Goal: Task Accomplishment & Management: Manage account settings

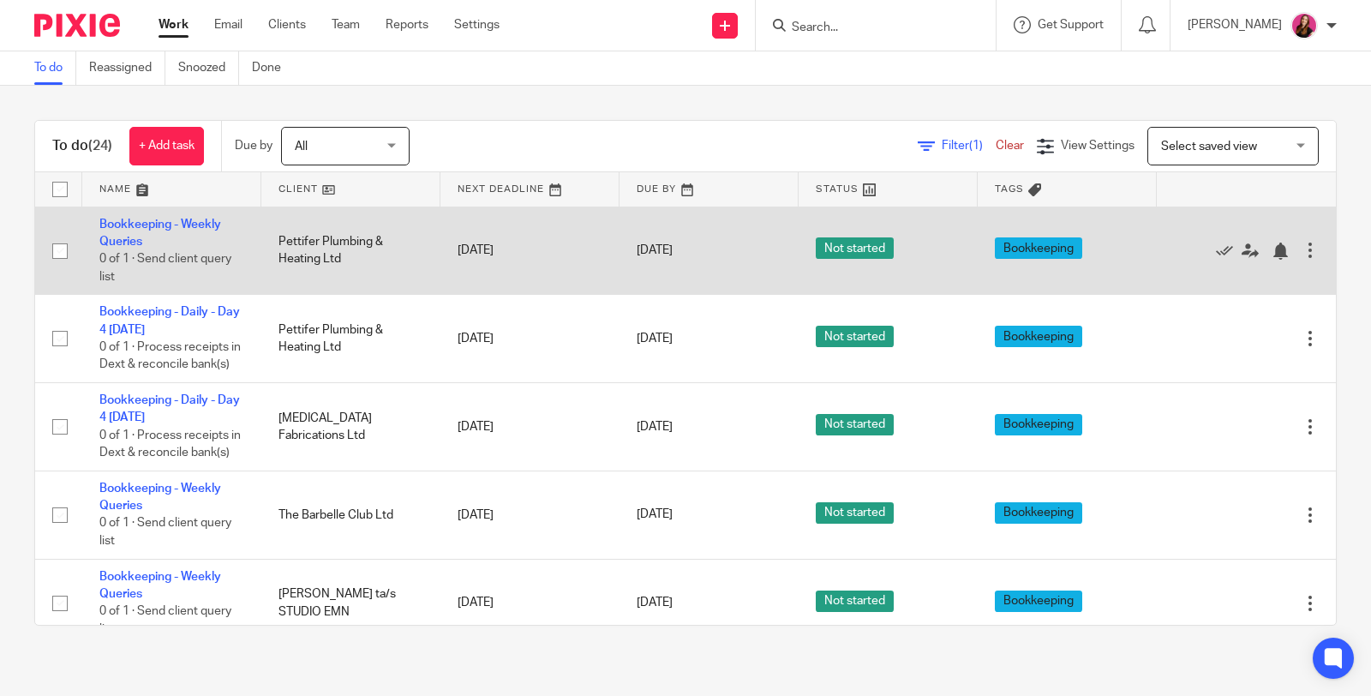
drag, startPoint x: 163, startPoint y: 309, endPoint x: 99, endPoint y: 263, distance: 78.7
click at [163, 309] on link "Bookkeeping - Daily - Day 4 [DATE]" at bounding box center [169, 320] width 141 height 29
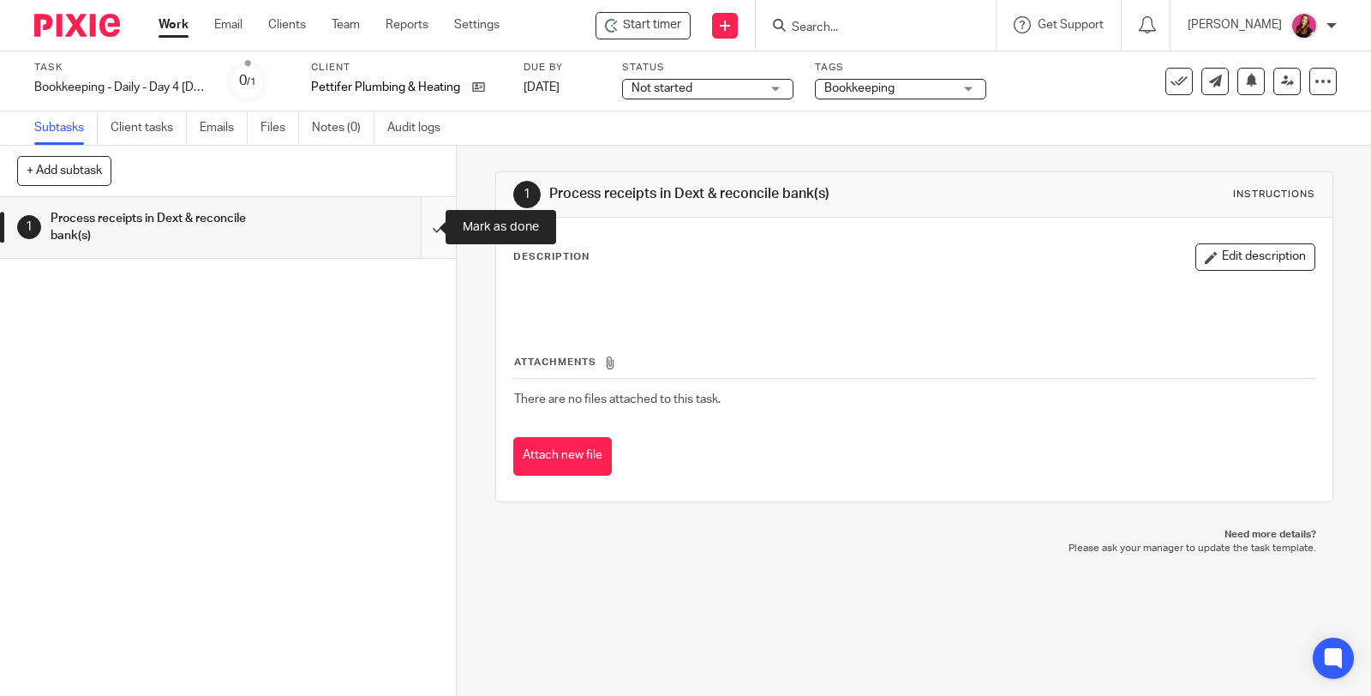
click at [418, 227] on input "submit" at bounding box center [228, 227] width 456 height 61
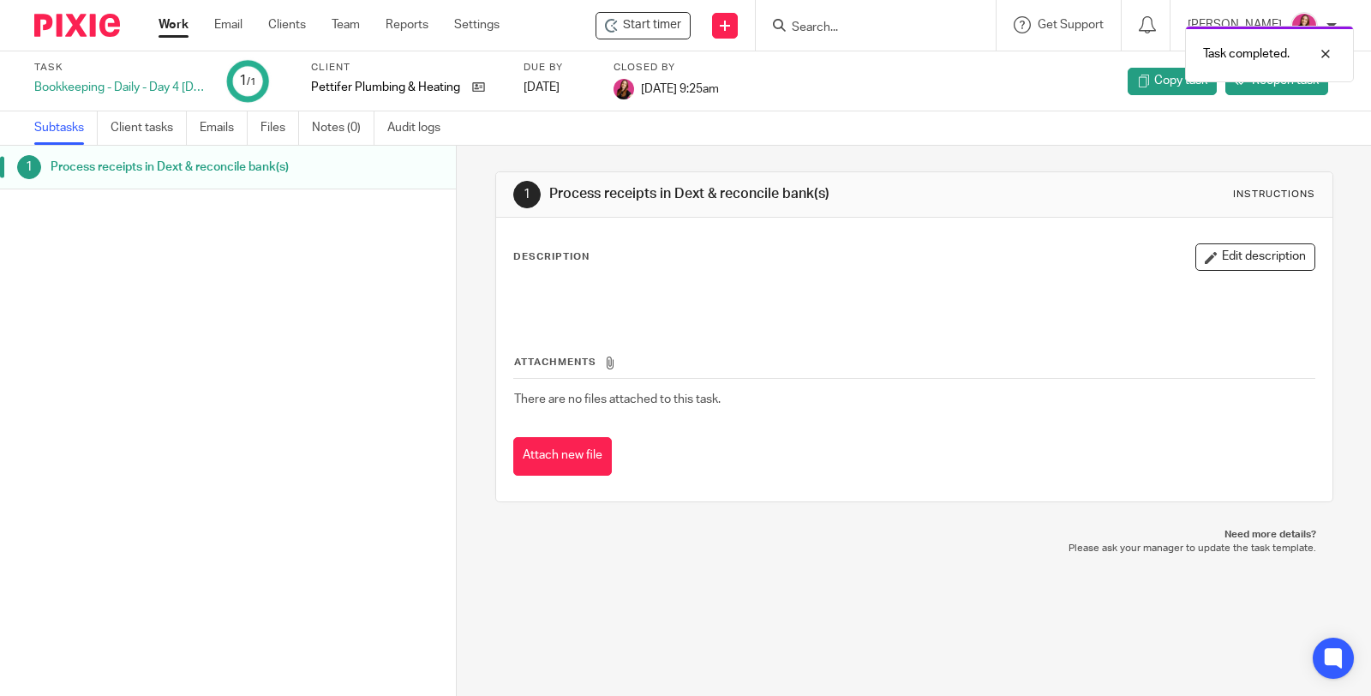
click at [477, 88] on icon at bounding box center [478, 87] width 13 height 13
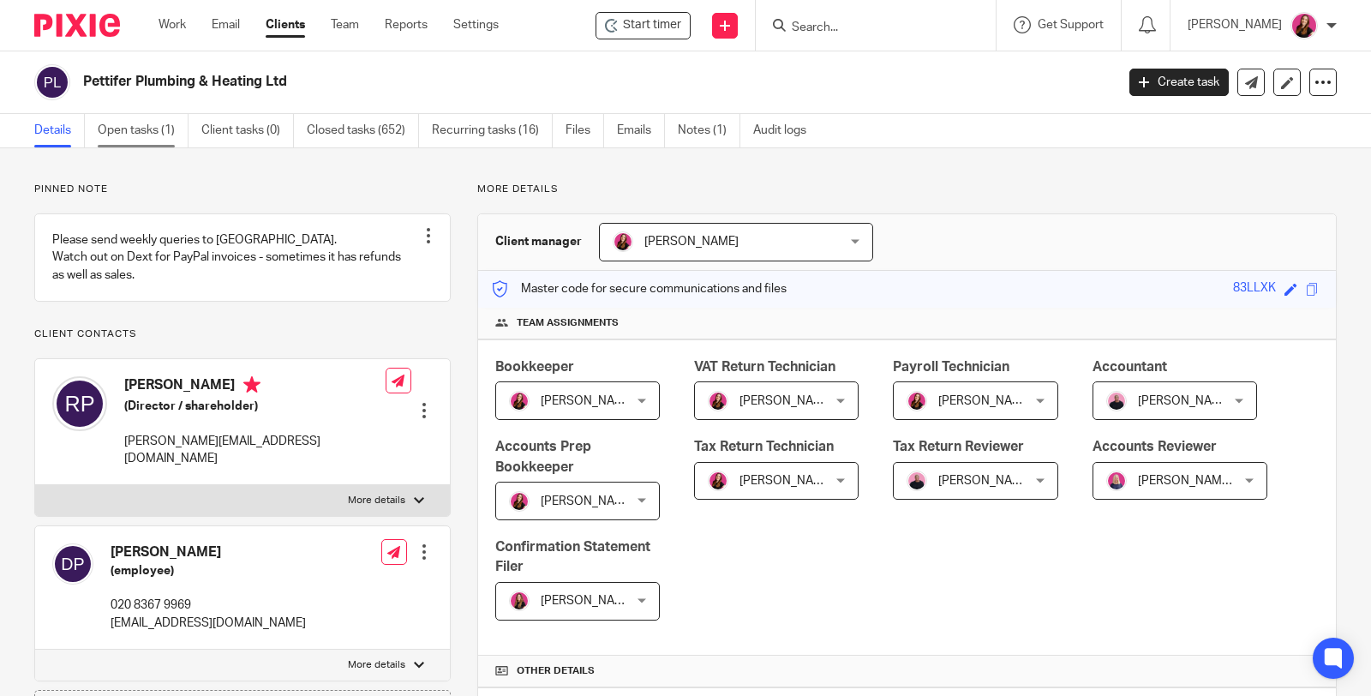
click at [142, 141] on link "Open tasks (1)" at bounding box center [143, 130] width 91 height 33
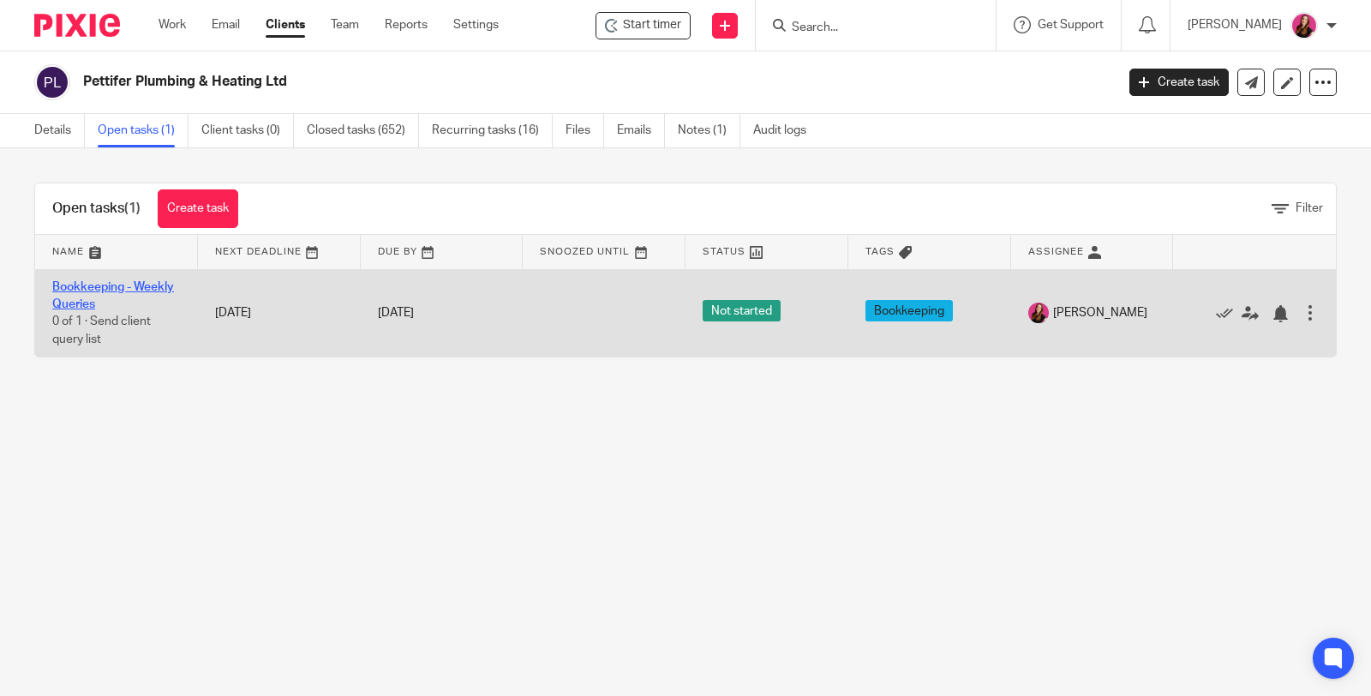
click at [155, 286] on link "Bookkeeping - Weekly Queries" at bounding box center [113, 295] width 122 height 29
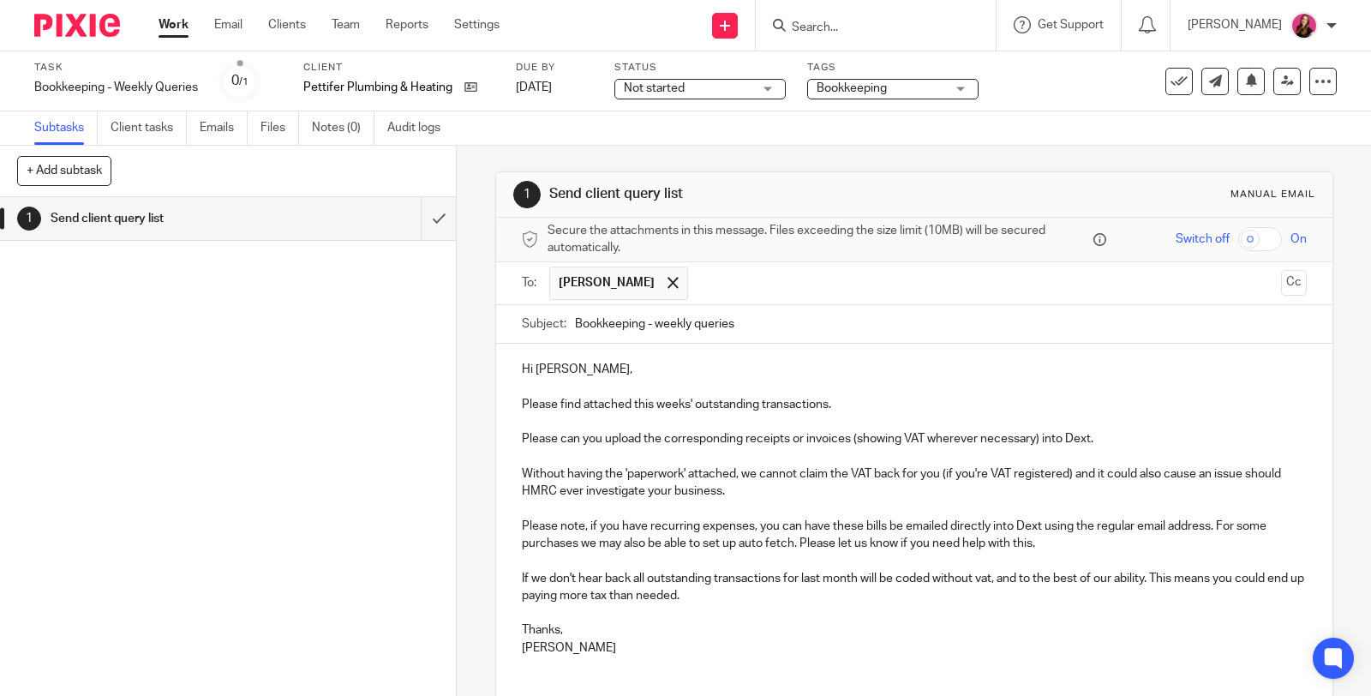
click at [604, 364] on p "Hi Richard," at bounding box center [914, 369] width 785 height 17
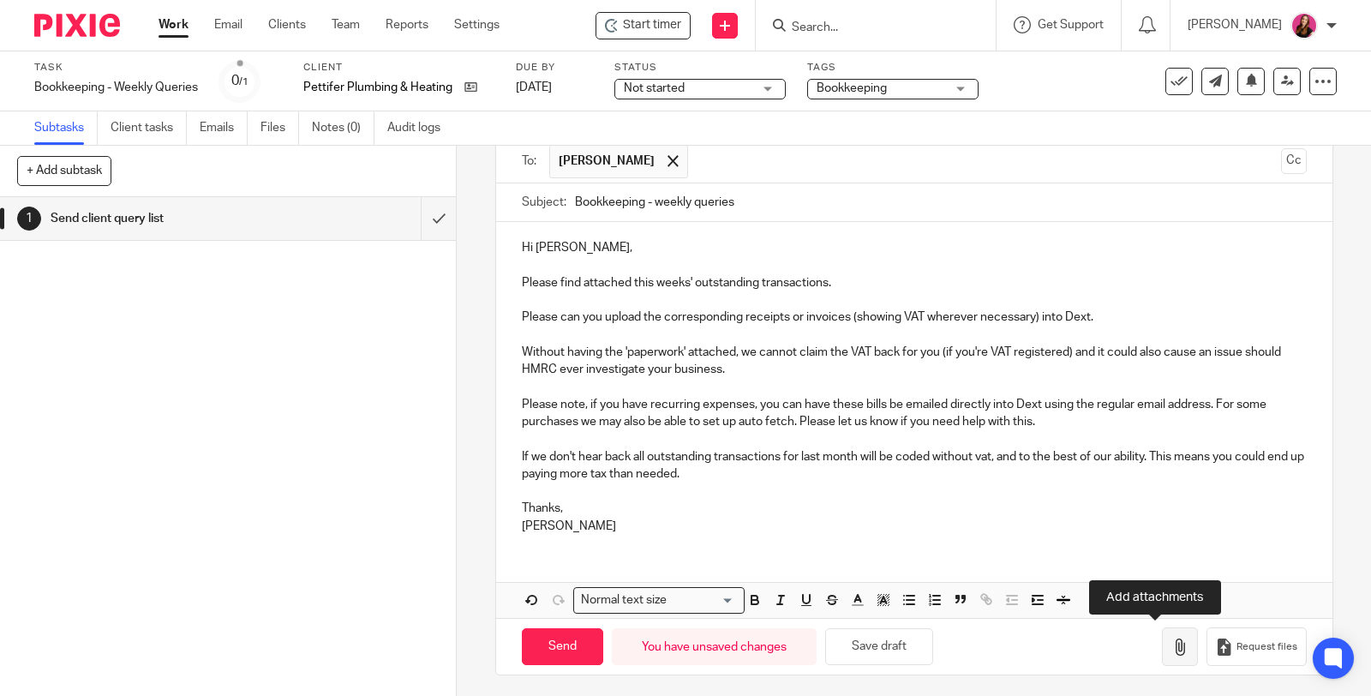
click at [1167, 645] on button "button" at bounding box center [1180, 646] width 36 height 39
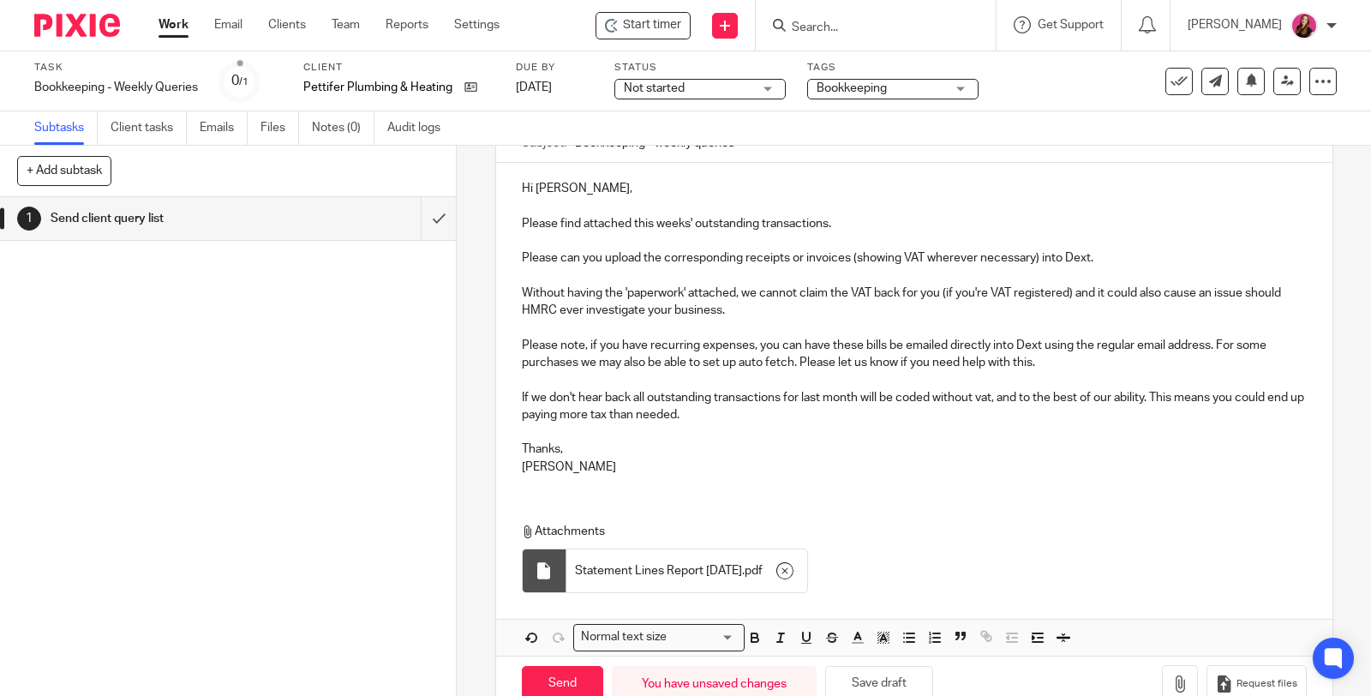
scroll to position [217, 0]
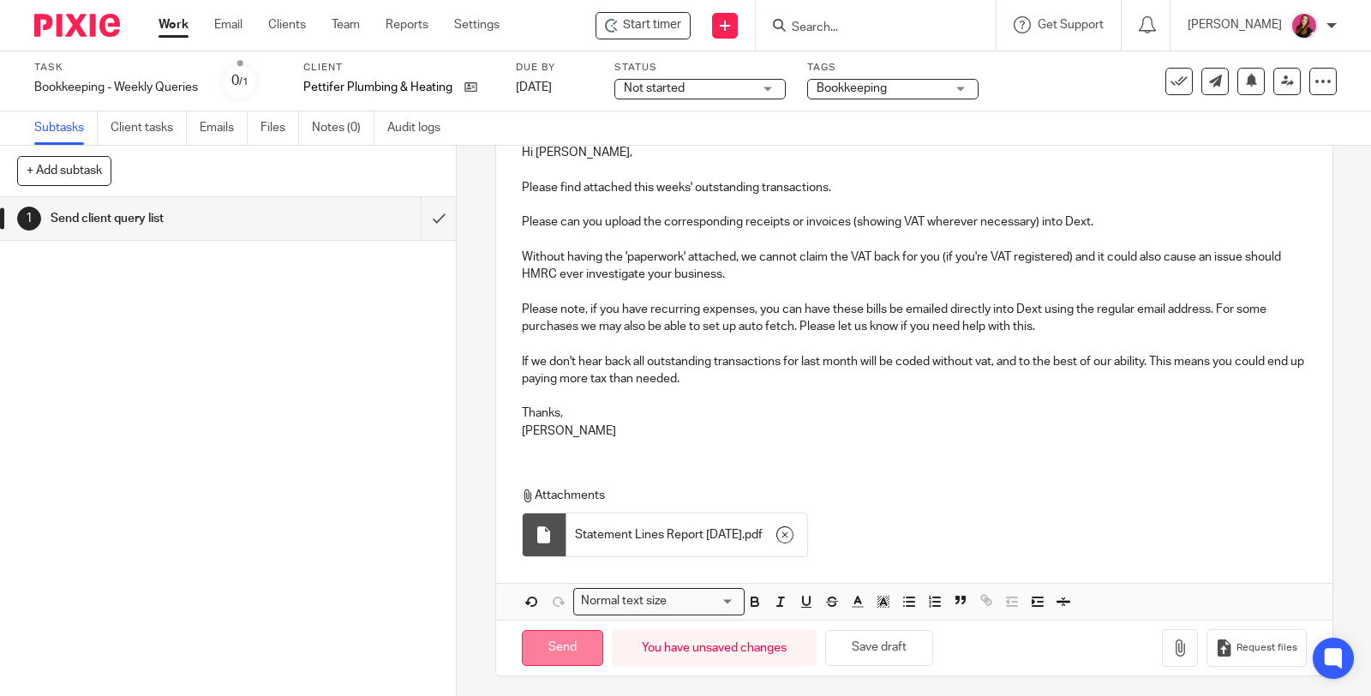
click at [542, 657] on input "Send" at bounding box center [562, 648] width 81 height 37
type input "Sent"
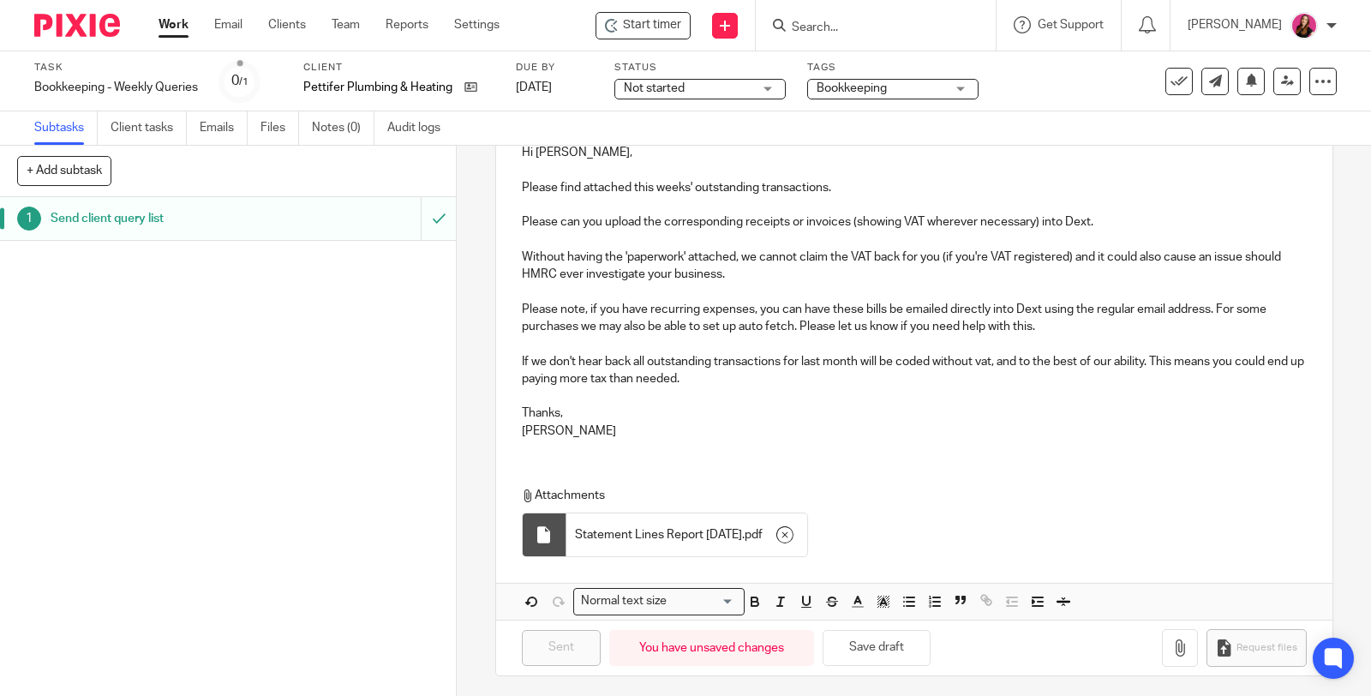
click at [168, 24] on link "Work" at bounding box center [174, 24] width 30 height 17
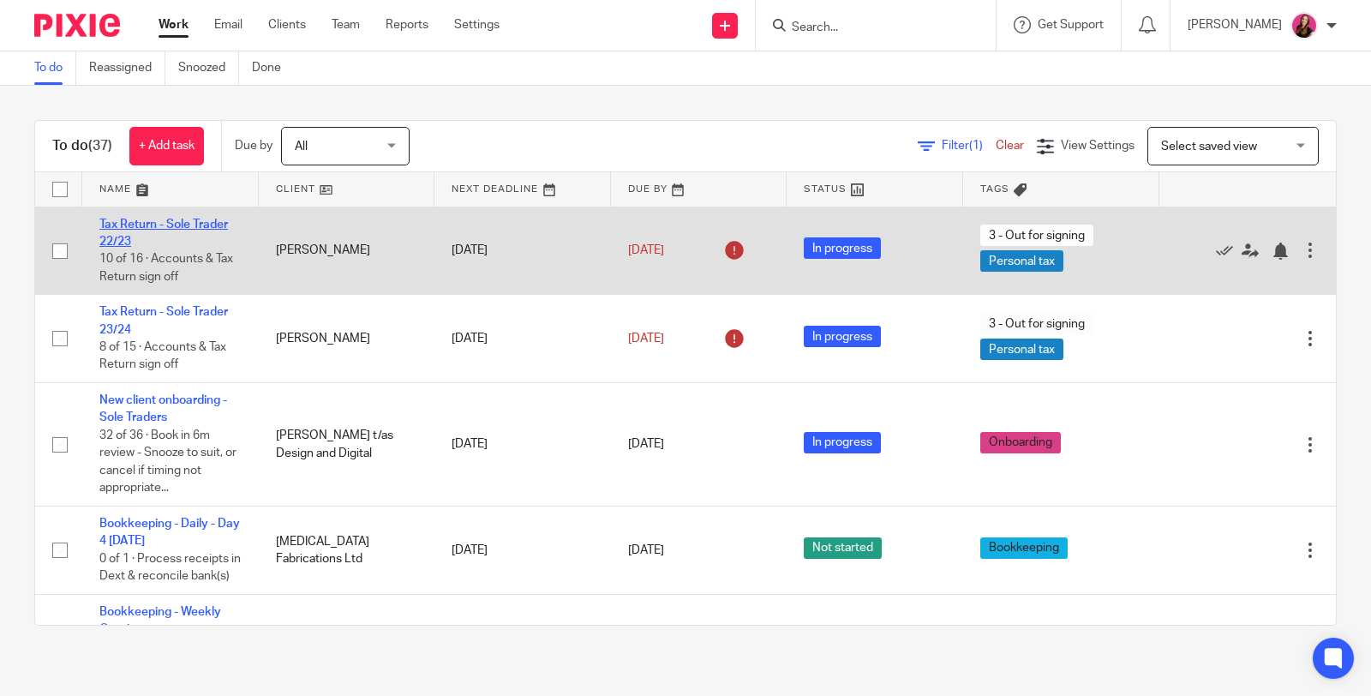
click at [212, 224] on link "Tax Return - Sole Trader 22/23" at bounding box center [163, 233] width 129 height 29
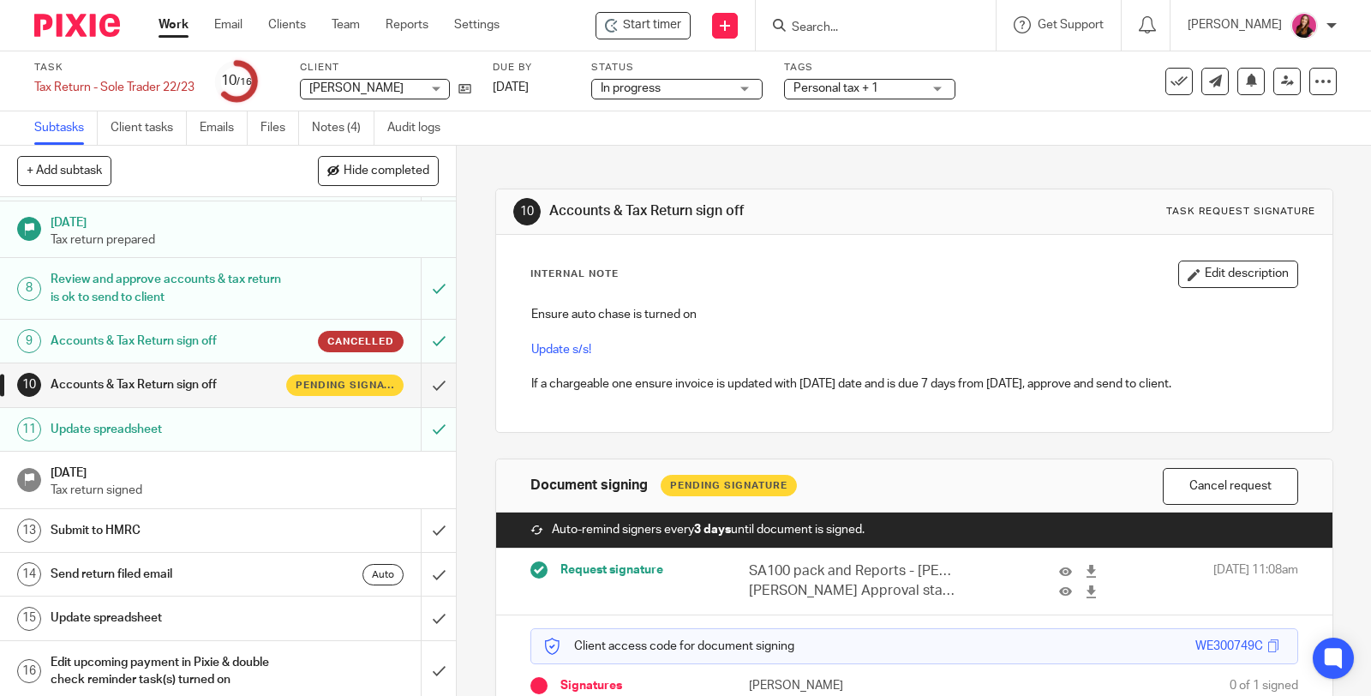
scroll to position [129, 0]
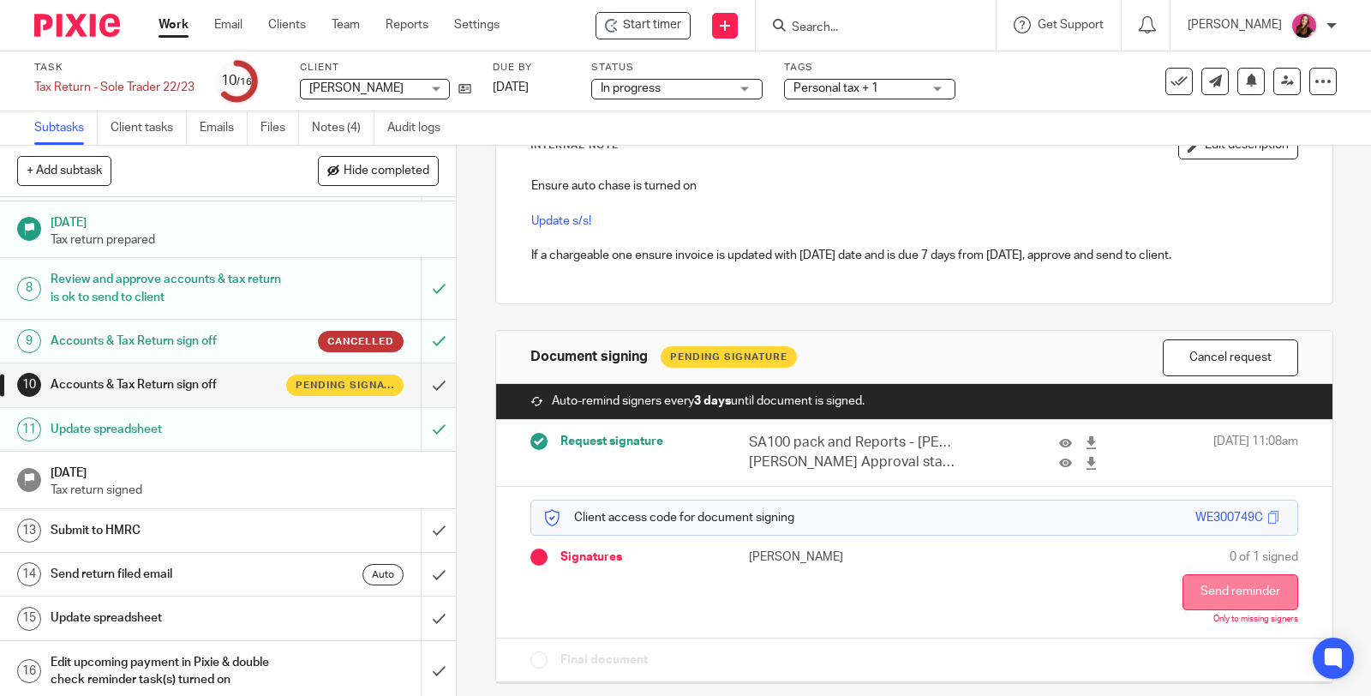
click at [1240, 592] on button "Send reminder" at bounding box center [1241, 592] width 116 height 36
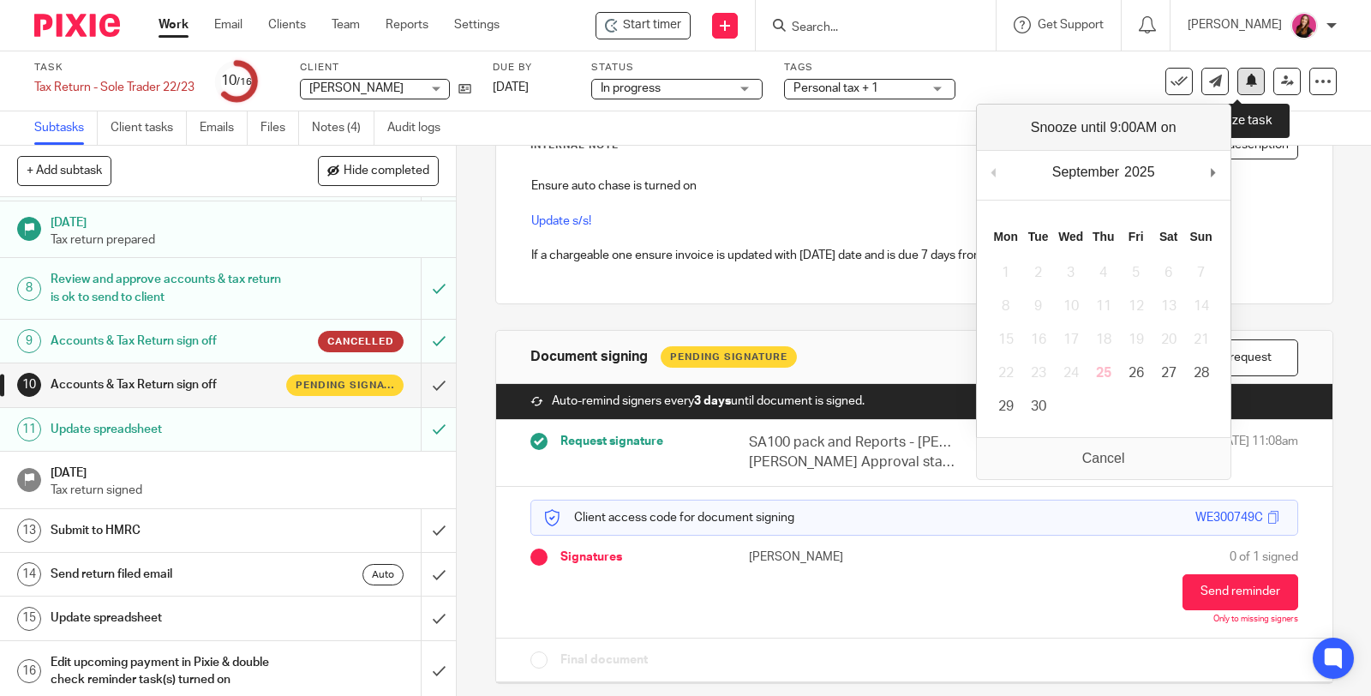
click at [1243, 91] on button at bounding box center [1251, 81] width 27 height 27
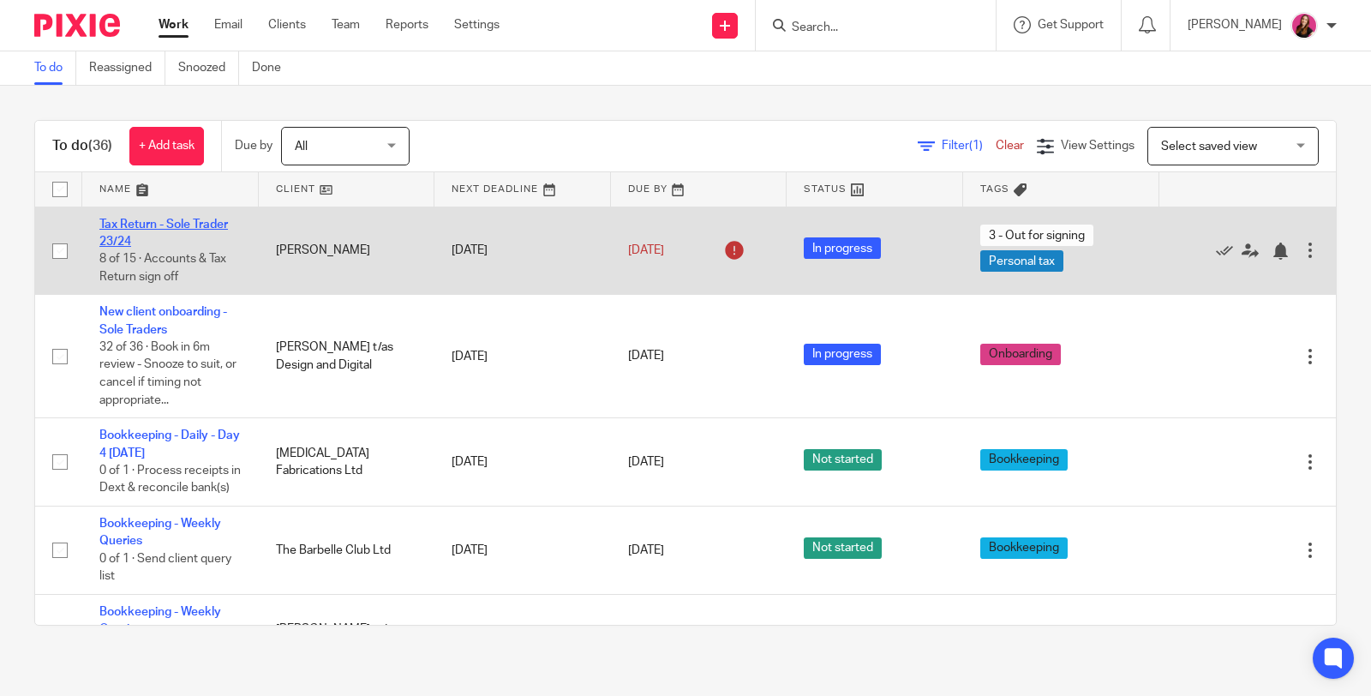
click at [178, 223] on link "Tax Return - Sole Trader 23/24" at bounding box center [163, 233] width 129 height 29
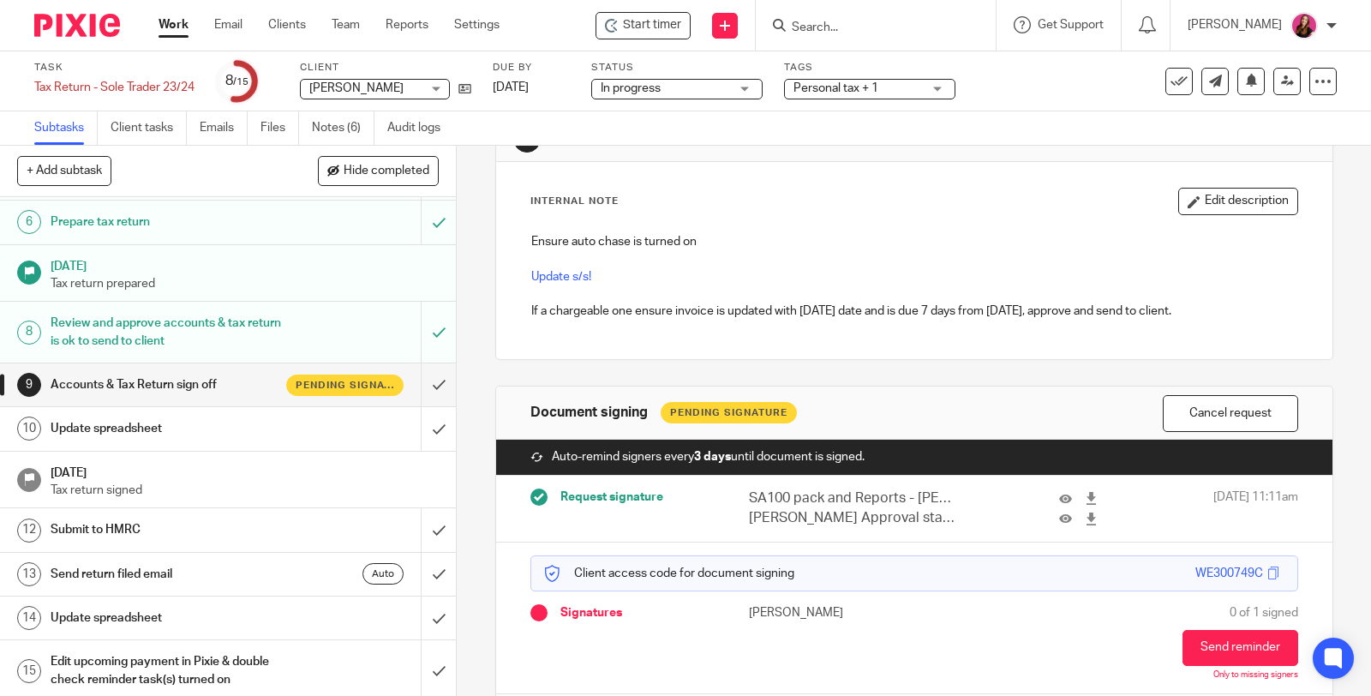
scroll to position [129, 0]
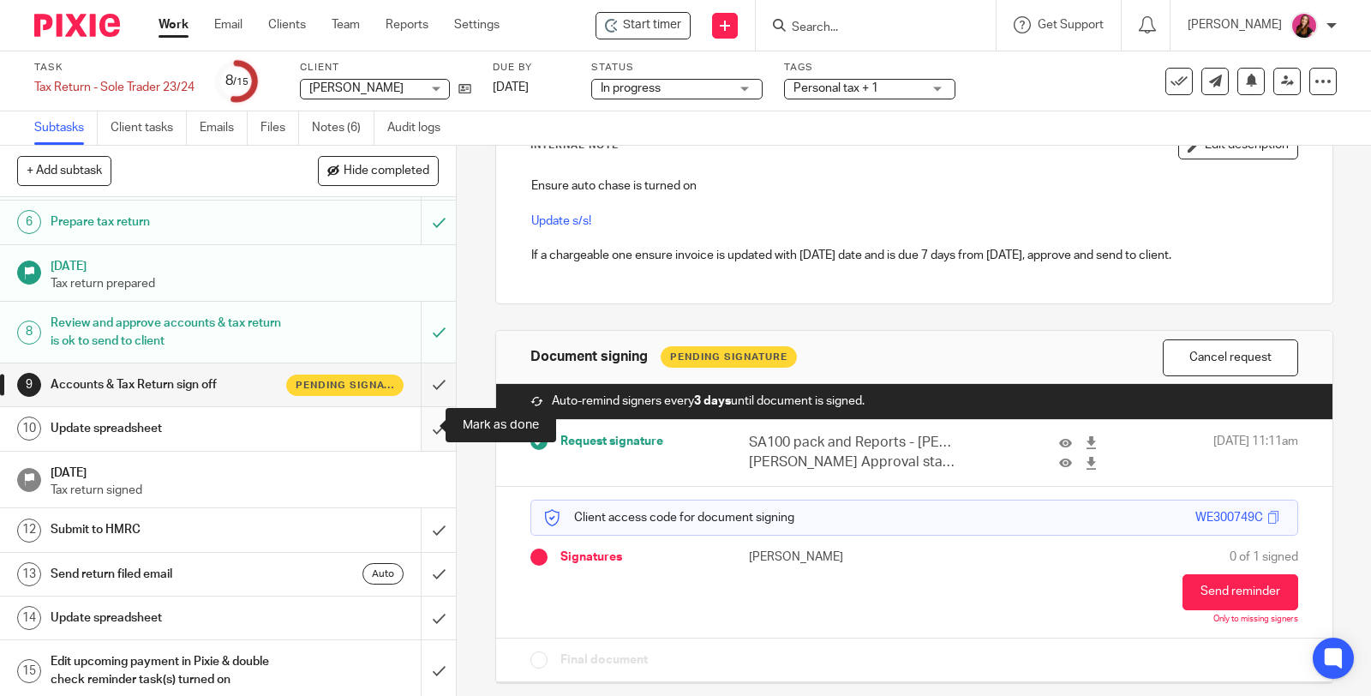
click at [421, 421] on input "submit" at bounding box center [228, 428] width 456 height 43
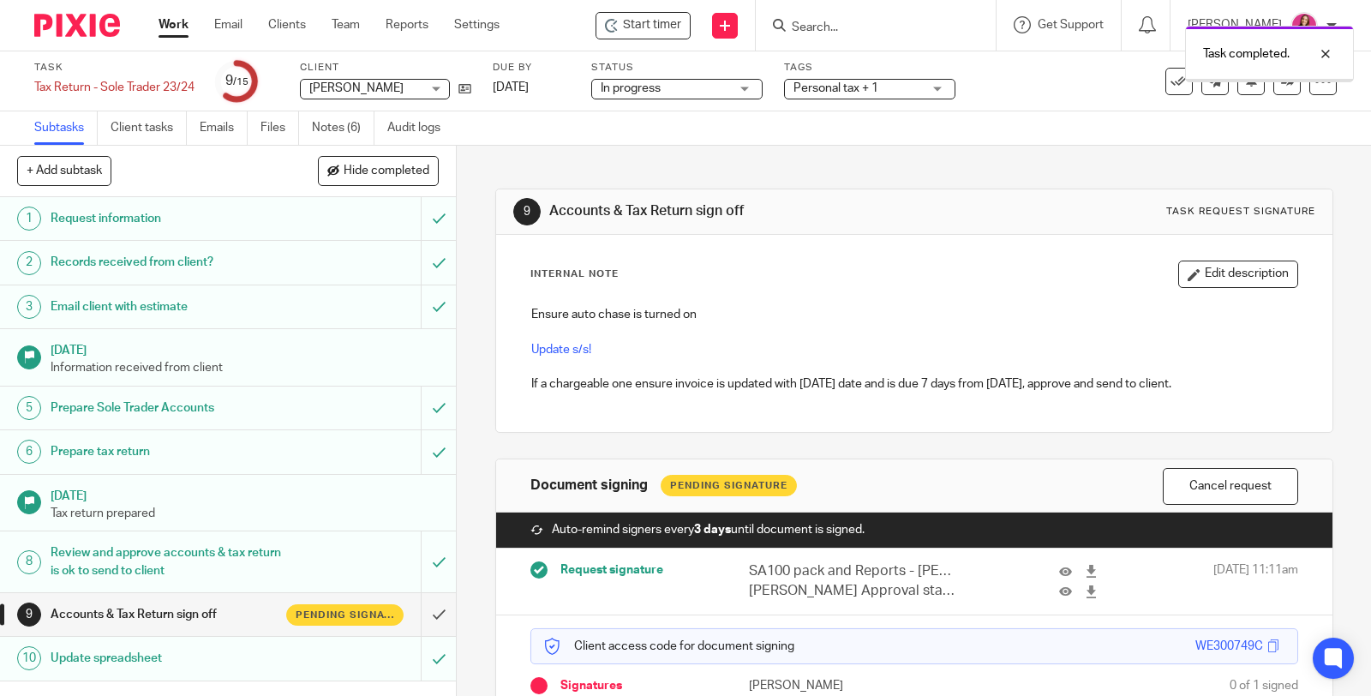
scroll to position [129, 0]
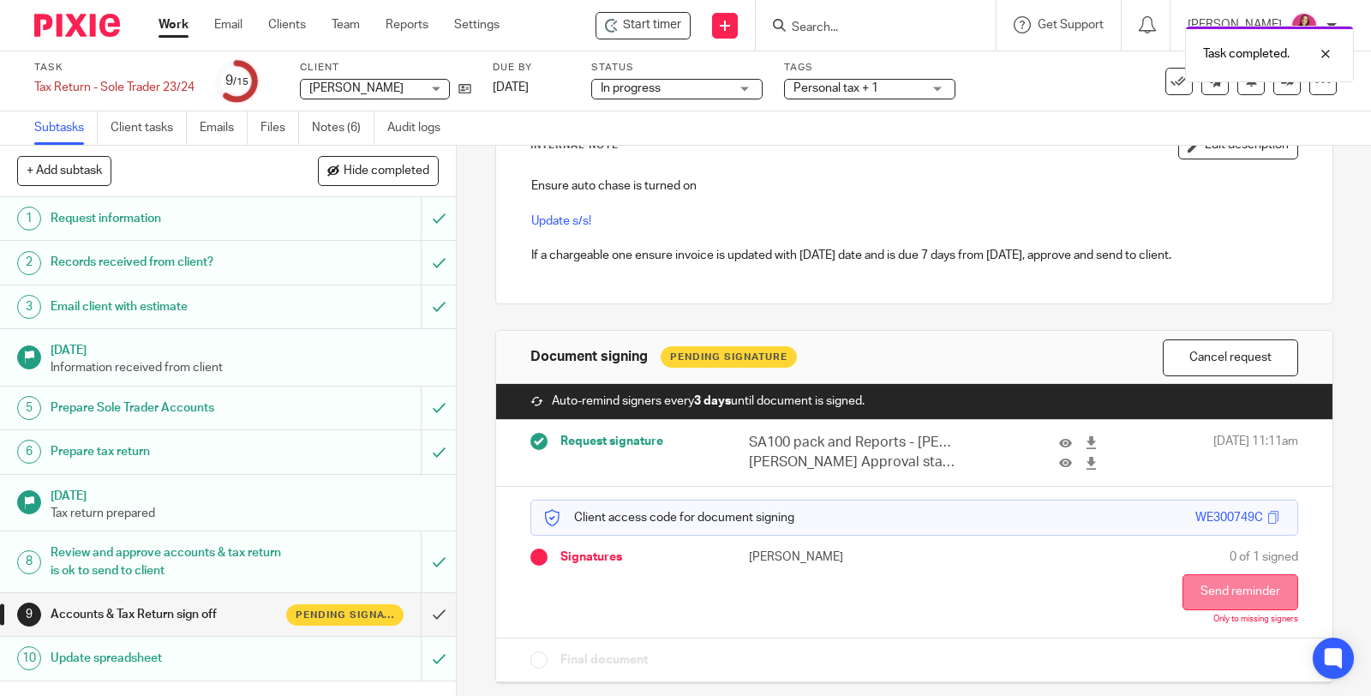
click at [1251, 592] on button "Send reminder" at bounding box center [1241, 592] width 116 height 36
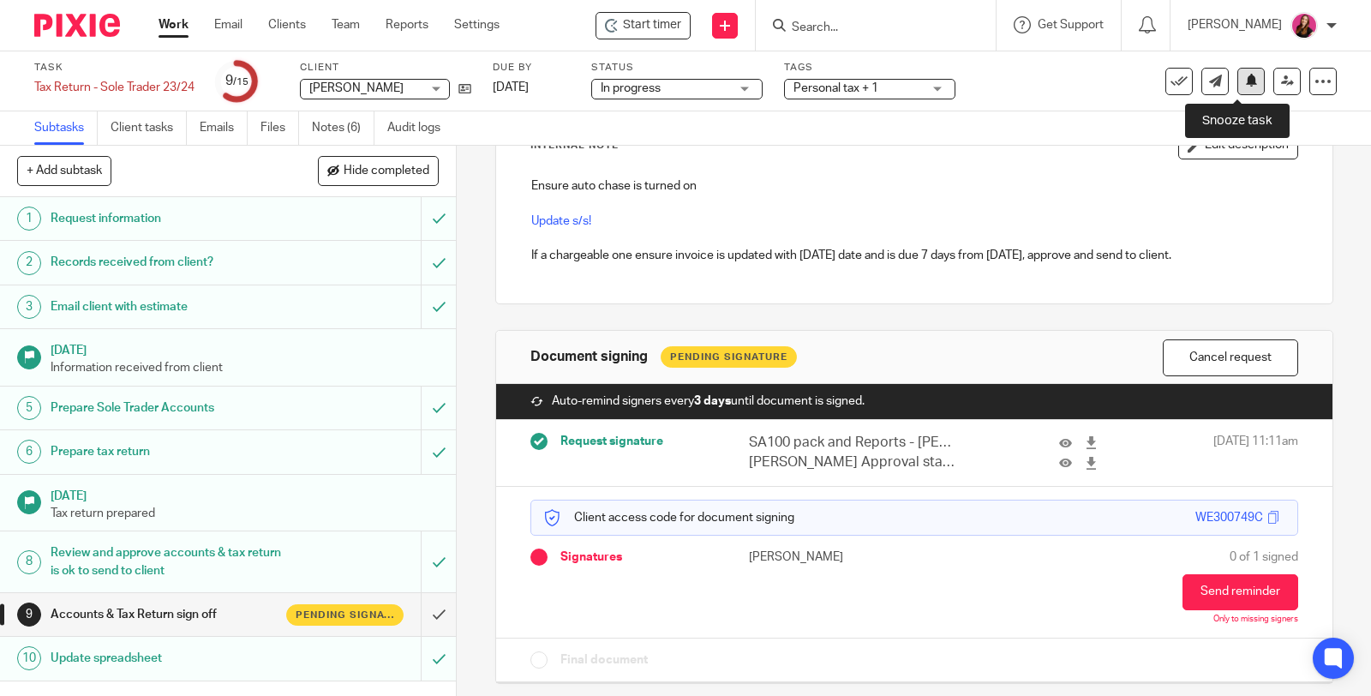
click at [1238, 87] on button at bounding box center [1251, 81] width 27 height 27
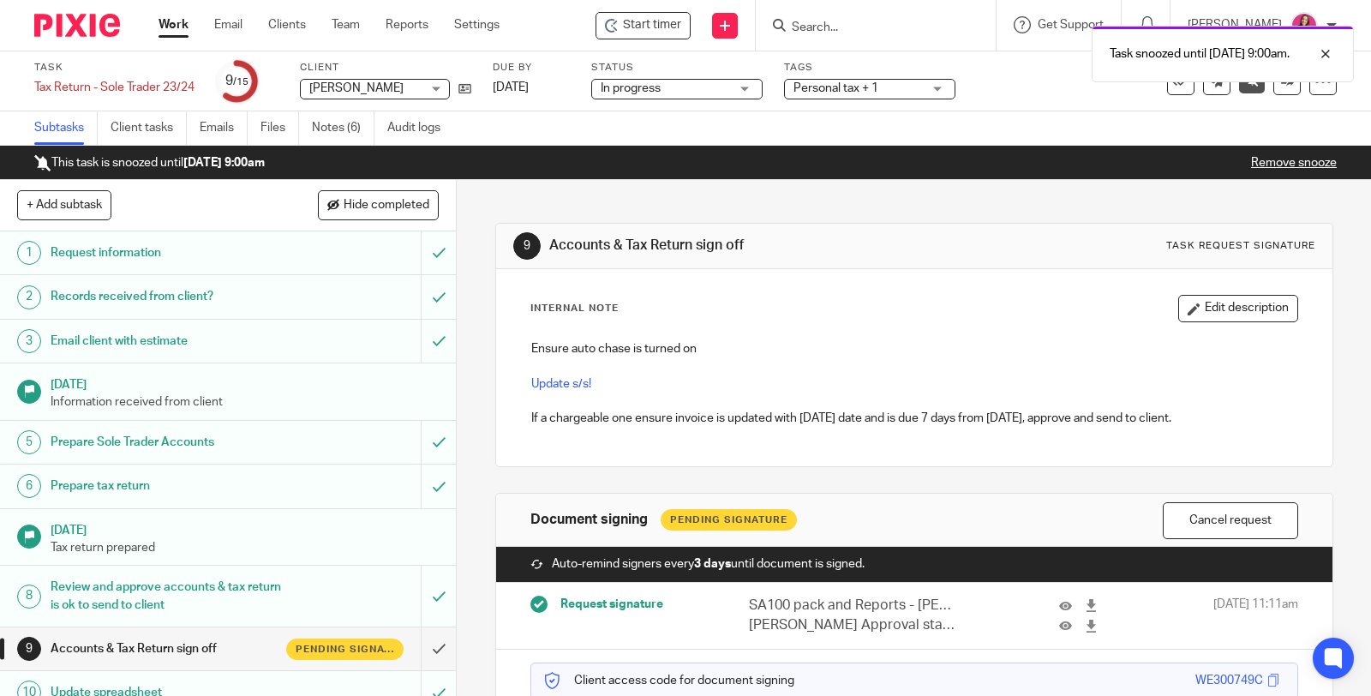
click at [184, 22] on link "Work" at bounding box center [174, 24] width 30 height 17
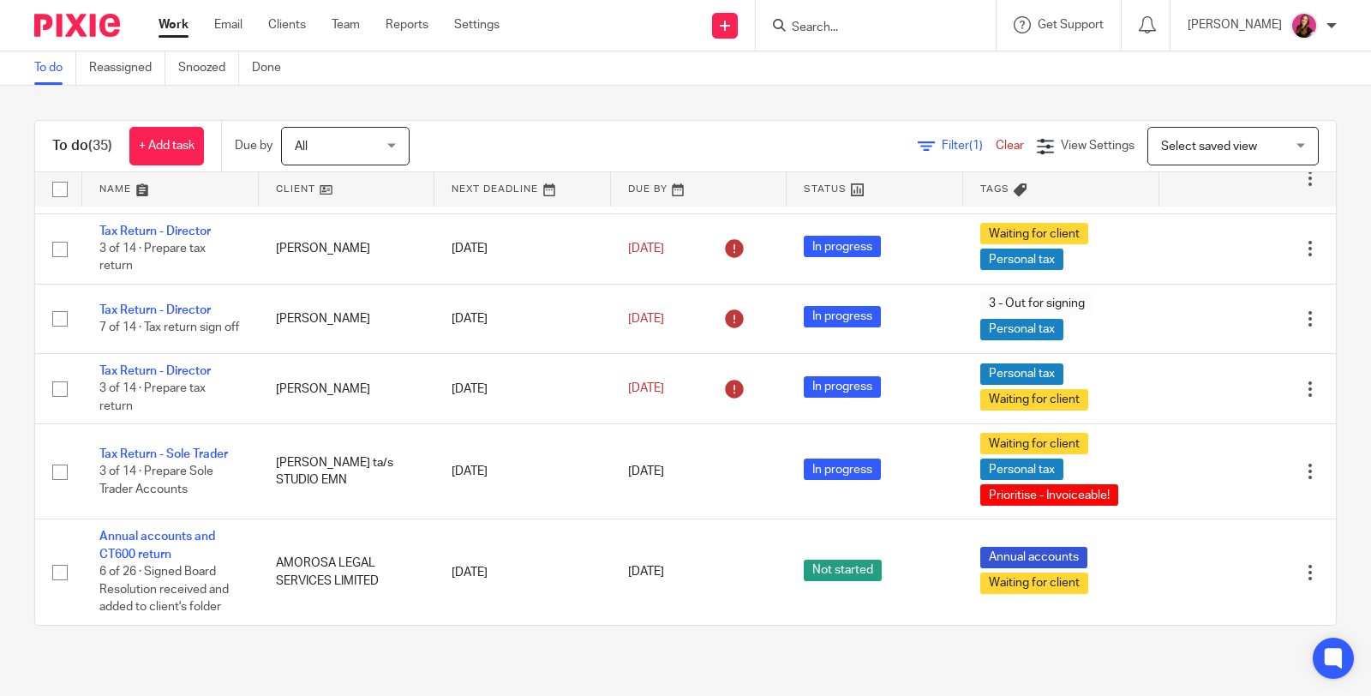
scroll to position [2795, 0]
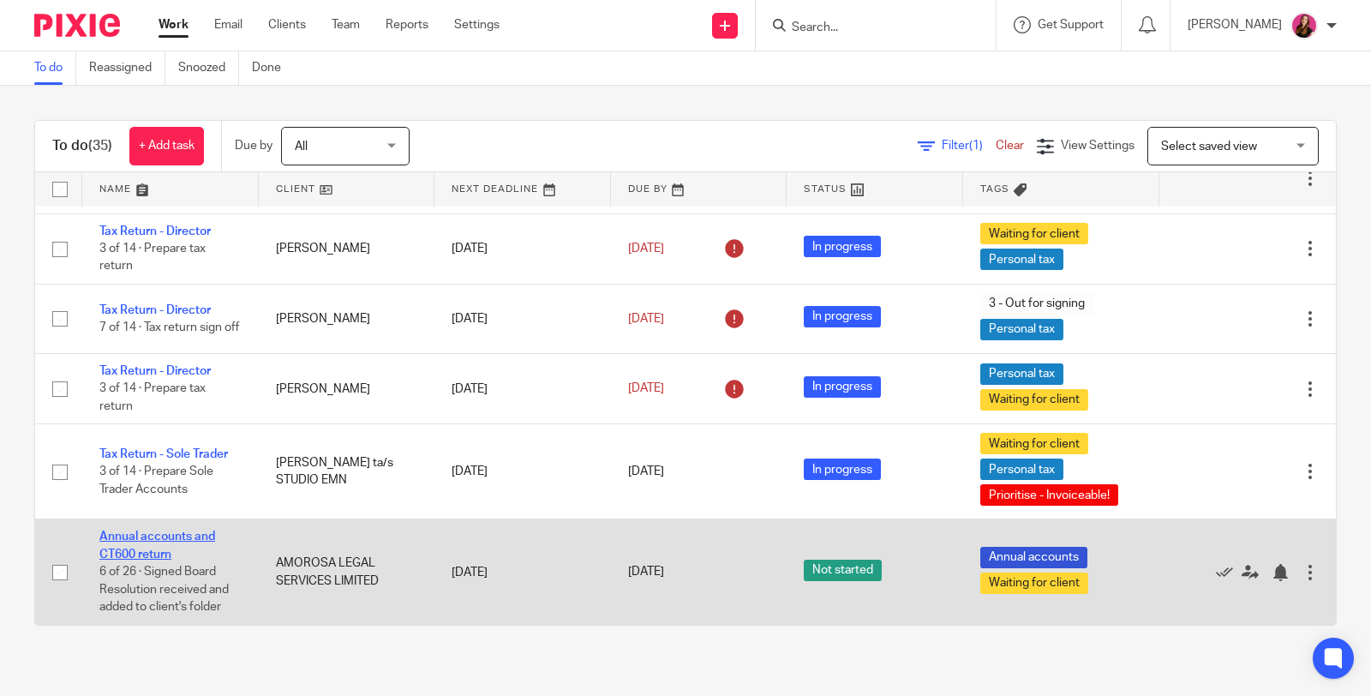
click at [185, 538] on link "Annual accounts and CT600 return" at bounding box center [157, 545] width 116 height 29
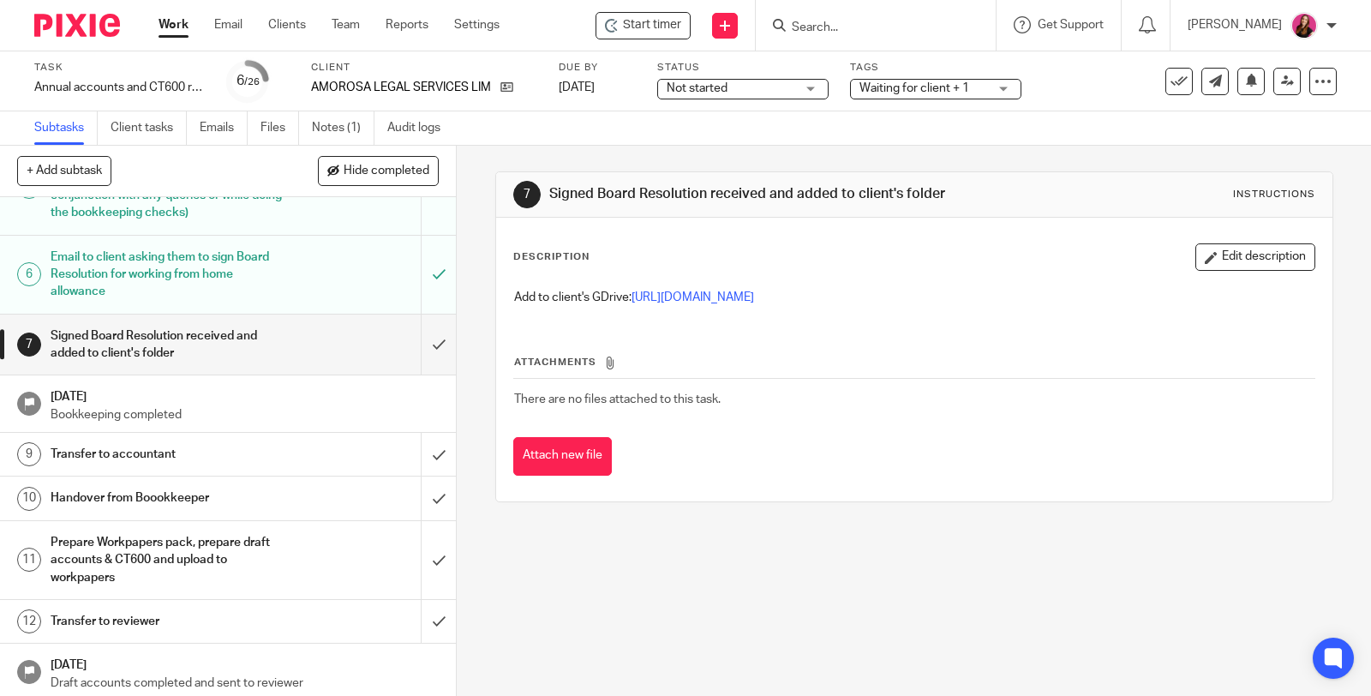
scroll to position [285, 0]
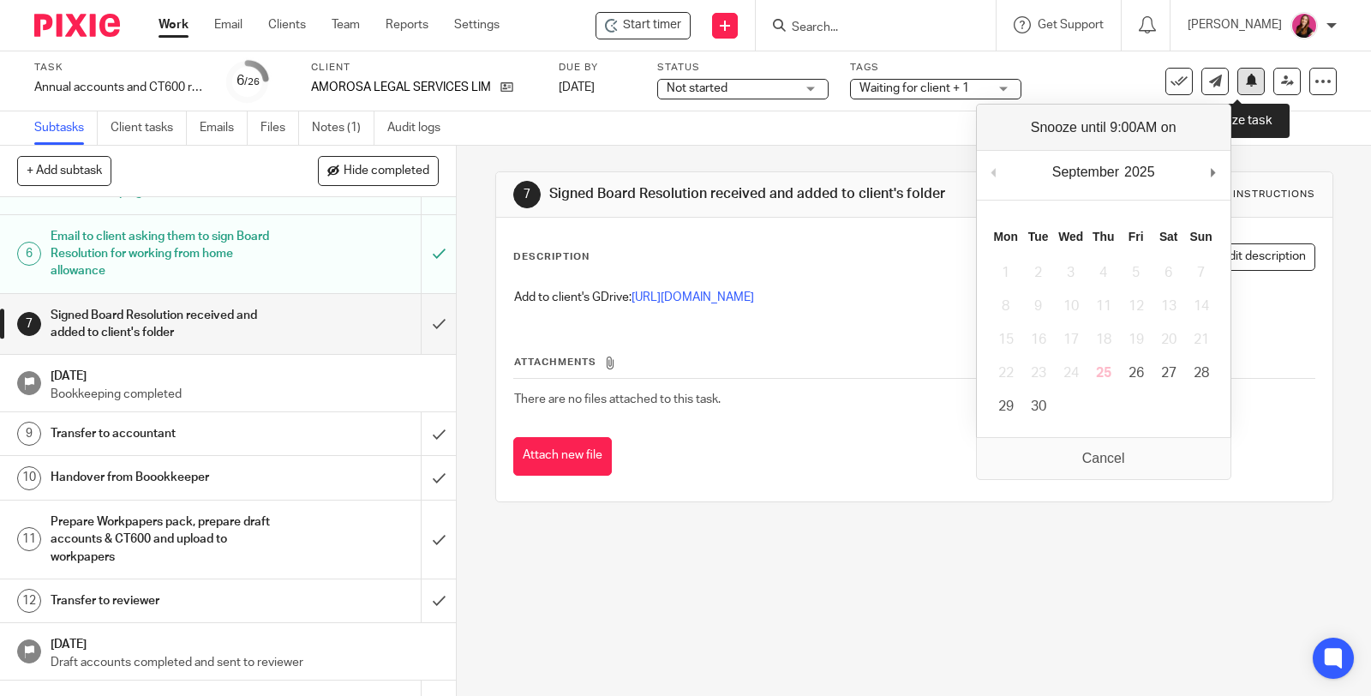
click at [1246, 87] on button at bounding box center [1251, 81] width 27 height 27
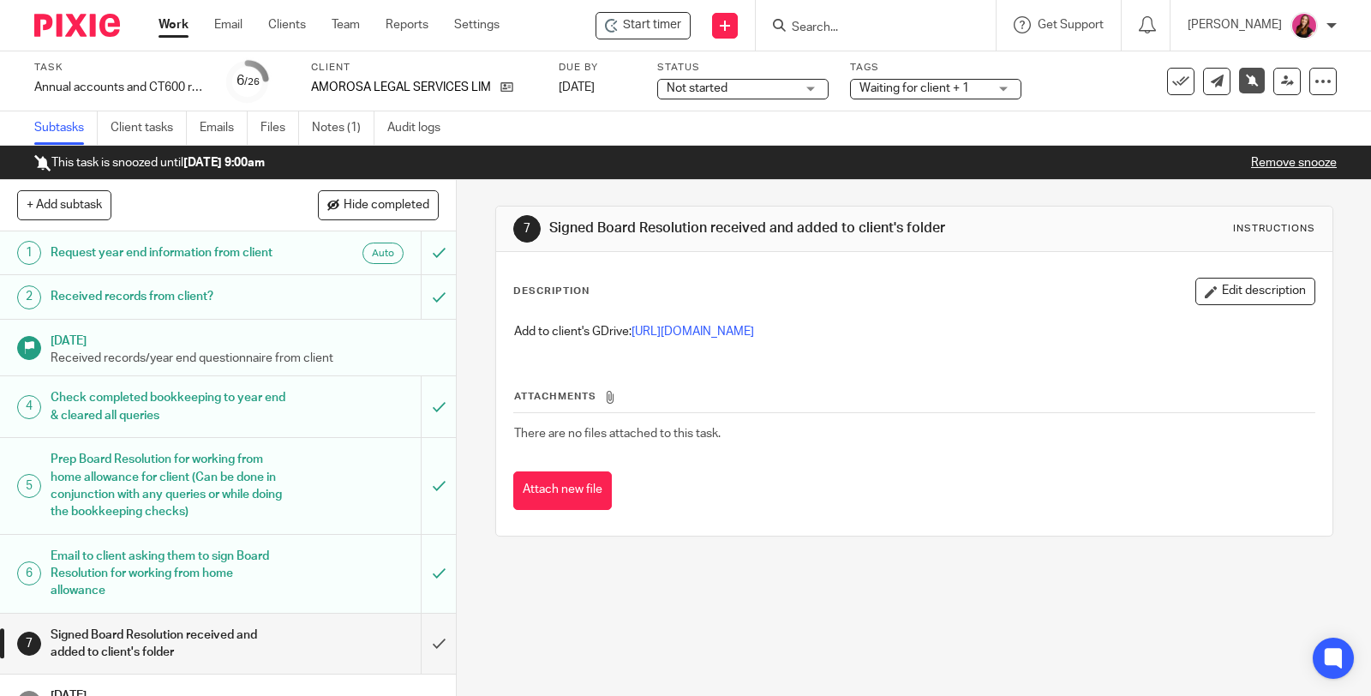
click at [177, 27] on link "Work" at bounding box center [174, 24] width 30 height 17
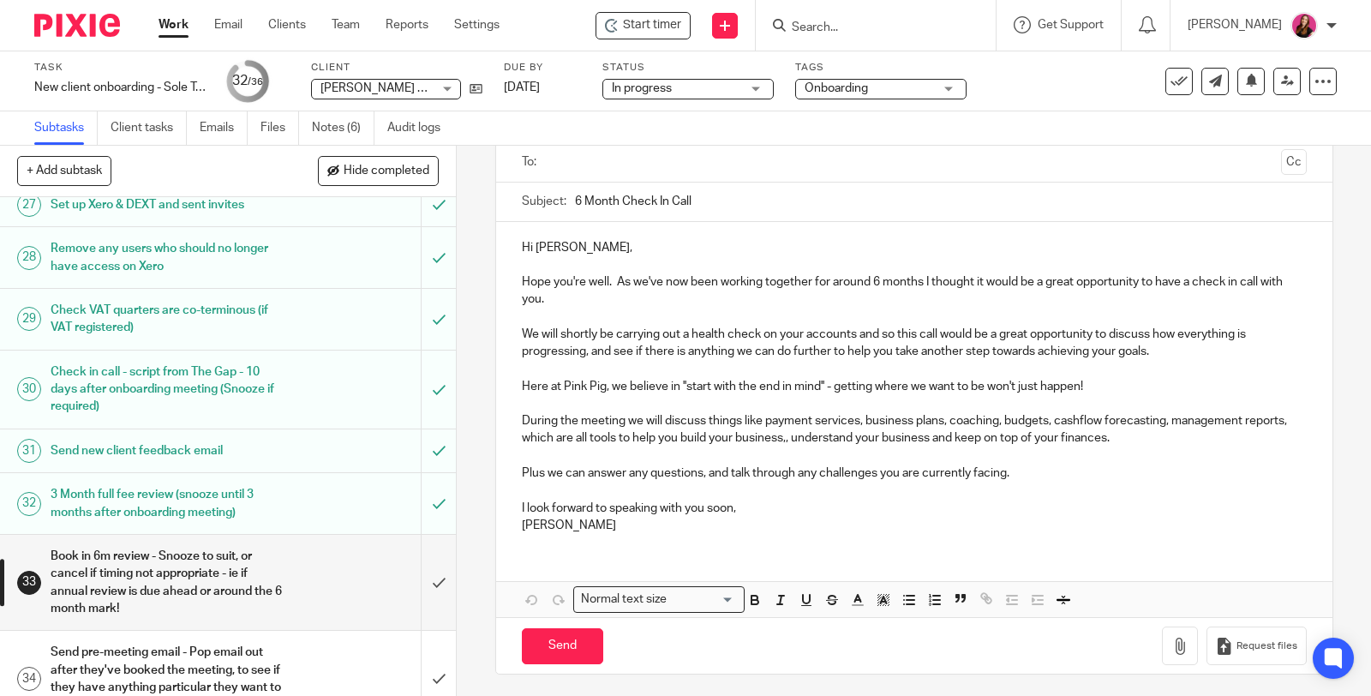
scroll to position [1474, 0]
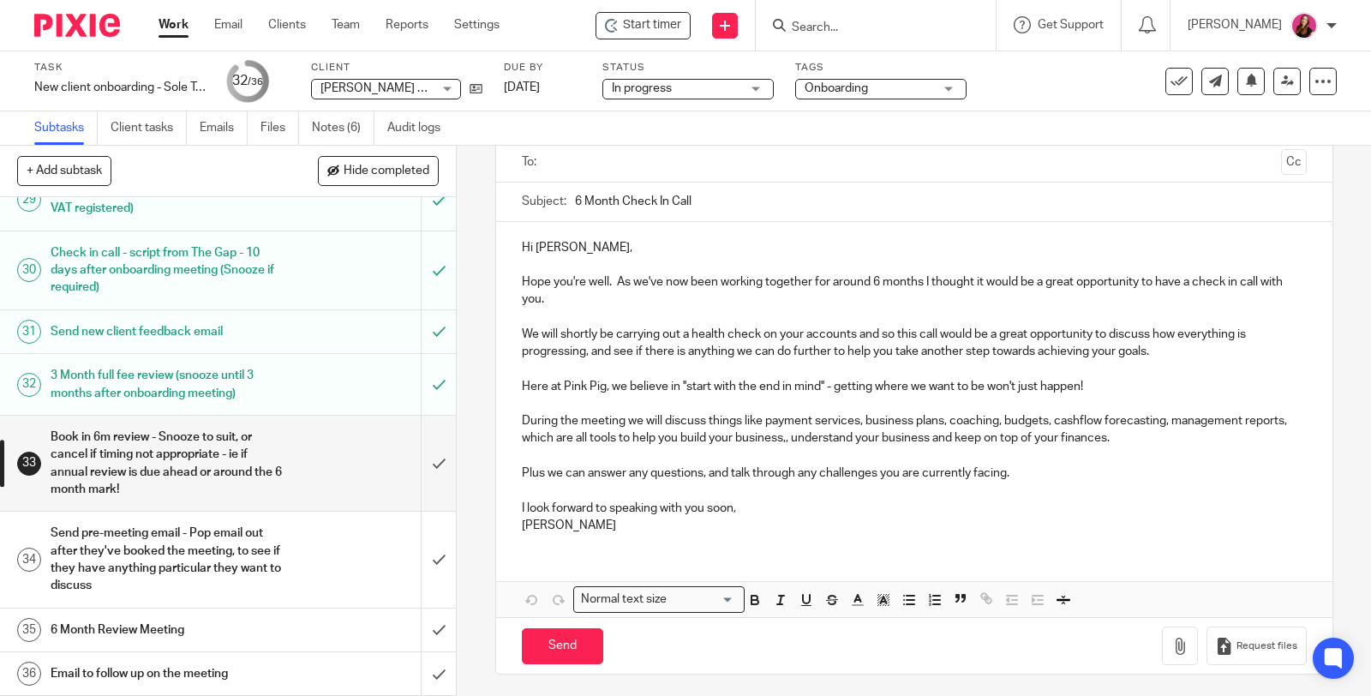
click at [160, 628] on h1 "6 Month Review Meeting" at bounding box center [169, 630] width 236 height 26
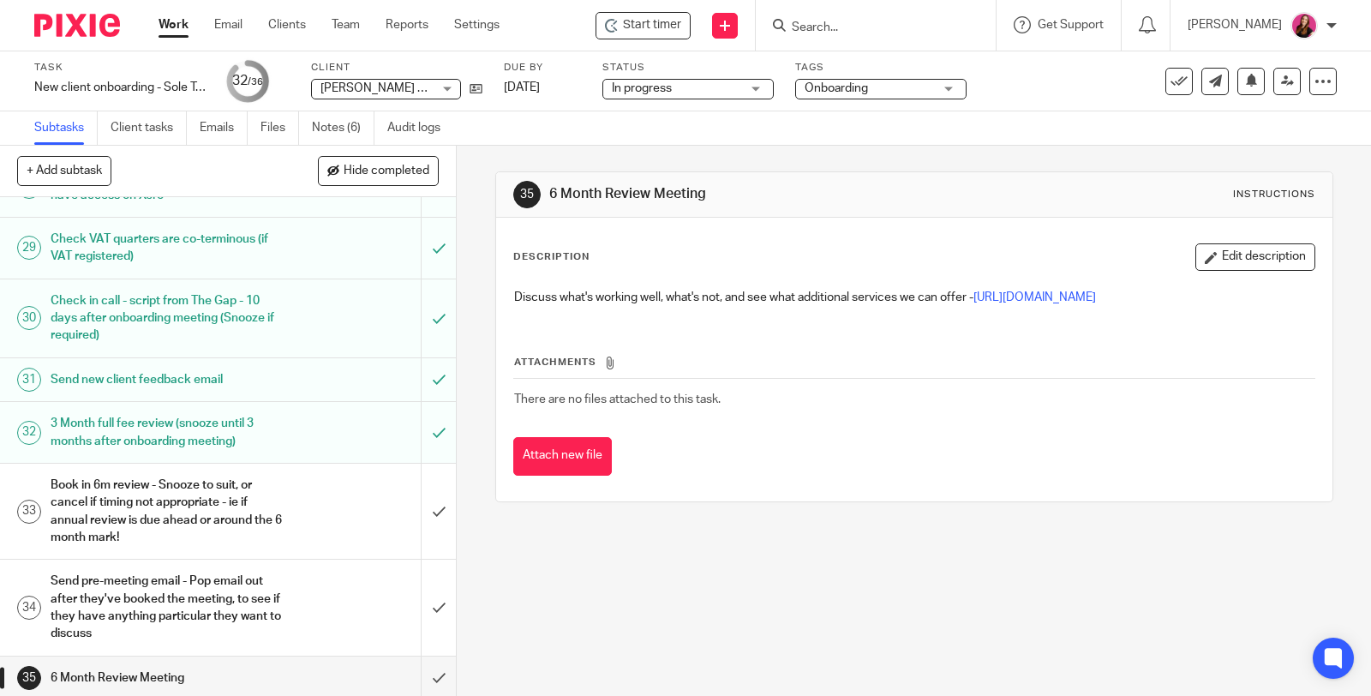
scroll to position [1474, 0]
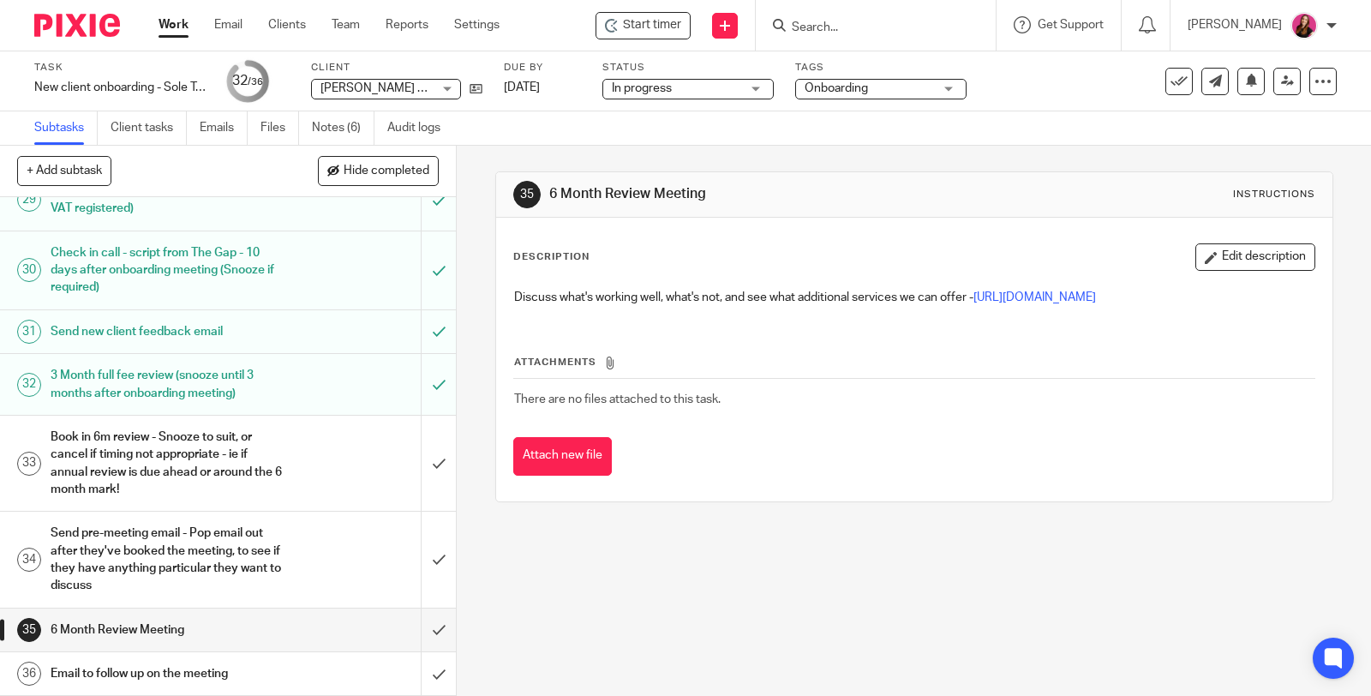
click at [243, 440] on h1 "Book in 6m review - Snooze to suit, or cancel if timing not appropriate - ie if…" at bounding box center [169, 463] width 236 height 78
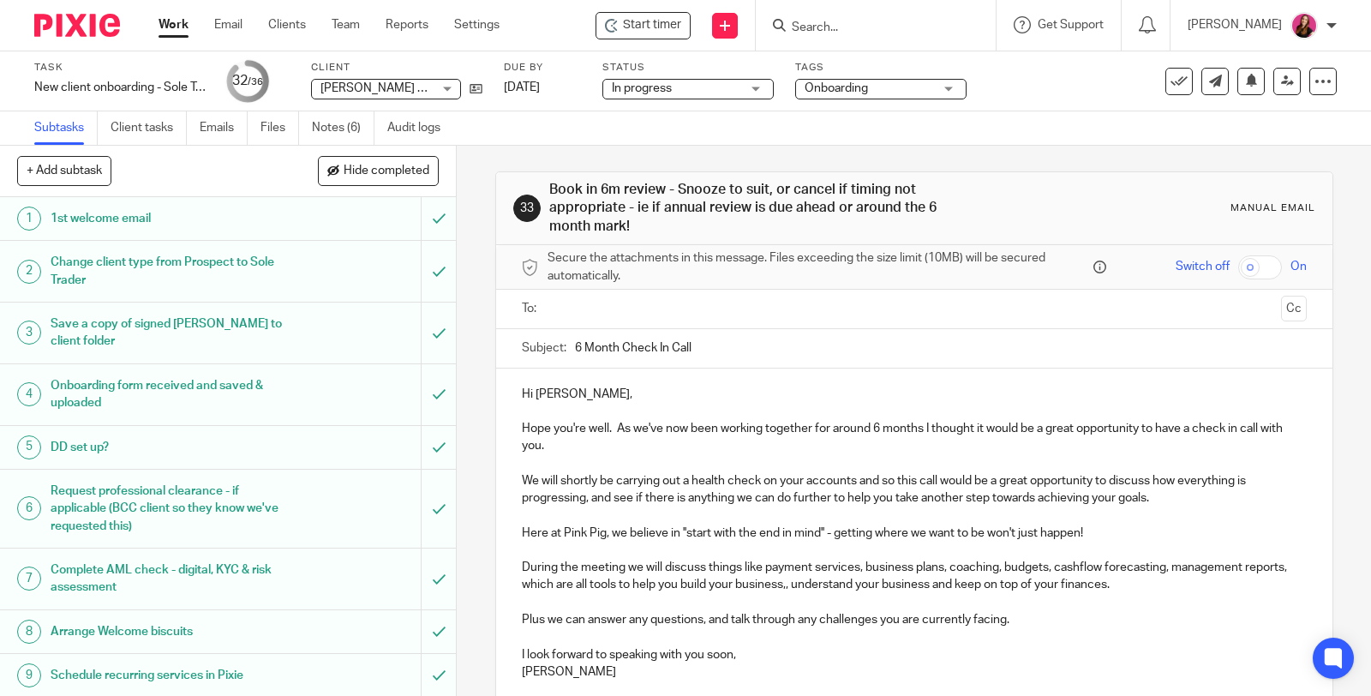
click at [653, 310] on input "text" at bounding box center [914, 309] width 720 height 20
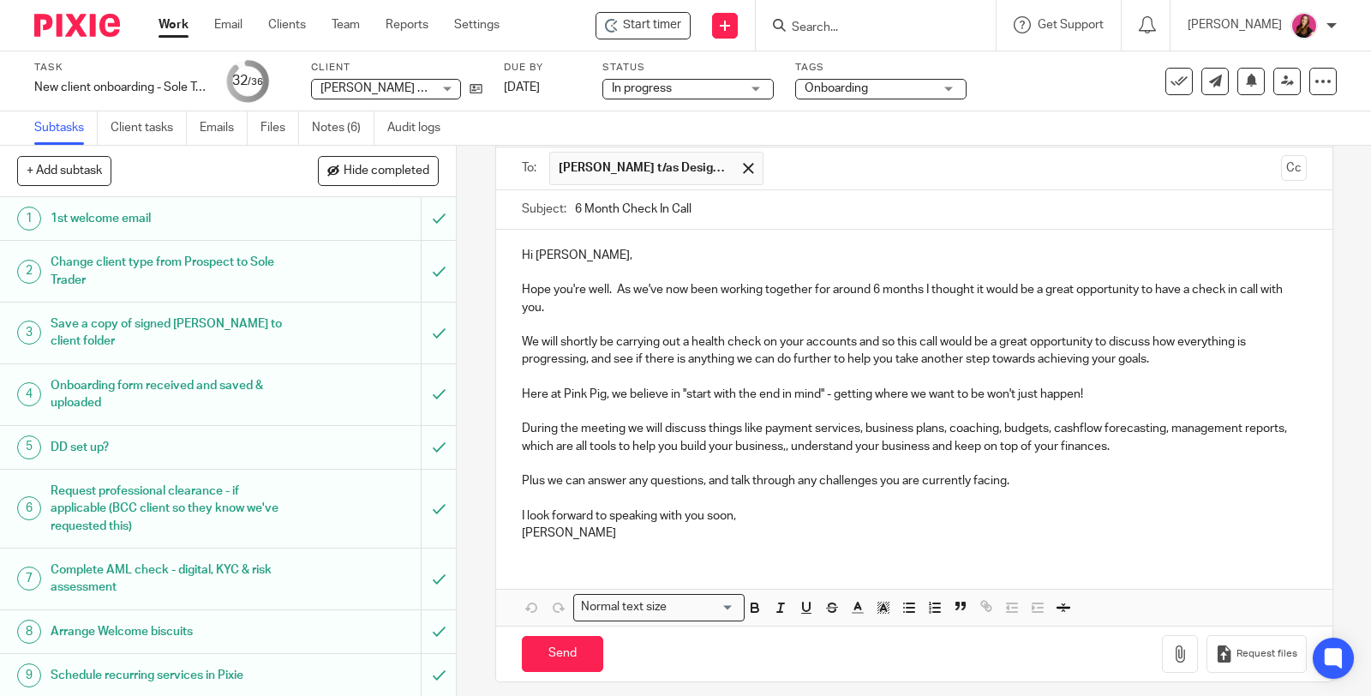
scroll to position [150, 0]
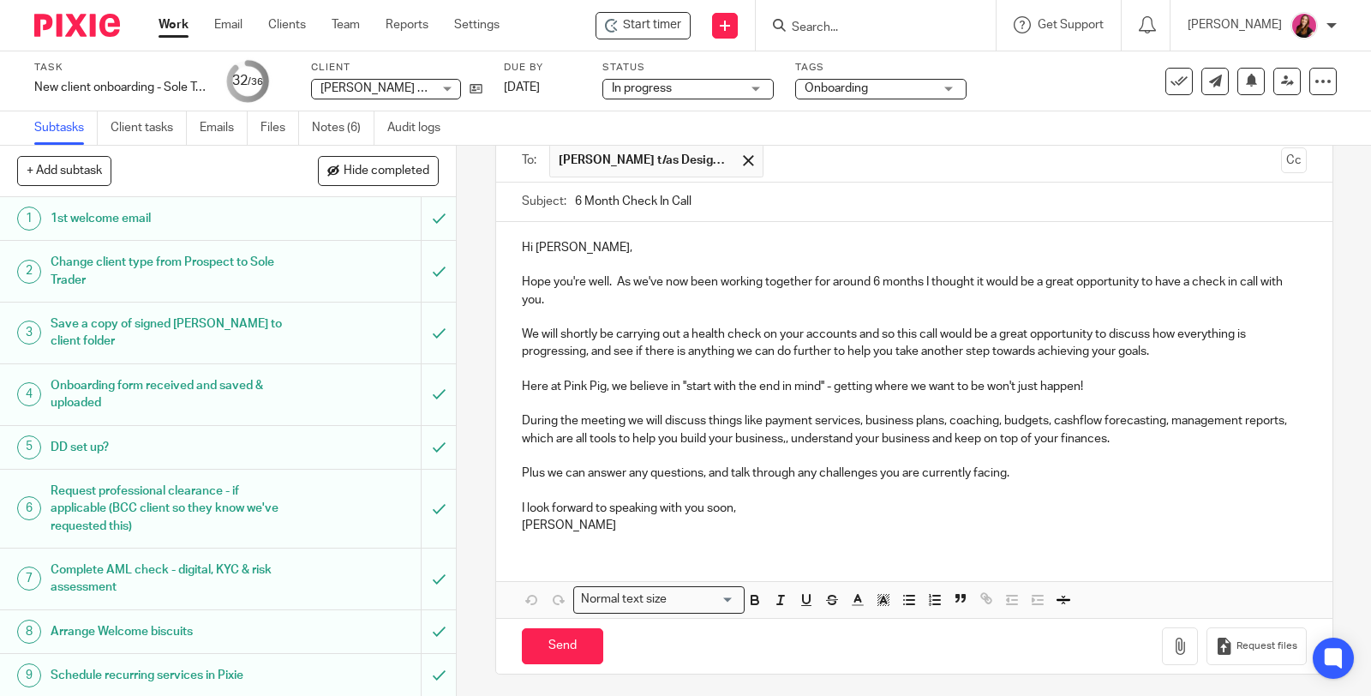
click at [1023, 472] on p "Plus we can answer any questions, and talk through any challenges you are curre…" at bounding box center [914, 473] width 785 height 17
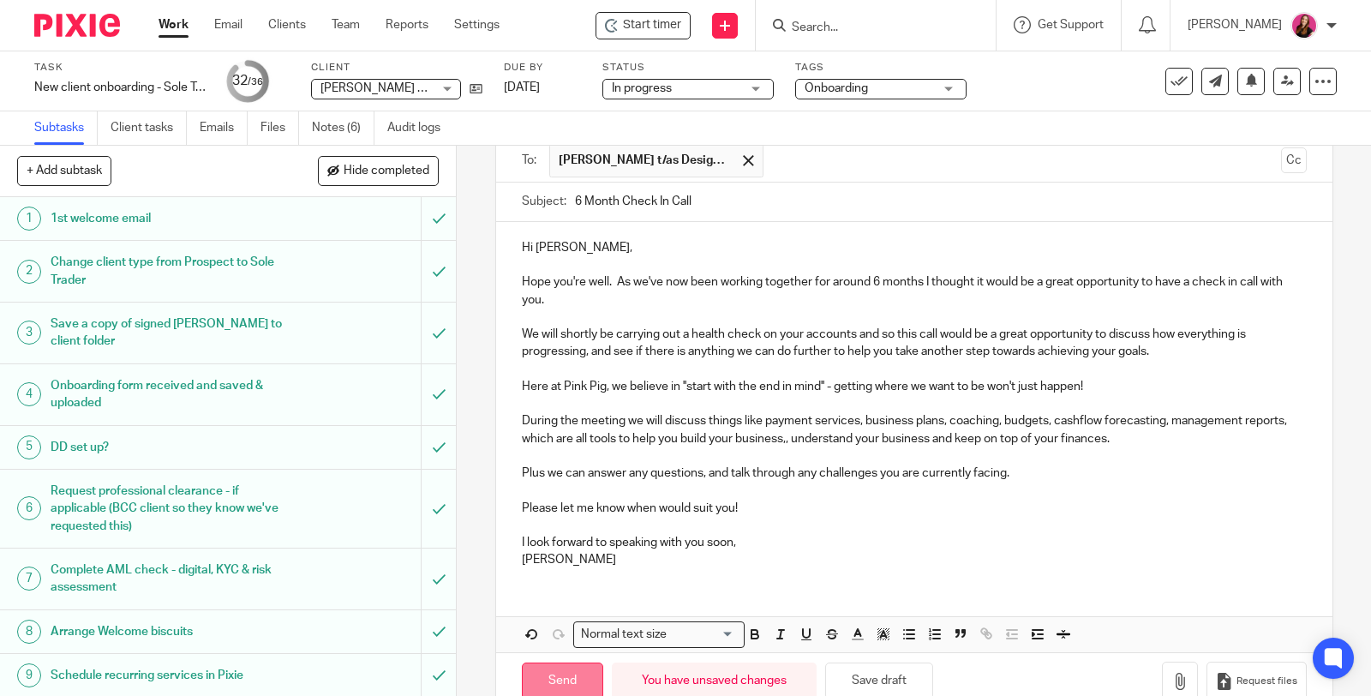
click at [567, 664] on input "Send" at bounding box center [562, 681] width 81 height 37
type input "Sent"
click at [947, 87] on div "Onboarding" at bounding box center [880, 89] width 171 height 21
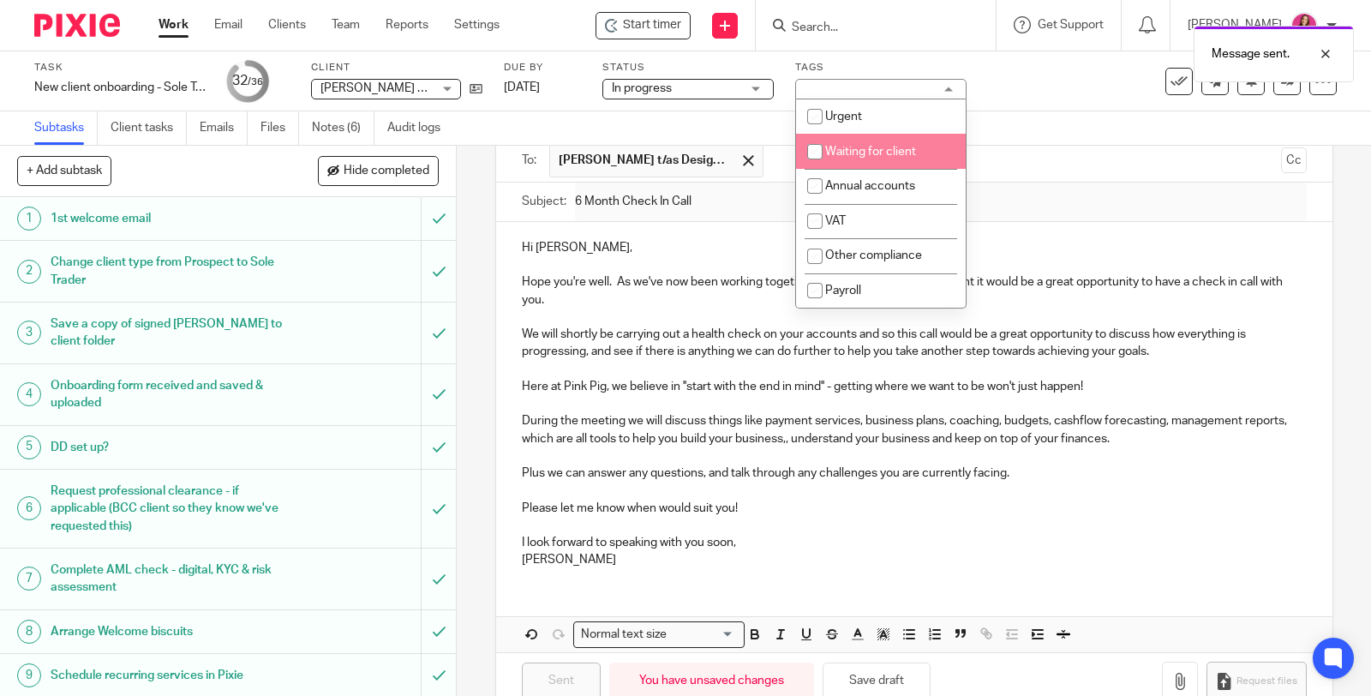
click at [912, 151] on span "Waiting for client" at bounding box center [870, 152] width 91 height 12
checkbox input "true"
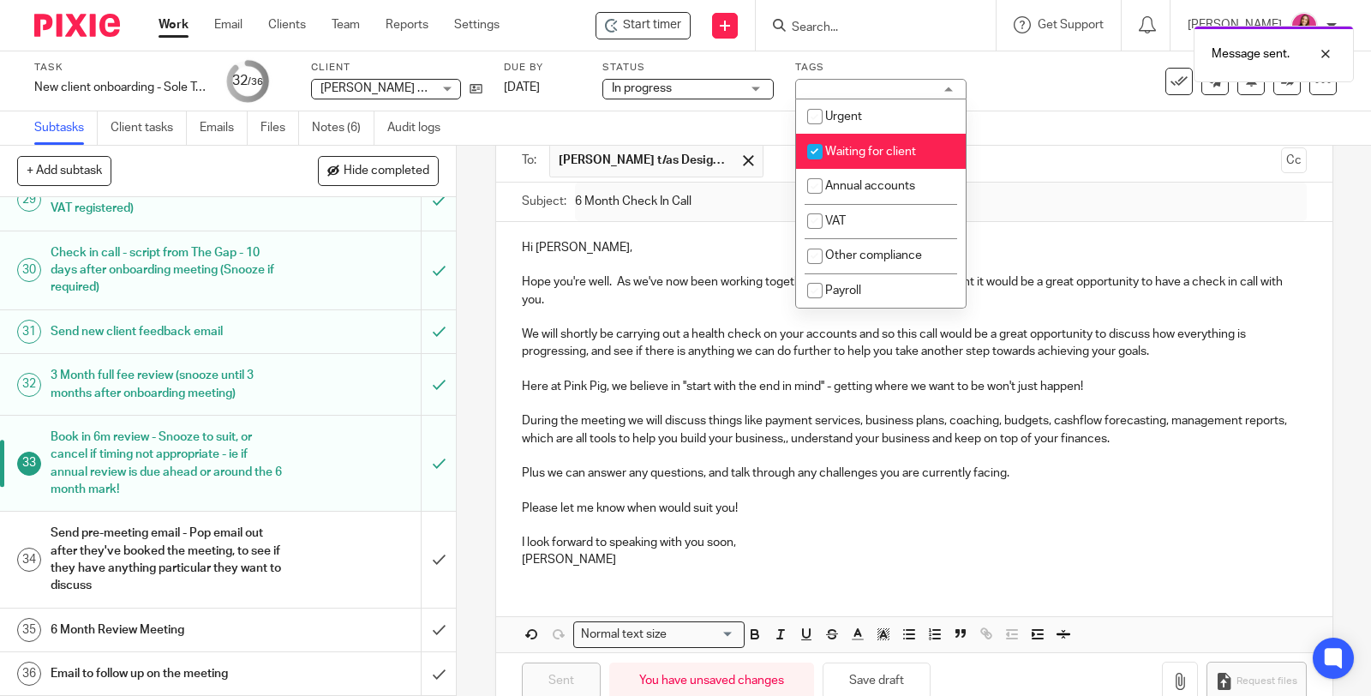
scroll to position [1474, 0]
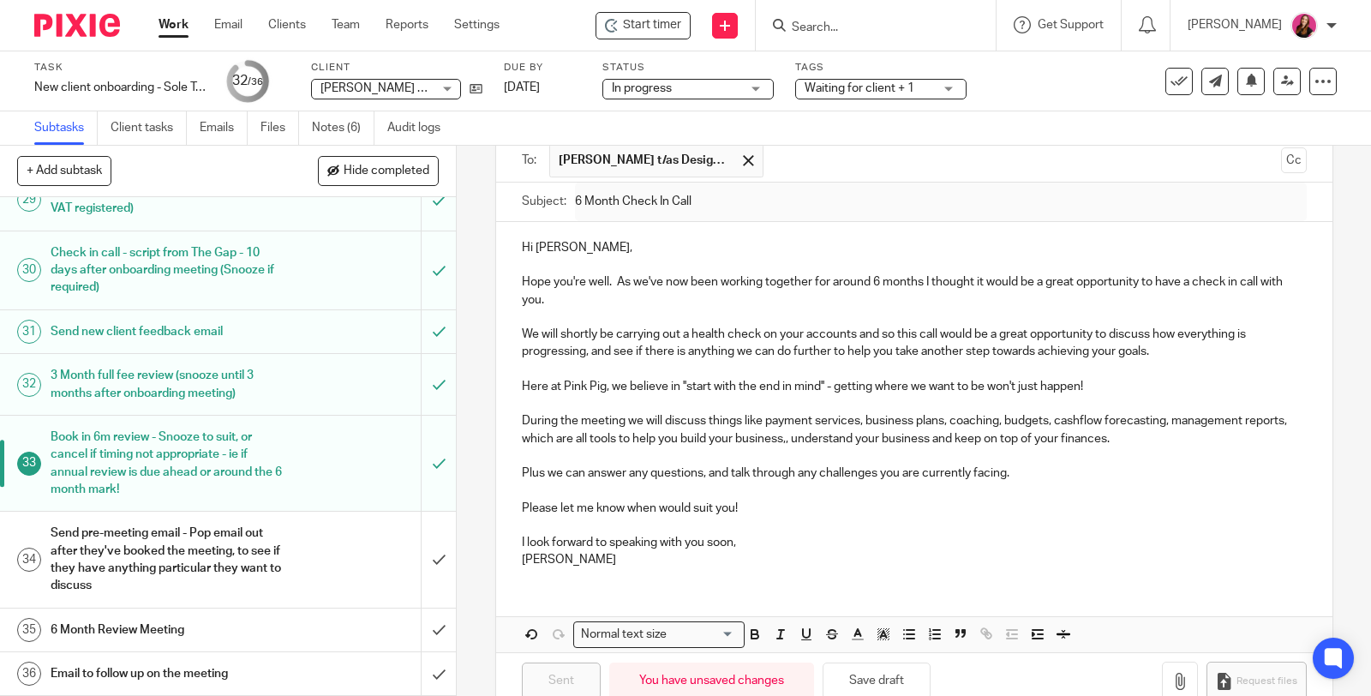
click at [195, 543] on h1 "Send pre-meeting email - Pop email out after they've booked the meeting, to see…" at bounding box center [169, 559] width 236 height 78
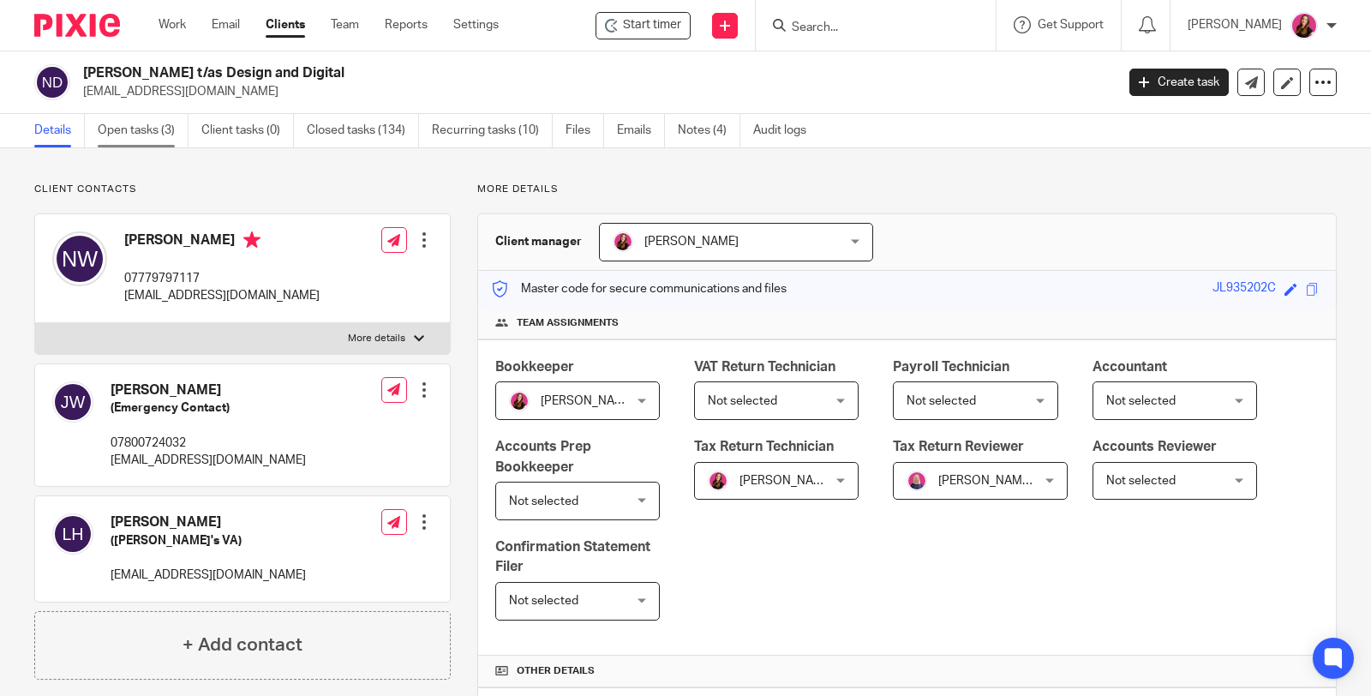
click at [158, 125] on link "Open tasks (3)" at bounding box center [143, 130] width 91 height 33
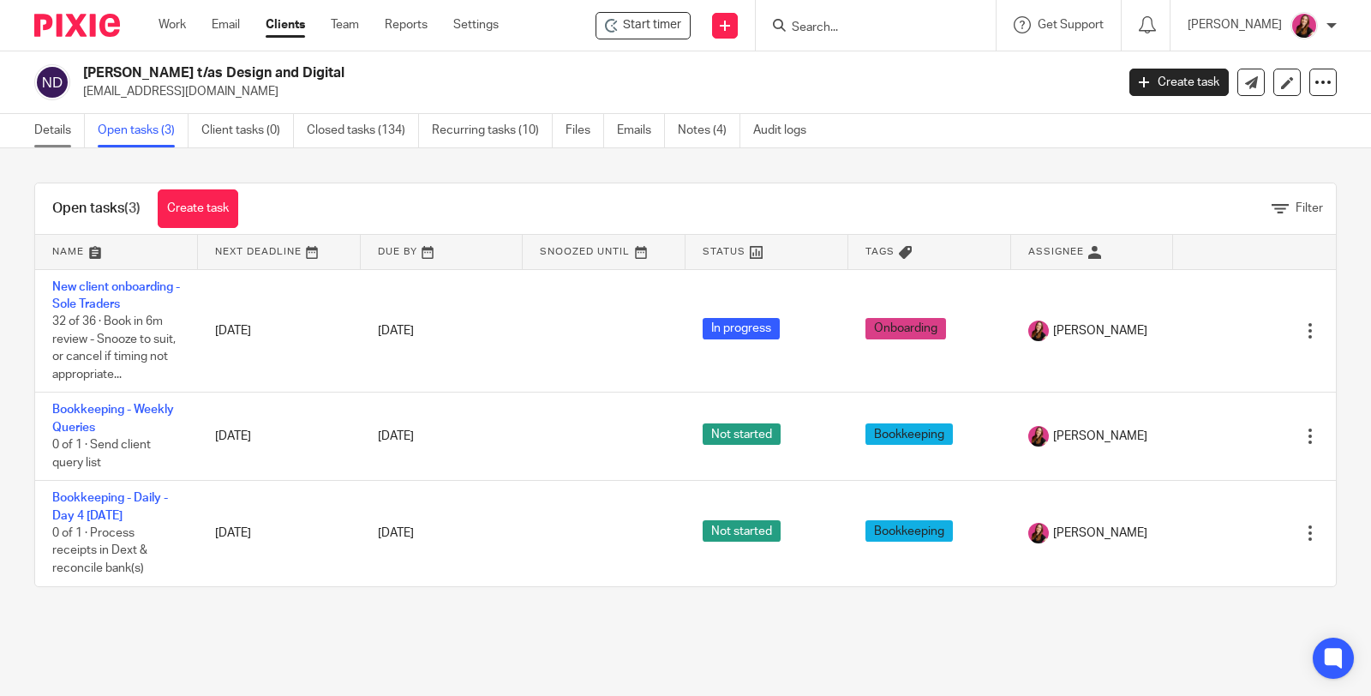
click at [54, 135] on link "Details" at bounding box center [59, 130] width 51 height 33
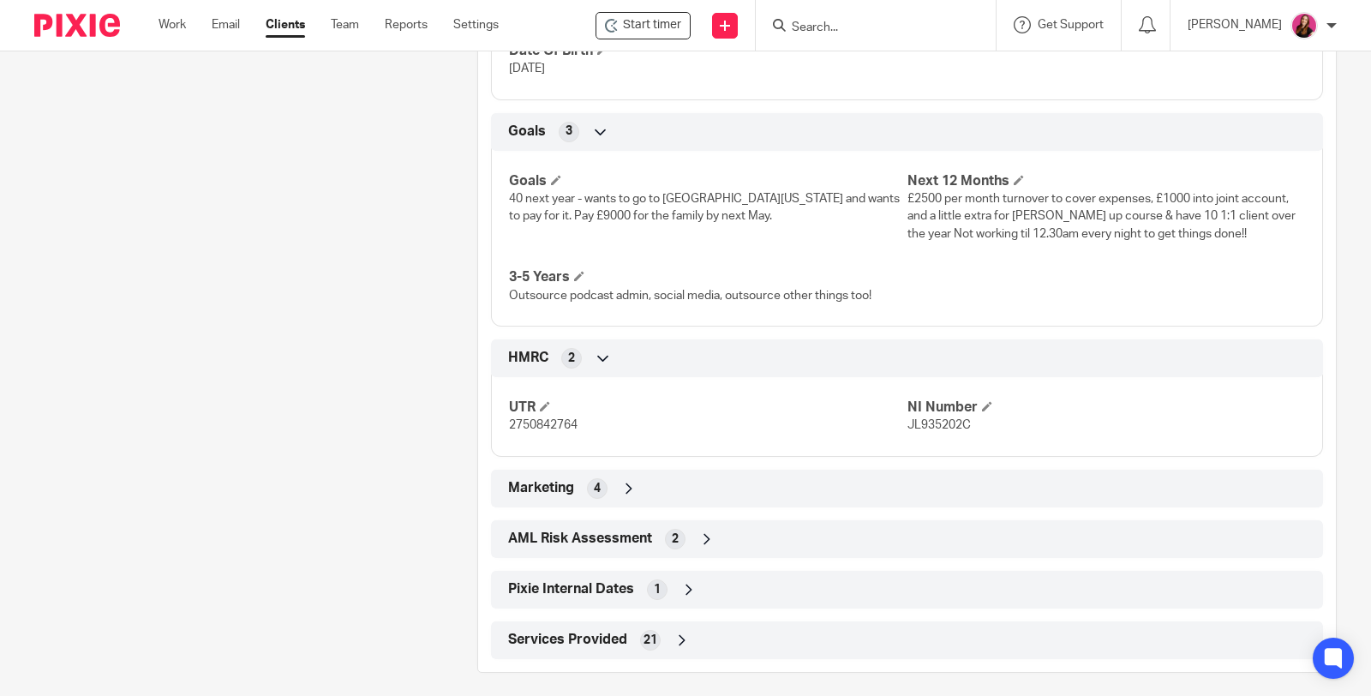
scroll to position [1123, 0]
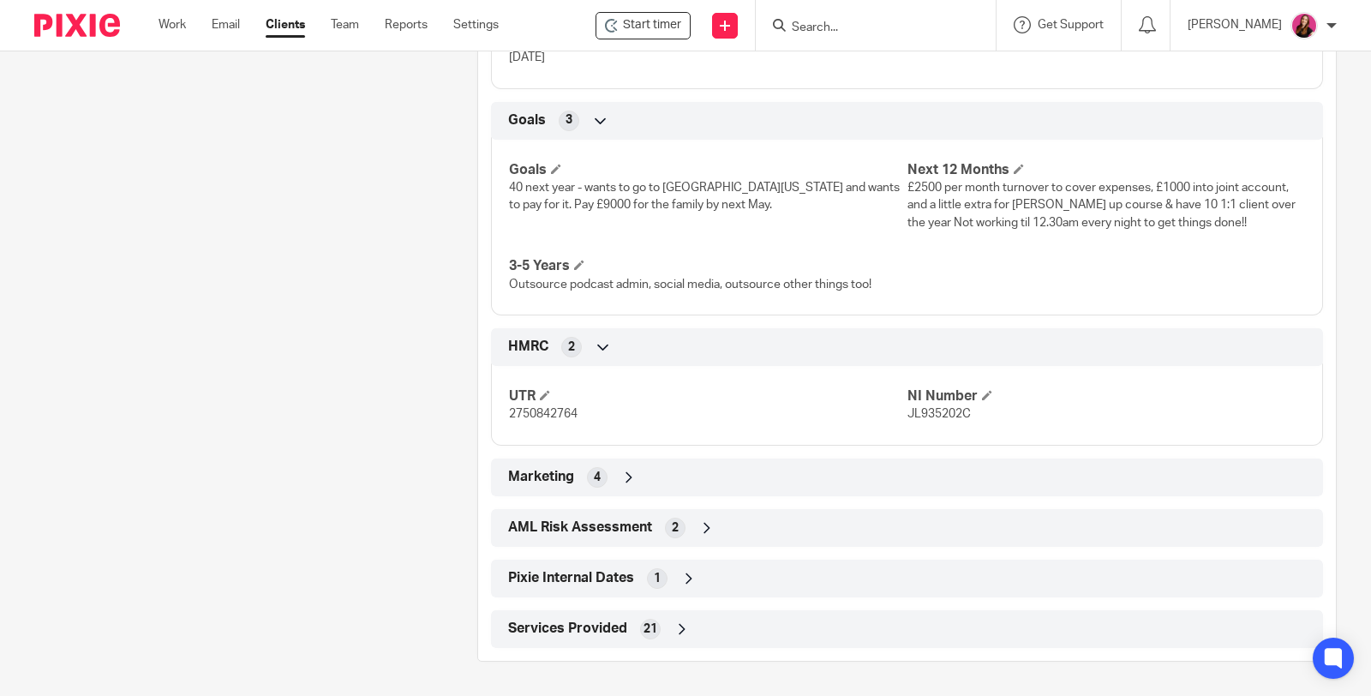
click at [688, 579] on icon at bounding box center [689, 578] width 17 height 17
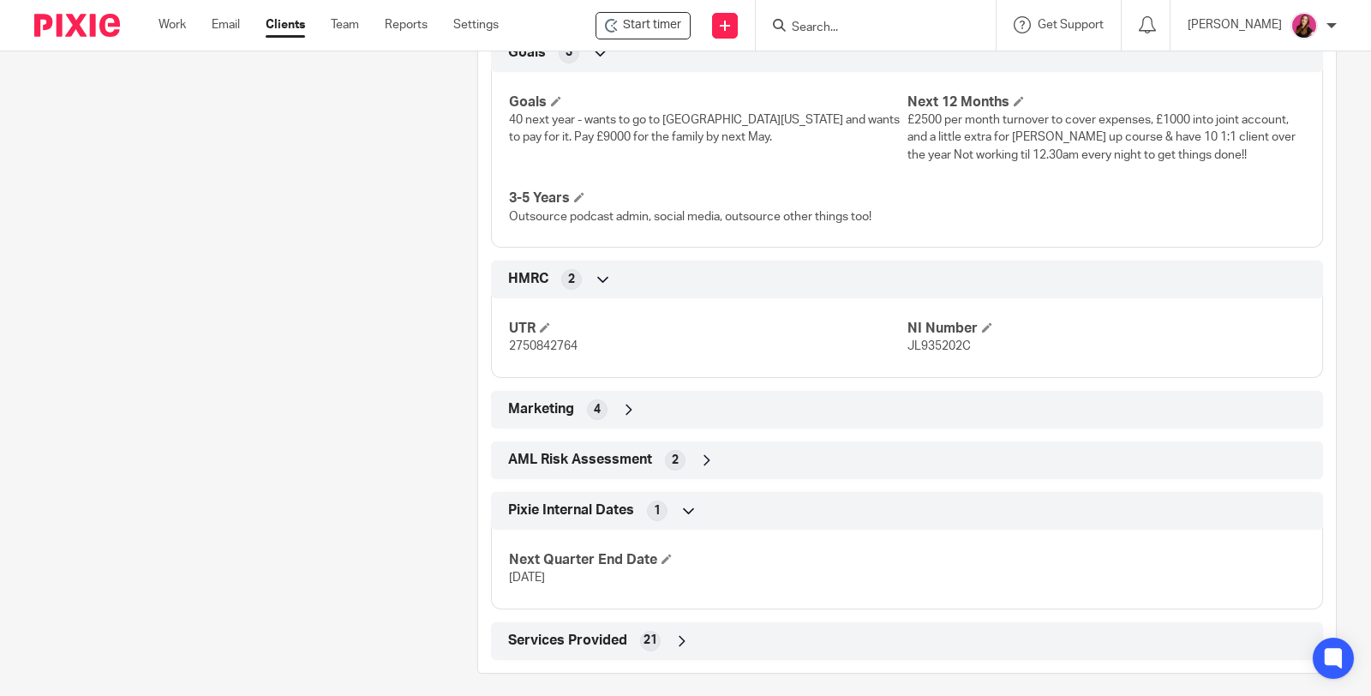
scroll to position [1202, 0]
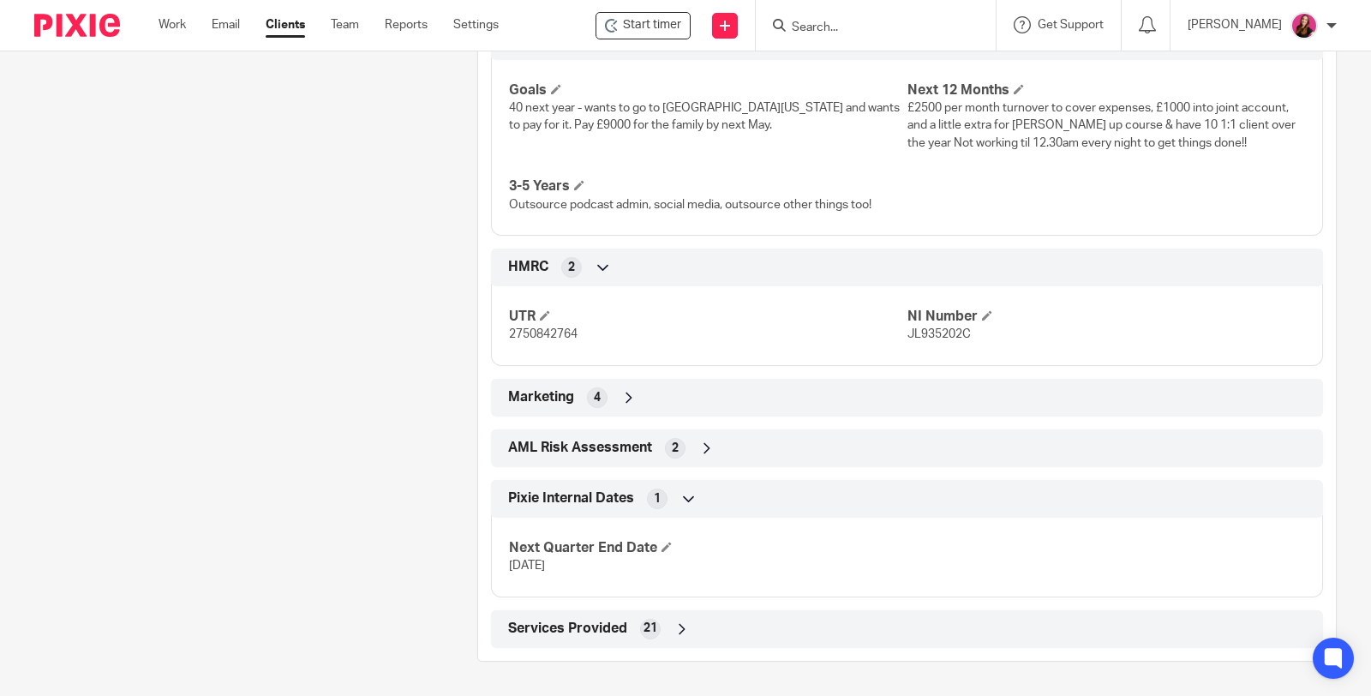
click at [678, 630] on icon at bounding box center [682, 629] width 17 height 17
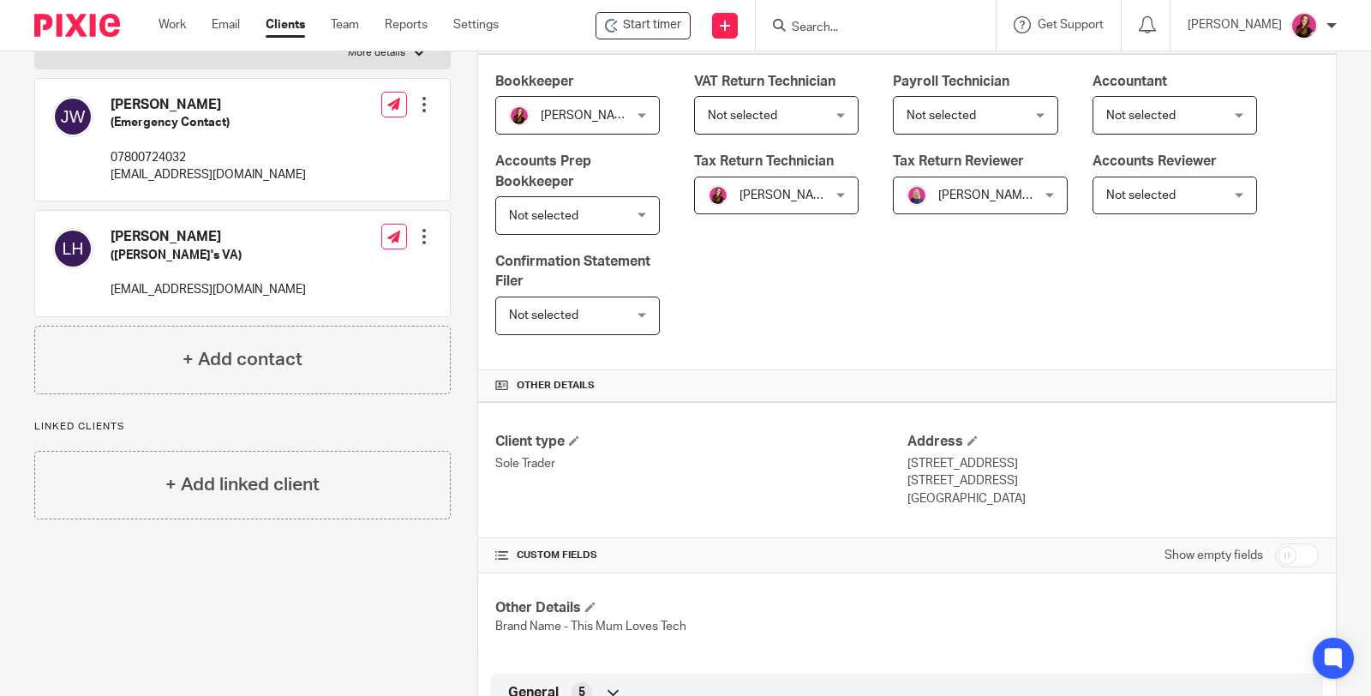
scroll to position [0, 0]
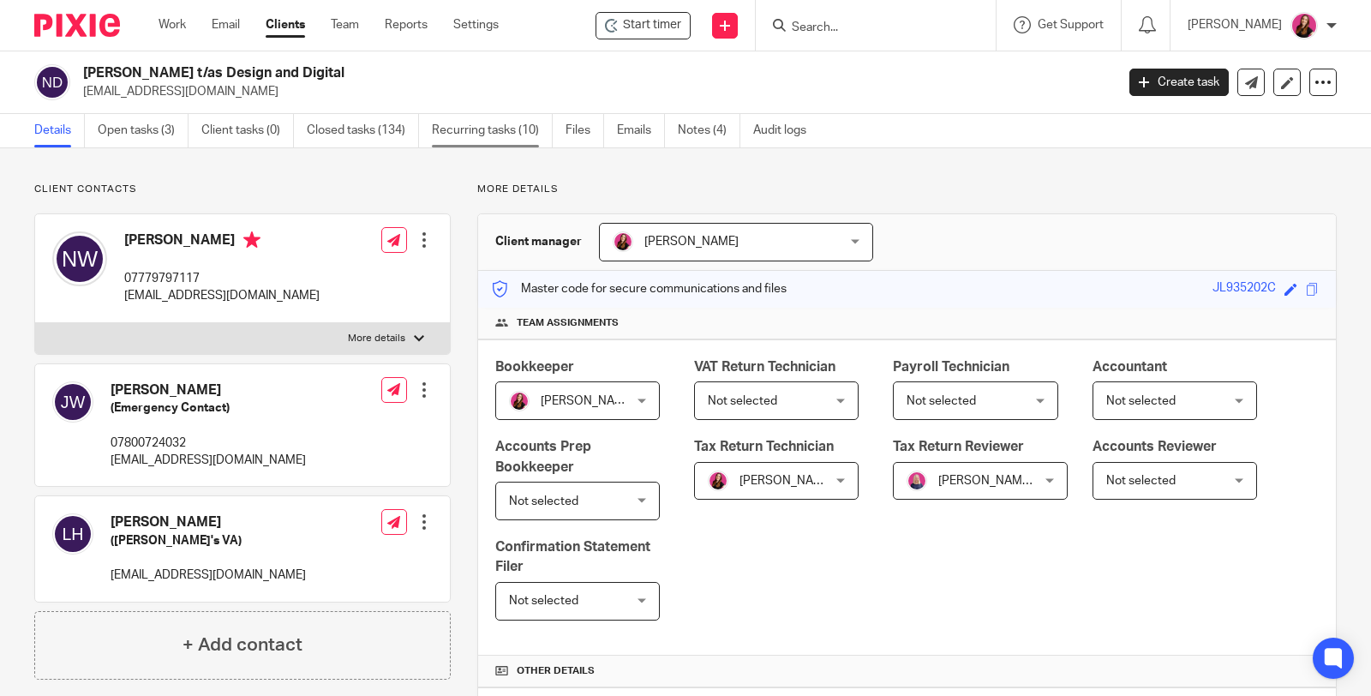
click at [501, 135] on link "Recurring tasks (10)" at bounding box center [492, 130] width 121 height 33
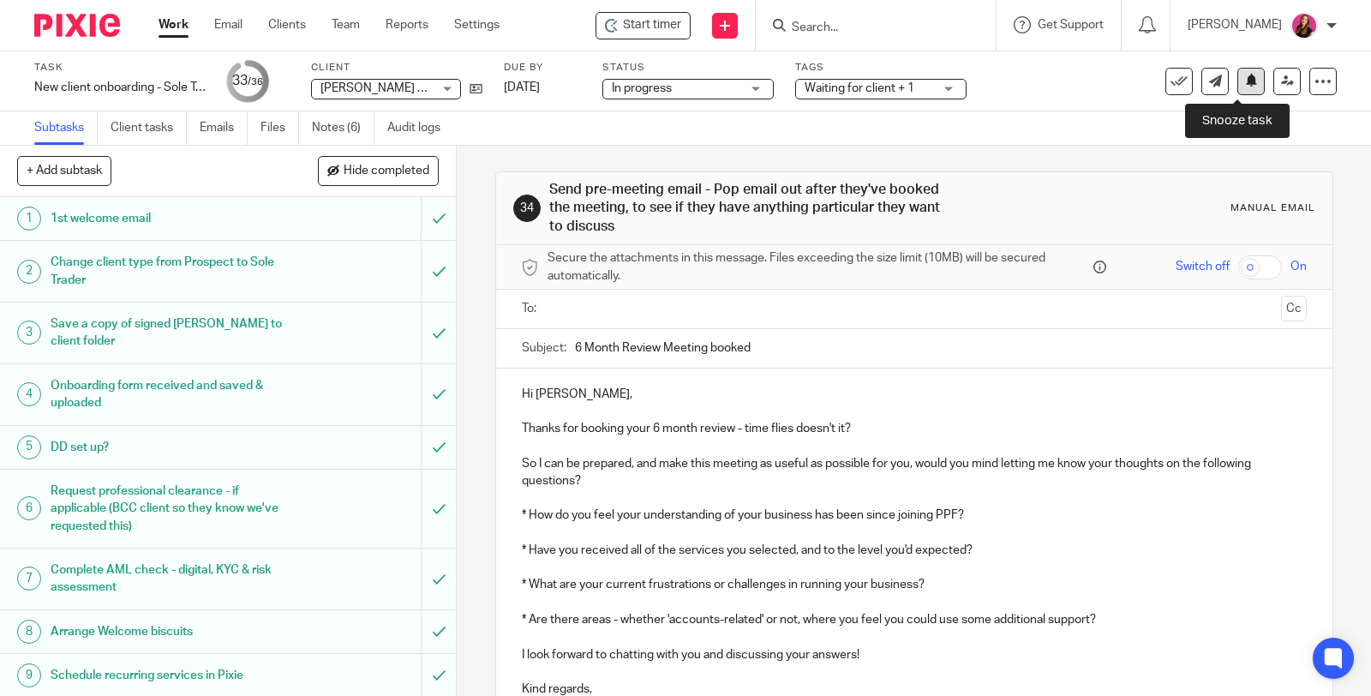
click at [1245, 86] on icon at bounding box center [1251, 80] width 13 height 13
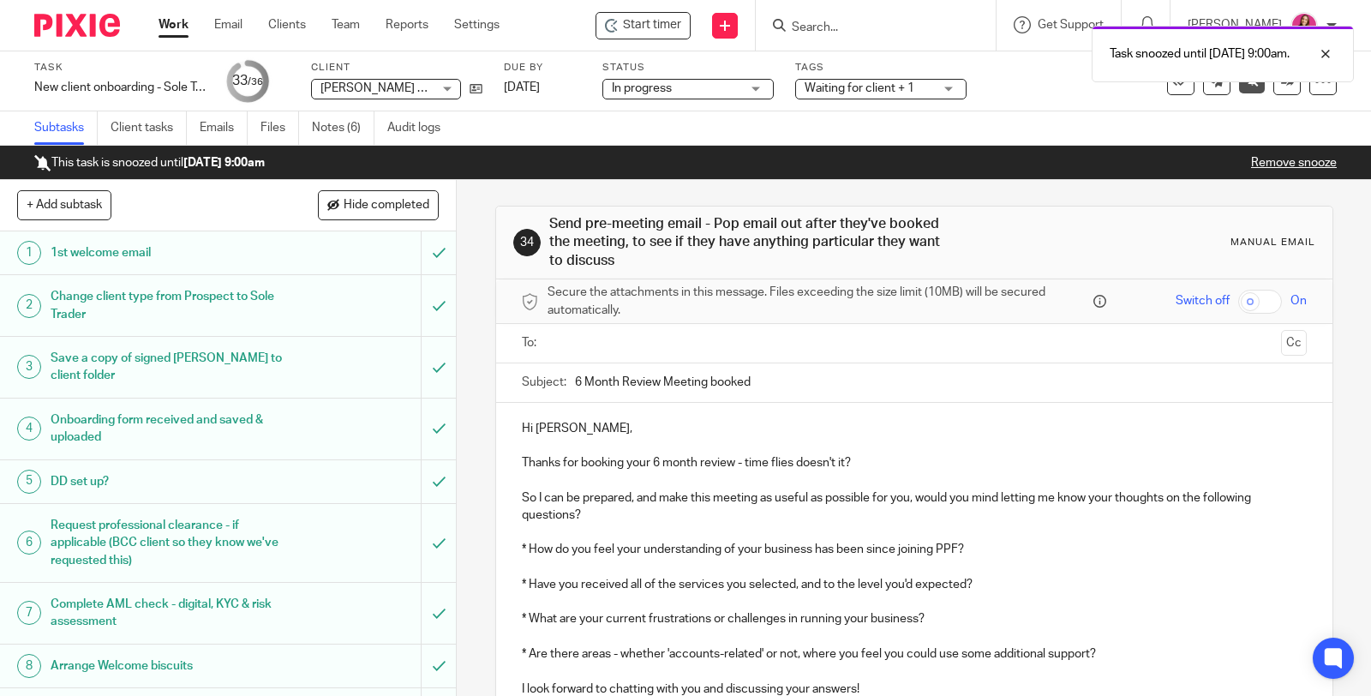
click at [172, 28] on link "Work" at bounding box center [174, 24] width 30 height 17
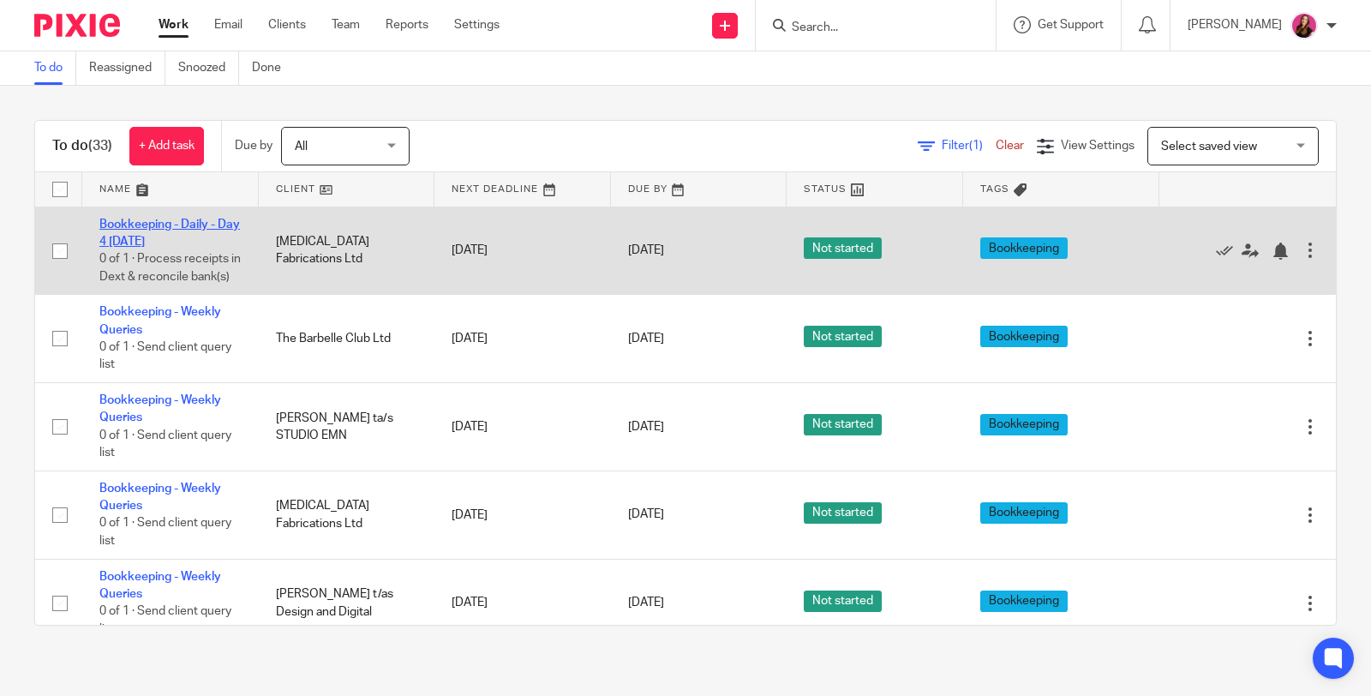
click at [195, 219] on link "Bookkeeping - Daily - Day 4 [DATE]" at bounding box center [169, 233] width 141 height 29
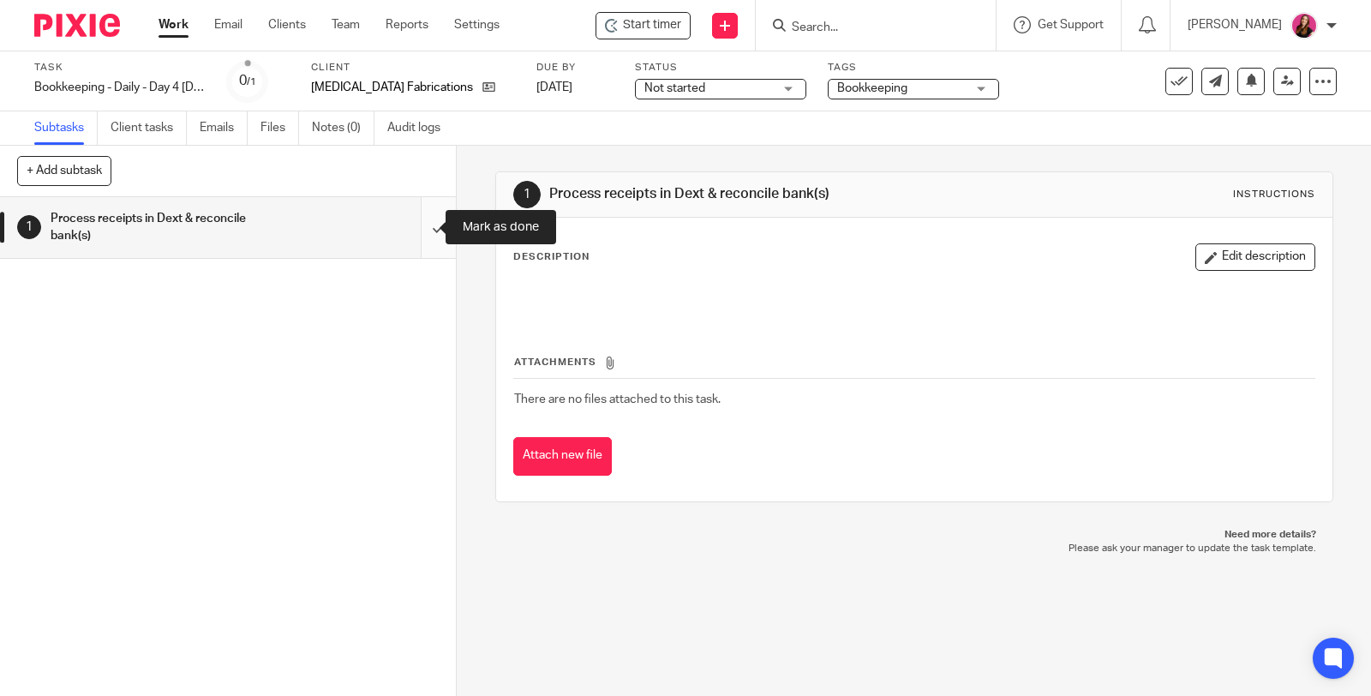
click at [417, 226] on input "submit" at bounding box center [228, 227] width 456 height 61
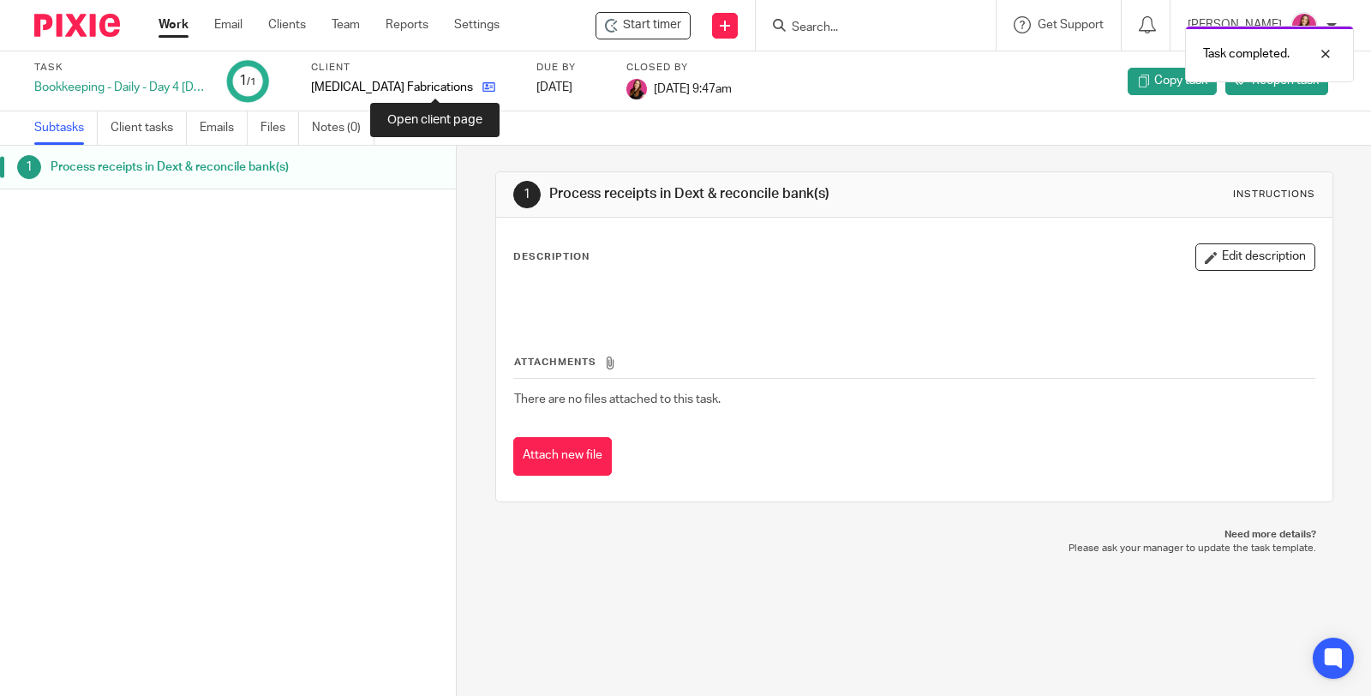
drag, startPoint x: 0, startPoint y: 0, endPoint x: 430, endPoint y: 83, distance: 438.3
click at [483, 83] on icon at bounding box center [489, 87] width 13 height 13
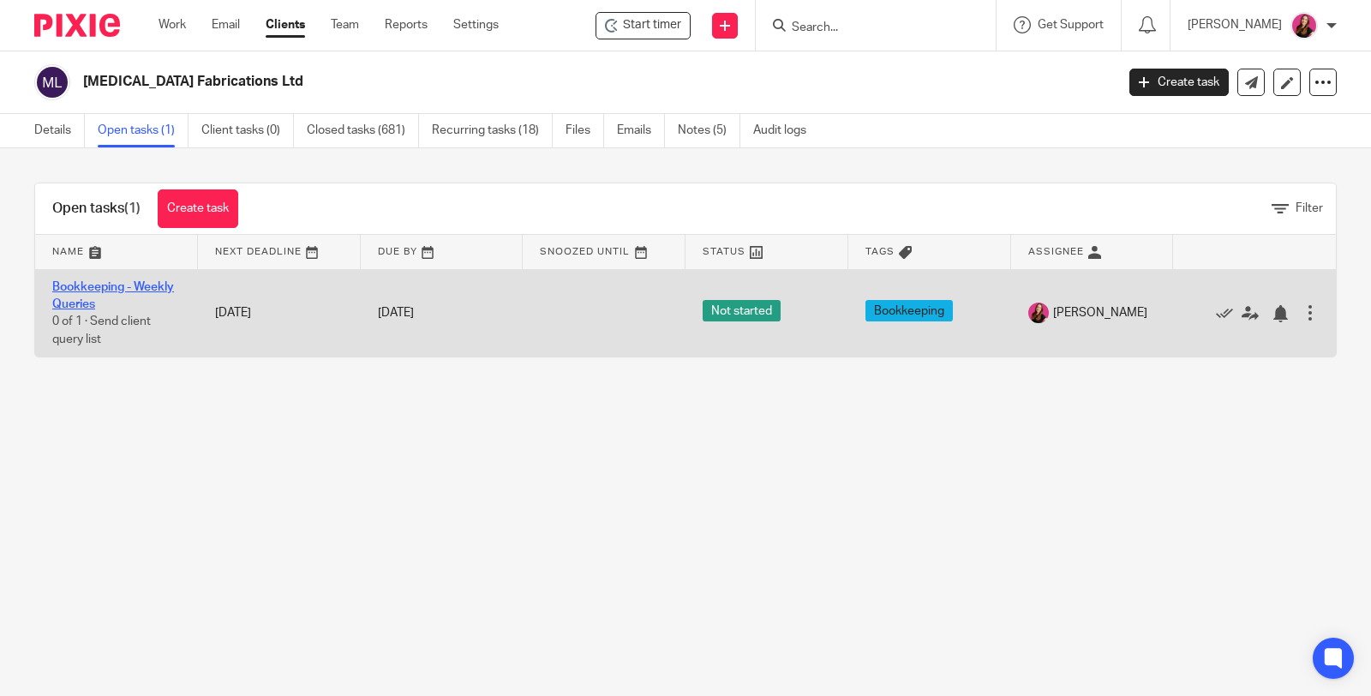
click at [131, 285] on link "Bookkeeping - Weekly Queries" at bounding box center [113, 295] width 122 height 29
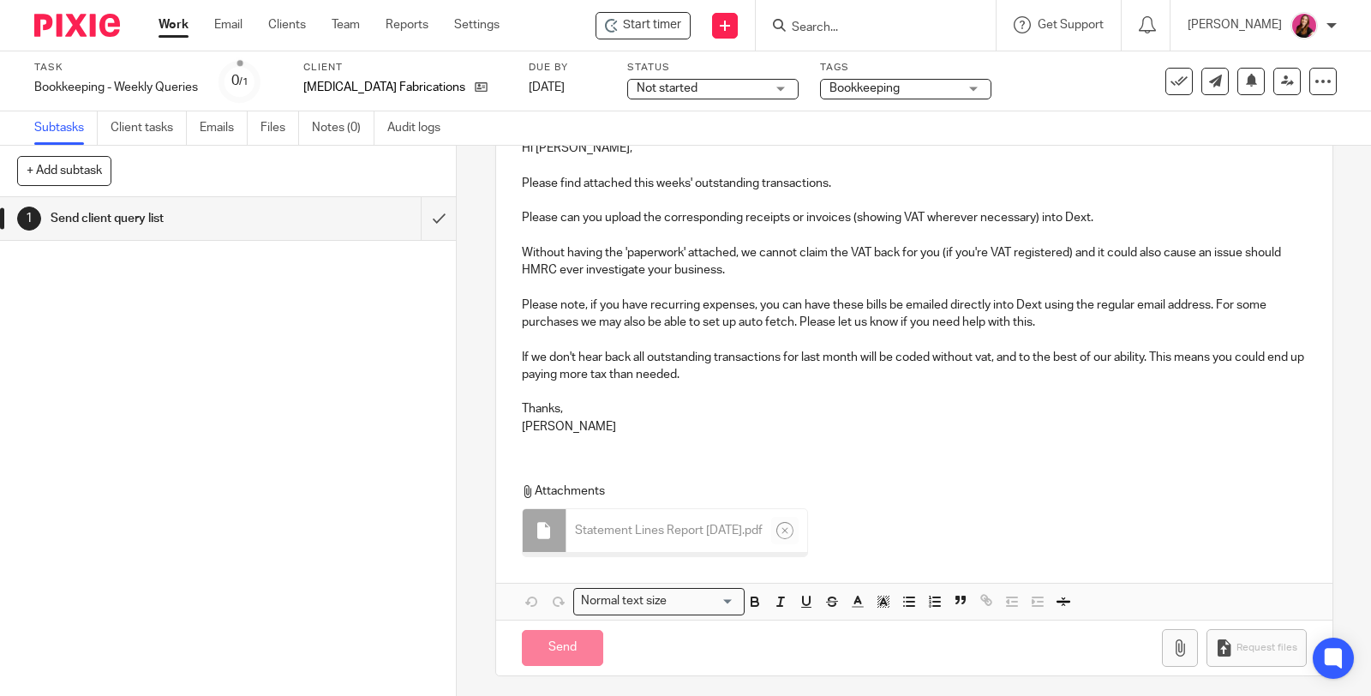
scroll to position [217, 0]
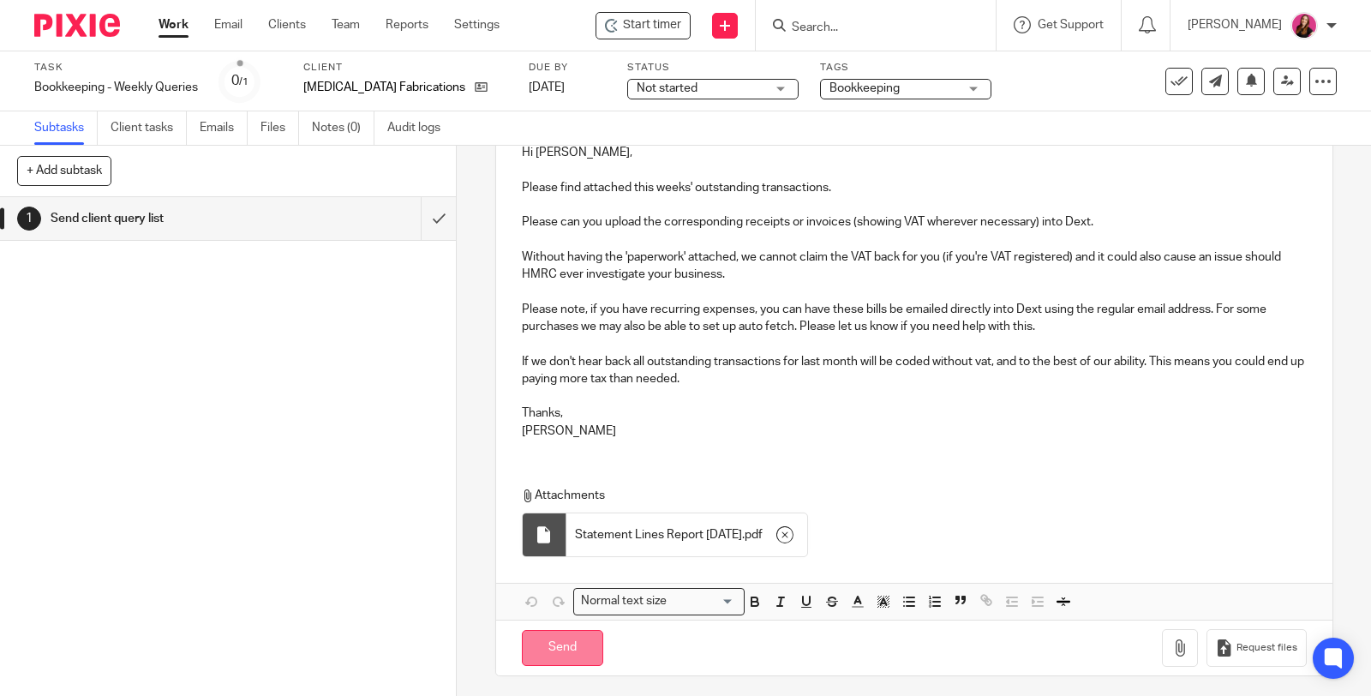
click at [534, 653] on input "Send" at bounding box center [562, 648] width 81 height 37
type input "Sent"
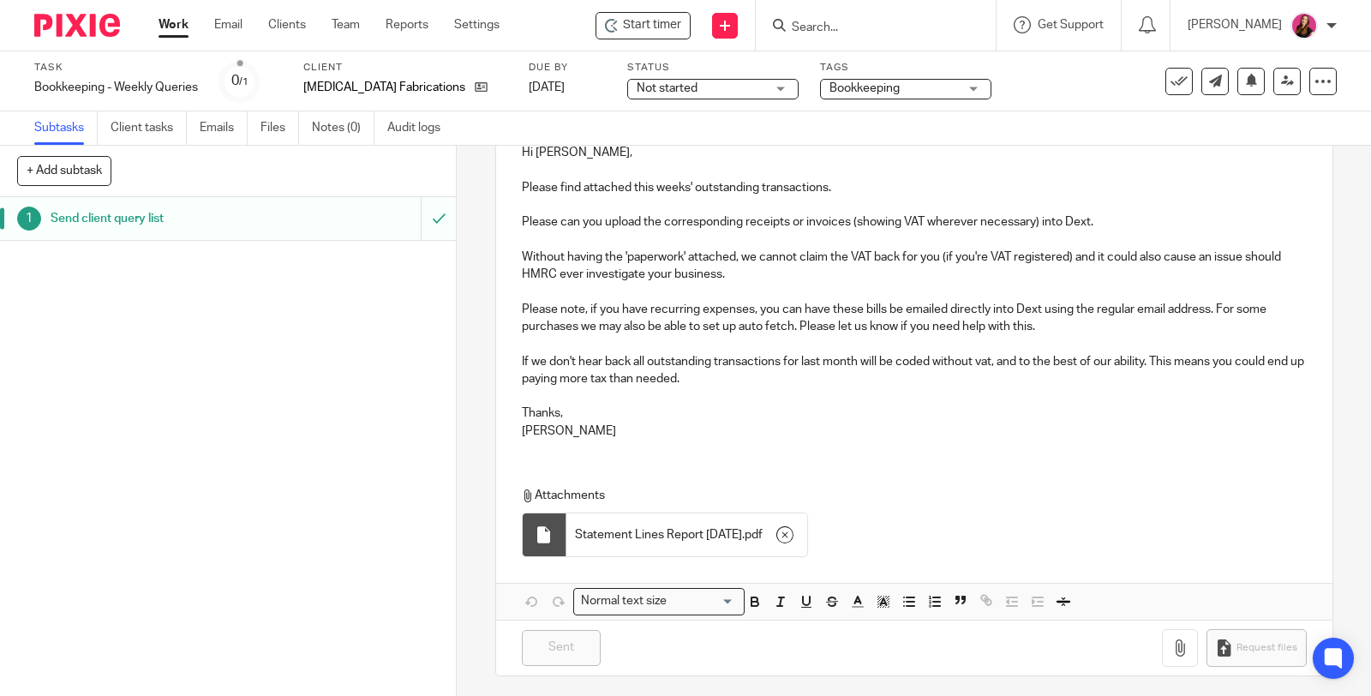
click at [176, 27] on link "Work" at bounding box center [174, 24] width 30 height 17
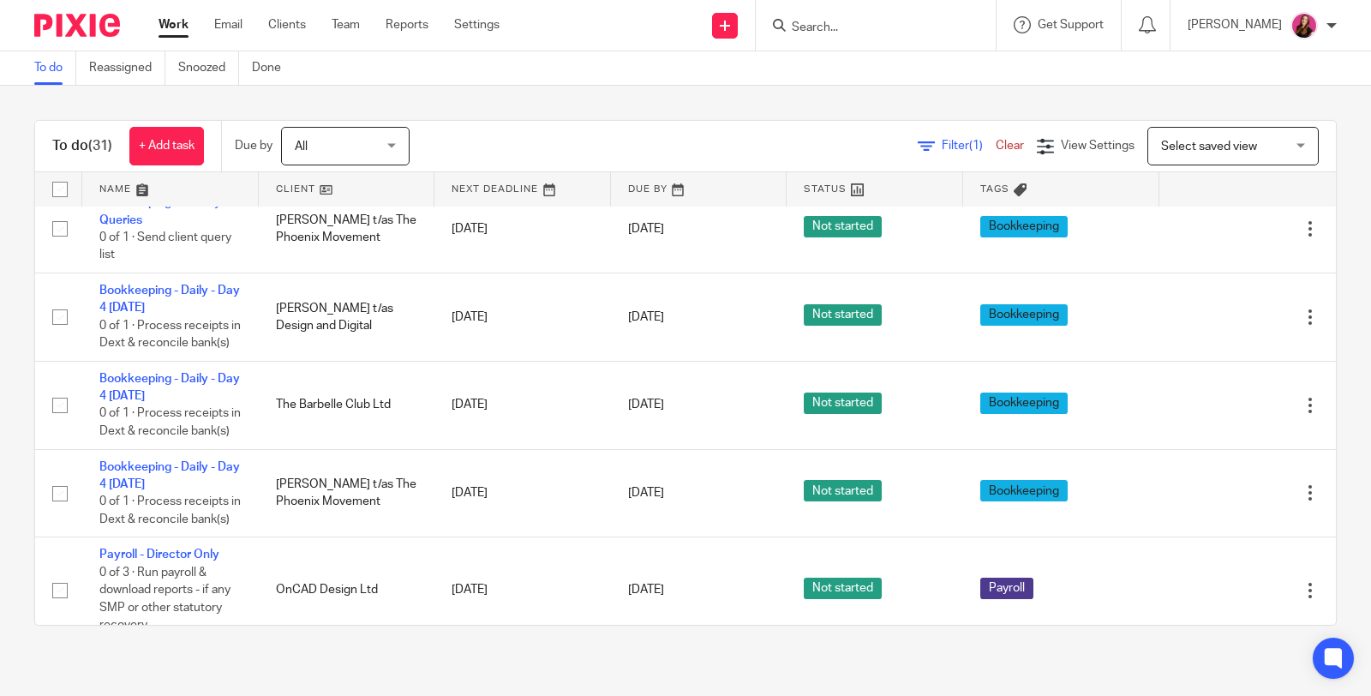
scroll to position [571, 0]
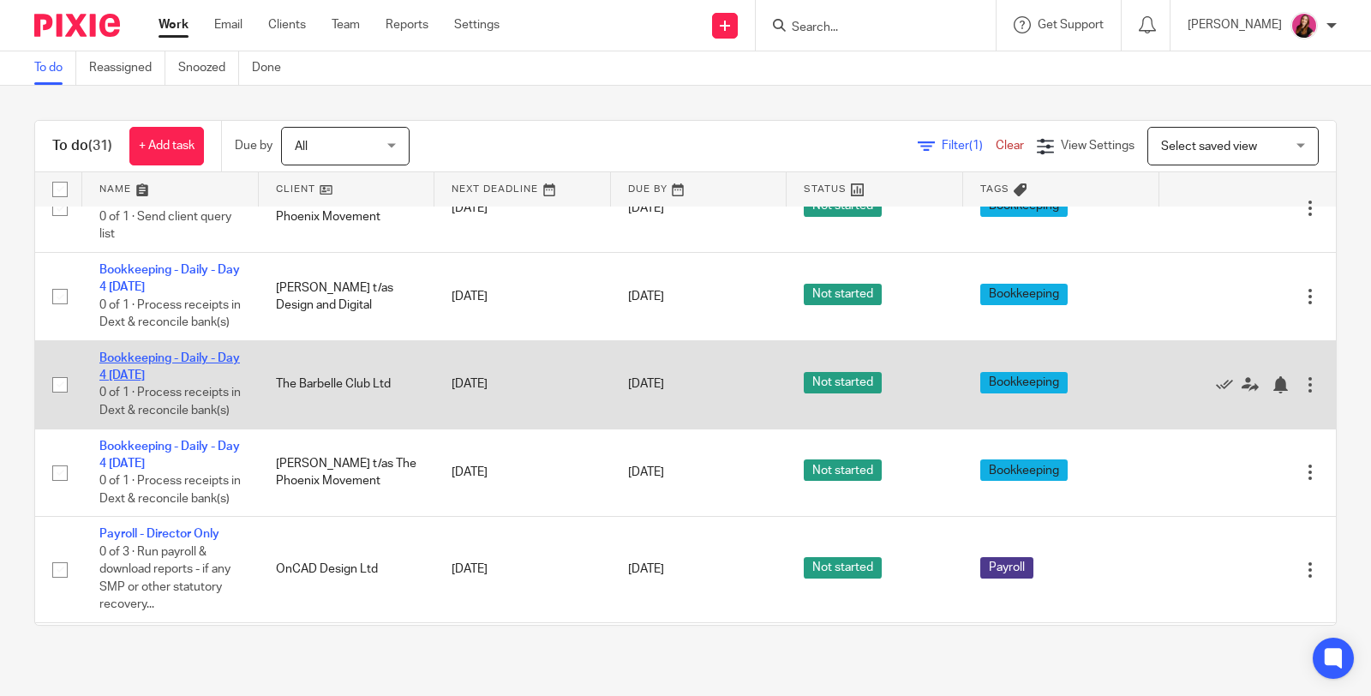
click at [185, 381] on link "Bookkeeping - Daily - Day 4 Thursday" at bounding box center [169, 366] width 141 height 29
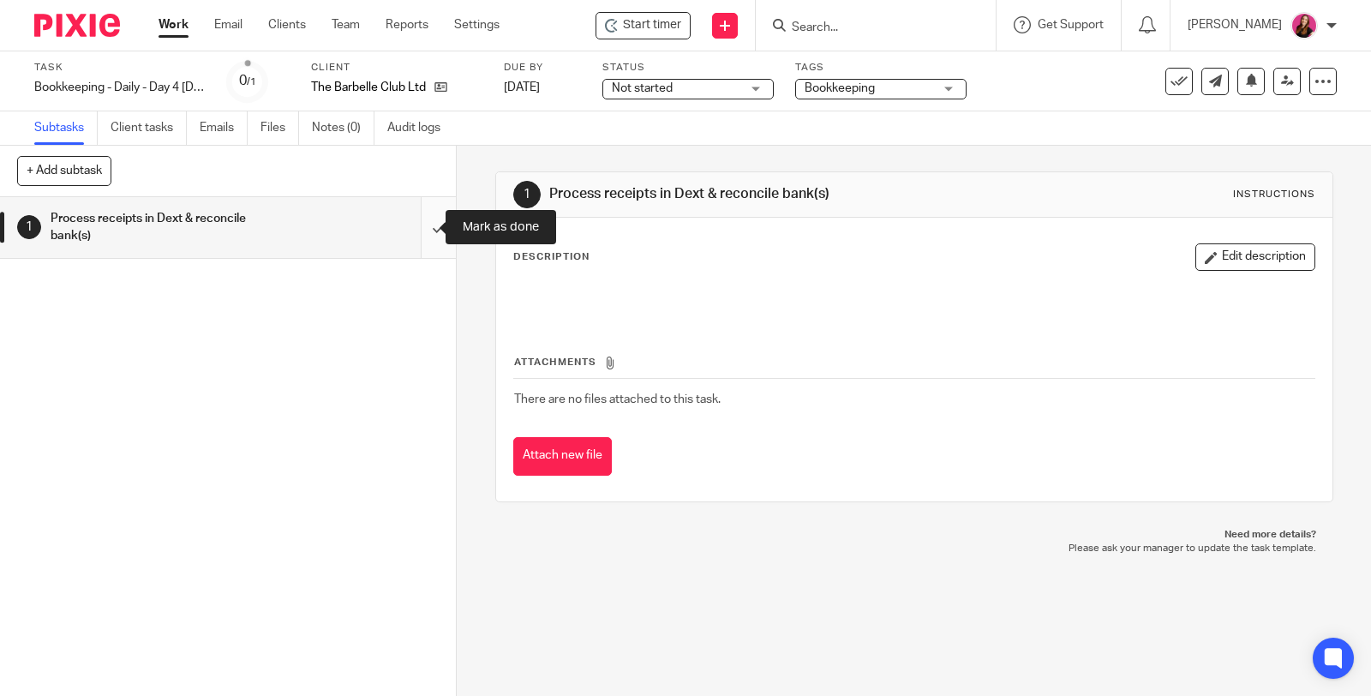
click at [419, 225] on input "submit" at bounding box center [228, 227] width 456 height 61
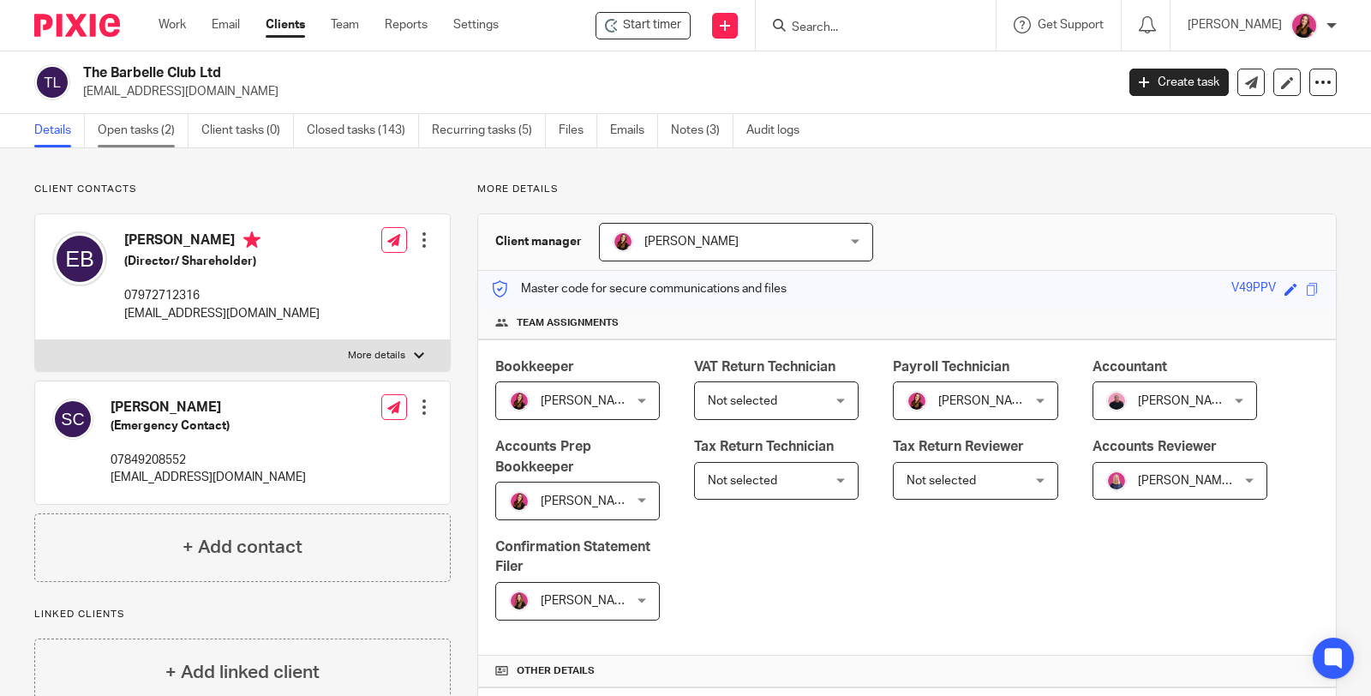
click at [122, 131] on link "Open tasks (2)" at bounding box center [143, 130] width 91 height 33
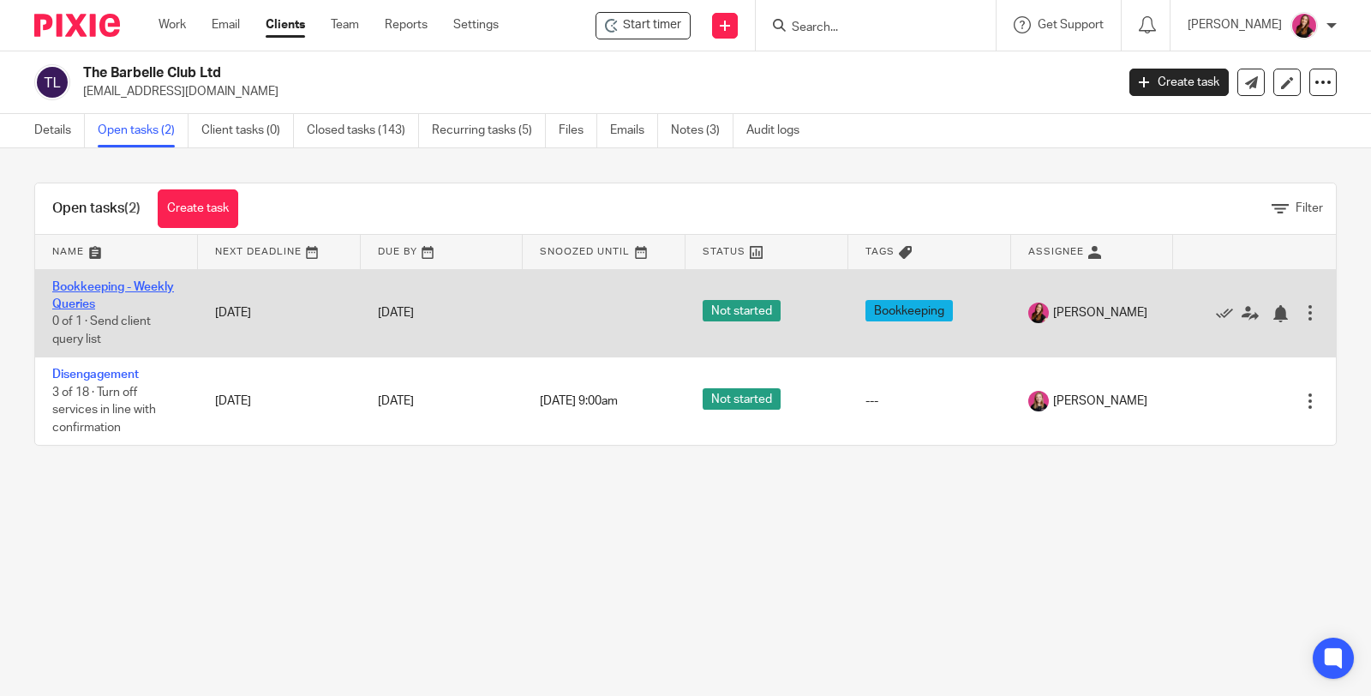
click at [157, 284] on link "Bookkeeping - Weekly Queries" at bounding box center [113, 295] width 122 height 29
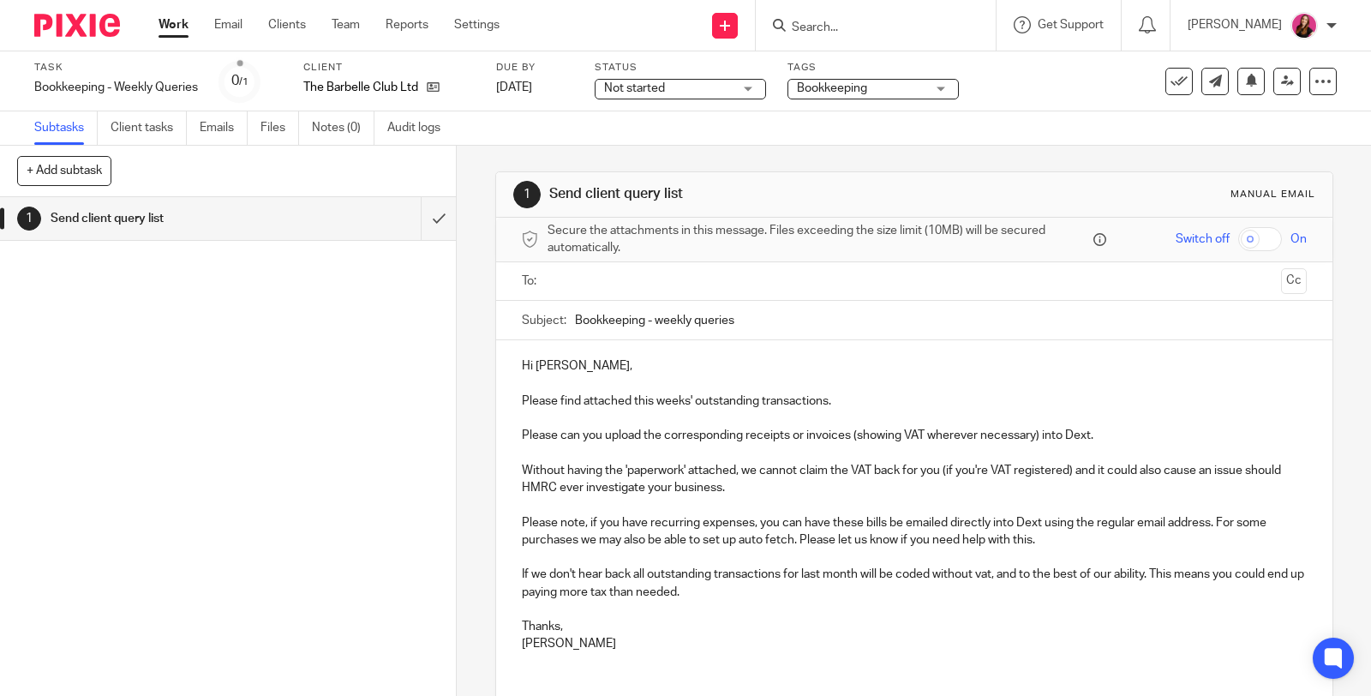
click at [635, 275] on input "text" at bounding box center [914, 282] width 720 height 20
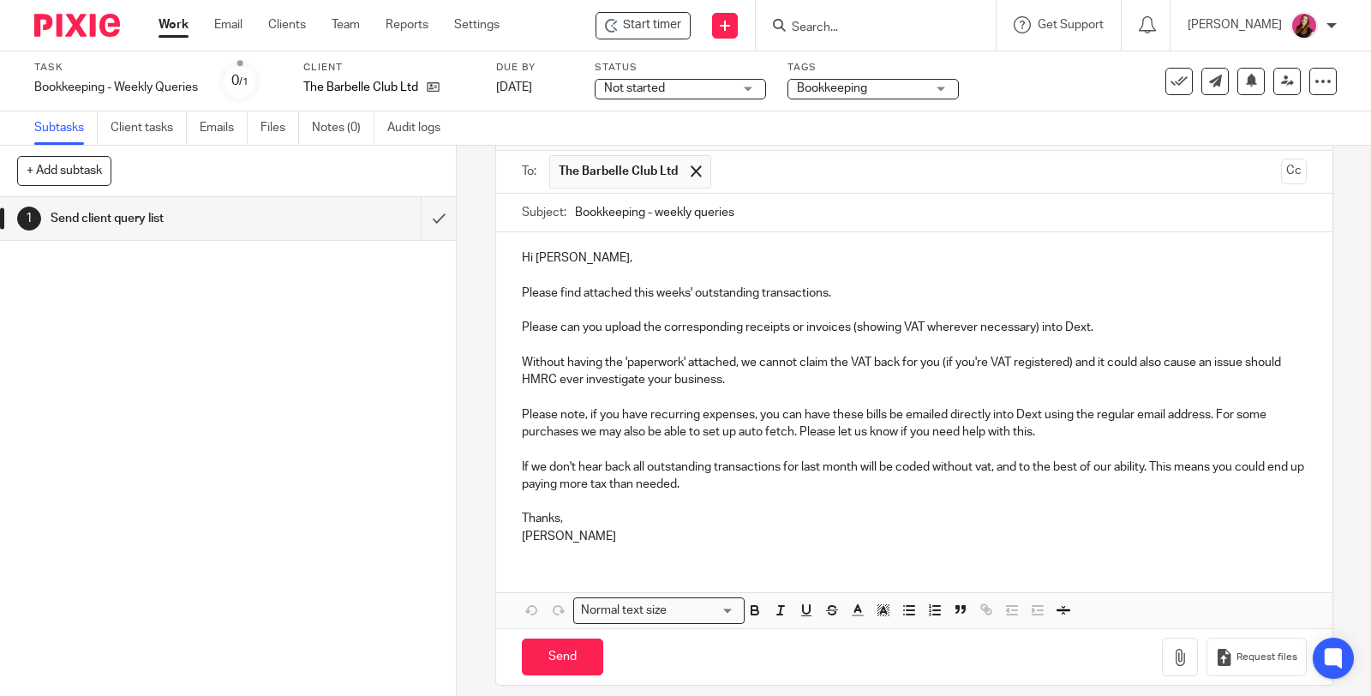
scroll to position [122, 0]
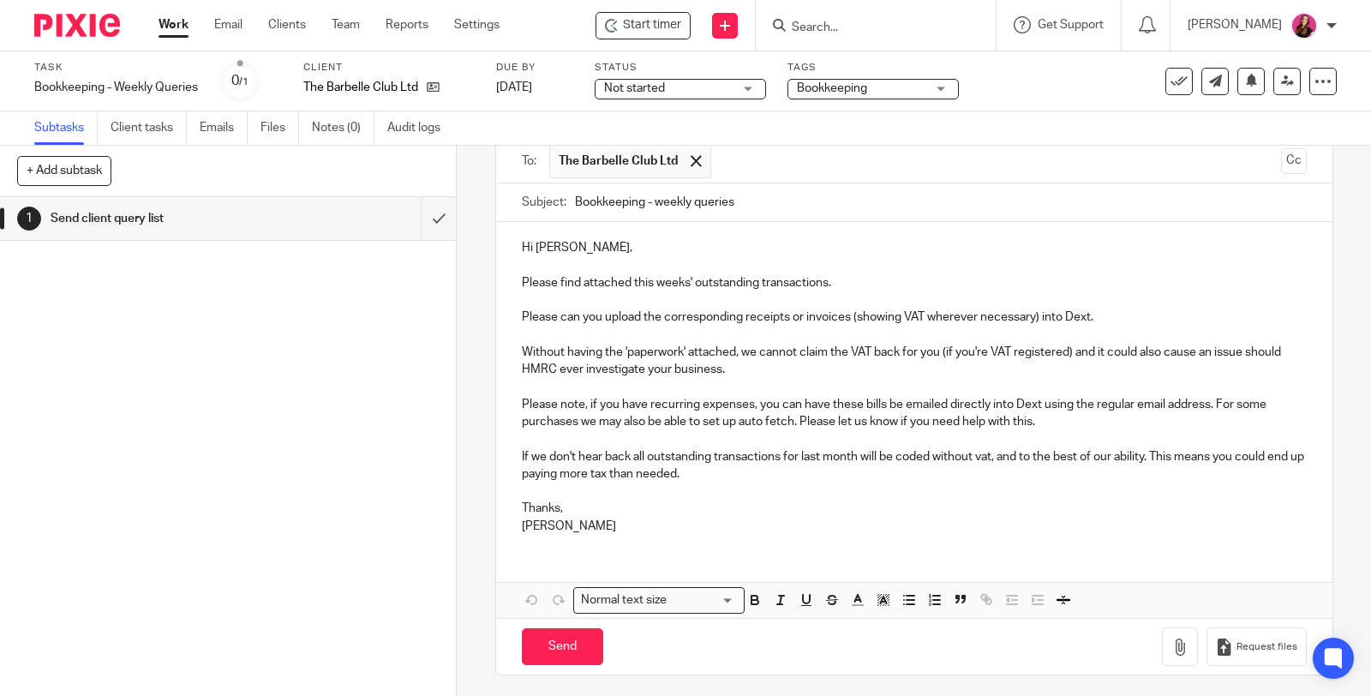
click at [1359, 683] on div at bounding box center [1359, 683] width 0 height 0
click at [1172, 644] on icon "button" at bounding box center [1180, 647] width 17 height 17
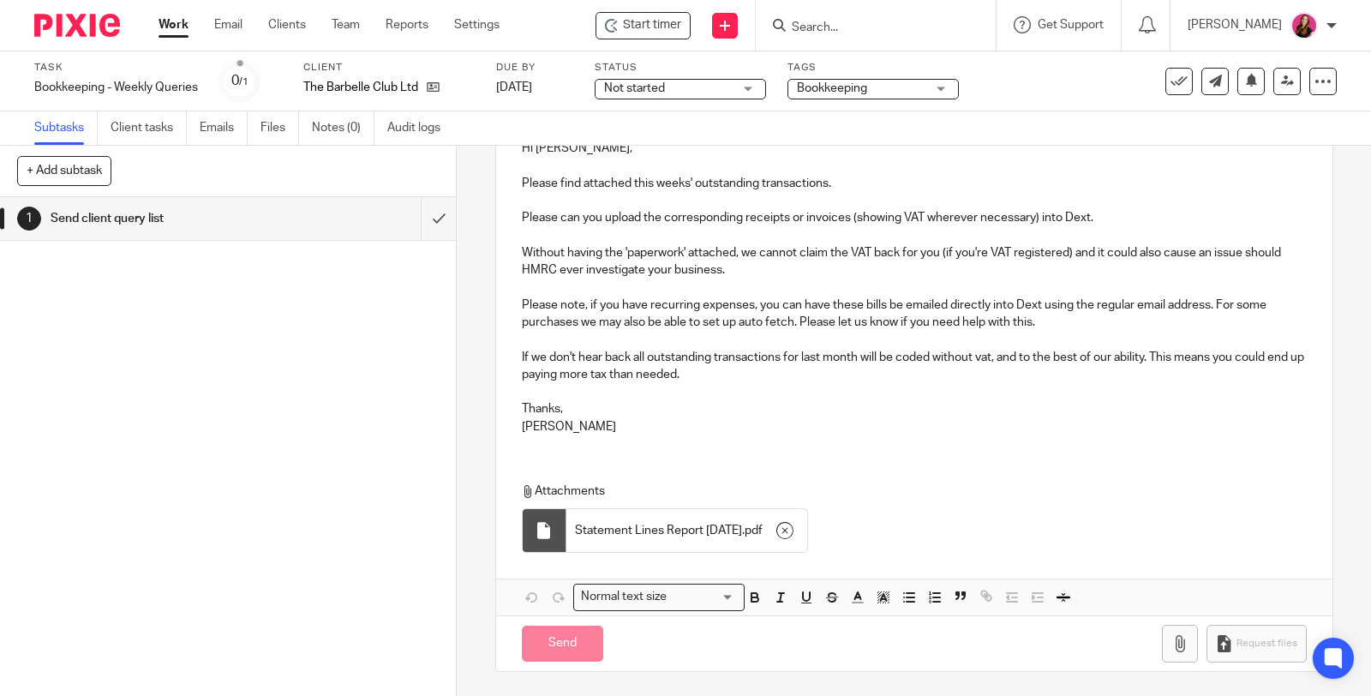
scroll to position [217, 0]
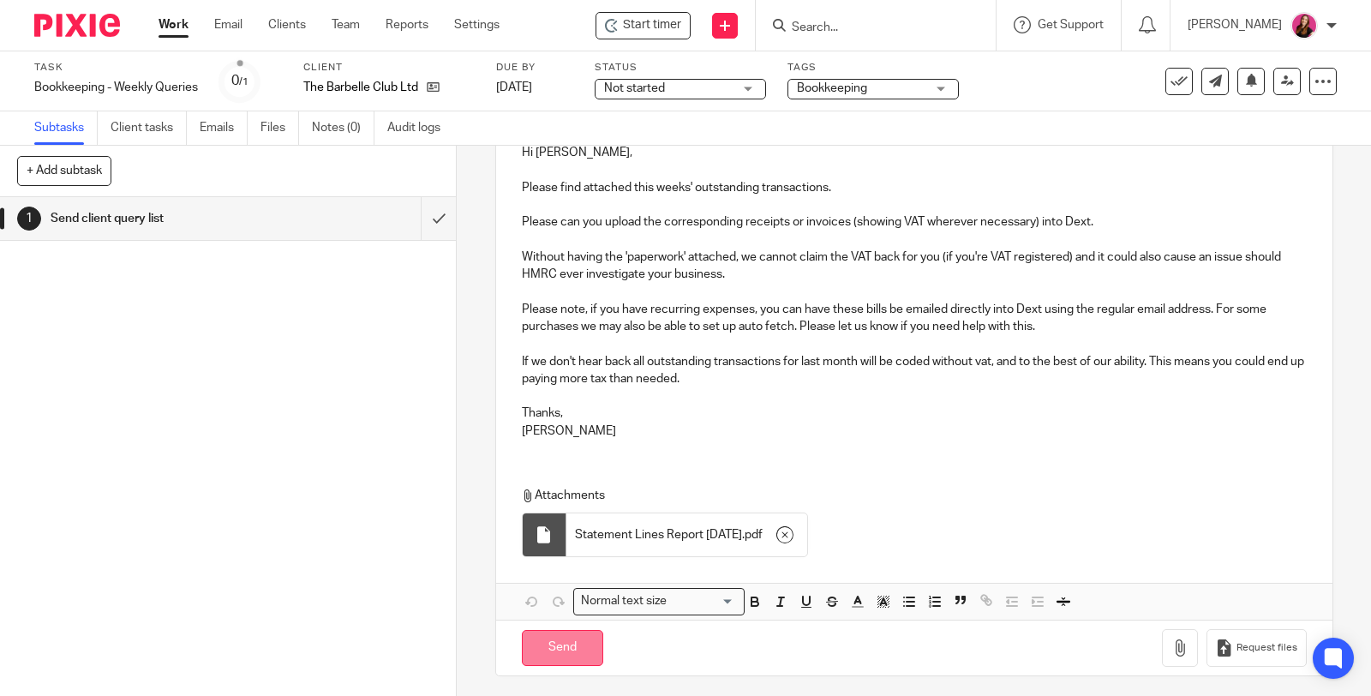
click at [591, 645] on input "Send" at bounding box center [562, 648] width 81 height 37
type input "Sent"
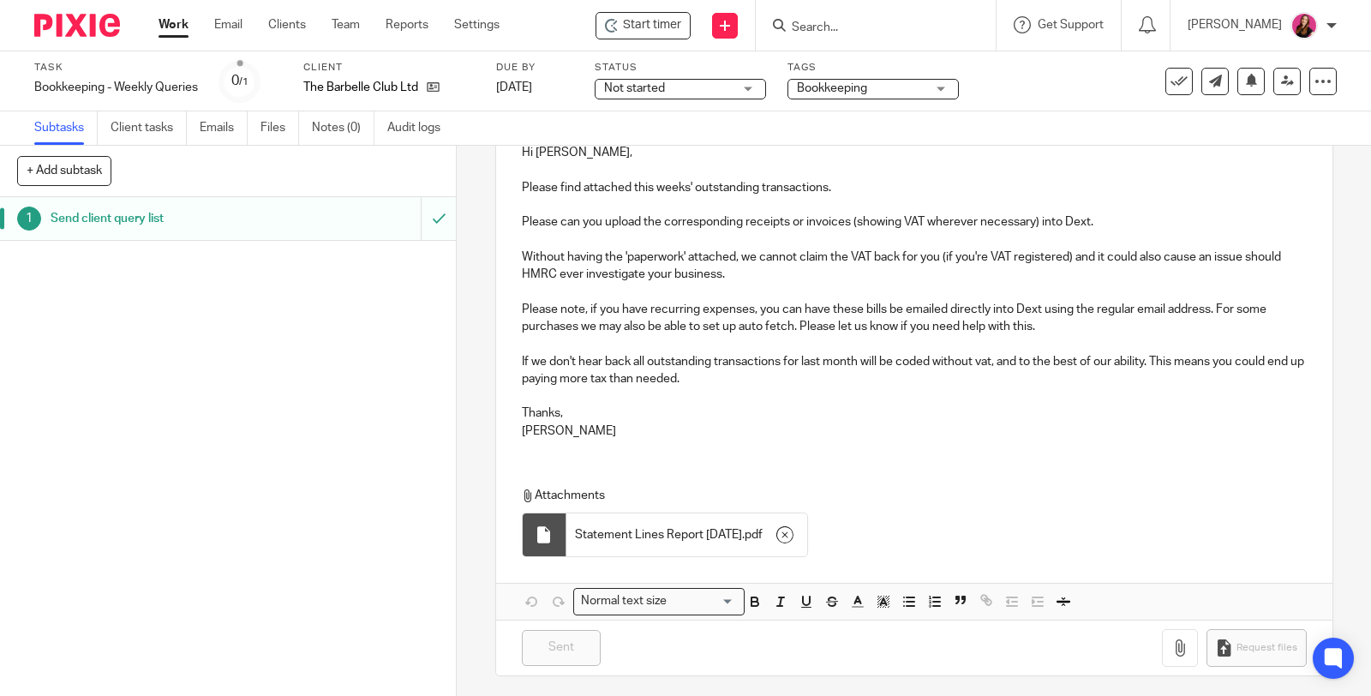
click at [181, 31] on link "Work" at bounding box center [174, 24] width 30 height 17
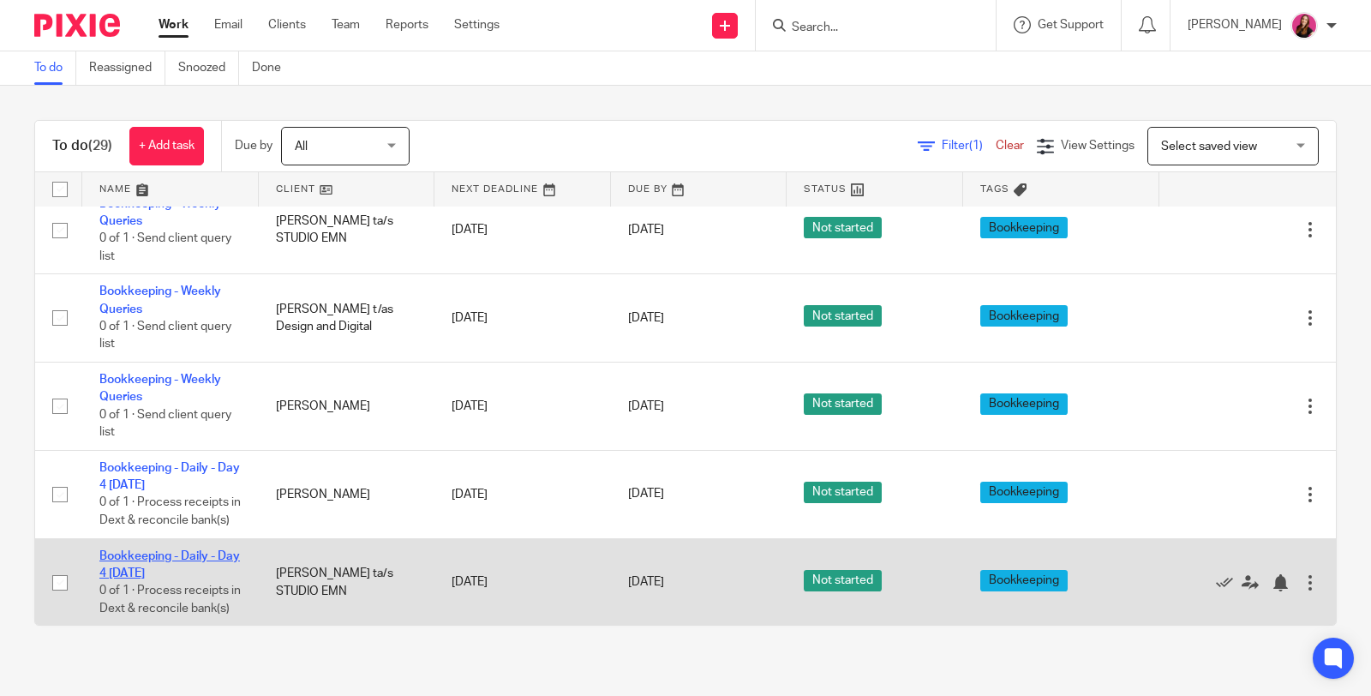
scroll to position [190, 0]
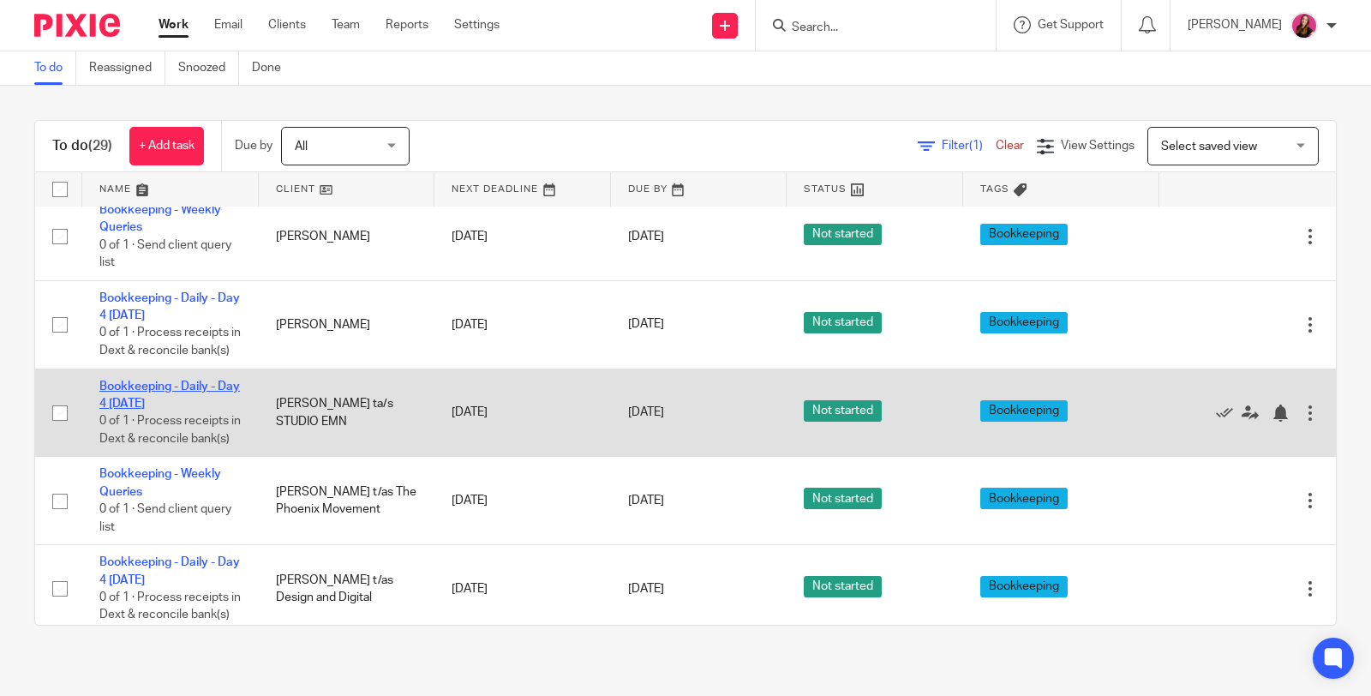
click at [174, 400] on link "Bookkeeping - Daily - Day 4 [DATE]" at bounding box center [169, 395] width 141 height 29
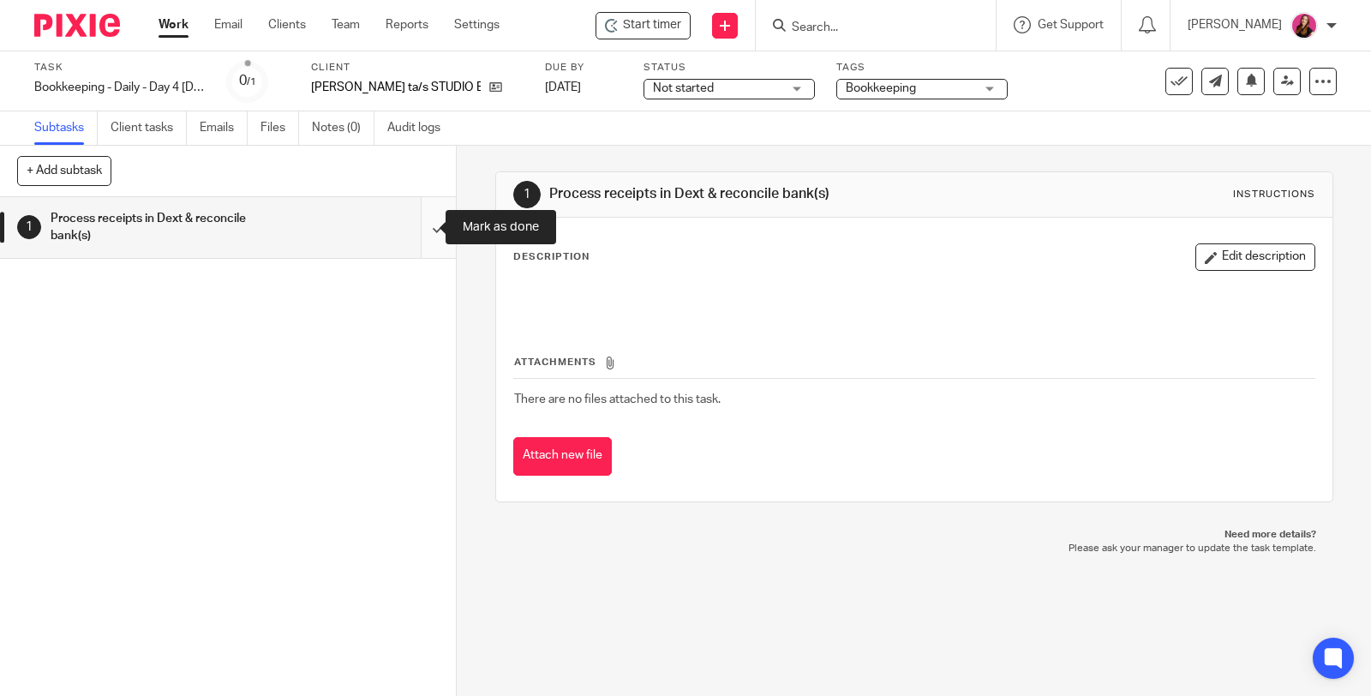
click at [417, 227] on input "submit" at bounding box center [228, 227] width 456 height 61
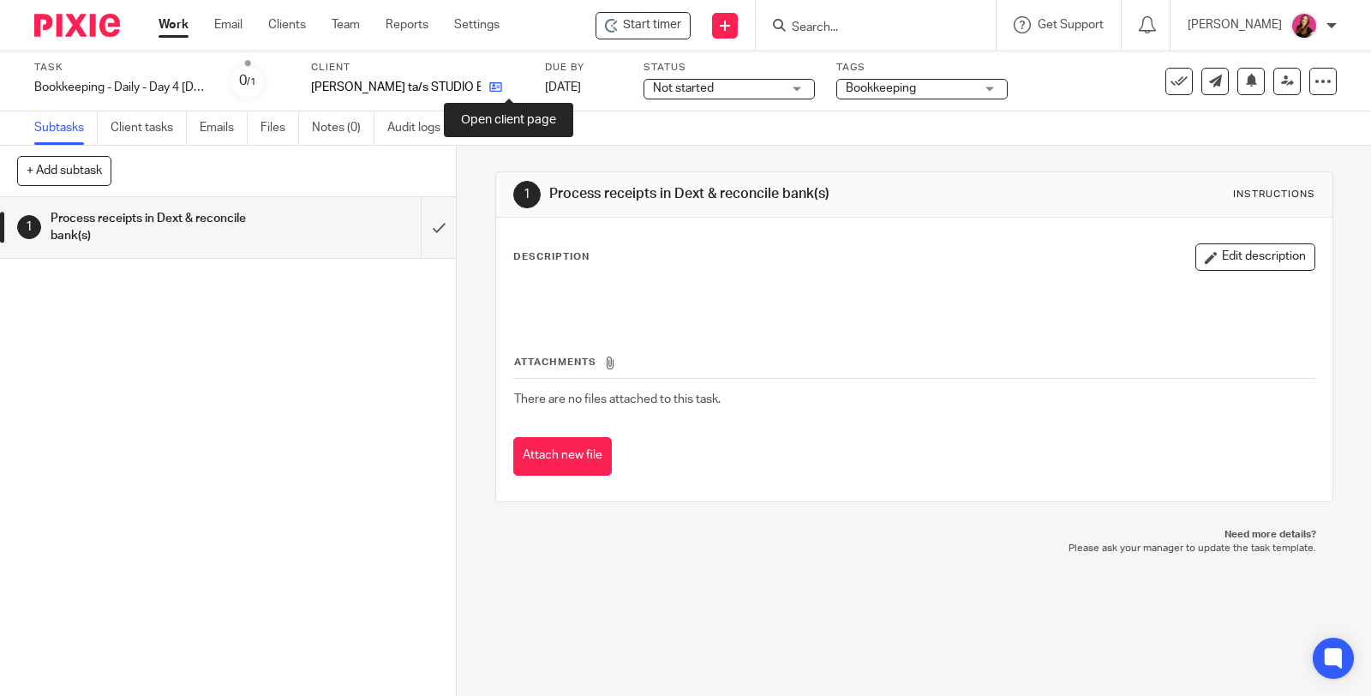
click at [502, 87] on icon at bounding box center [495, 87] width 13 height 13
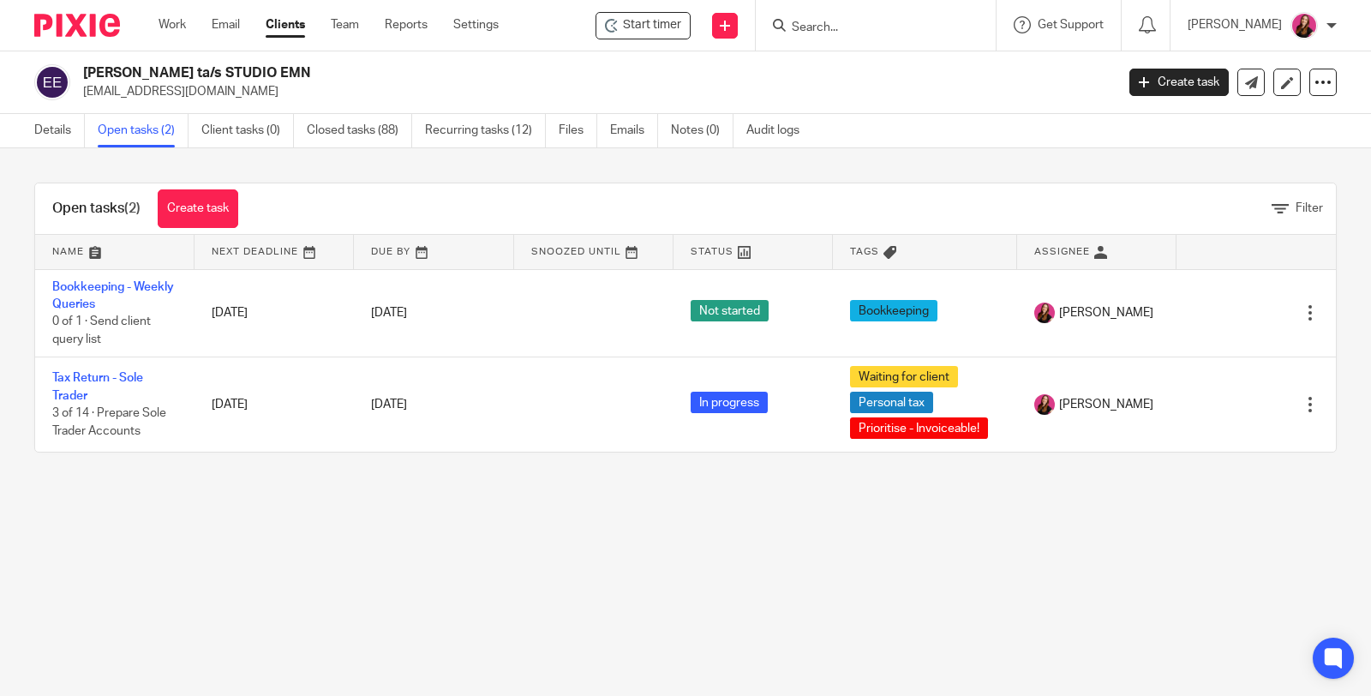
click at [112, 284] on link "Bookkeeping - Weekly Queries" at bounding box center [113, 295] width 122 height 29
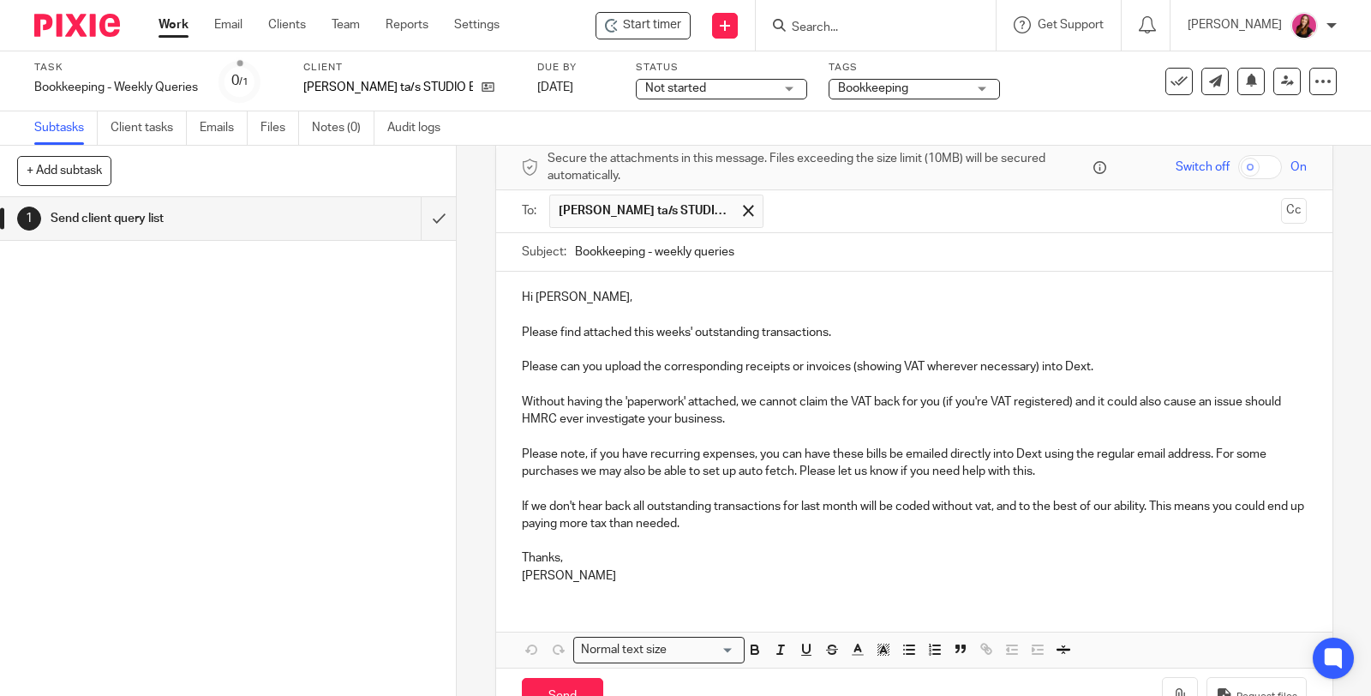
scroll to position [122, 0]
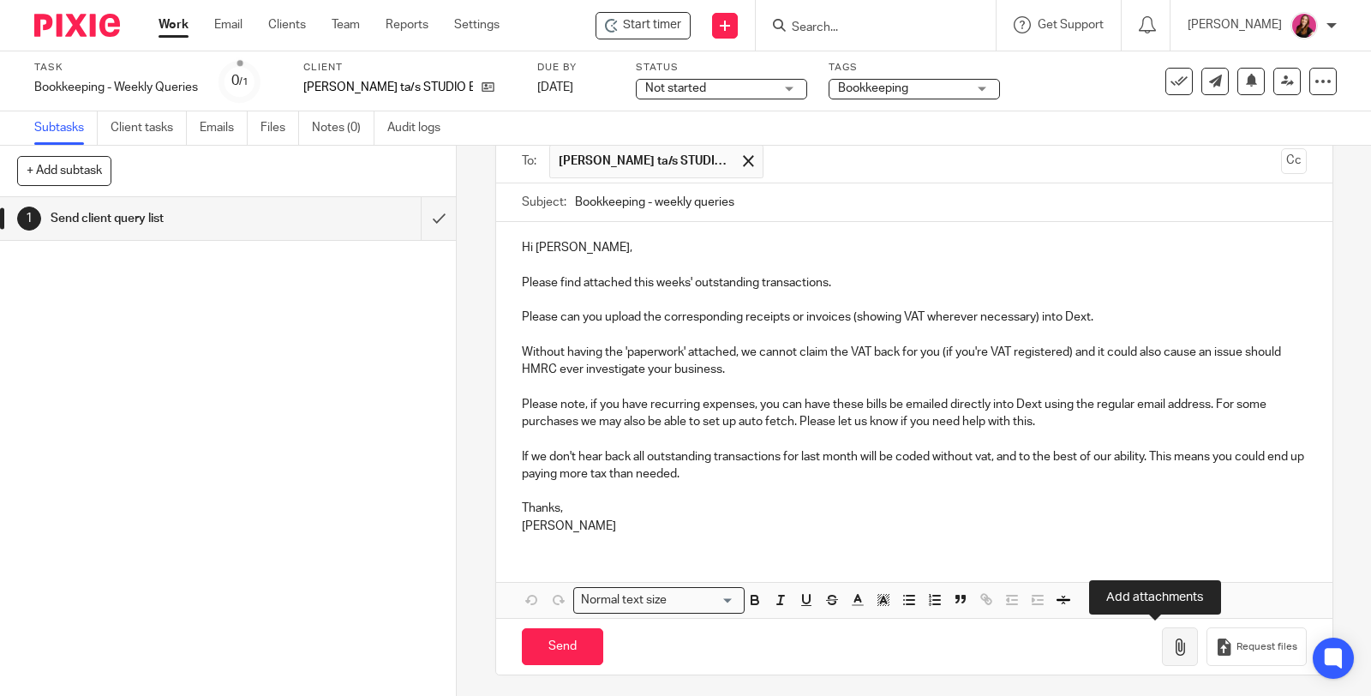
click at [1172, 645] on icon "button" at bounding box center [1180, 647] width 17 height 17
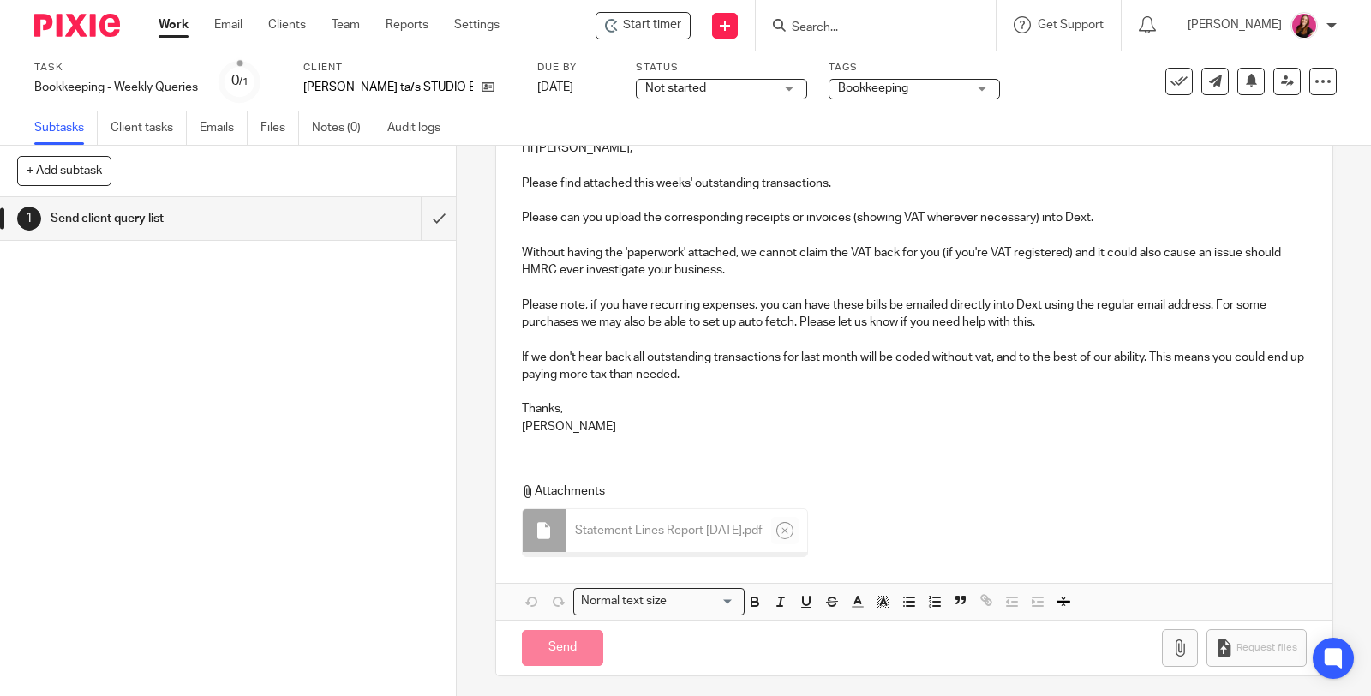
scroll to position [217, 0]
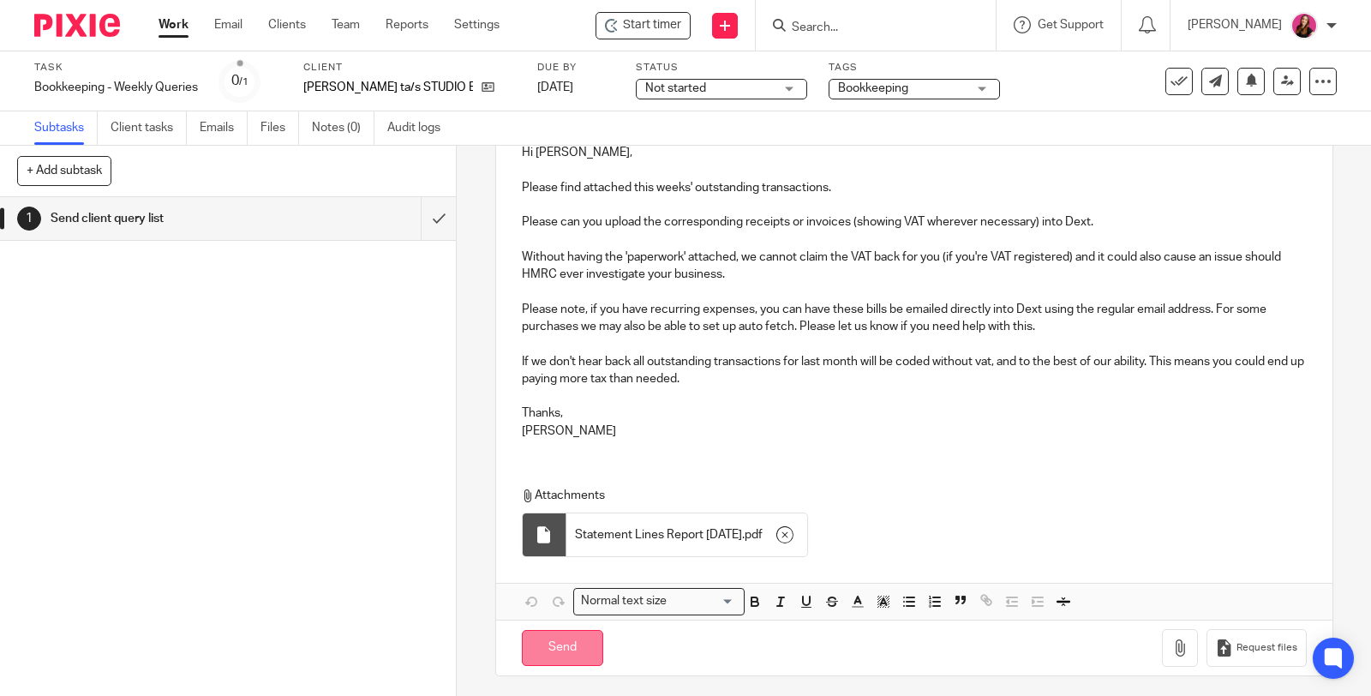
click at [564, 641] on input "Send" at bounding box center [562, 648] width 81 height 37
type input "Sent"
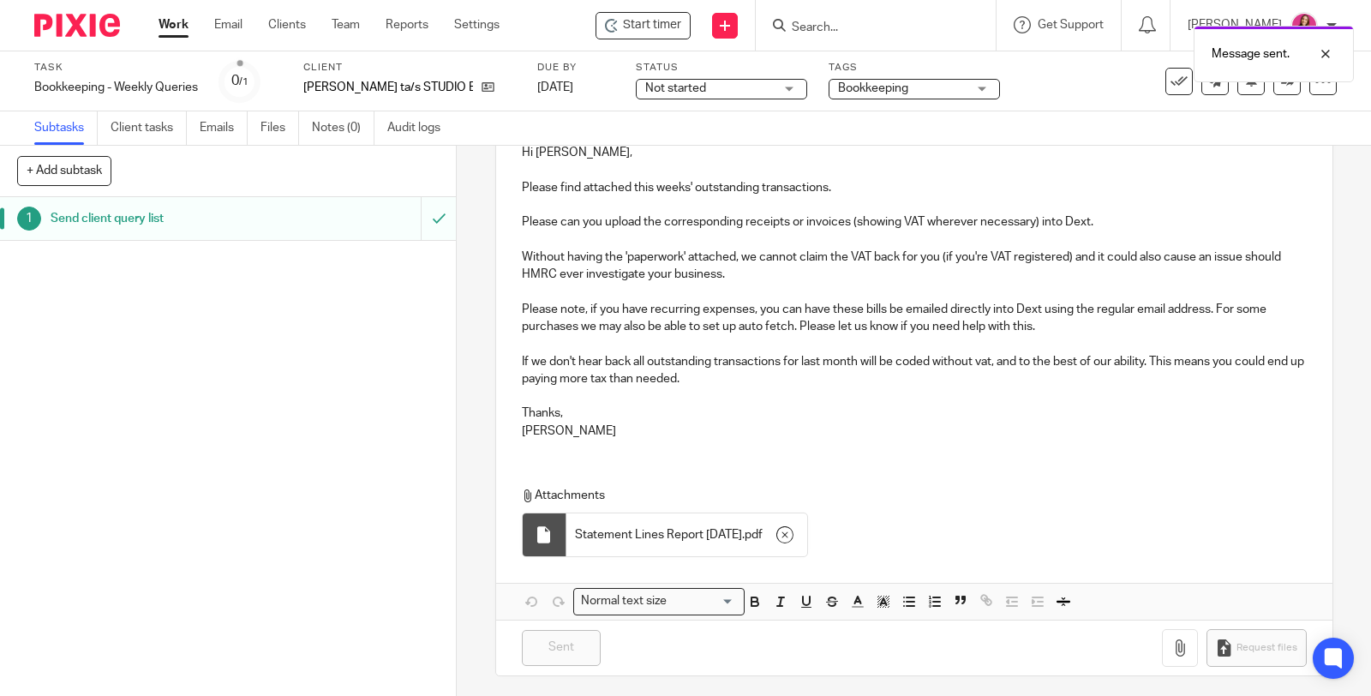
click at [182, 27] on link "Work" at bounding box center [174, 24] width 30 height 17
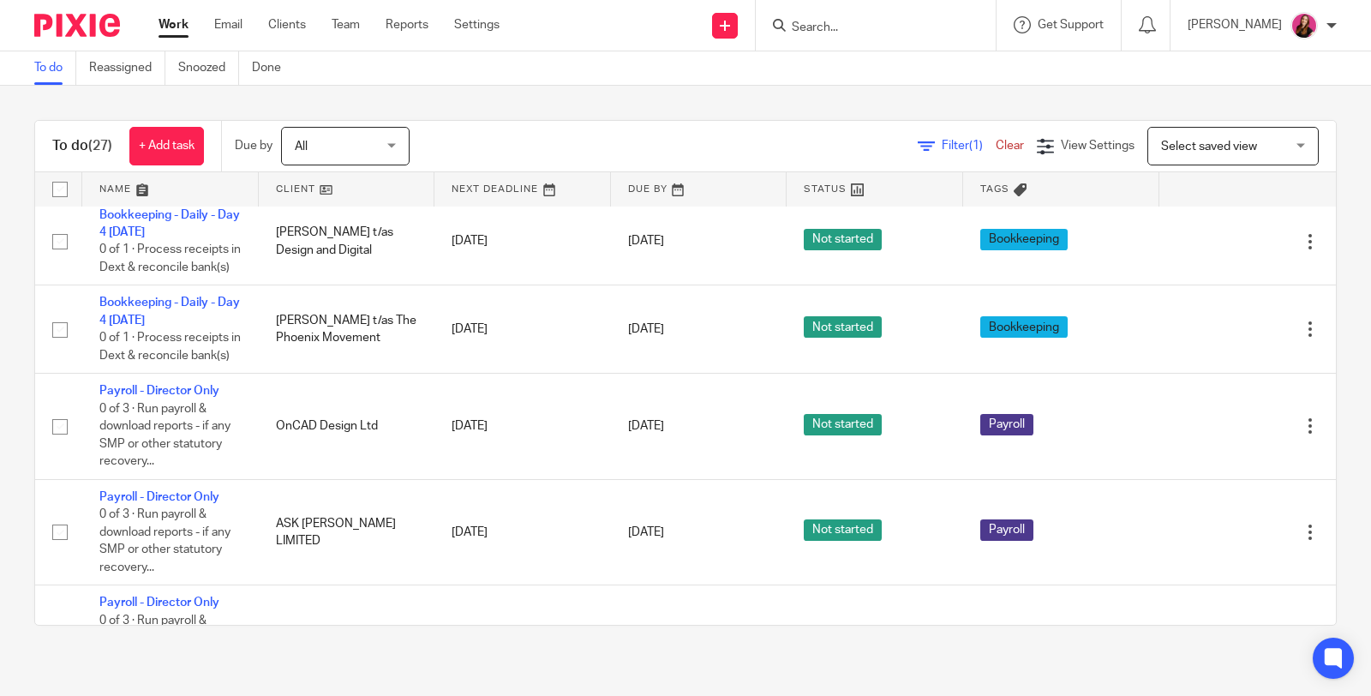
scroll to position [381, 0]
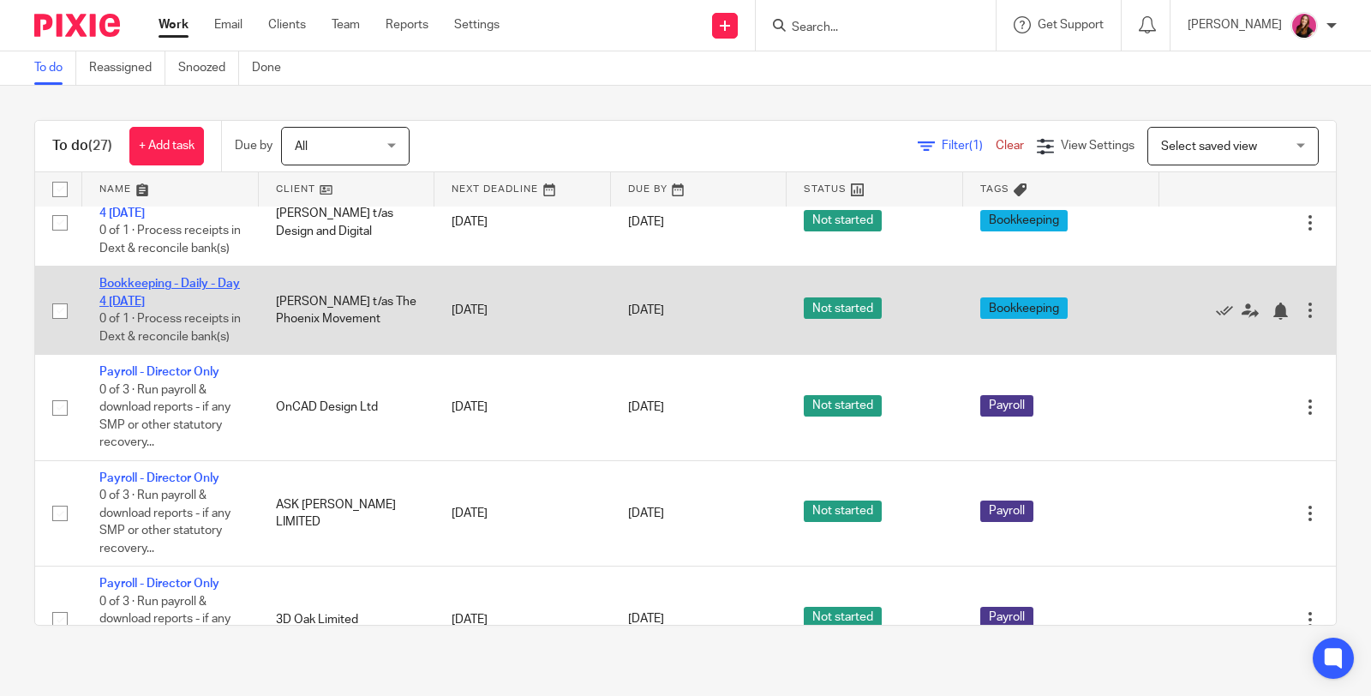
click at [152, 307] on link "Bookkeeping - Daily - Day 4 [DATE]" at bounding box center [169, 292] width 141 height 29
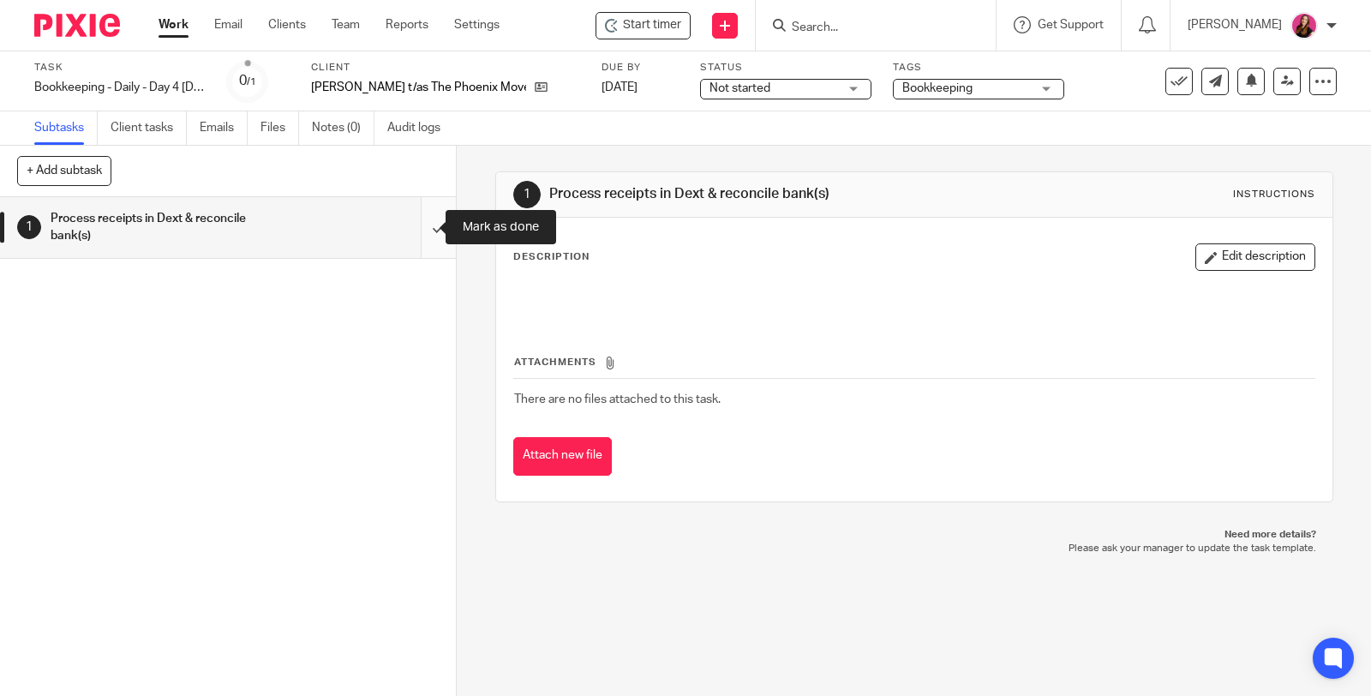
click at [420, 225] on input "submit" at bounding box center [228, 227] width 456 height 61
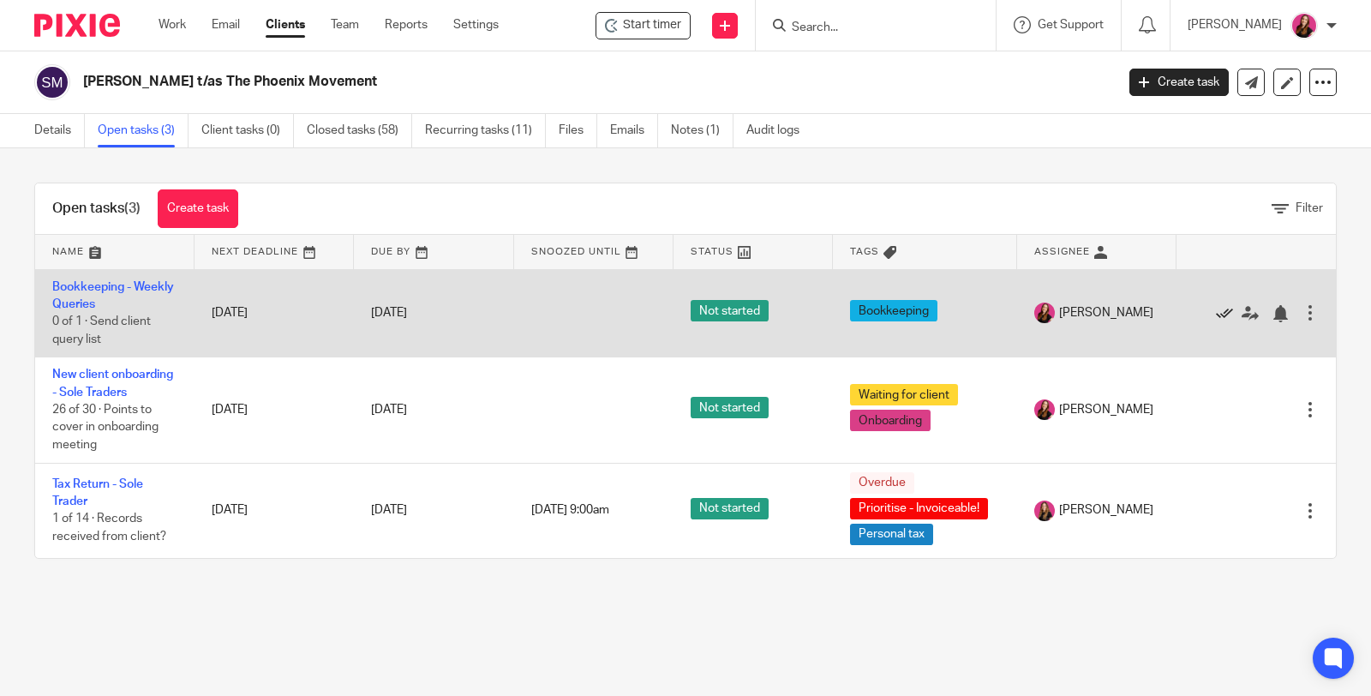
click at [1216, 309] on icon at bounding box center [1224, 313] width 17 height 17
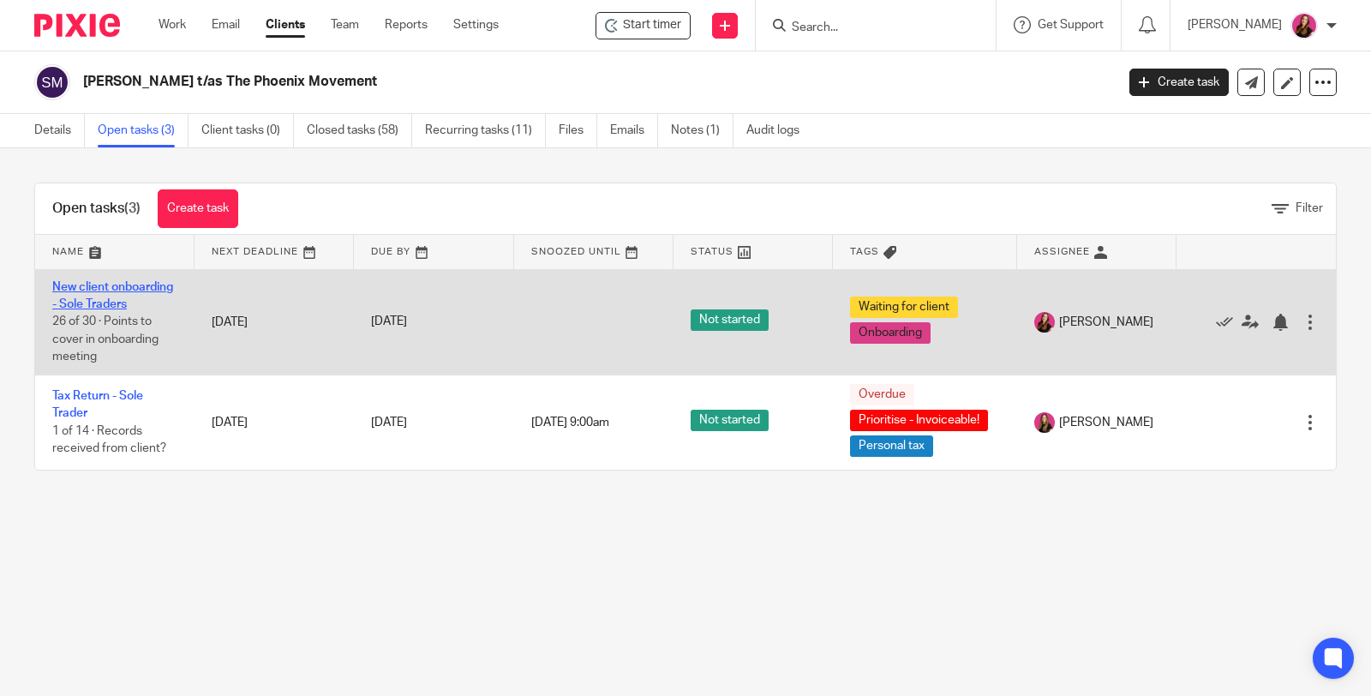
click at [75, 283] on link "New client onboarding - Sole Traders" at bounding box center [112, 295] width 121 height 29
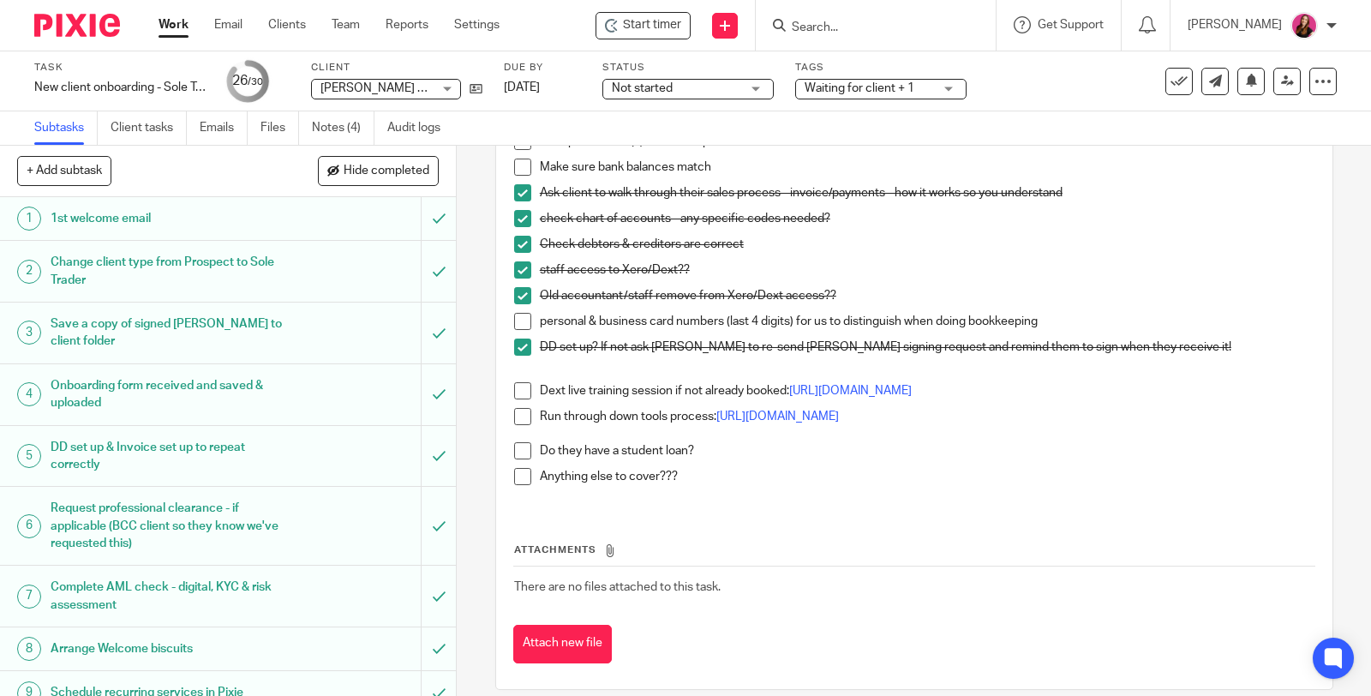
scroll to position [207, 0]
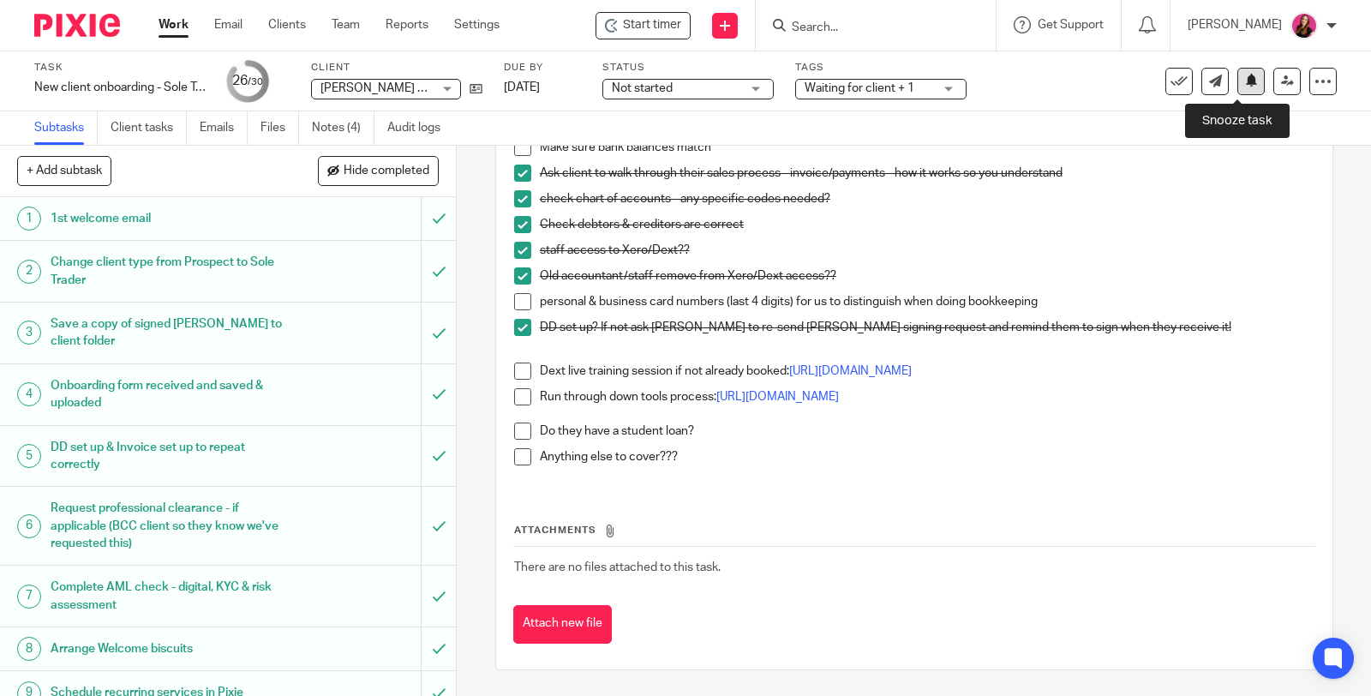
click at [1245, 88] on button at bounding box center [1251, 81] width 27 height 27
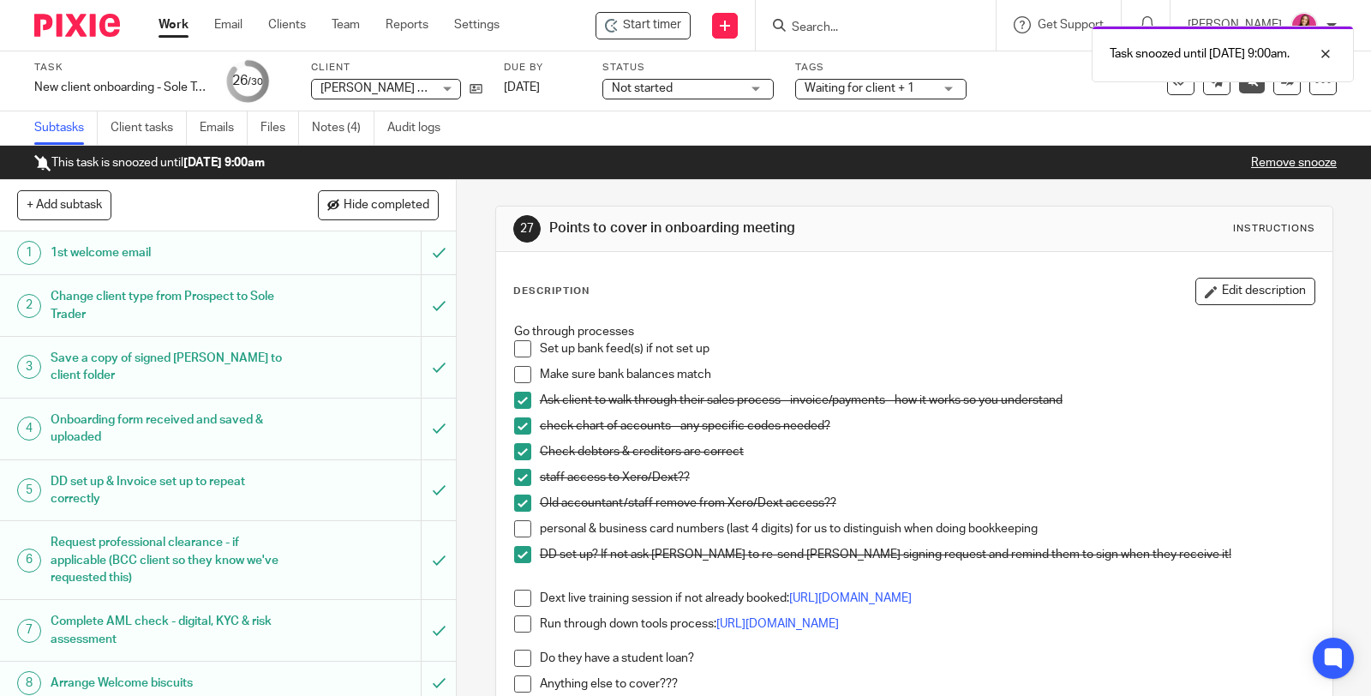
click at [165, 24] on link "Work" at bounding box center [174, 24] width 30 height 17
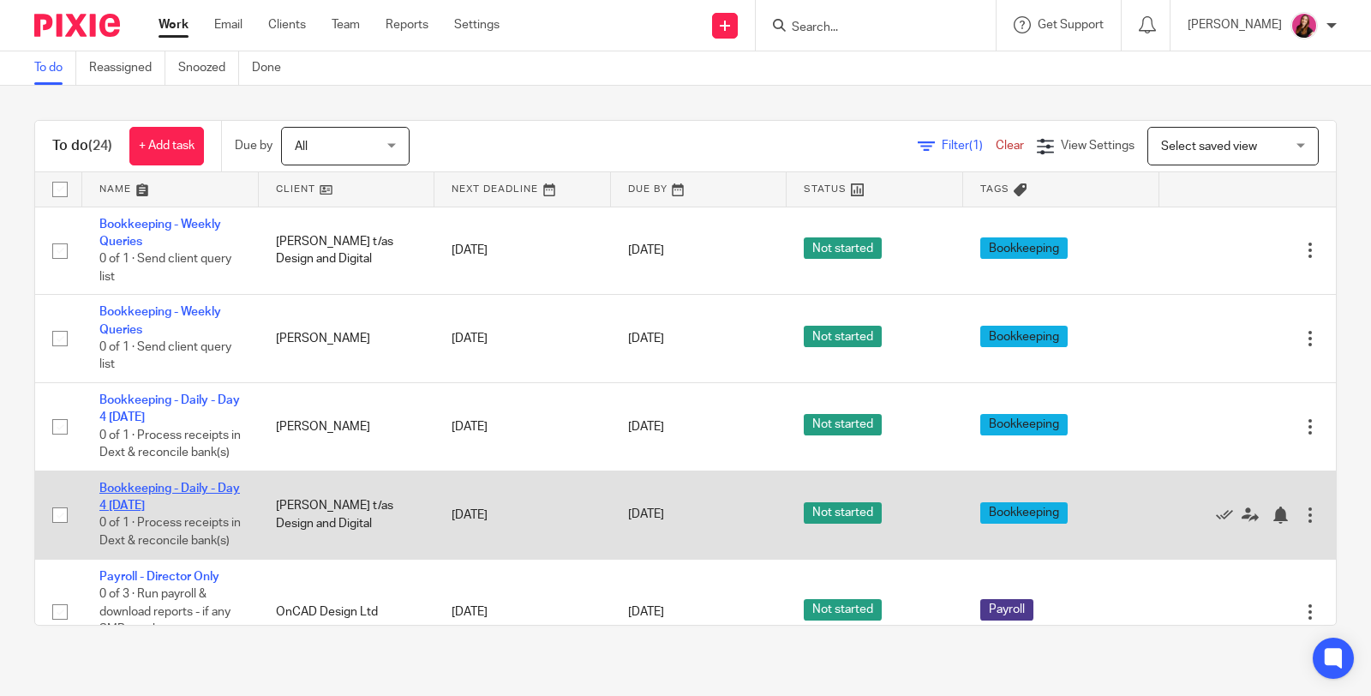
click at [153, 506] on link "Bookkeeping - Daily - Day 4 [DATE]" at bounding box center [169, 497] width 141 height 29
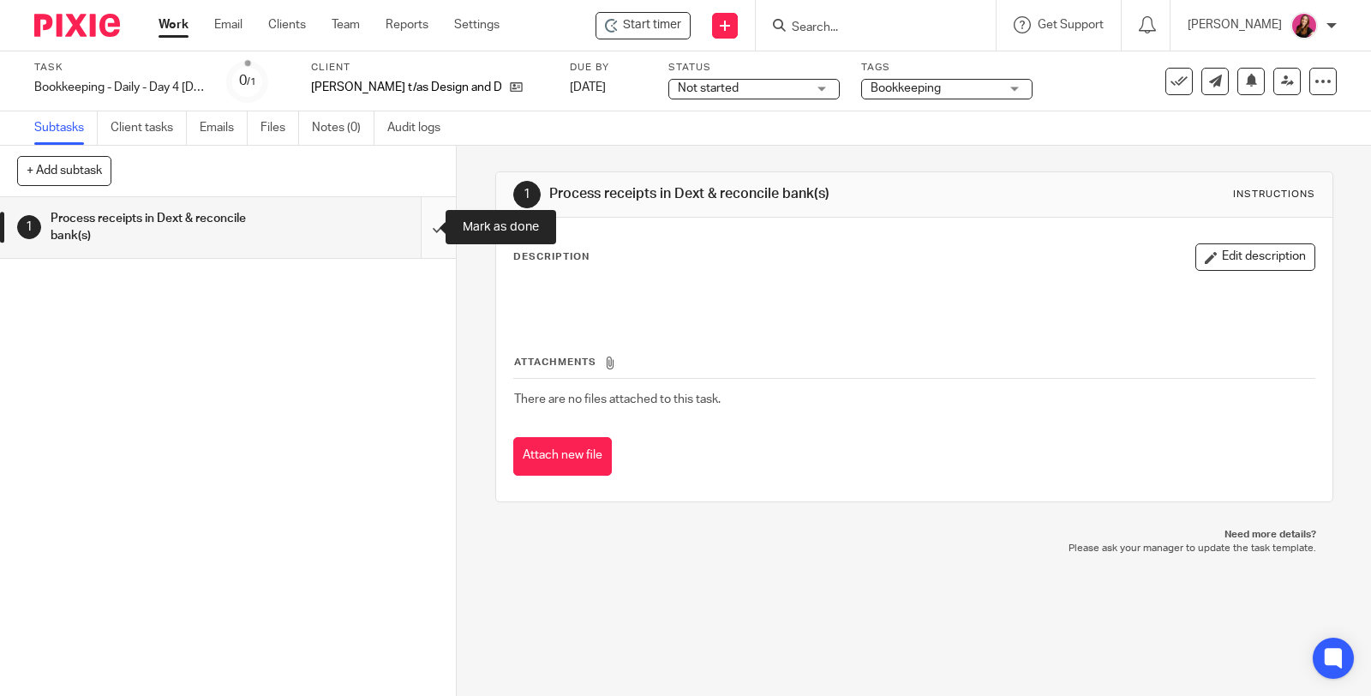
click at [419, 226] on input "submit" at bounding box center [228, 227] width 456 height 61
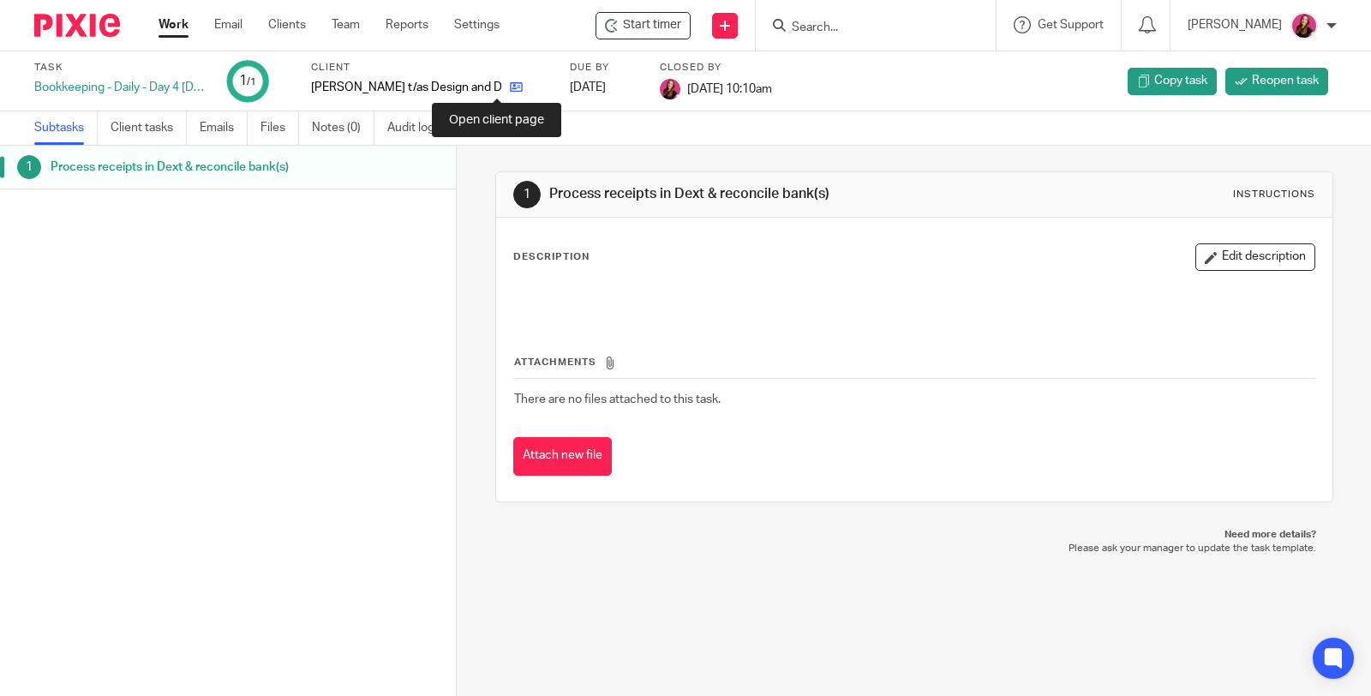
click at [510, 87] on icon at bounding box center [516, 87] width 13 height 13
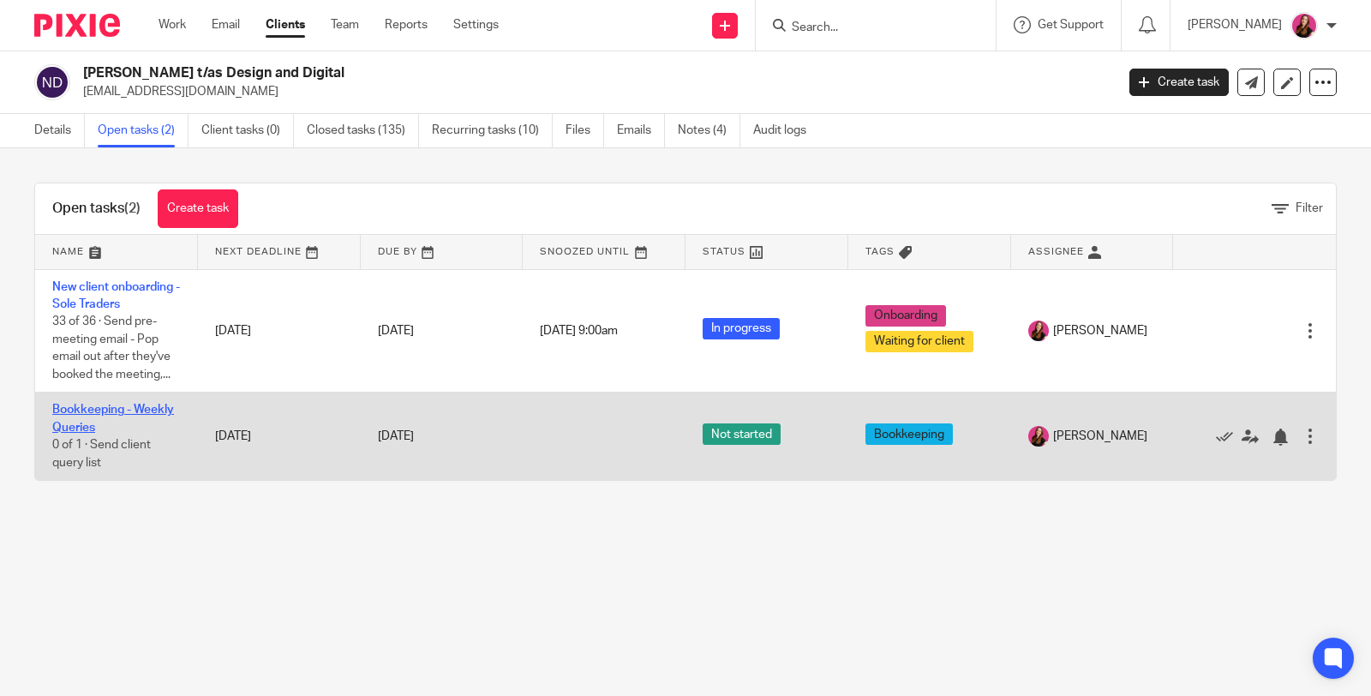
click at [114, 404] on link "Bookkeeping - Weekly Queries" at bounding box center [113, 418] width 122 height 29
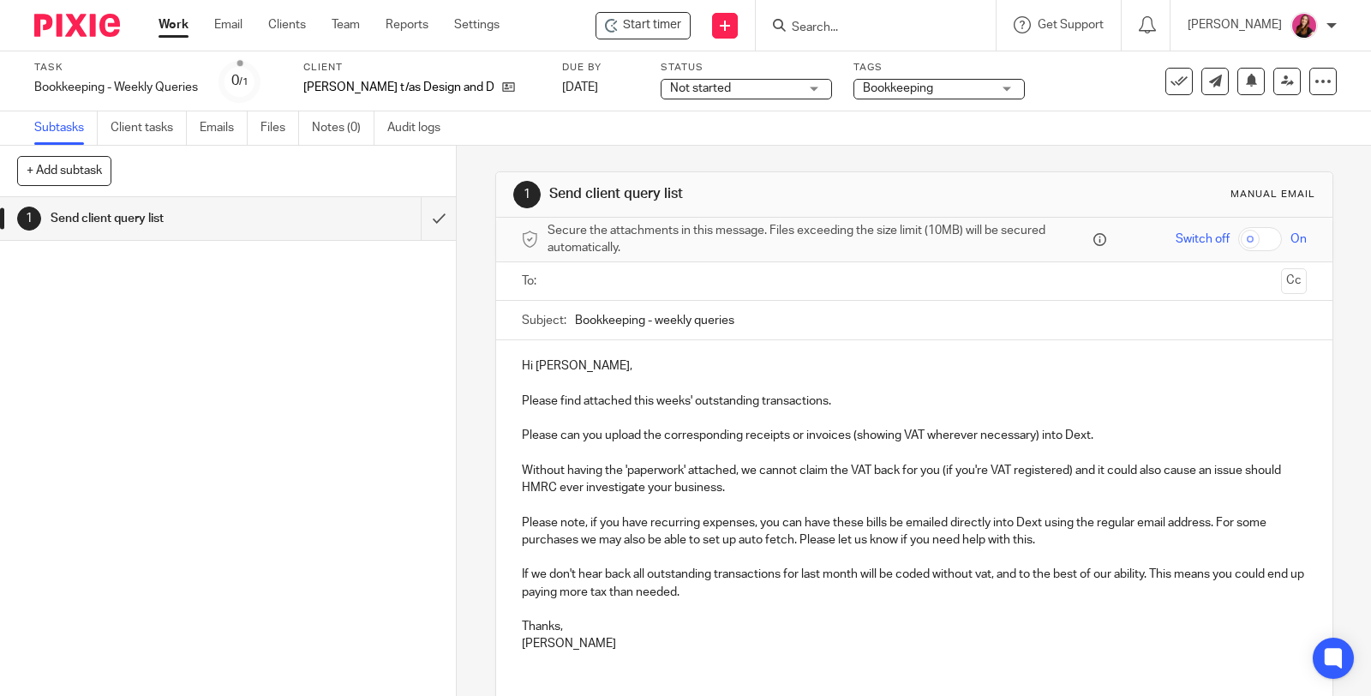
click at [733, 273] on input "text" at bounding box center [914, 282] width 720 height 20
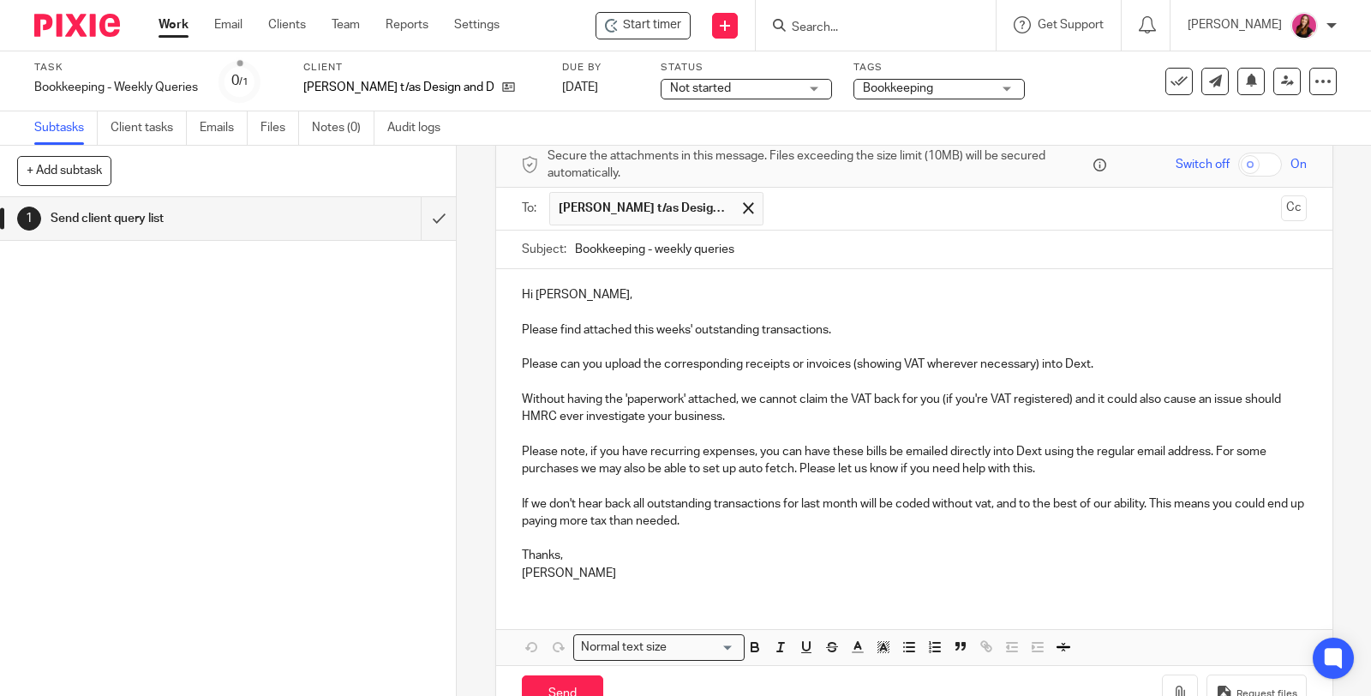
scroll to position [122, 0]
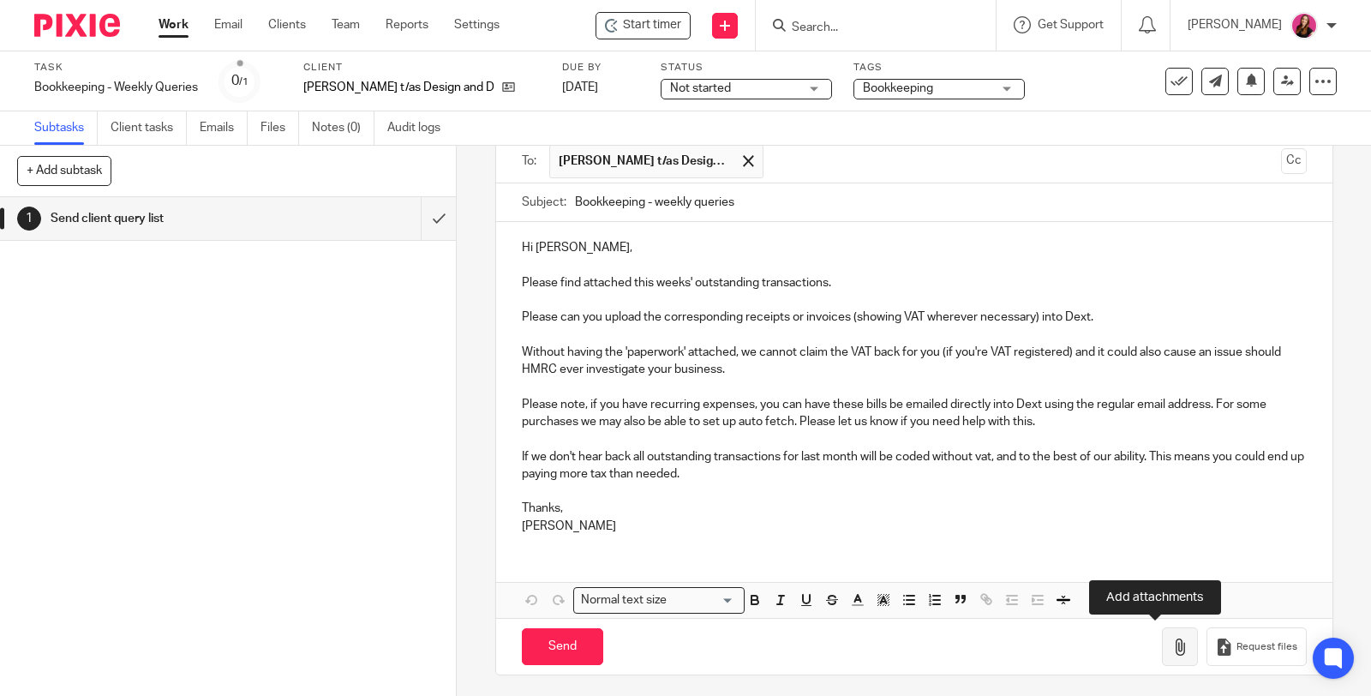
click at [1162, 654] on button "button" at bounding box center [1180, 646] width 36 height 39
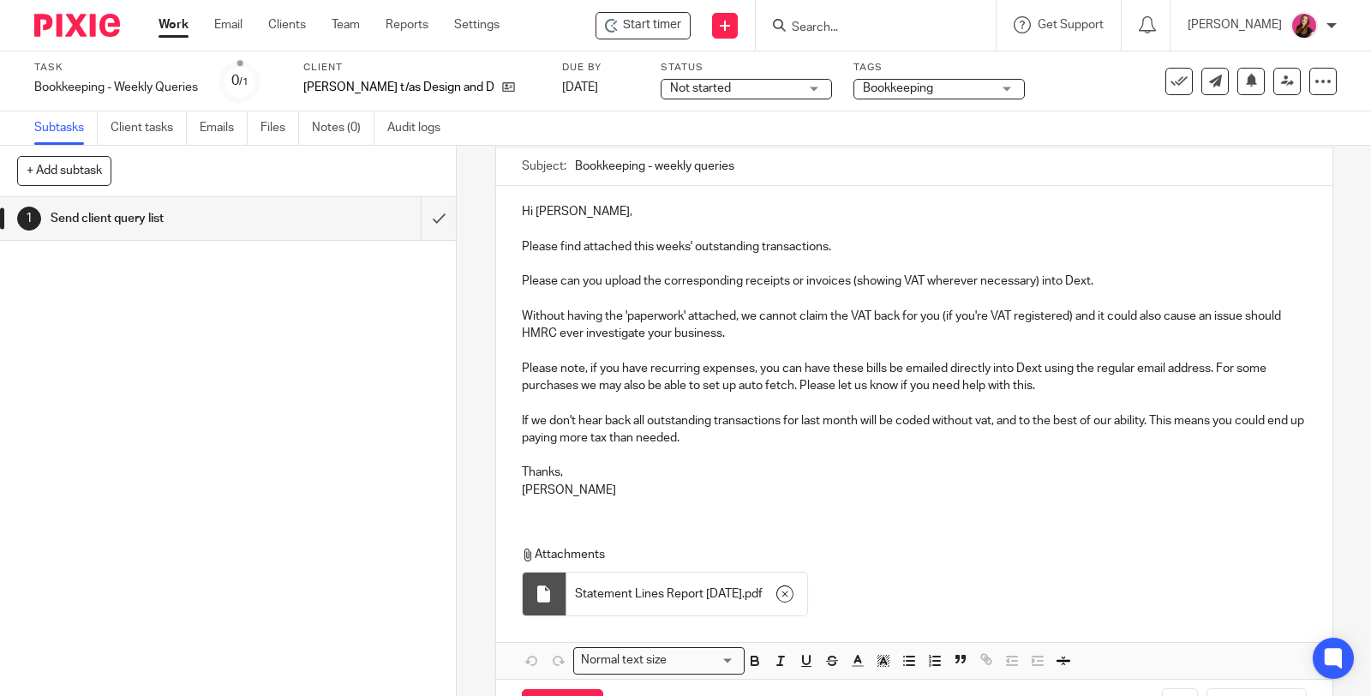
scroll to position [217, 0]
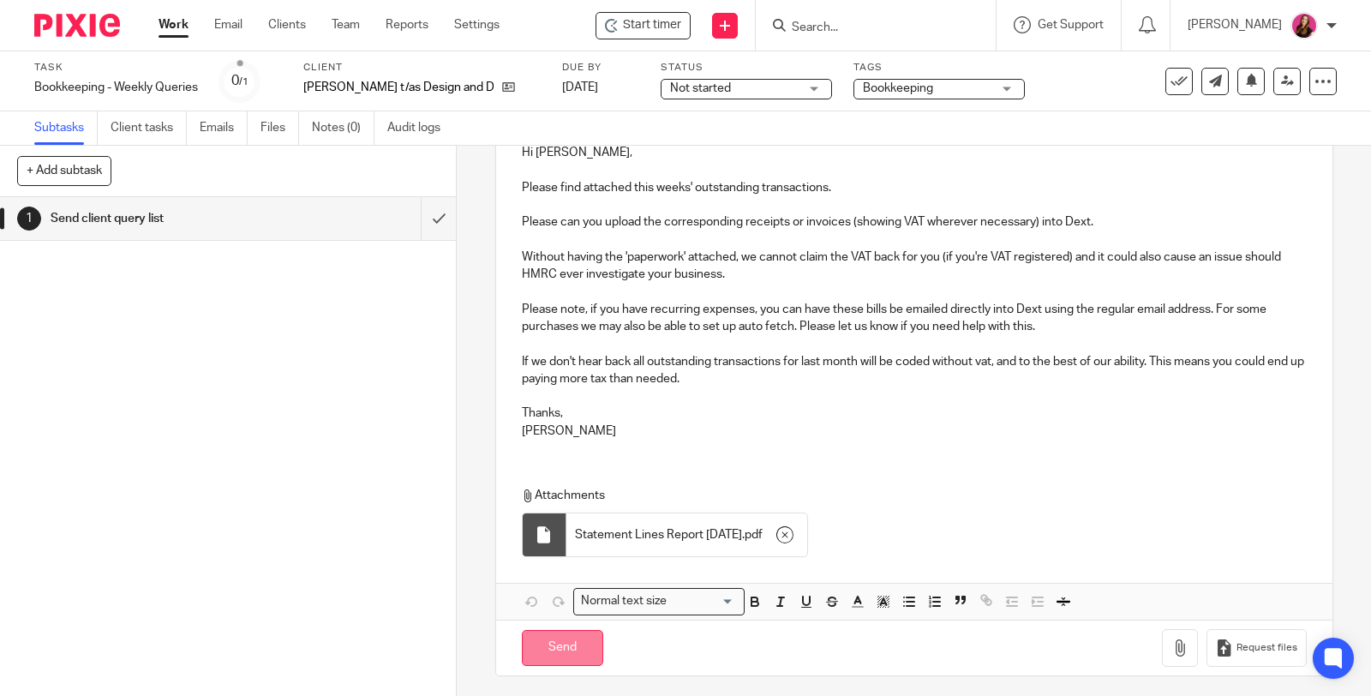
click at [567, 647] on input "Send" at bounding box center [562, 648] width 81 height 37
type input "Sent"
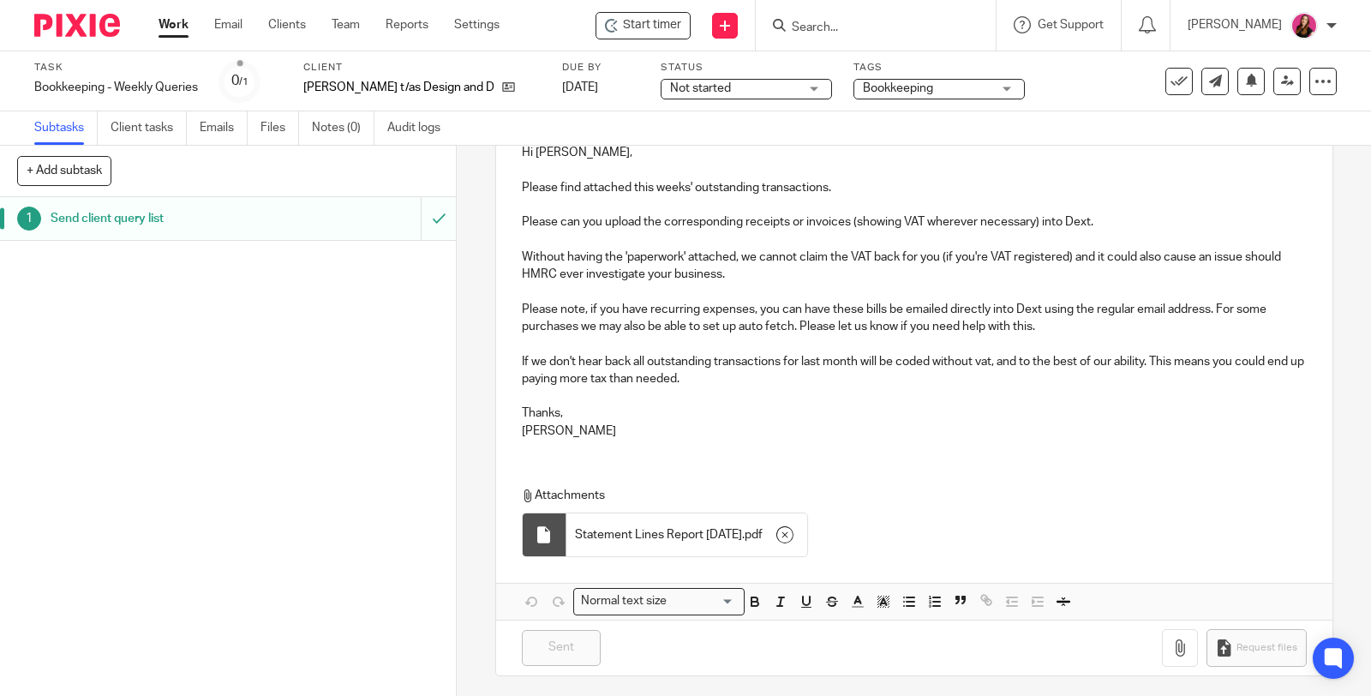
scroll to position [0, 0]
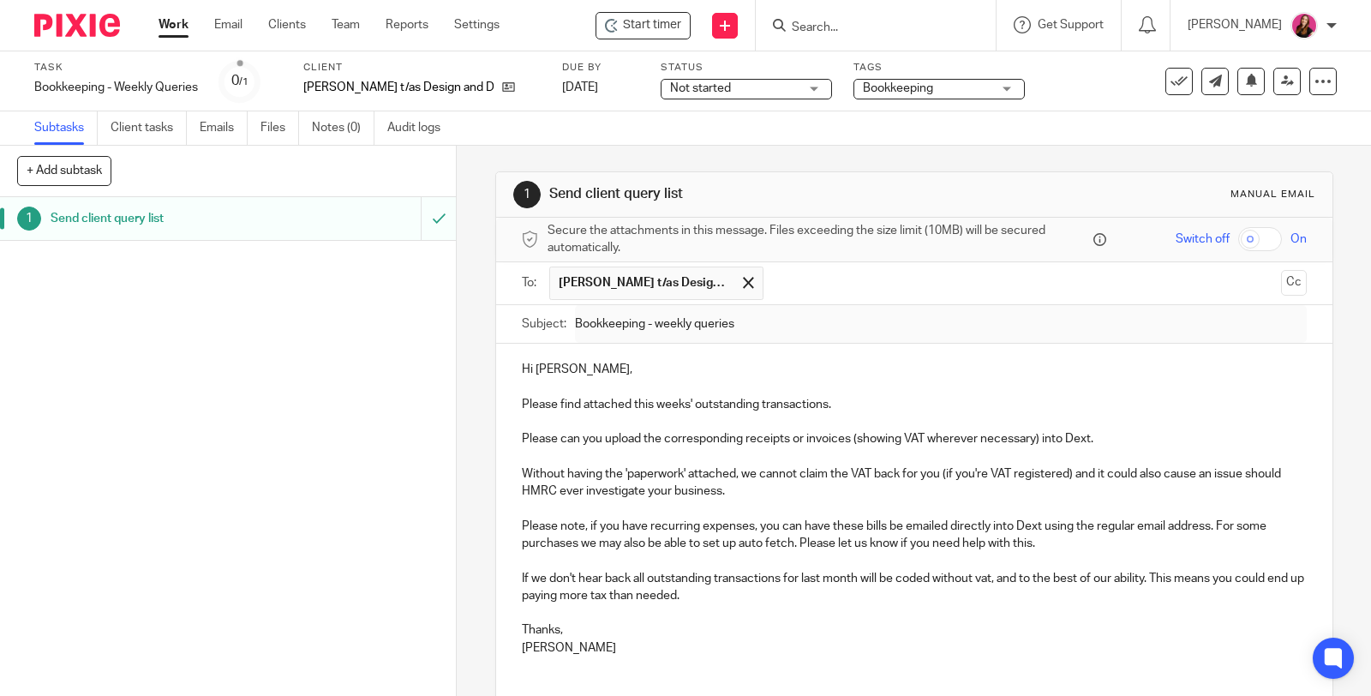
click at [181, 28] on link "Work" at bounding box center [174, 24] width 30 height 17
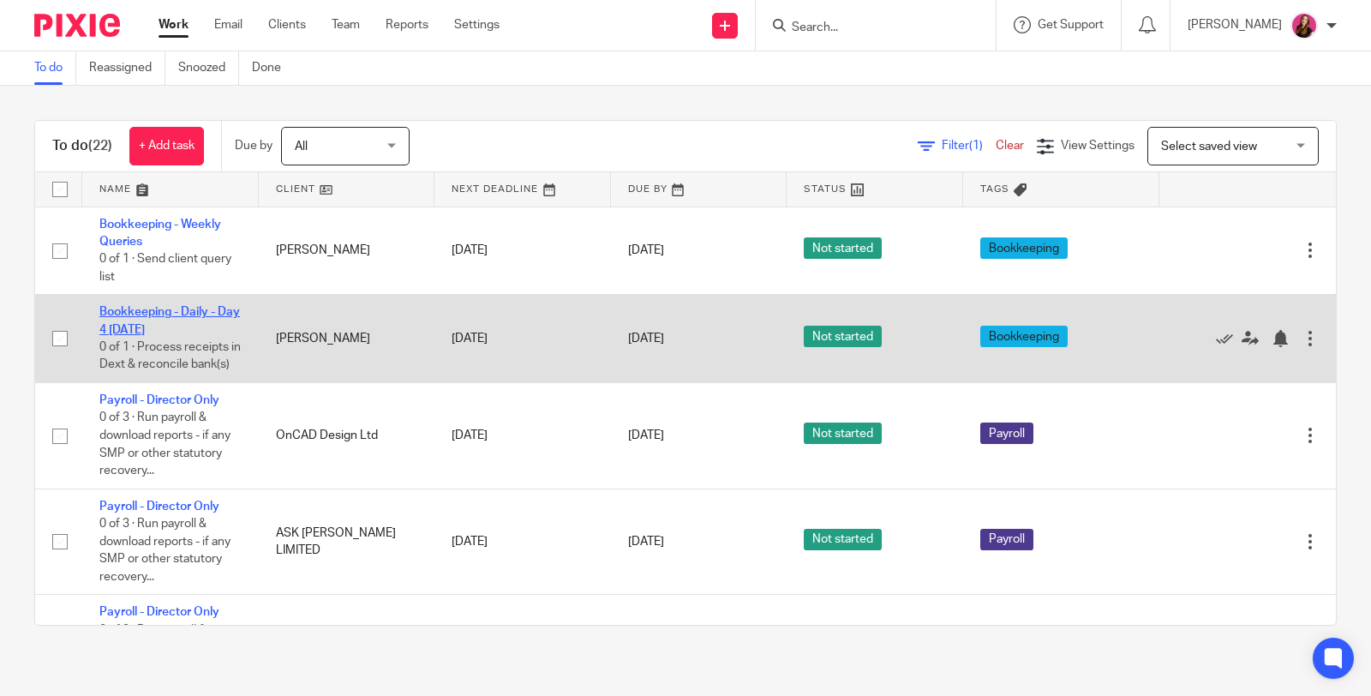
drag, startPoint x: 183, startPoint y: 313, endPoint x: 210, endPoint y: 314, distance: 27.4
click at [183, 313] on link "Bookkeeping - Daily - Day 4 [DATE]" at bounding box center [169, 320] width 141 height 29
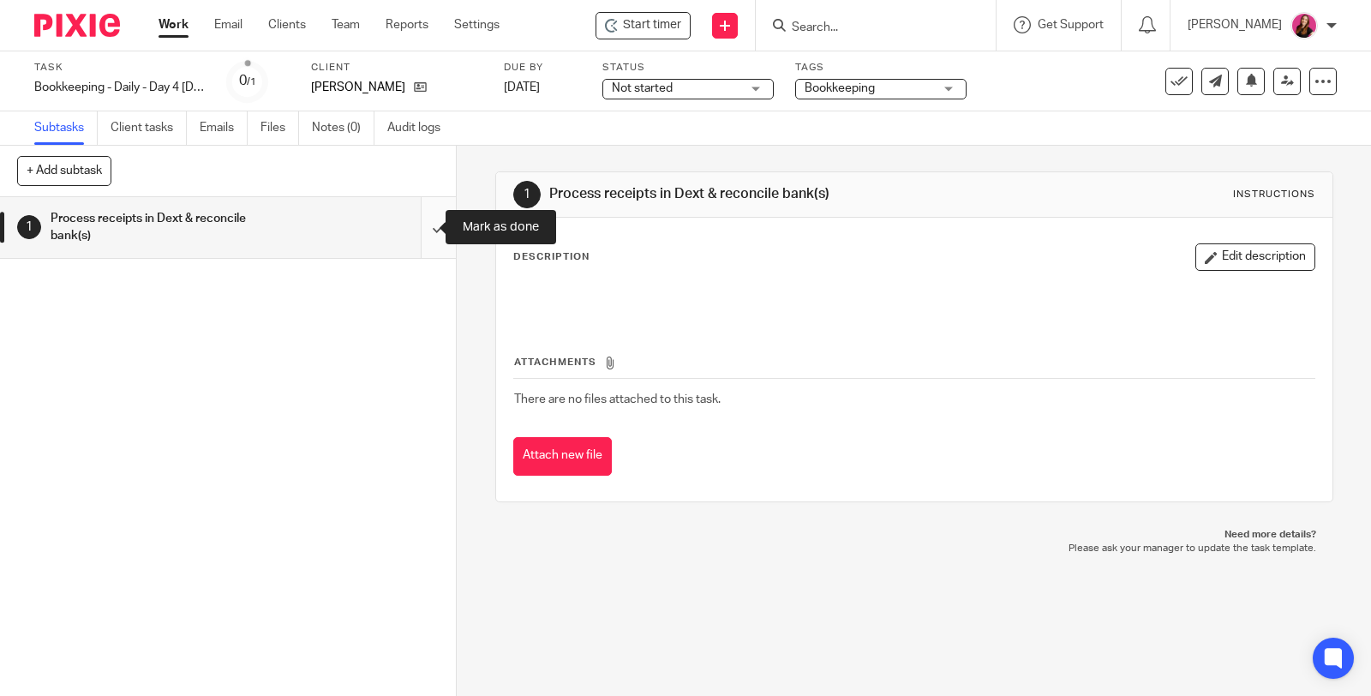
click at [421, 230] on input "submit" at bounding box center [228, 227] width 456 height 61
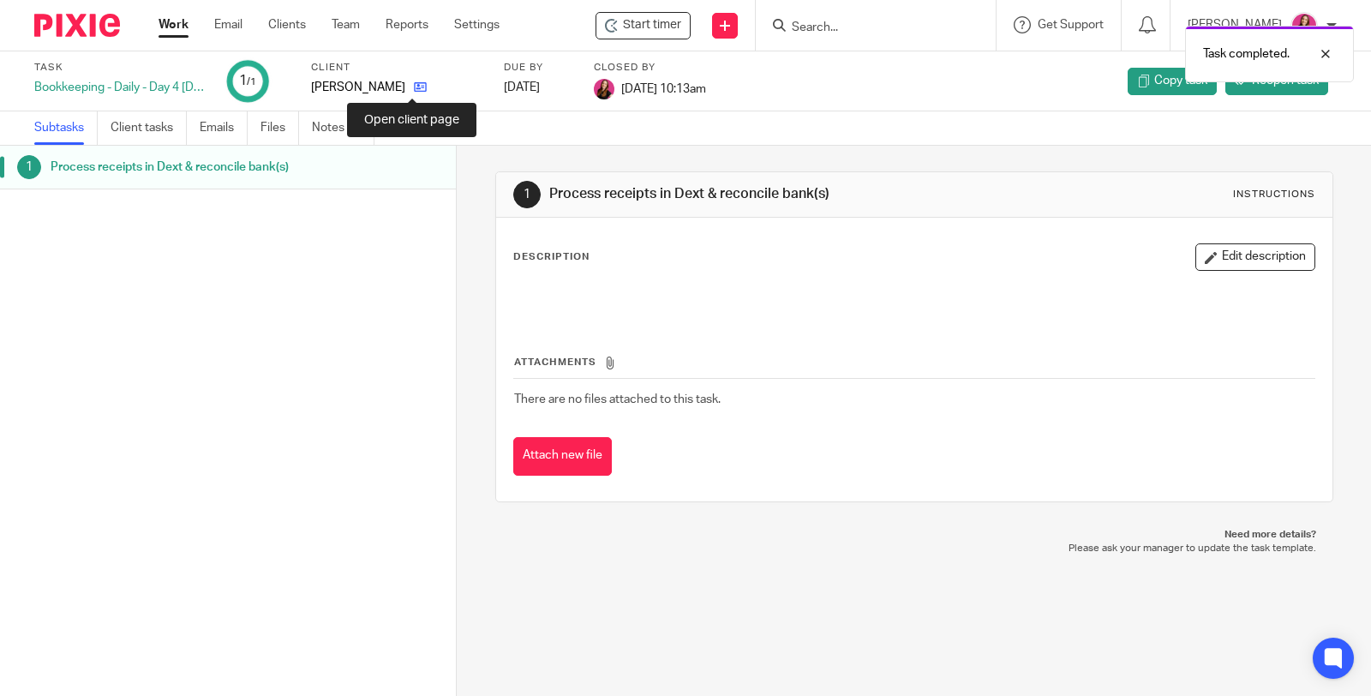
click at [414, 87] on icon at bounding box center [420, 87] width 13 height 13
click at [414, 92] on icon at bounding box center [420, 87] width 13 height 13
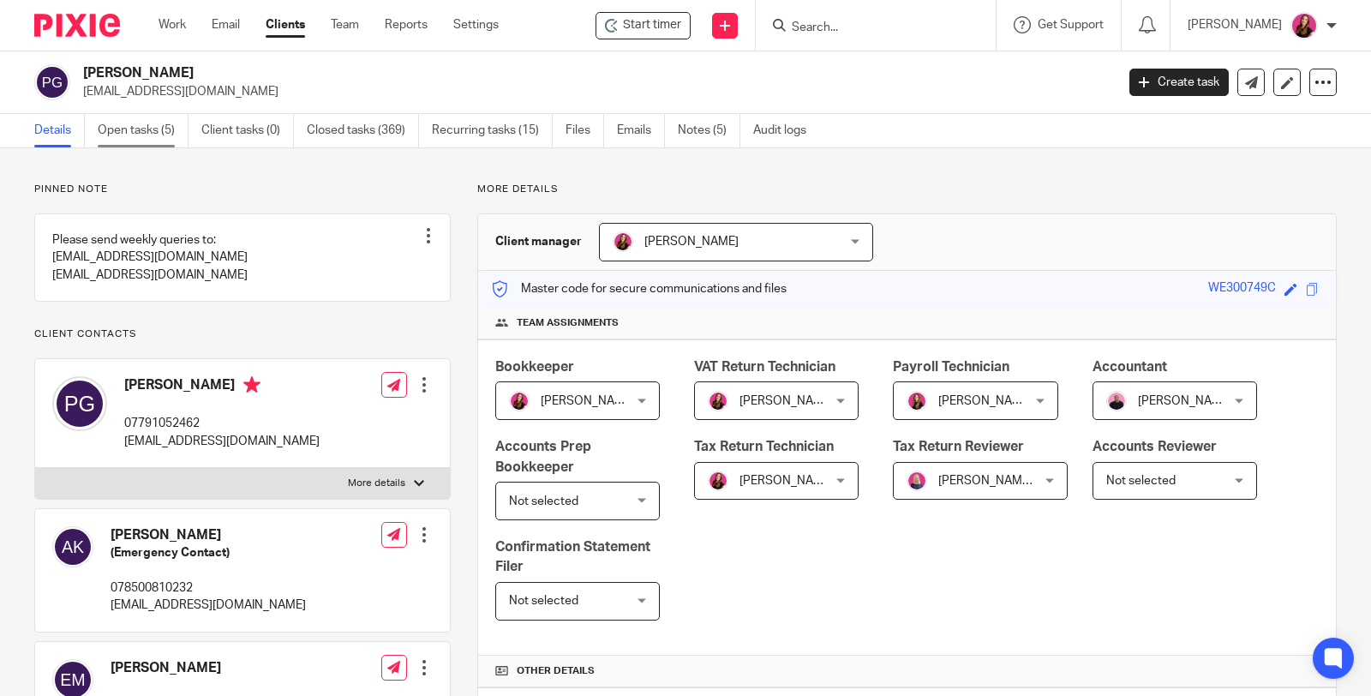
click at [127, 133] on link "Open tasks (5)" at bounding box center [143, 130] width 91 height 33
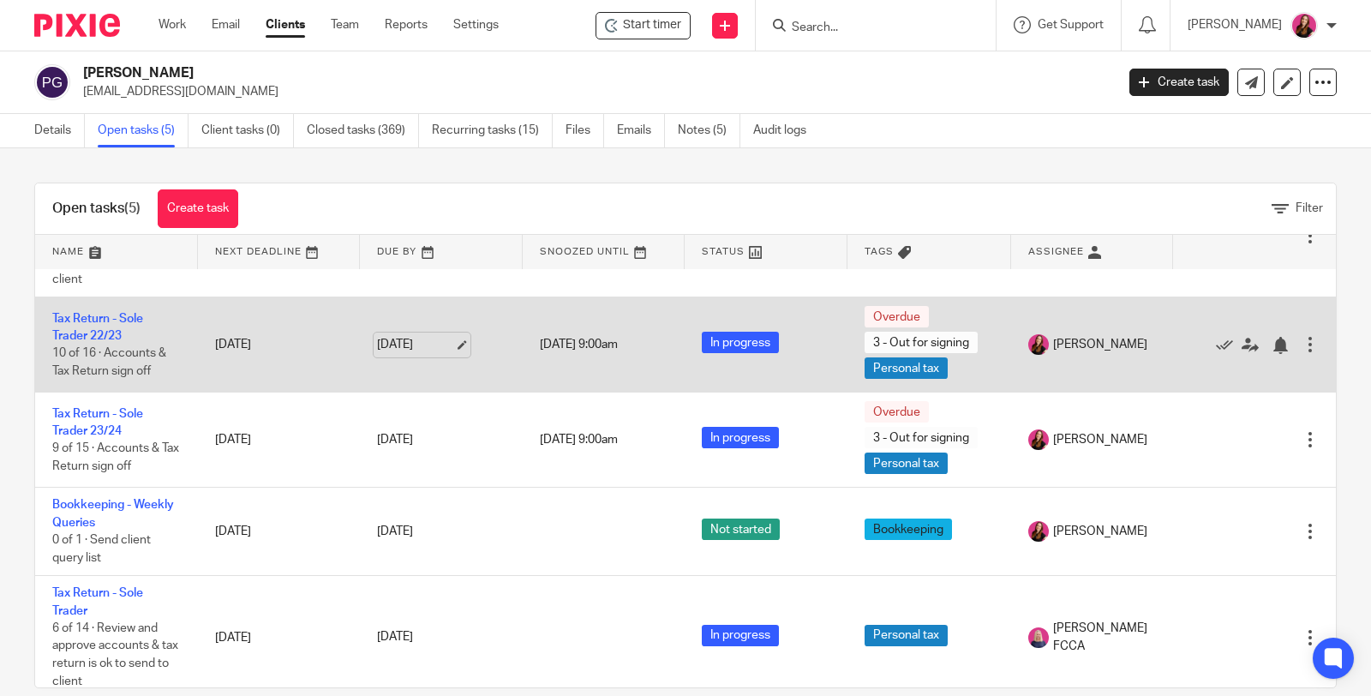
scroll to position [104, 0]
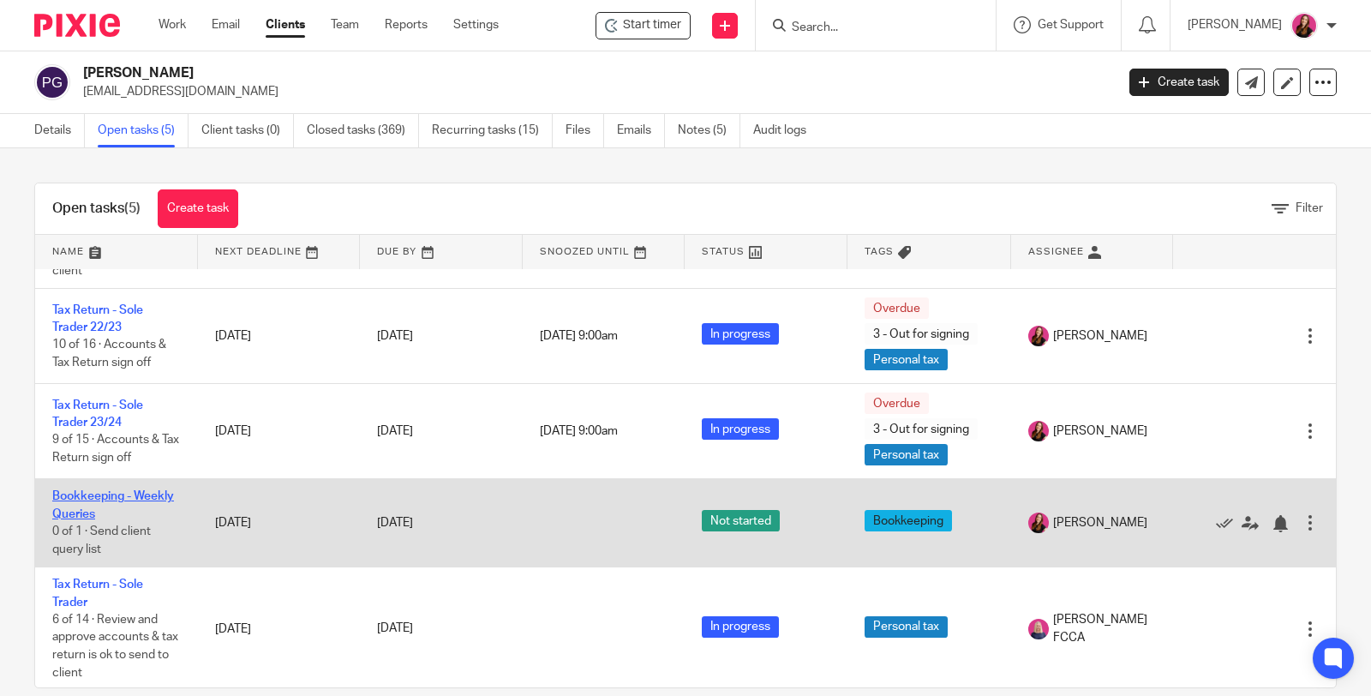
click at [105, 494] on link "Bookkeeping - Weekly Queries" at bounding box center [113, 504] width 122 height 29
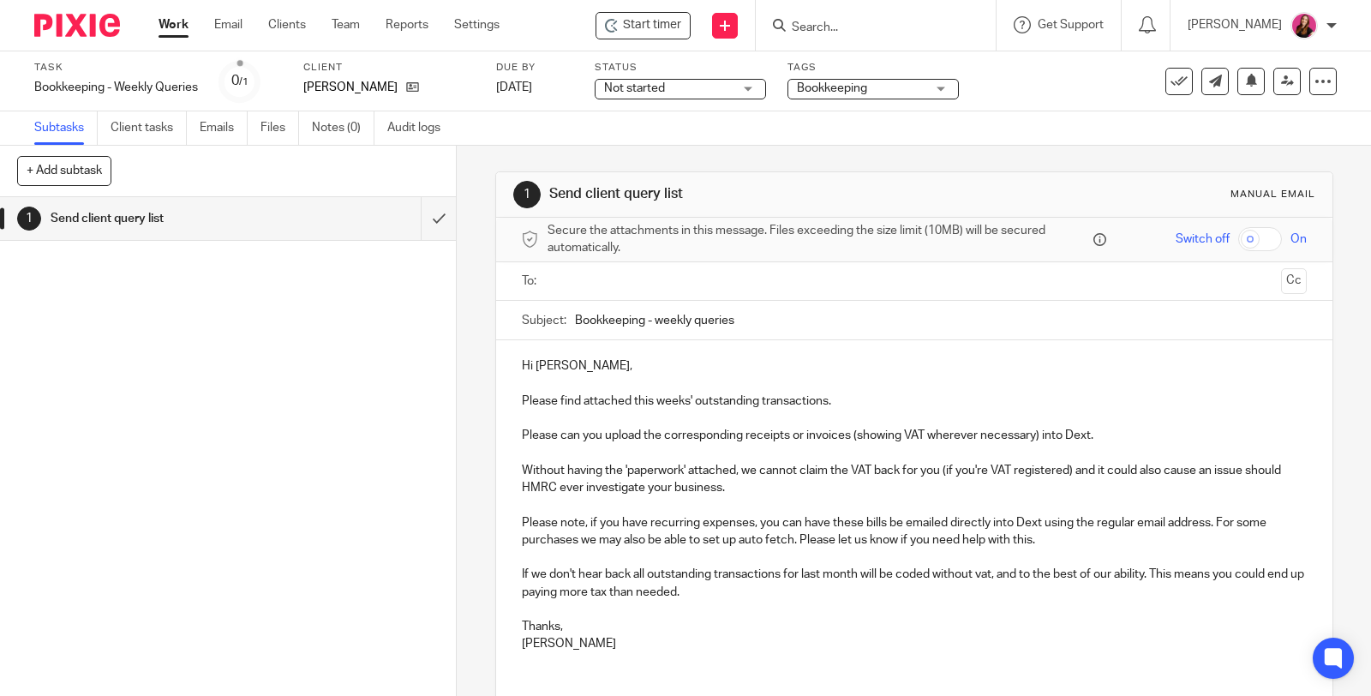
click at [624, 286] on input "text" at bounding box center [914, 282] width 720 height 20
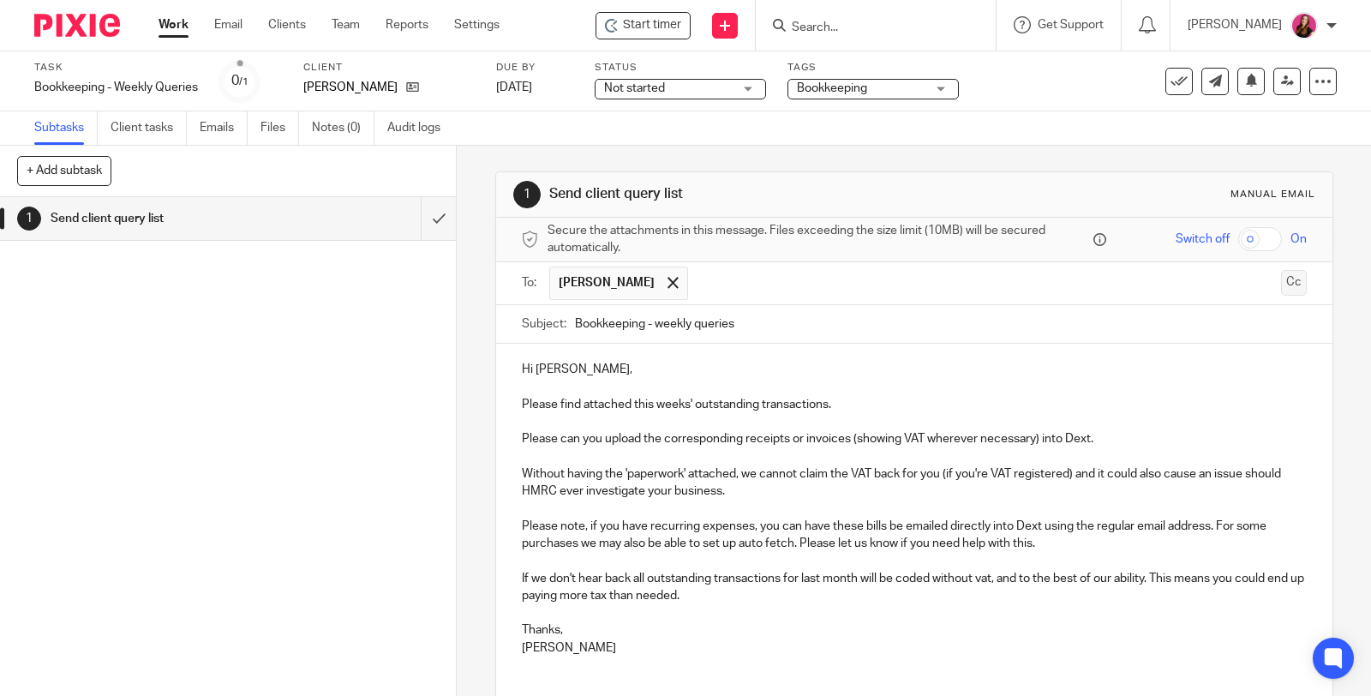
click at [1281, 291] on button "Cc" at bounding box center [1294, 283] width 26 height 26
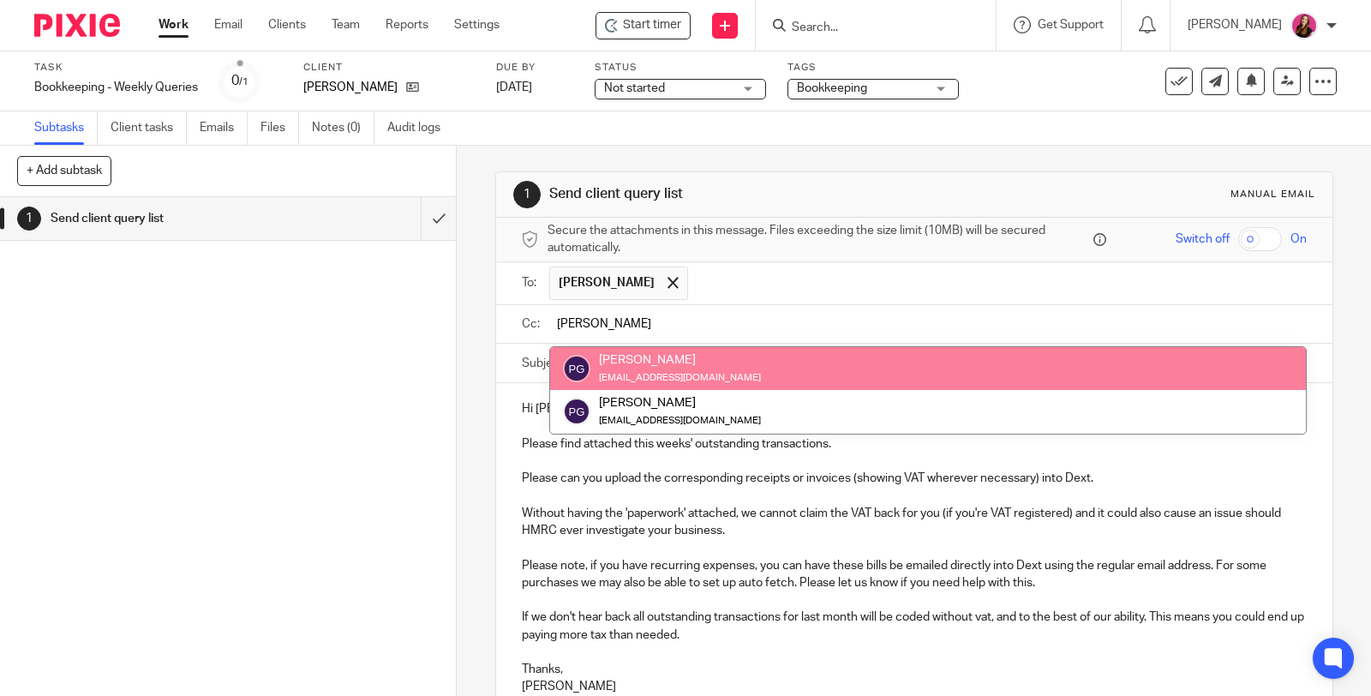
type input "patrick"
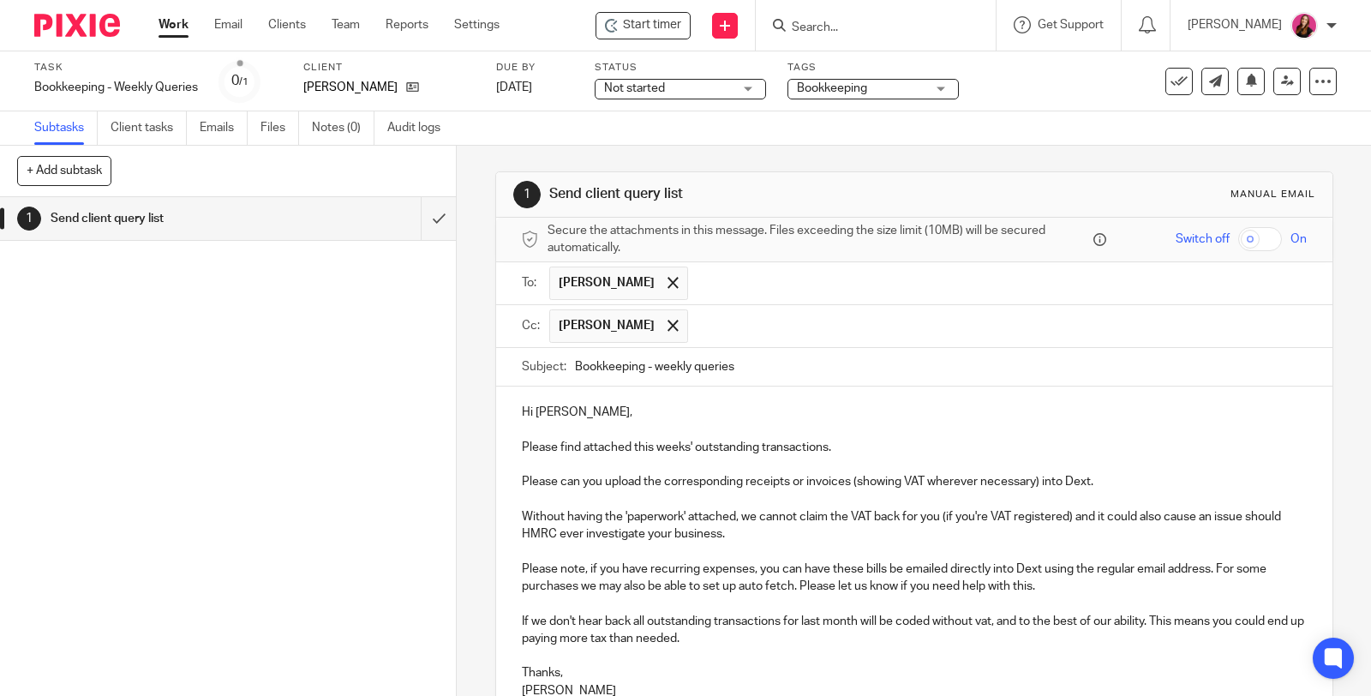
click at [767, 327] on input "text" at bounding box center [998, 325] width 603 height 33
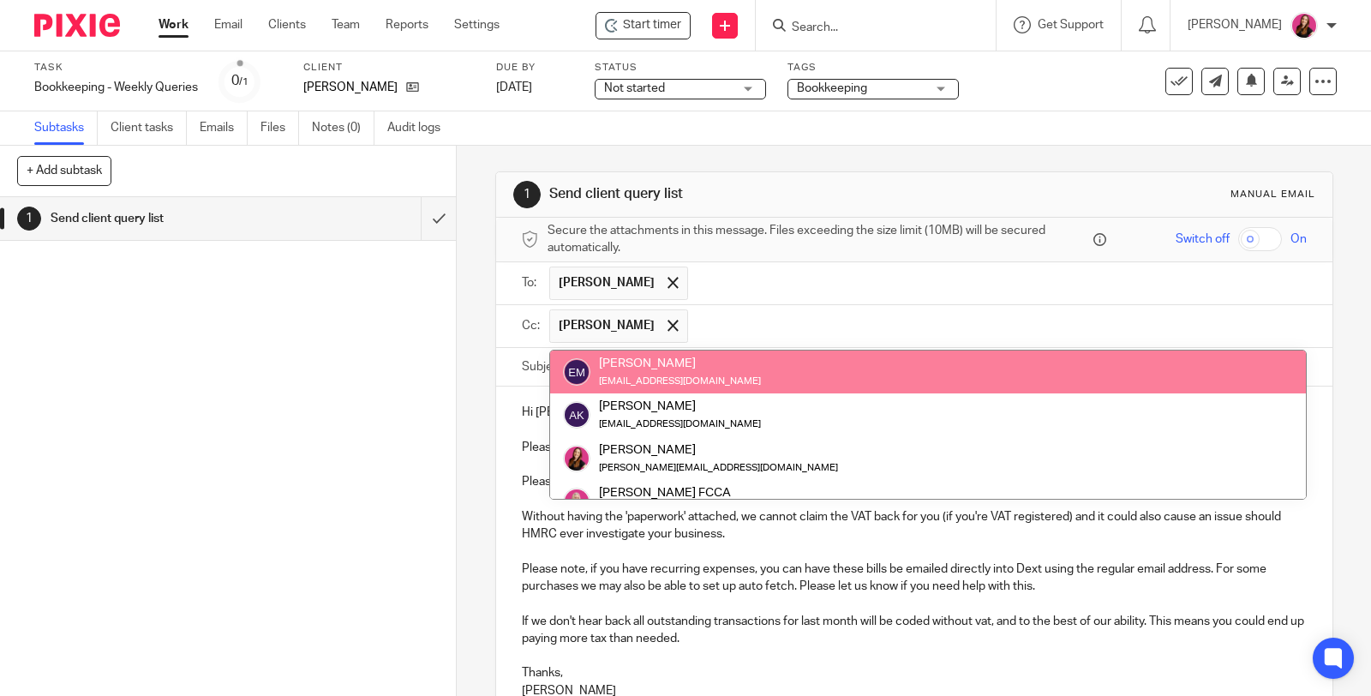
click at [780, 288] on input "text" at bounding box center [998, 283] width 603 height 33
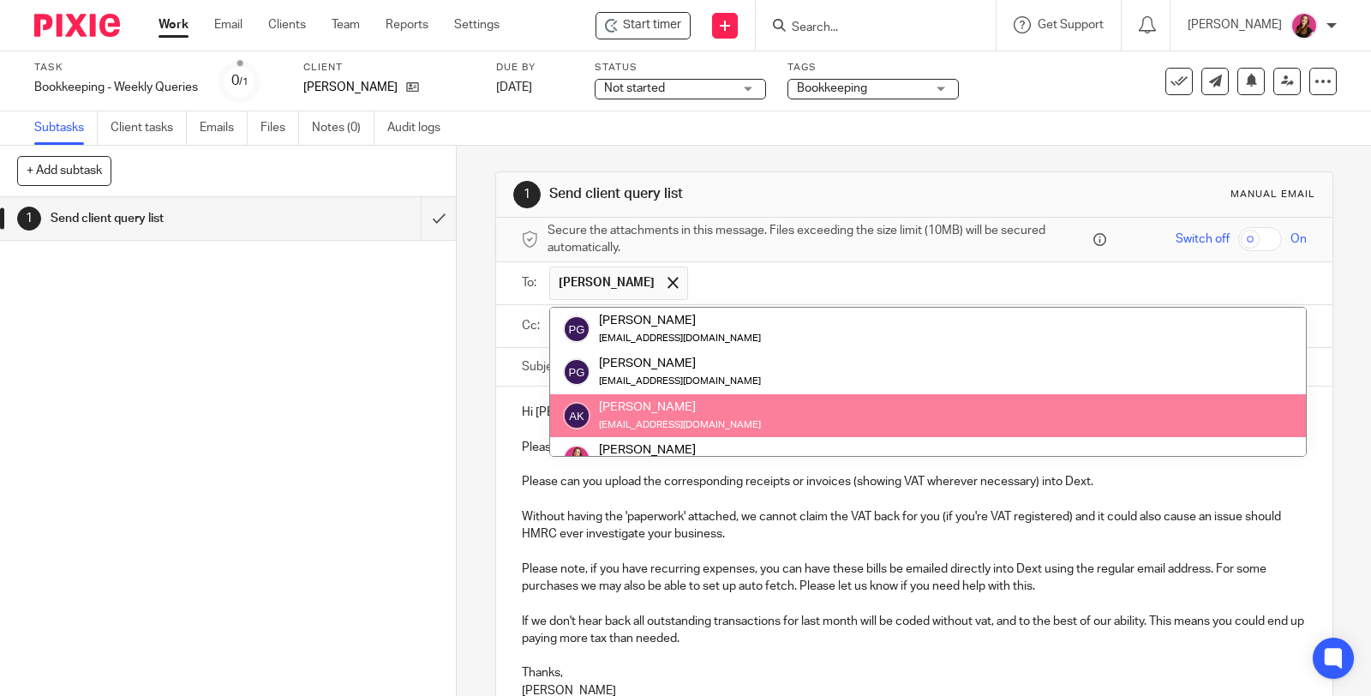
scroll to position [86, 0]
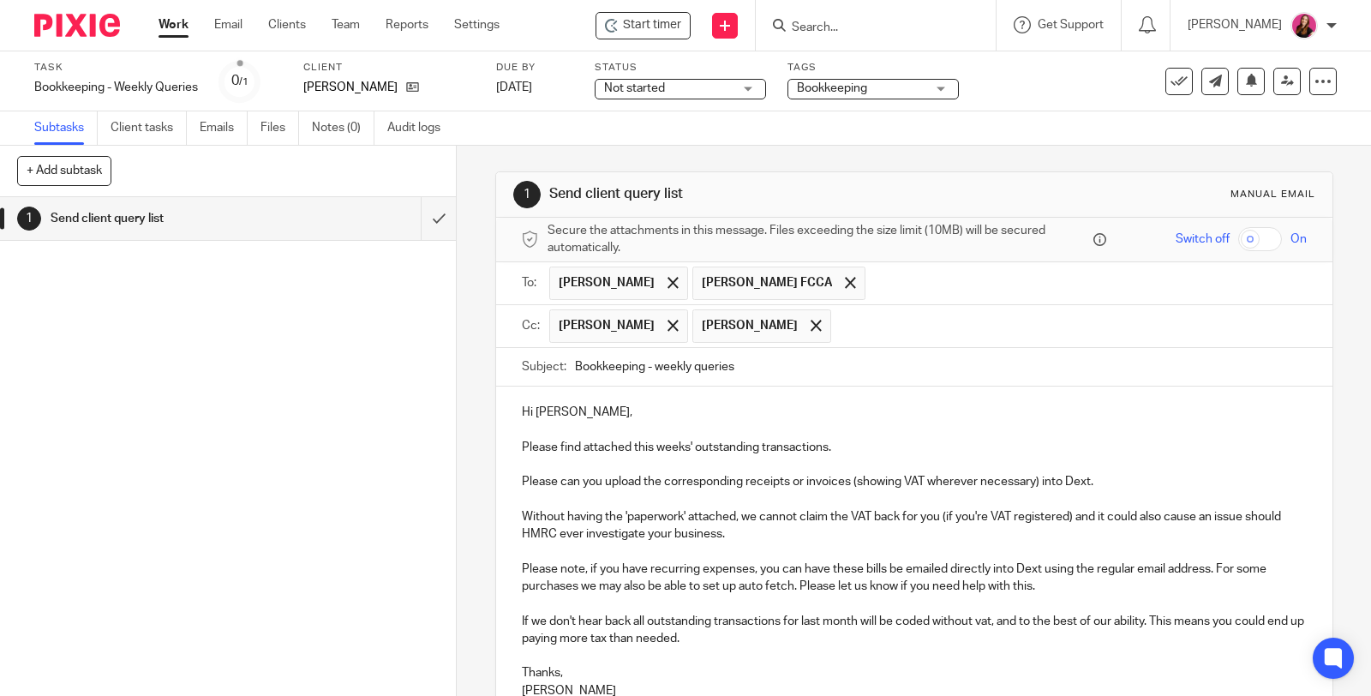
click at [1209, 491] on p "Without having the 'paperwork' attached, we cannot claim the VAT back for you (…" at bounding box center [914, 517] width 785 height 52
click at [845, 283] on span at bounding box center [850, 282] width 11 height 11
click at [811, 320] on span at bounding box center [816, 325] width 11 height 11
click at [654, 410] on p "Hi Patrick," at bounding box center [914, 412] width 785 height 17
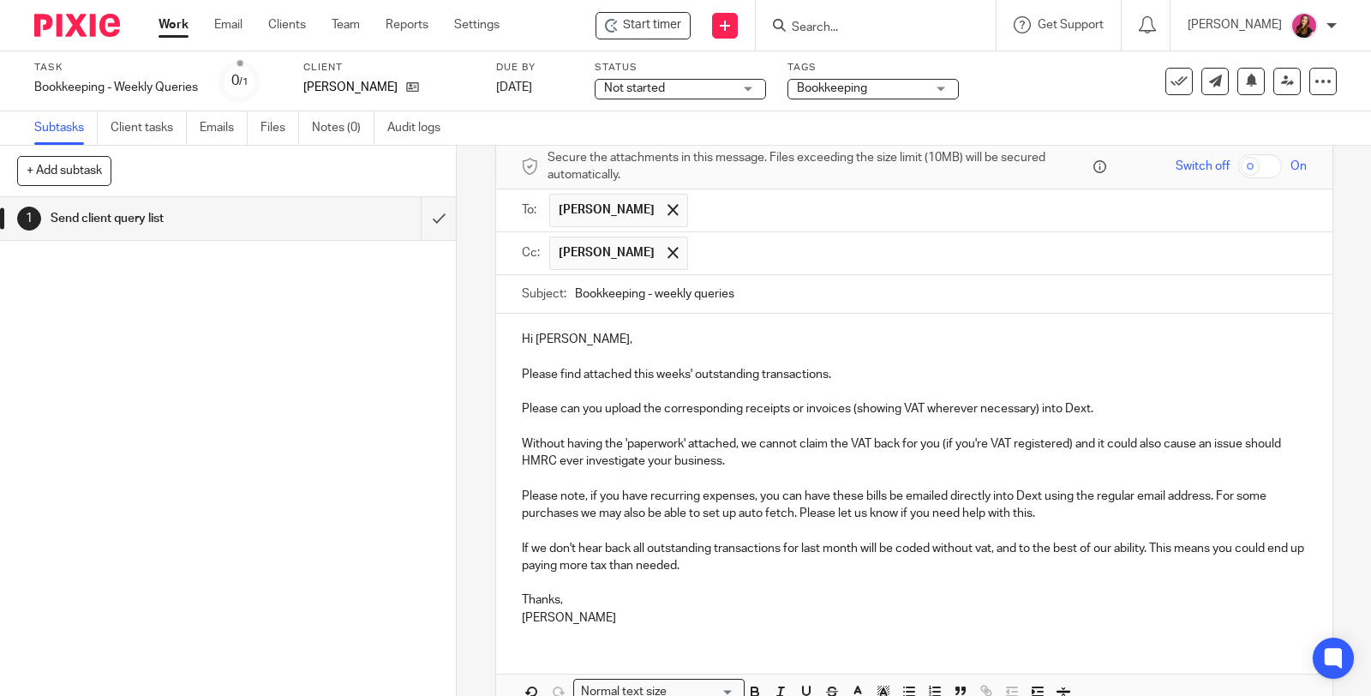
scroll to position [164, 0]
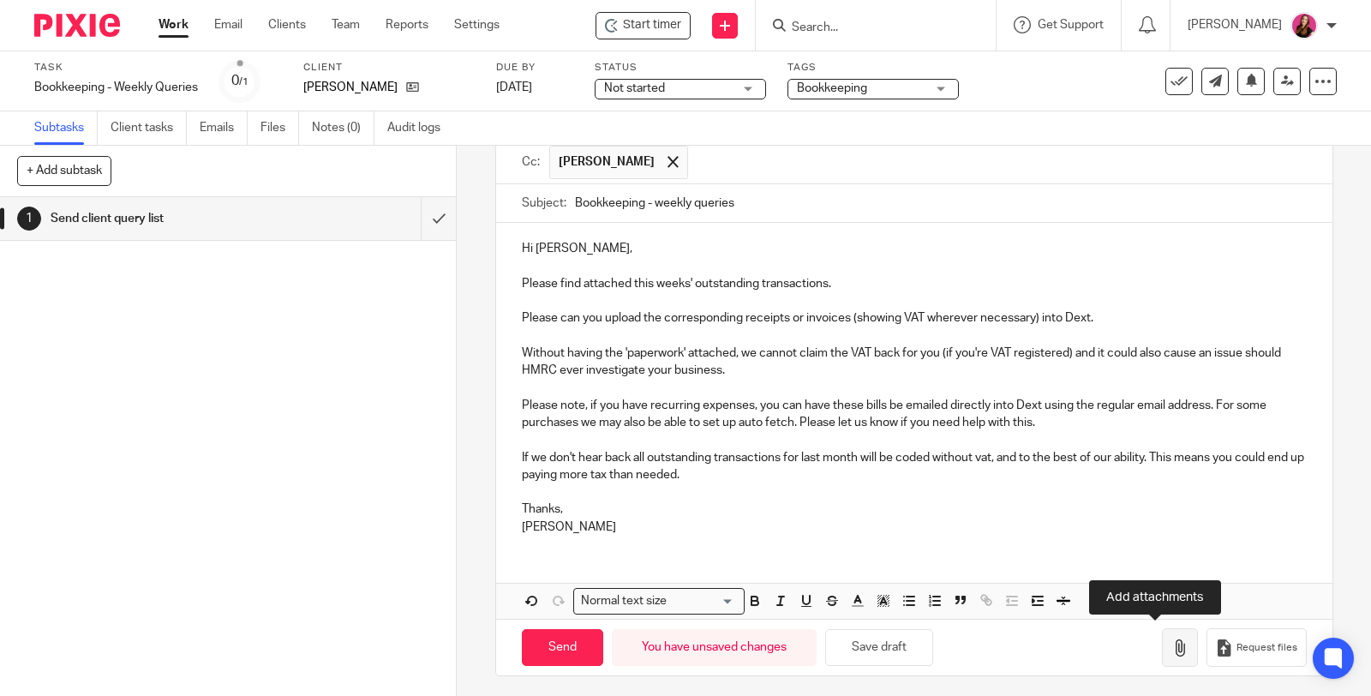
click at [1172, 641] on icon "button" at bounding box center [1180, 647] width 17 height 17
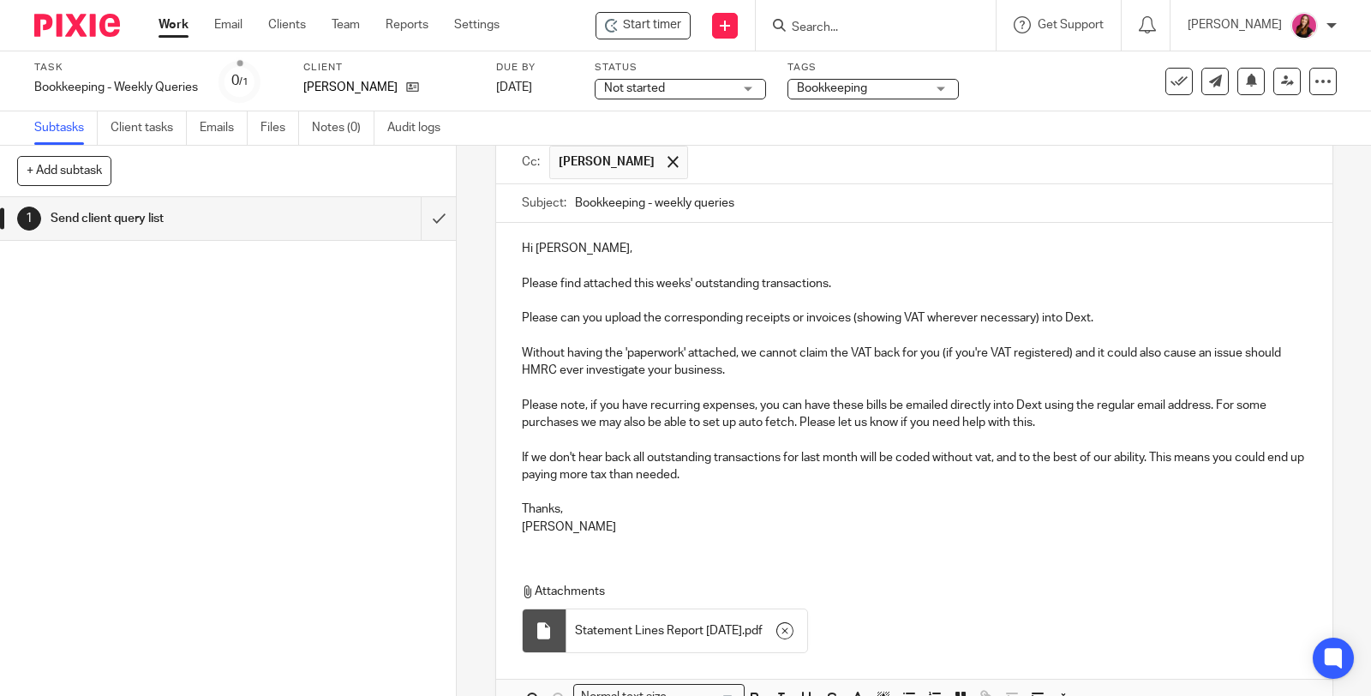
scroll to position [259, 0]
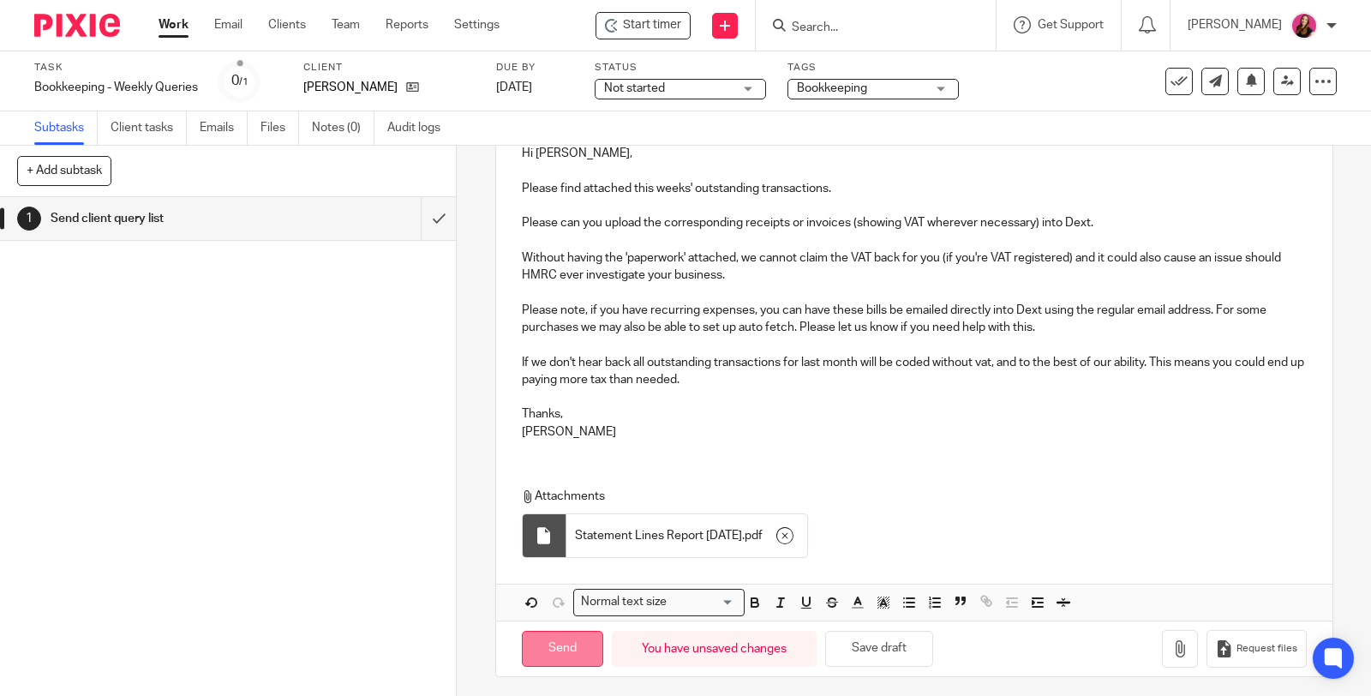
click at [570, 643] on input "Send" at bounding box center [562, 649] width 81 height 37
type input "Sent"
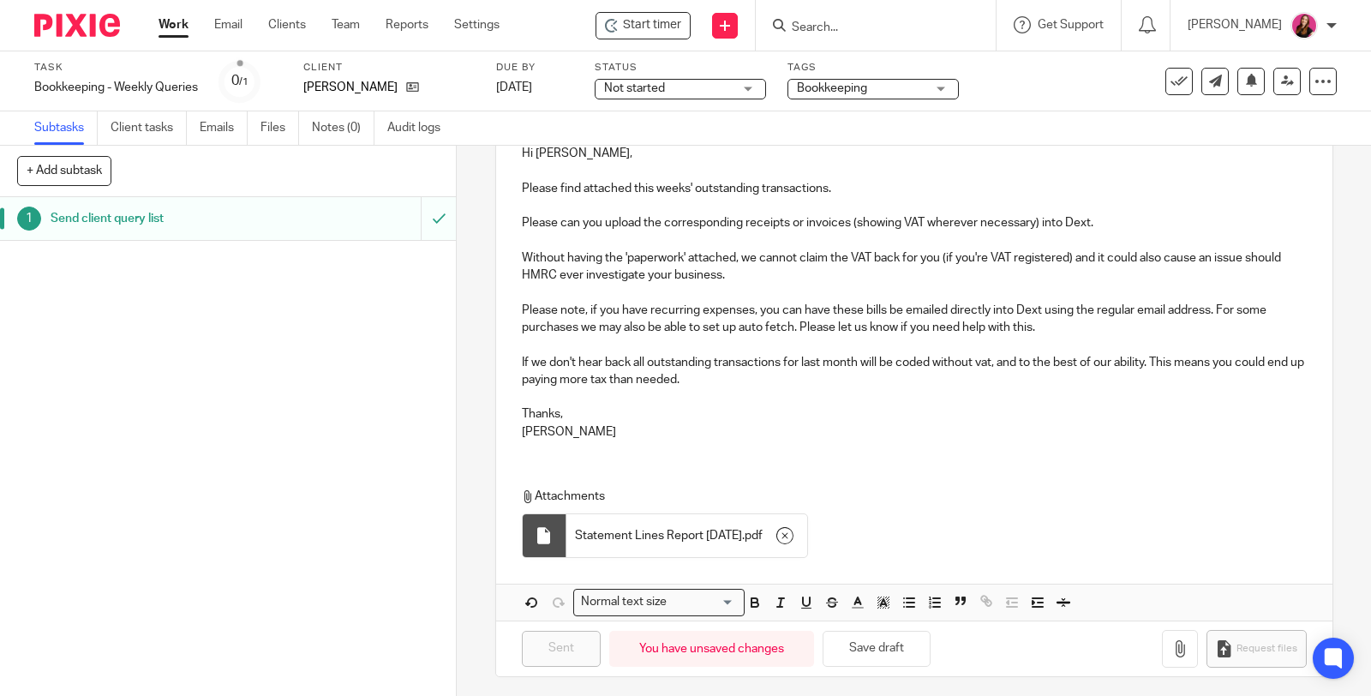
click at [169, 26] on link "Work" at bounding box center [174, 24] width 30 height 17
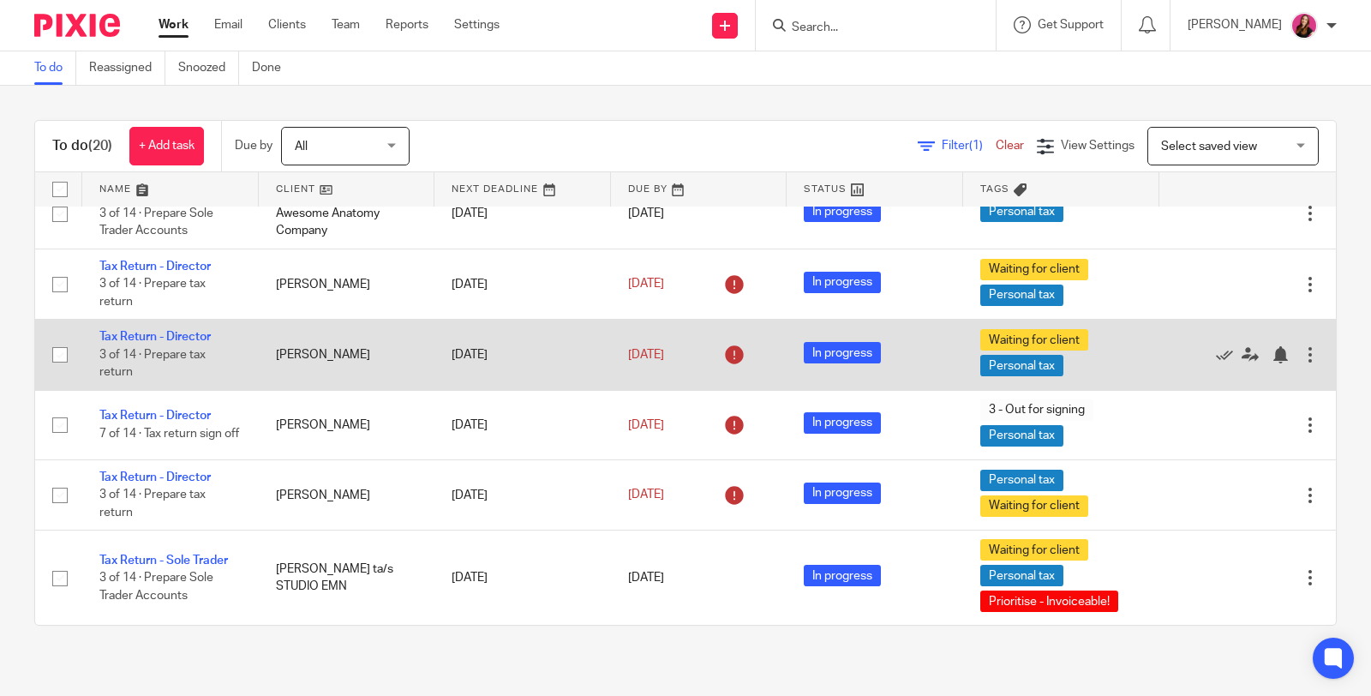
scroll to position [1324, 0]
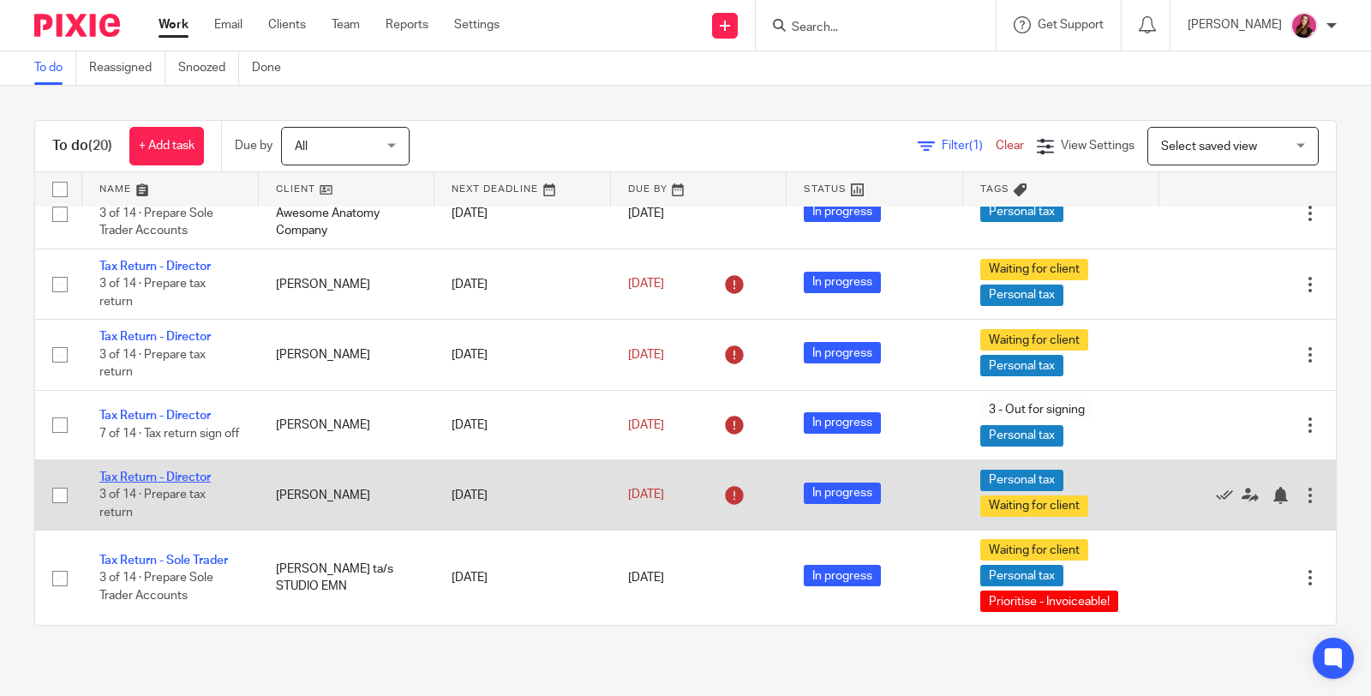
click at [171, 474] on link "Tax Return - Director" at bounding box center [154, 477] width 111 height 12
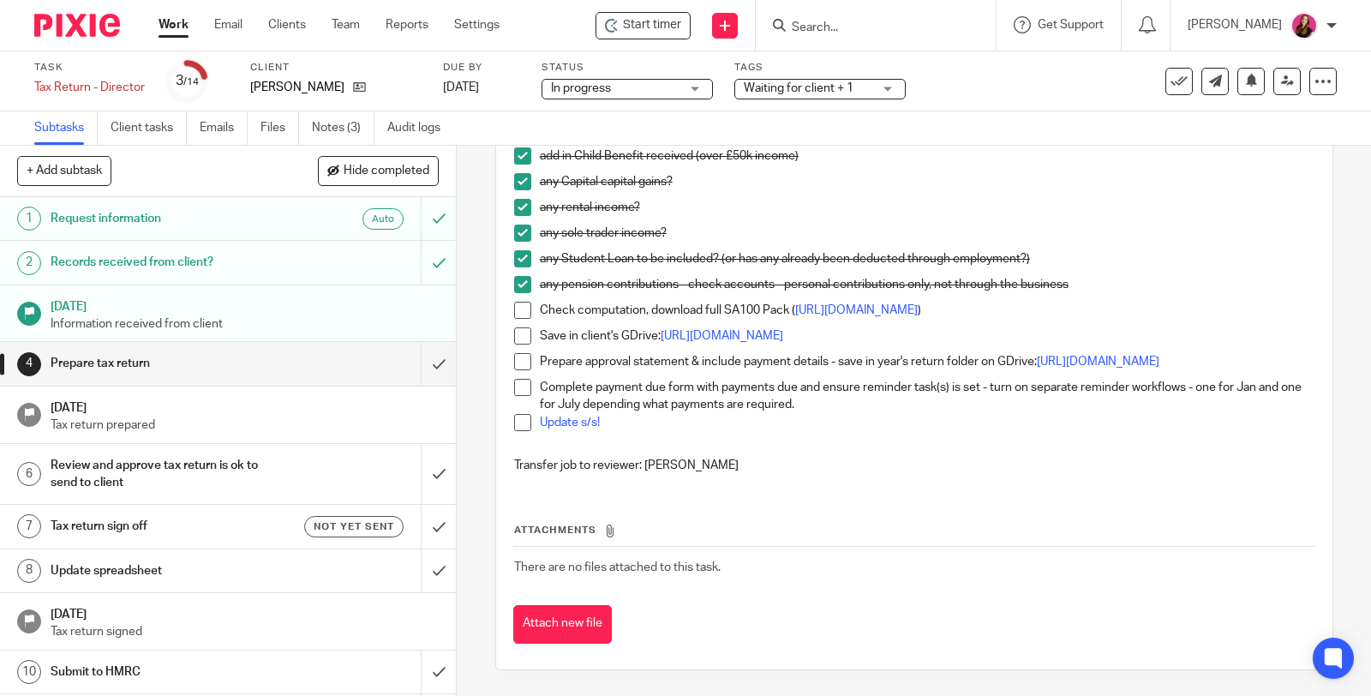
scroll to position [643, 0]
click at [341, 131] on link "Notes (3)" at bounding box center [343, 127] width 63 height 33
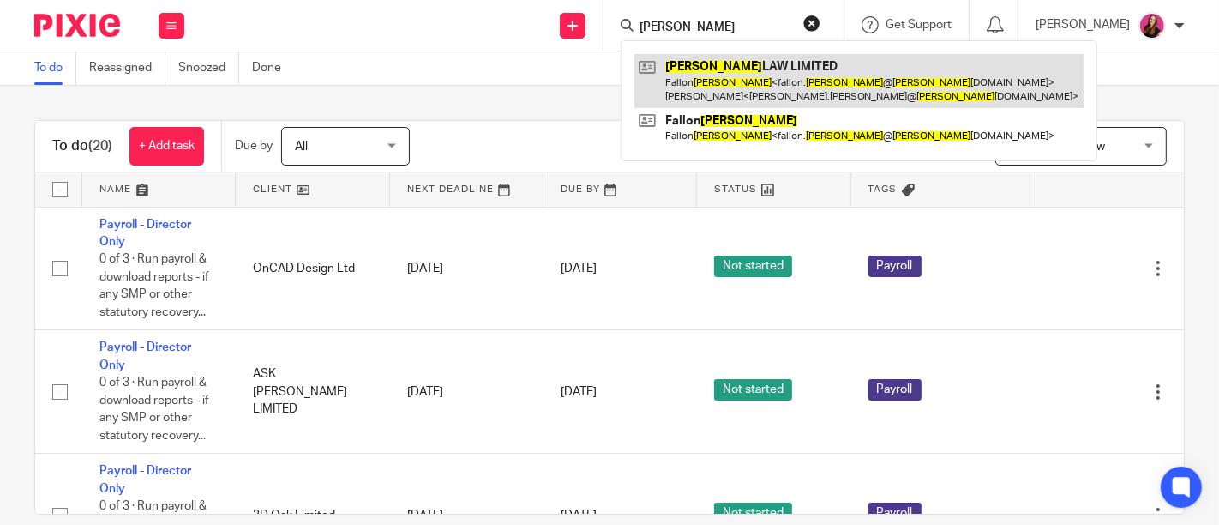
type input "luna"
click at [752, 84] on link at bounding box center [858, 80] width 449 height 53
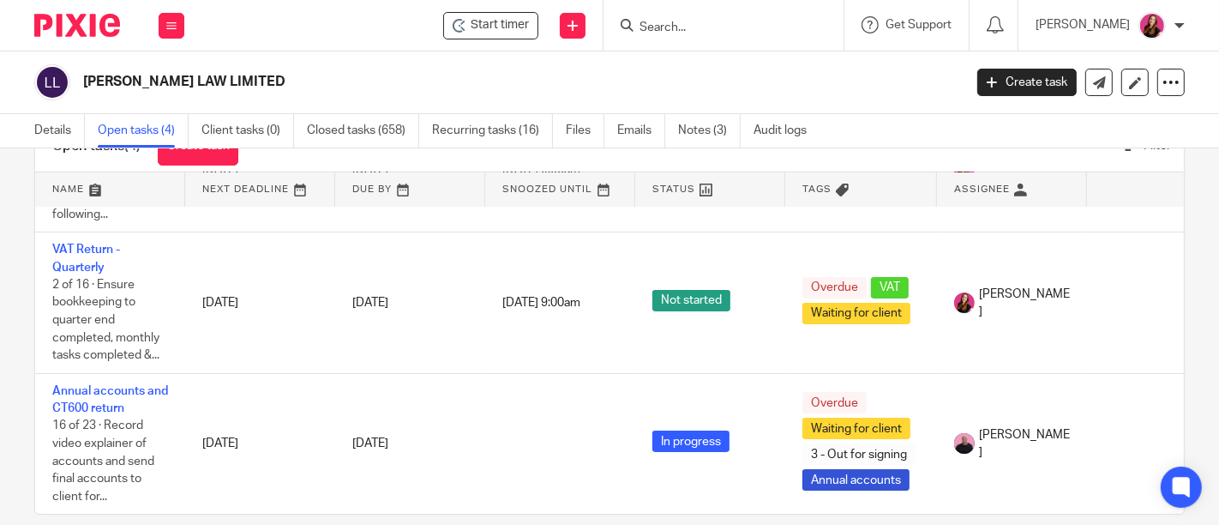
scroll to position [86, 0]
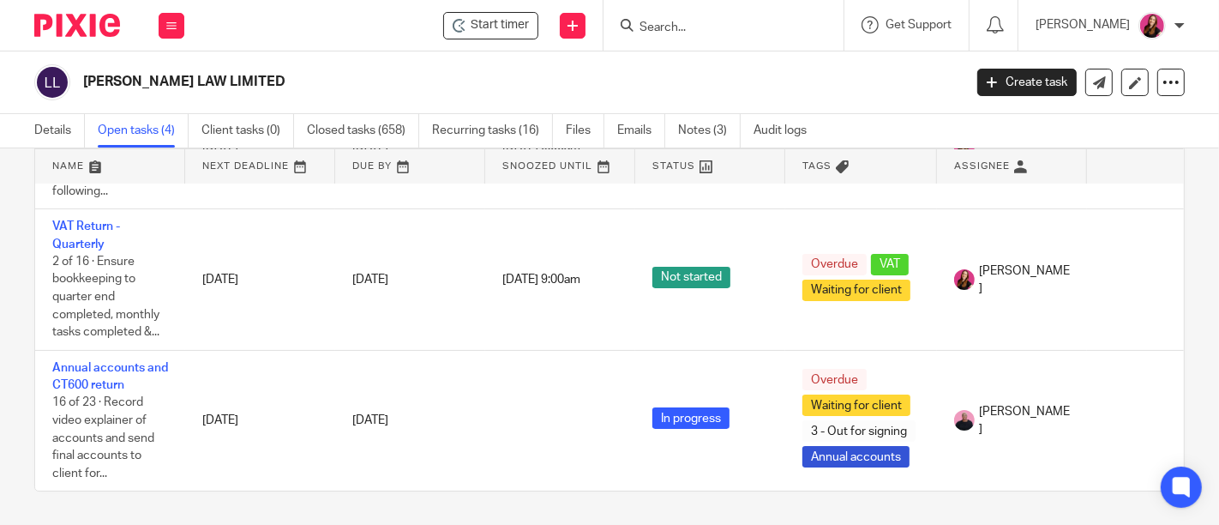
drag, startPoint x: 660, startPoint y: 27, endPoint x: 687, endPoint y: 32, distance: 27.8
click at [661, 27] on input "Search" at bounding box center [715, 28] width 154 height 15
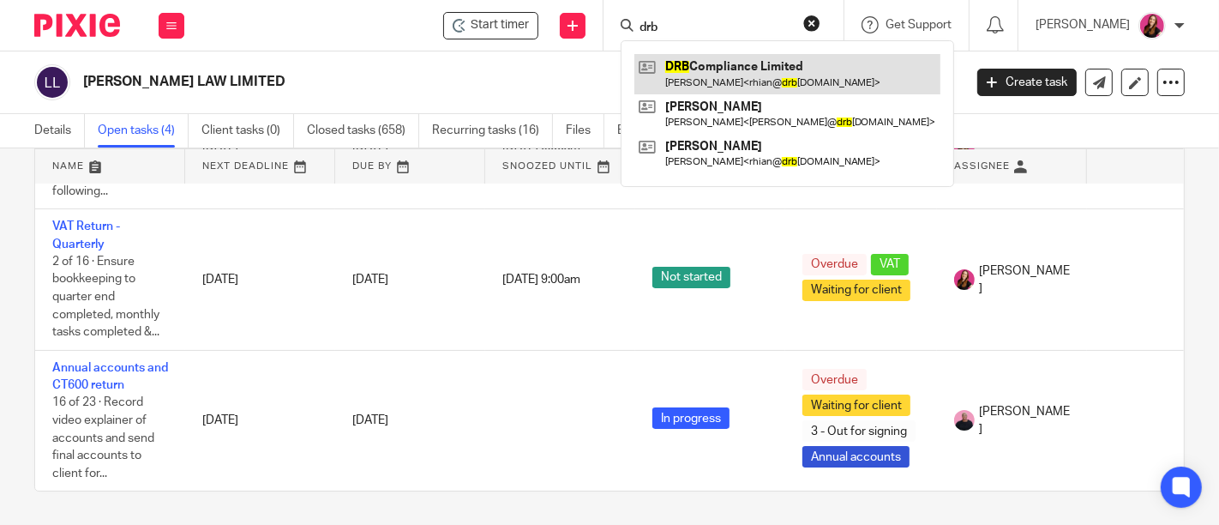
type input "drb"
click at [791, 75] on link at bounding box center [787, 73] width 306 height 39
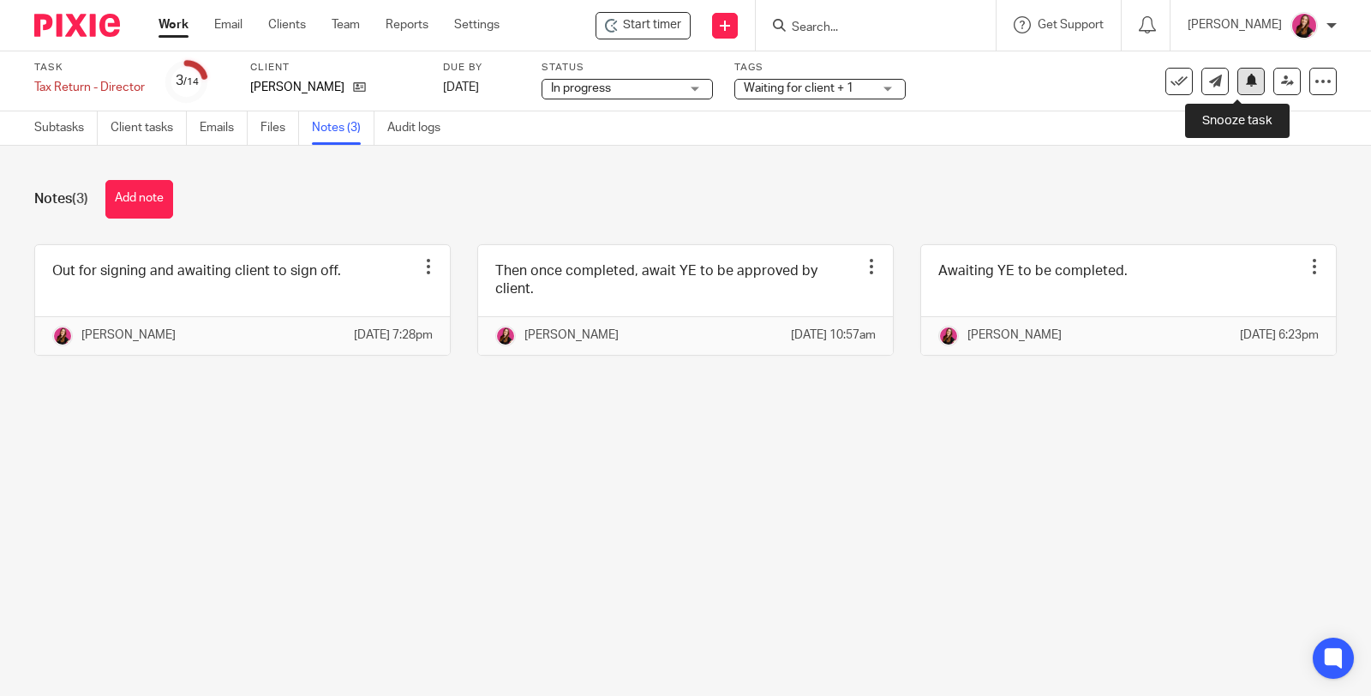
click at [1244, 83] on button at bounding box center [1251, 81] width 27 height 27
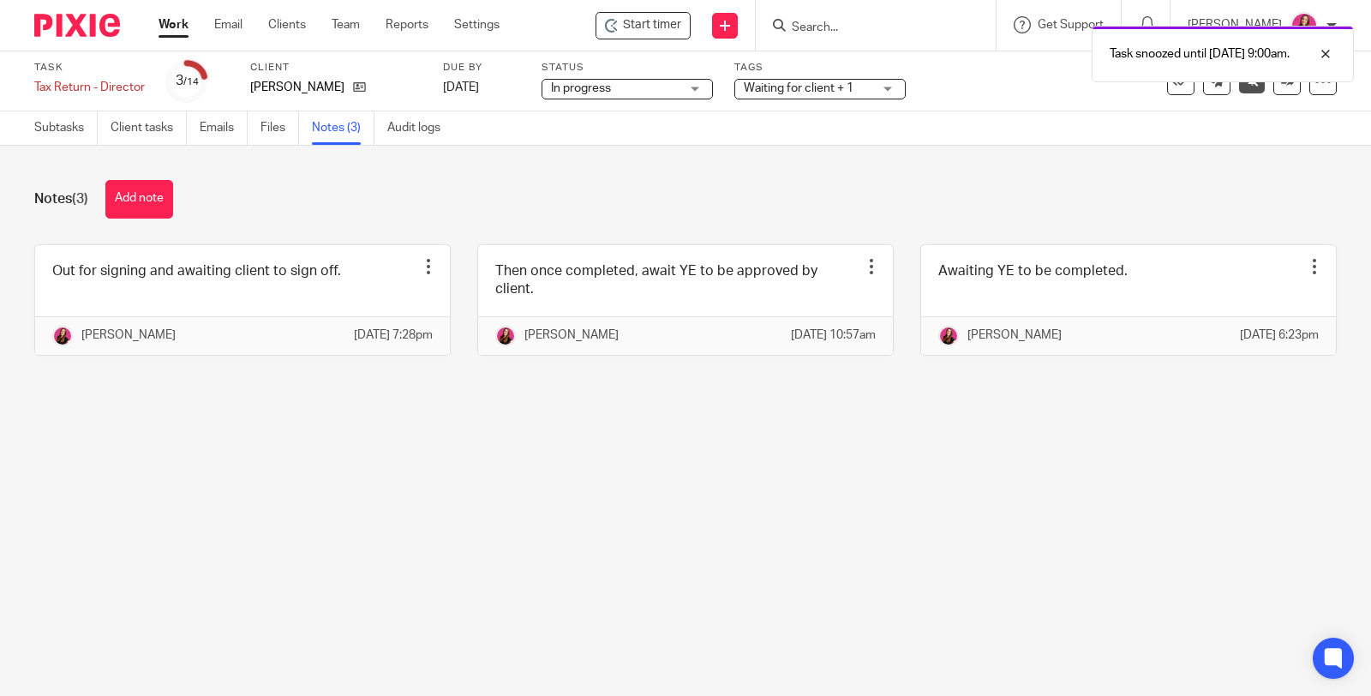
click at [176, 27] on link "Work" at bounding box center [174, 24] width 30 height 17
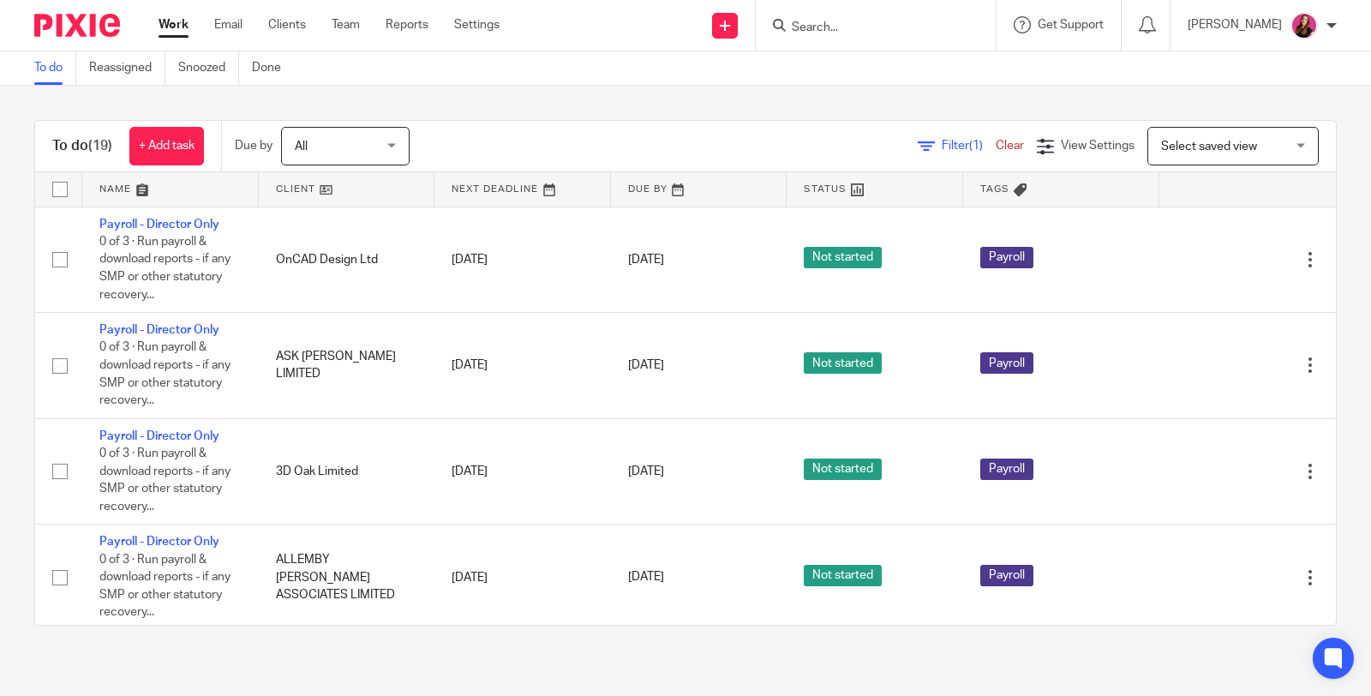
scroll to position [1254, 0]
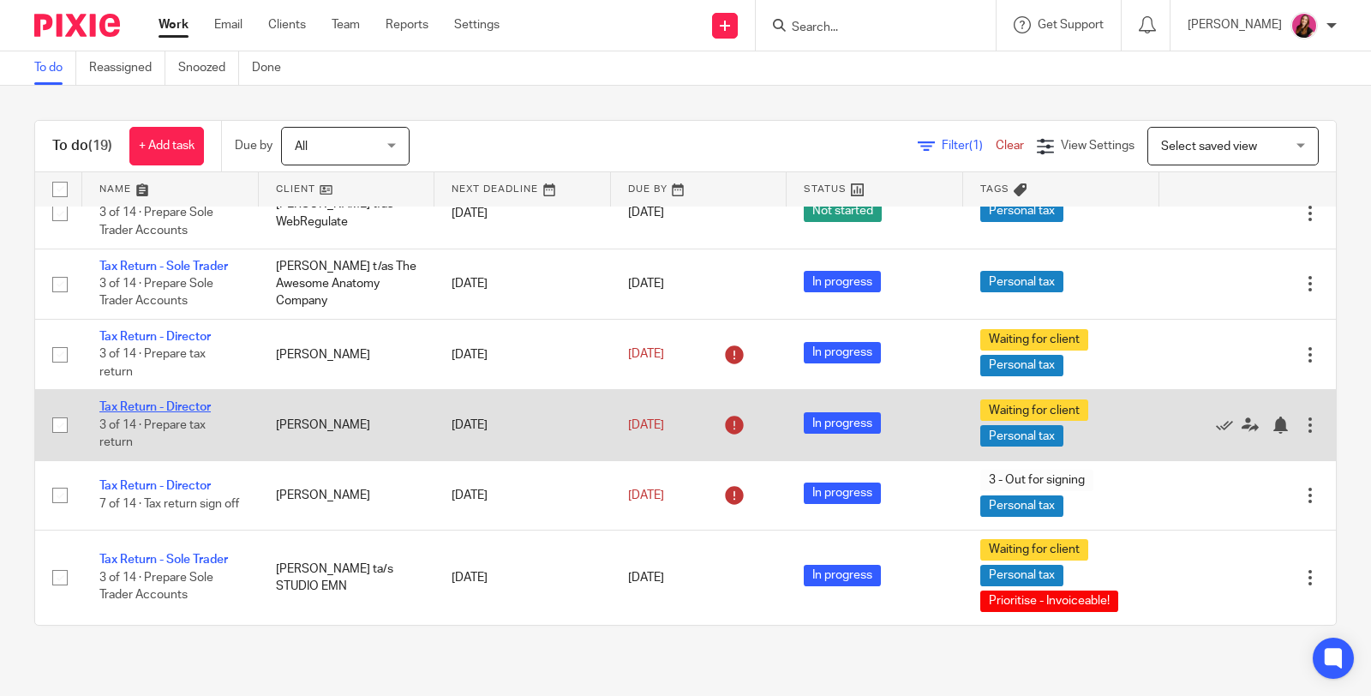
click at [174, 405] on link "Tax Return - Director" at bounding box center [154, 407] width 111 height 12
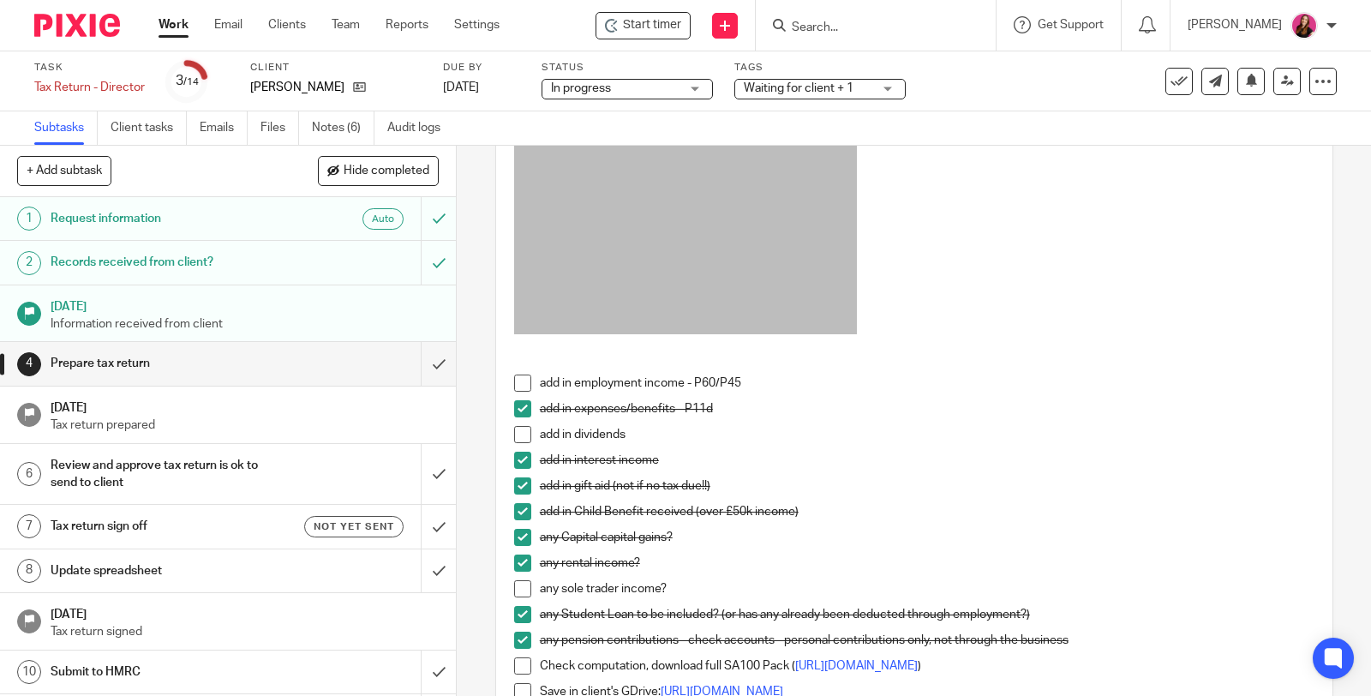
scroll to position [262, 0]
click at [336, 129] on link "Notes (6)" at bounding box center [343, 127] width 63 height 33
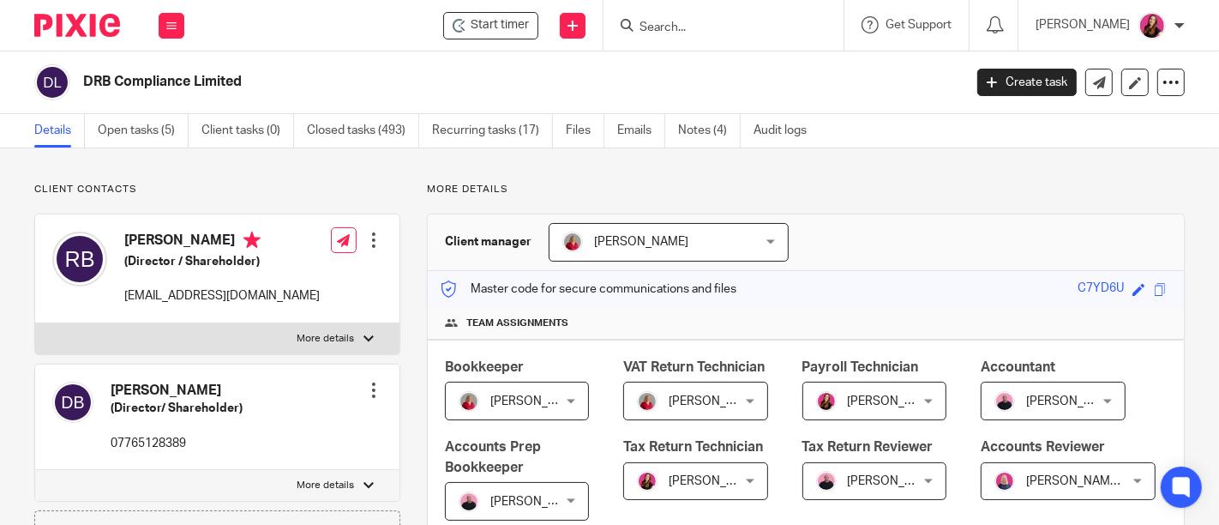
click at [690, 27] on input "Search" at bounding box center [715, 28] width 154 height 15
click at [679, 25] on input "Search" at bounding box center [715, 28] width 154 height 15
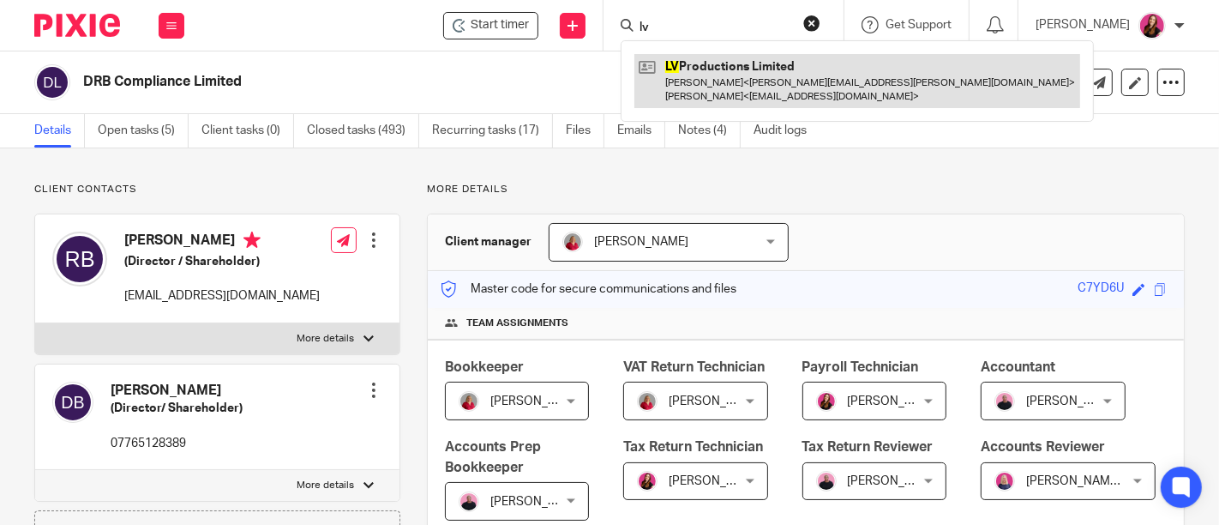
type input "lv"
click at [755, 91] on link at bounding box center [857, 80] width 446 height 53
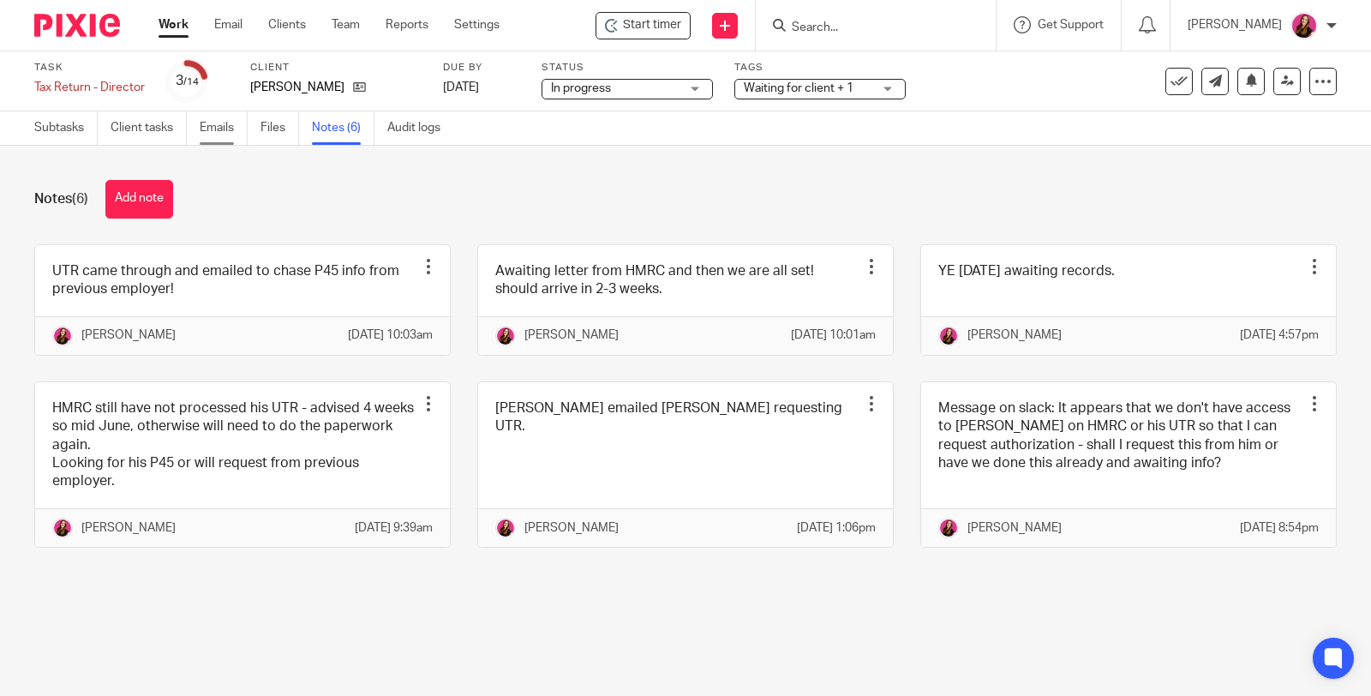
click at [217, 134] on link "Emails" at bounding box center [224, 127] width 48 height 33
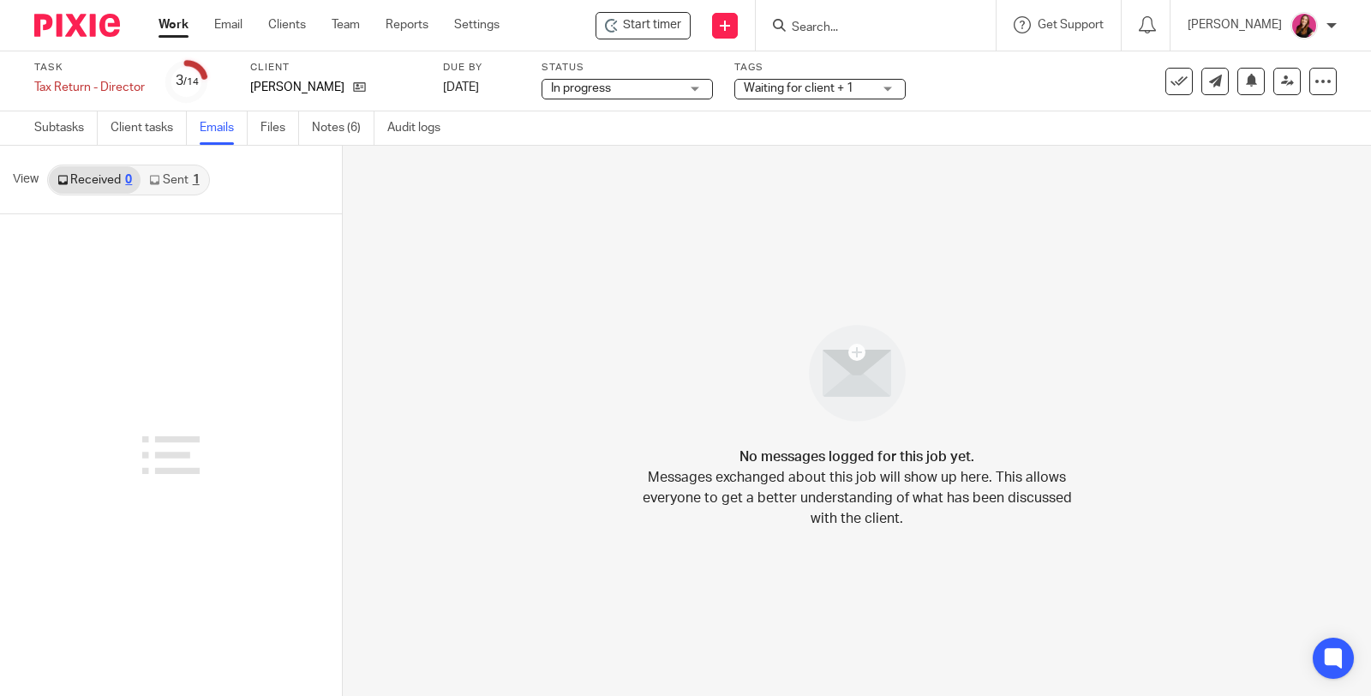
click at [173, 177] on link "Sent 1" at bounding box center [174, 179] width 67 height 27
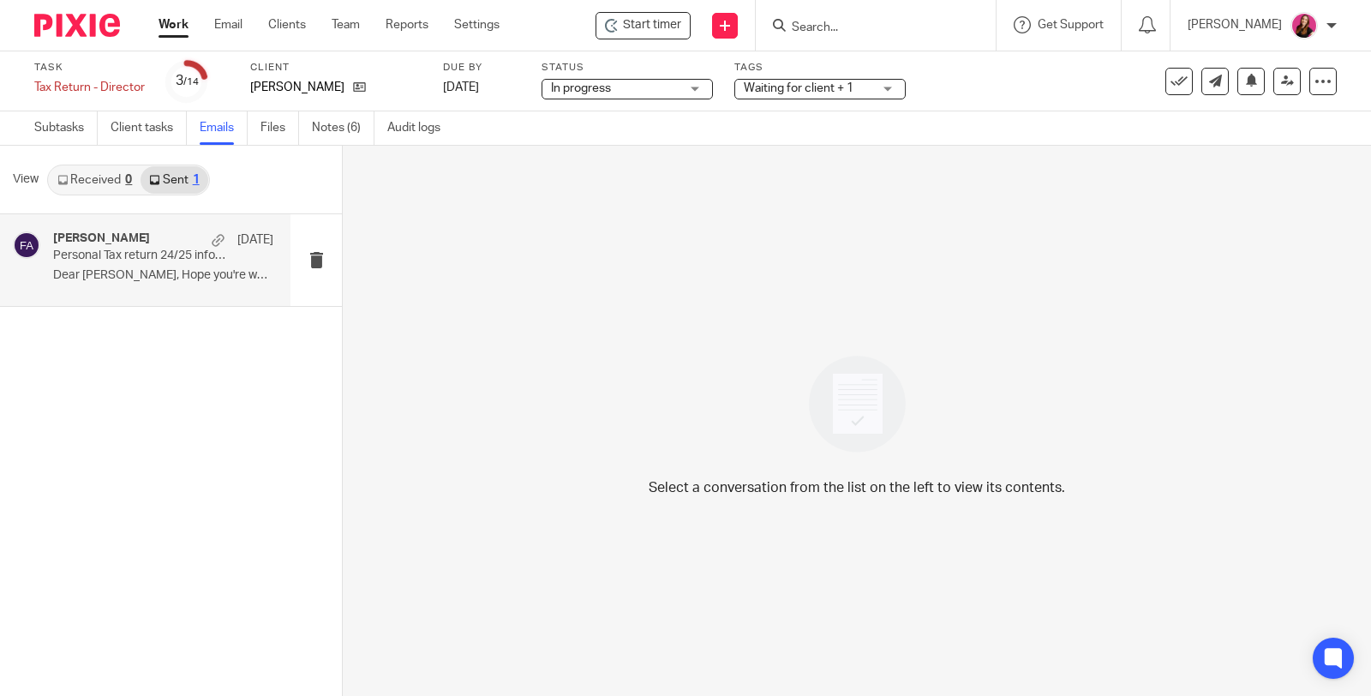
click at [174, 275] on p "Dear Damon, Hope you're well. We will..." at bounding box center [163, 275] width 220 height 15
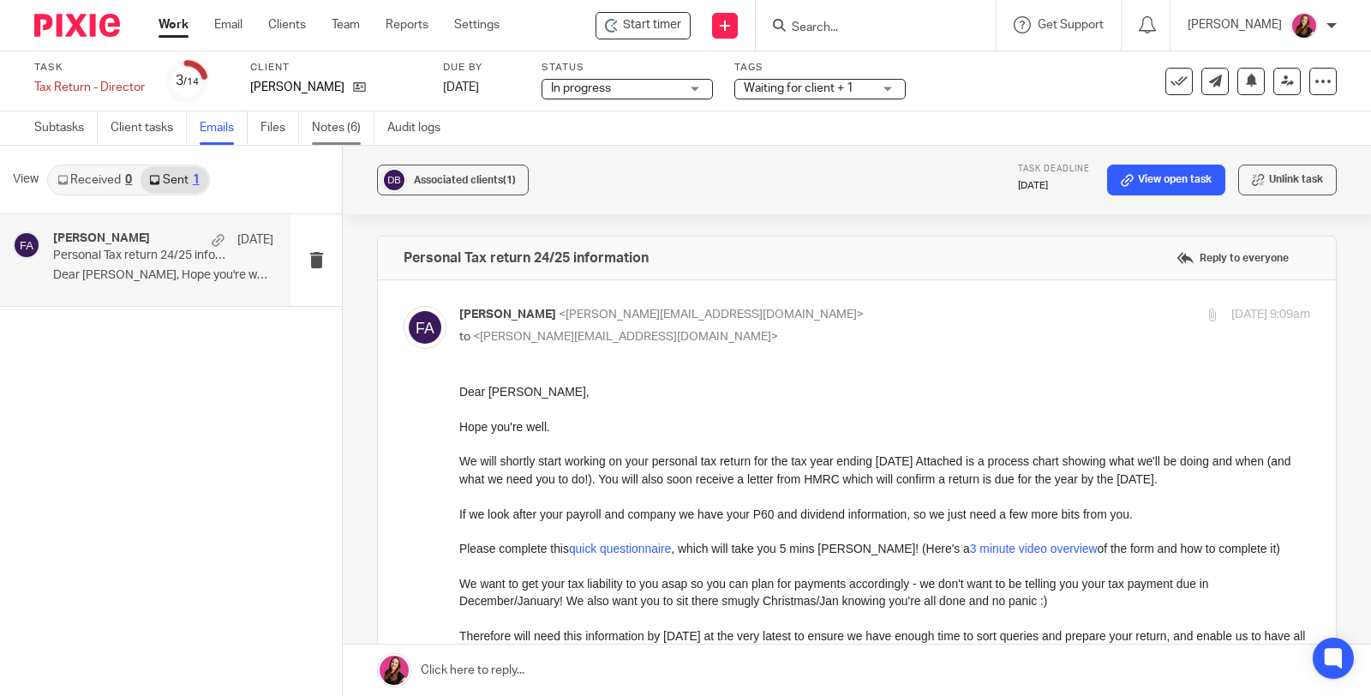
click at [330, 135] on link "Notes (6)" at bounding box center [343, 127] width 63 height 33
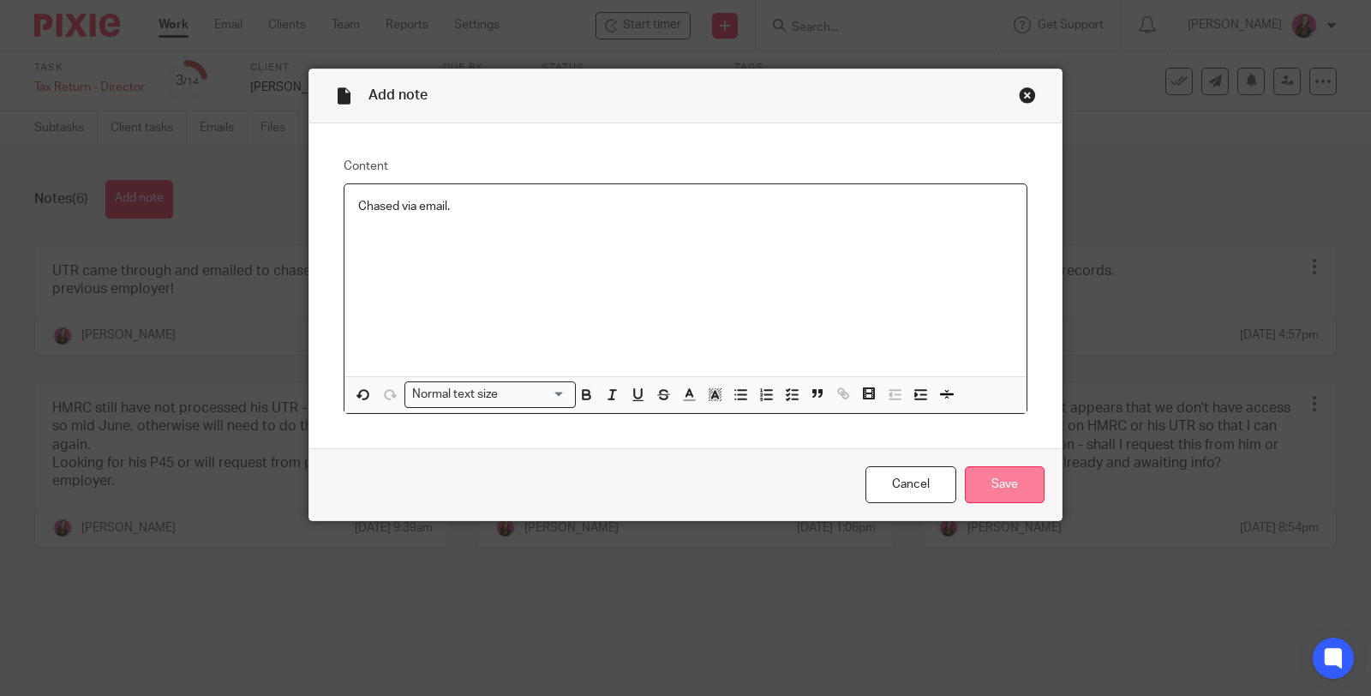
click at [1023, 495] on input "Save" at bounding box center [1005, 484] width 80 height 37
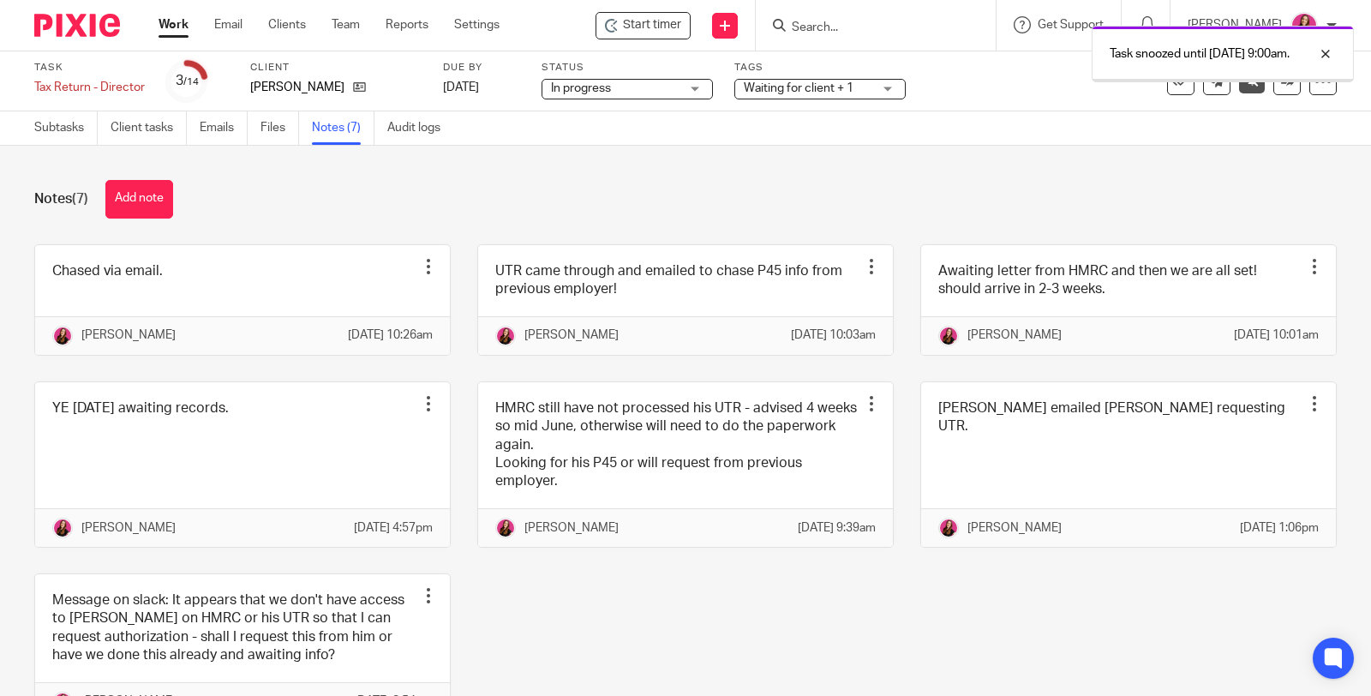
click at [173, 30] on link "Work" at bounding box center [174, 24] width 30 height 17
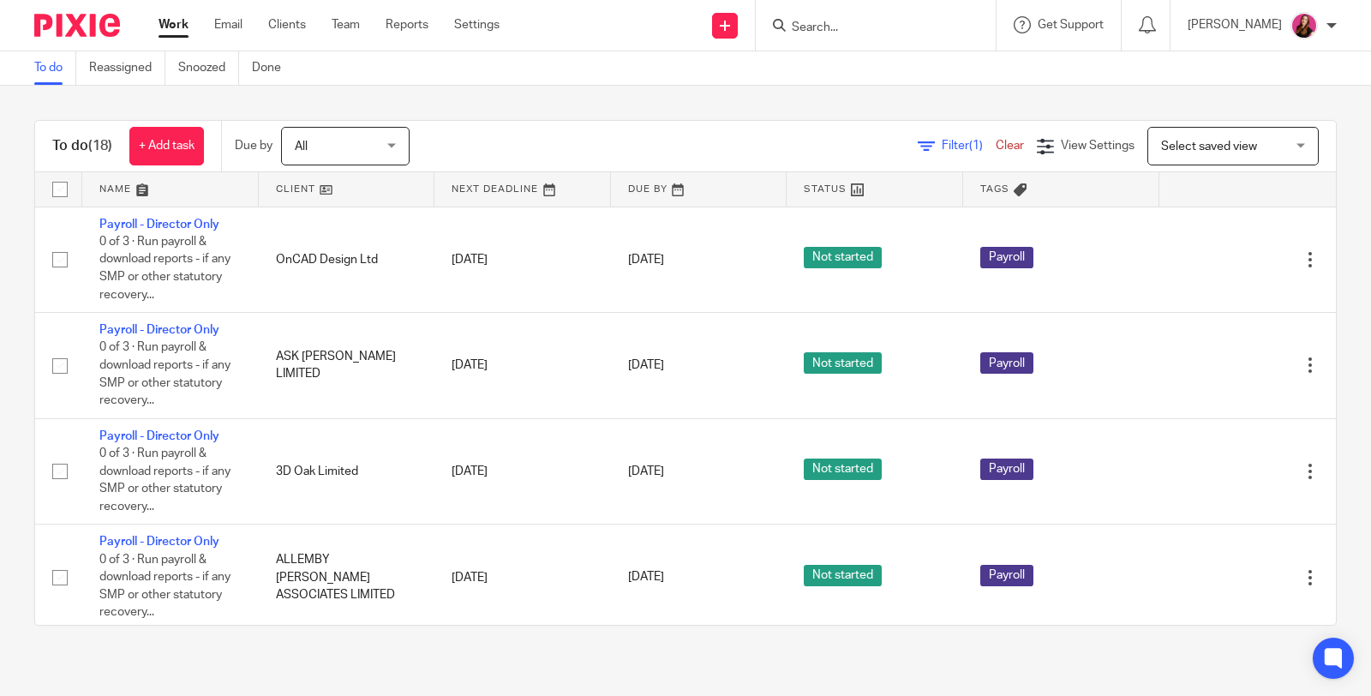
click at [903, 19] on form at bounding box center [881, 25] width 183 height 21
click at [861, 28] on input "Search" at bounding box center [867, 28] width 154 height 15
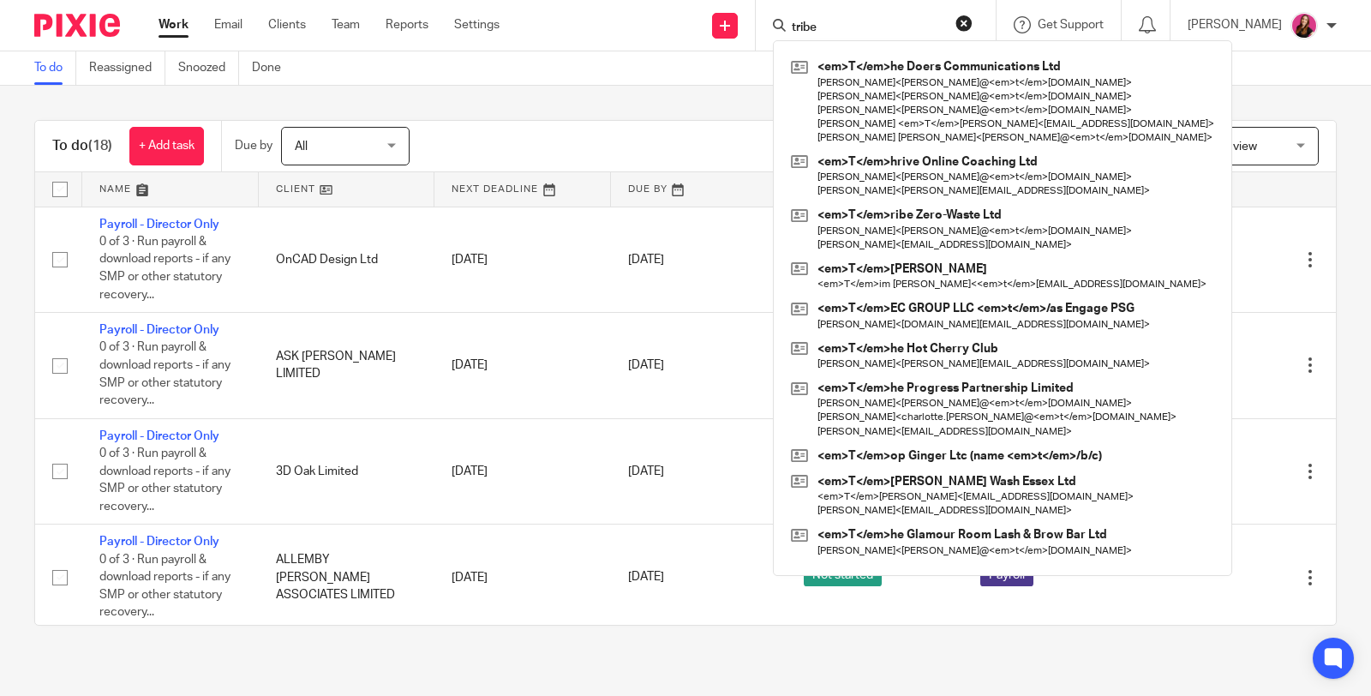
type input "tribe"
click button "submit" at bounding box center [0, 0] width 0 height 0
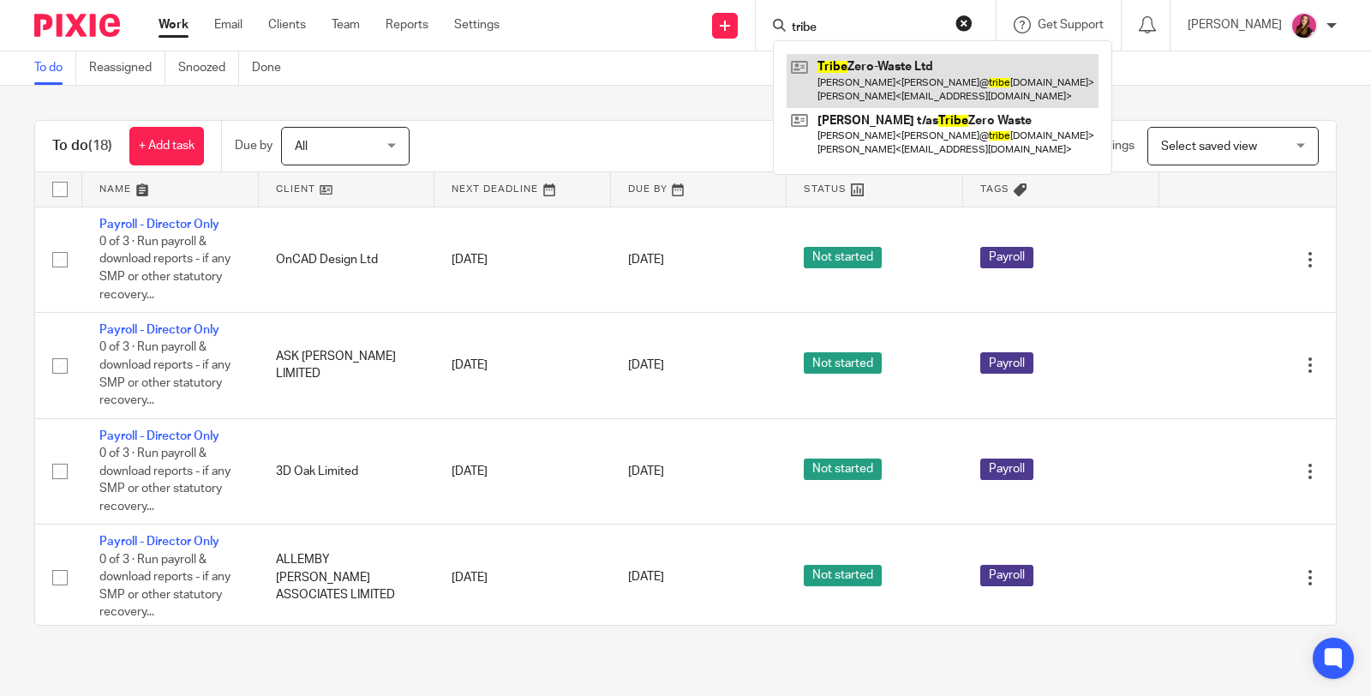
click at [934, 92] on link at bounding box center [943, 80] width 312 height 53
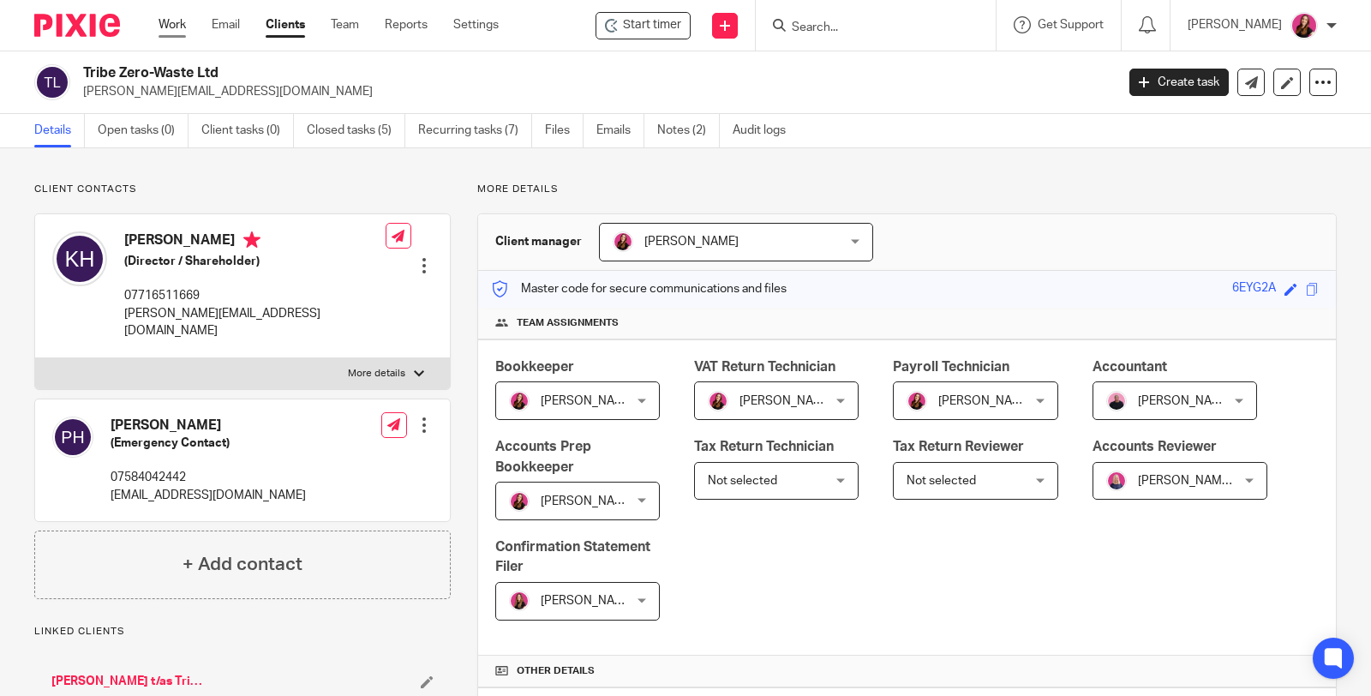
click at [171, 24] on link "Work" at bounding box center [172, 24] width 27 height 17
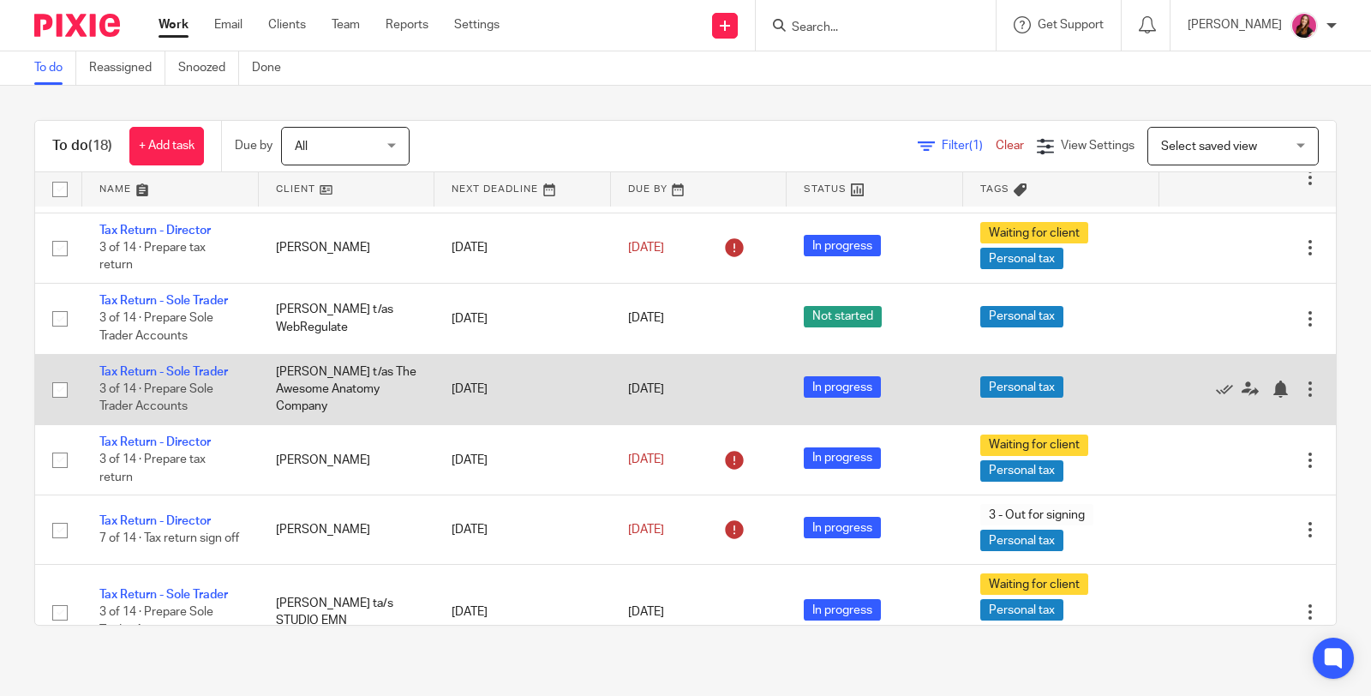
scroll to position [1184, 0]
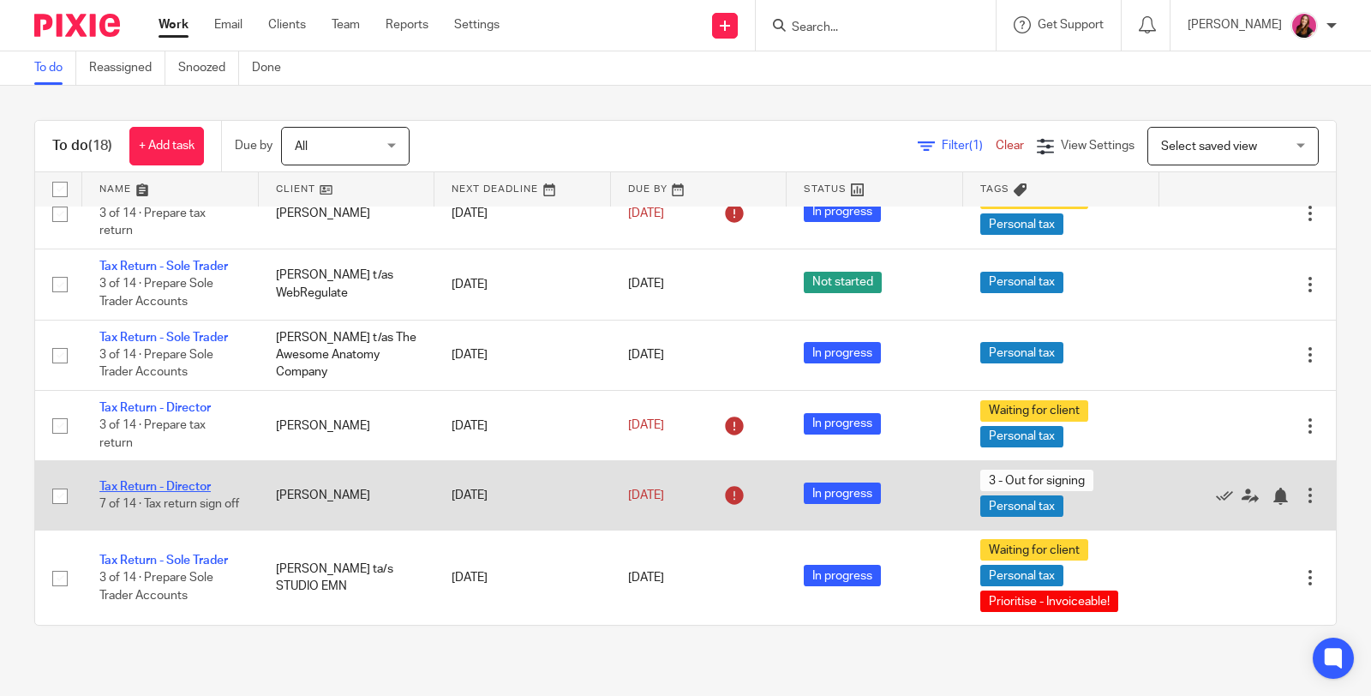
click at [105, 481] on link "Tax Return - Director" at bounding box center [154, 487] width 111 height 12
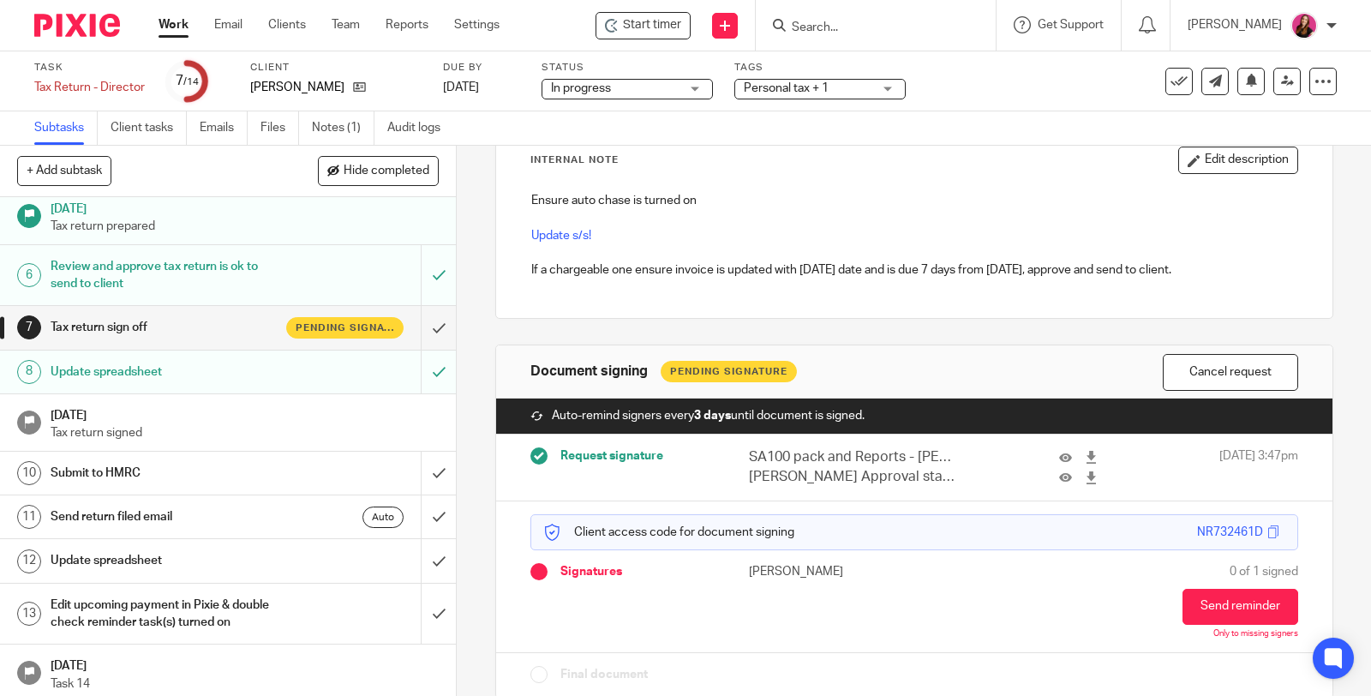
scroll to position [129, 0]
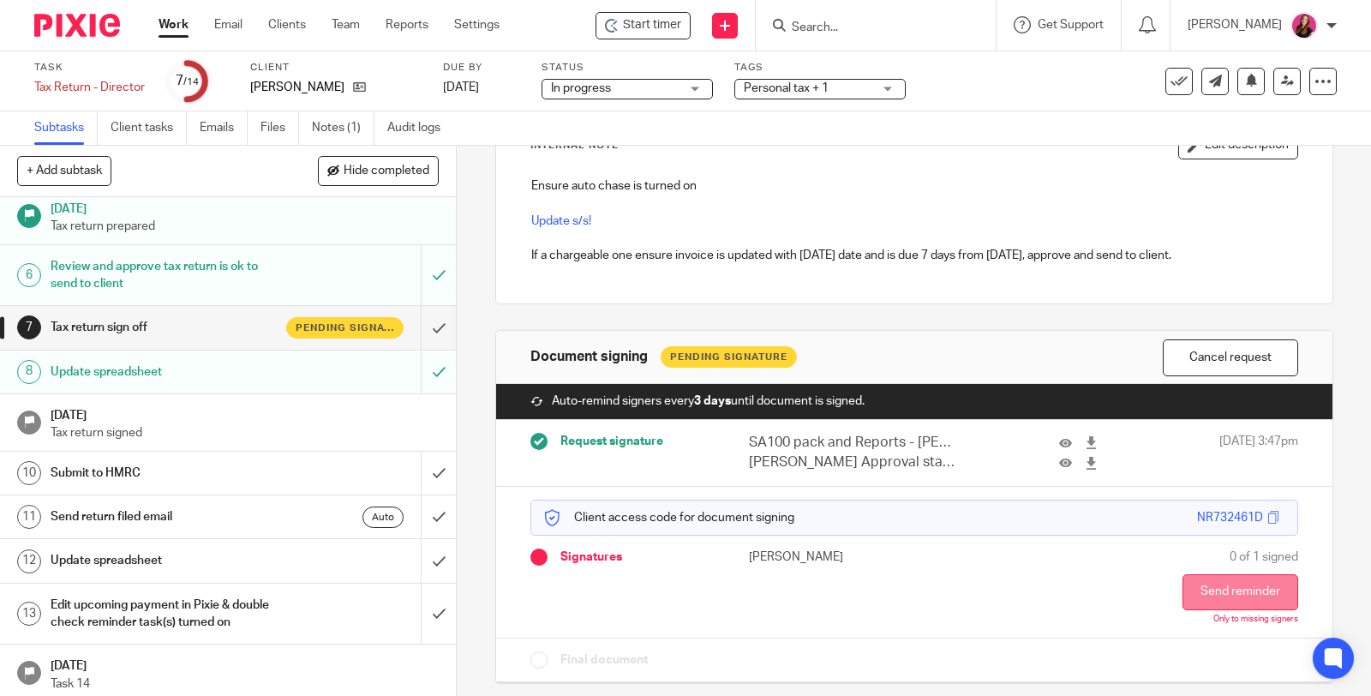
click at [1214, 596] on button "Send reminder" at bounding box center [1241, 592] width 116 height 36
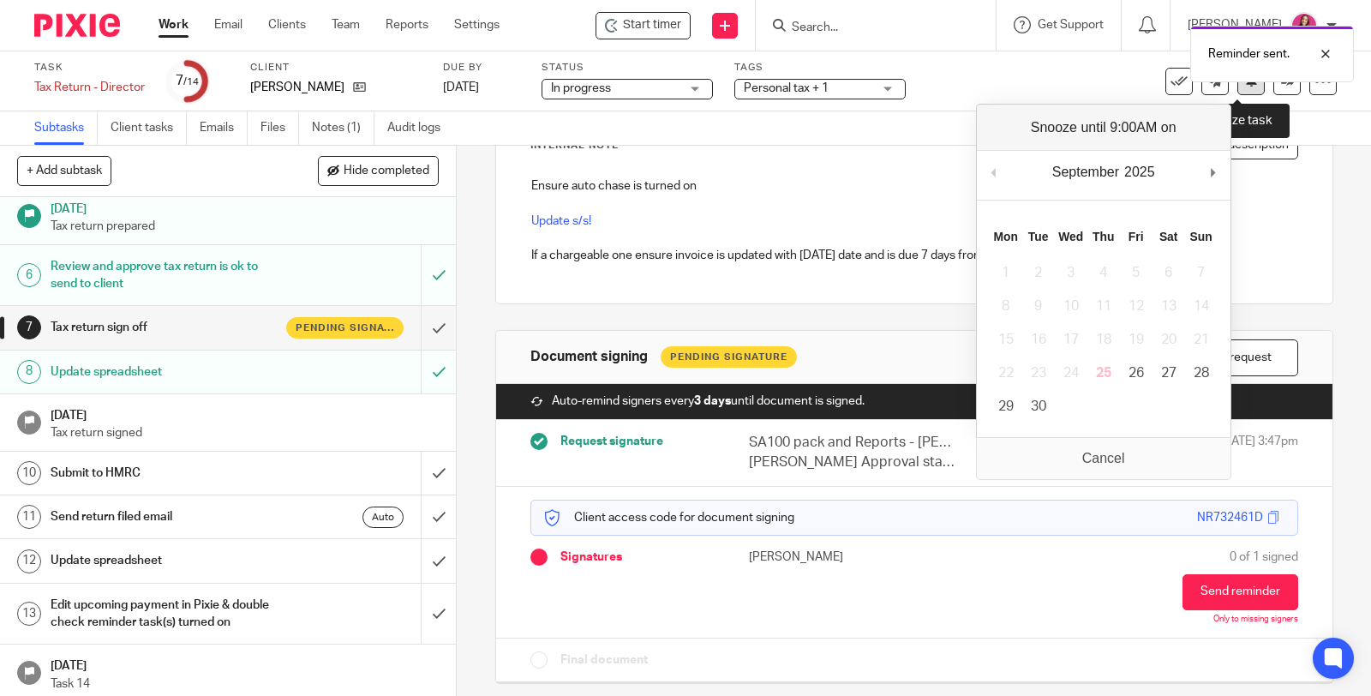
click at [1245, 87] on icon at bounding box center [1251, 80] width 13 height 13
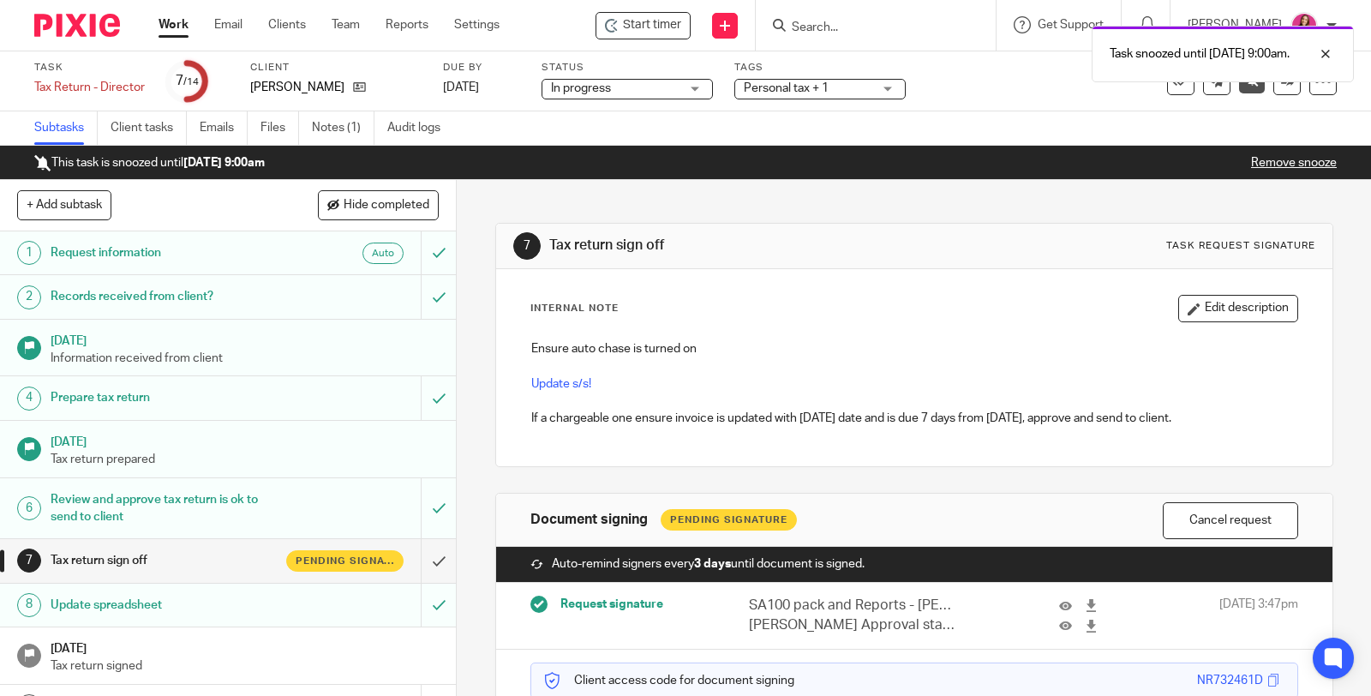
click at [177, 26] on link "Work" at bounding box center [174, 24] width 30 height 17
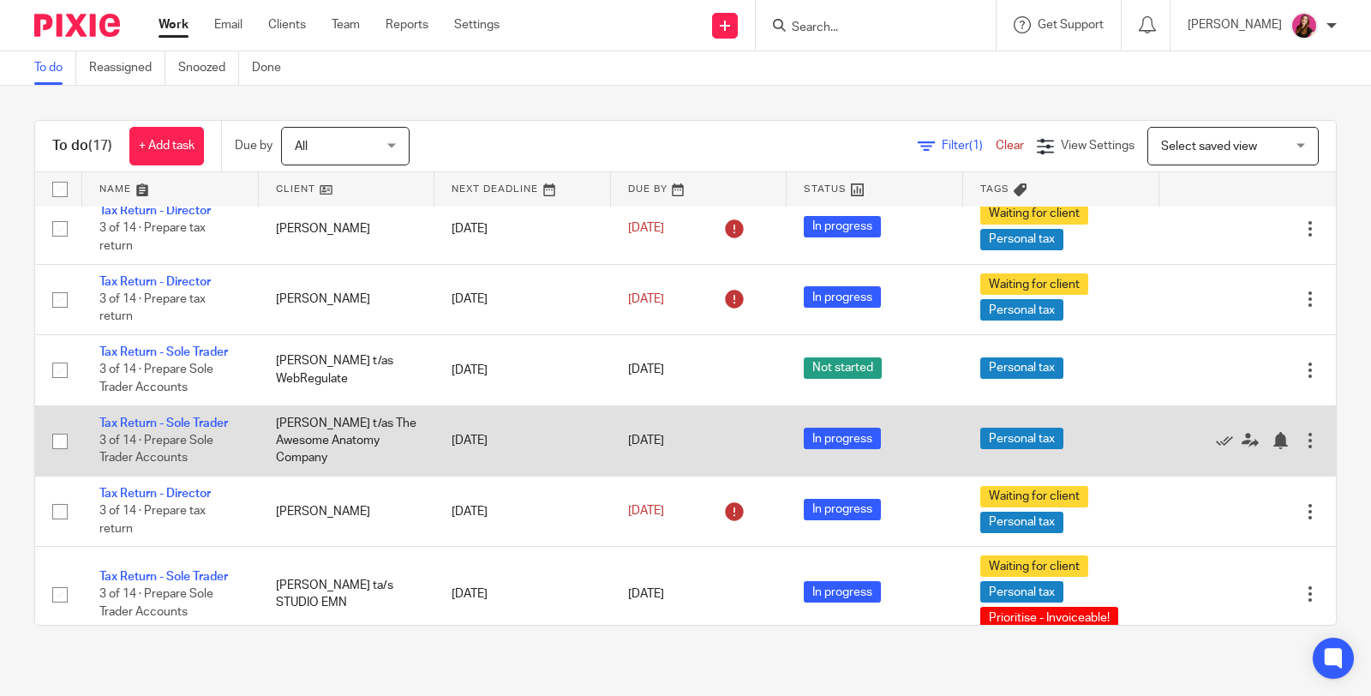
scroll to position [1113, 0]
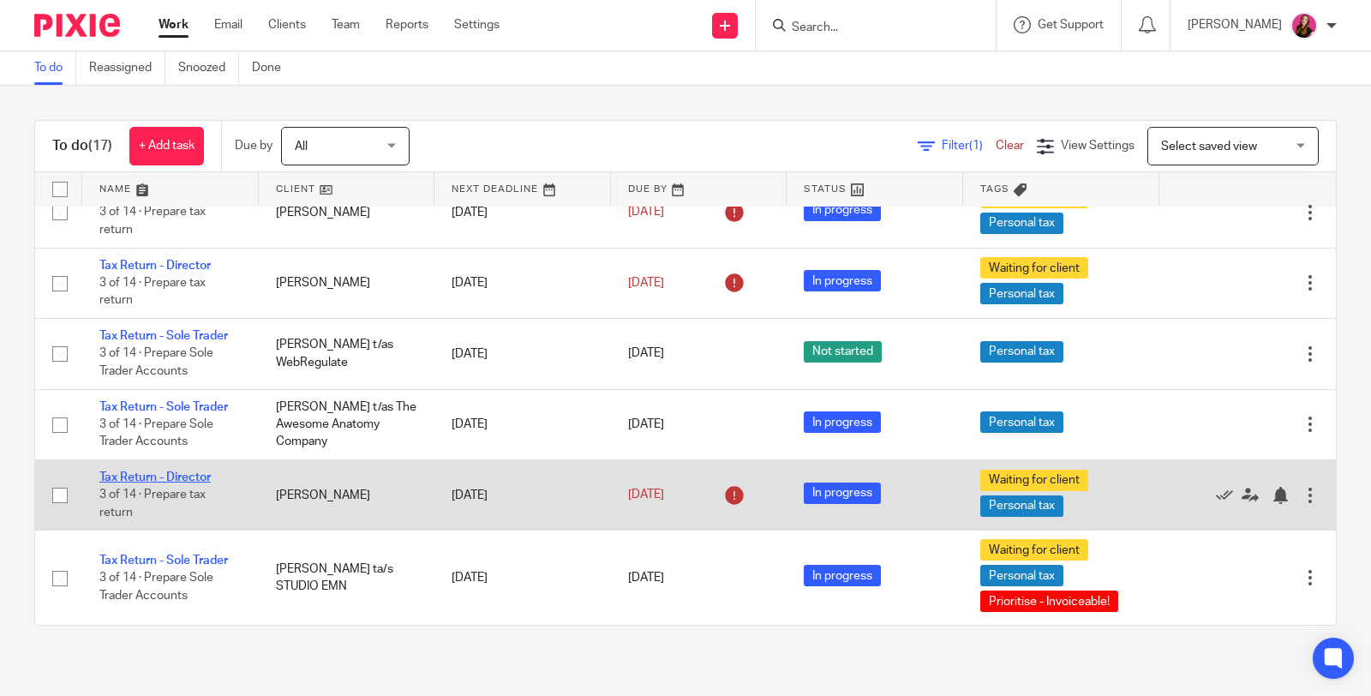
click at [135, 478] on link "Tax Return - Director" at bounding box center [154, 477] width 111 height 12
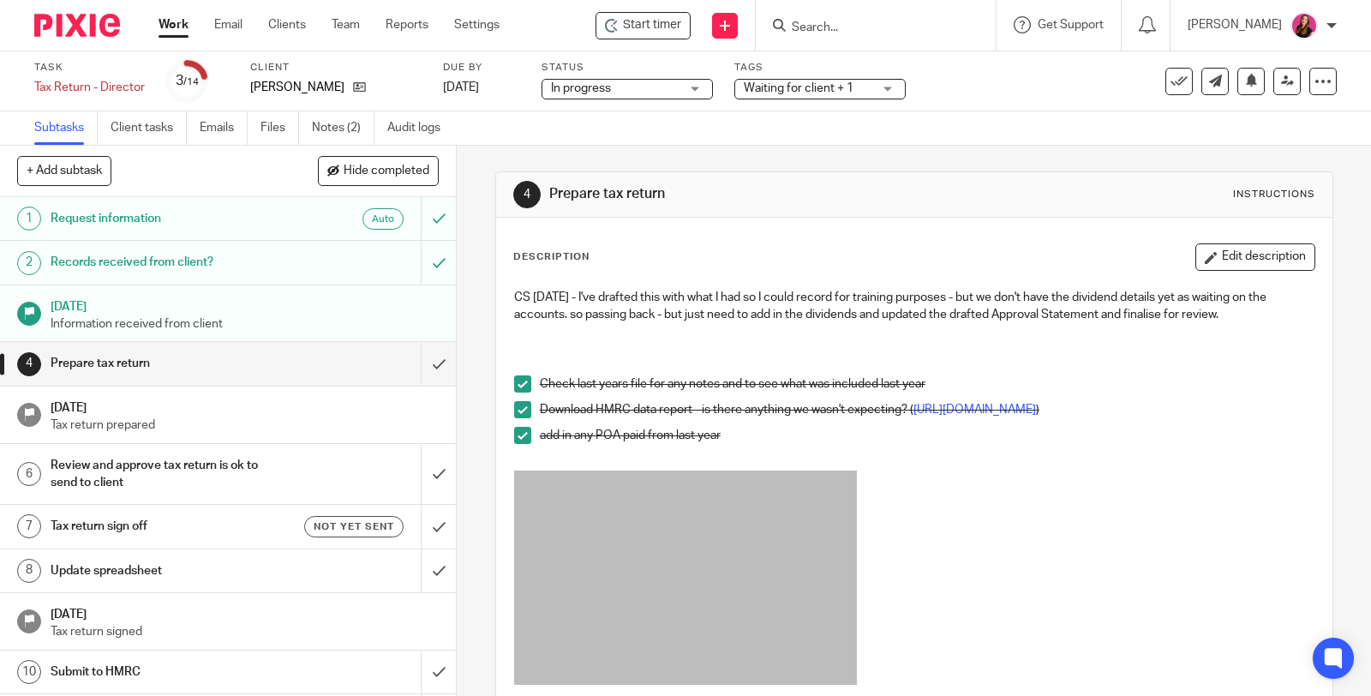
drag, startPoint x: 326, startPoint y: 128, endPoint x: 211, endPoint y: 109, distance: 116.4
click at [326, 128] on link "Notes (2)" at bounding box center [343, 127] width 63 height 33
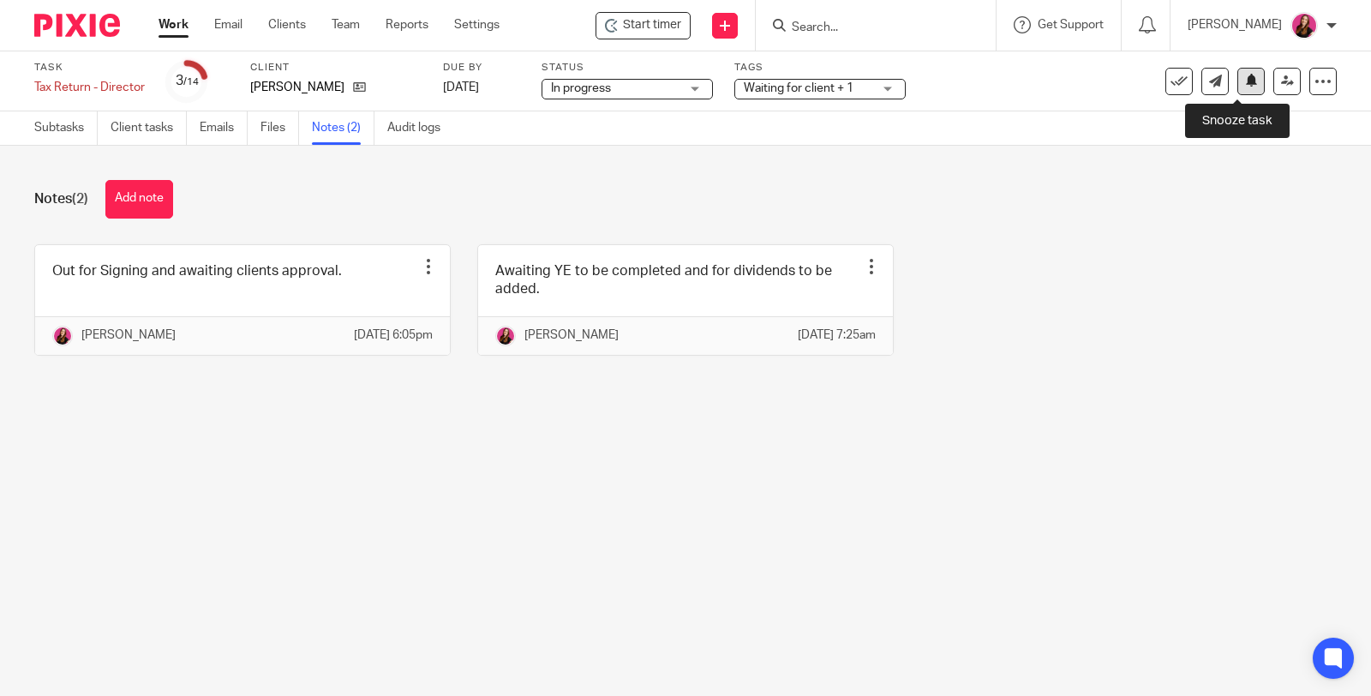
click at [1245, 86] on icon at bounding box center [1251, 80] width 13 height 13
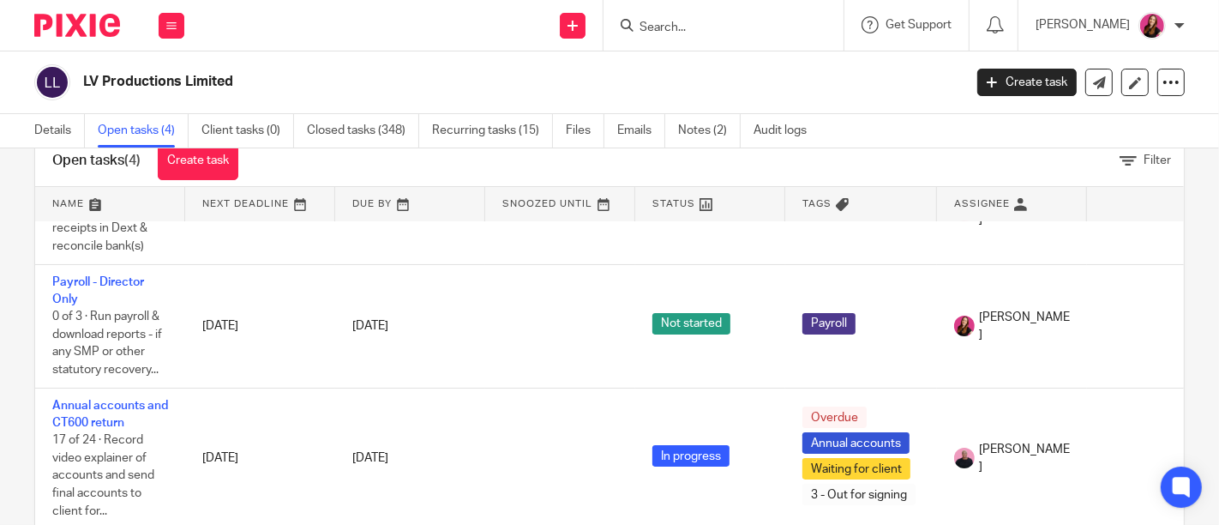
scroll to position [86, 0]
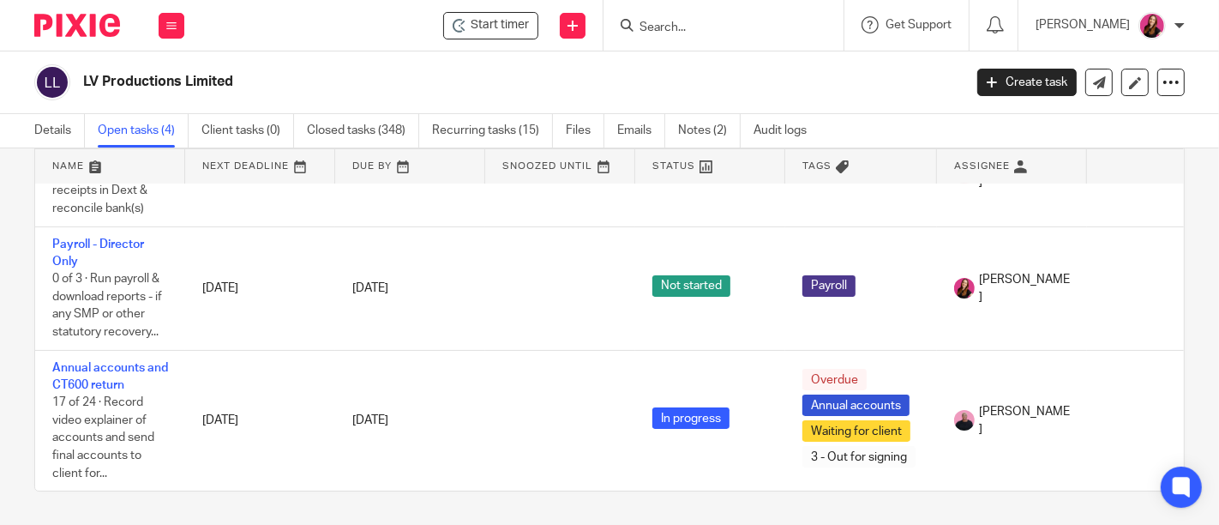
click at [715, 16] on form at bounding box center [729, 25] width 183 height 21
click at [720, 21] on input "Search" at bounding box center [715, 28] width 154 height 15
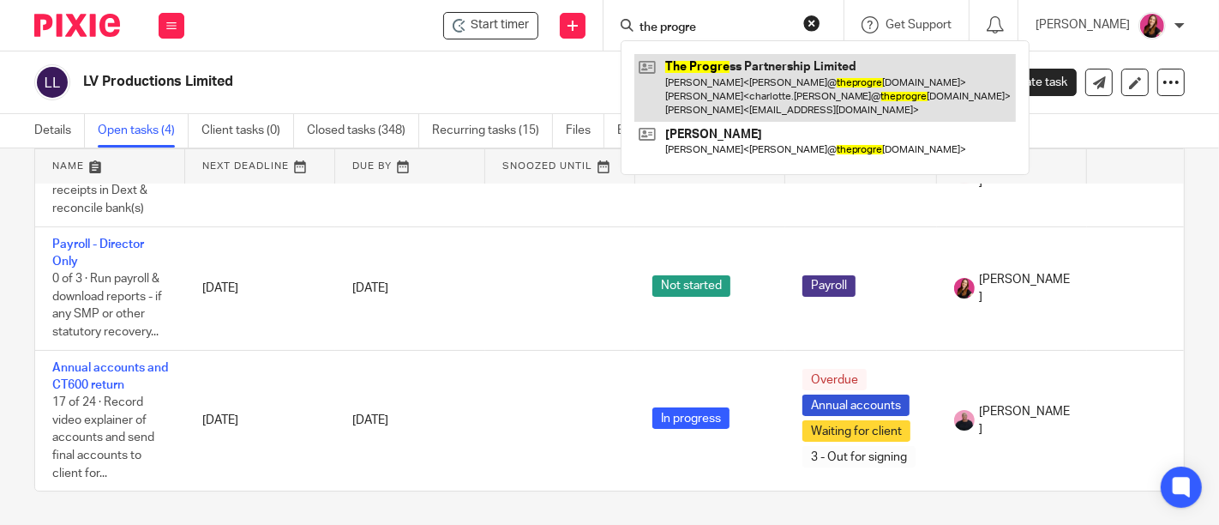
type input "the progre"
click at [738, 81] on link at bounding box center [824, 88] width 381 height 68
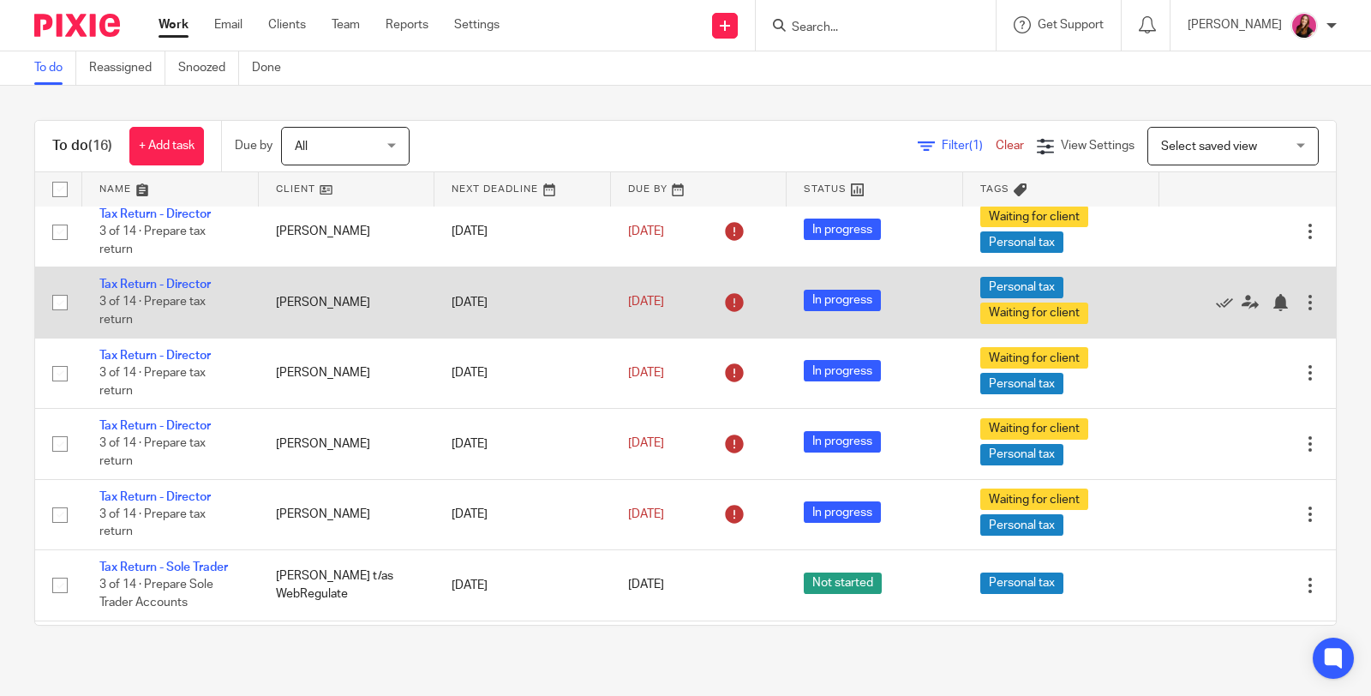
scroll to position [1043, 0]
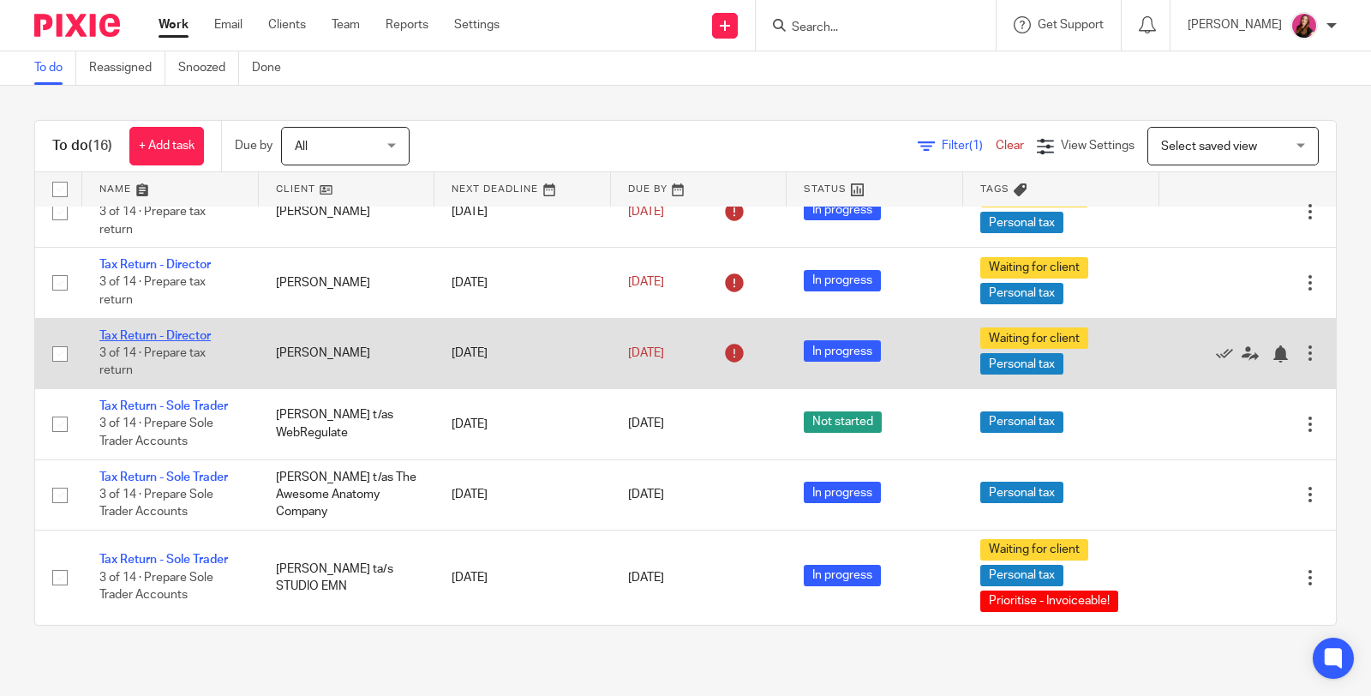
click at [174, 333] on link "Tax Return - Director" at bounding box center [154, 336] width 111 height 12
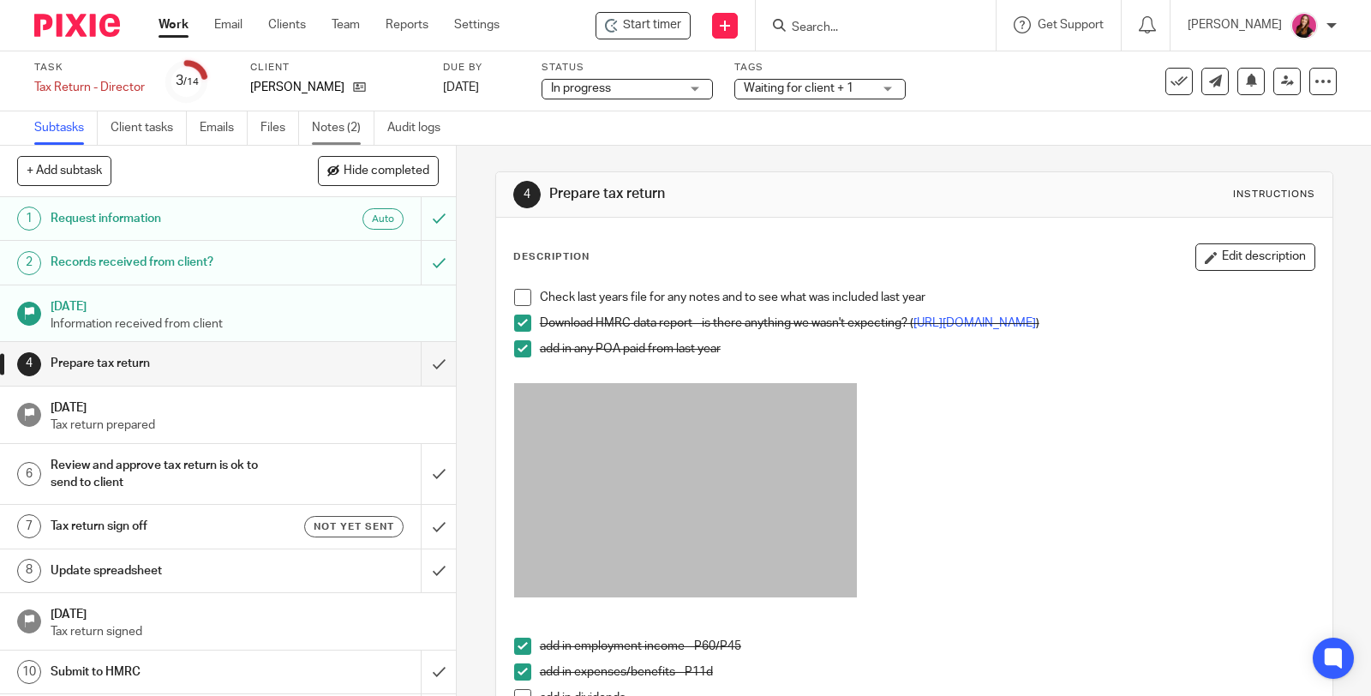
click at [341, 129] on link "Notes (2)" at bounding box center [343, 127] width 63 height 33
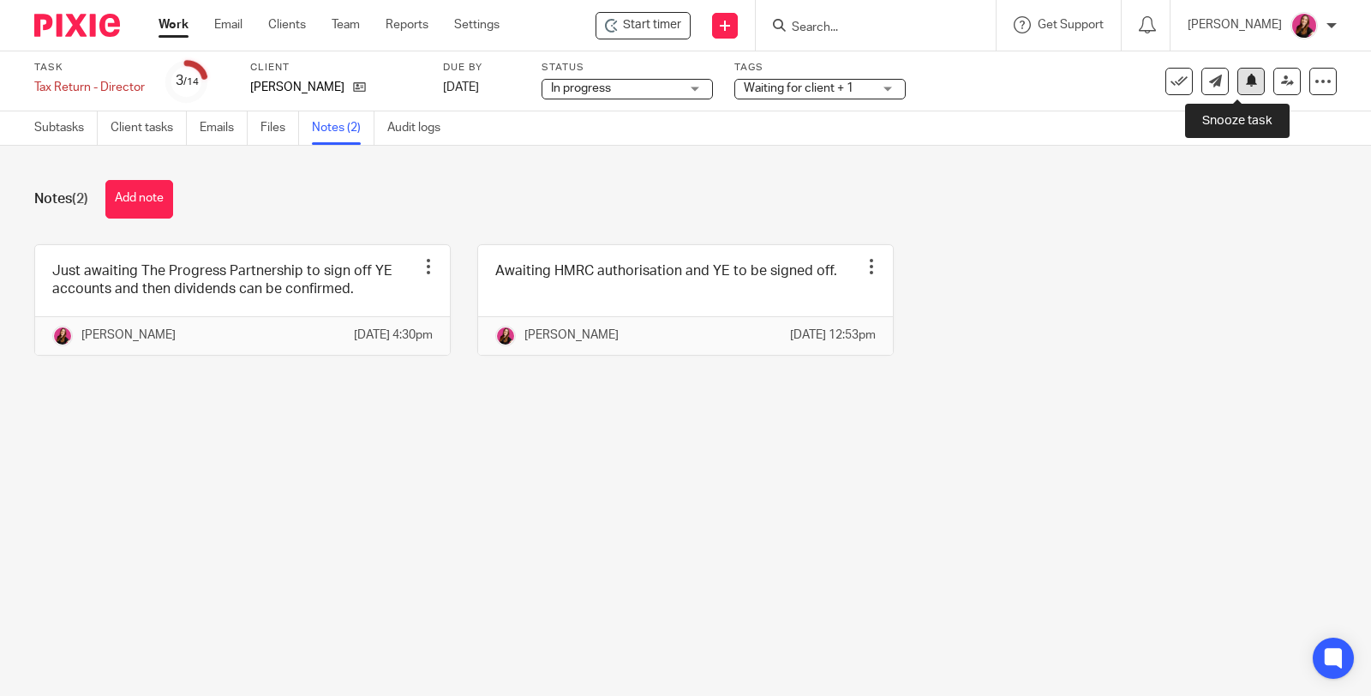
click at [1249, 86] on button at bounding box center [1251, 81] width 27 height 27
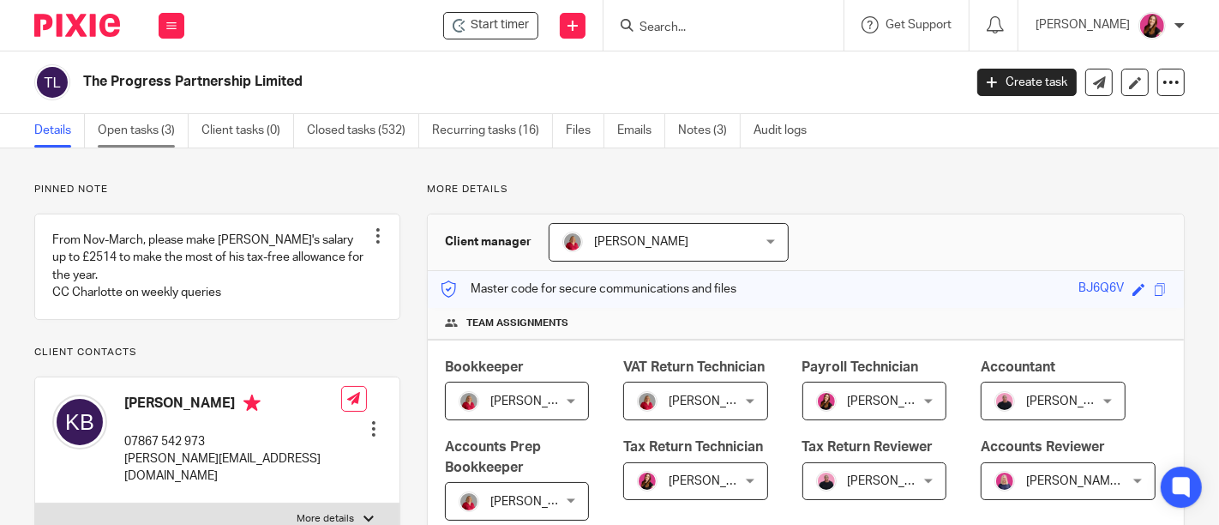
click at [129, 131] on link "Open tasks (3)" at bounding box center [143, 130] width 91 height 33
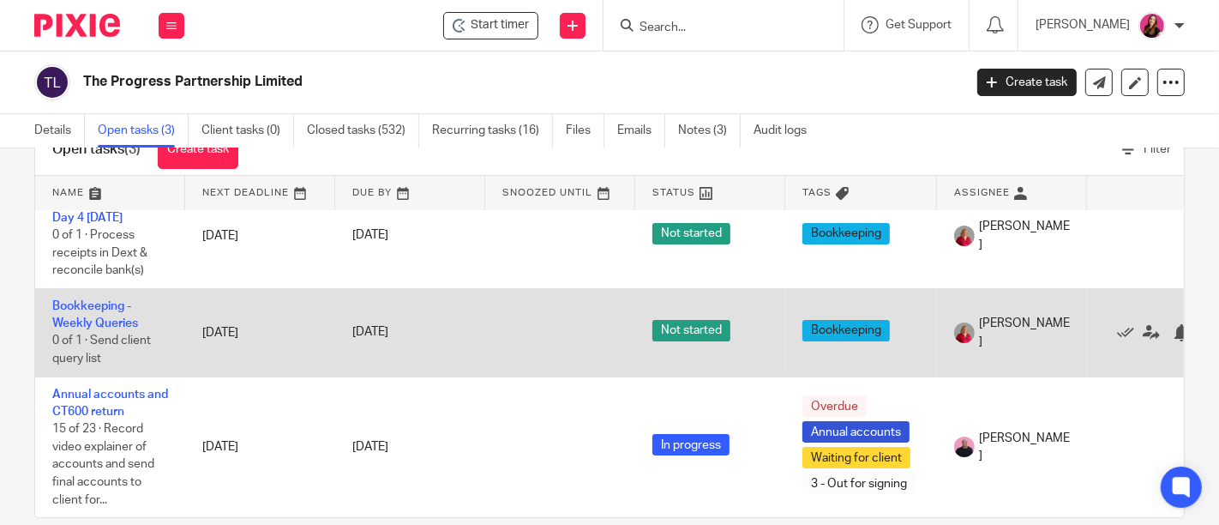
scroll to position [86, 0]
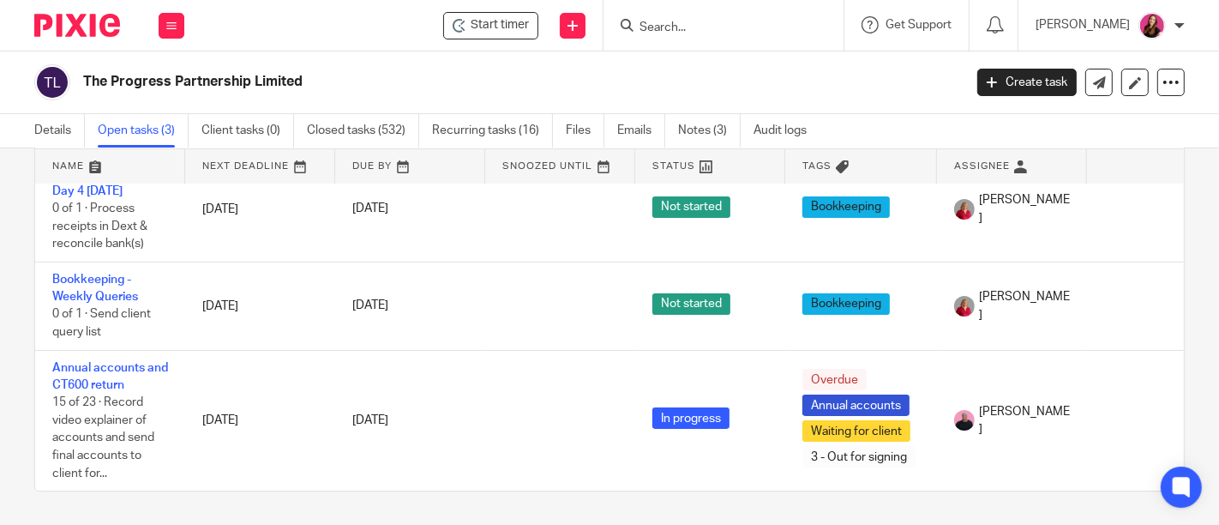
click at [695, 27] on input "Search" at bounding box center [715, 28] width 154 height 15
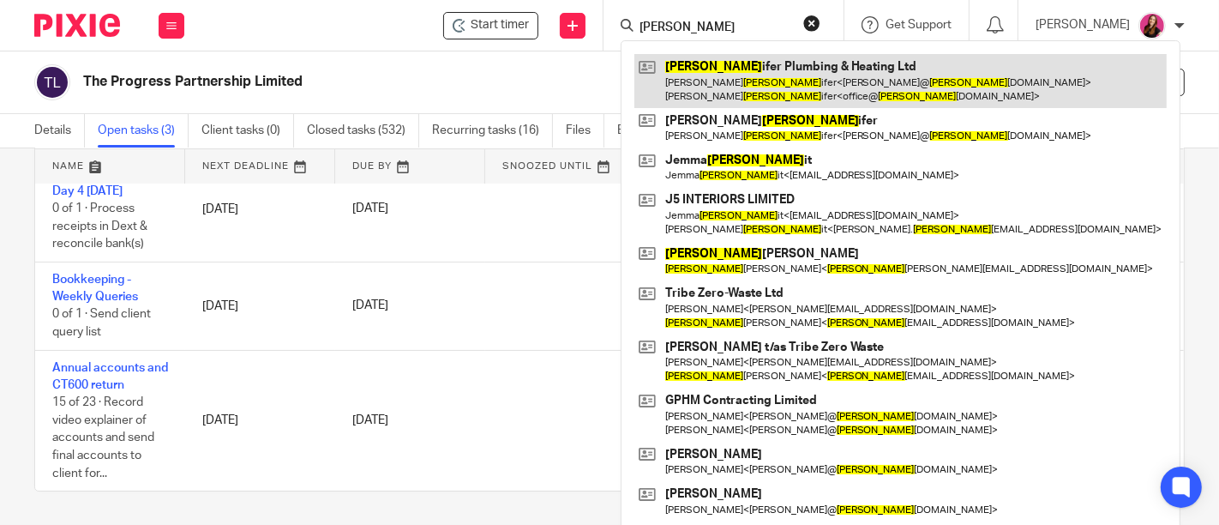
type input "[PERSON_NAME]"
click at [787, 86] on link at bounding box center [900, 80] width 532 height 53
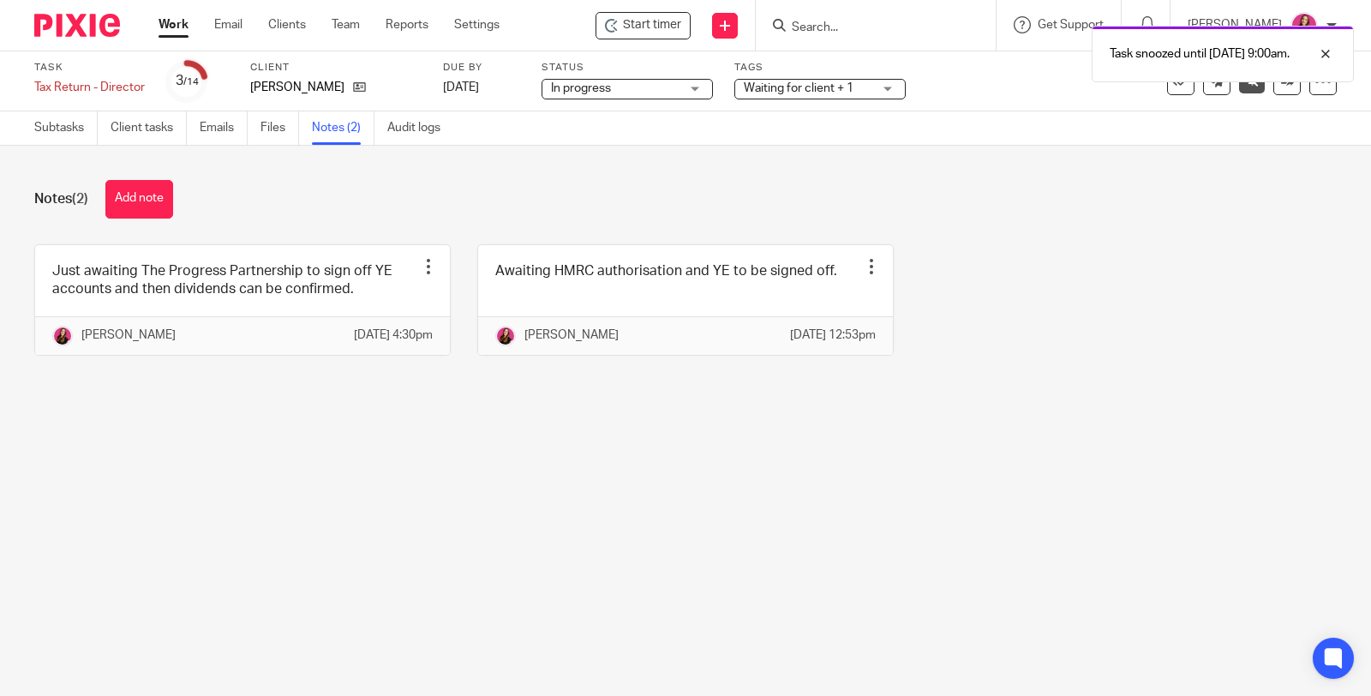
click at [1275, 247] on div "Just awaiting The Progress Partnership to sign off YE accounts and then dividen…" at bounding box center [672, 312] width 1329 height 137
click at [174, 27] on link "Work" at bounding box center [174, 24] width 30 height 17
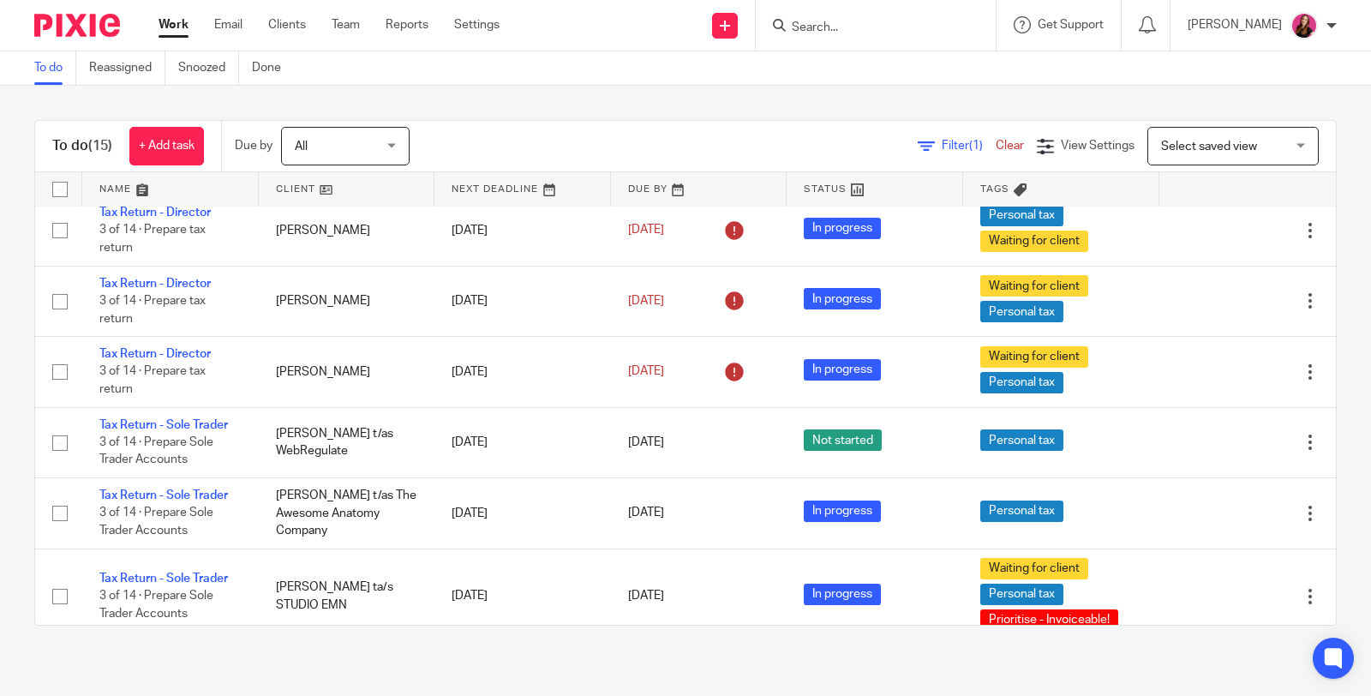
scroll to position [974, 0]
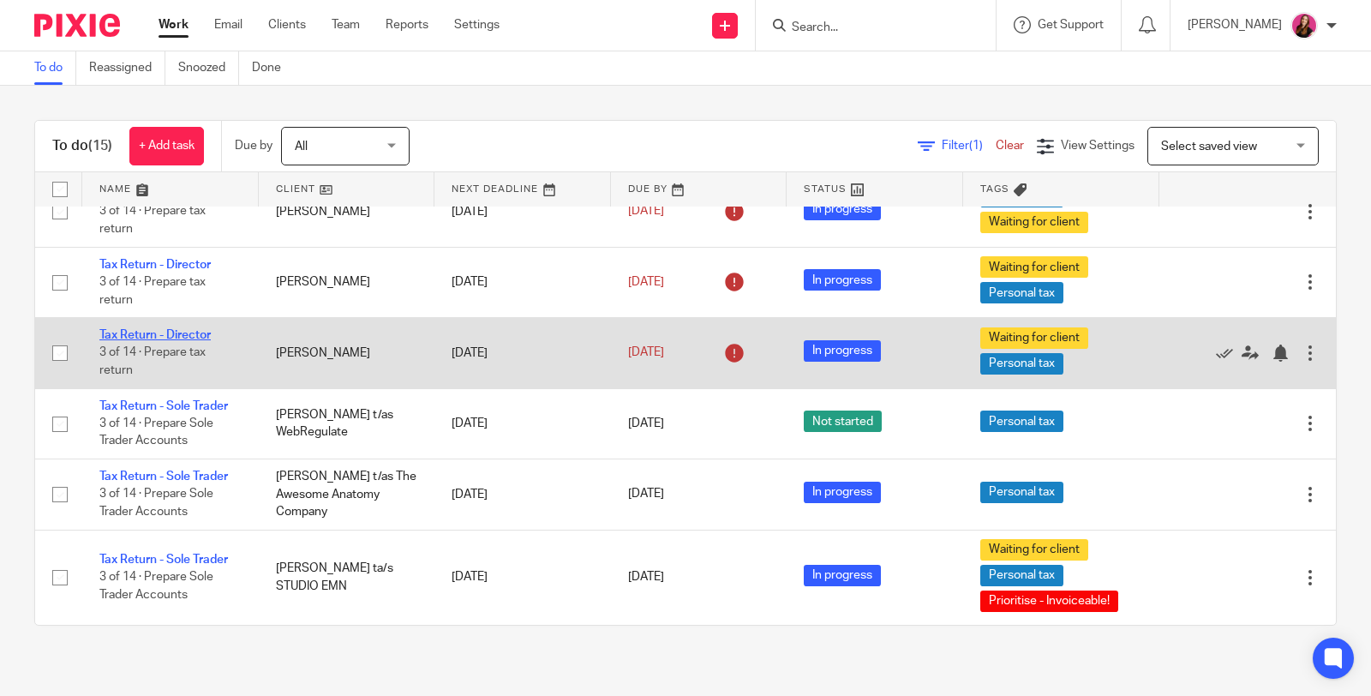
click at [190, 337] on link "Tax Return - Director" at bounding box center [154, 335] width 111 height 12
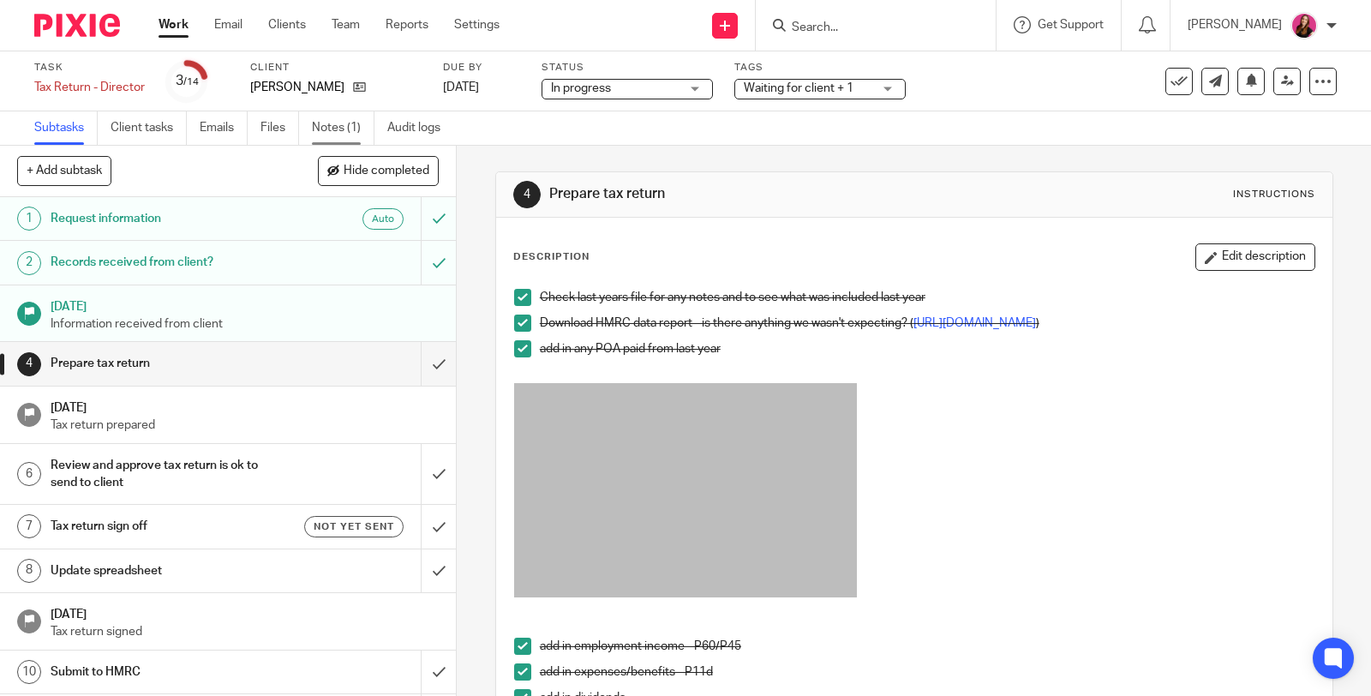
click at [329, 131] on link "Notes (1)" at bounding box center [343, 127] width 63 height 33
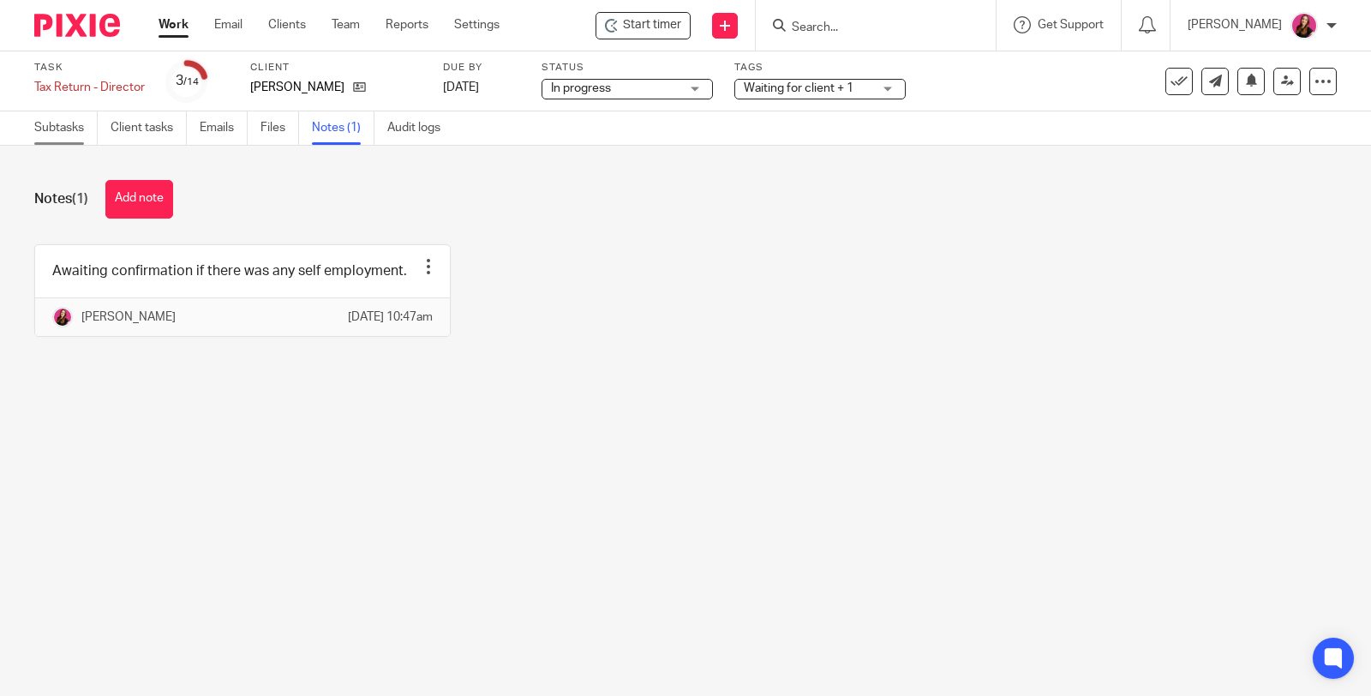
click at [53, 125] on link "Subtasks" at bounding box center [65, 127] width 63 height 33
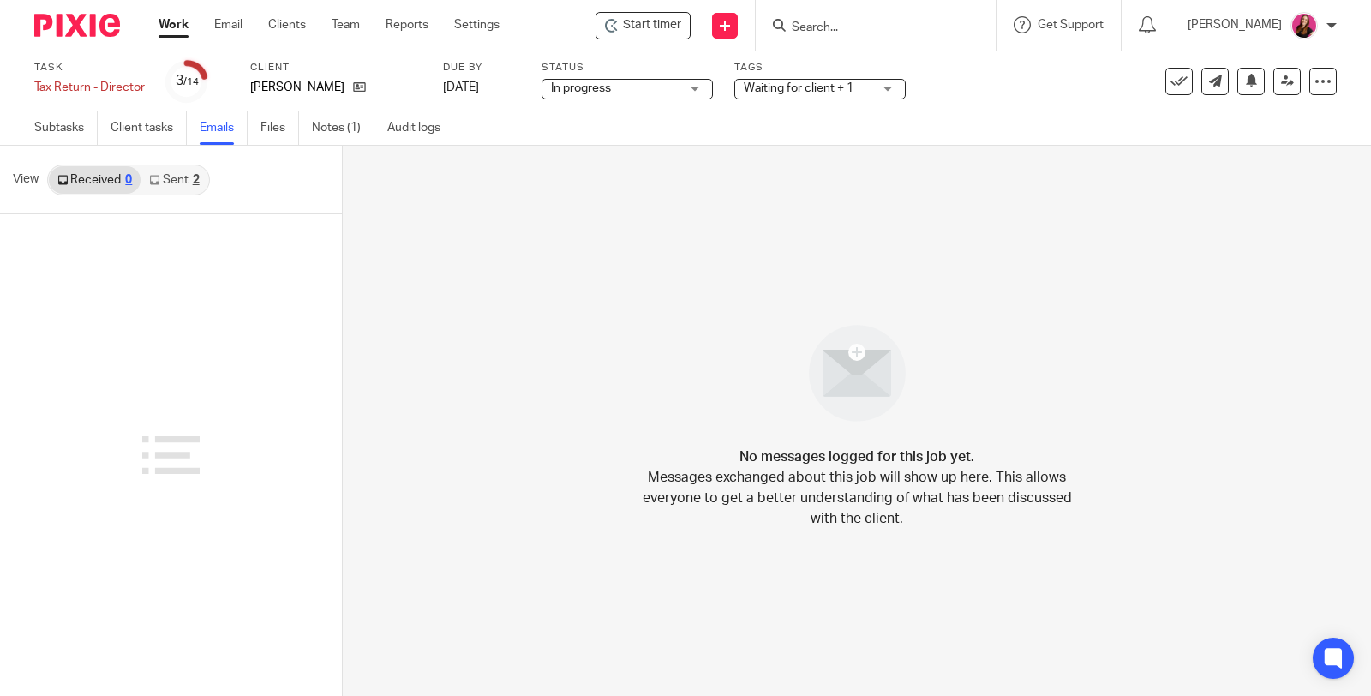
click at [183, 189] on link "Sent 2" at bounding box center [174, 179] width 67 height 27
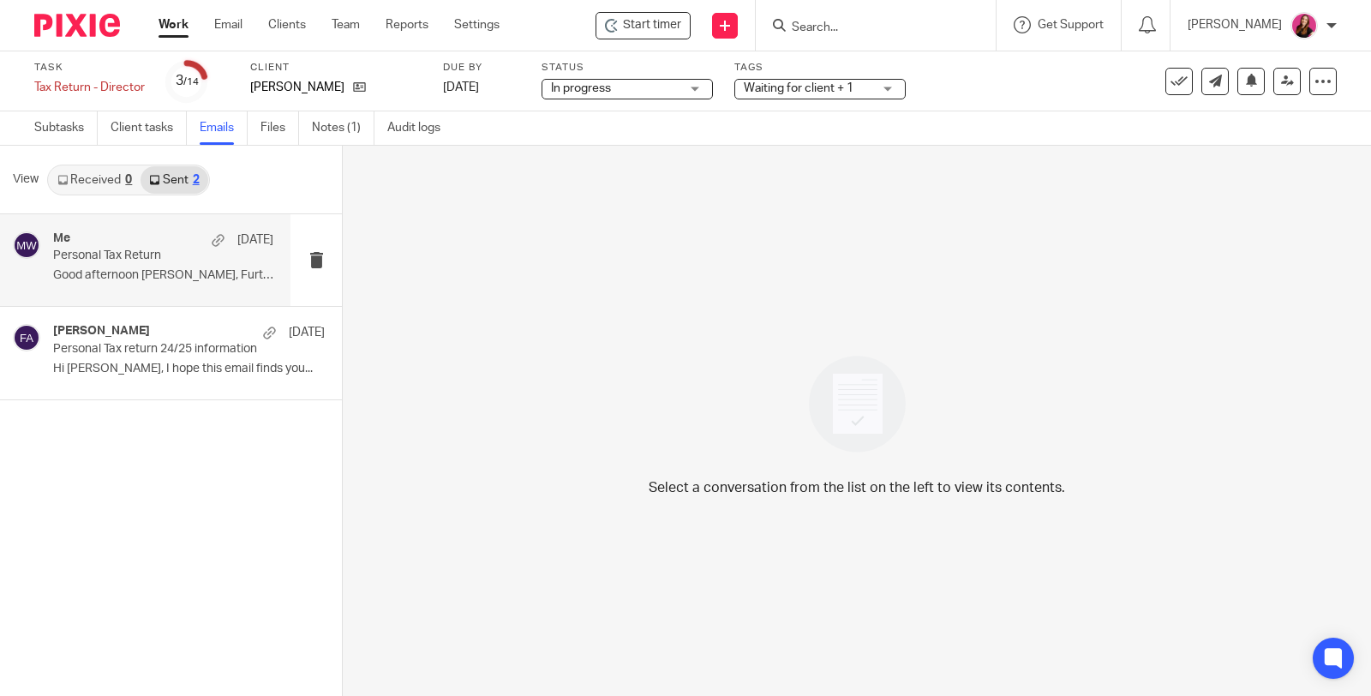
click at [164, 285] on div "Me 28 Aug Personal Tax Return Good afternoon Lionel, Further to my above..." at bounding box center [163, 259] width 220 height 57
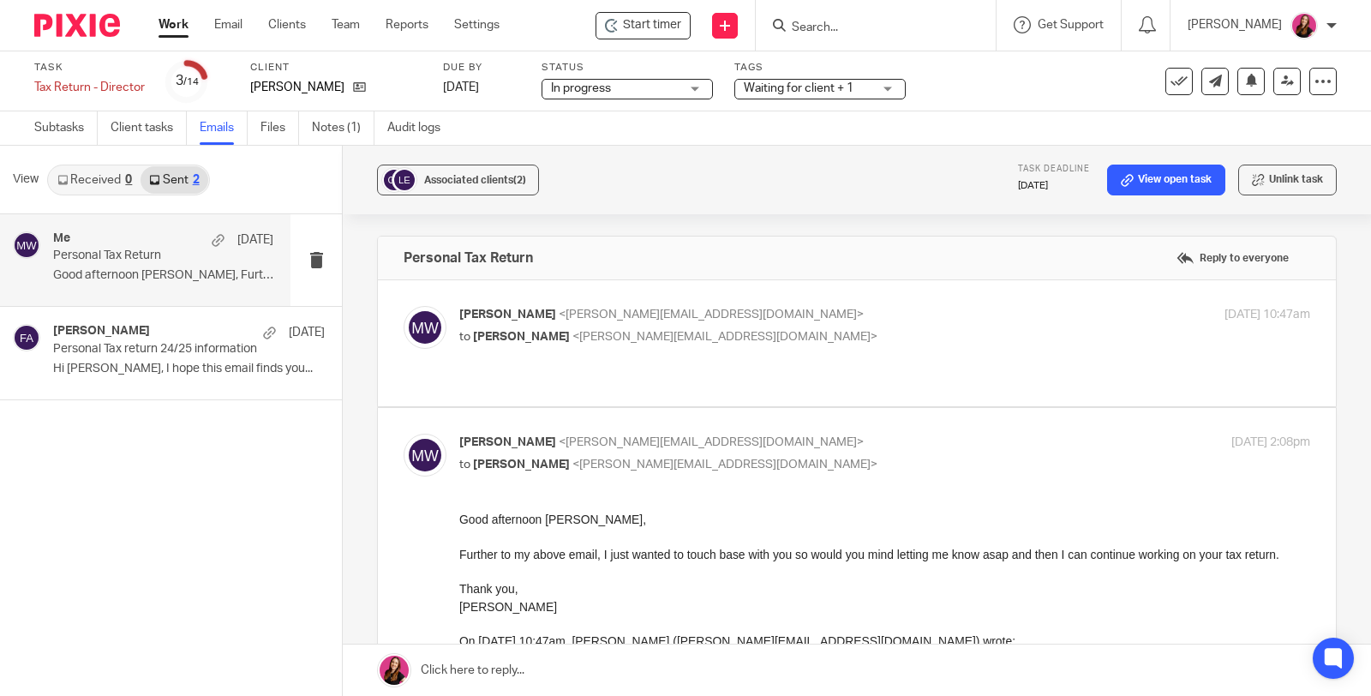
click at [778, 350] on div "Michaela White <michaela@pinkpigfinancials.co.uk> to Lionel Edwards <lionel@ocd…" at bounding box center [857, 343] width 907 height 75
click at [547, 358] on div "Michaela White <michaela@pinkpigfinancials.co.uk> to Lionel Edwards <lionel@ocd…" at bounding box center [857, 343] width 907 height 75
click at [558, 369] on label at bounding box center [857, 343] width 958 height 126
click at [404, 306] on input "checkbox" at bounding box center [403, 305] width 1 height 1
checkbox input "true"
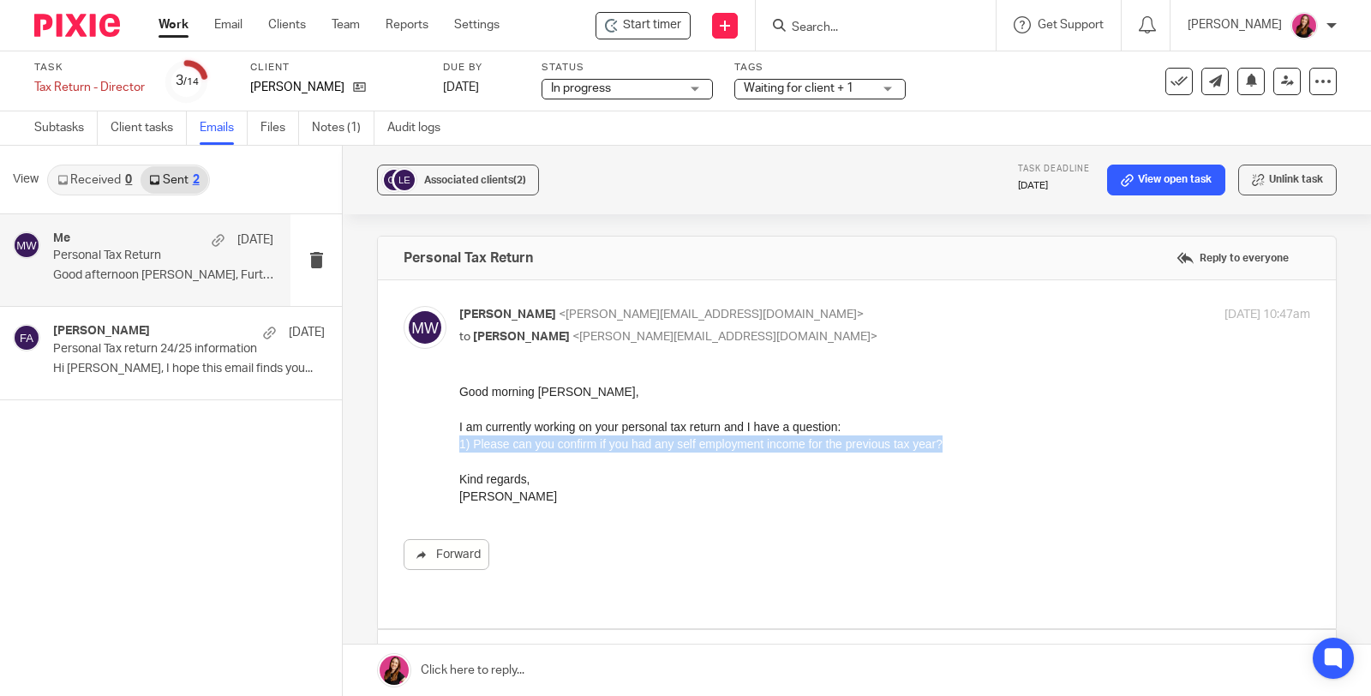
drag, startPoint x: 950, startPoint y: 444, endPoint x: 912, endPoint y: 827, distance: 385.0
click at [459, 447] on html "Good morning Lionel, I am currently working on your personal tax return and I h…" at bounding box center [884, 444] width 851 height 122
copy p "1) Please can you confirm if you had any self employment income for the previou…"
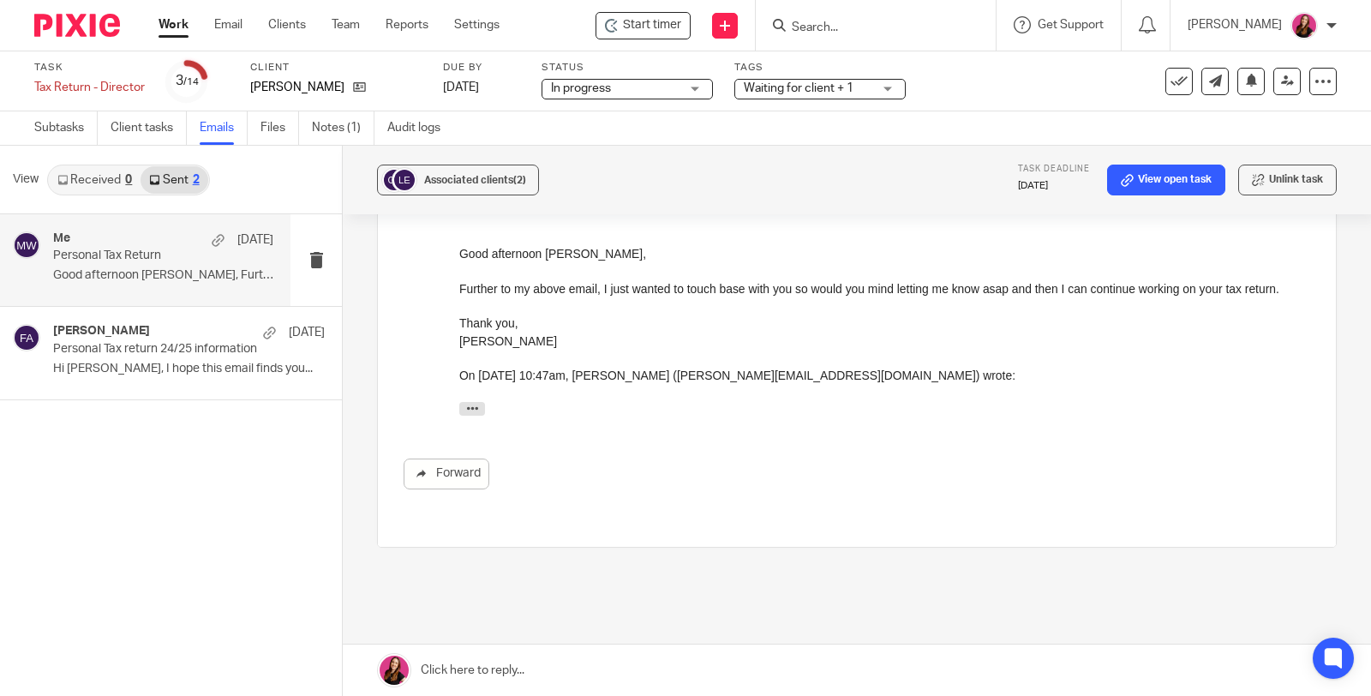
scroll to position [526, 0]
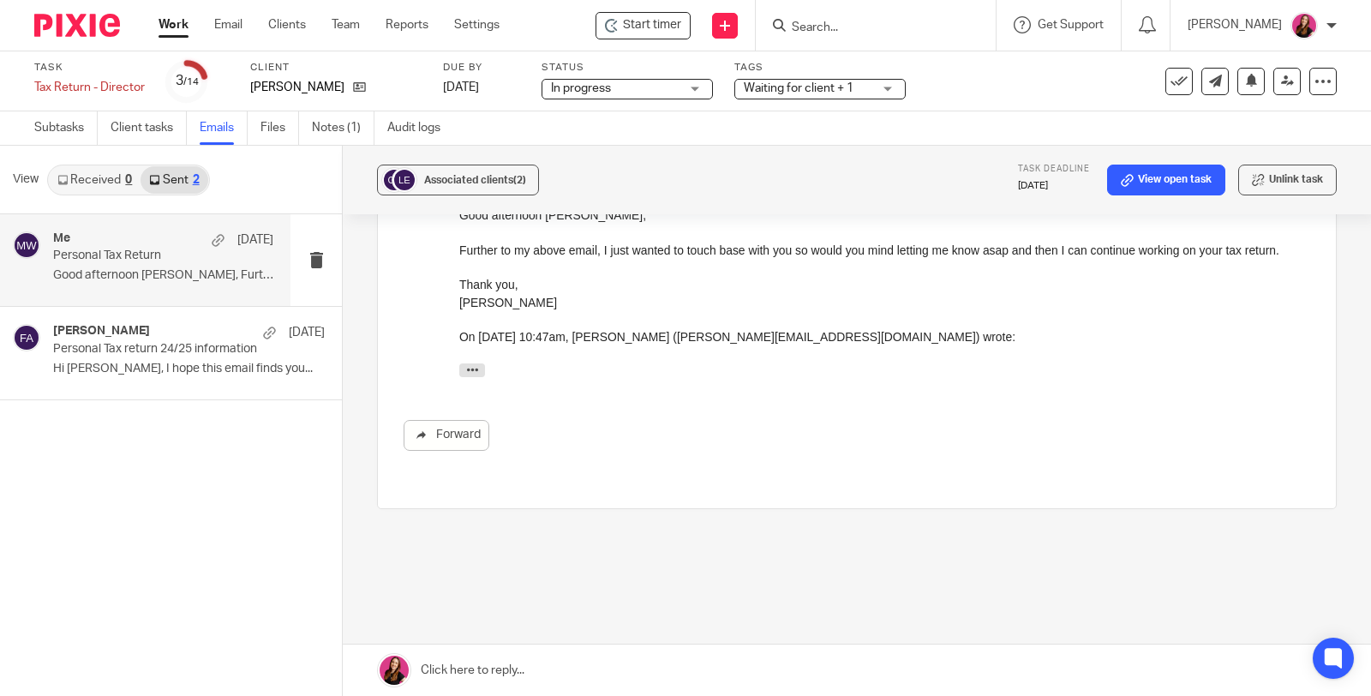
click at [476, 674] on link at bounding box center [857, 670] width 1029 height 51
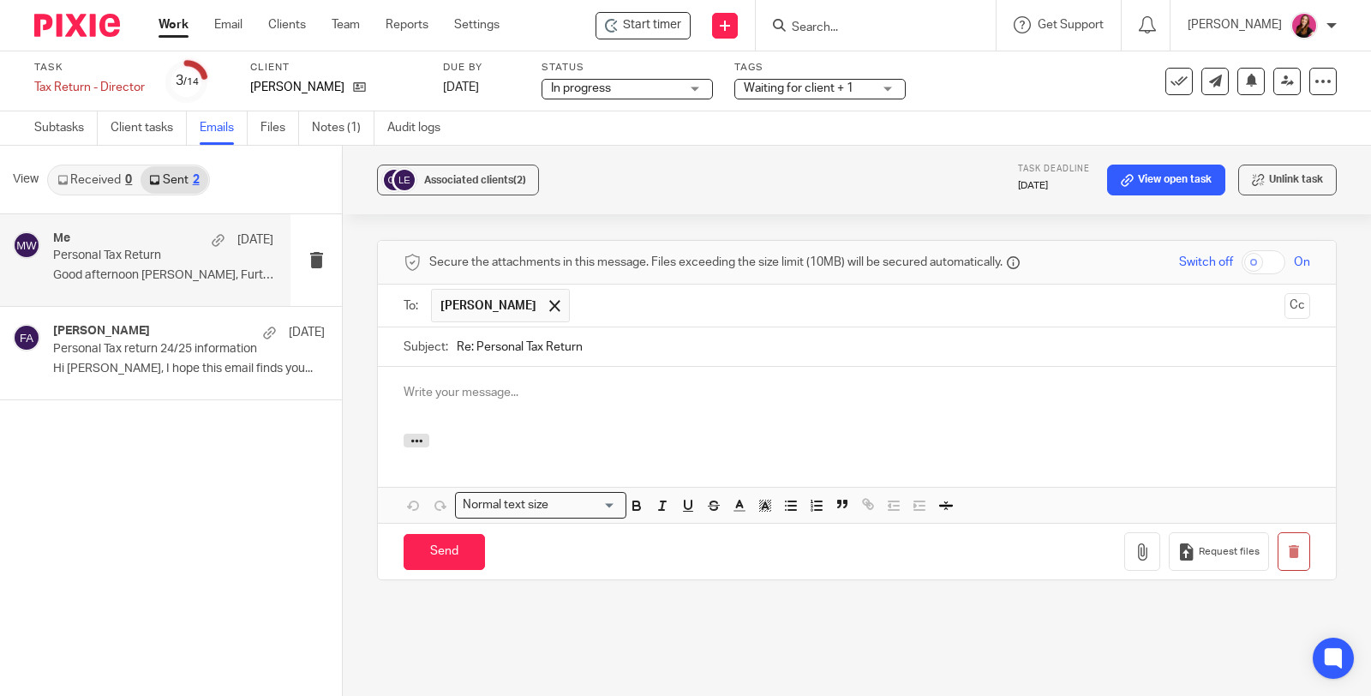
scroll to position [0, 0]
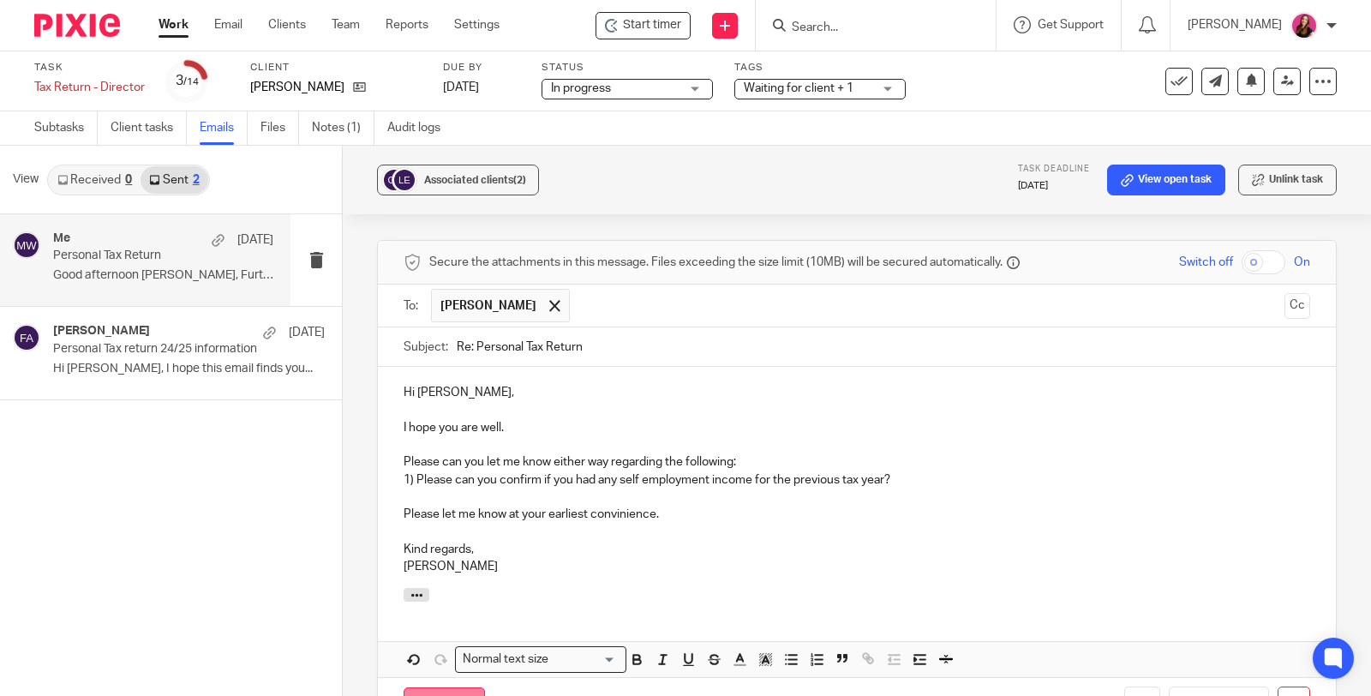
click at [430, 687] on input "Send" at bounding box center [444, 705] width 81 height 37
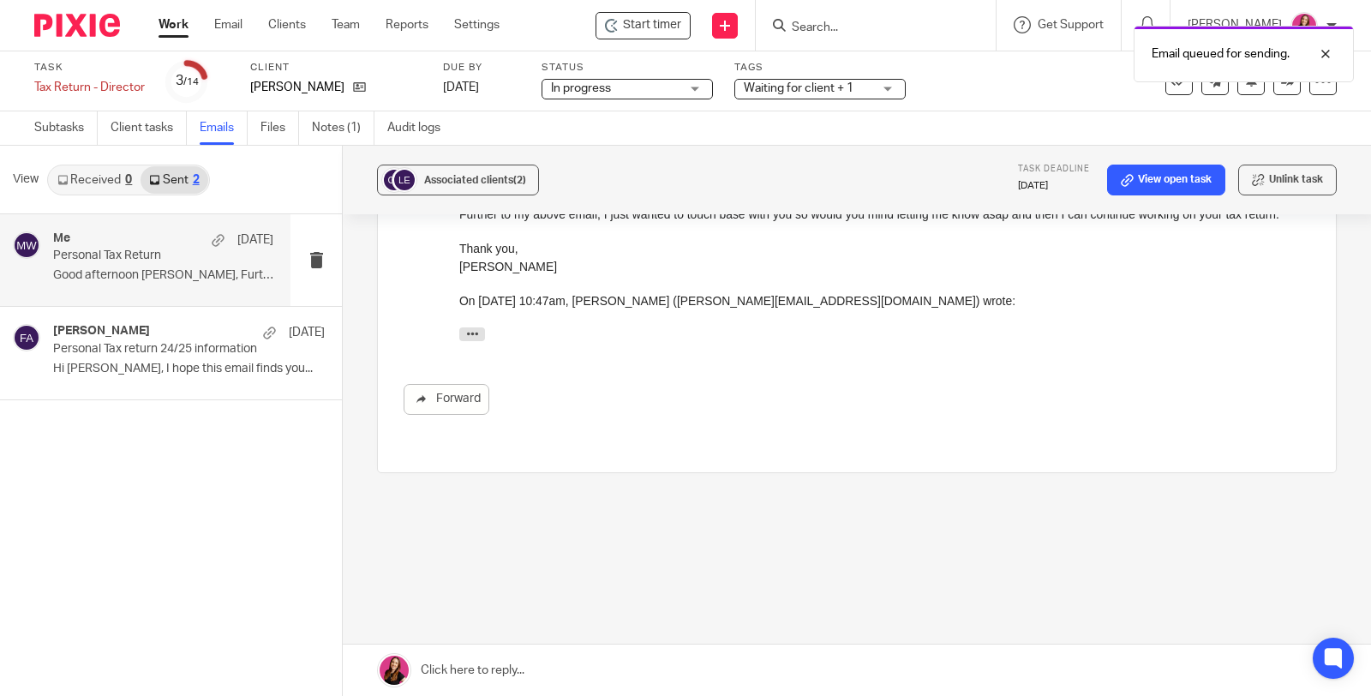
scroll to position [526, 0]
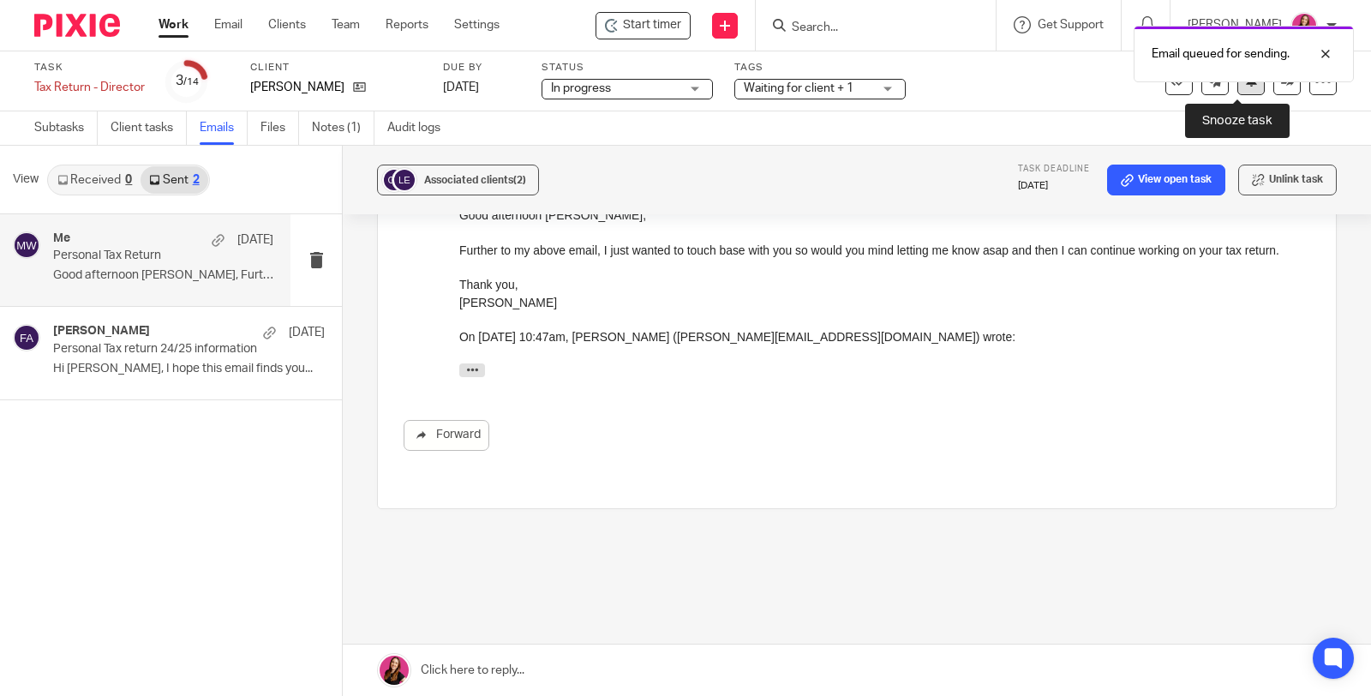
click at [1239, 90] on button at bounding box center [1251, 81] width 27 height 27
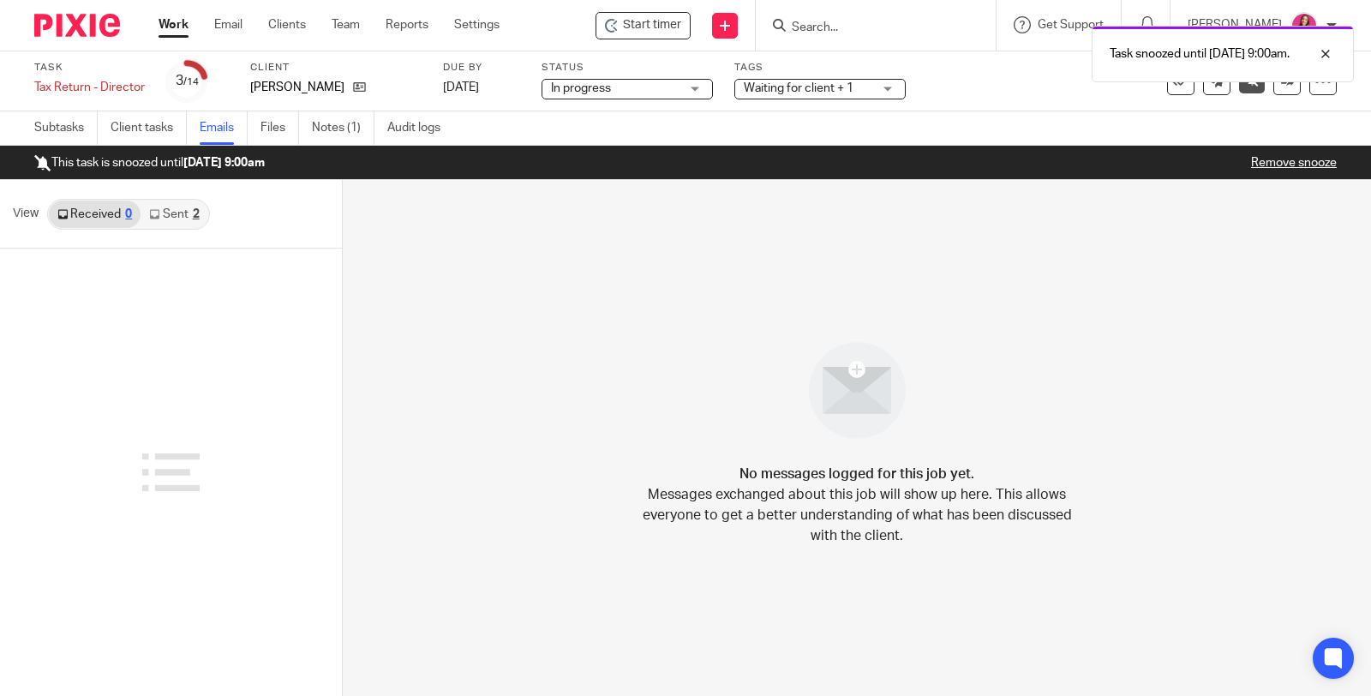
click at [177, 26] on link "Work" at bounding box center [174, 24] width 30 height 17
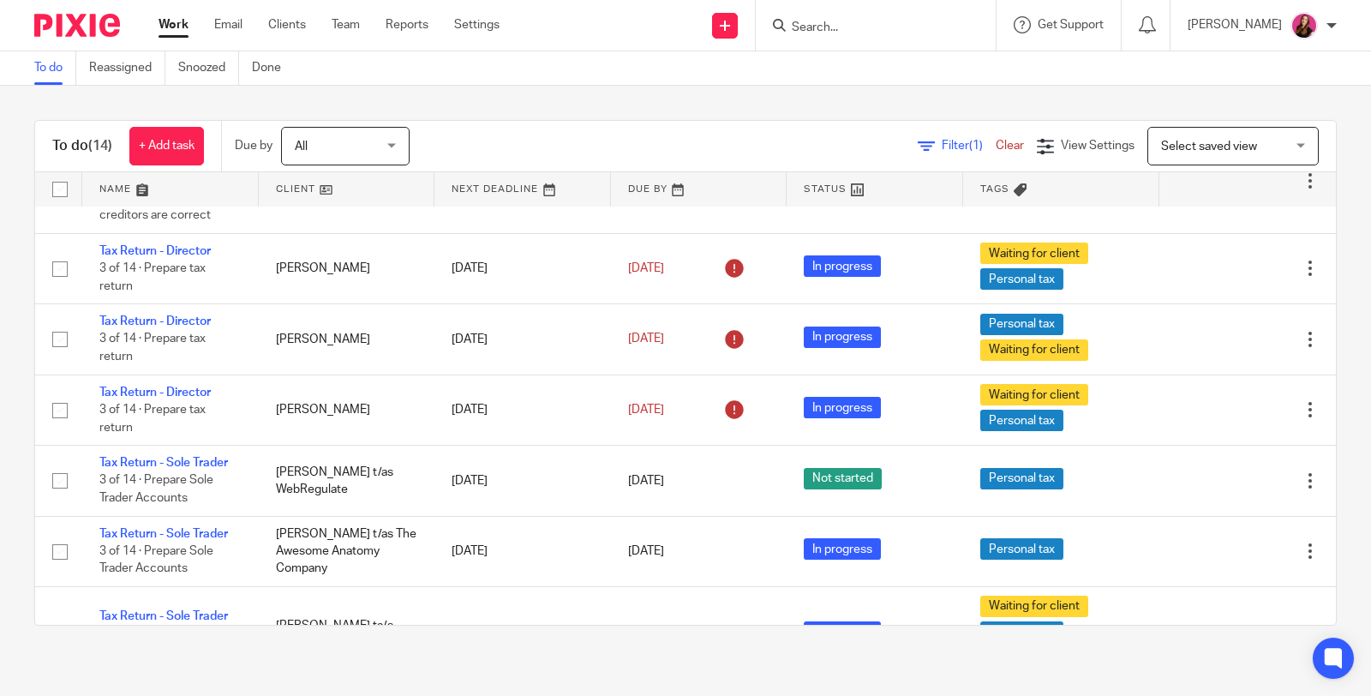
scroll to position [903, 0]
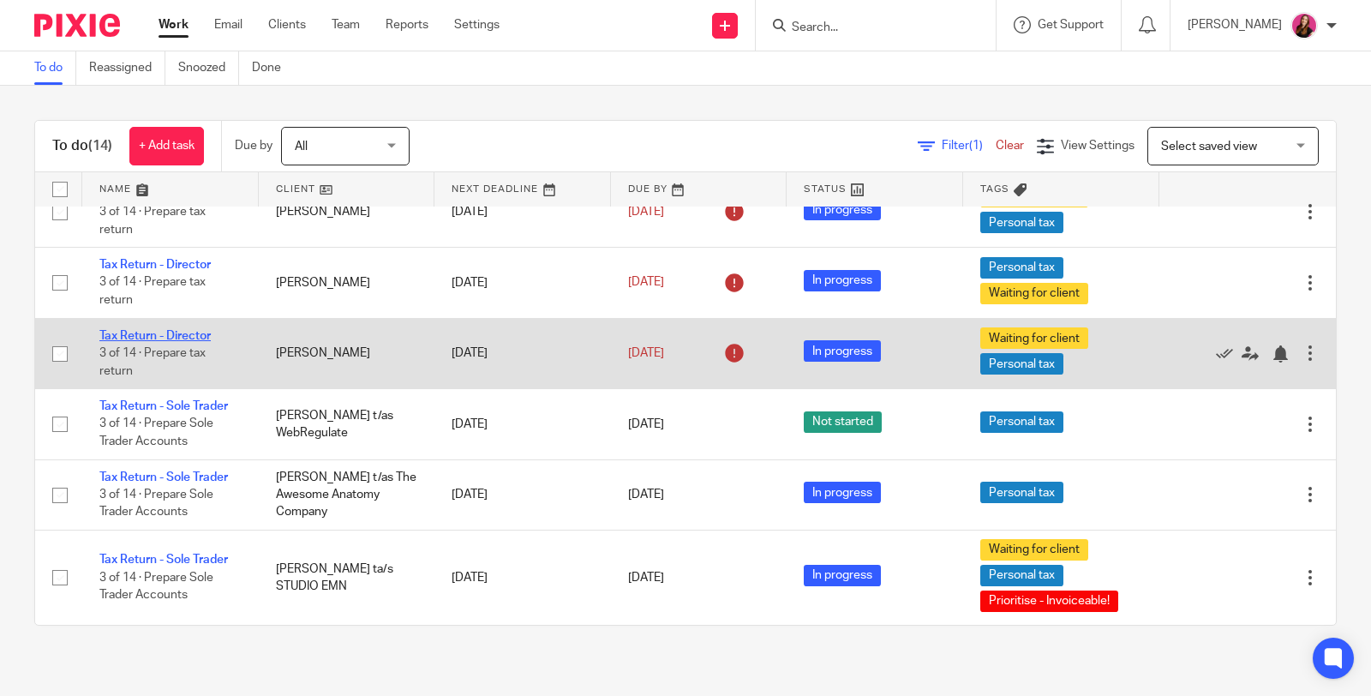
click at [165, 337] on link "Tax Return - Director" at bounding box center [154, 336] width 111 height 12
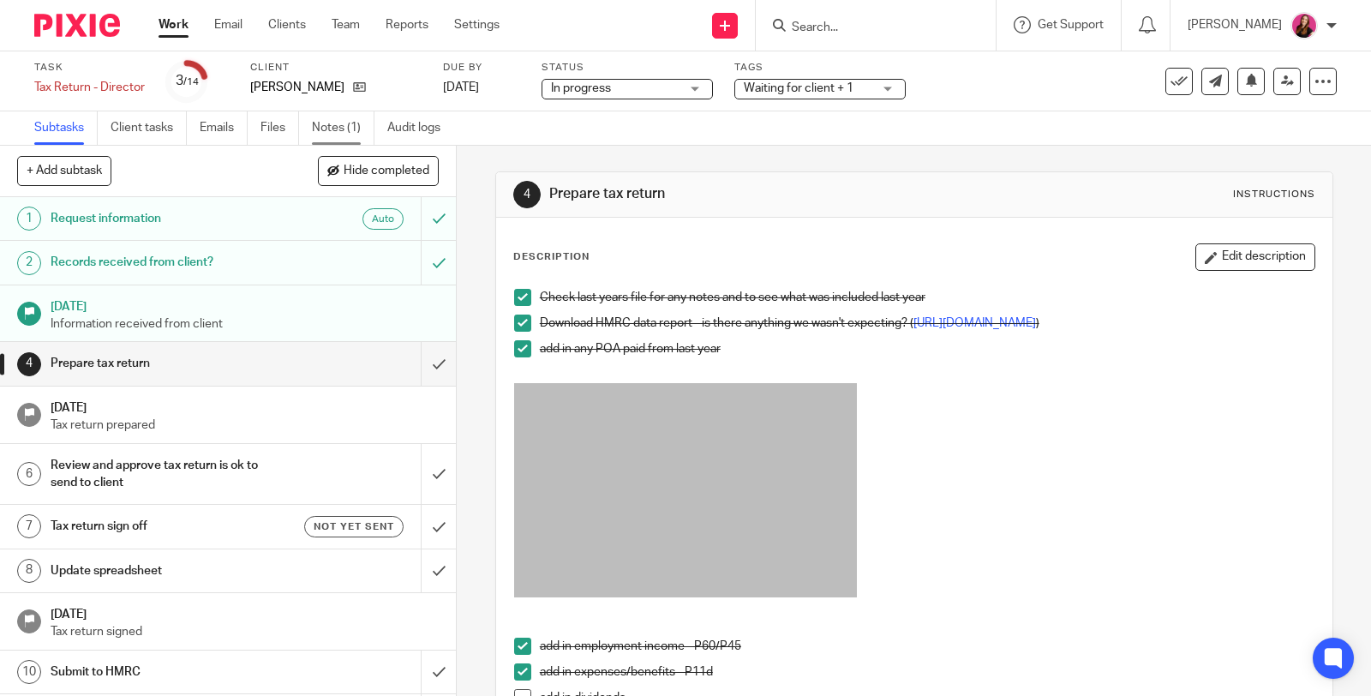
click at [327, 128] on link "Notes (1)" at bounding box center [343, 127] width 63 height 33
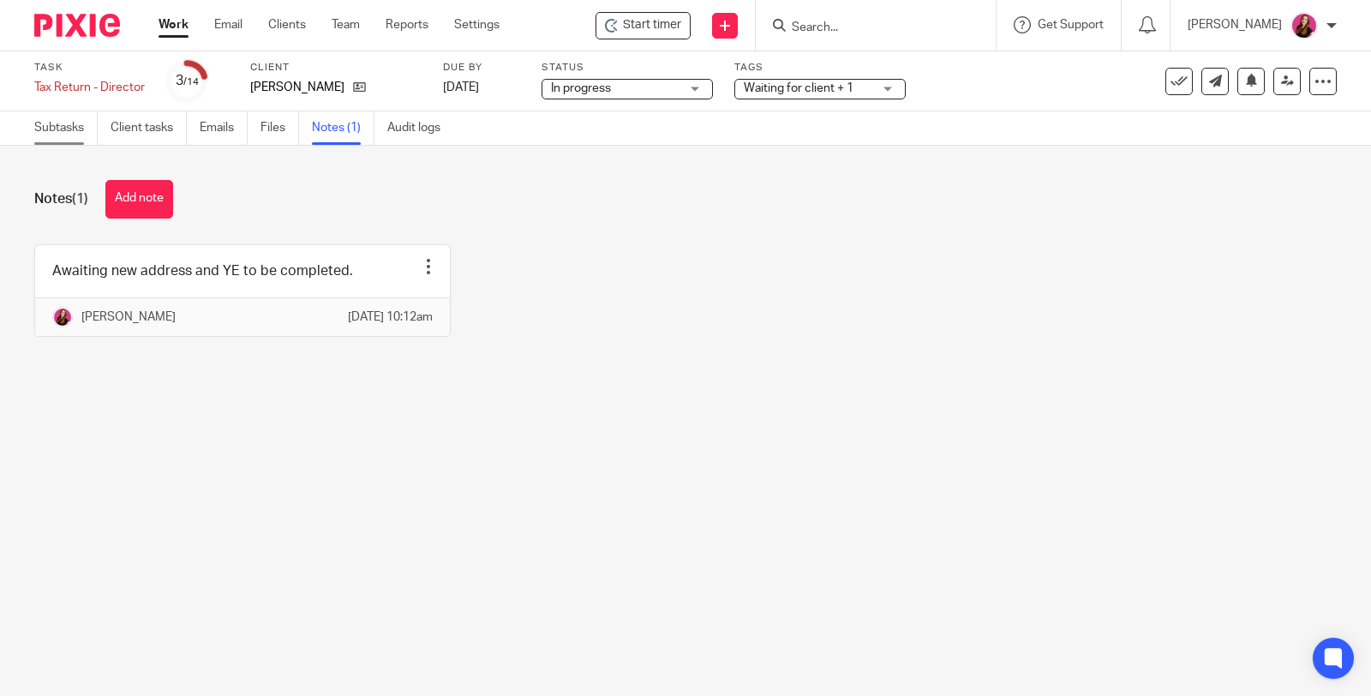
click at [77, 135] on link "Subtasks" at bounding box center [65, 127] width 63 height 33
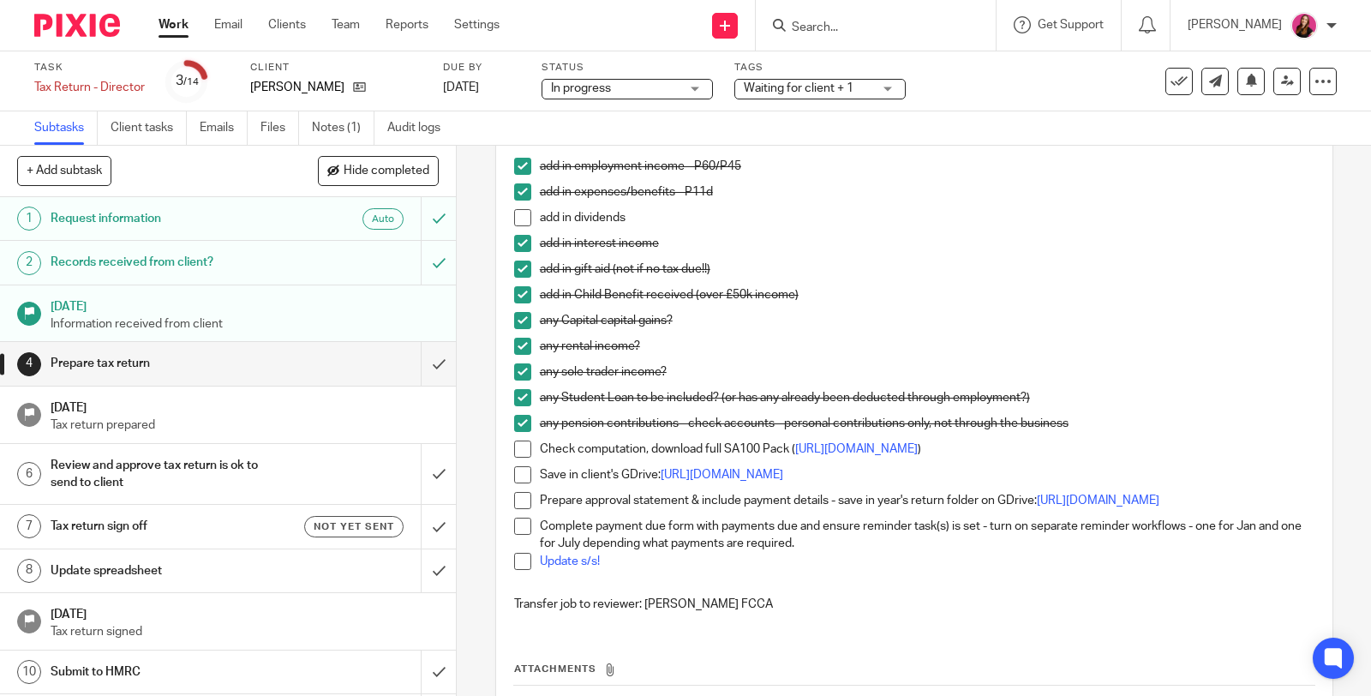
scroll to position [476, 0]
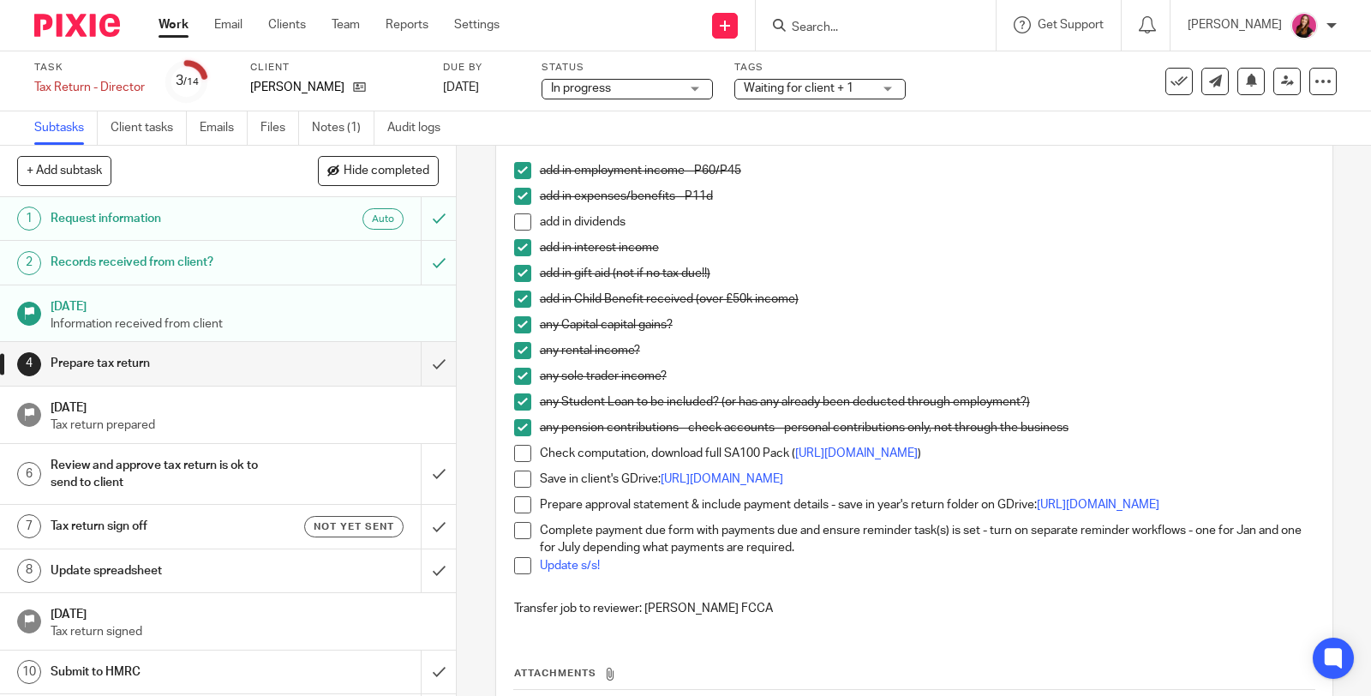
click at [890, 87] on div "Waiting for client + 1" at bounding box center [820, 89] width 171 height 21
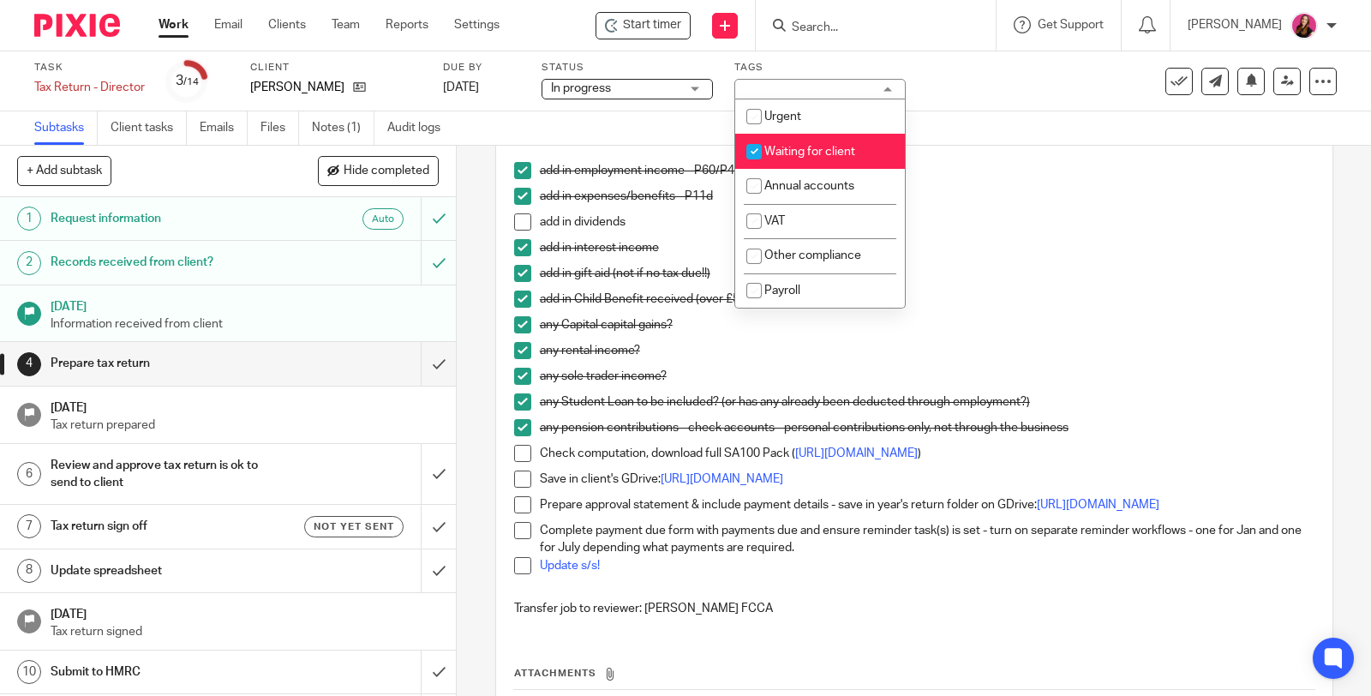
click at [817, 153] on span "Waiting for client" at bounding box center [810, 152] width 91 height 12
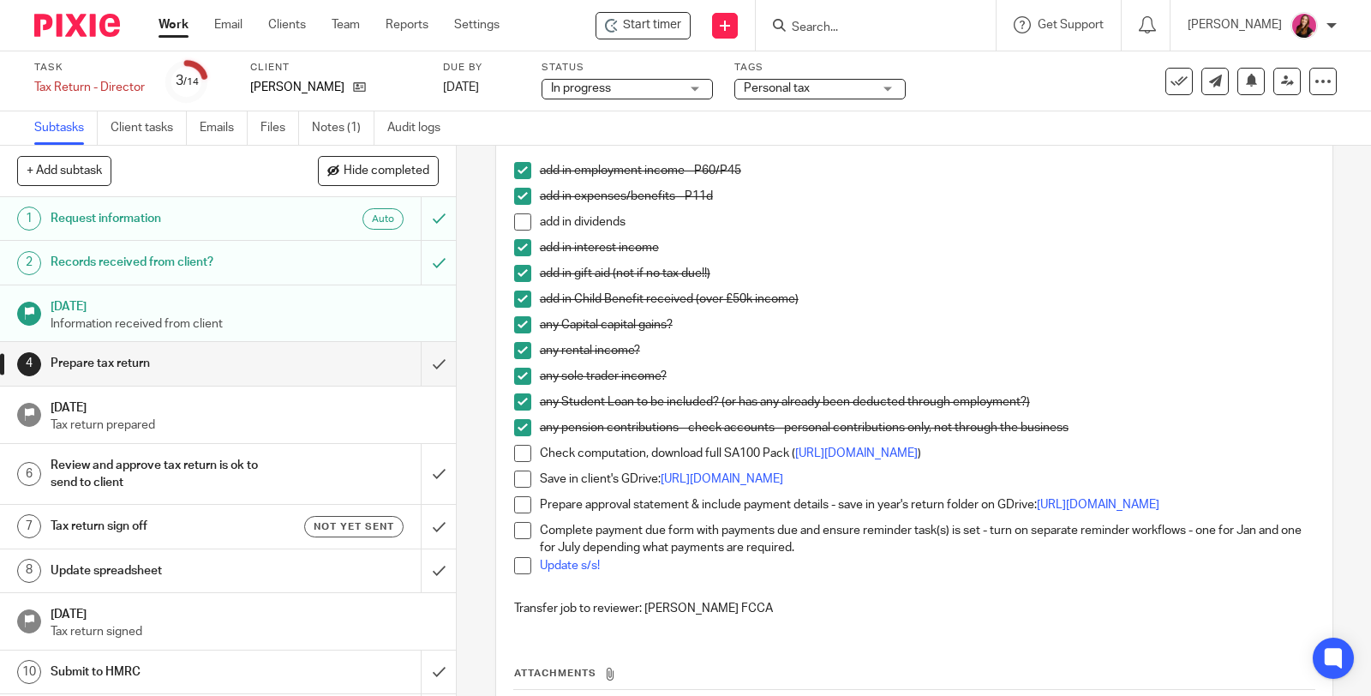
click at [519, 231] on span at bounding box center [522, 221] width 17 height 17
click at [802, 91] on span "Personal tax" at bounding box center [777, 88] width 66 height 12
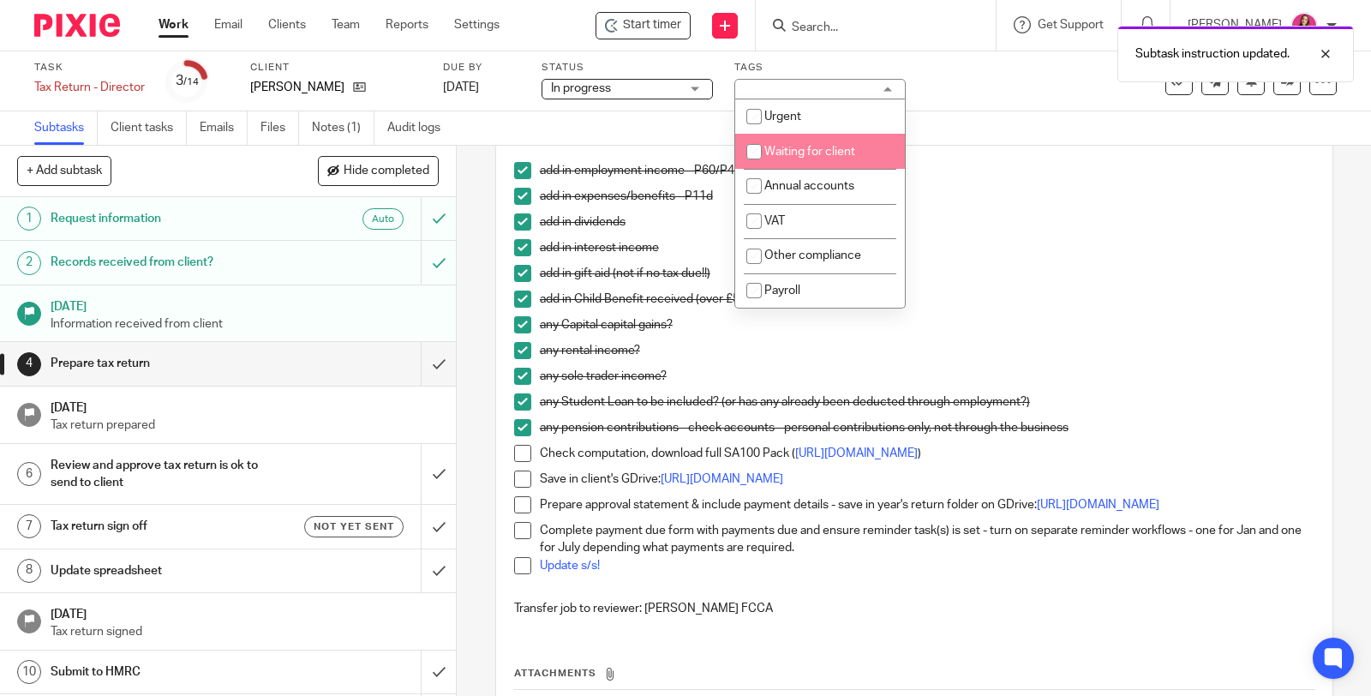
click at [809, 150] on span "Waiting for client" at bounding box center [810, 152] width 91 height 12
checkbox input "true"
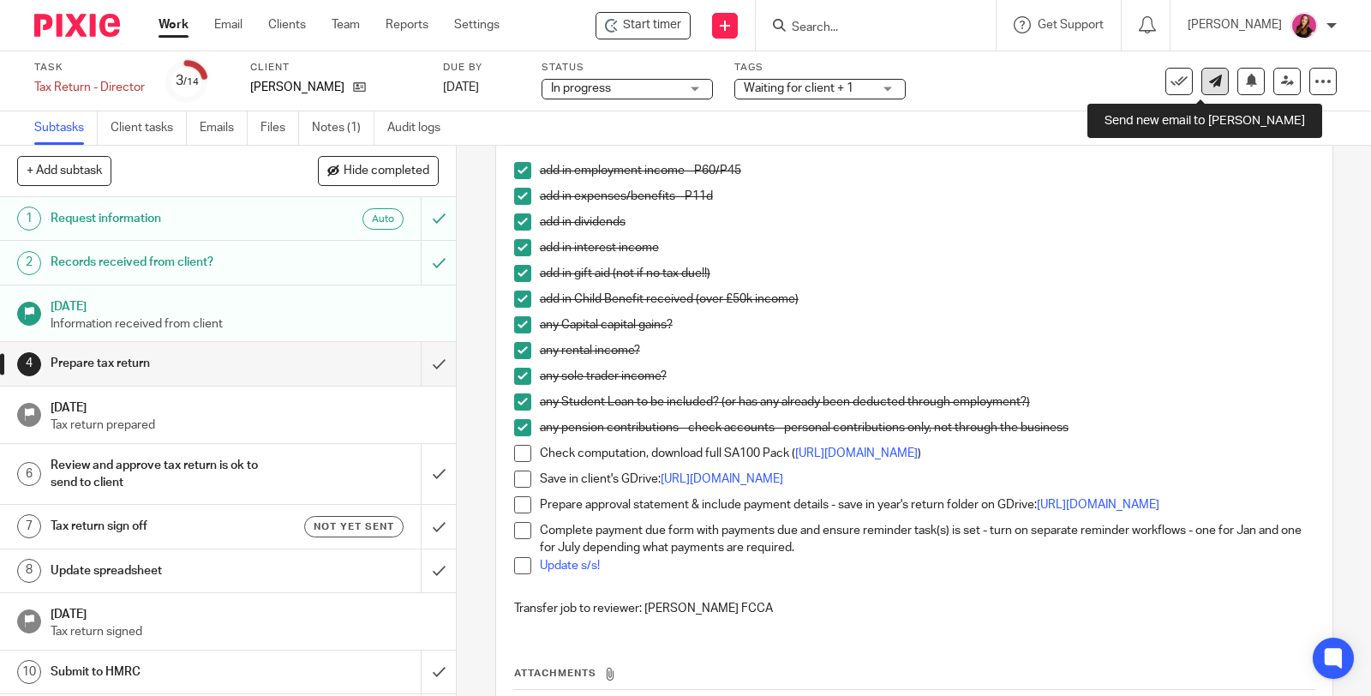
click at [1209, 81] on icon at bounding box center [1215, 81] width 13 height 13
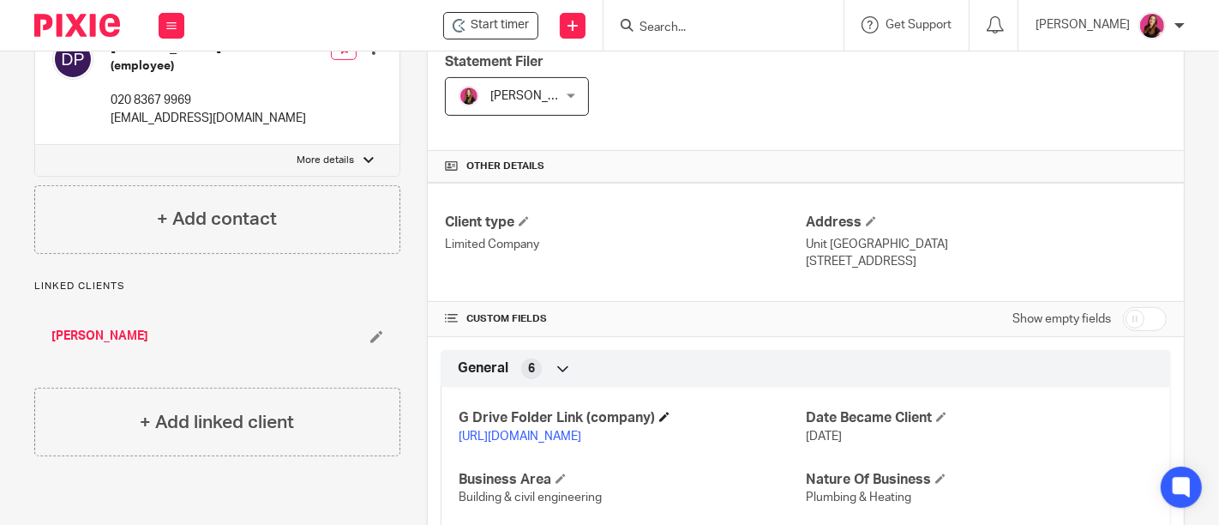
scroll to position [476, 0]
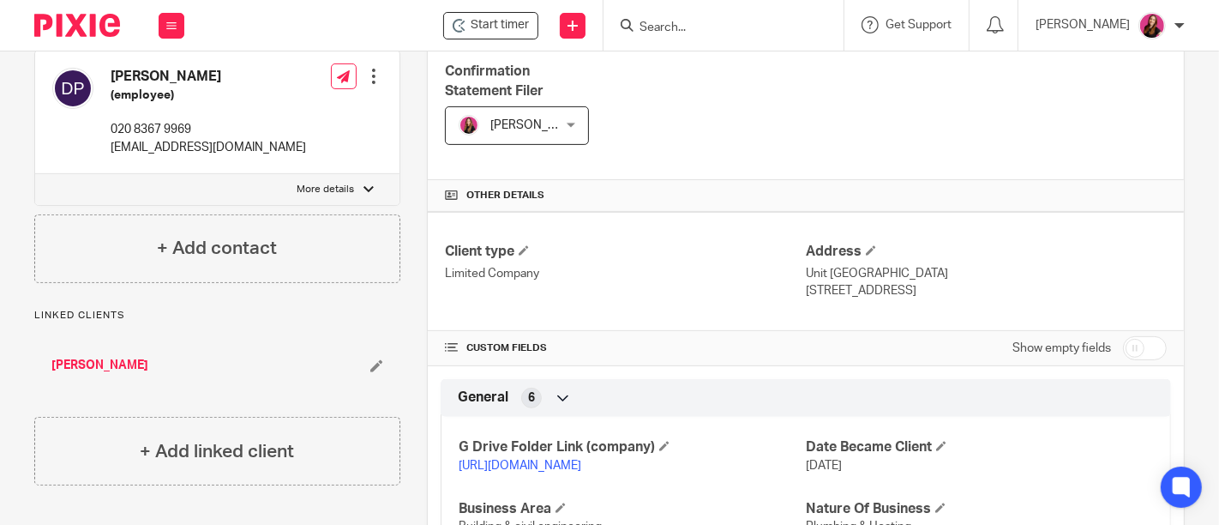
click at [87, 363] on link "[PERSON_NAME]" at bounding box center [99, 365] width 97 height 17
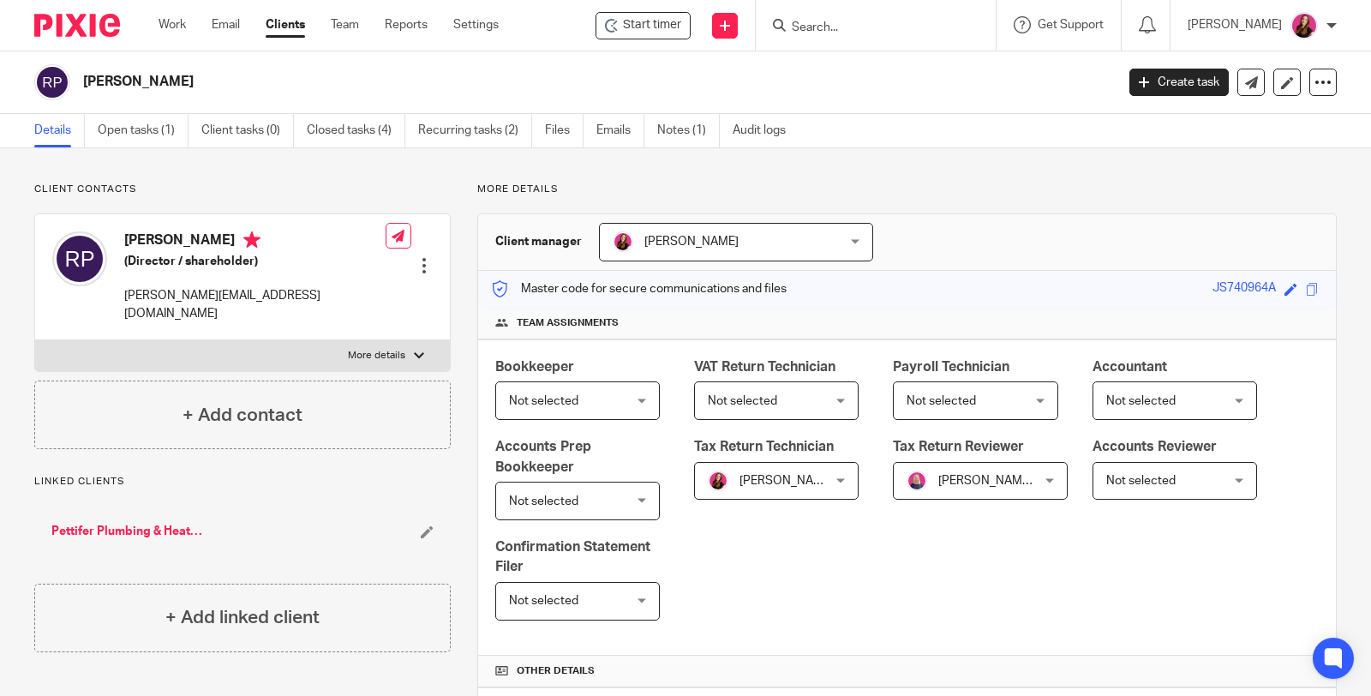
scroll to position [567, 0]
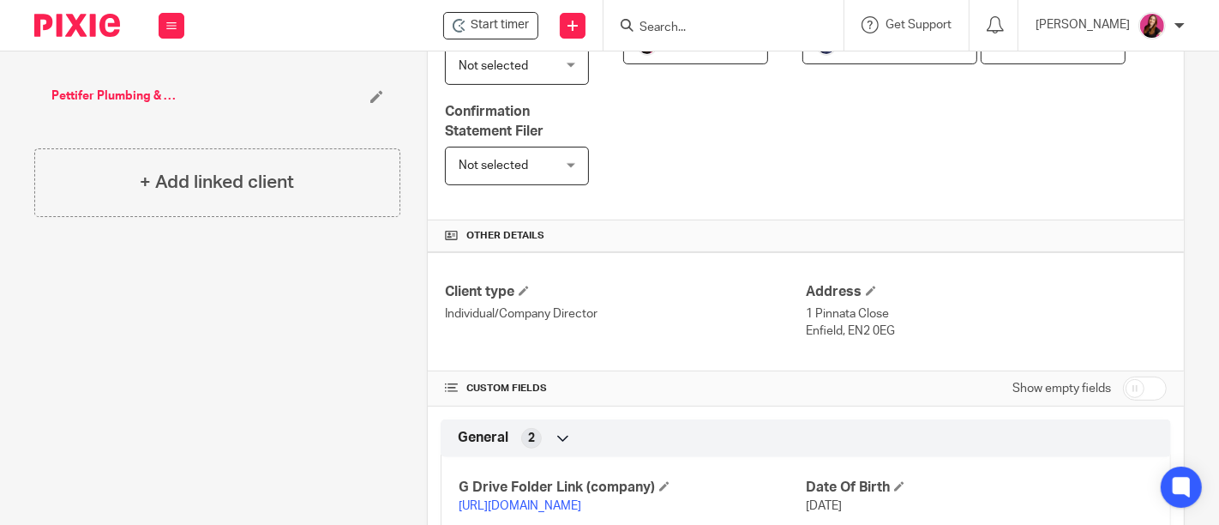
scroll to position [476, 0]
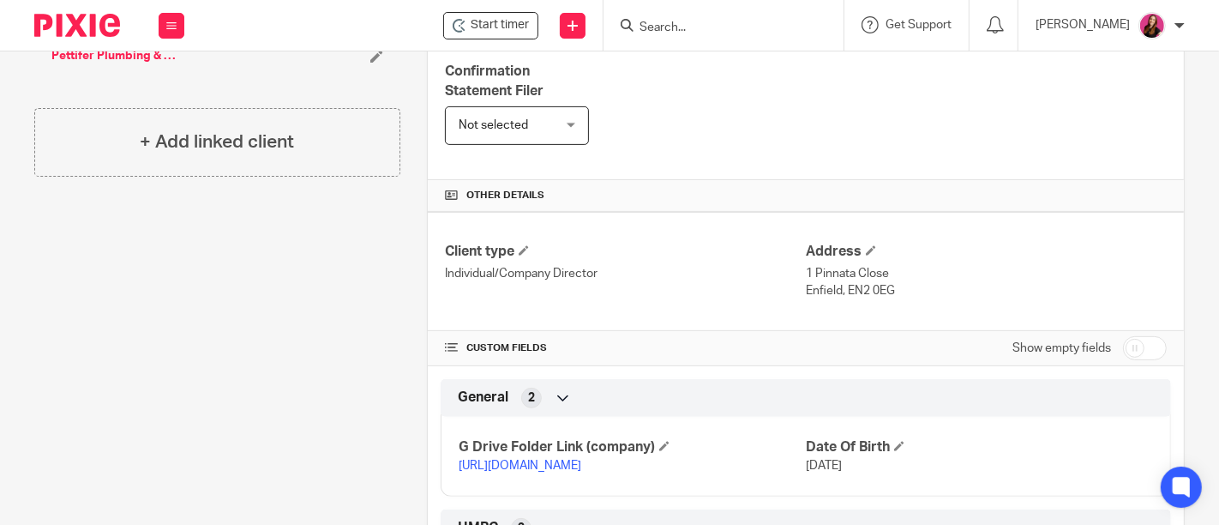
click at [723, 33] on input "Search" at bounding box center [715, 28] width 154 height 15
click at [711, 22] on input "Search" at bounding box center [715, 28] width 154 height 15
type input "vml"
click button "submit" at bounding box center [0, 0] width 0 height 0
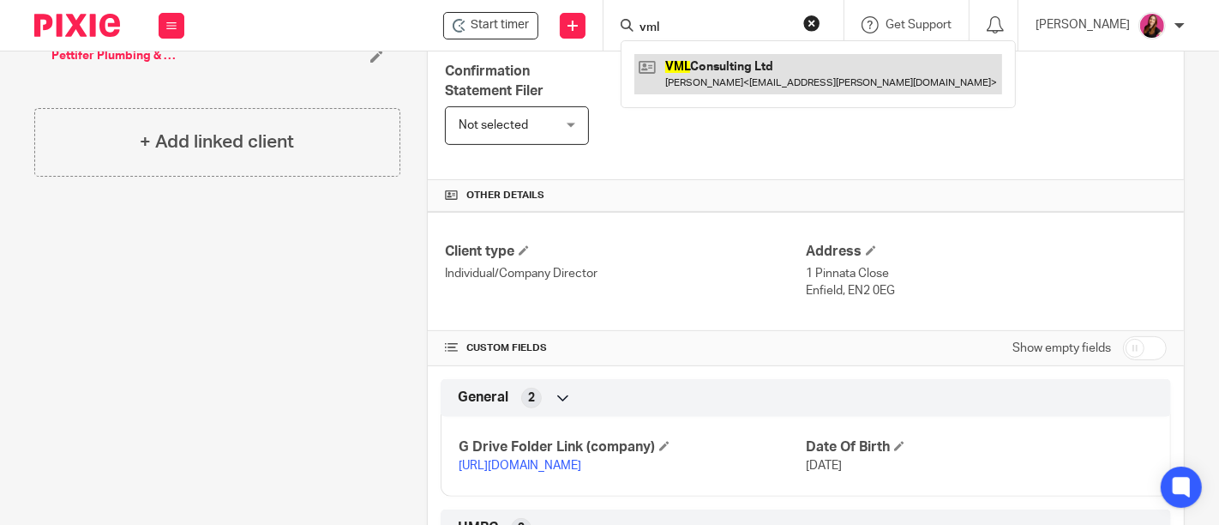
click at [673, 84] on link at bounding box center [818, 73] width 368 height 39
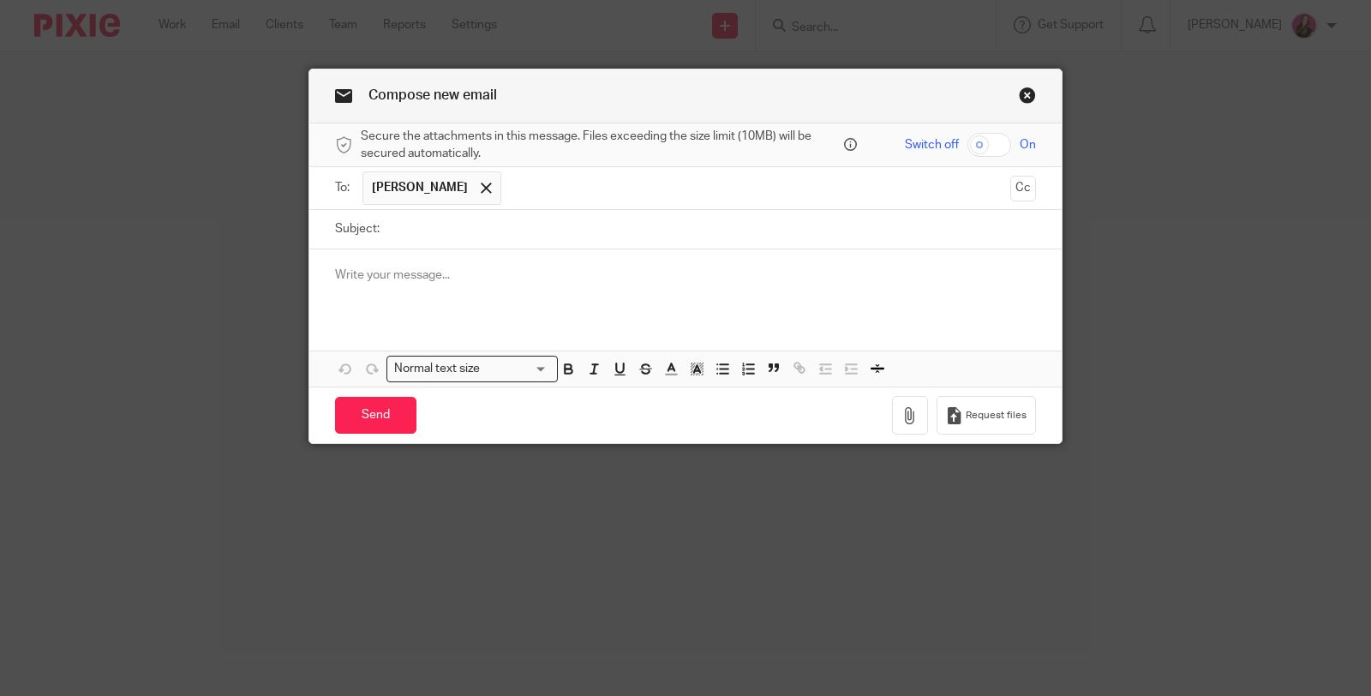
click at [431, 233] on input "Subject:" at bounding box center [712, 229] width 648 height 39
type input "Change of Address for Personal Tax Return"
click at [439, 268] on p at bounding box center [685, 275] width 701 height 17
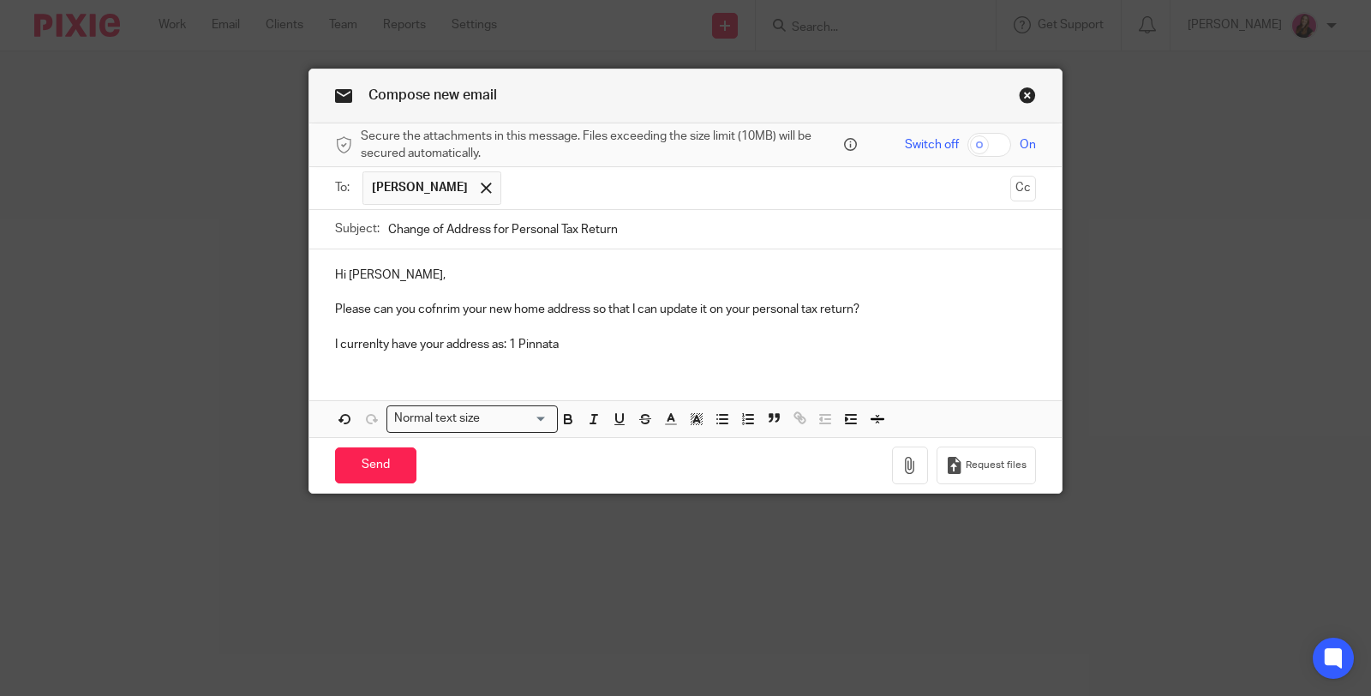
click at [567, 344] on p "I currenlty have your address as: 1 Pinnata" at bounding box center [685, 344] width 701 height 17
click at [631, 336] on p "I currently have your address as: 1 Pinnata Close." at bounding box center [685, 344] width 701 height 17
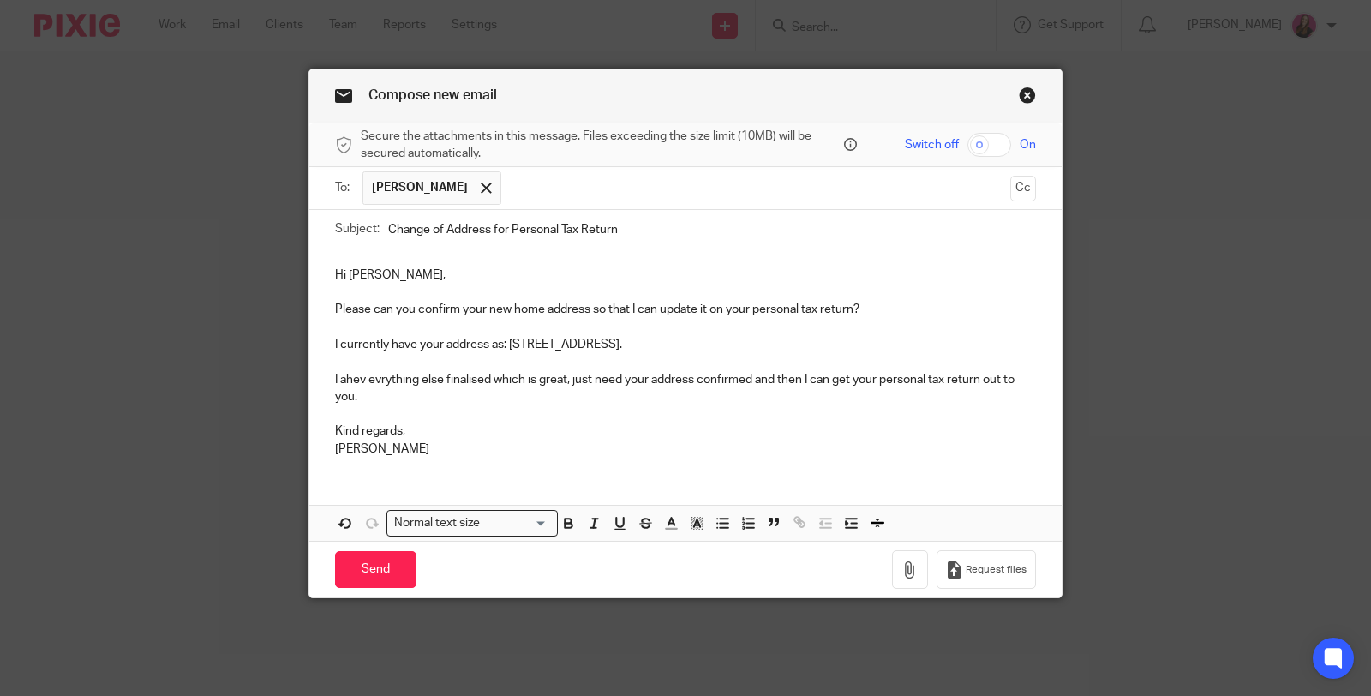
click at [348, 379] on p "I ahev evrything else finalised which is great, just need your address confirme…" at bounding box center [685, 388] width 701 height 35
click at [339, 442] on p "michaela" at bounding box center [685, 449] width 701 height 17
click at [375, 567] on input "Send" at bounding box center [375, 569] width 81 height 37
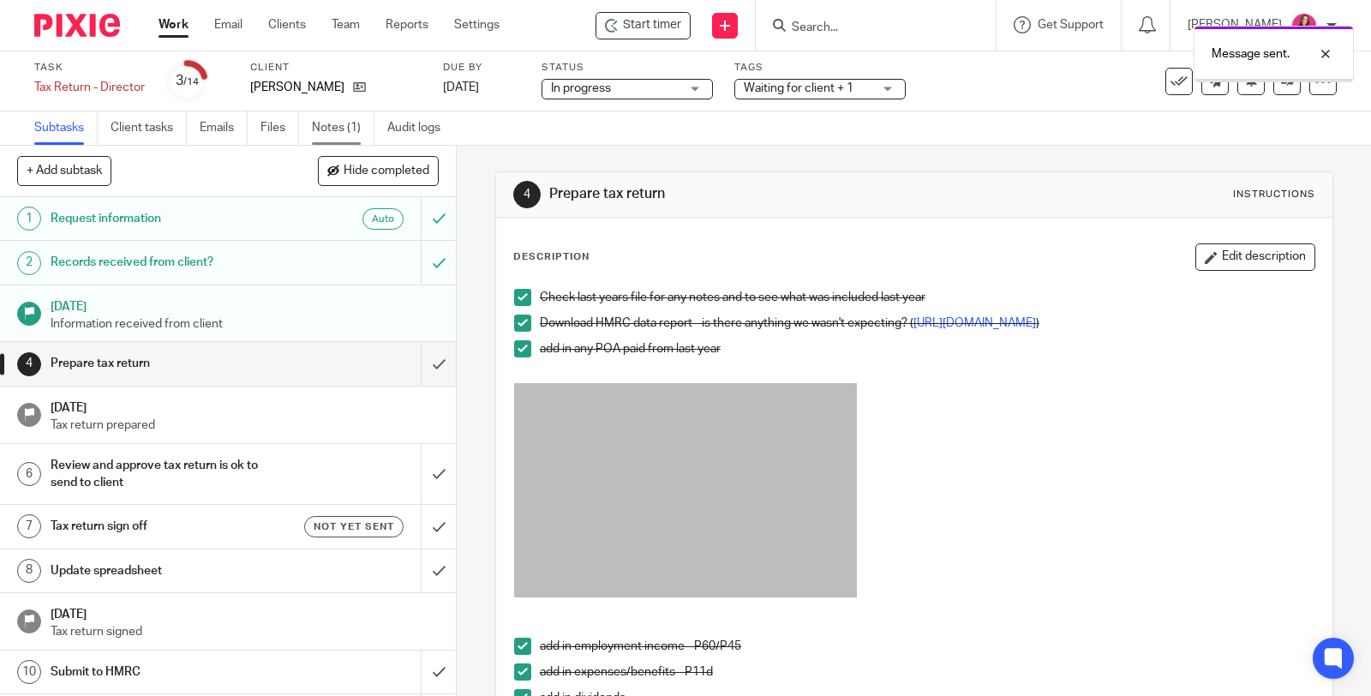
drag, startPoint x: 0, startPoint y: 0, endPoint x: 332, endPoint y: 130, distance: 356.4
click at [332, 130] on link "Notes (1)" at bounding box center [343, 127] width 63 height 33
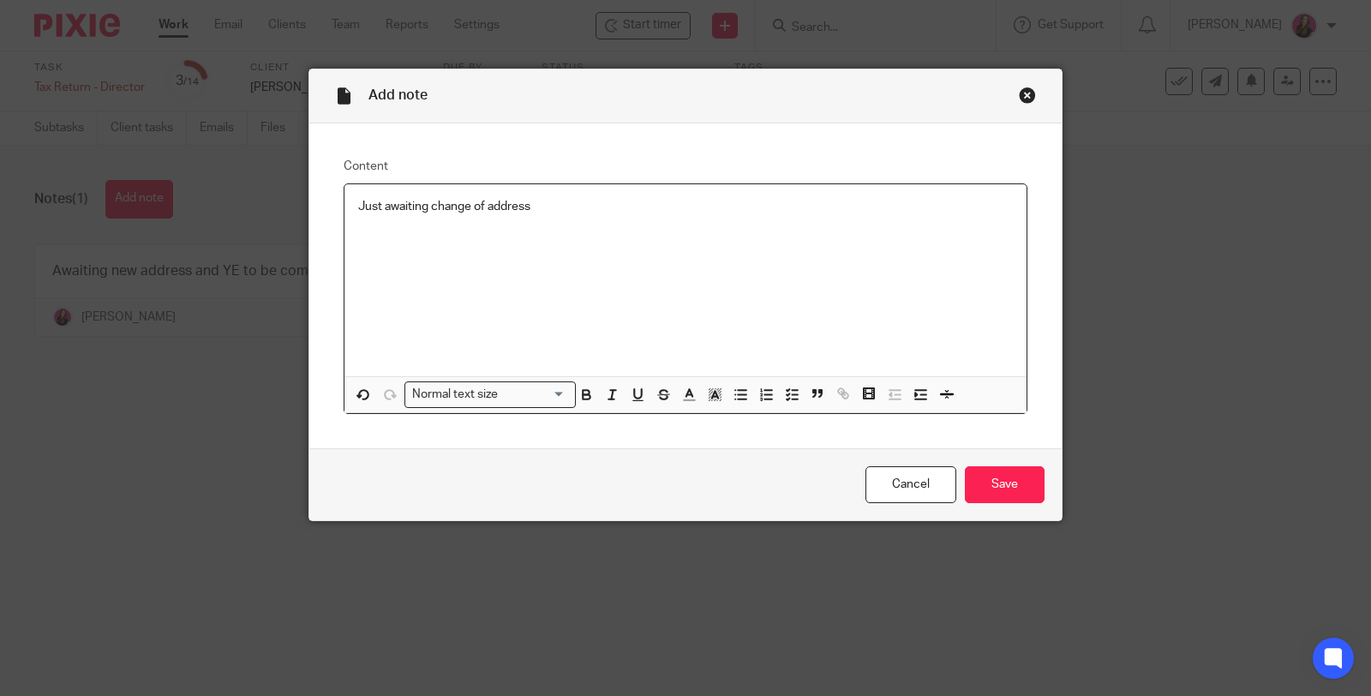
click at [555, 211] on p "Just awaiting change of address" at bounding box center [685, 206] width 655 height 17
click at [973, 473] on input "Save" at bounding box center [1005, 484] width 80 height 37
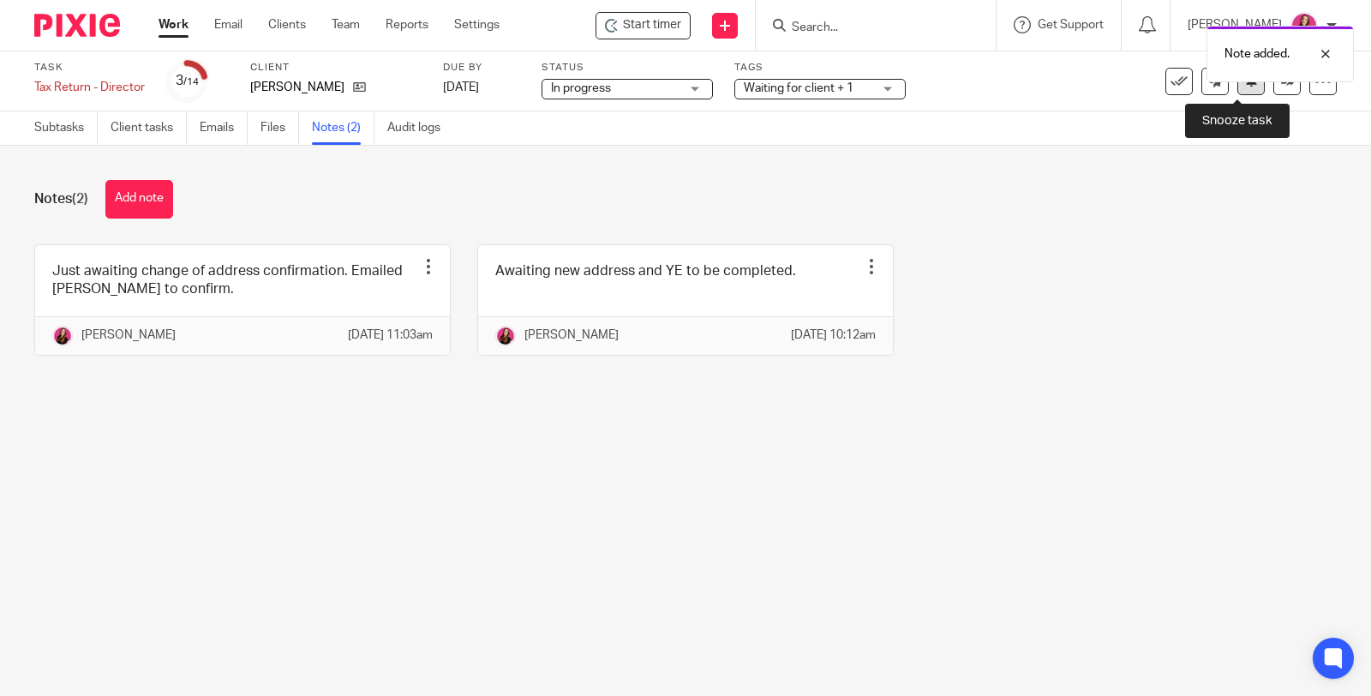
click at [1239, 90] on button at bounding box center [1251, 81] width 27 height 27
click at [189, 27] on ul "Work Email Clients Team Reports Settings" at bounding box center [342, 24] width 367 height 17
click at [187, 24] on link "Work" at bounding box center [174, 24] width 30 height 17
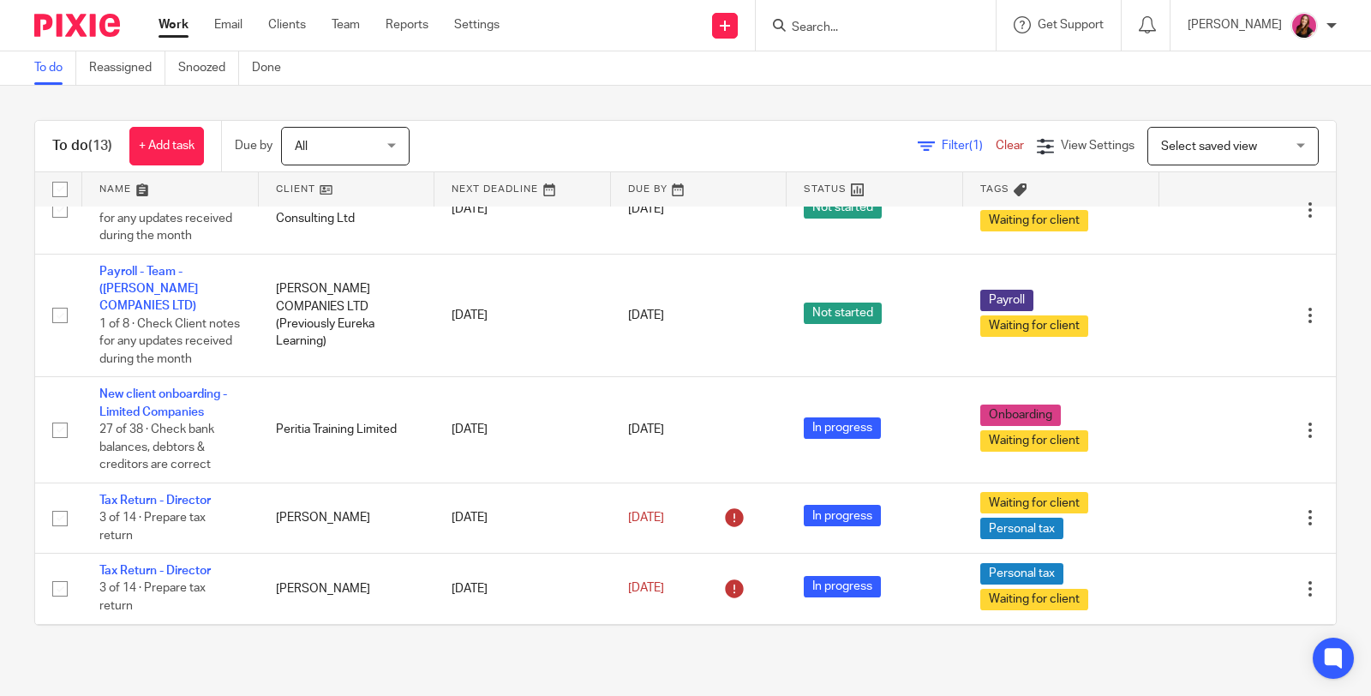
scroll to position [833, 0]
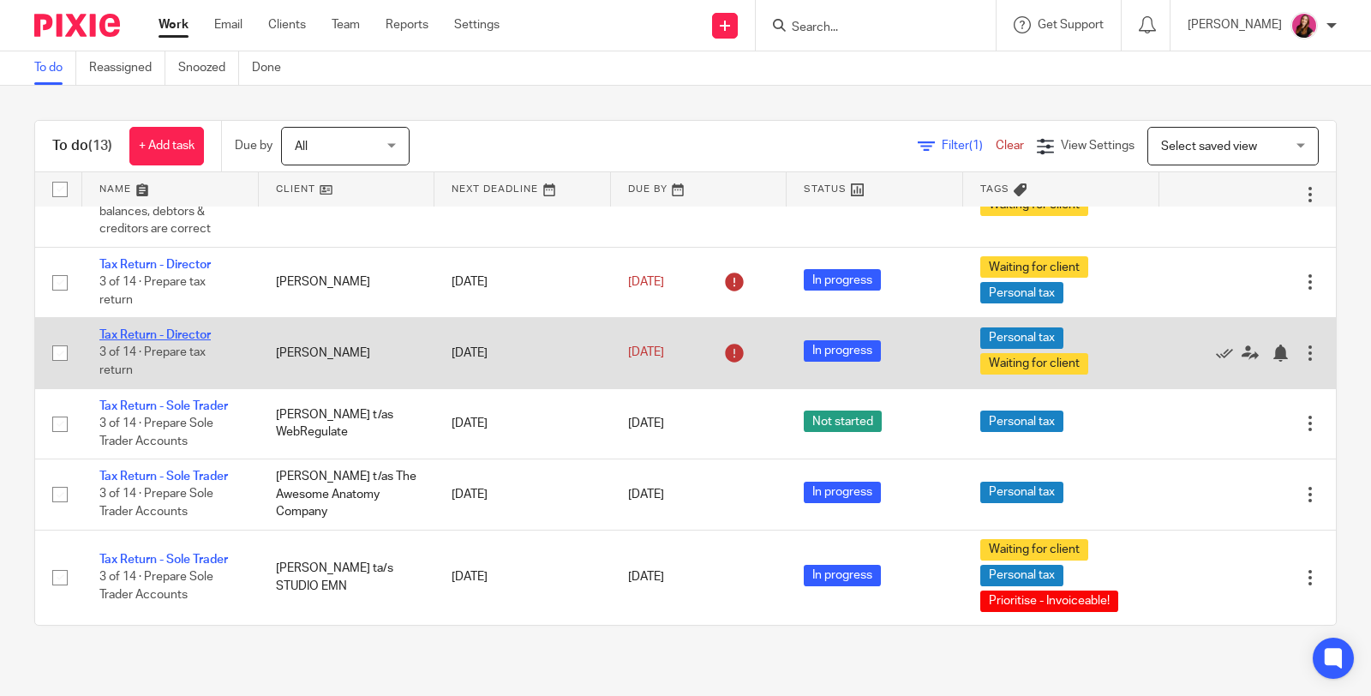
click at [114, 335] on link "Tax Return - Director" at bounding box center [154, 335] width 111 height 12
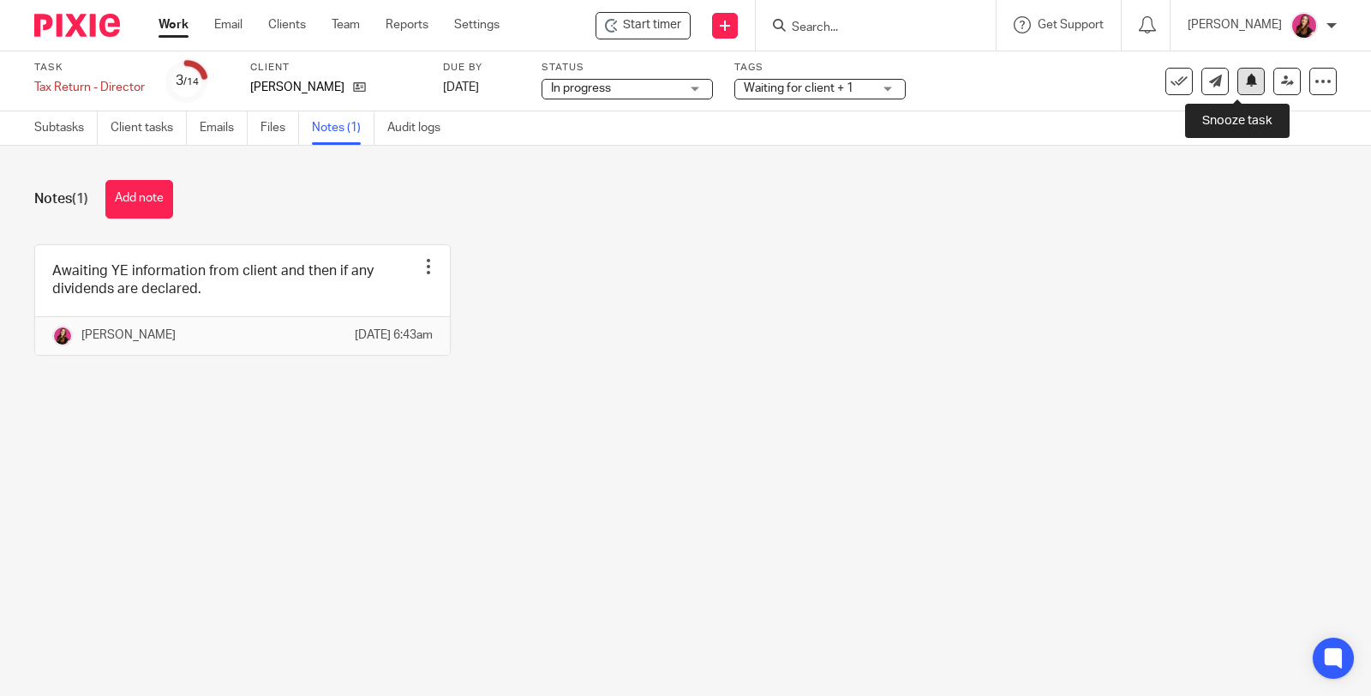
click at [1245, 87] on icon at bounding box center [1251, 80] width 13 height 13
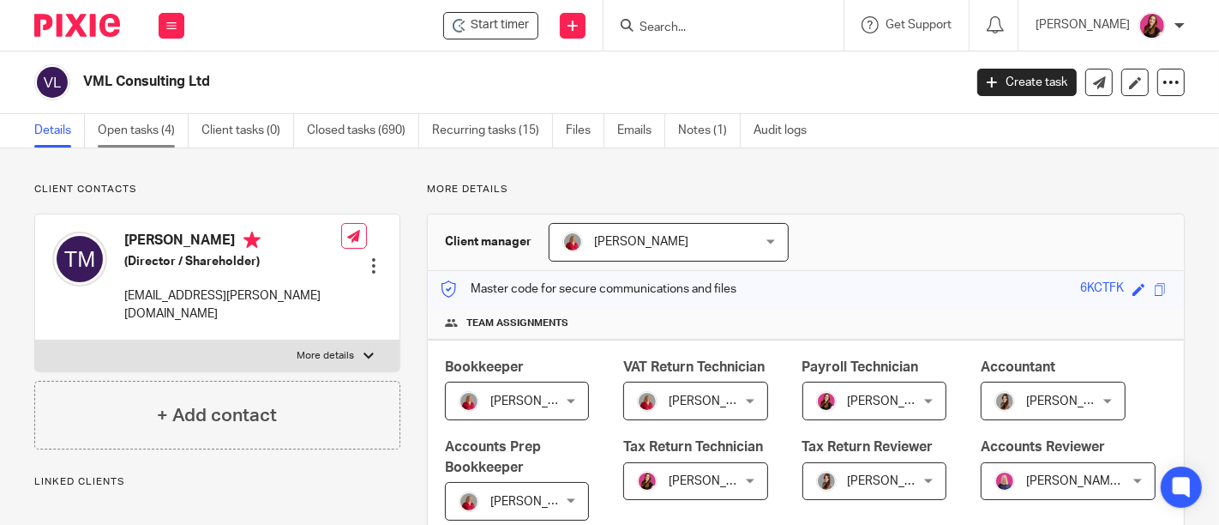
click at [147, 132] on link "Open tasks (4)" at bounding box center [143, 130] width 91 height 33
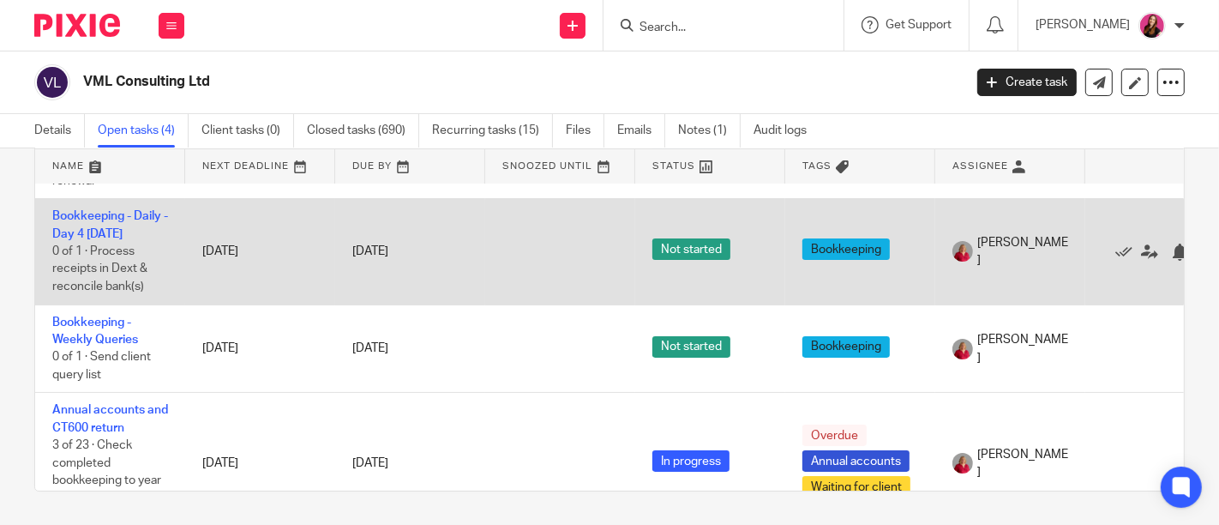
scroll to position [129, 0]
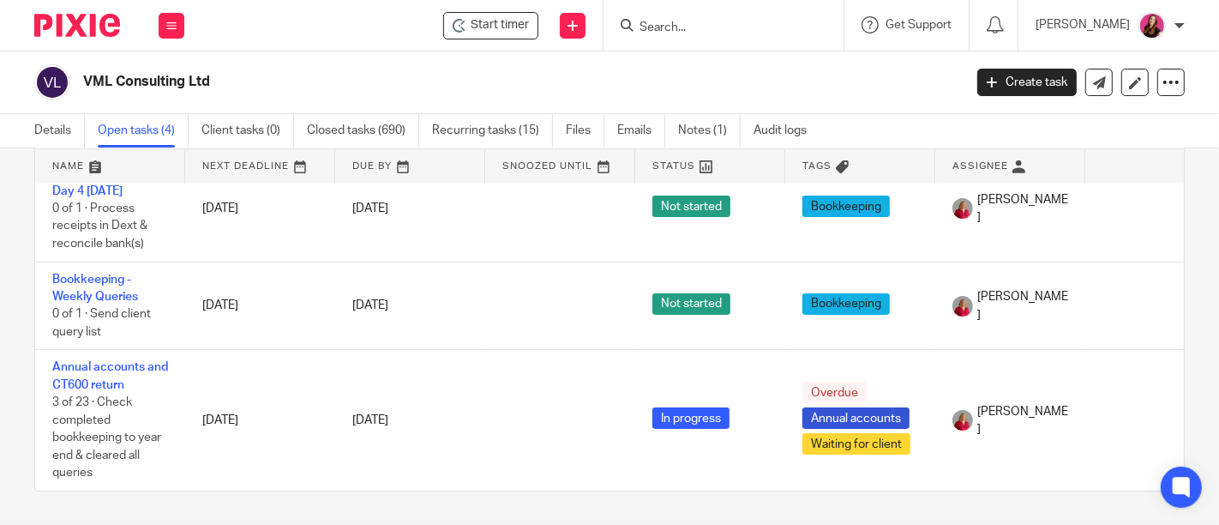
click at [701, 27] on input "Search" at bounding box center [715, 28] width 154 height 15
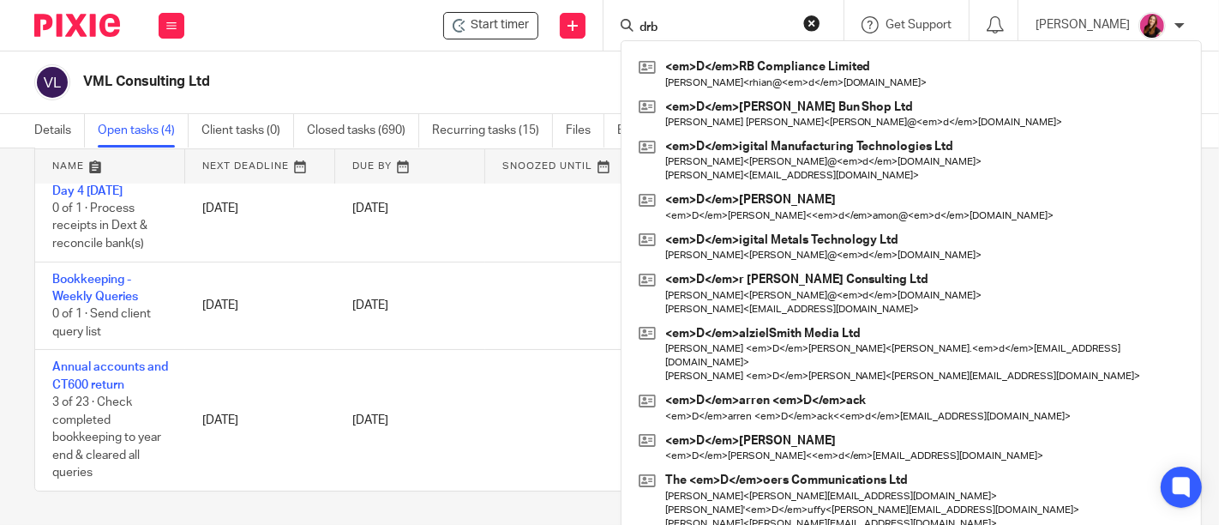
type input "drb"
click button "submit" at bounding box center [0, 0] width 0 height 0
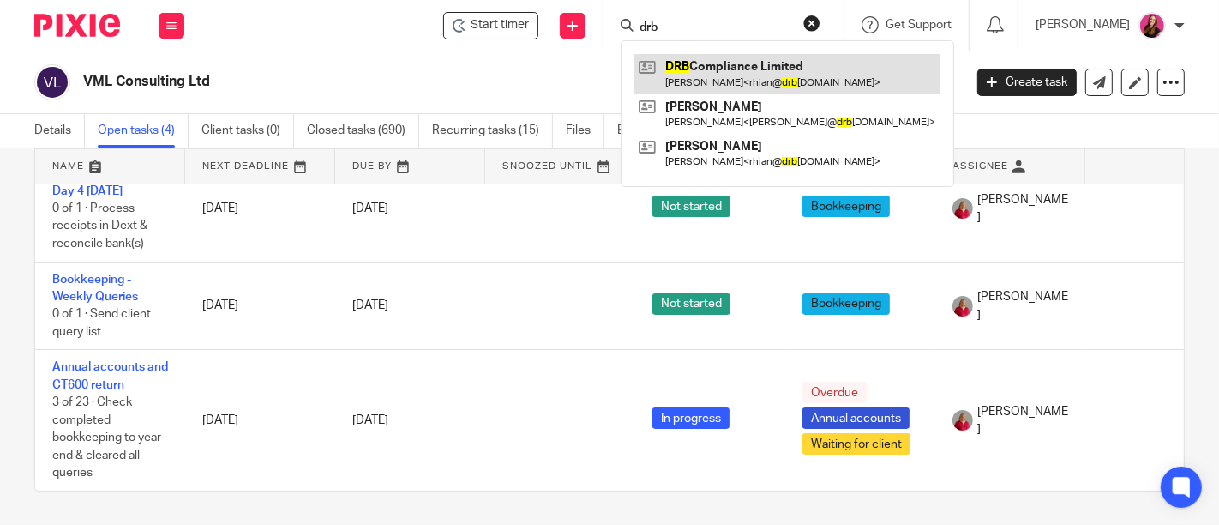
click at [711, 87] on link at bounding box center [787, 73] width 306 height 39
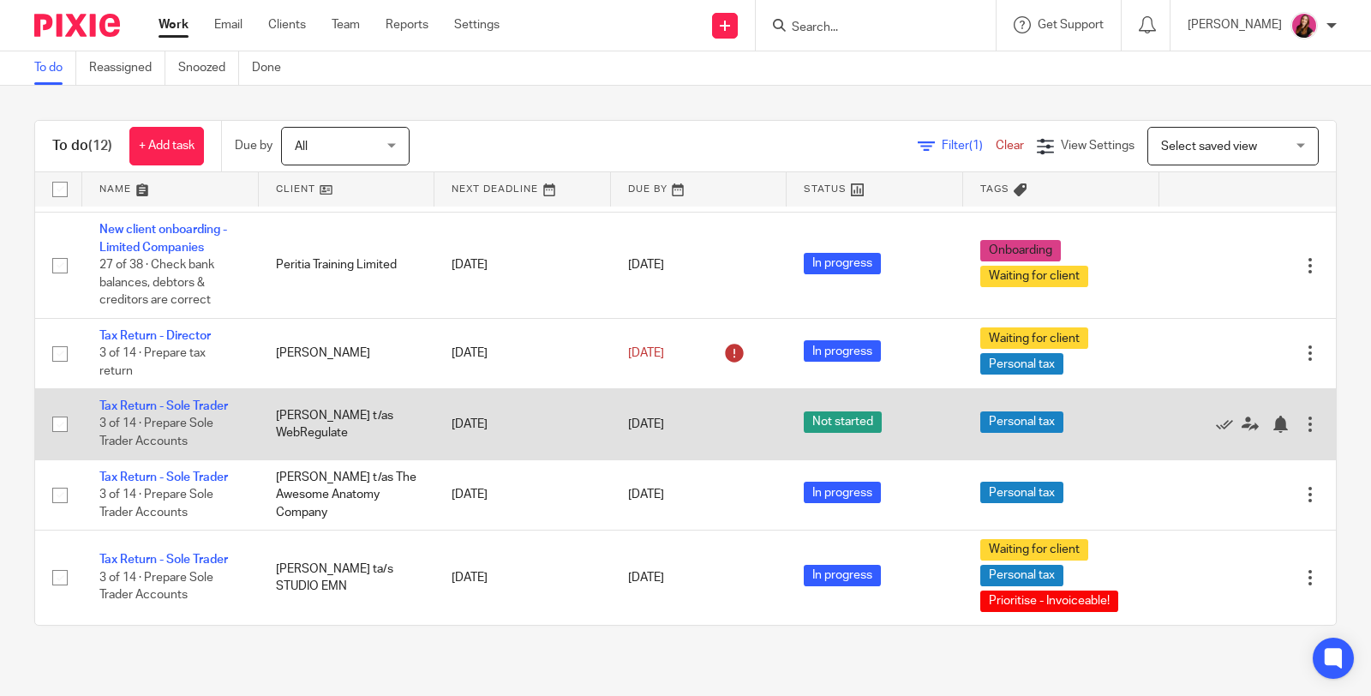
scroll to position [763, 0]
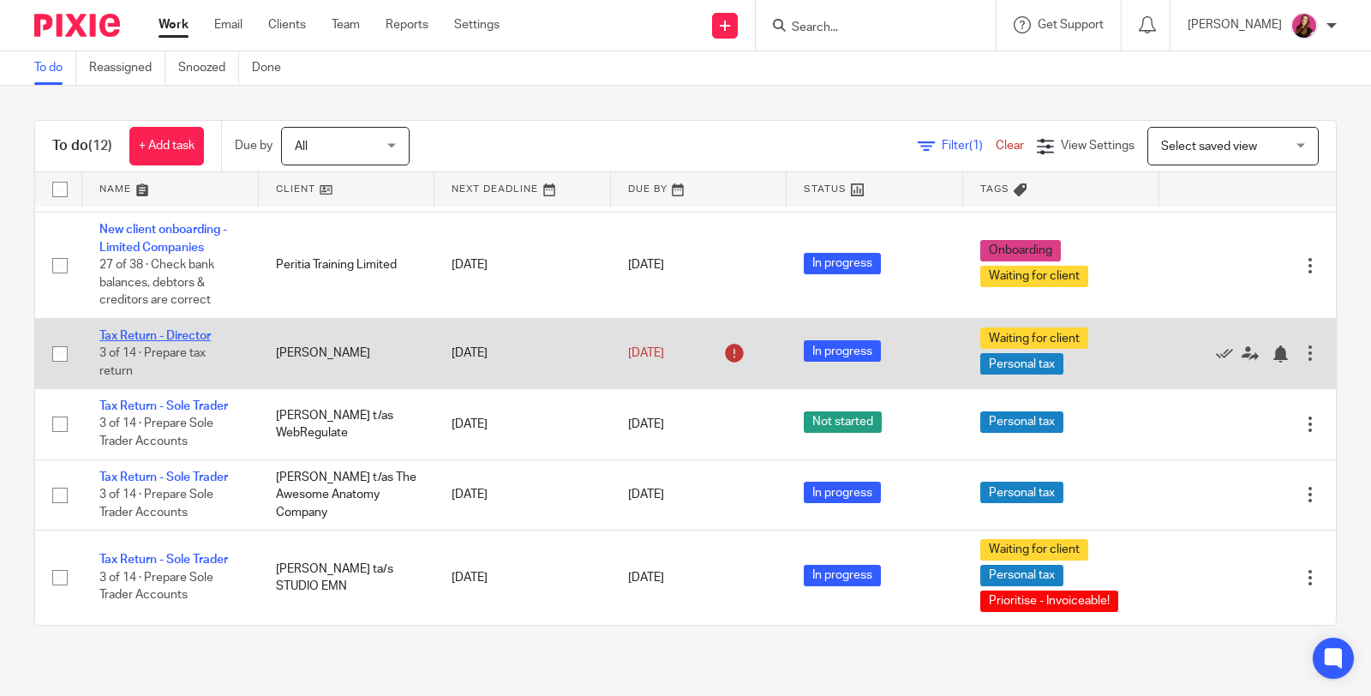
click at [159, 335] on link "Tax Return - Director" at bounding box center [154, 336] width 111 height 12
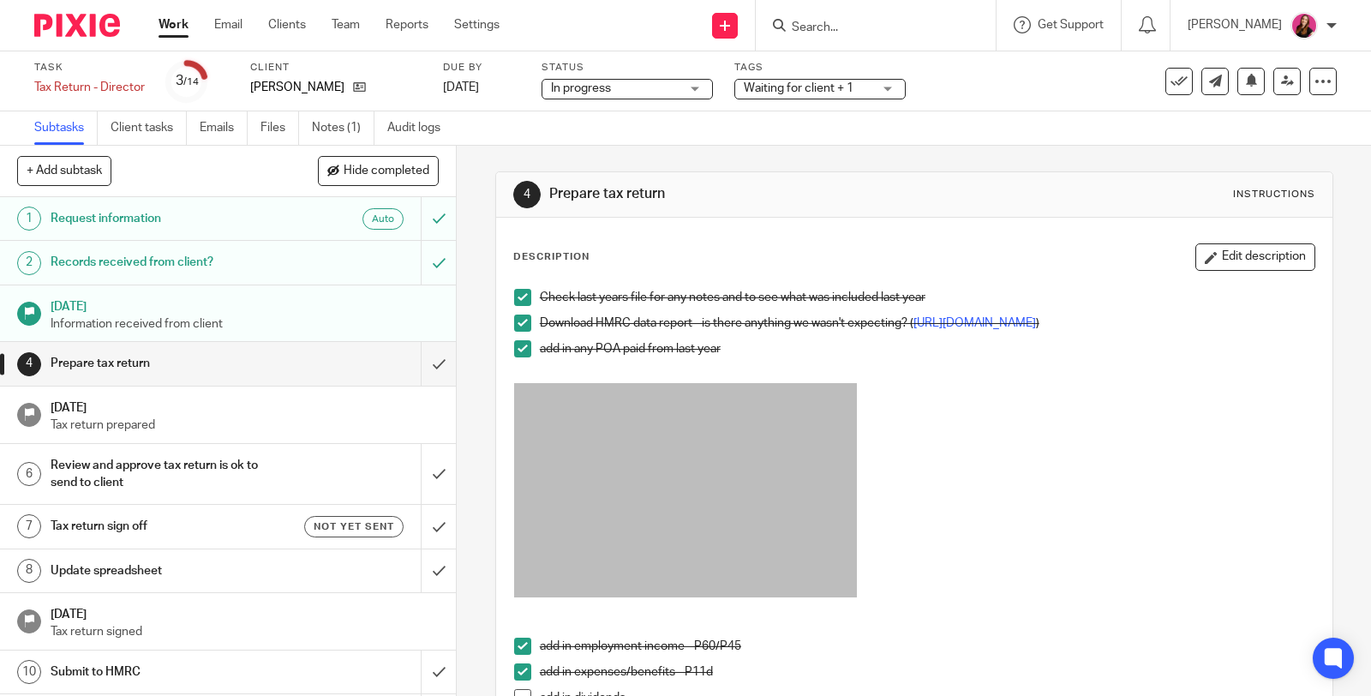
click at [339, 133] on link "Notes (1)" at bounding box center [343, 127] width 63 height 33
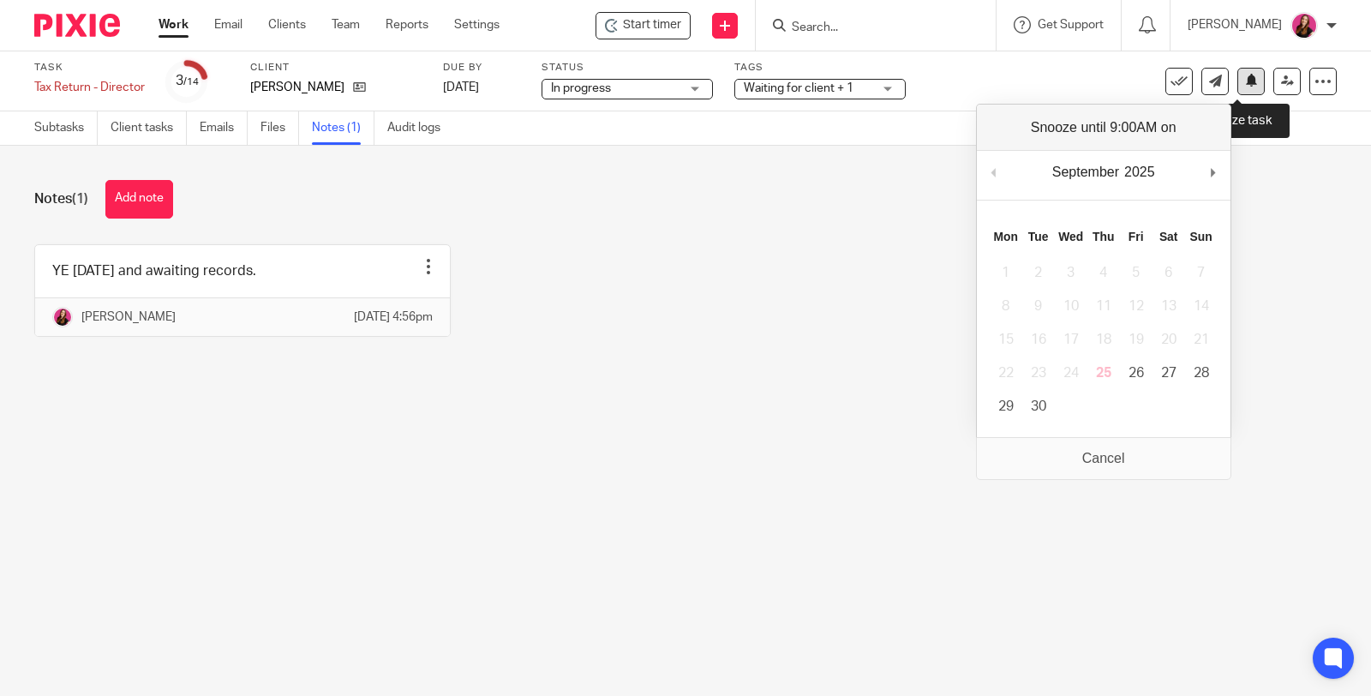
click at [1245, 87] on icon at bounding box center [1251, 80] width 13 height 13
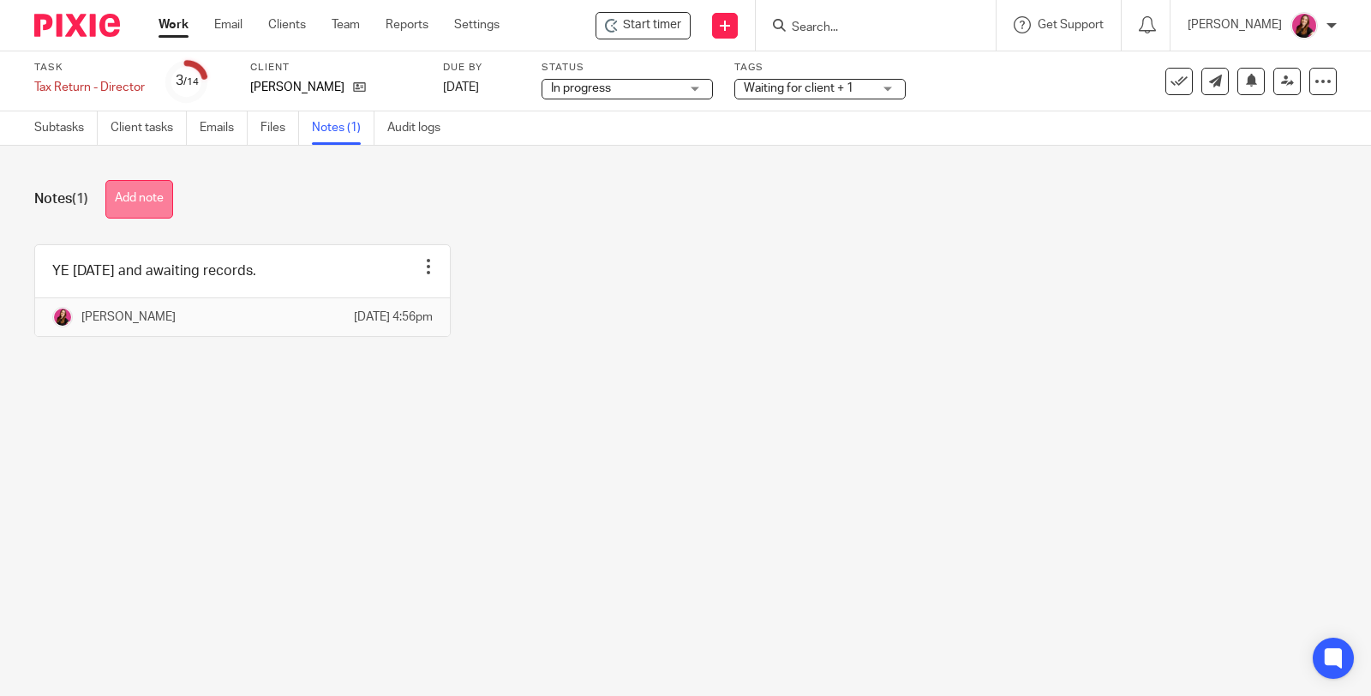
click at [133, 197] on button "Add note" at bounding box center [139, 199] width 68 height 39
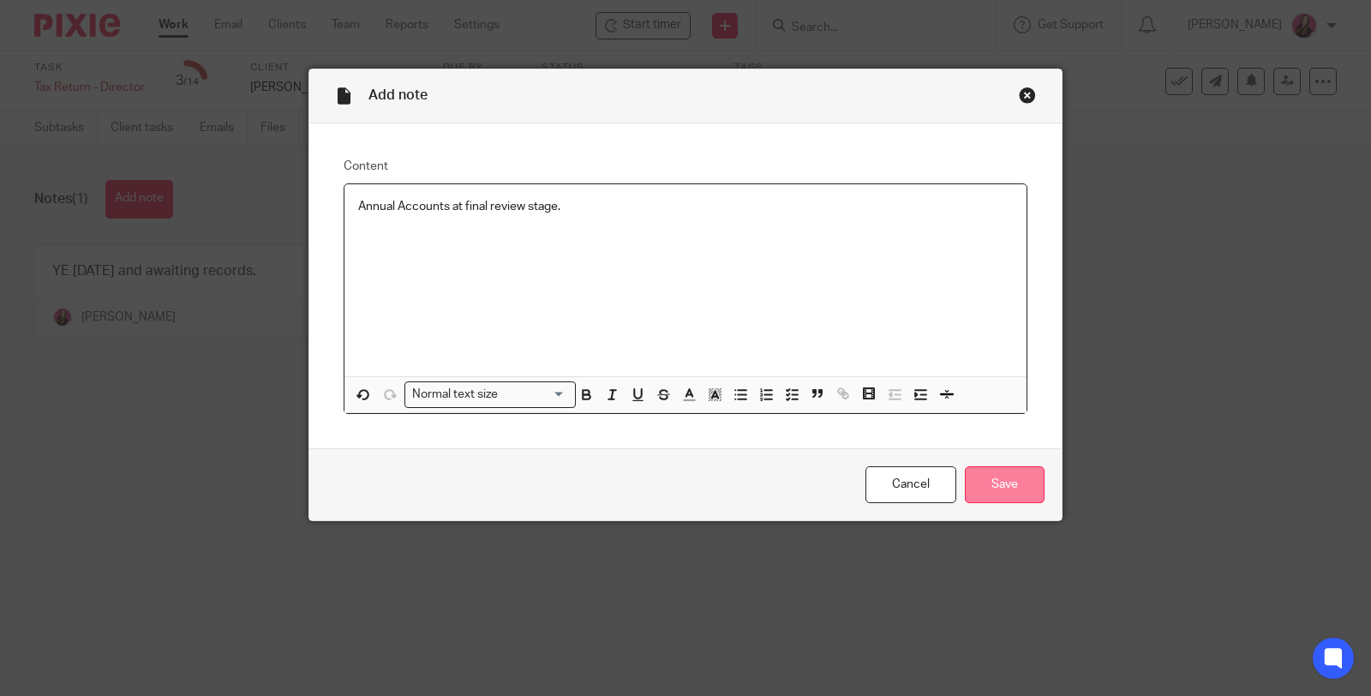
click at [1017, 483] on input "Save" at bounding box center [1005, 484] width 80 height 37
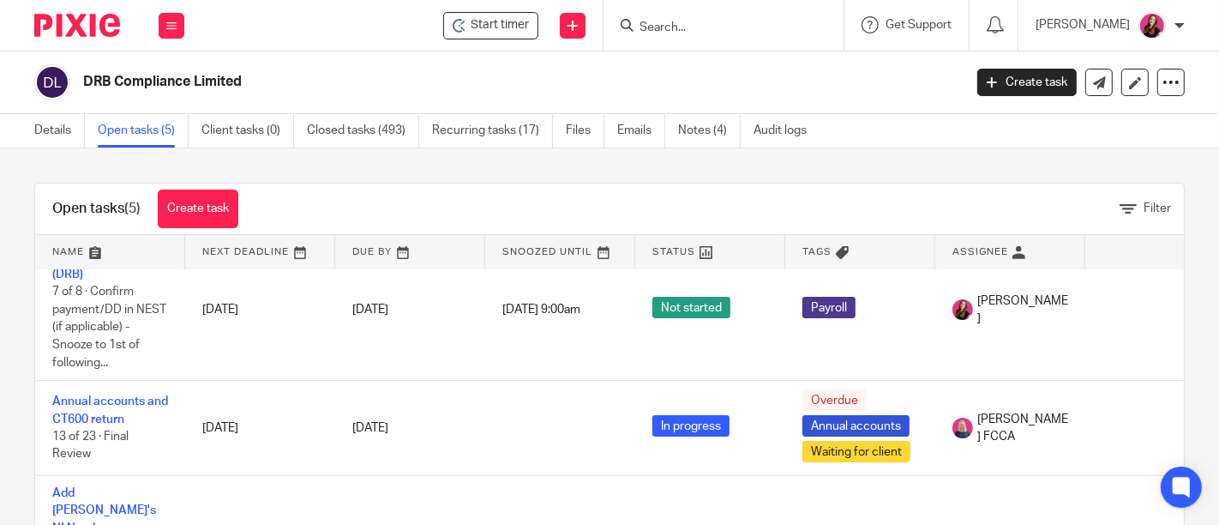
scroll to position [86, 0]
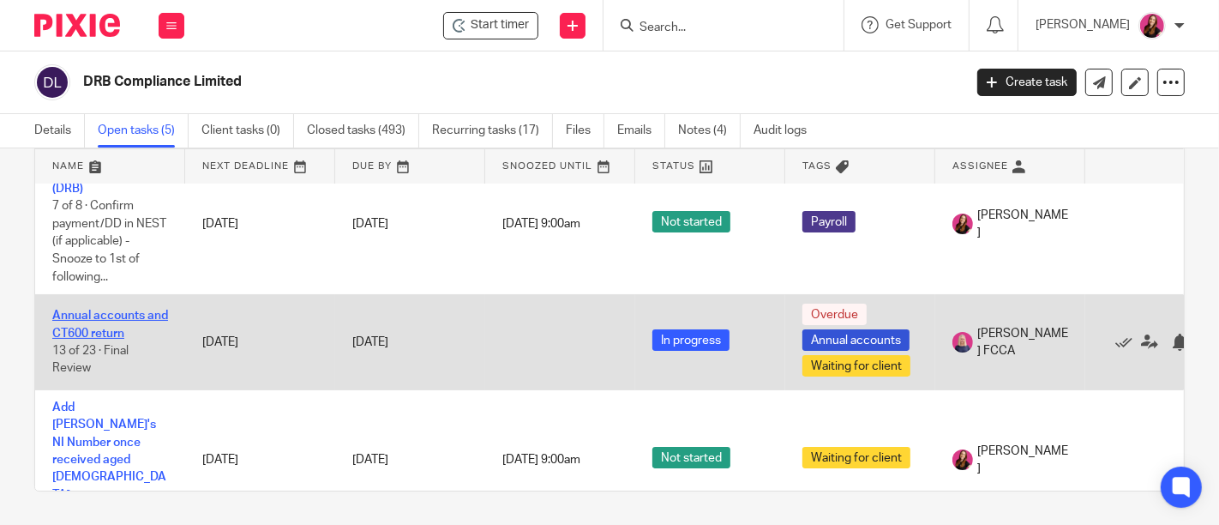
click at [67, 313] on link "Annual accounts and CT600 return" at bounding box center [110, 323] width 116 height 29
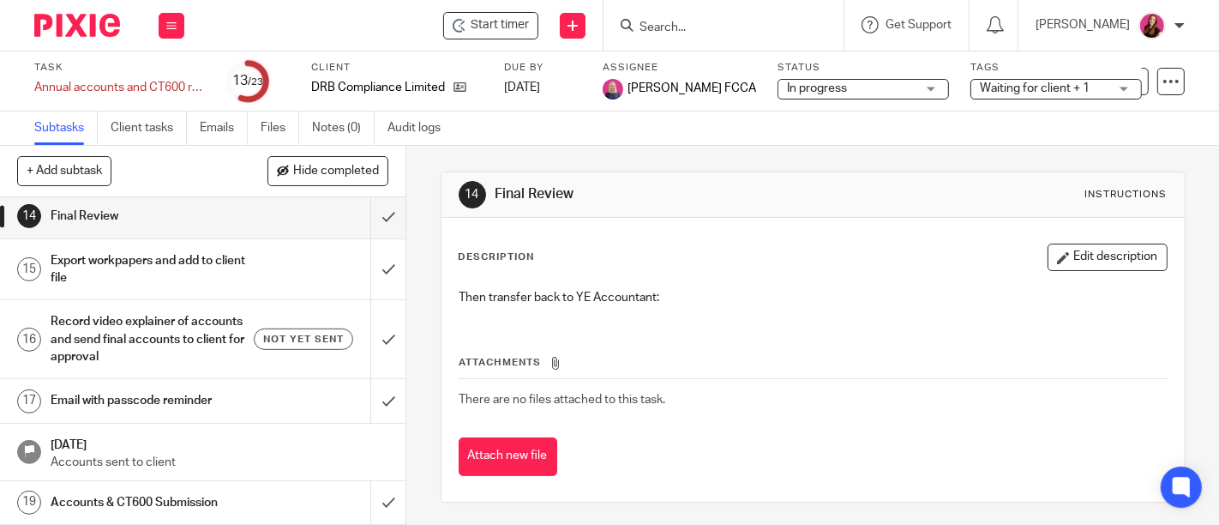
scroll to position [761, 0]
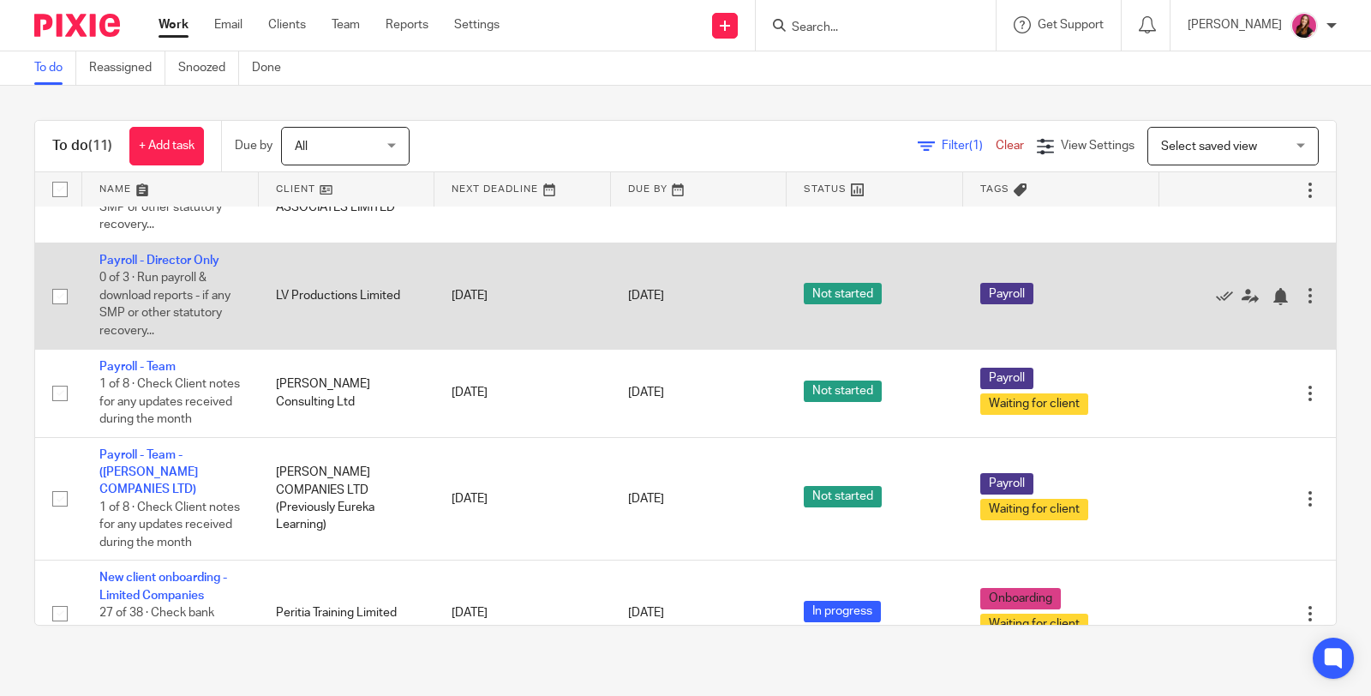
scroll to position [476, 0]
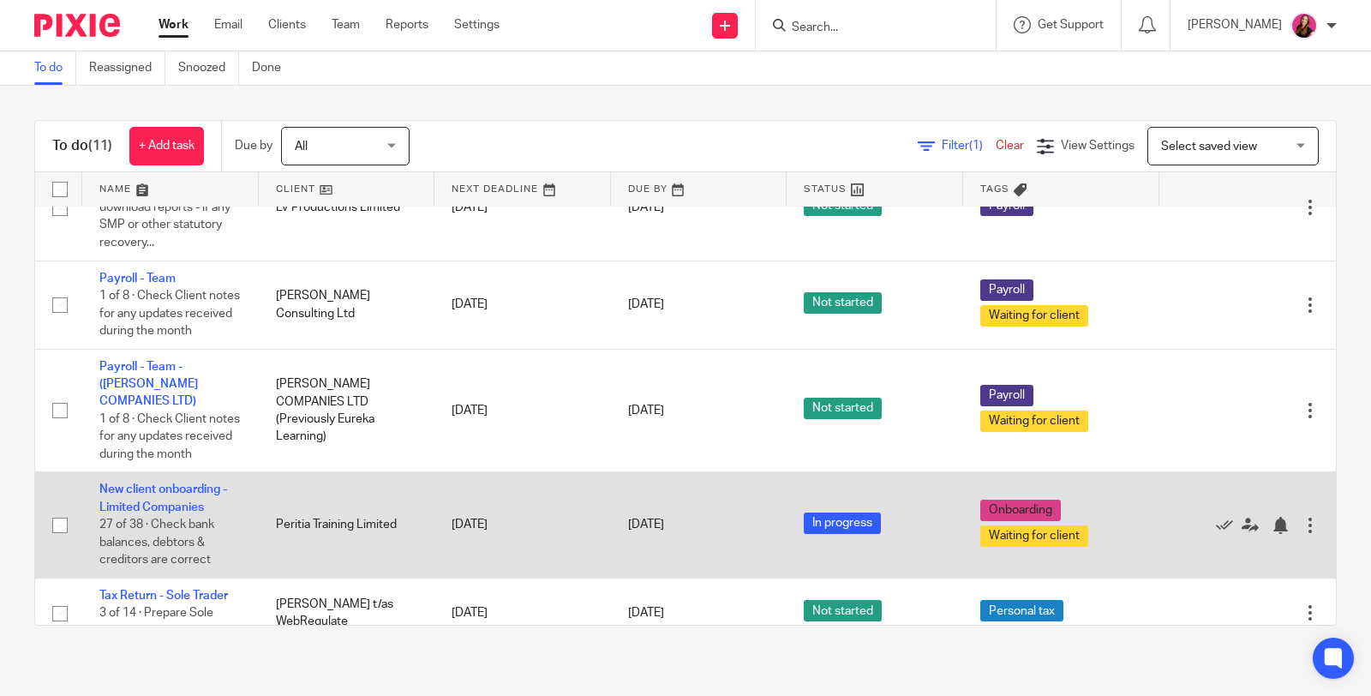
drag, startPoint x: 199, startPoint y: 516, endPoint x: 193, endPoint y: 502, distance: 15.0
click at [199, 513] on link "New client onboarding - Limited Companies" at bounding box center [163, 497] width 128 height 29
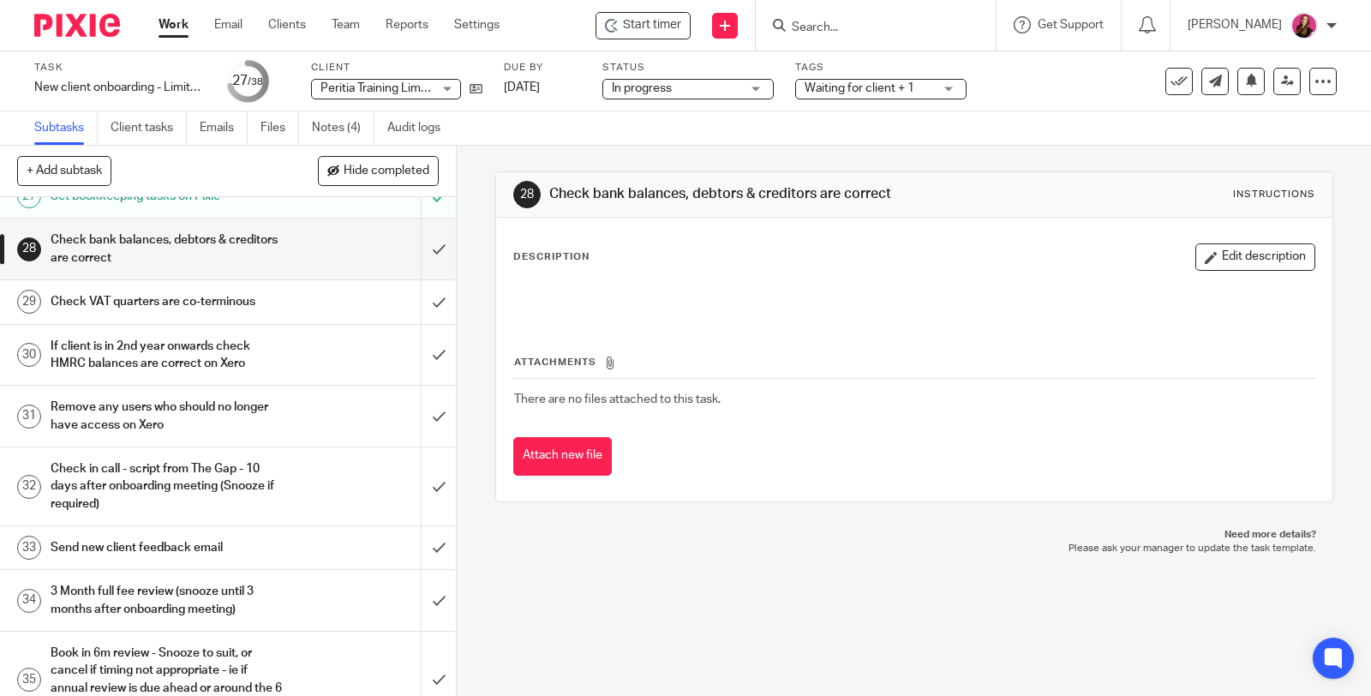
scroll to position [1428, 0]
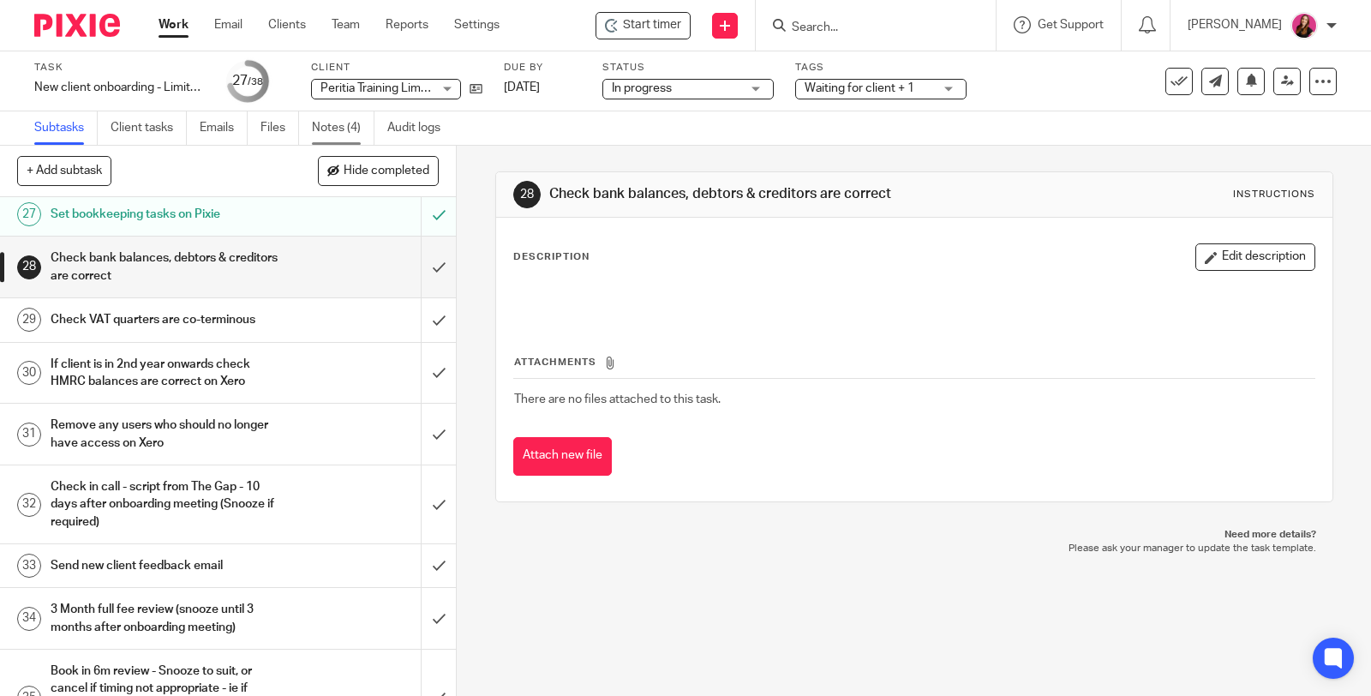
click at [327, 124] on link "Notes (4)" at bounding box center [343, 127] width 63 height 33
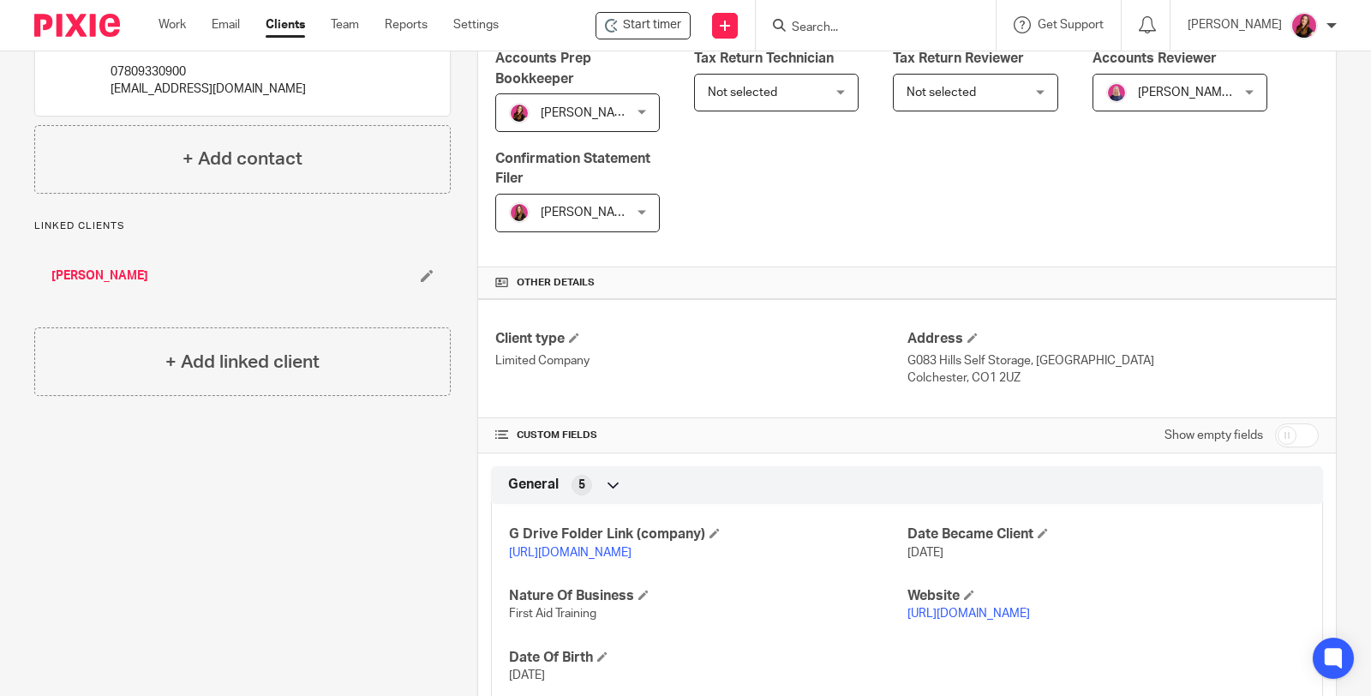
scroll to position [666, 0]
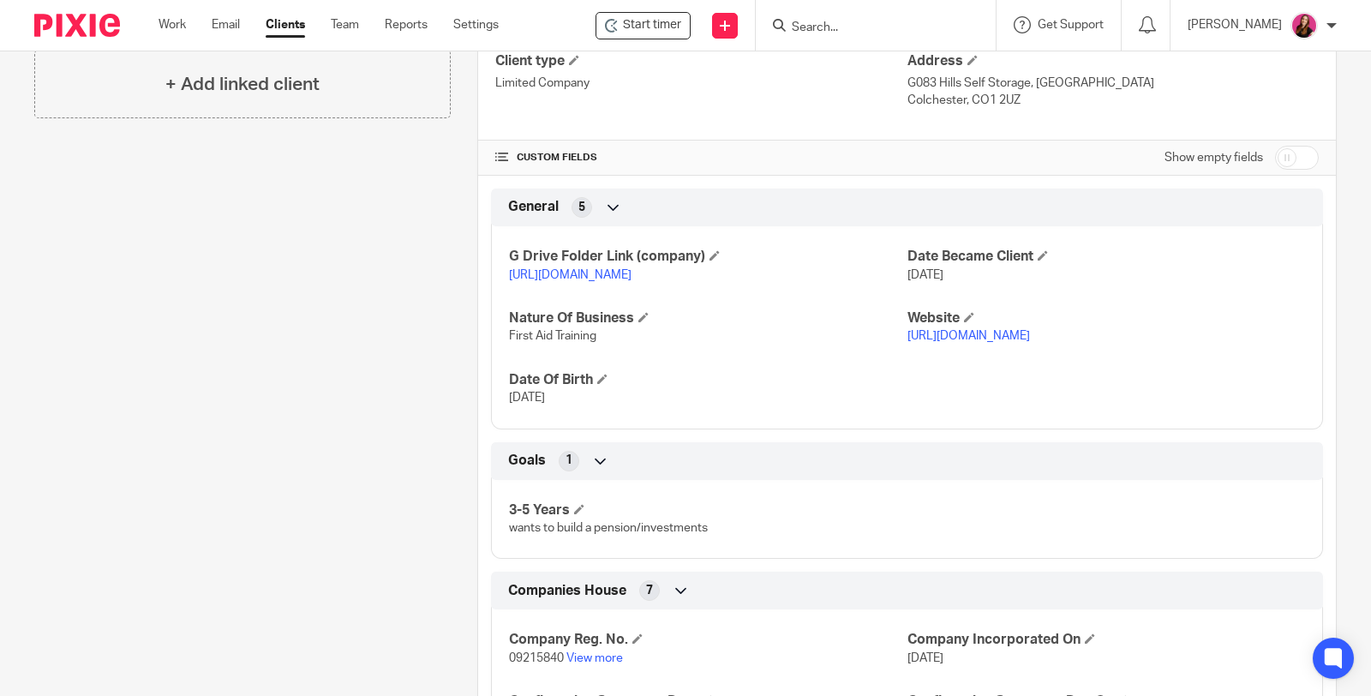
click at [632, 272] on link "[URL][DOMAIN_NAME]" at bounding box center [570, 275] width 123 height 12
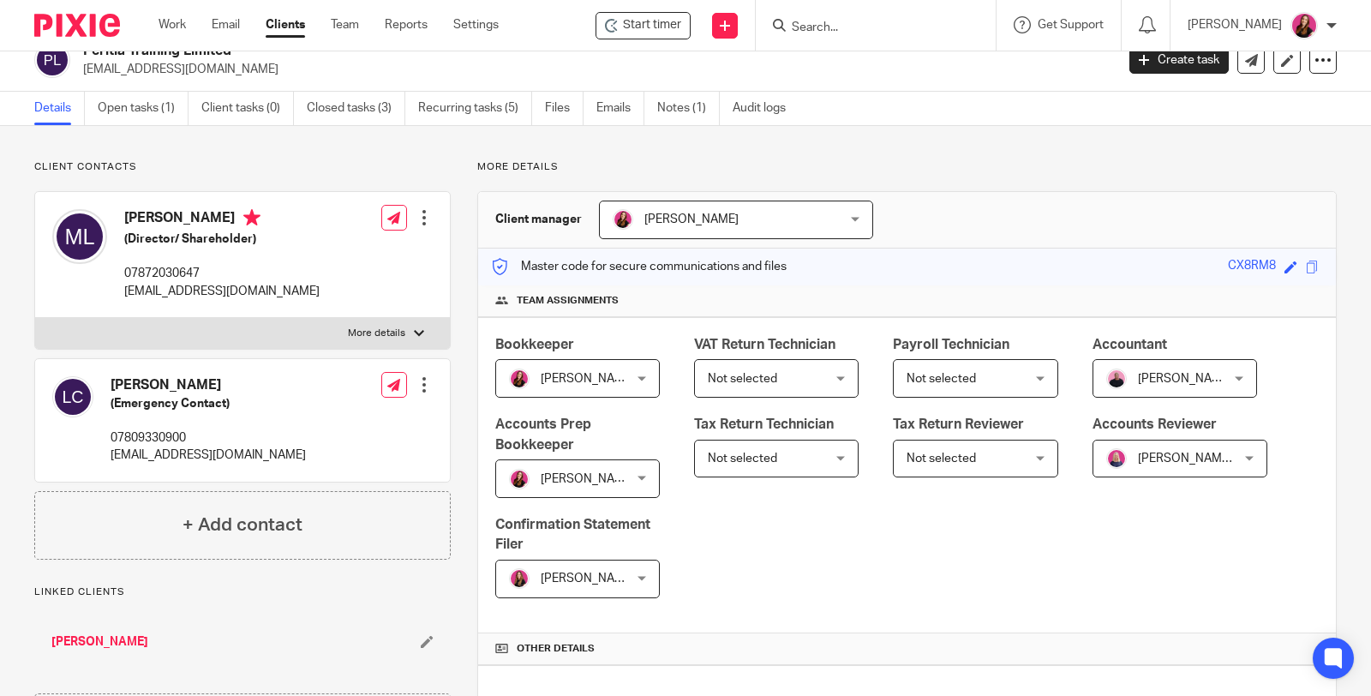
scroll to position [0, 0]
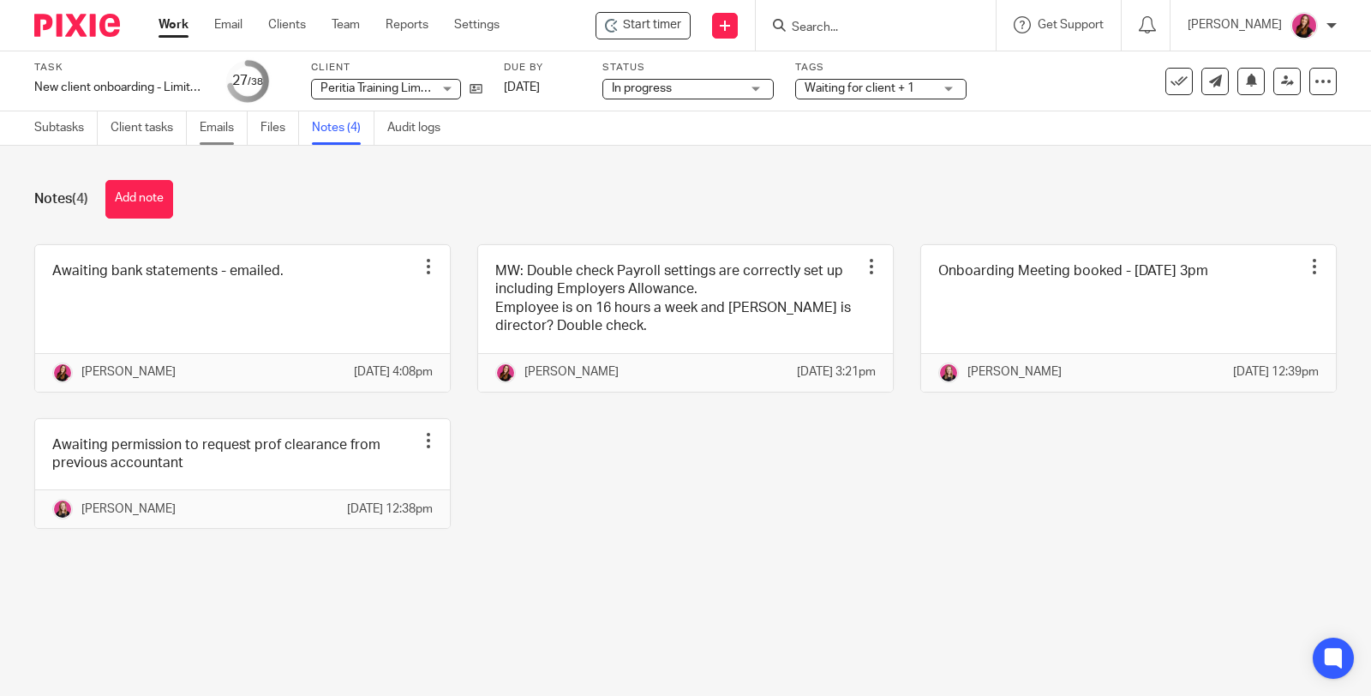
click at [228, 131] on link "Emails" at bounding box center [224, 127] width 48 height 33
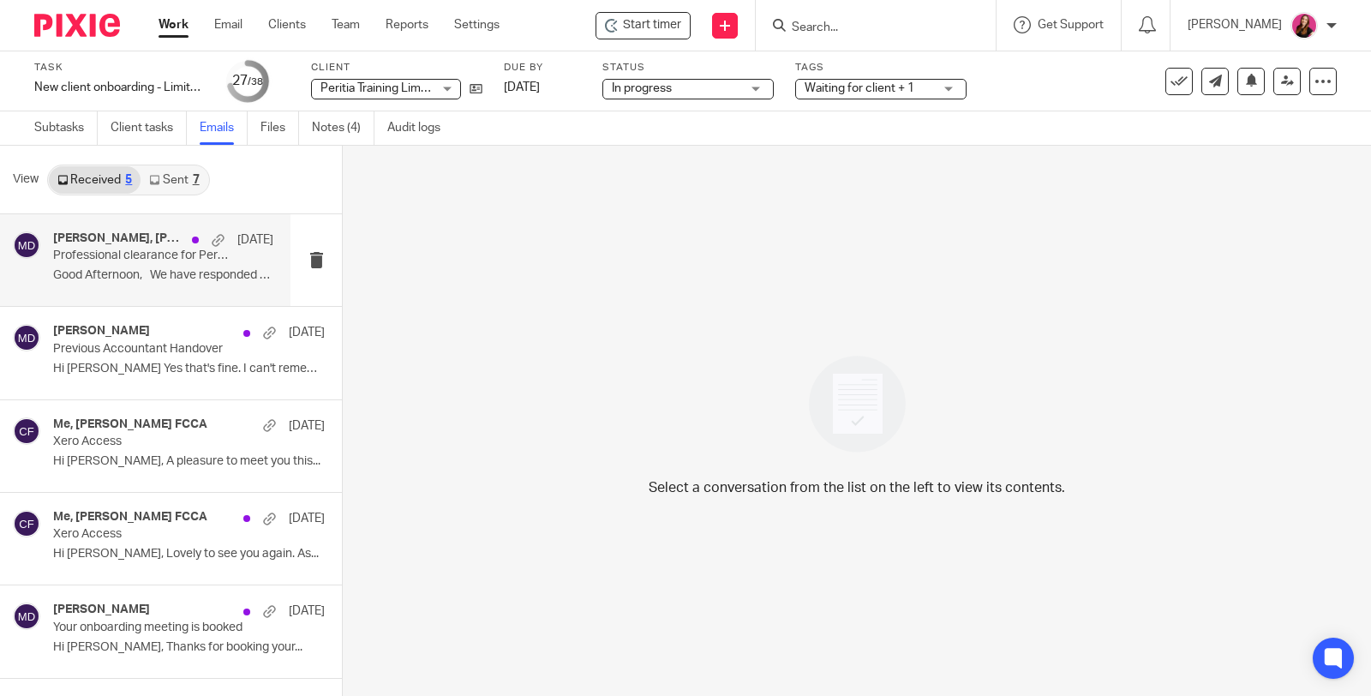
click at [154, 261] on p "Professional clearance for Peritia Training Limited" at bounding box center [141, 256] width 177 height 15
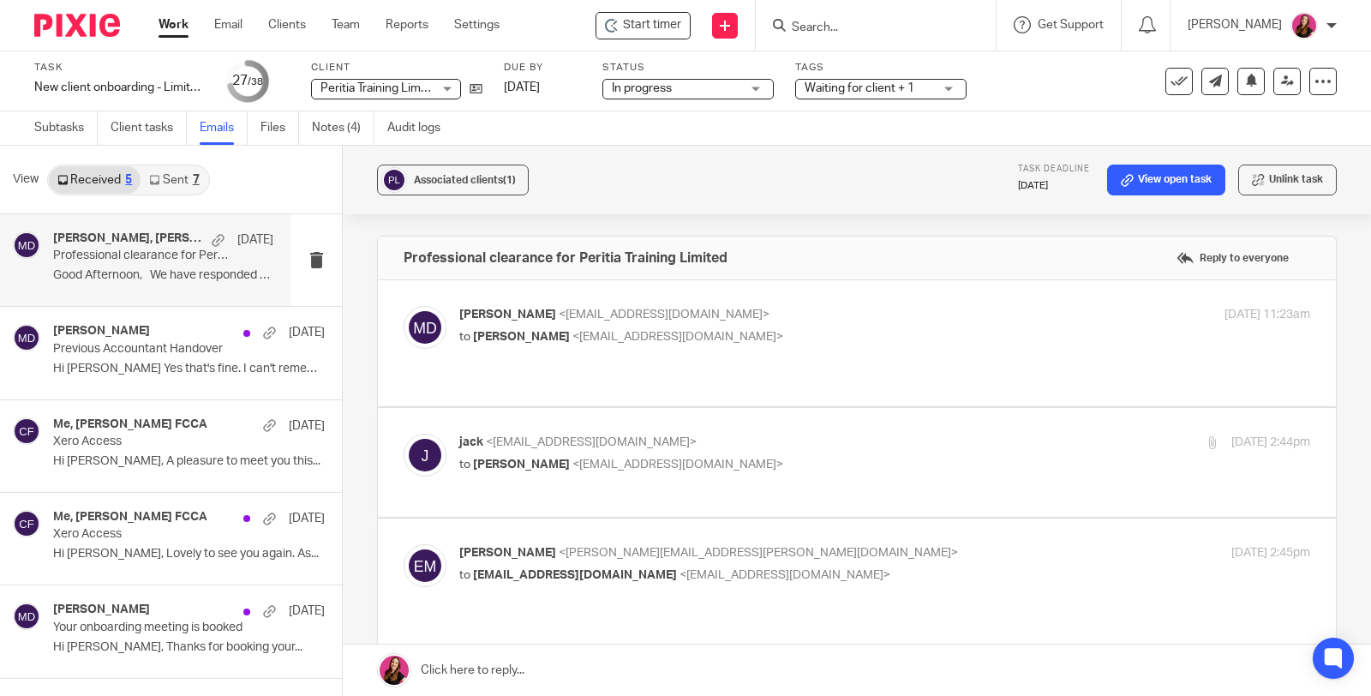
scroll to position [190, 0]
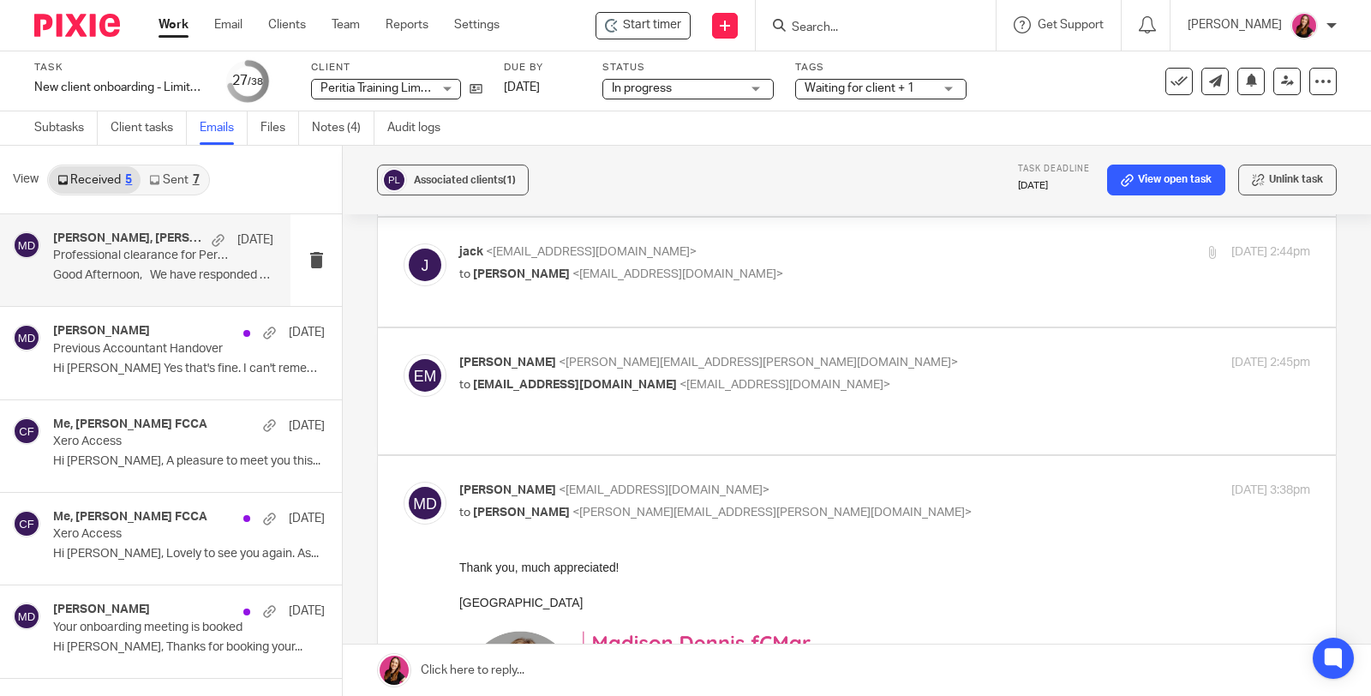
click at [713, 390] on div "Emily Mullins <emily.mullins@ljrose.co.uk> to madison@pinkpigfinancials.co.uk <…" at bounding box center [857, 391] width 907 height 75
click at [749, 354] on p "Emily Mullins <emily.mullins@ljrose.co.uk>" at bounding box center [742, 363] width 567 height 18
checkbox input "true"
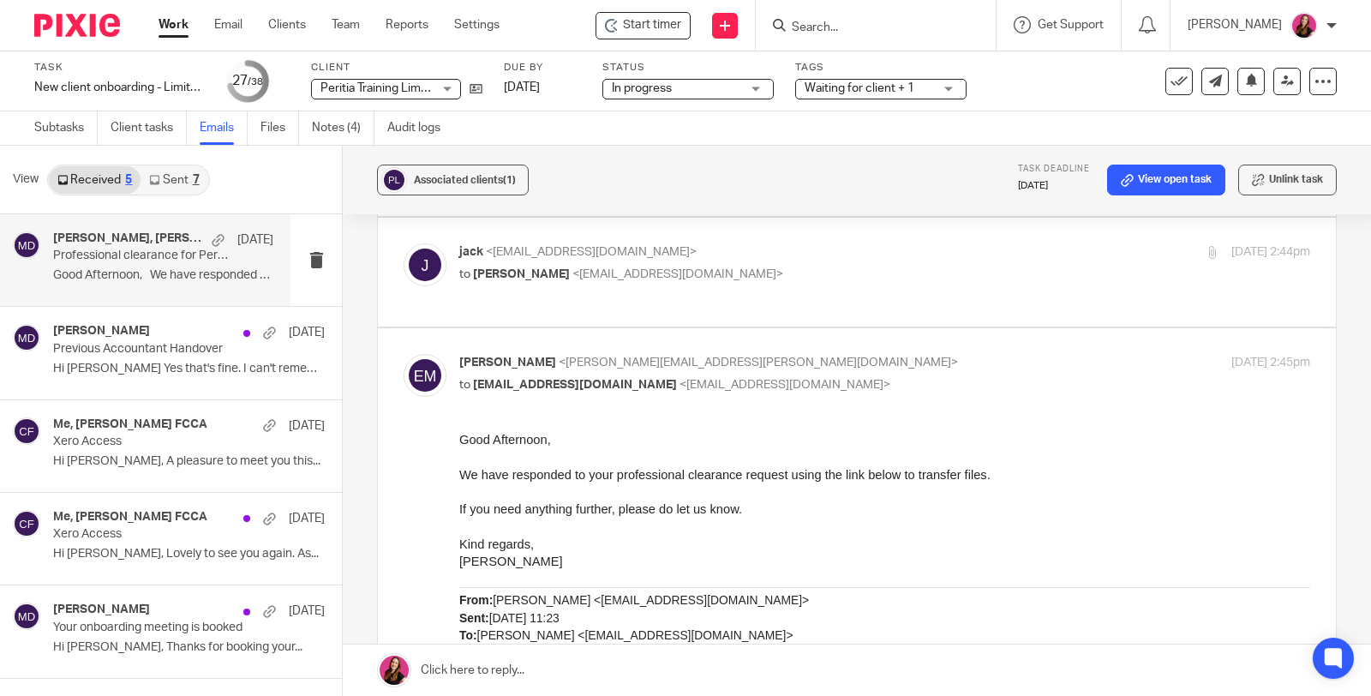
scroll to position [0, 0]
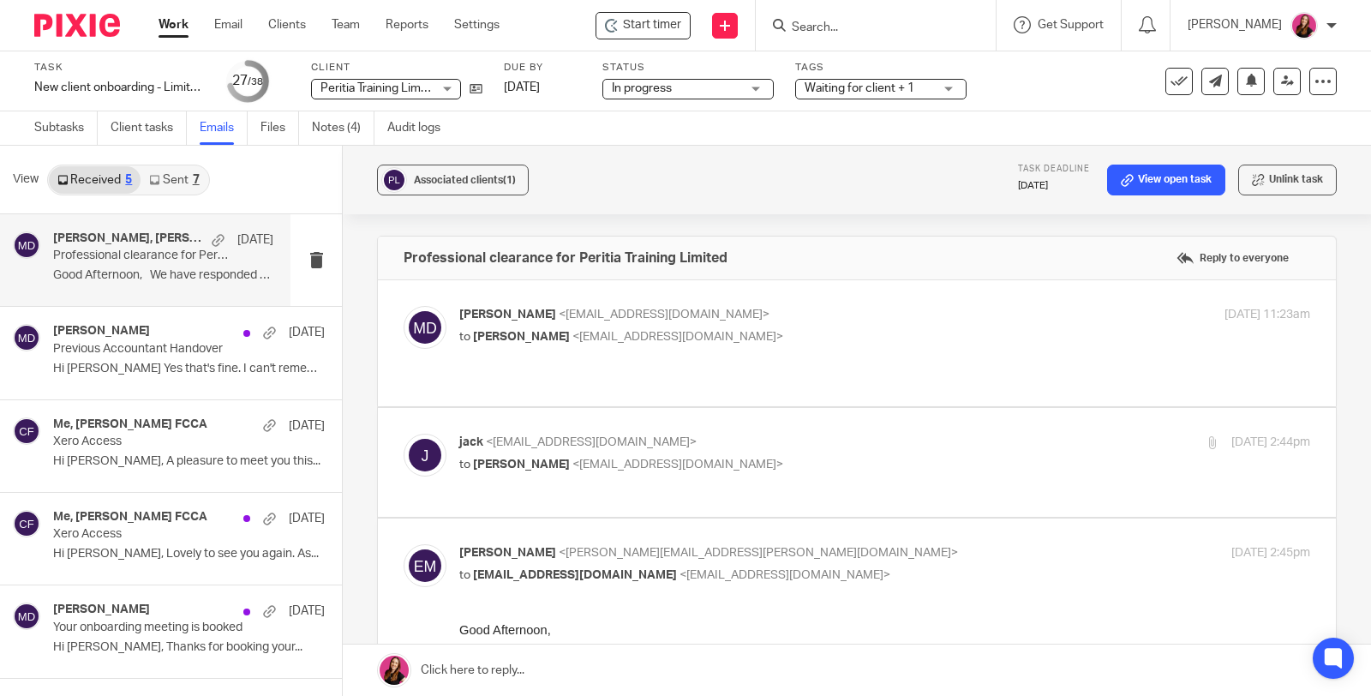
click at [789, 456] on p "to Madison Dennis <madison@pinkpigfinancials.co.uk>" at bounding box center [742, 465] width 567 height 18
checkbox input "true"
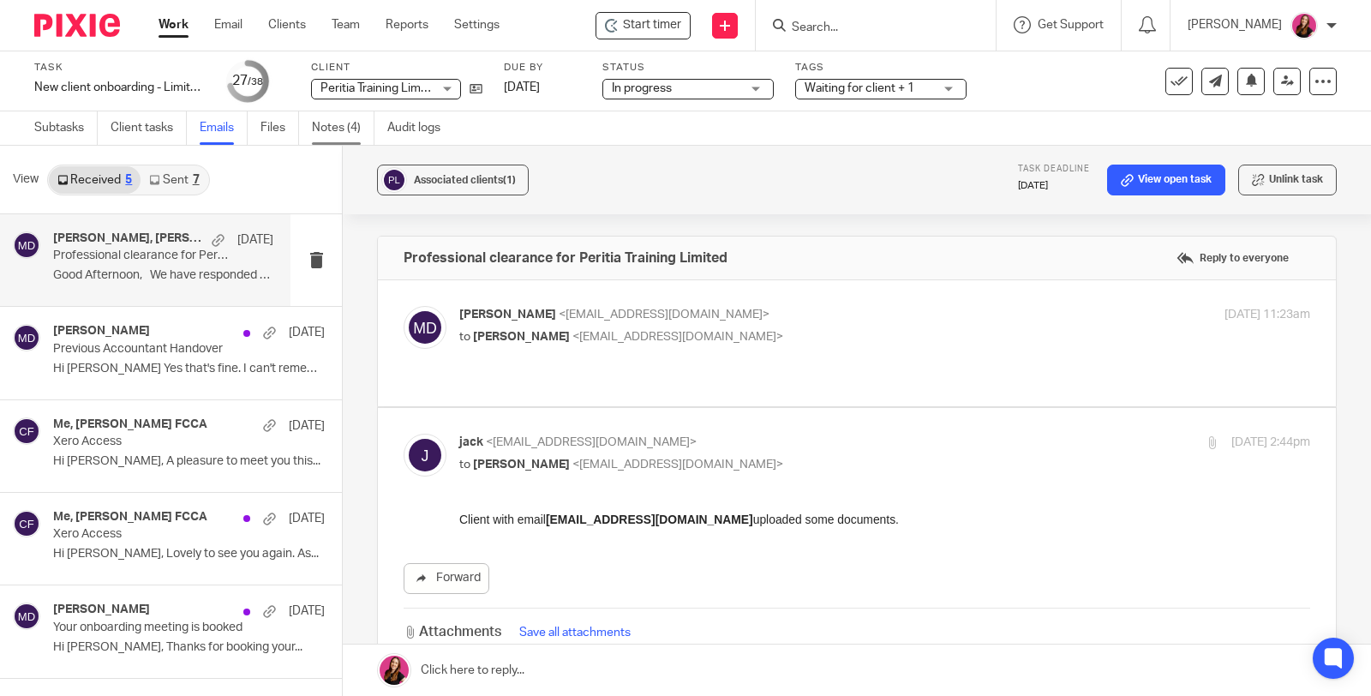
click at [340, 131] on link "Notes (4)" at bounding box center [343, 127] width 63 height 33
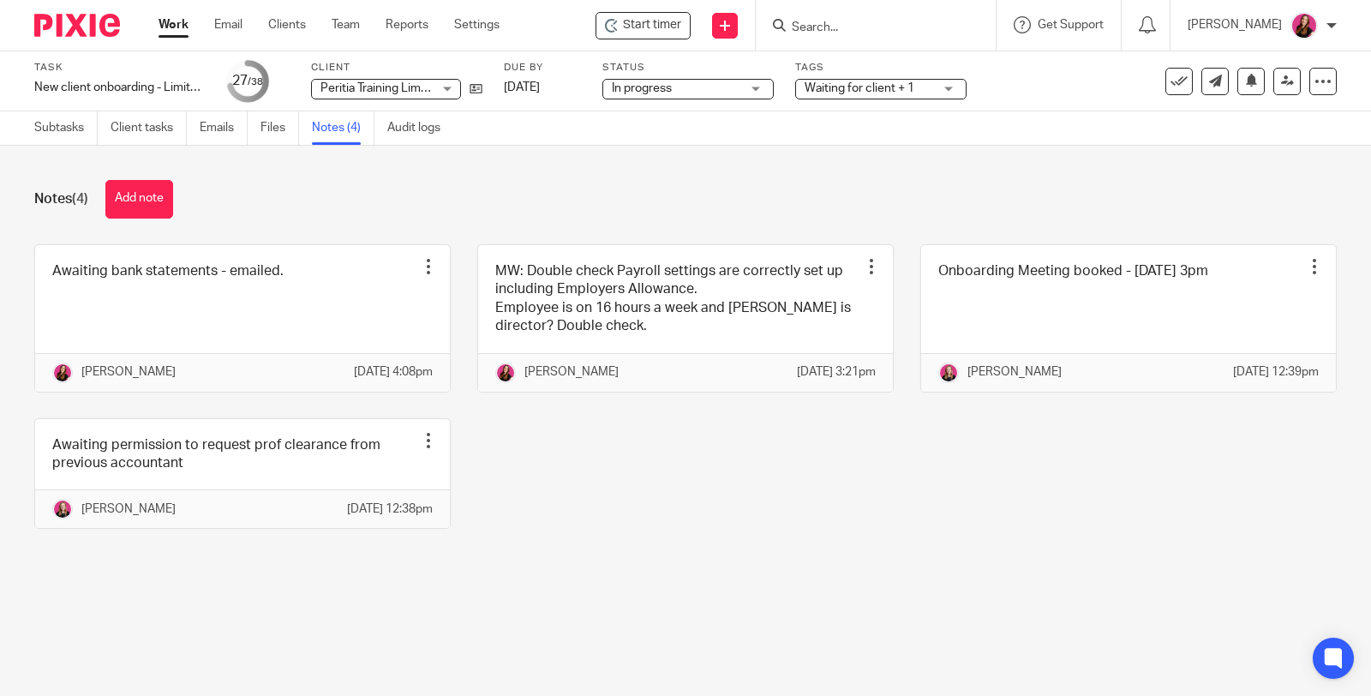
drag, startPoint x: 150, startPoint y: 189, endPoint x: 328, endPoint y: 208, distance: 179.3
click at [150, 189] on button "Add note" at bounding box center [139, 199] width 68 height 39
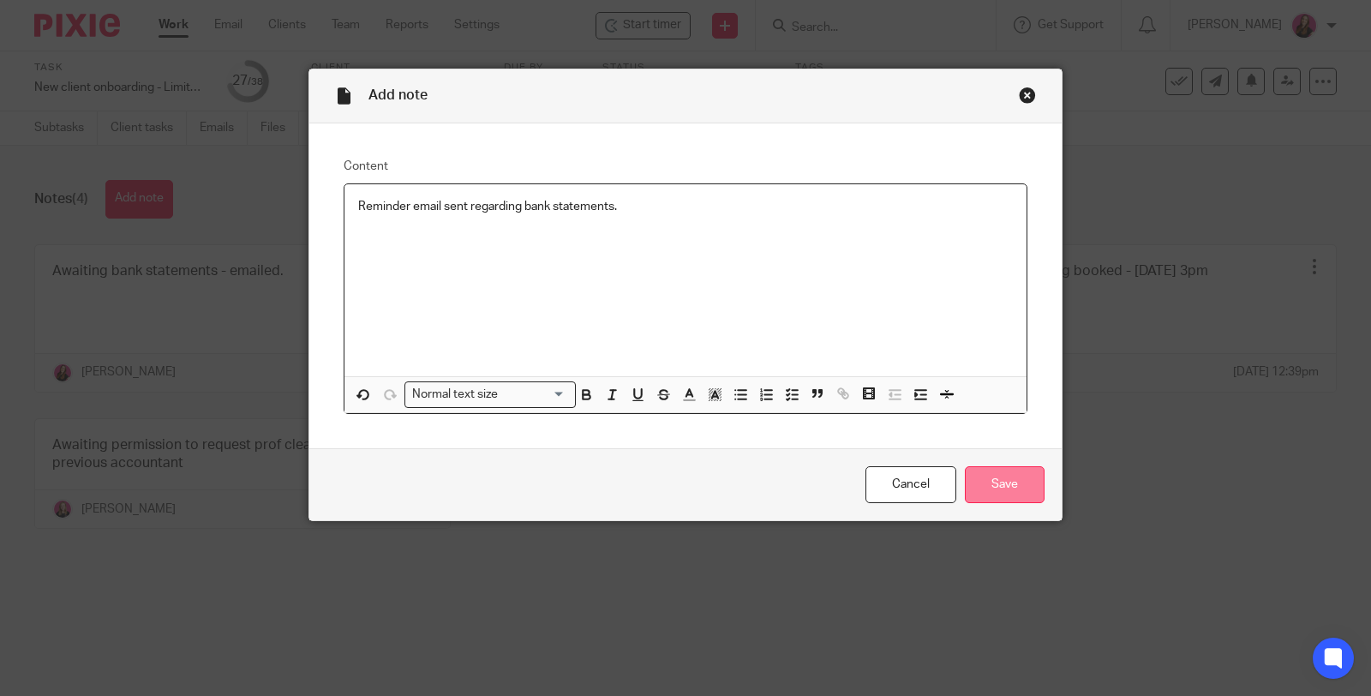
click at [999, 489] on input "Save" at bounding box center [1005, 484] width 80 height 37
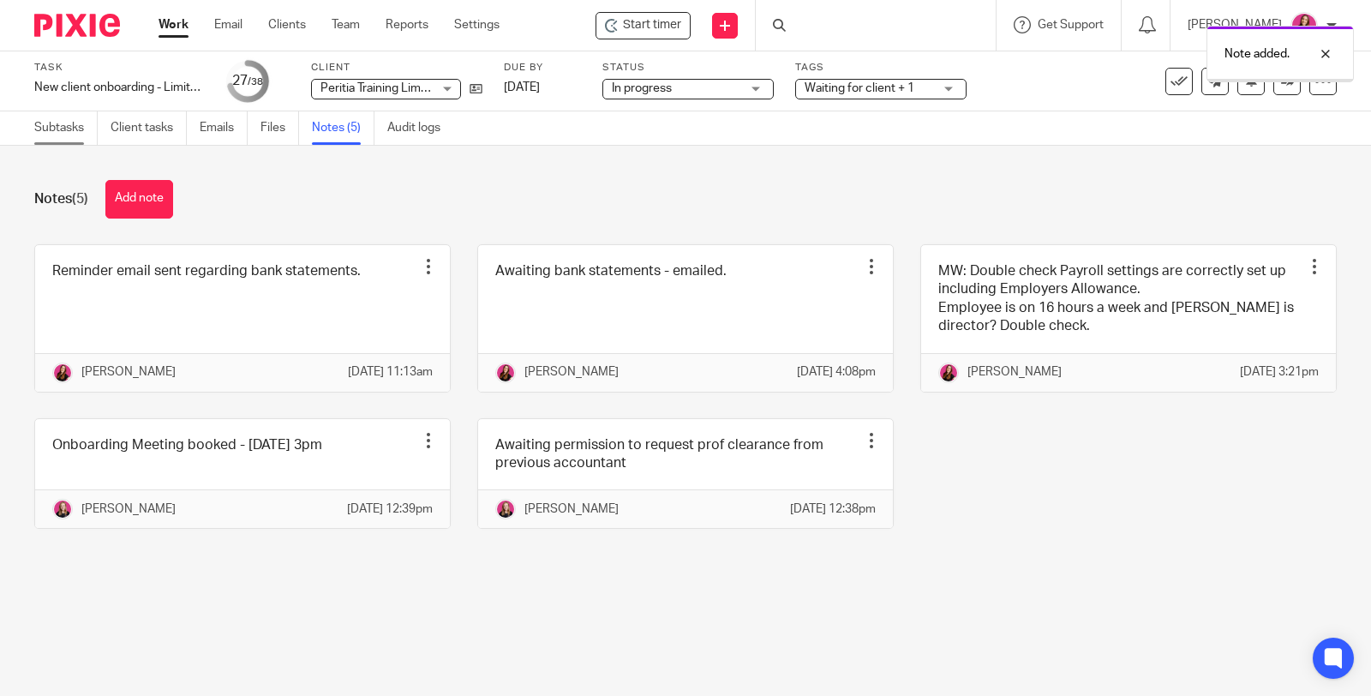
click at [61, 130] on link "Subtasks" at bounding box center [65, 127] width 63 height 33
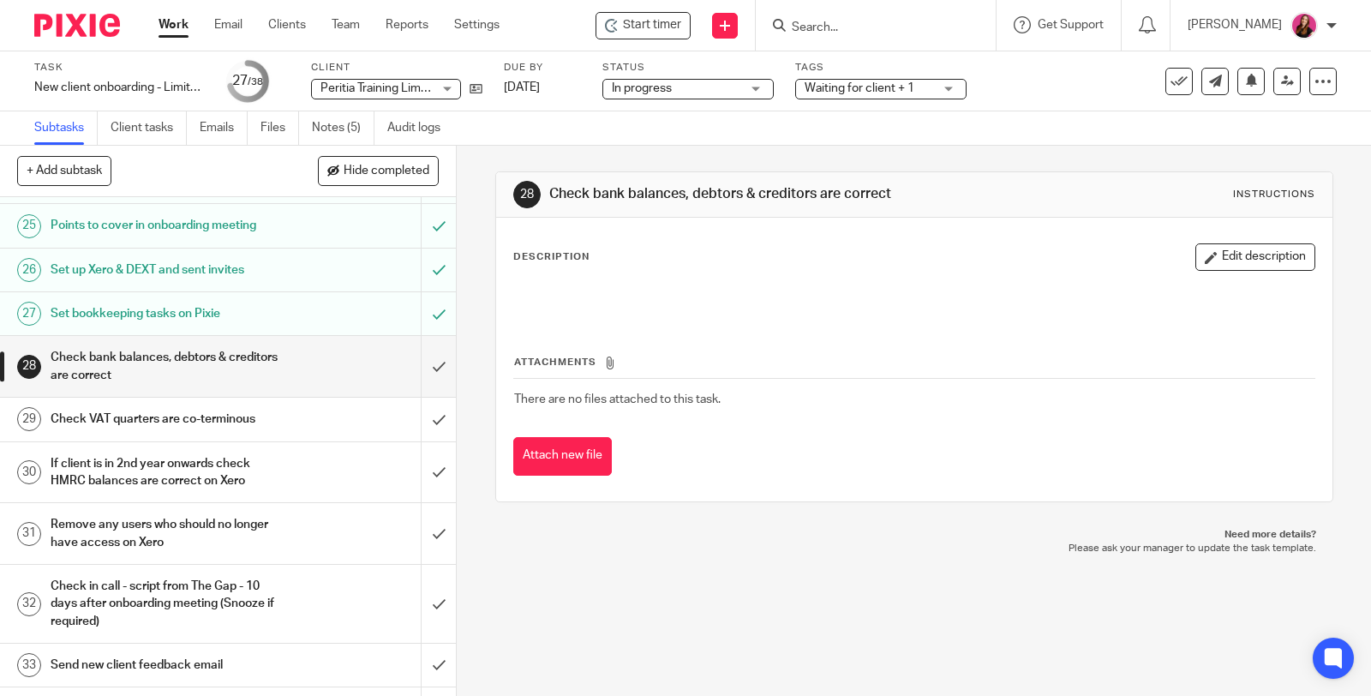
scroll to position [1333, 0]
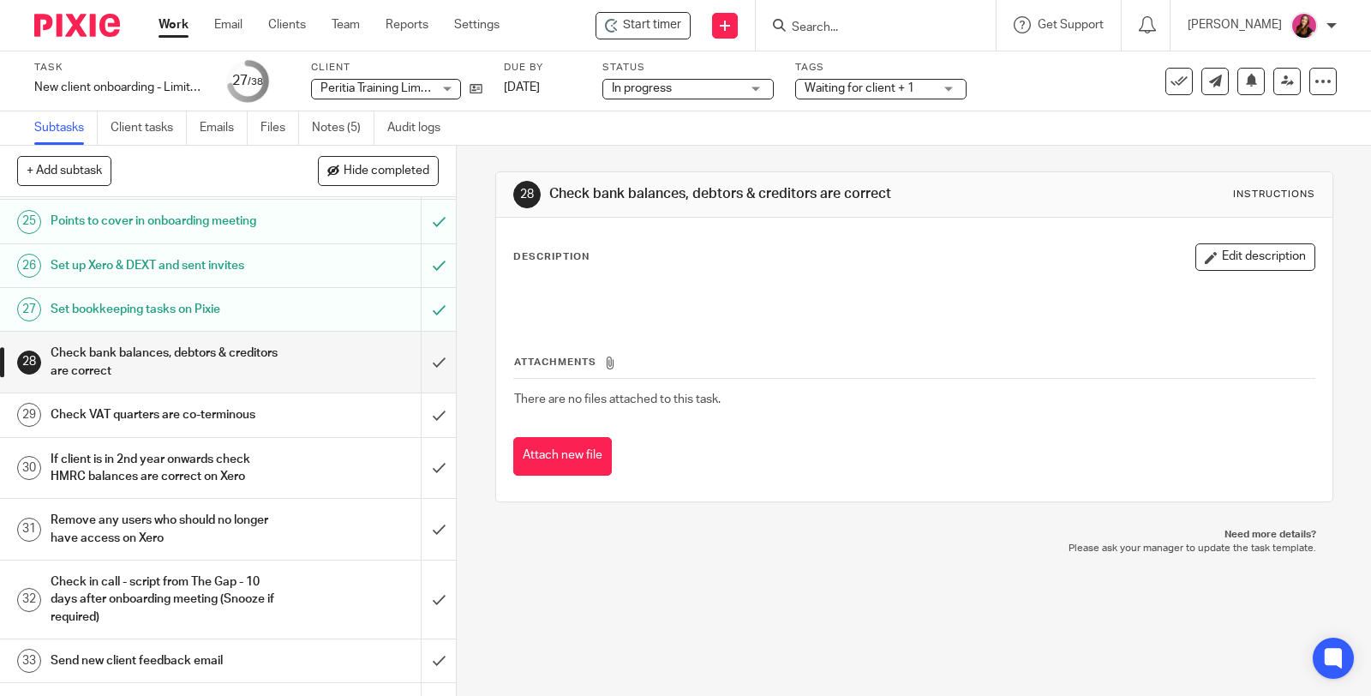
click at [157, 428] on h1 "Check VAT quarters are co-terminous" at bounding box center [169, 415] width 236 height 26
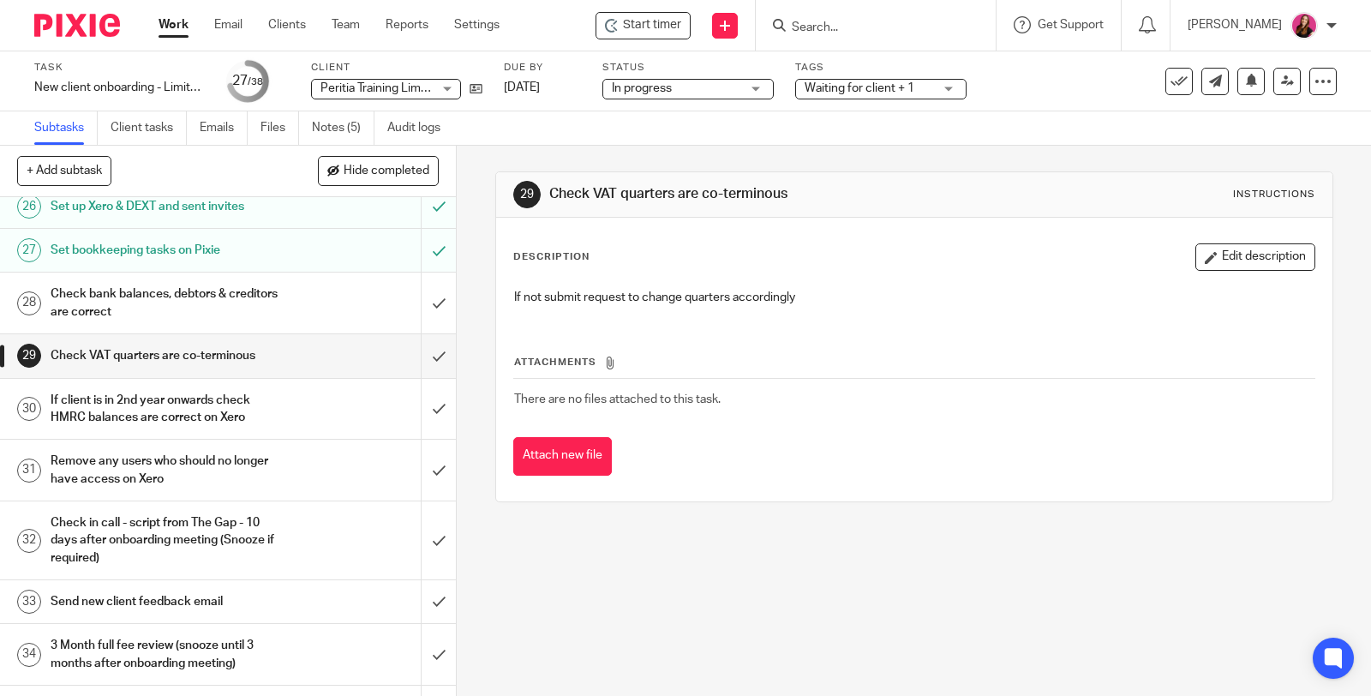
scroll to position [1428, 0]
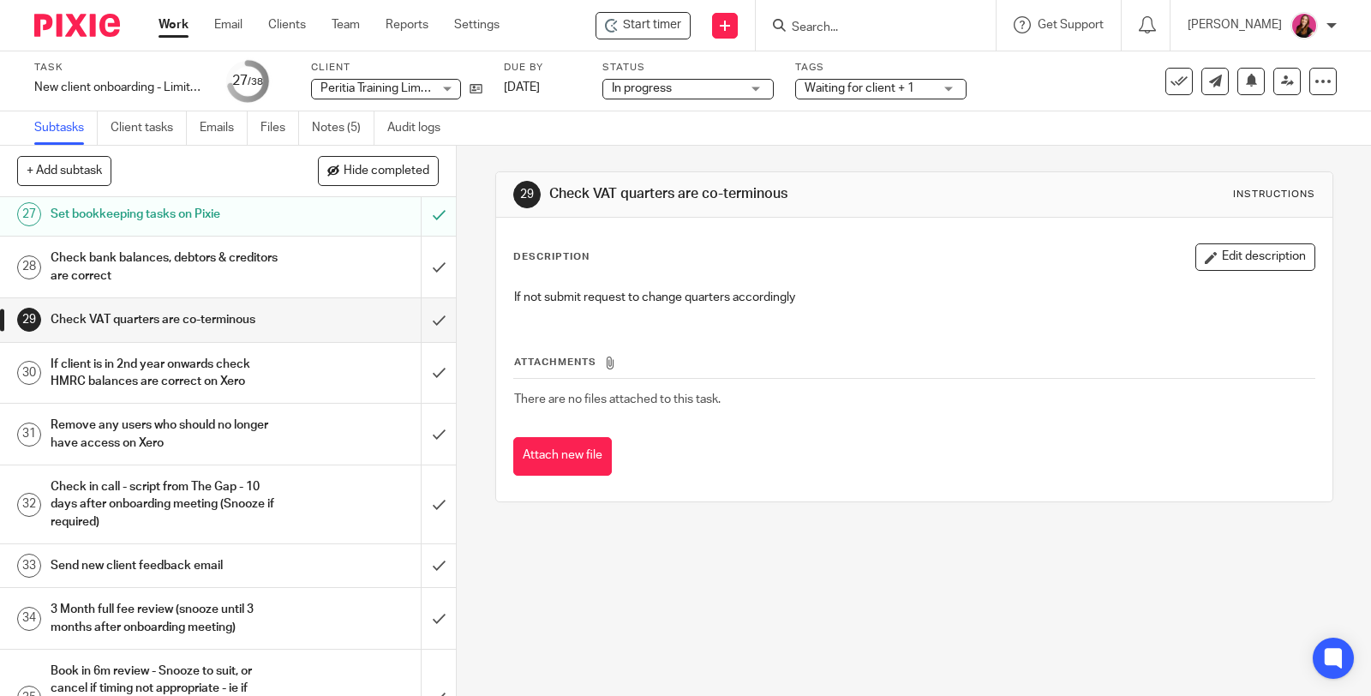
click at [178, 289] on h1 "Check bank balances, debtors & creditors are correct" at bounding box center [169, 267] width 236 height 44
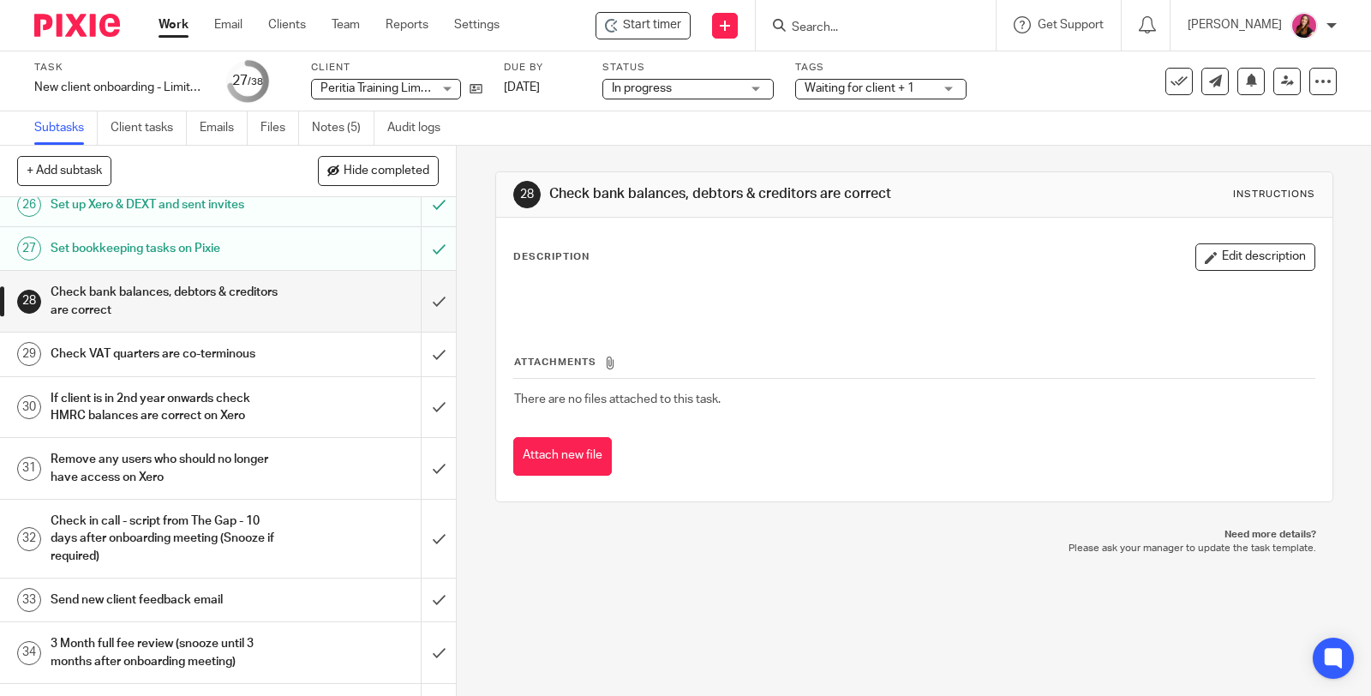
scroll to position [1428, 0]
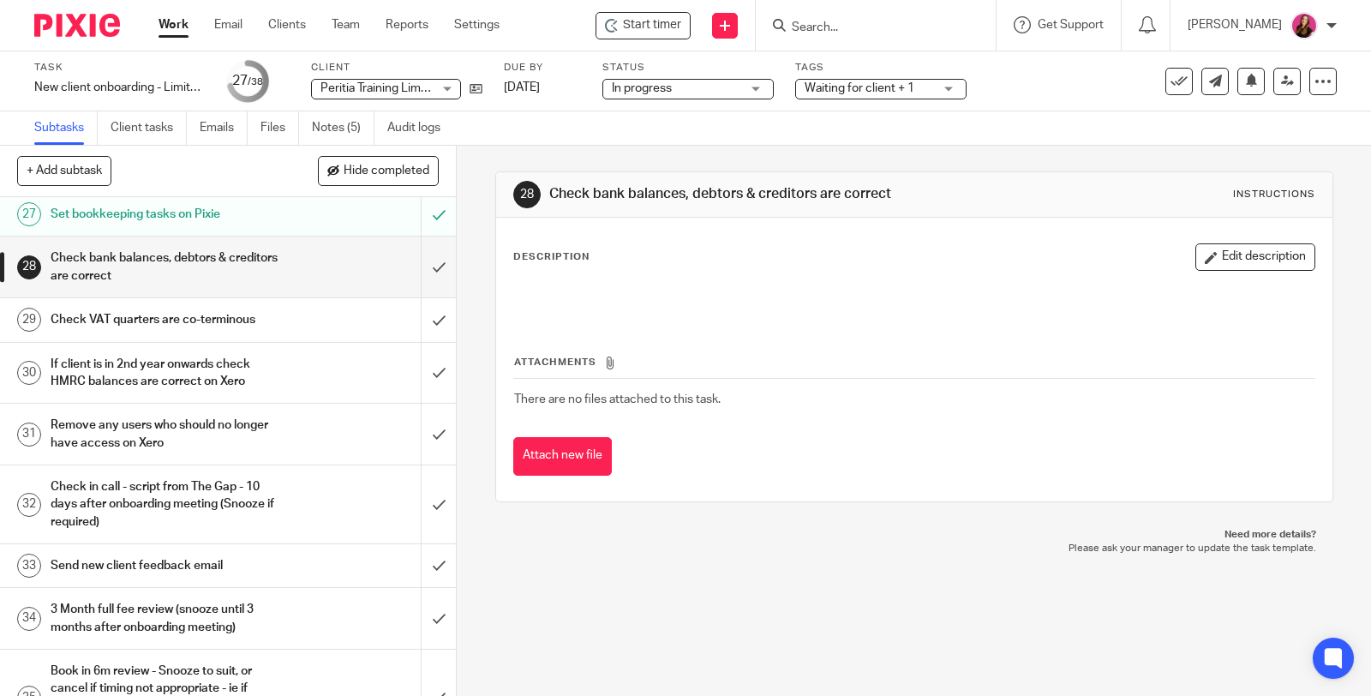
click at [189, 333] on h1 "Check VAT quarters are co-terminous" at bounding box center [169, 320] width 236 height 26
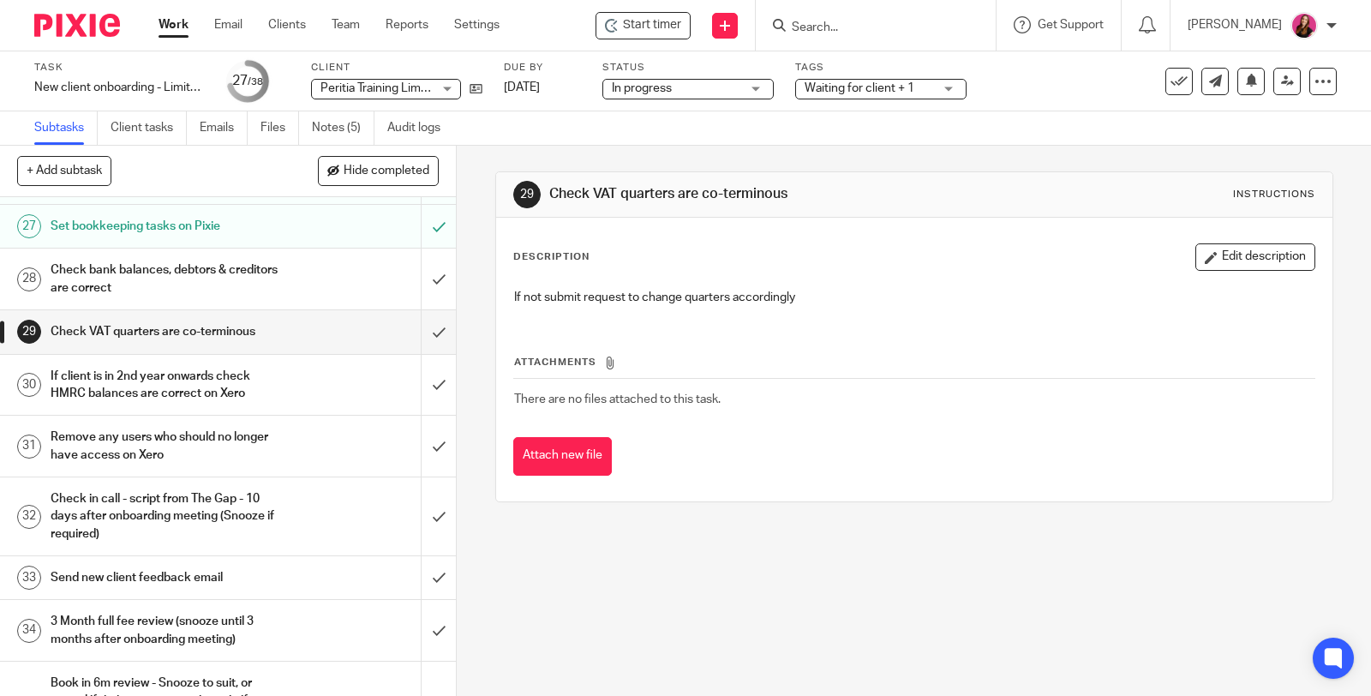
scroll to position [1428, 0]
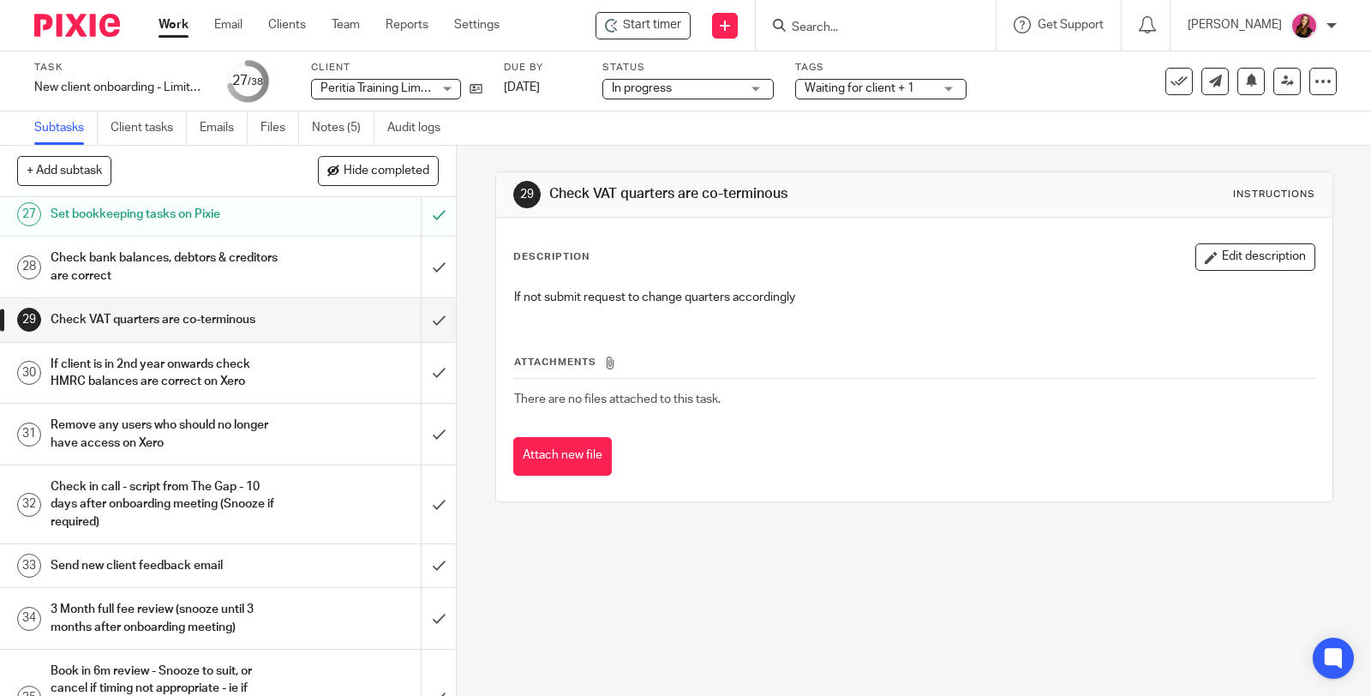
click at [954, 88] on div "Waiting for client + 1" at bounding box center [880, 89] width 171 height 21
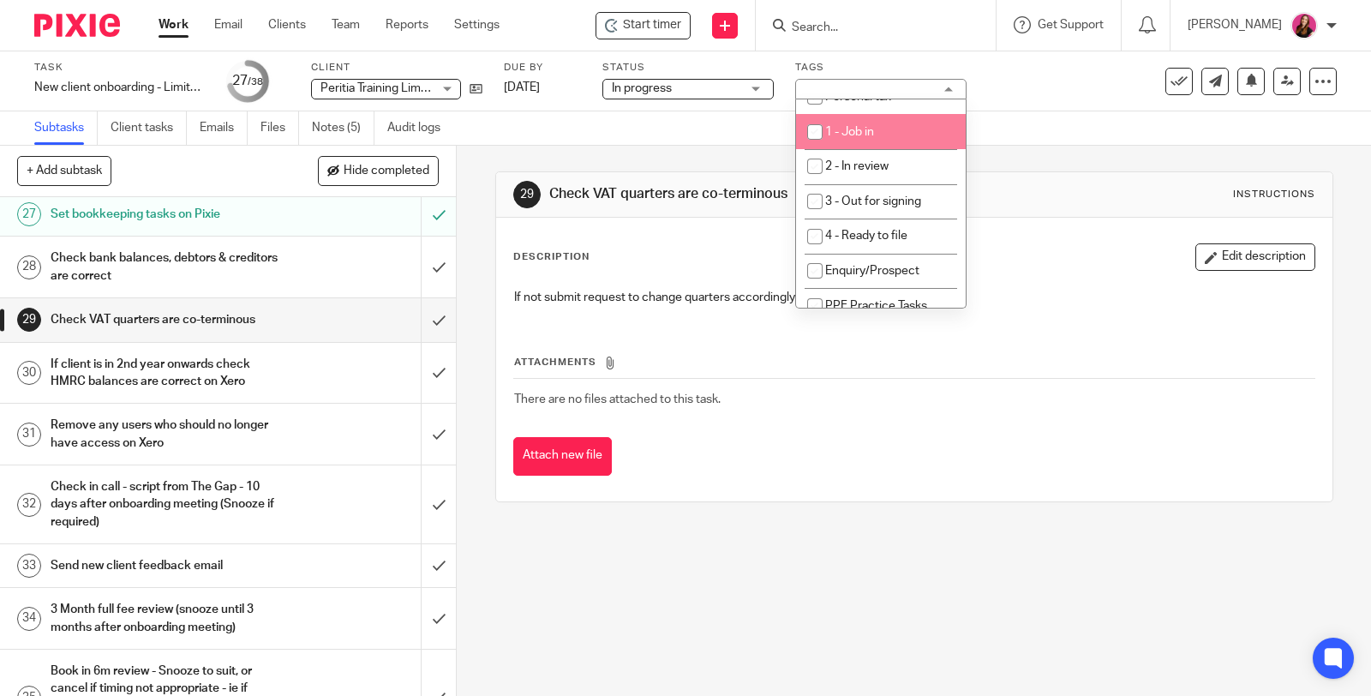
scroll to position [285, 0]
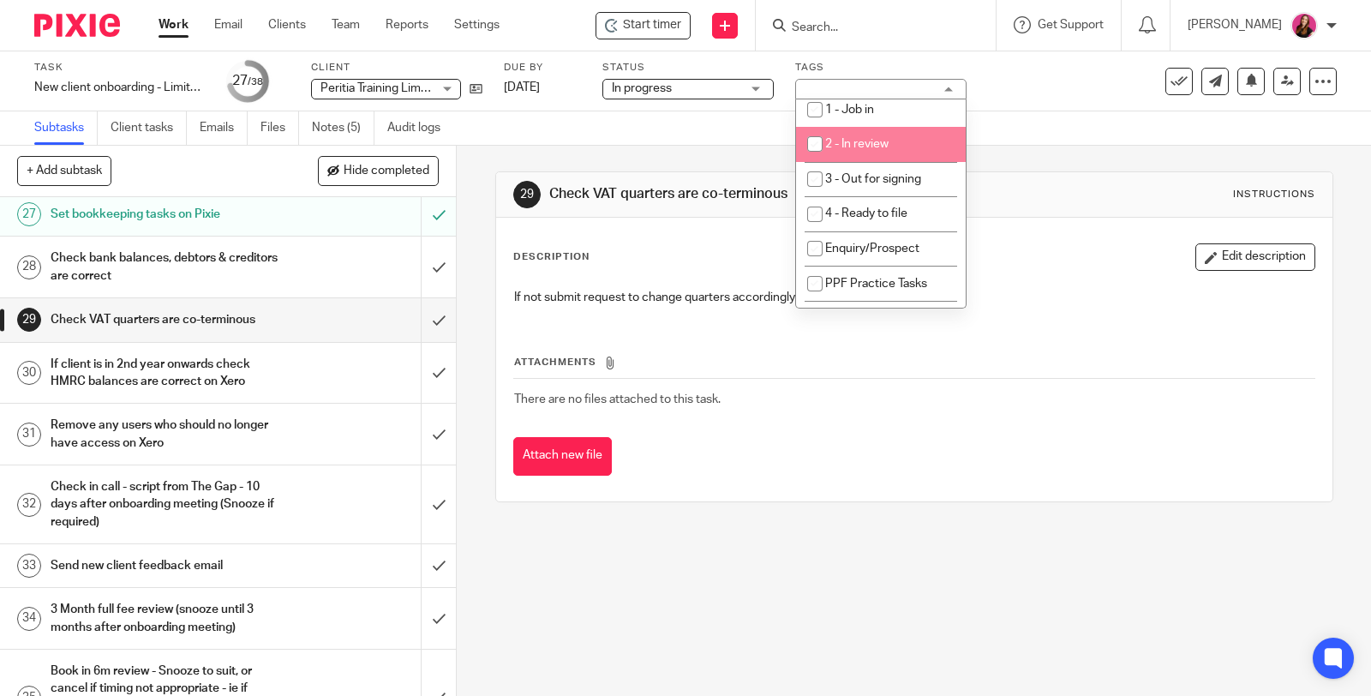
click at [914, 138] on li "2 - In review" at bounding box center [881, 144] width 170 height 35
checkbox input "true"
click at [349, 122] on link "Notes (5)" at bounding box center [343, 127] width 63 height 33
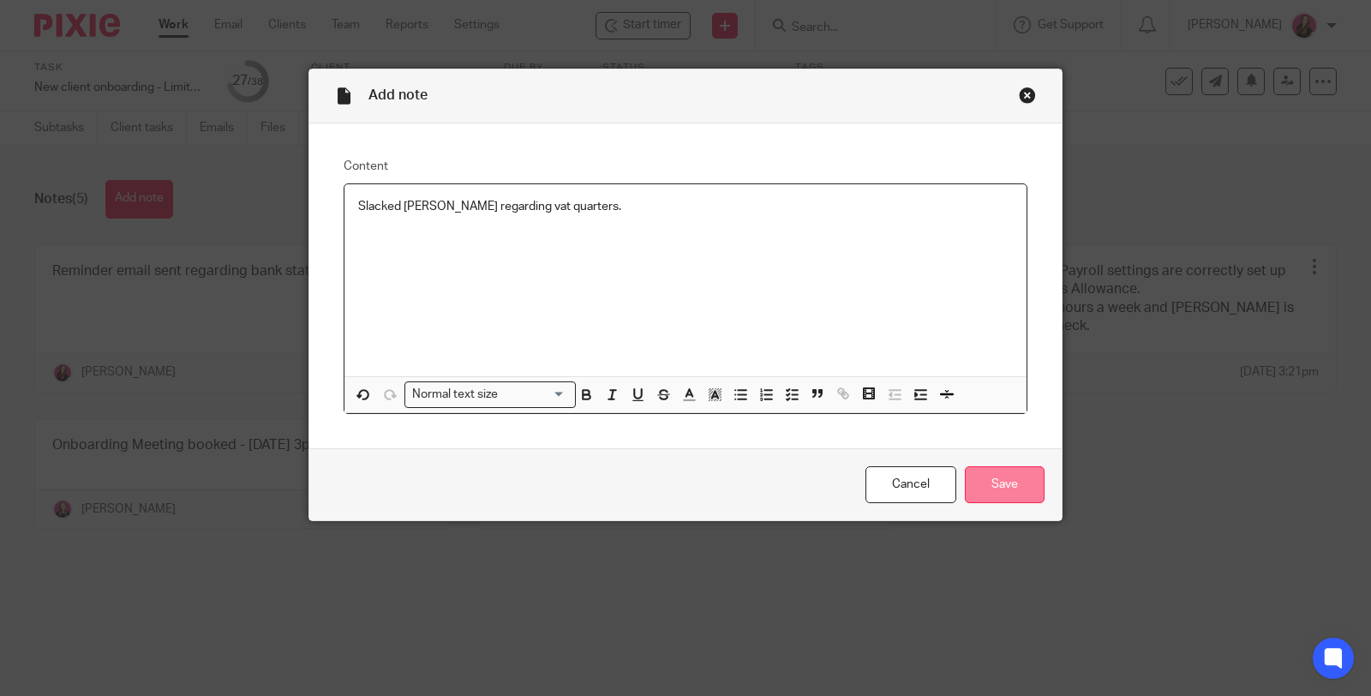
click at [1016, 495] on input "Save" at bounding box center [1005, 484] width 80 height 37
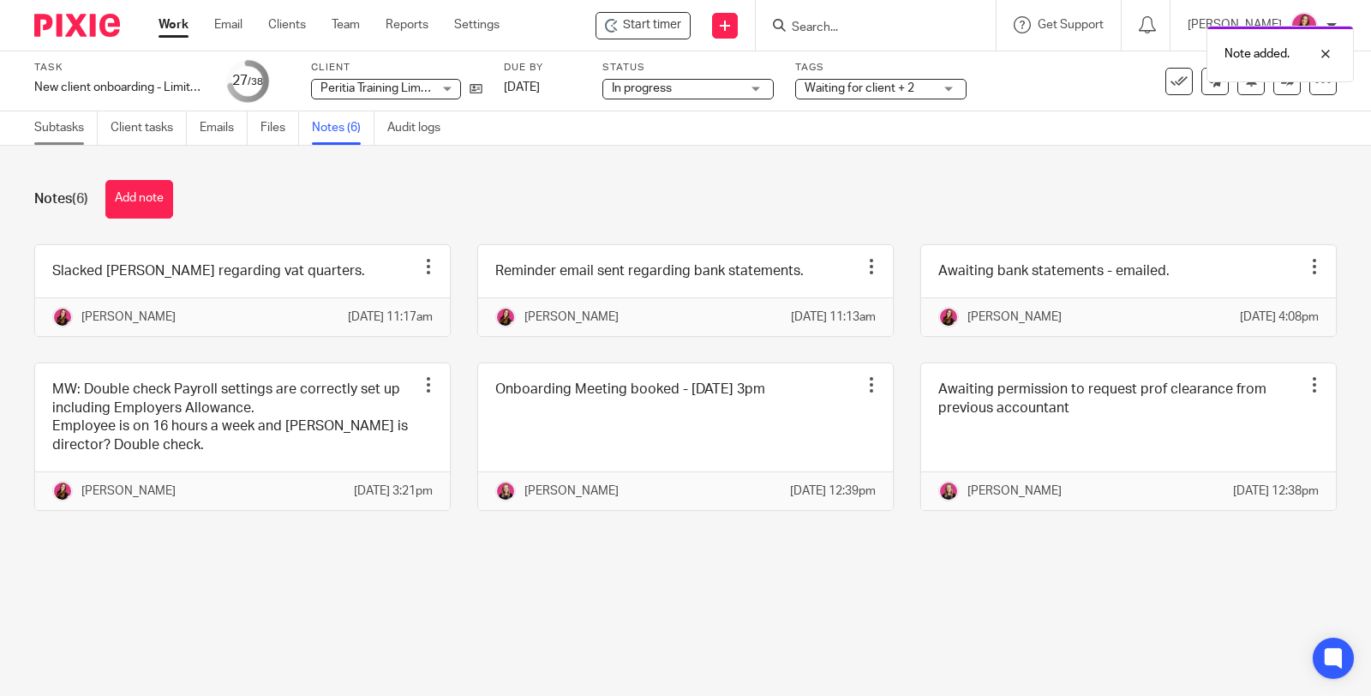
click at [65, 131] on link "Subtasks" at bounding box center [65, 127] width 63 height 33
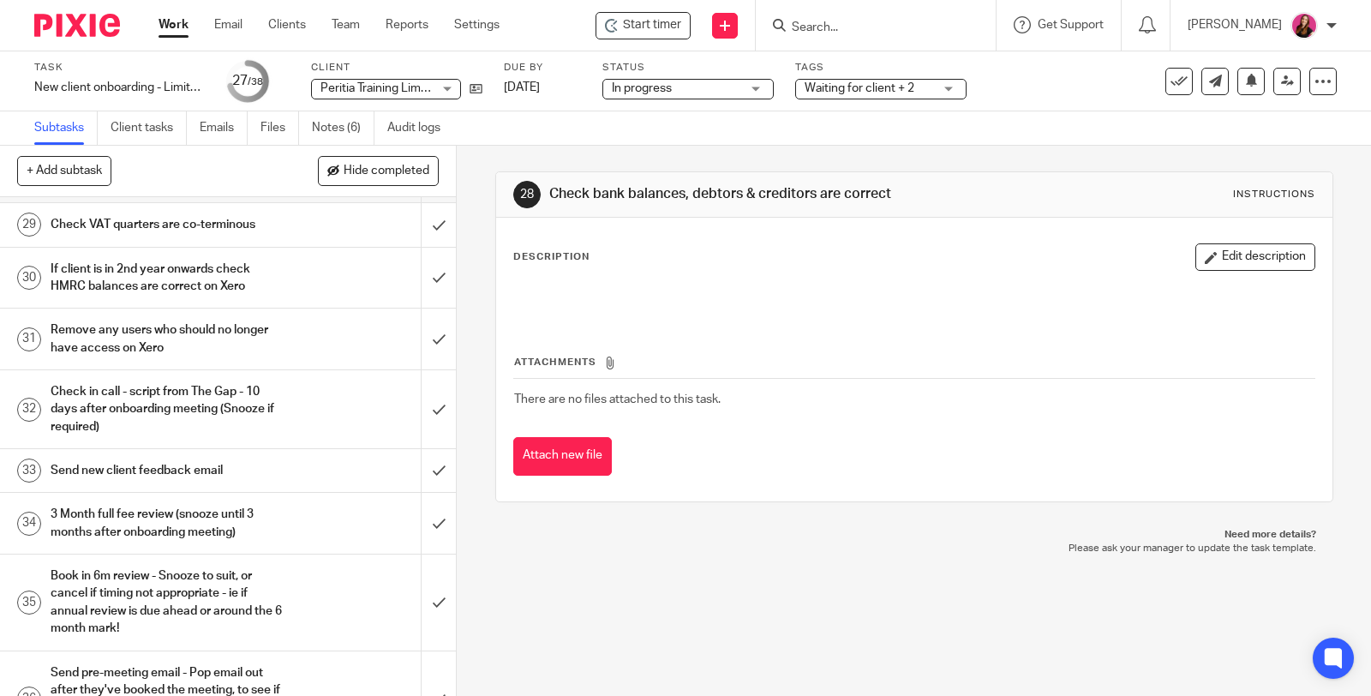
scroll to position [1428, 0]
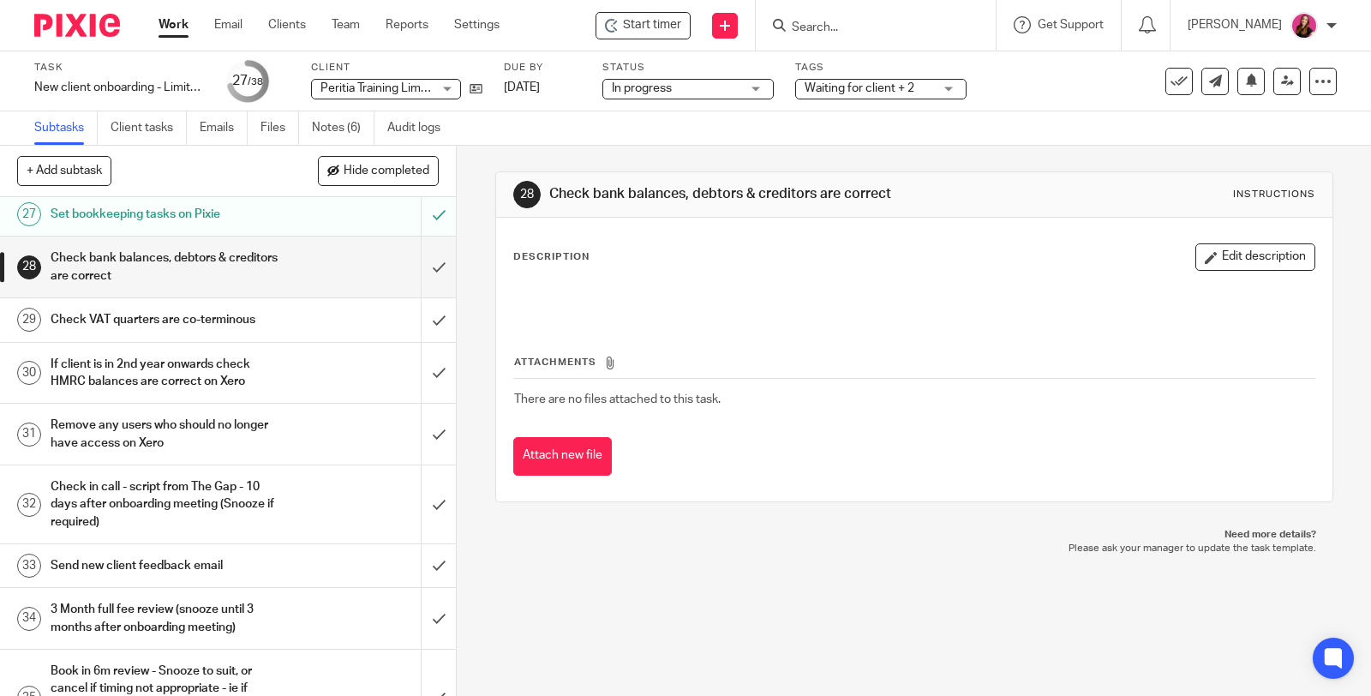
click at [263, 391] on h1 "If client is in 2nd year onwards check HMRC balances are correct on Xero" at bounding box center [169, 373] width 236 height 44
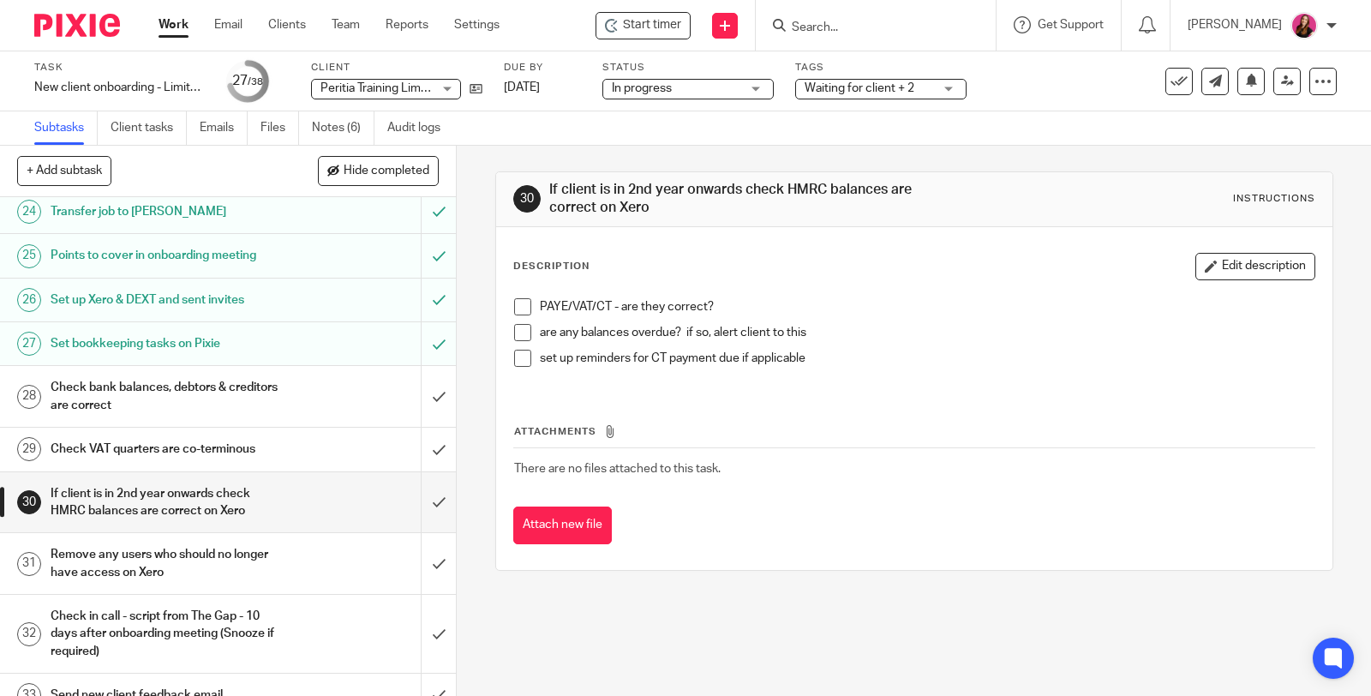
scroll to position [1333, 0]
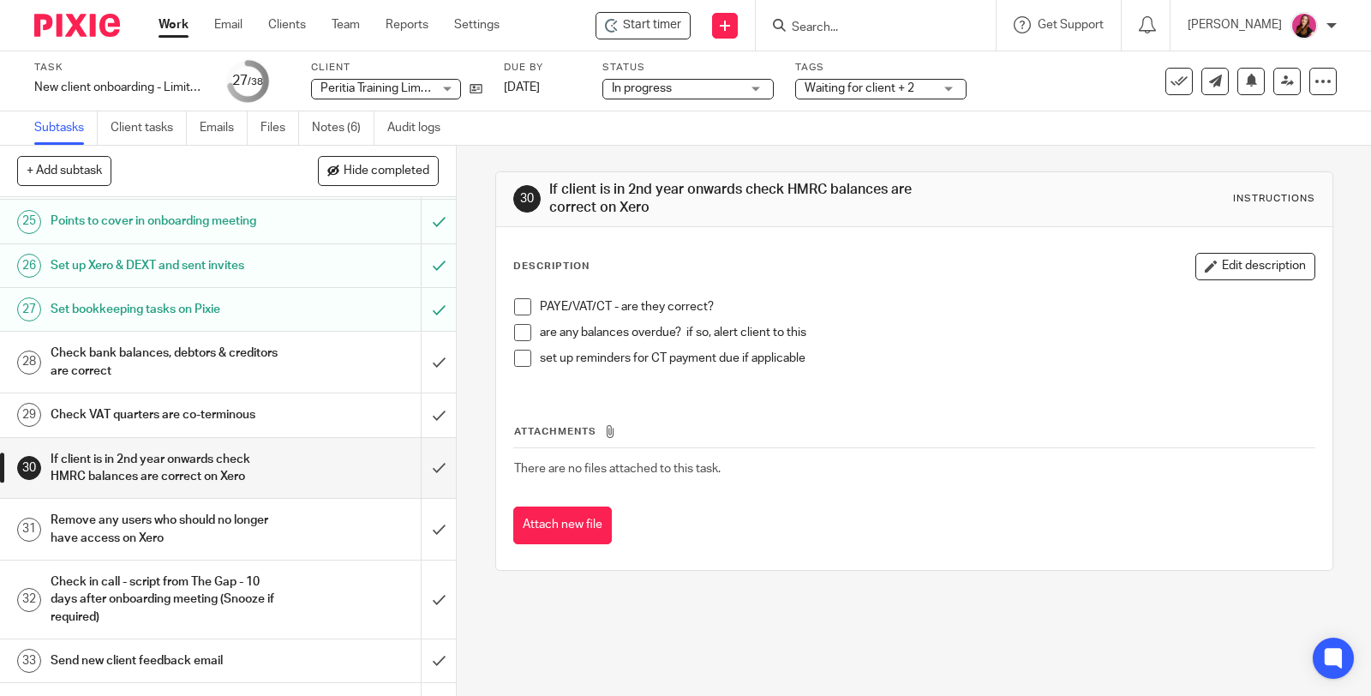
click at [227, 551] on h1 "Remove any users who should no longer have access on Xero" at bounding box center [169, 529] width 236 height 44
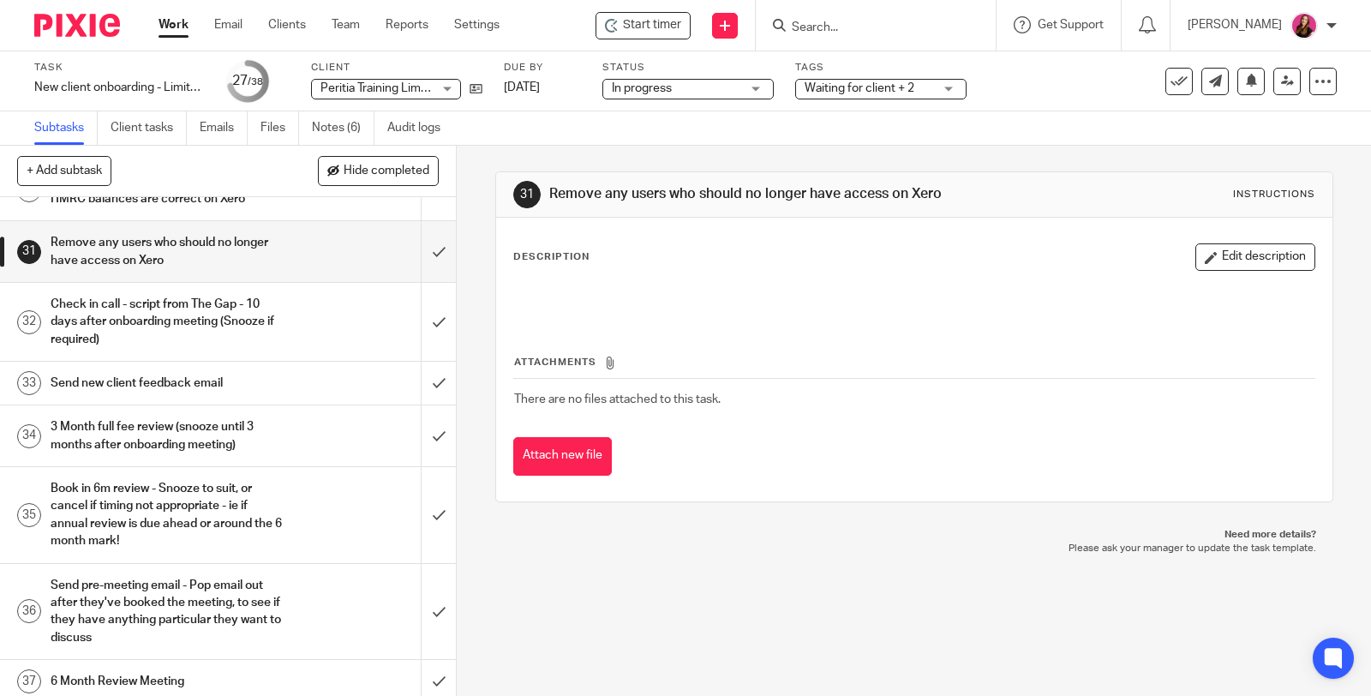
scroll to position [1588, 0]
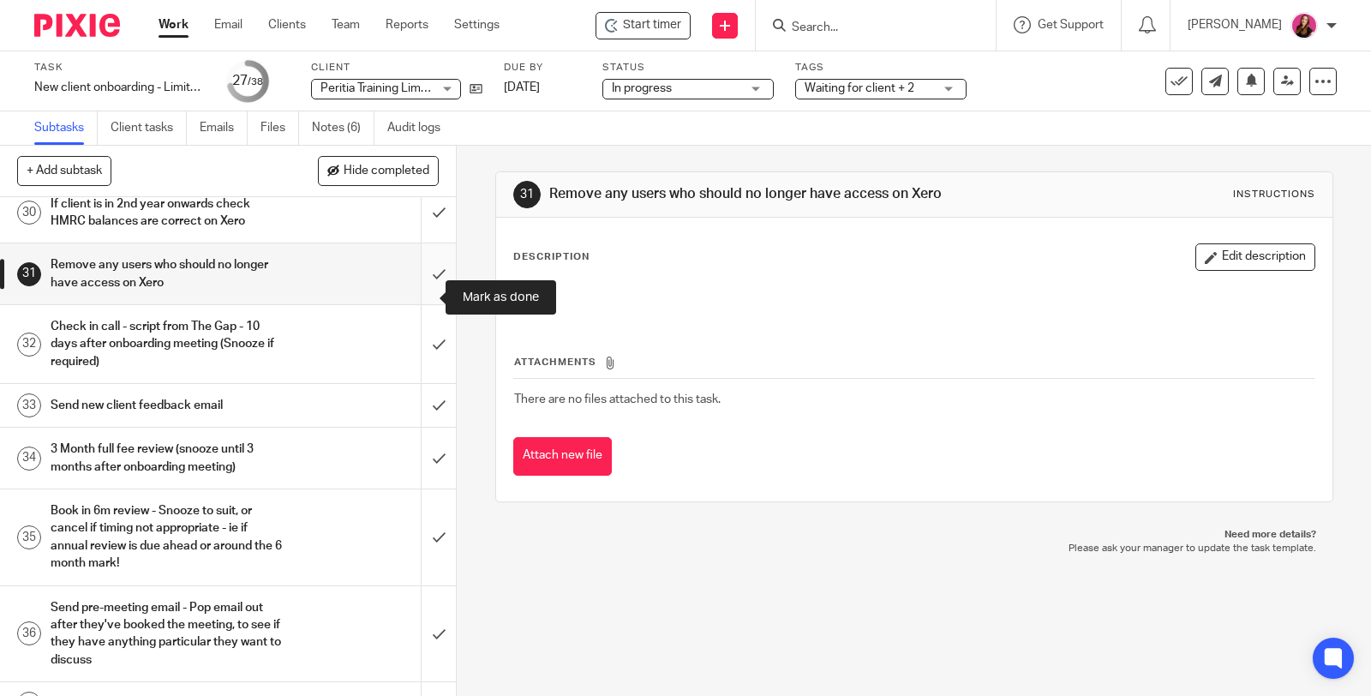
click at [418, 297] on input "submit" at bounding box center [228, 273] width 456 height 61
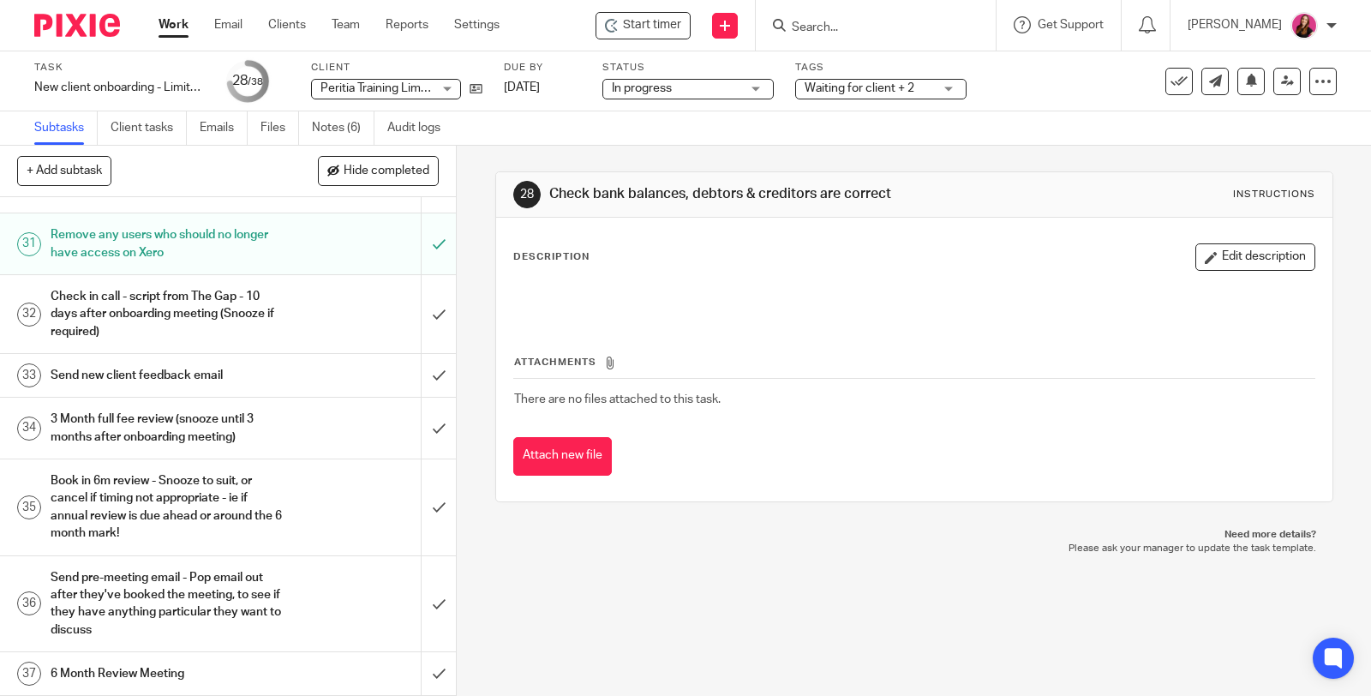
scroll to position [1683, 0]
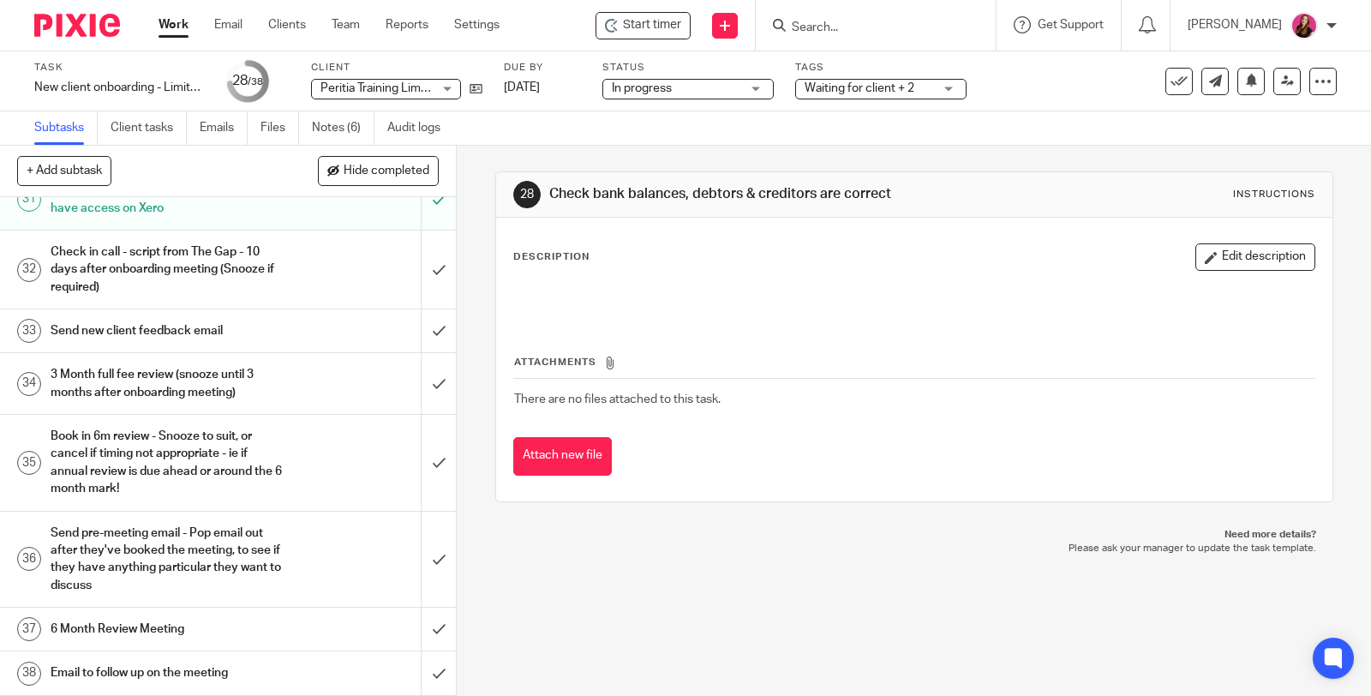
click at [1238, 96] on div "Task New client onboarding - Limited Companies Save New client onboarding - Lim…" at bounding box center [685, 81] width 1303 height 41
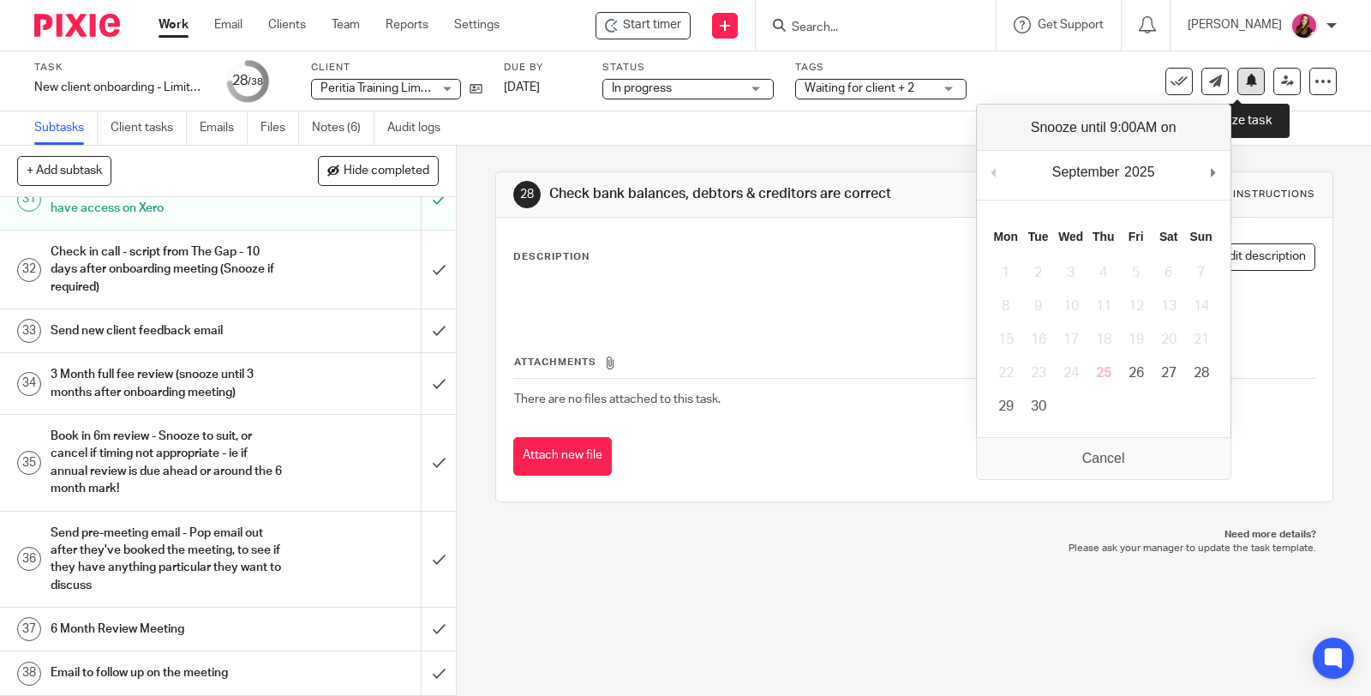
click at [1238, 90] on button at bounding box center [1251, 81] width 27 height 27
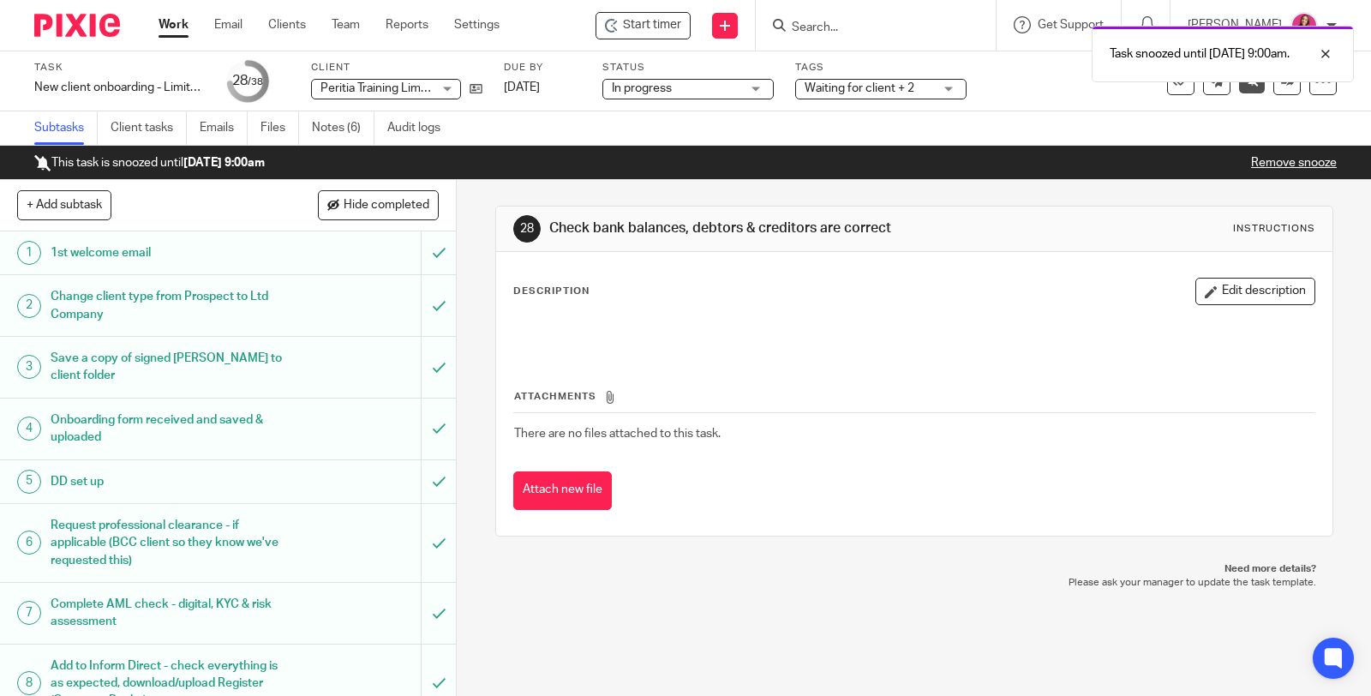
click at [174, 27] on link "Work" at bounding box center [174, 24] width 30 height 17
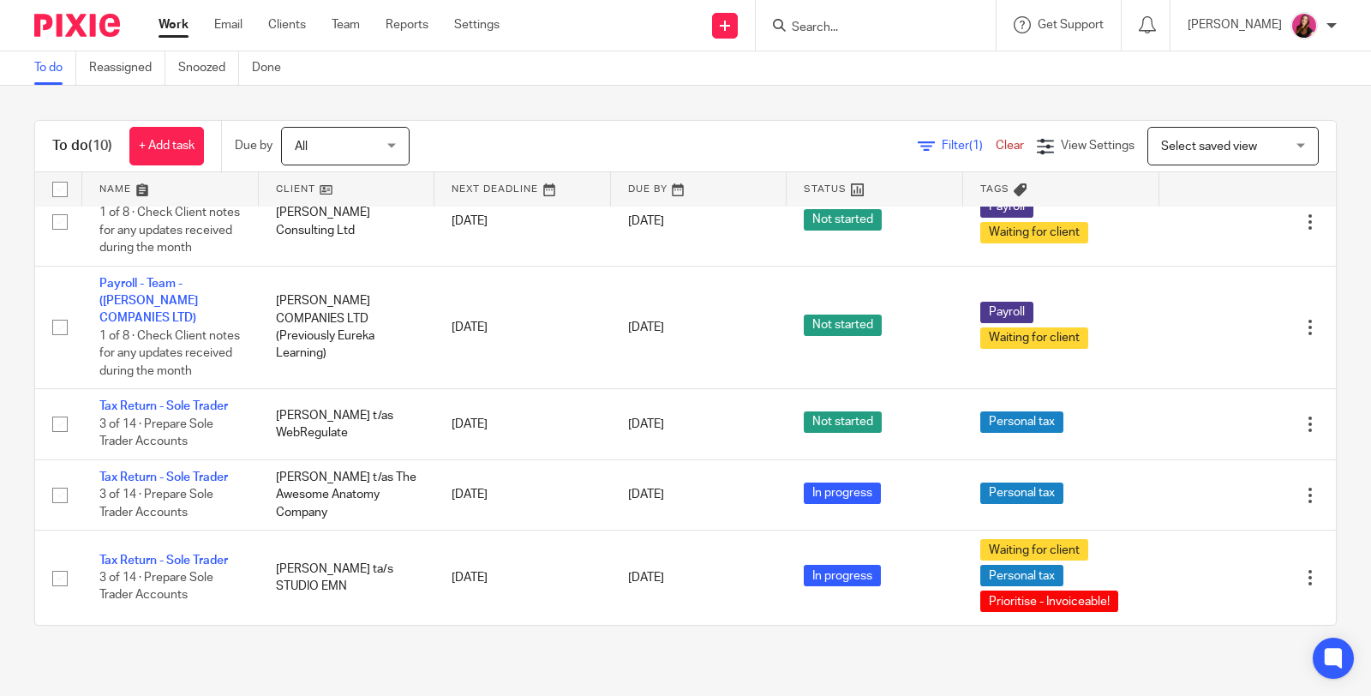
scroll to position [588, 0]
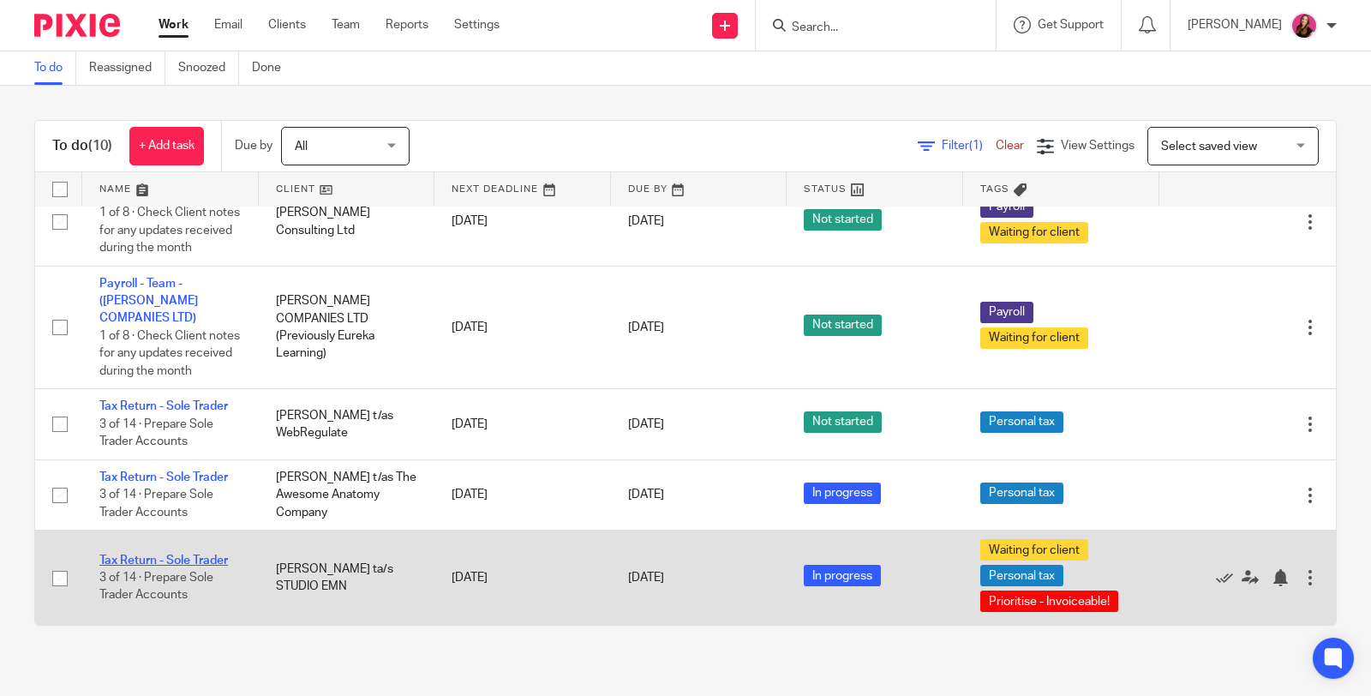
click at [176, 558] on link "Tax Return - Sole Trader" at bounding box center [163, 561] width 129 height 12
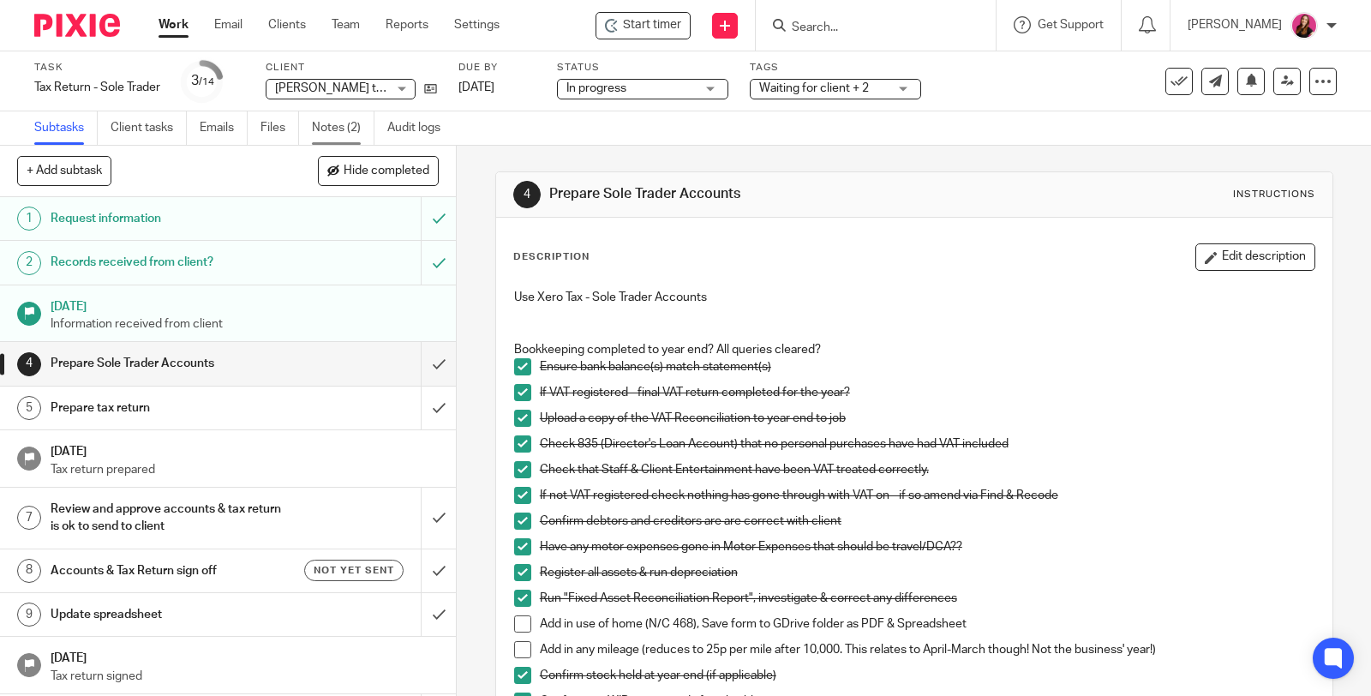
click at [339, 131] on link "Notes (2)" at bounding box center [343, 127] width 63 height 33
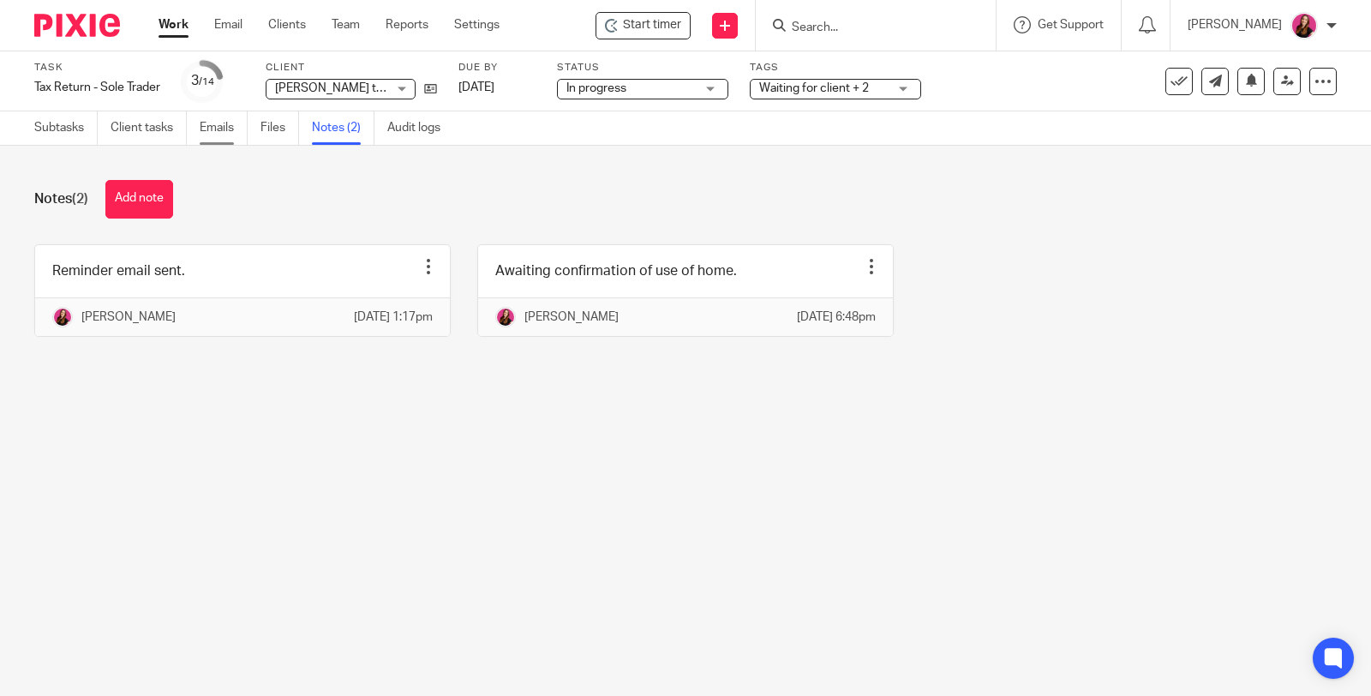
click at [219, 129] on link "Emails" at bounding box center [224, 127] width 48 height 33
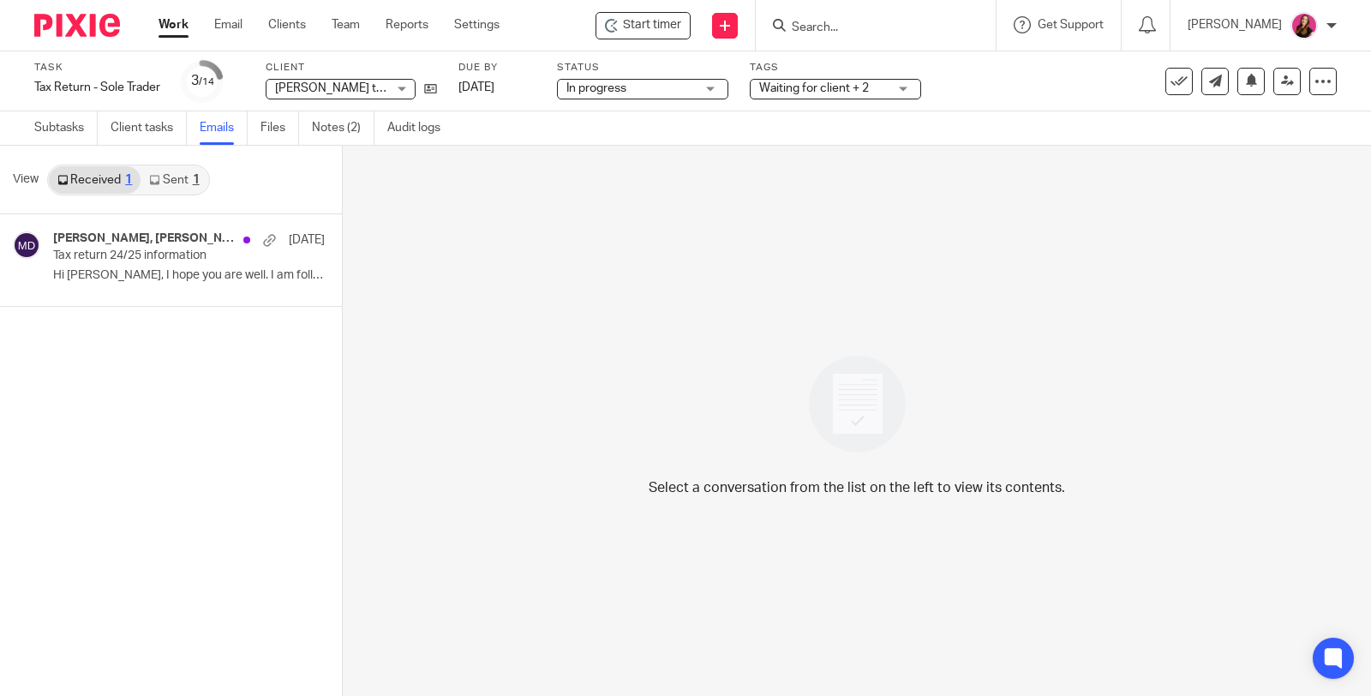
click at [176, 185] on link "Sent 1" at bounding box center [174, 179] width 67 height 27
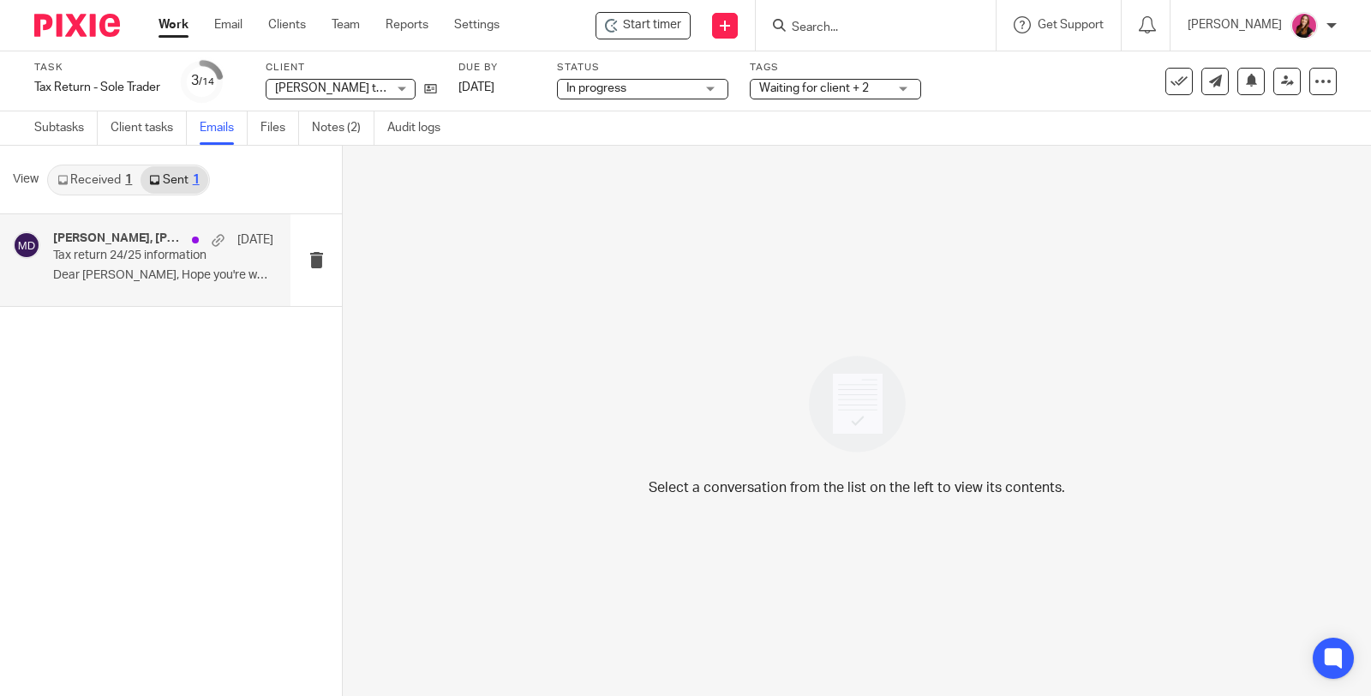
click at [168, 272] on p "Dear [PERSON_NAME], Hope you're well. We will..." at bounding box center [163, 275] width 220 height 15
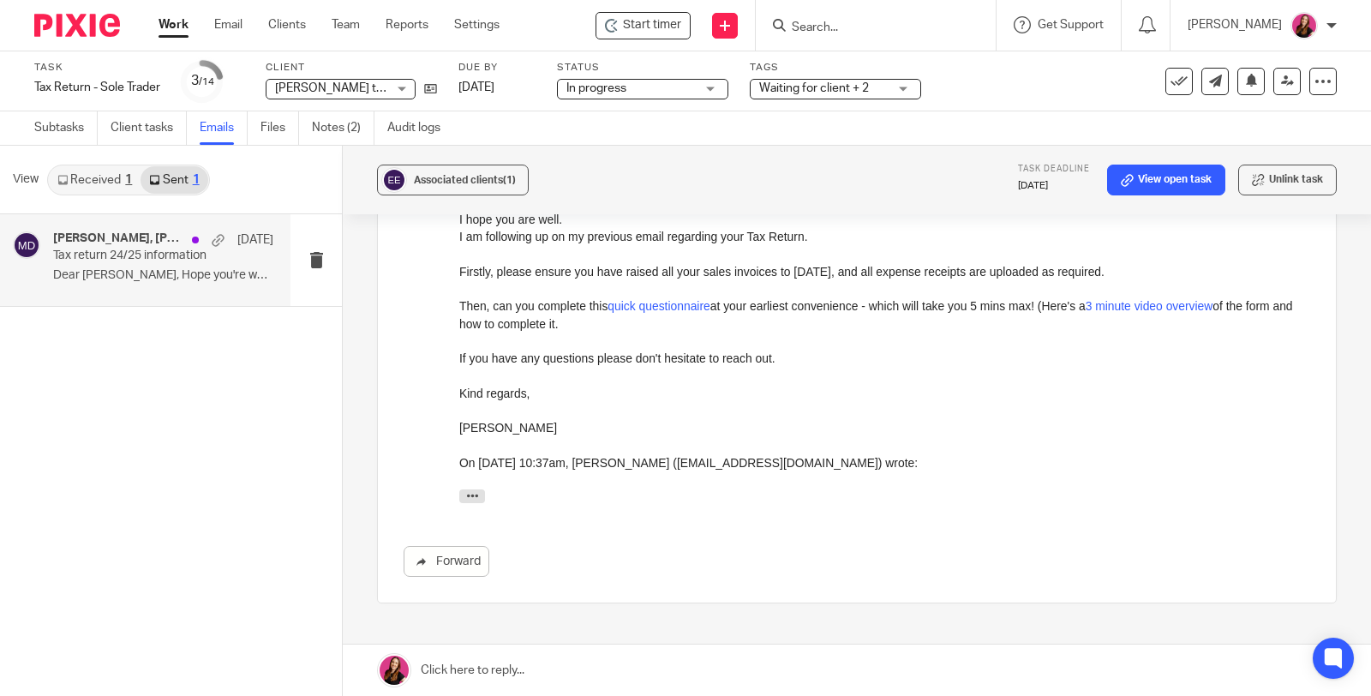
scroll to position [461, 0]
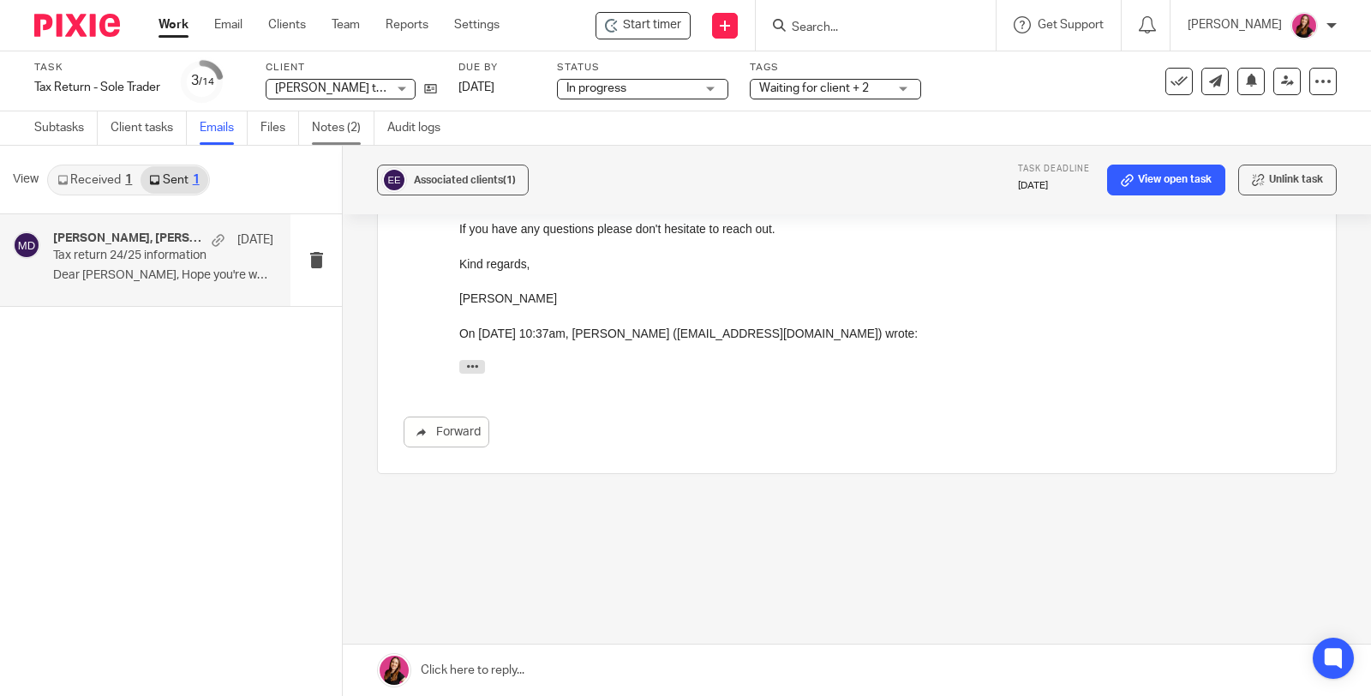
click at [332, 126] on link "Notes (2)" at bounding box center [343, 127] width 63 height 33
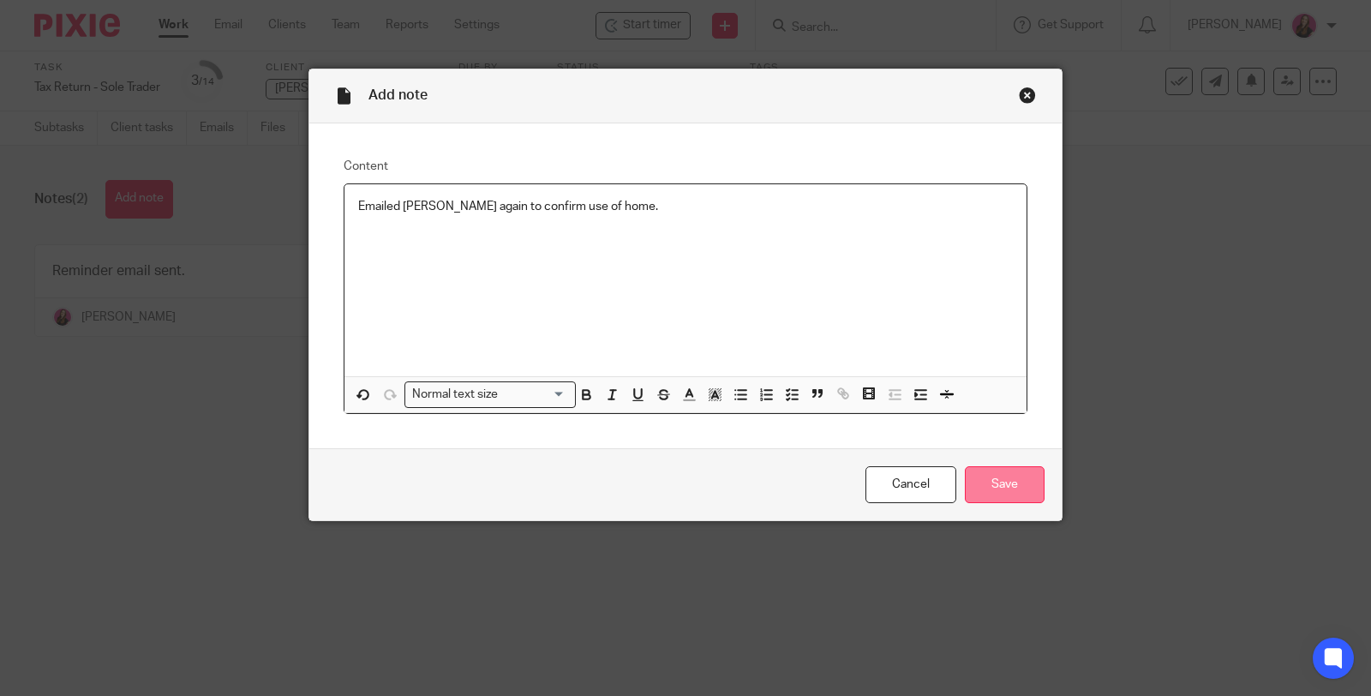
drag, startPoint x: 1011, startPoint y: 485, endPoint x: 1003, endPoint y: 477, distance: 10.9
click at [1009, 485] on input "Save" at bounding box center [1005, 484] width 80 height 37
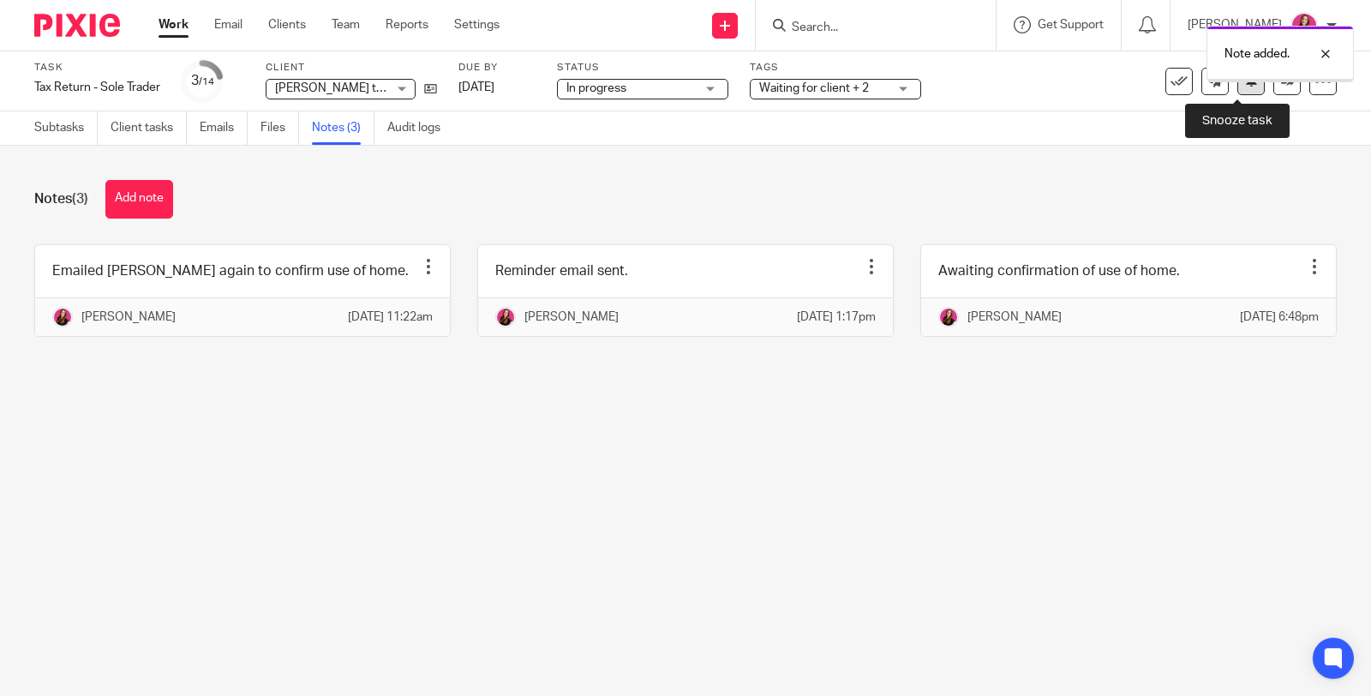
click at [1243, 89] on button at bounding box center [1251, 81] width 27 height 27
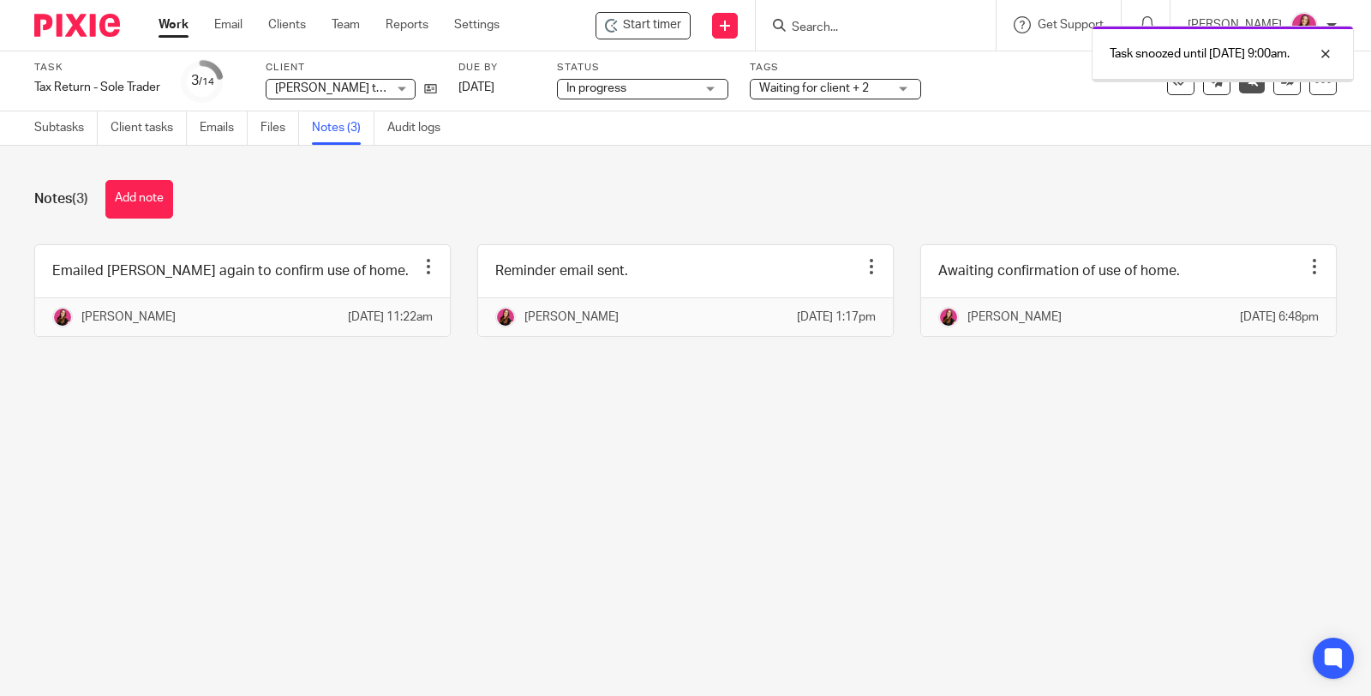
click at [175, 31] on link "Work" at bounding box center [174, 24] width 30 height 17
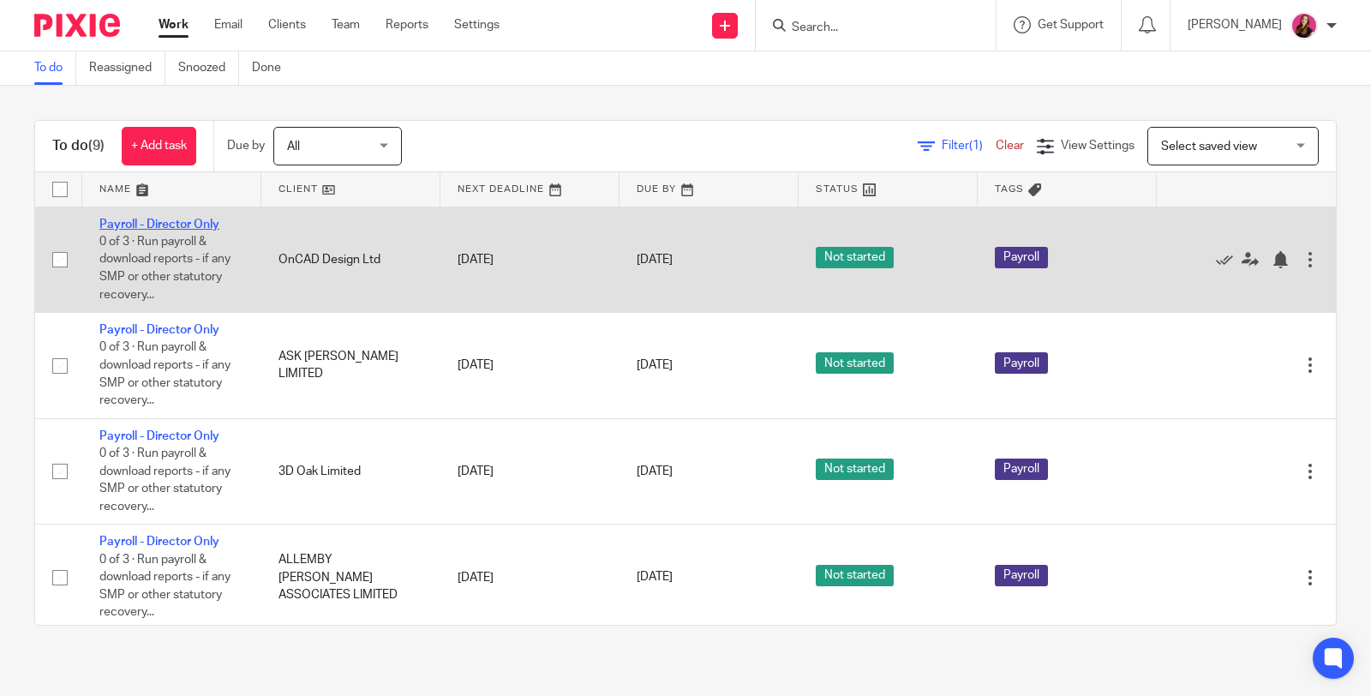
click at [204, 224] on link "Payroll - Director Only" at bounding box center [159, 225] width 120 height 12
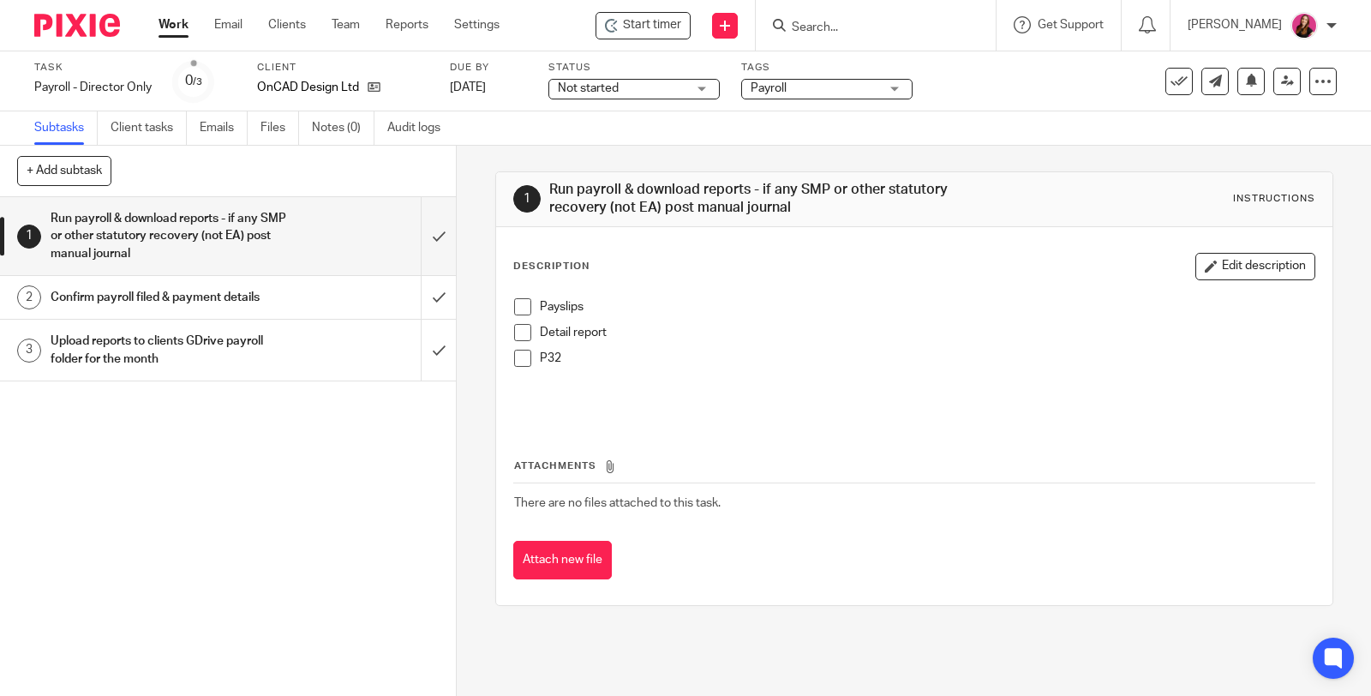
click at [514, 305] on span at bounding box center [522, 306] width 17 height 17
drag, startPoint x: 516, startPoint y: 329, endPoint x: 515, endPoint y: 344, distance: 14.6
click at [516, 329] on span at bounding box center [522, 332] width 17 height 17
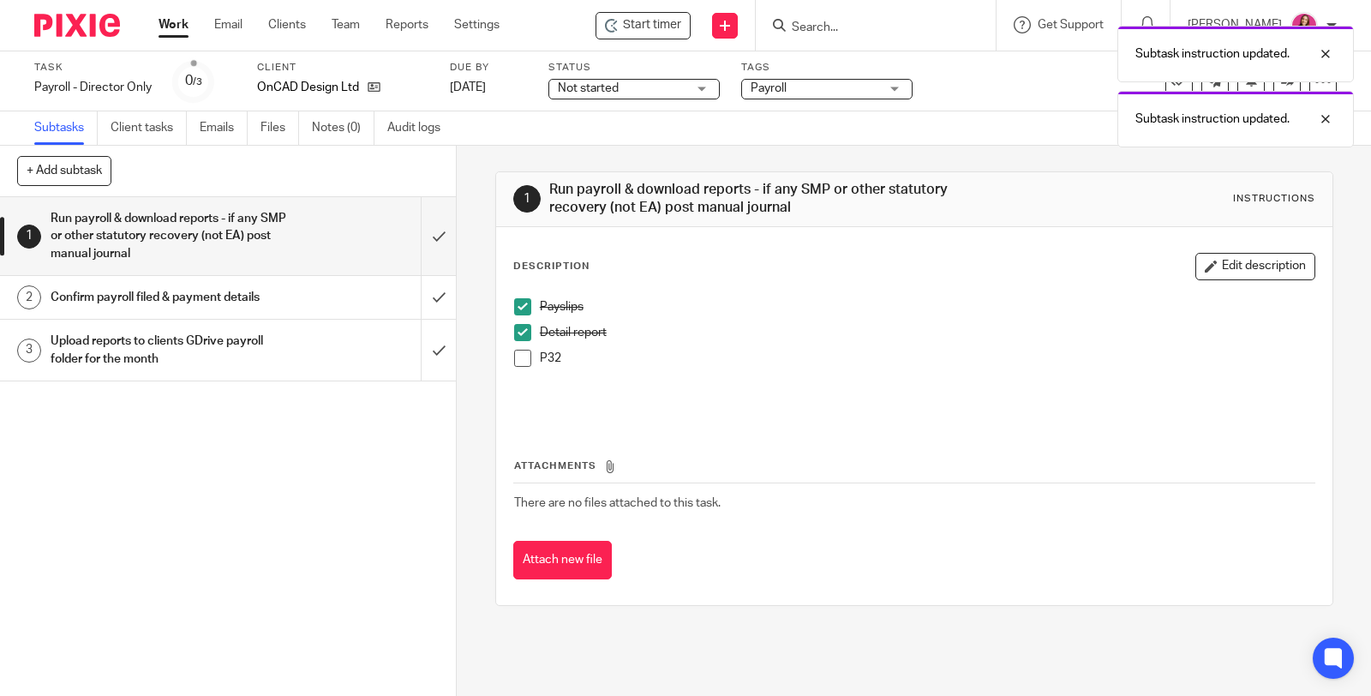
click at [517, 357] on span at bounding box center [522, 358] width 17 height 17
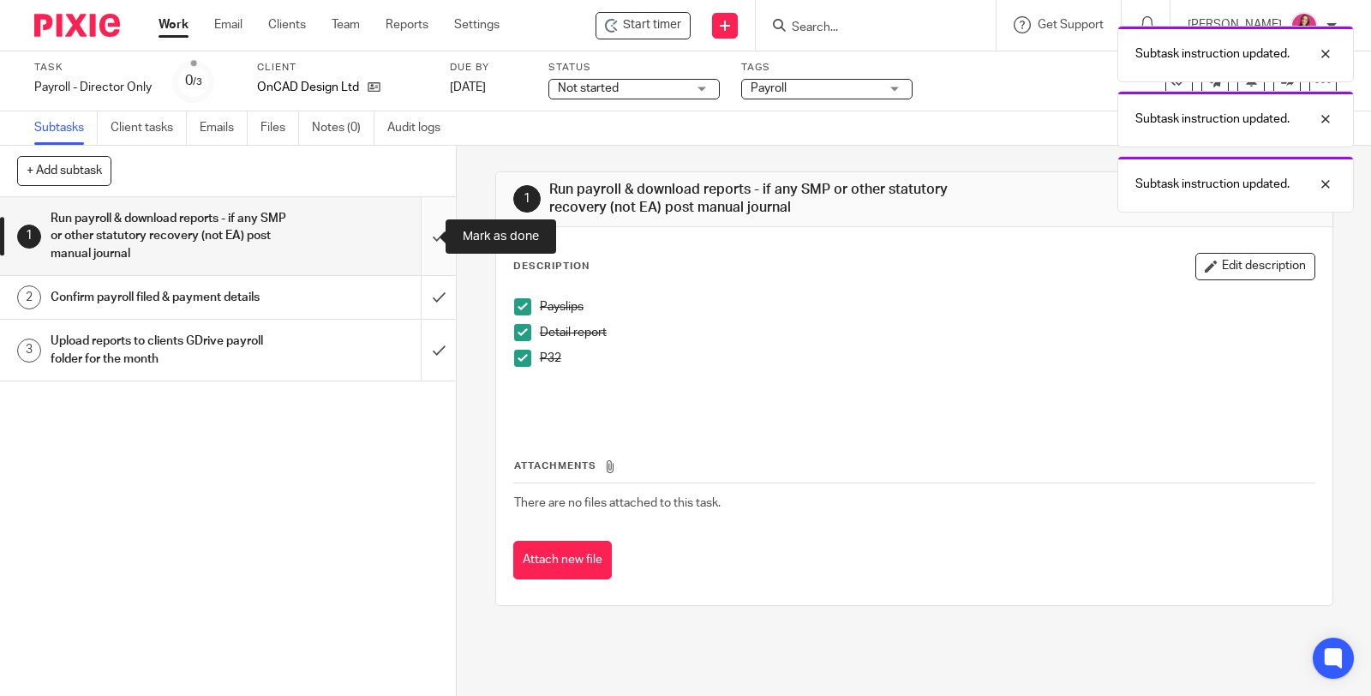
click at [425, 235] on input "submit" at bounding box center [228, 236] width 456 height 78
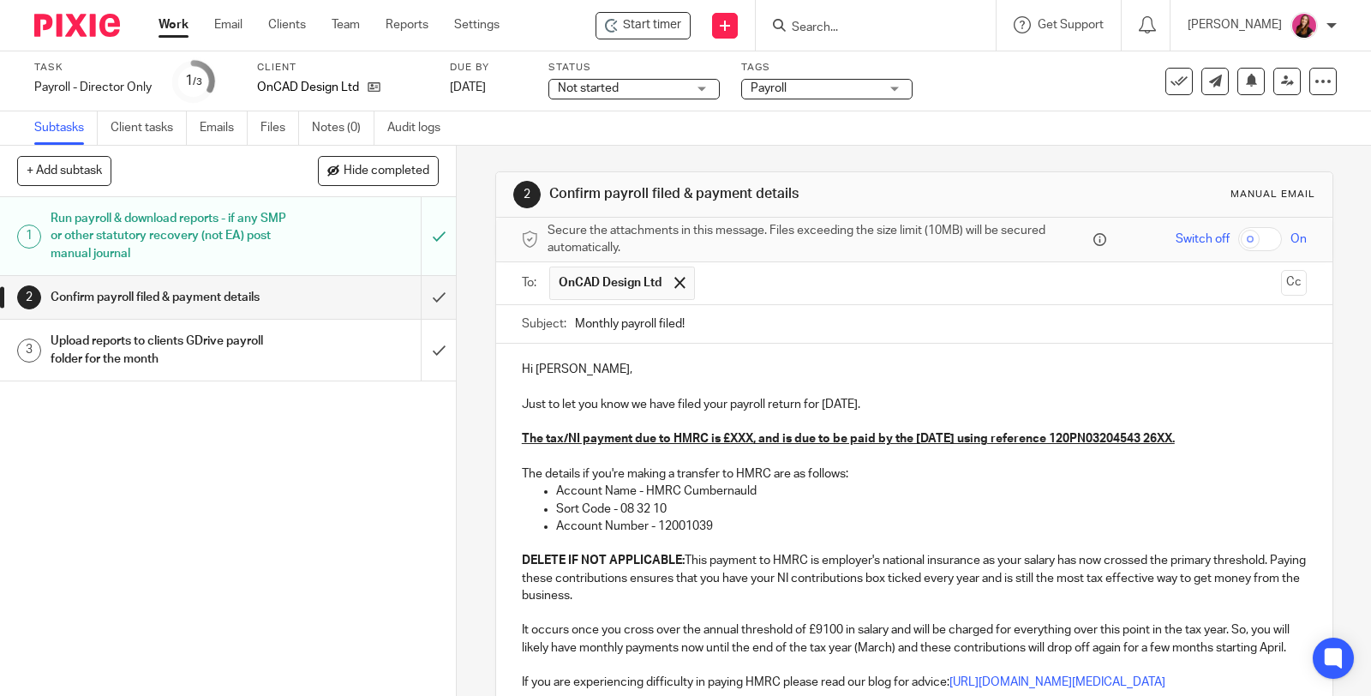
scroll to position [95, 0]
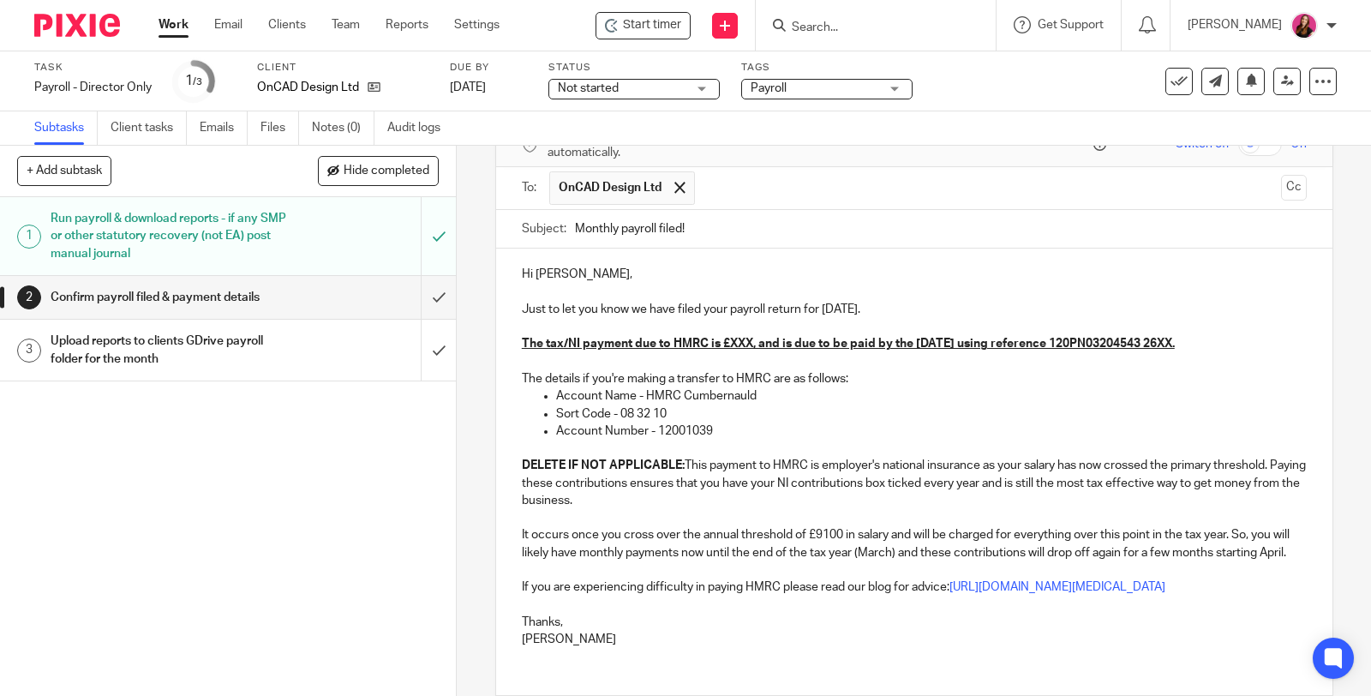
click at [747, 338] on u "The tax/NI payment due to HMRC is £XXX, and is due to be paid by the [DATE] usi…" at bounding box center [848, 344] width 653 height 12
click at [1189, 340] on u "The tax/NI payment due to HMRC is £157.13, and is due to be paid by the [DATE] …" at bounding box center [855, 344] width 667 height 12
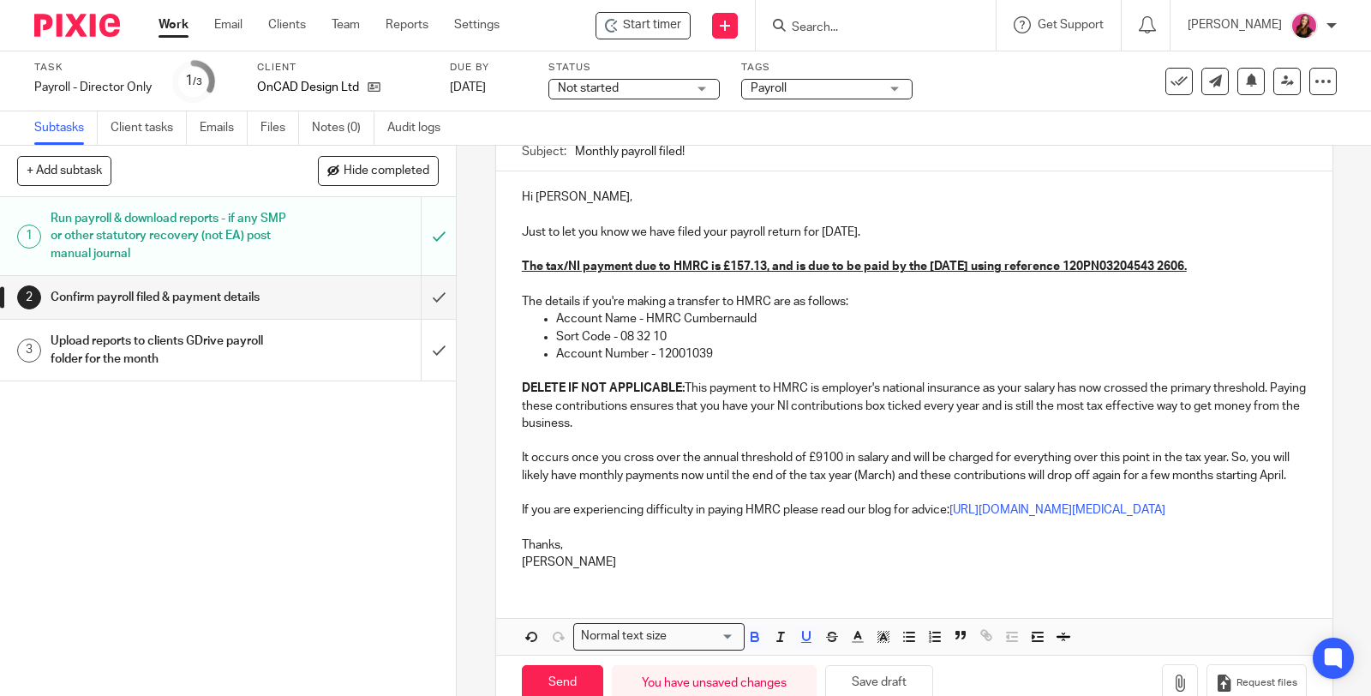
scroll to position [243, 0]
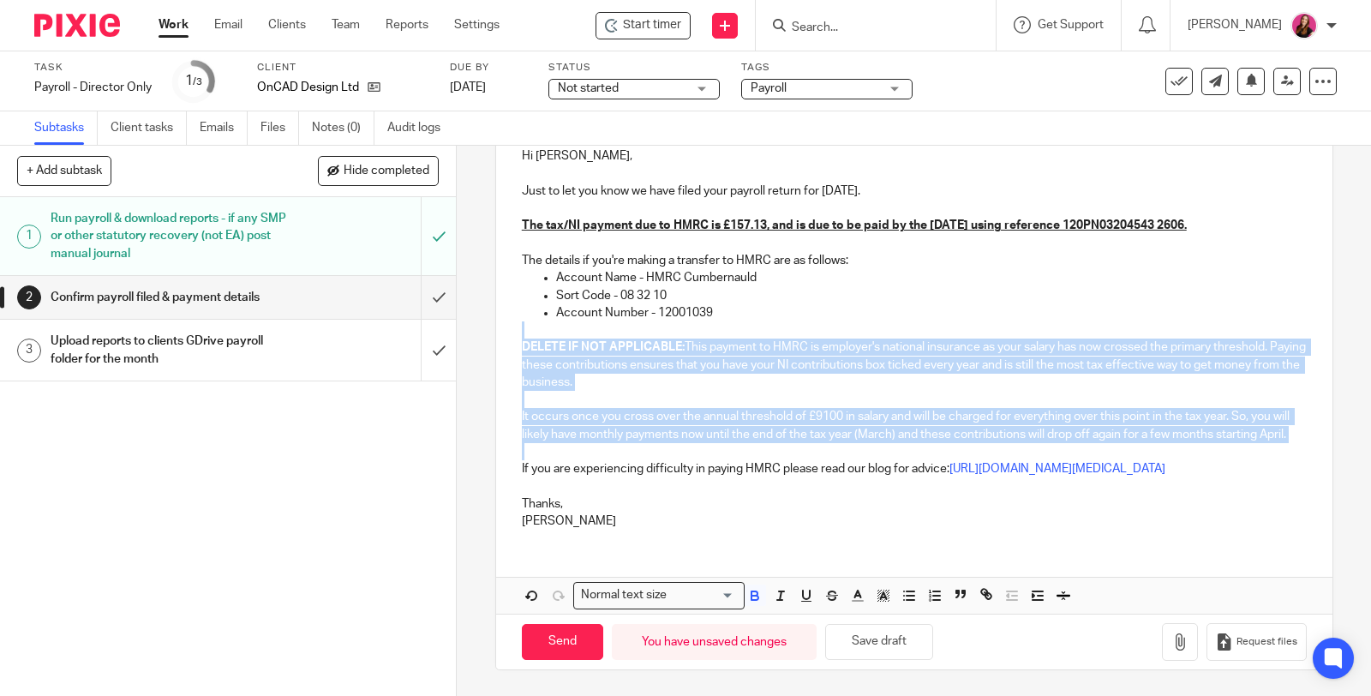
drag, startPoint x: 912, startPoint y: 430, endPoint x: 486, endPoint y: 301, distance: 445.2
click at [486, 301] on div "2 Confirm payroll filed & payment details Manual email Secure the attachments i…" at bounding box center [914, 421] width 915 height 550
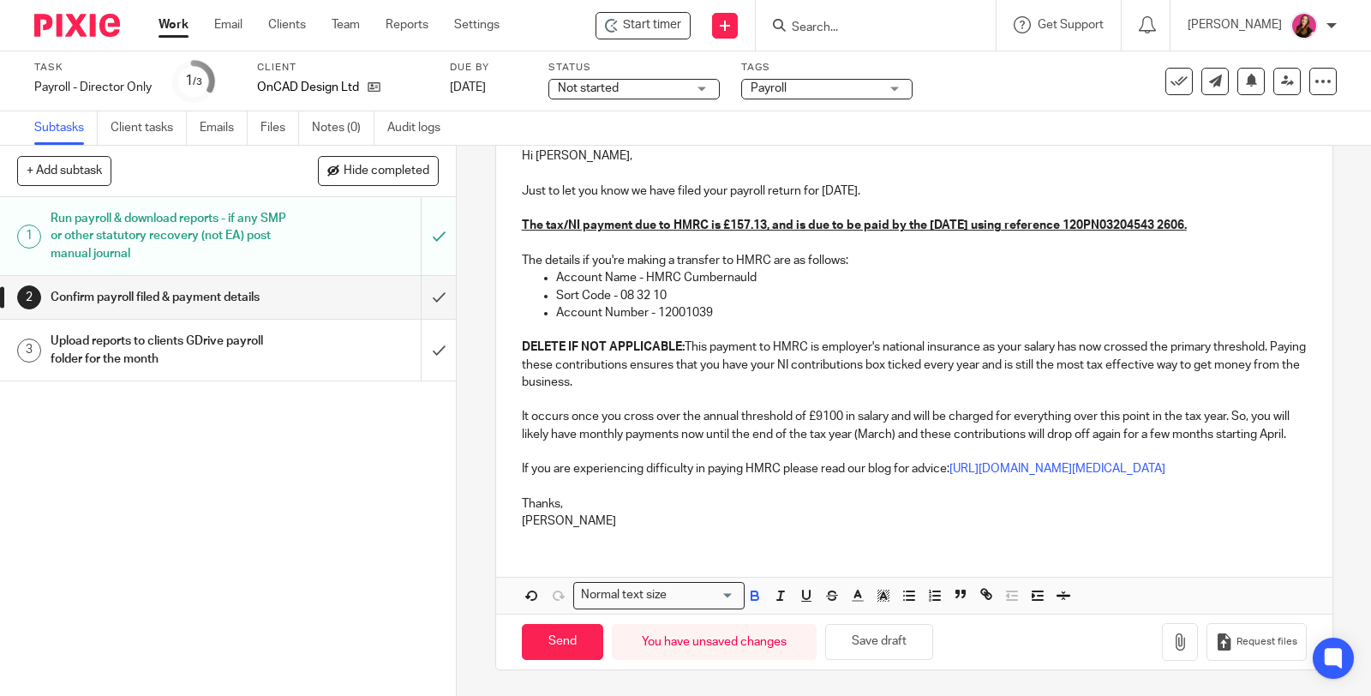
scroll to position [105, 0]
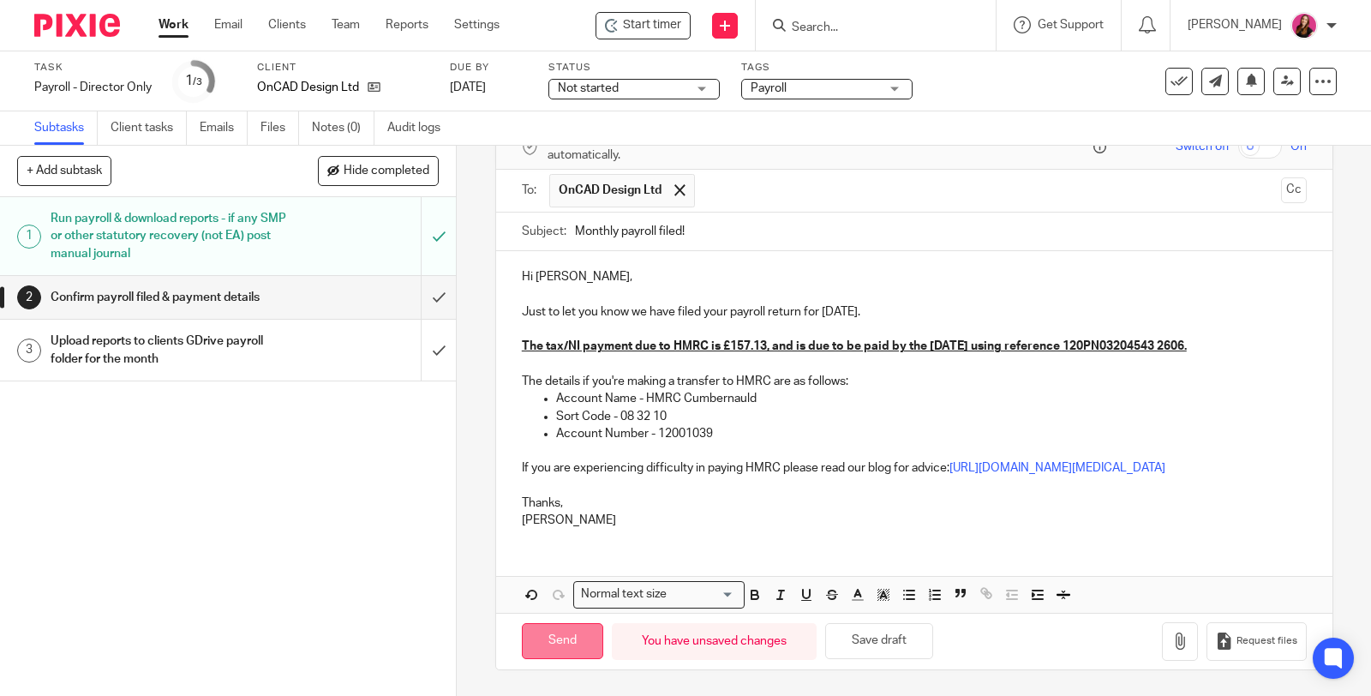
click at [565, 641] on input "Send" at bounding box center [562, 641] width 81 height 37
type input "Sent"
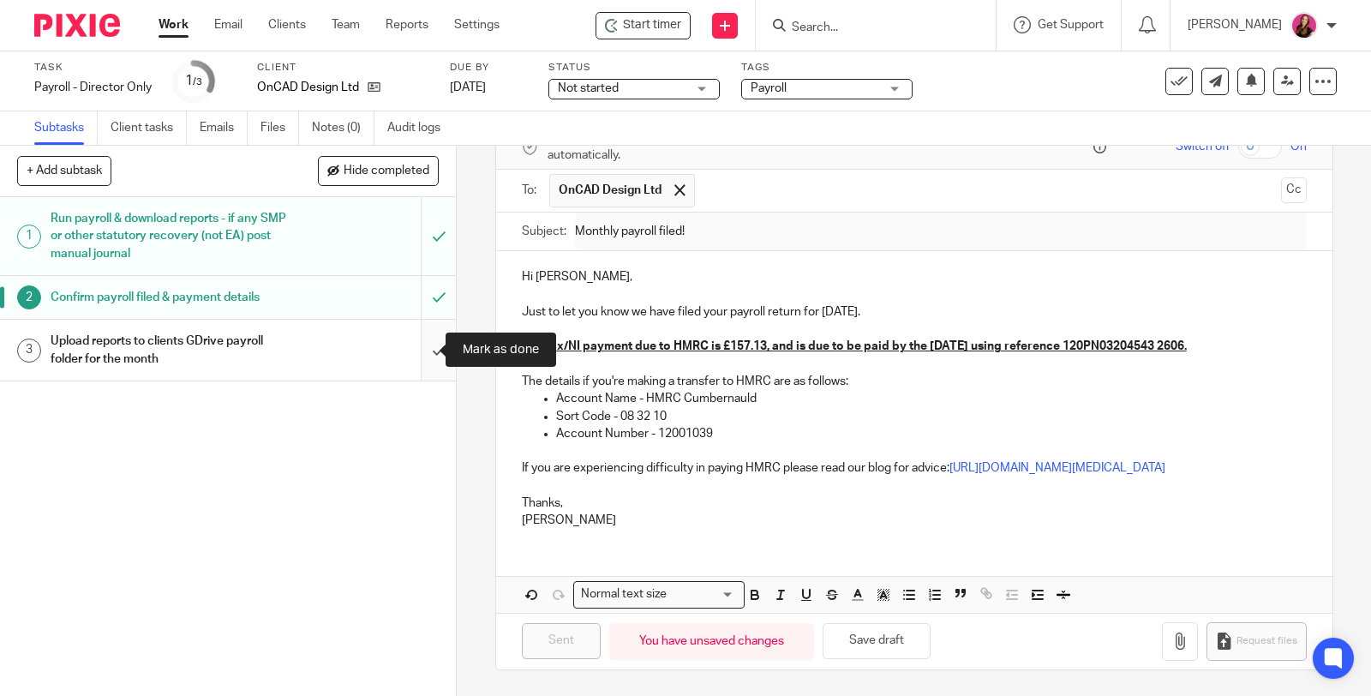
click at [418, 344] on input "submit" at bounding box center [228, 350] width 456 height 61
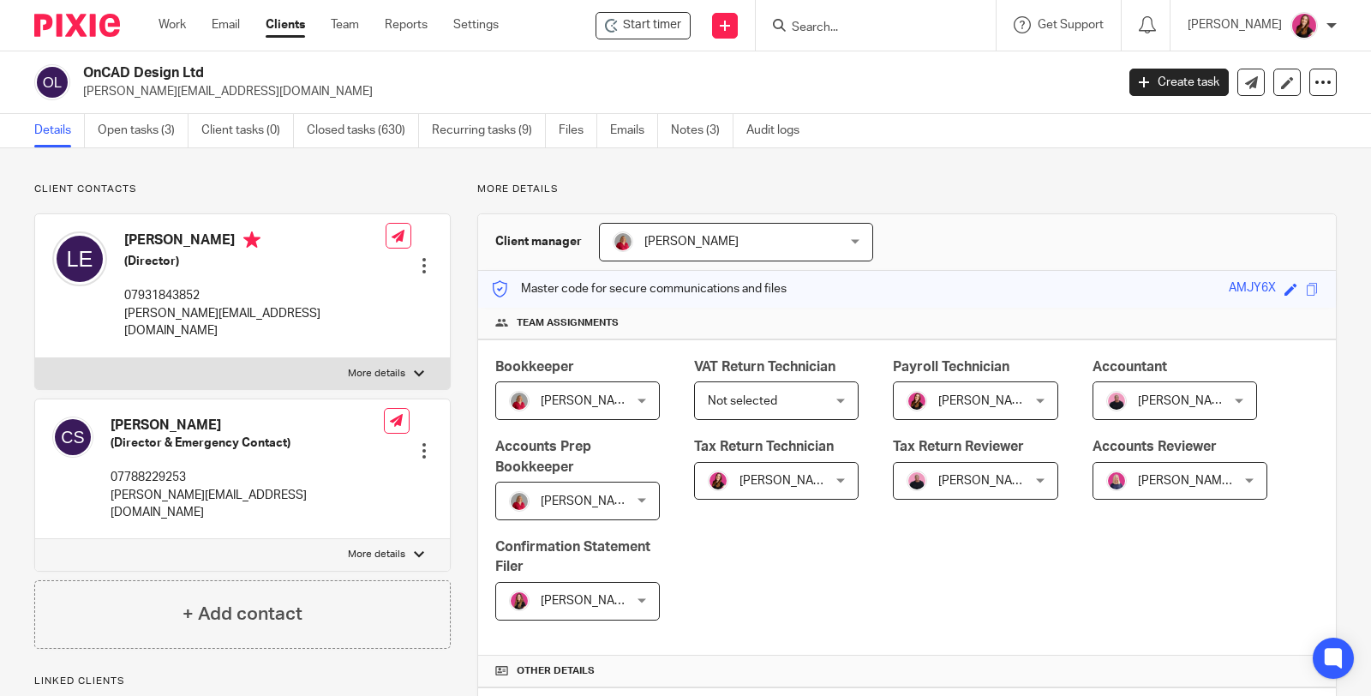
scroll to position [571, 0]
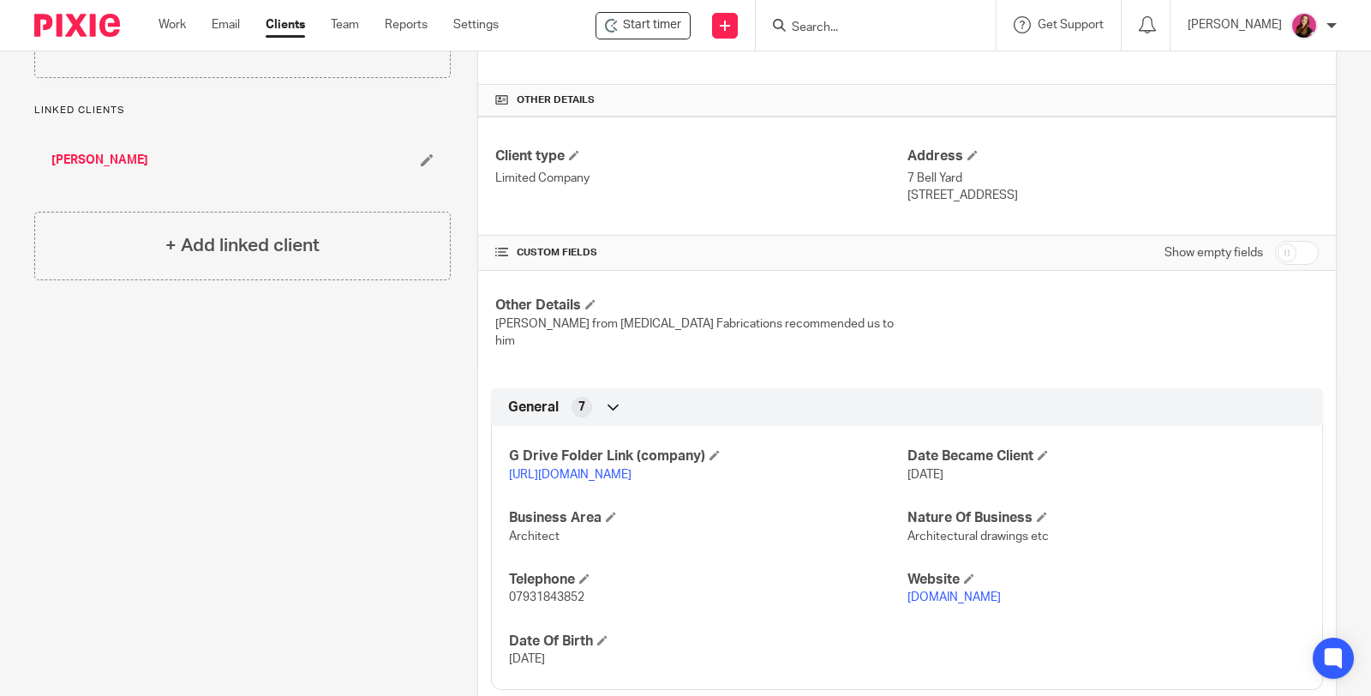
drag, startPoint x: 0, startPoint y: 0, endPoint x: 717, endPoint y: 450, distance: 846.9
click at [632, 469] on link "[URL][DOMAIN_NAME]" at bounding box center [570, 475] width 123 height 12
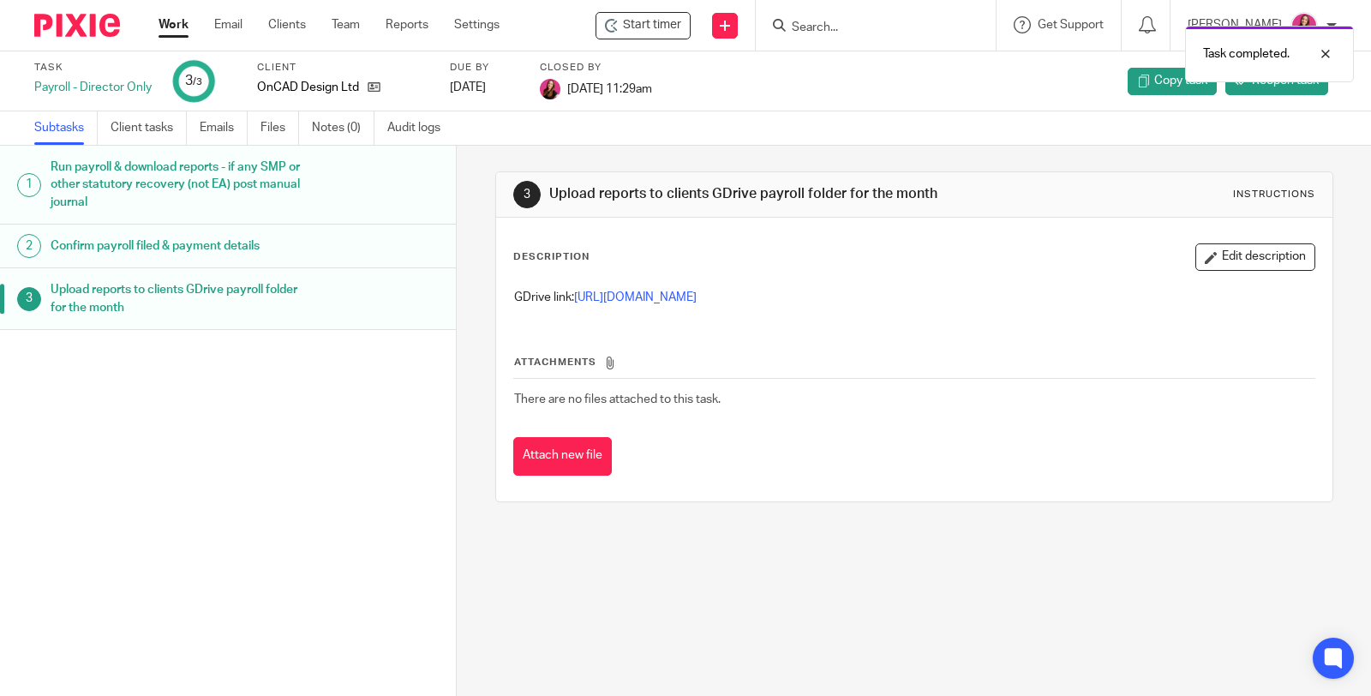
click at [167, 27] on link "Work" at bounding box center [174, 24] width 30 height 17
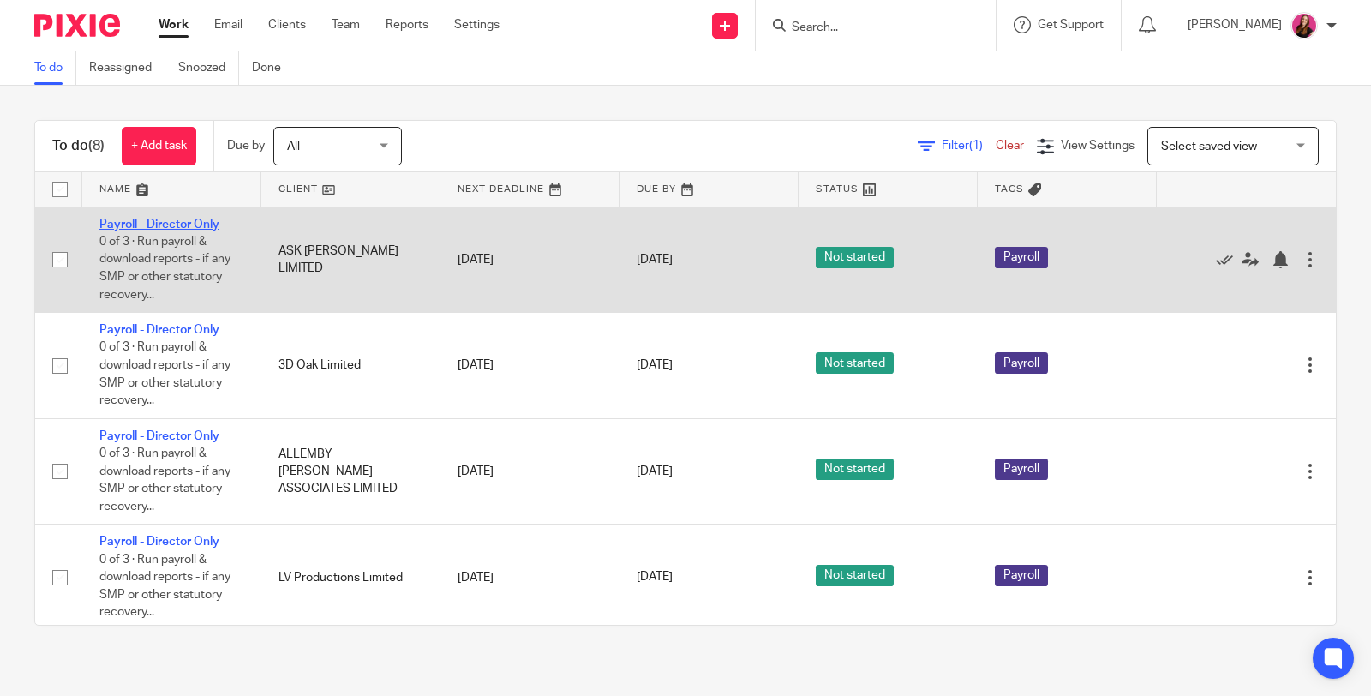
click at [175, 219] on link "Payroll - Director Only" at bounding box center [159, 225] width 120 height 12
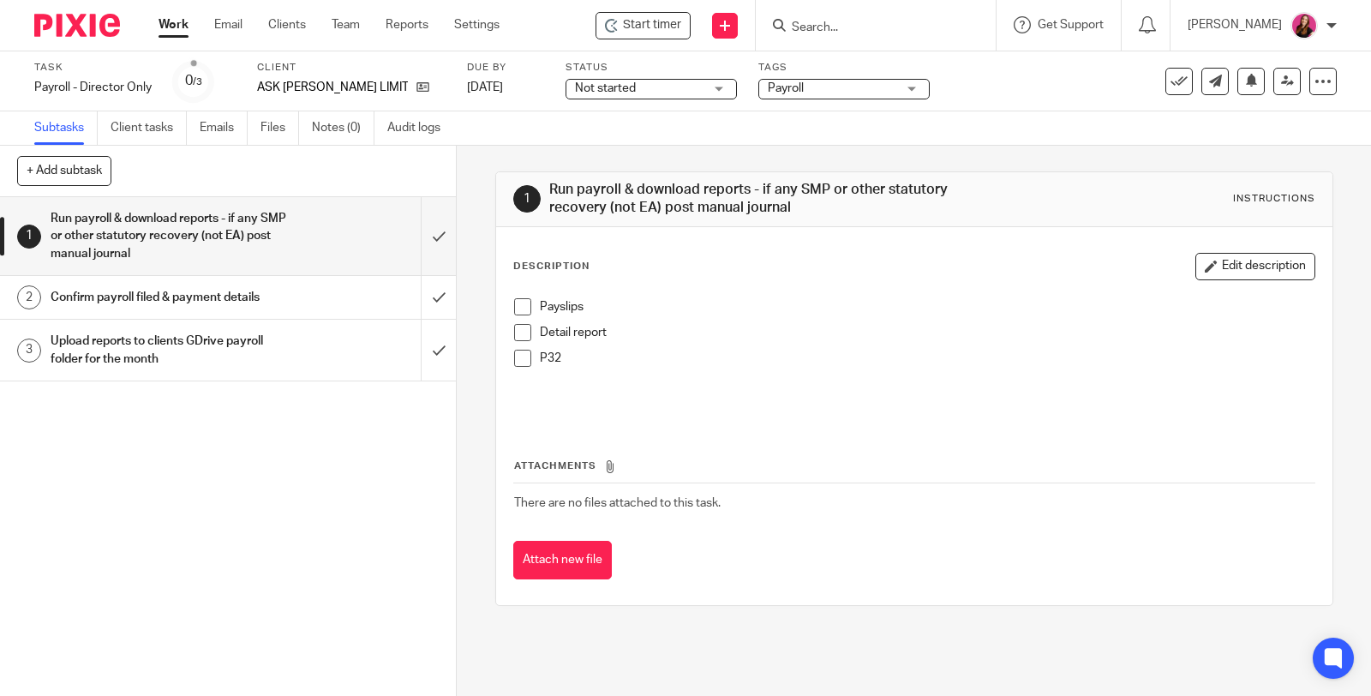
click at [514, 305] on span at bounding box center [522, 306] width 17 height 17
click at [514, 327] on span at bounding box center [522, 332] width 17 height 17
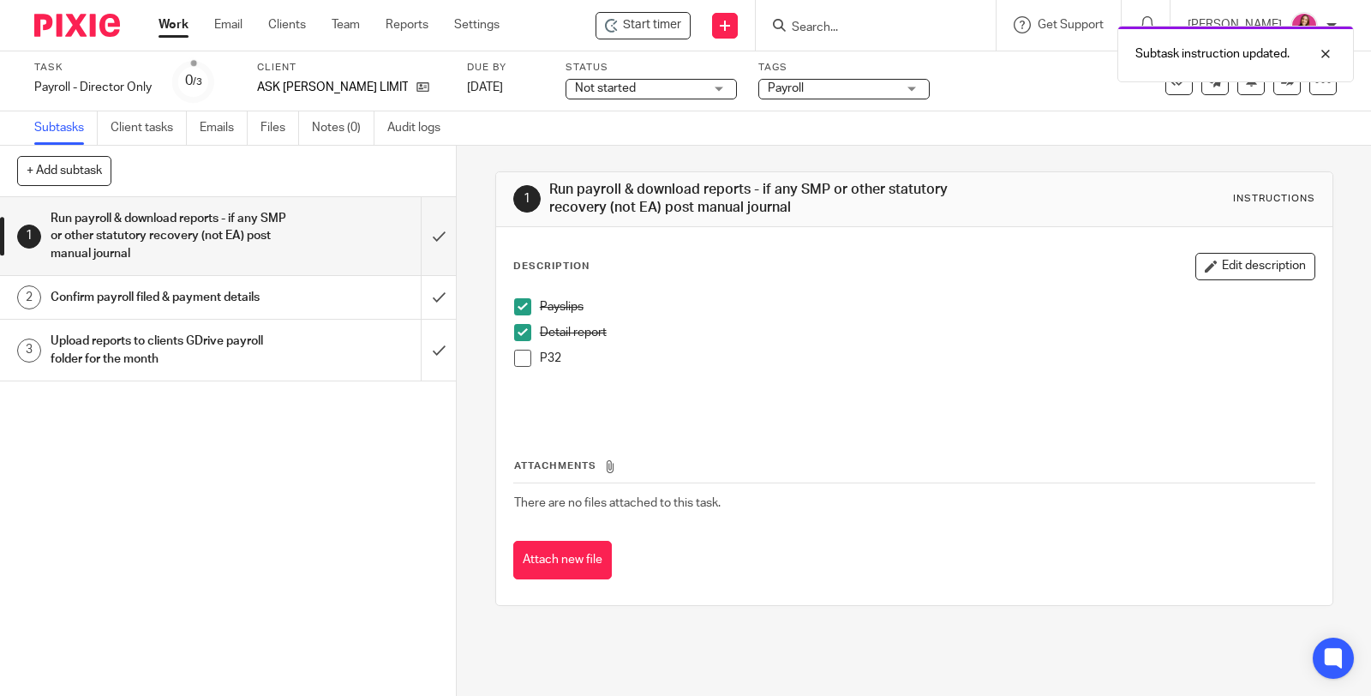
click at [516, 357] on span at bounding box center [522, 358] width 17 height 17
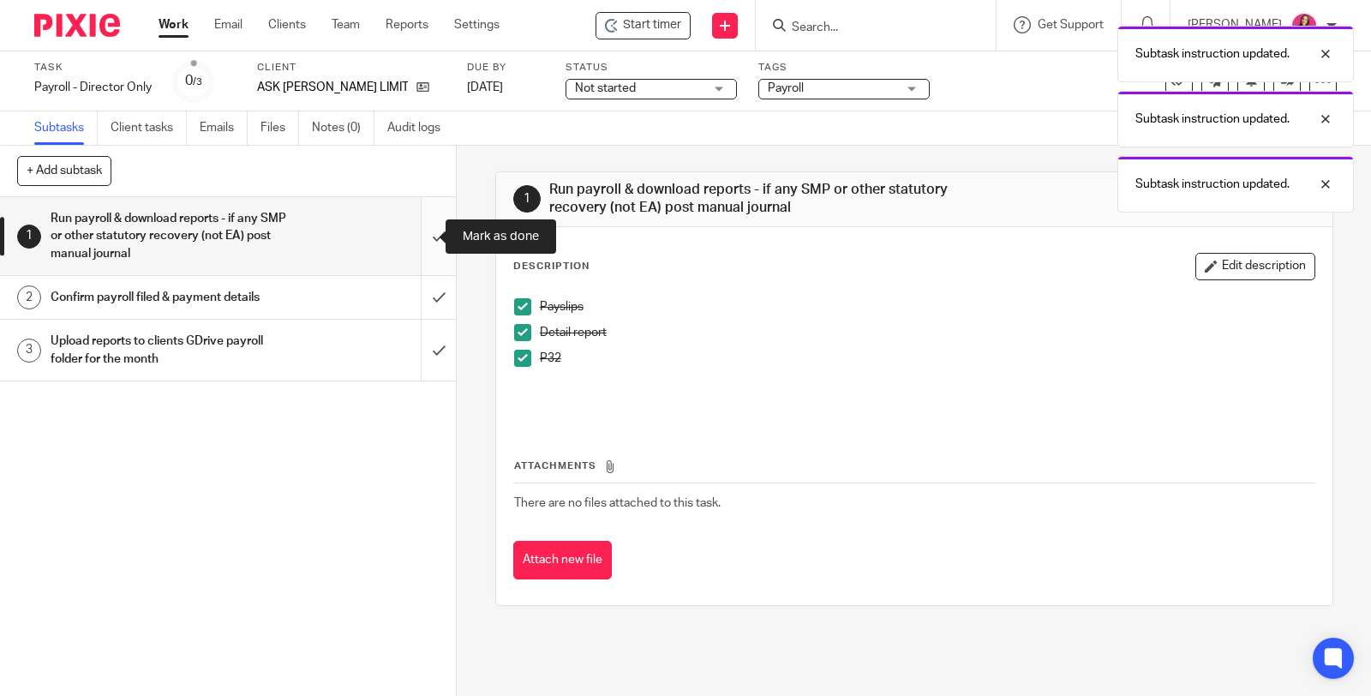
click at [418, 233] on input "submit" at bounding box center [228, 236] width 456 height 78
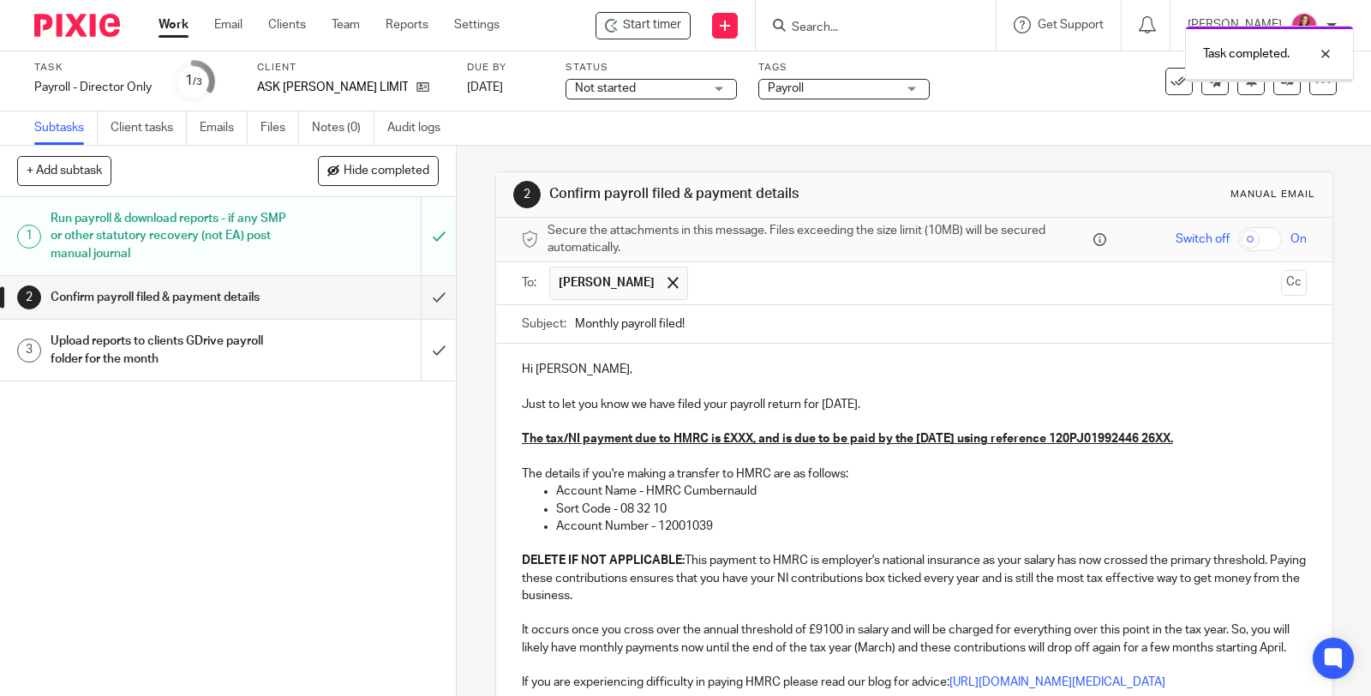
click at [747, 438] on u "The tax/NI payment due to HMRC is £XXX, and is due to be paid by the 22nd Octob…" at bounding box center [847, 439] width 651 height 12
click at [1187, 435] on u "The tax/NI payment due to HMRC is £157.13, and is due to be paid by the 22nd Oc…" at bounding box center [854, 439] width 665 height 12
click at [1006, 475] on p "The details if you're making a transfer to HMRC are as follows:" at bounding box center [914, 473] width 785 height 17
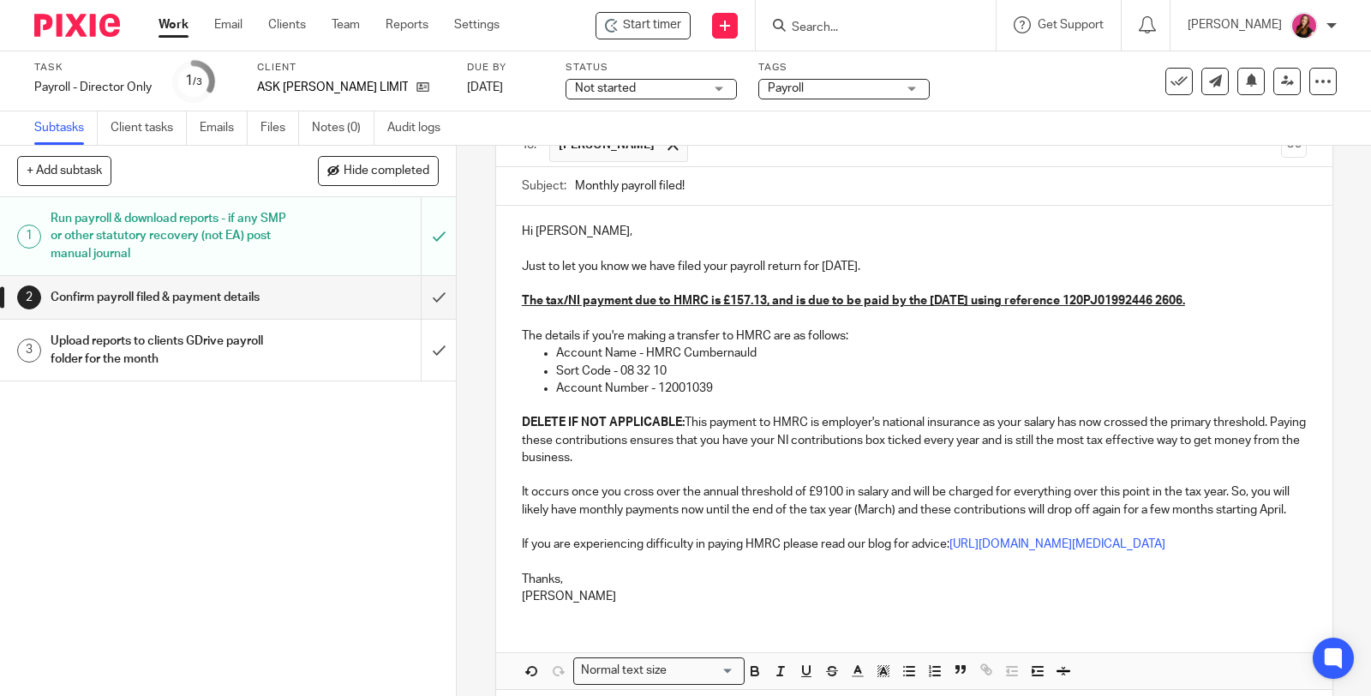
scroll to position [190, 0]
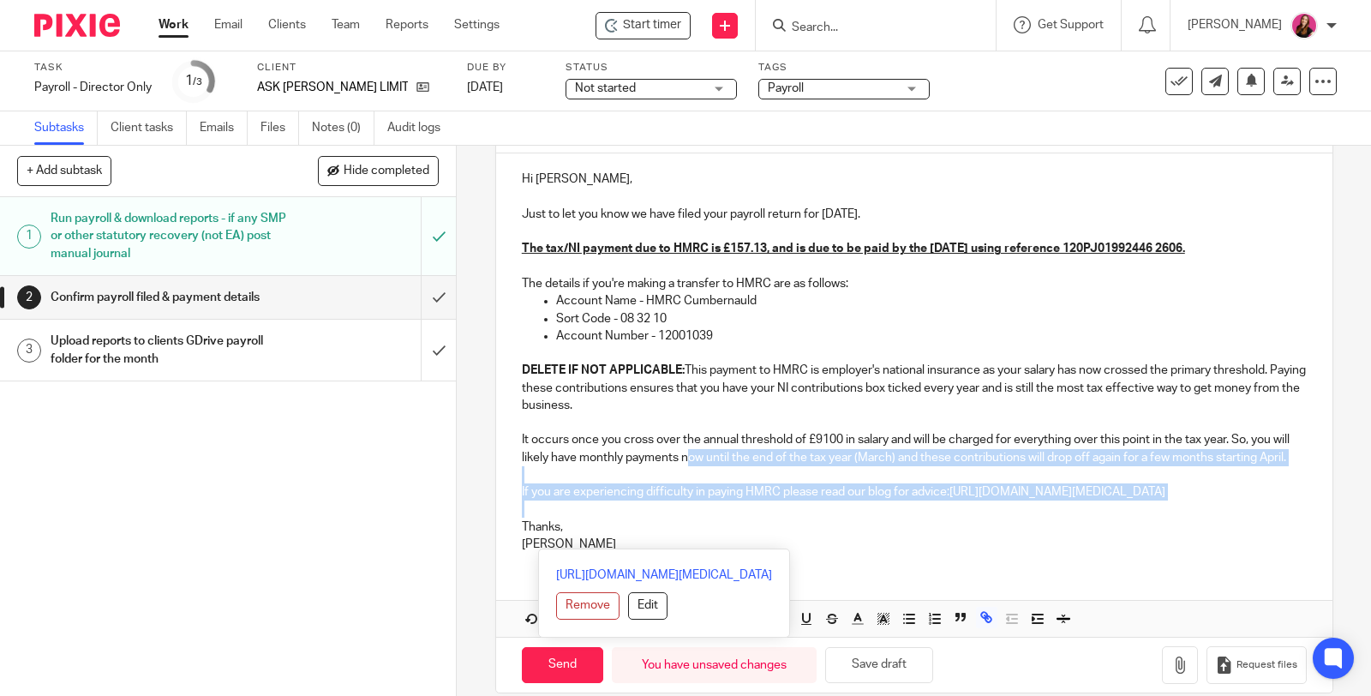
drag, startPoint x: 931, startPoint y: 533, endPoint x: 704, endPoint y: 453, distance: 240.7
click at [704, 453] on div "Hi Sonia, Just to let you know we have filed your payroll return for September …" at bounding box center [914, 359] width 837 height 412
click at [631, 483] on p "If you are experiencing difficulty in paying HMRC please read our blog for advi…" at bounding box center [914, 483] width 785 height 35
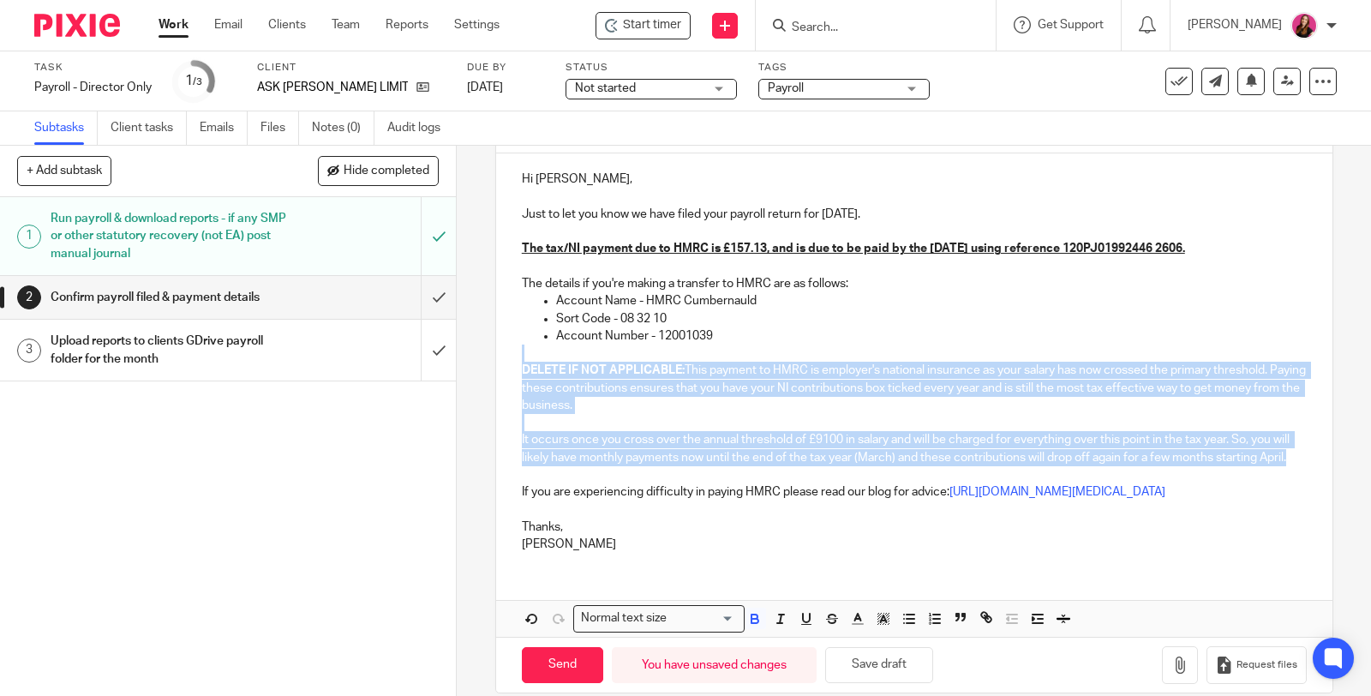
drag, startPoint x: 565, startPoint y: 477, endPoint x: 502, endPoint y: 354, distance: 138.4
click at [502, 354] on div "Hi Sonia, Just to let you know we have filed your payroll return for September …" at bounding box center [914, 359] width 837 height 412
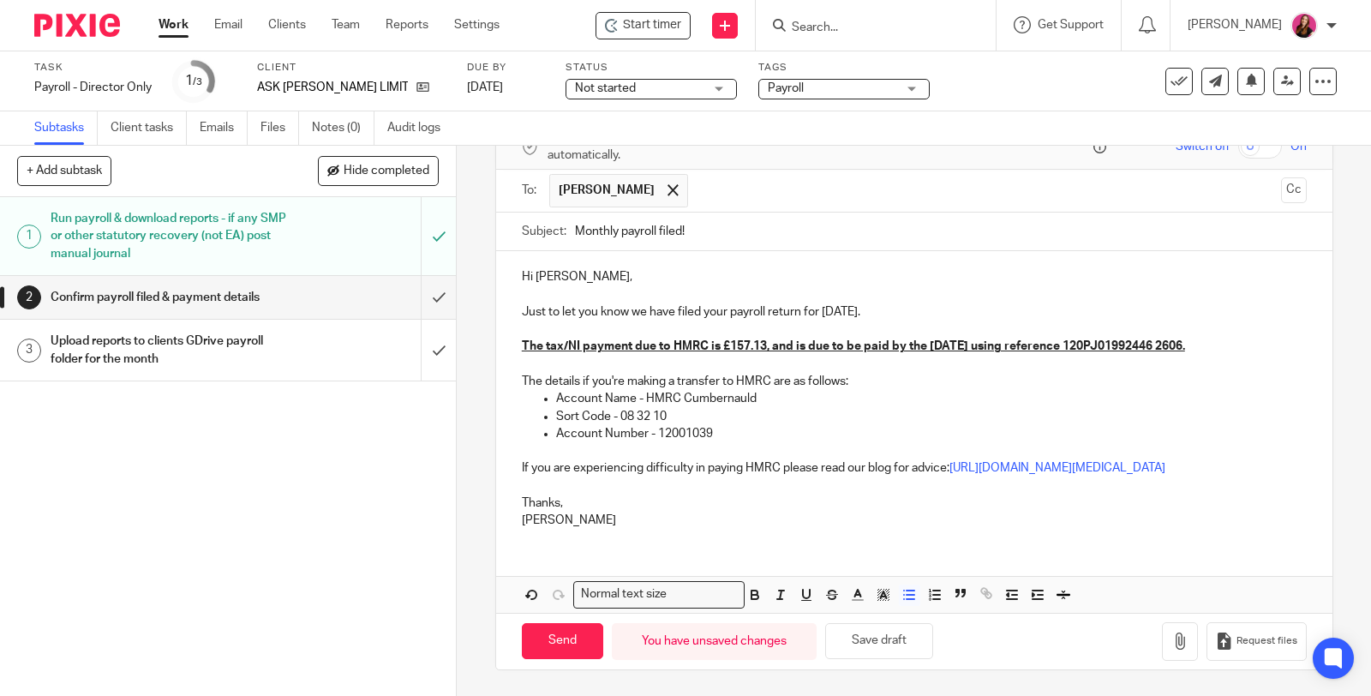
scroll to position [105, 0]
click at [558, 643] on input "Send" at bounding box center [562, 641] width 81 height 37
type input "Sent"
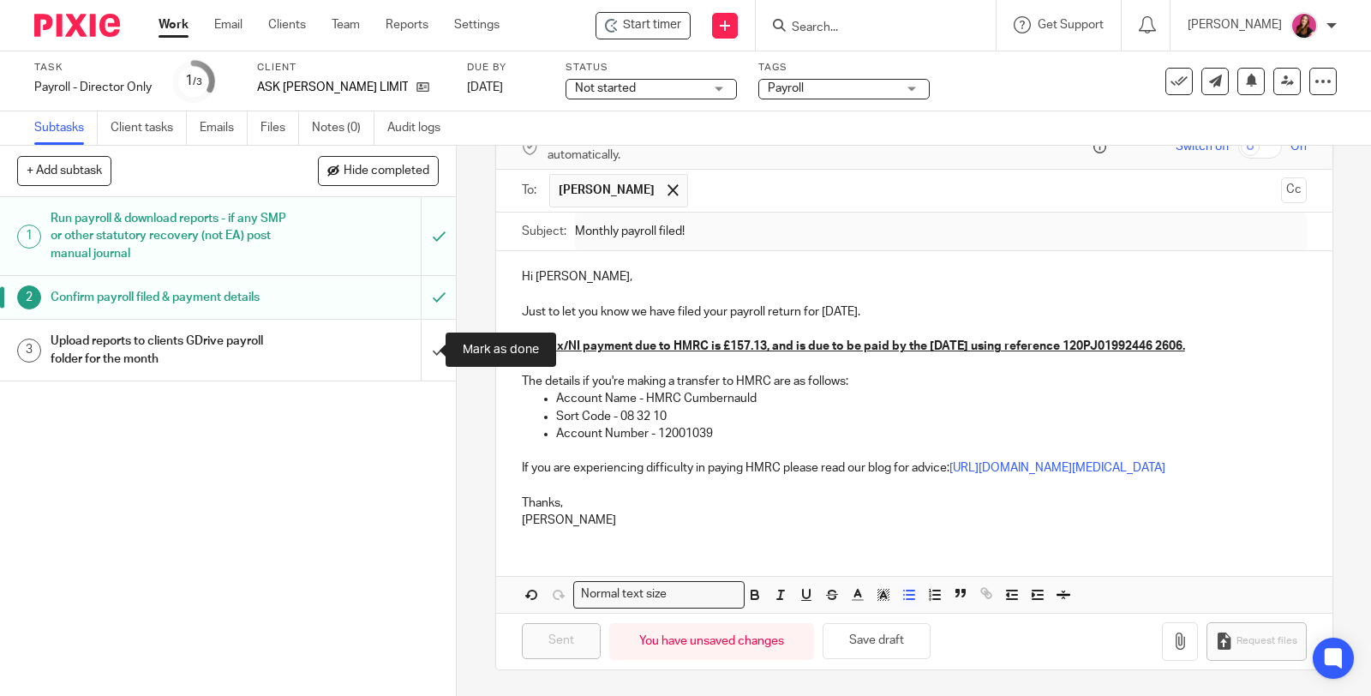
drag, startPoint x: 422, startPoint y: 347, endPoint x: 0, endPoint y: 339, distance: 421.8
click at [422, 347] on input "submit" at bounding box center [228, 350] width 456 height 61
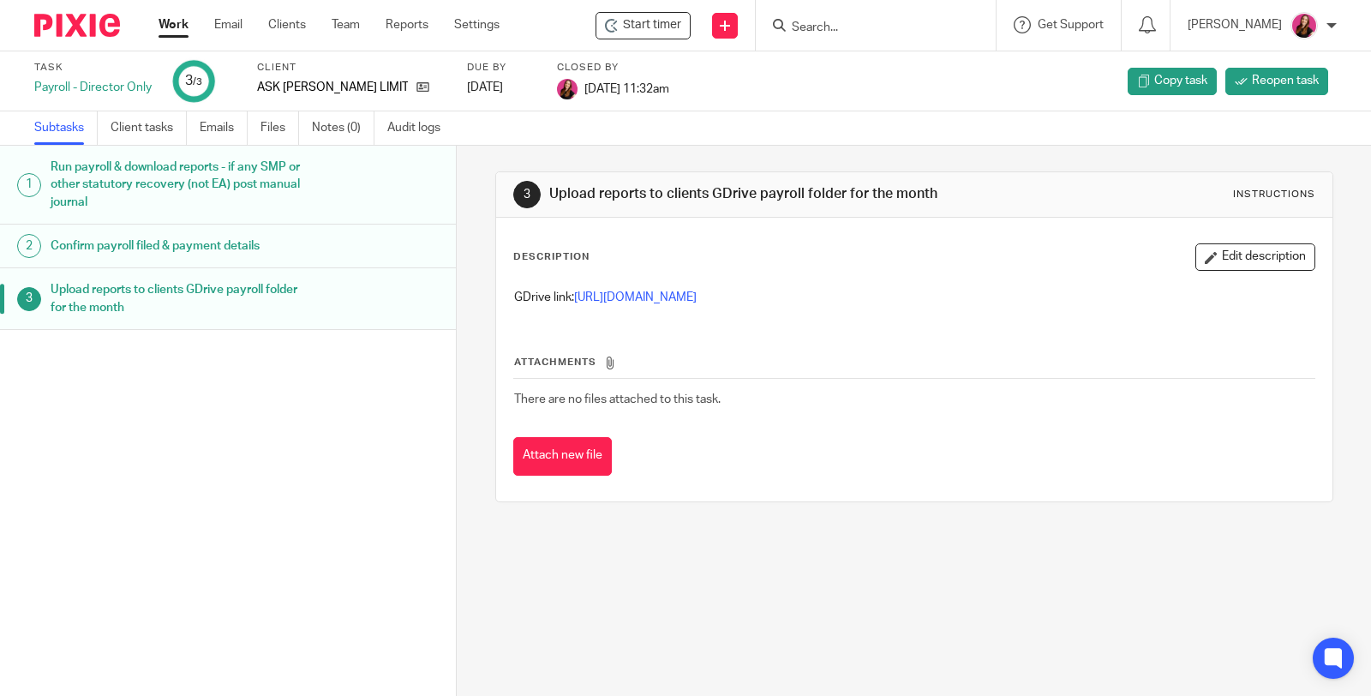
click at [164, 20] on link "Work" at bounding box center [174, 24] width 30 height 17
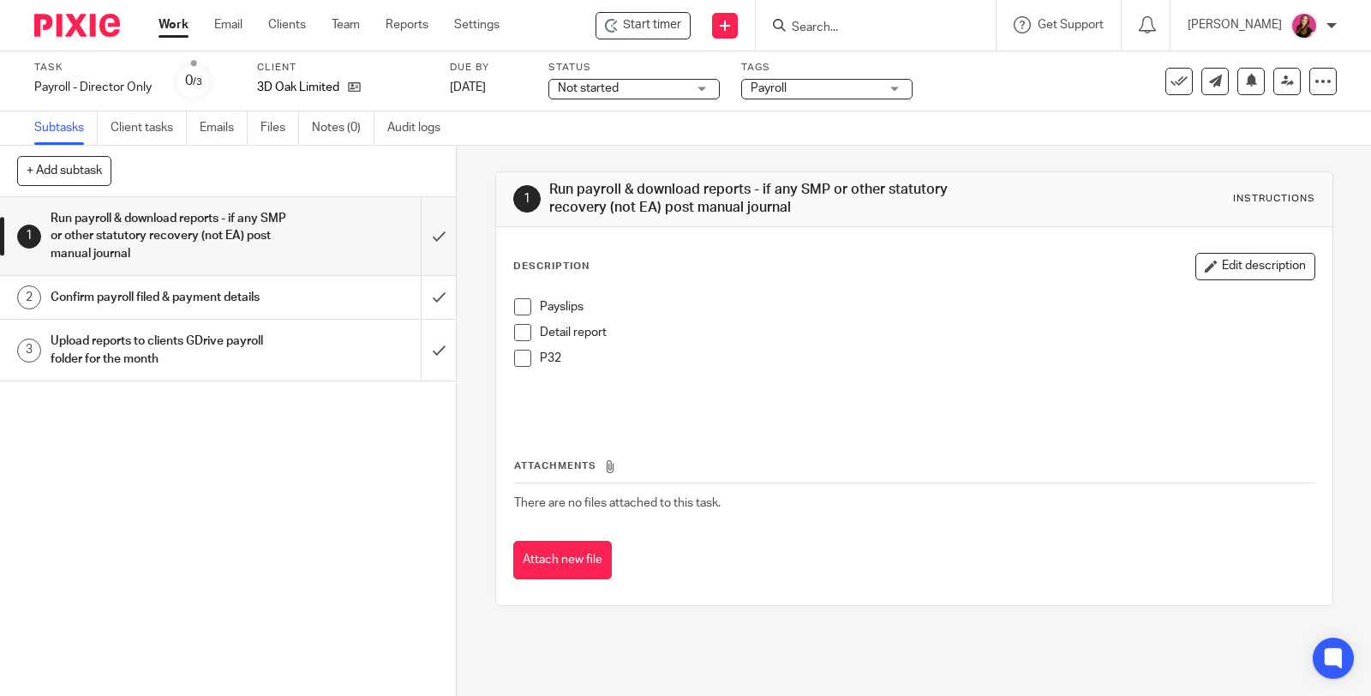
drag, startPoint x: 515, startPoint y: 303, endPoint x: 517, endPoint y: 333, distance: 30.1
click at [515, 303] on span at bounding box center [522, 306] width 17 height 17
click at [519, 334] on span at bounding box center [522, 332] width 17 height 17
click at [514, 361] on span at bounding box center [522, 358] width 17 height 17
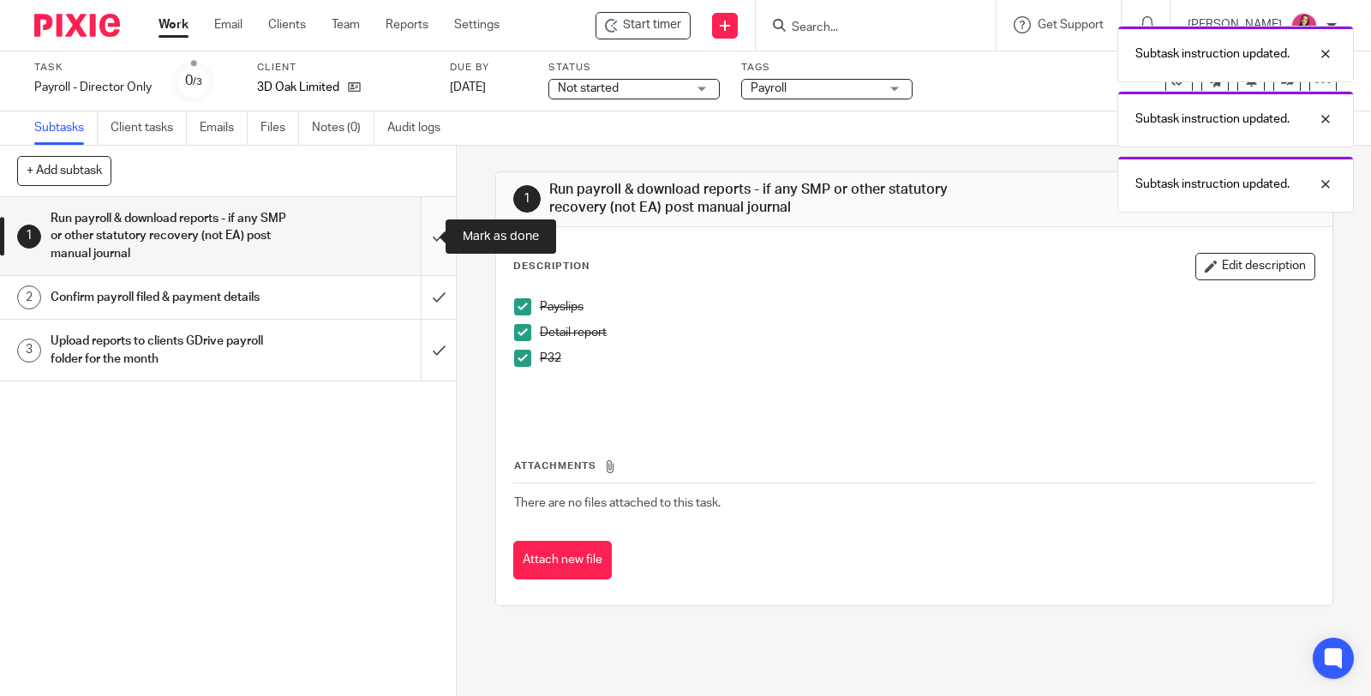
click at [424, 231] on input "submit" at bounding box center [228, 236] width 456 height 78
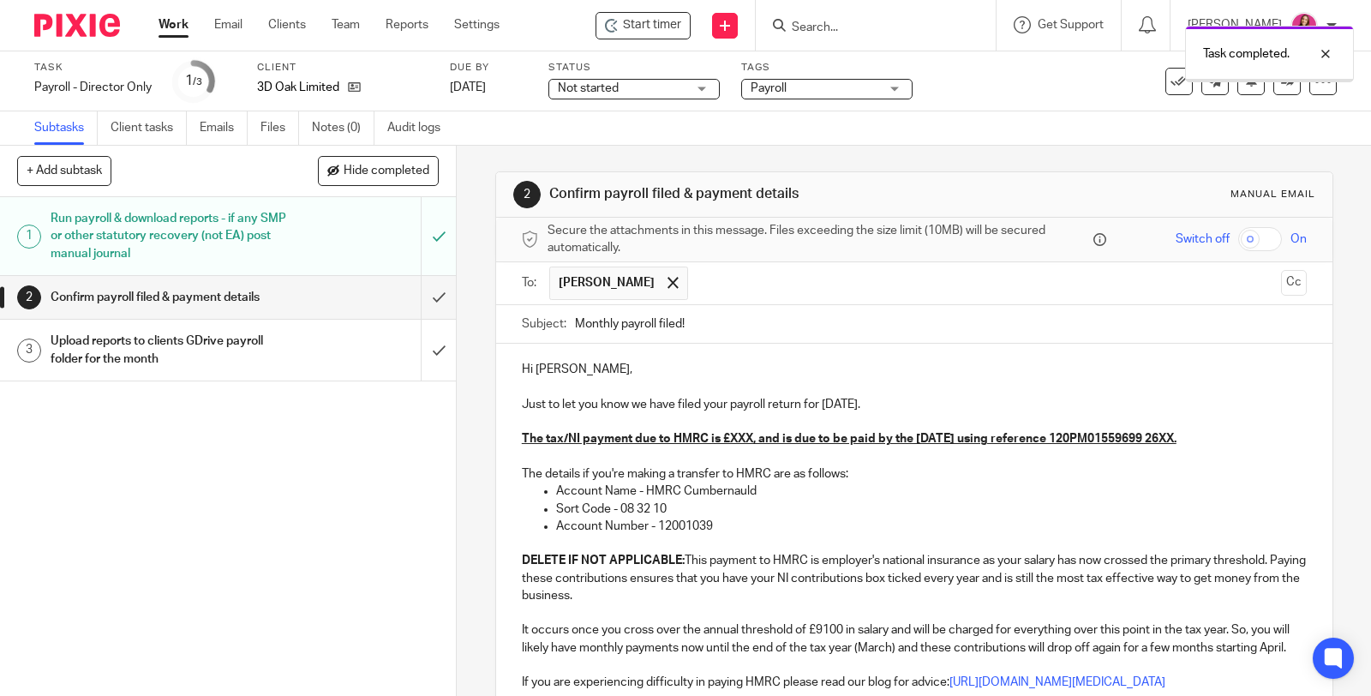
click at [937, 408] on p "Just to let you know we have filed your payroll return for [DATE]." at bounding box center [914, 404] width 785 height 17
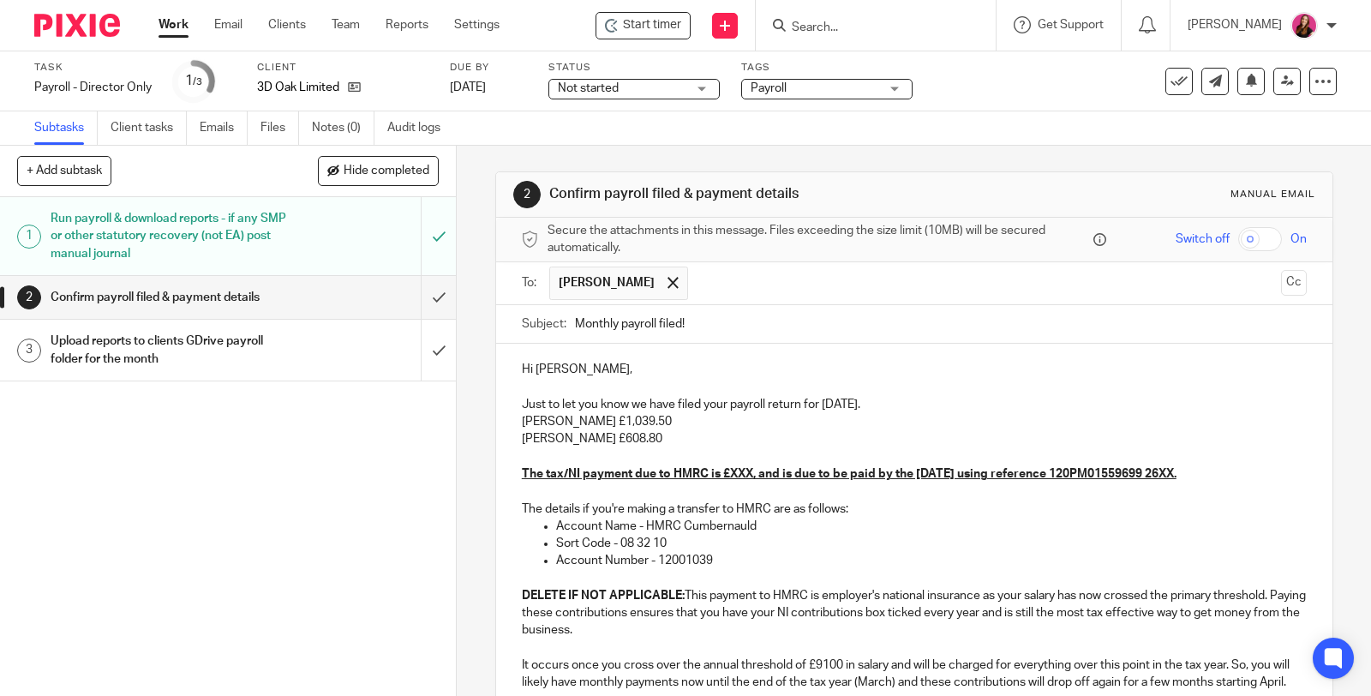
click at [747, 473] on u "The tax/NI payment due to HMRC is £XXX, and is due to be paid by the [DATE] usi…" at bounding box center [849, 474] width 655 height 12
click at [1191, 471] on u "The tax/NI payment due to HMRC is £149.20, and is due to be paid by the [DATE] …" at bounding box center [856, 474] width 669 height 12
click at [1017, 504] on p "The details if you're making a transfer to HMRC are as follows:" at bounding box center [914, 509] width 785 height 17
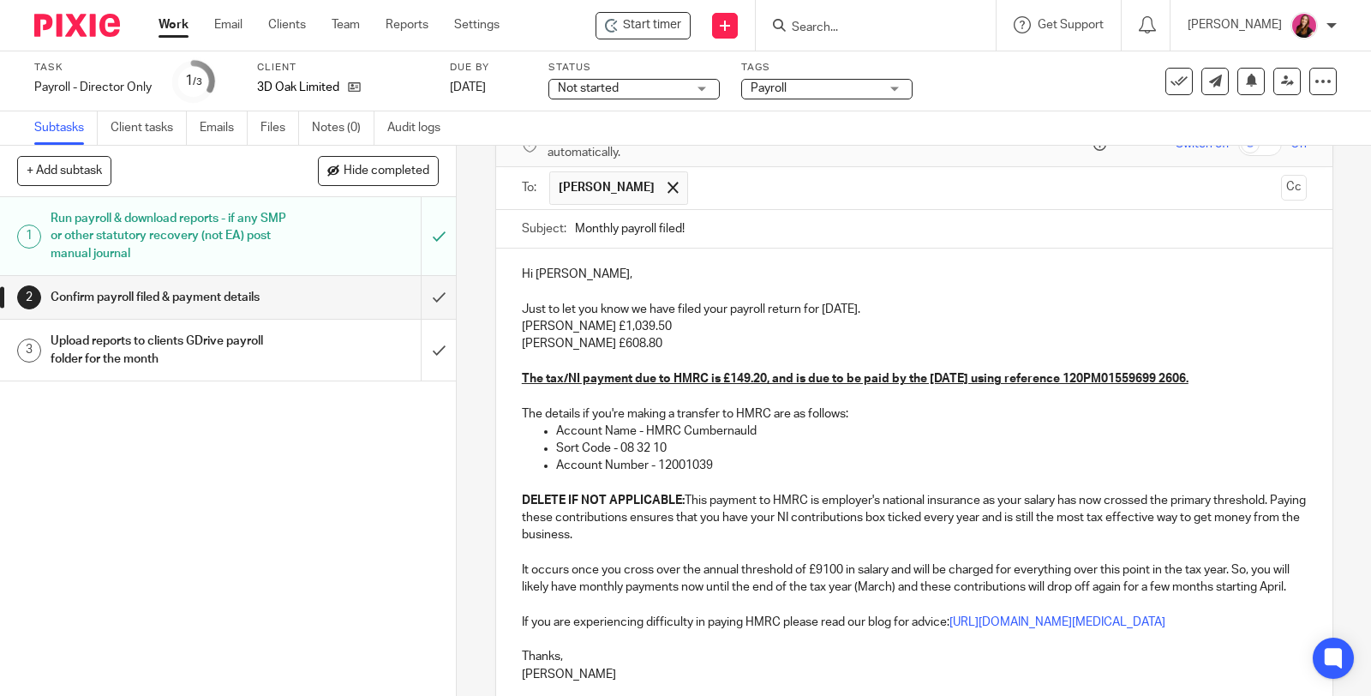
scroll to position [190, 0]
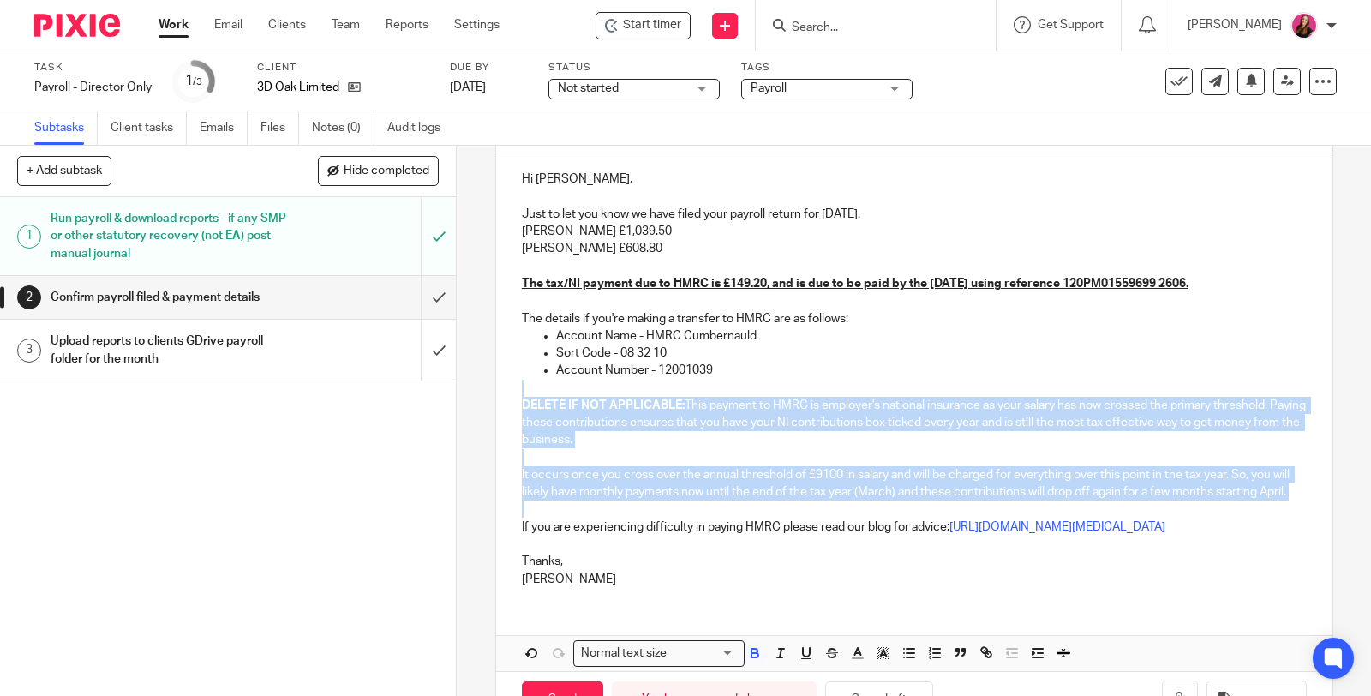
drag, startPoint x: 621, startPoint y: 516, endPoint x: 506, endPoint y: 387, distance: 173.0
click at [506, 387] on div "Hi Darren, Just to let you know we have filed your payroll return for September…" at bounding box center [914, 376] width 837 height 447
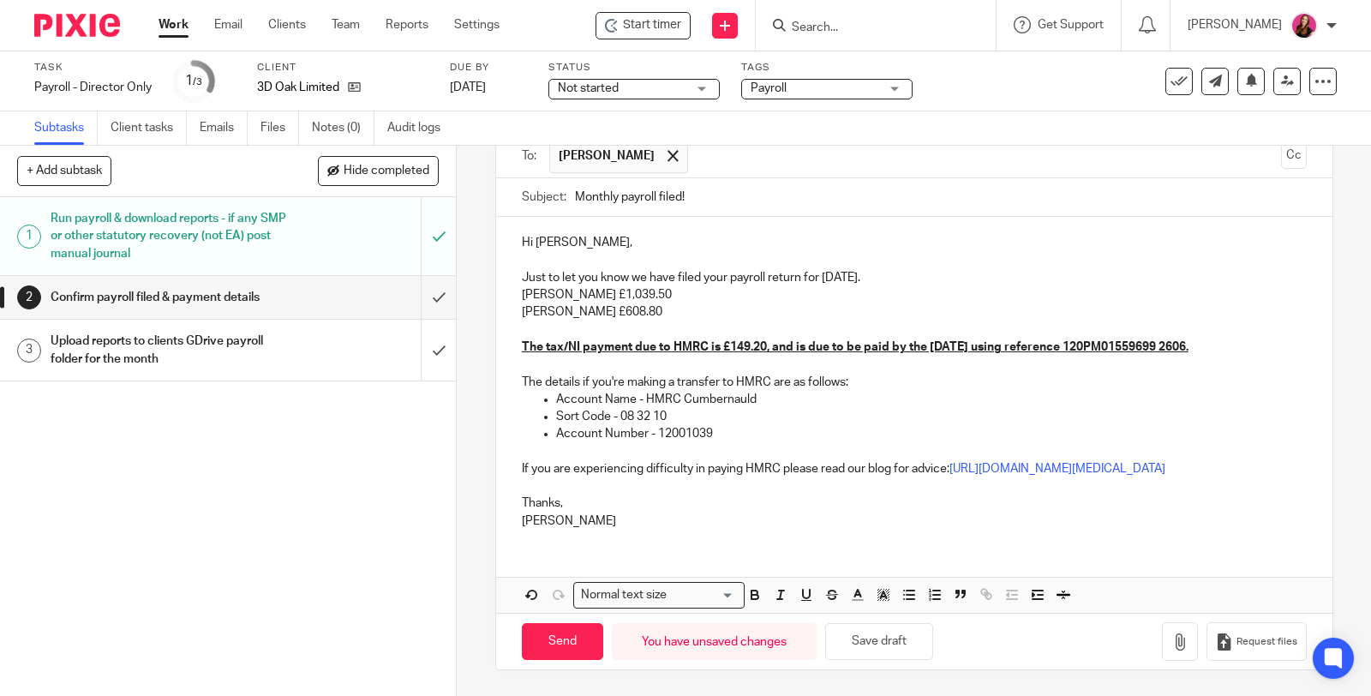
scroll to position [139, 0]
click at [549, 642] on input "Send" at bounding box center [562, 641] width 81 height 37
type input "Sent"
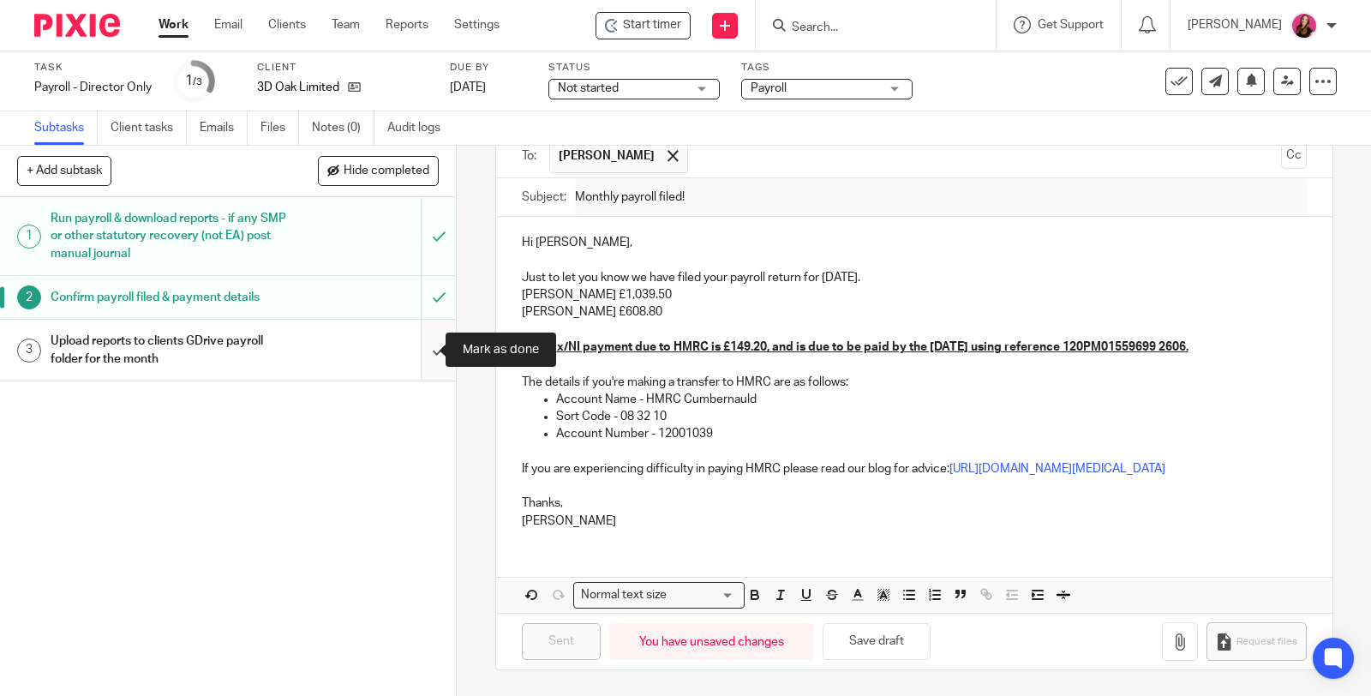
click at [421, 347] on input "submit" at bounding box center [228, 350] width 456 height 61
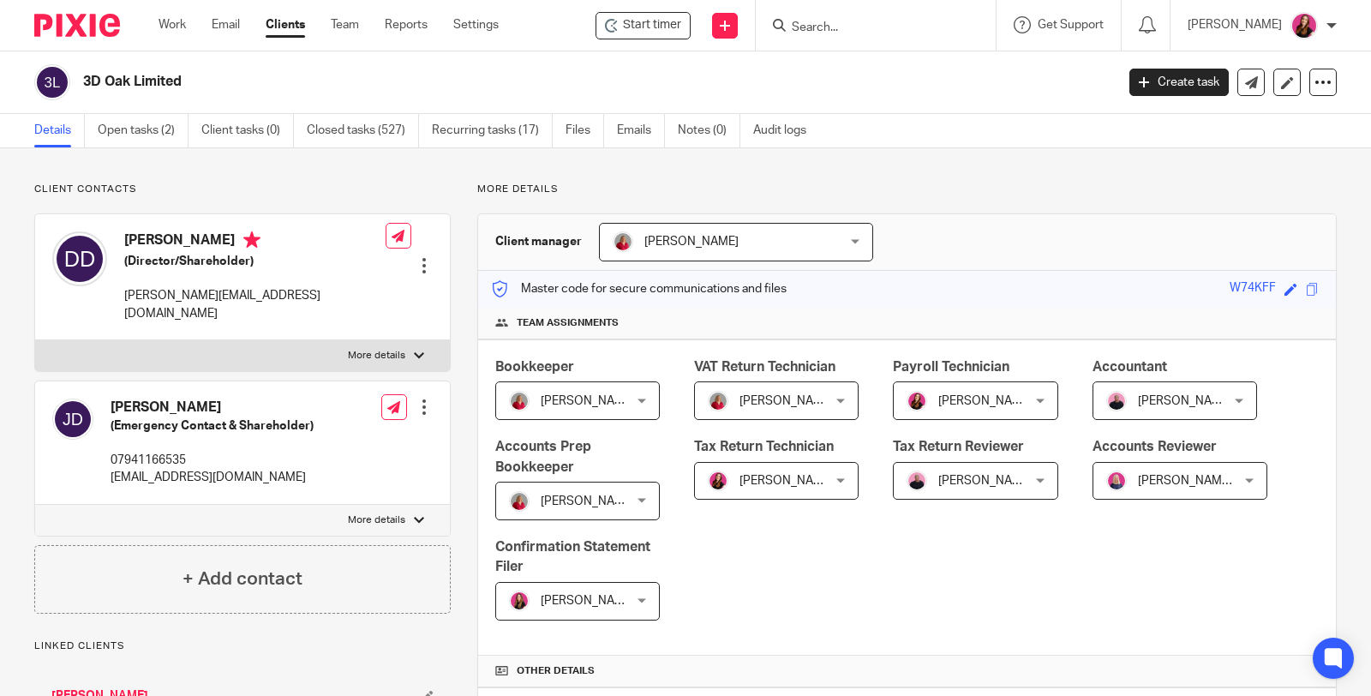
drag, startPoint x: 0, startPoint y: 0, endPoint x: 729, endPoint y: 463, distance: 863.9
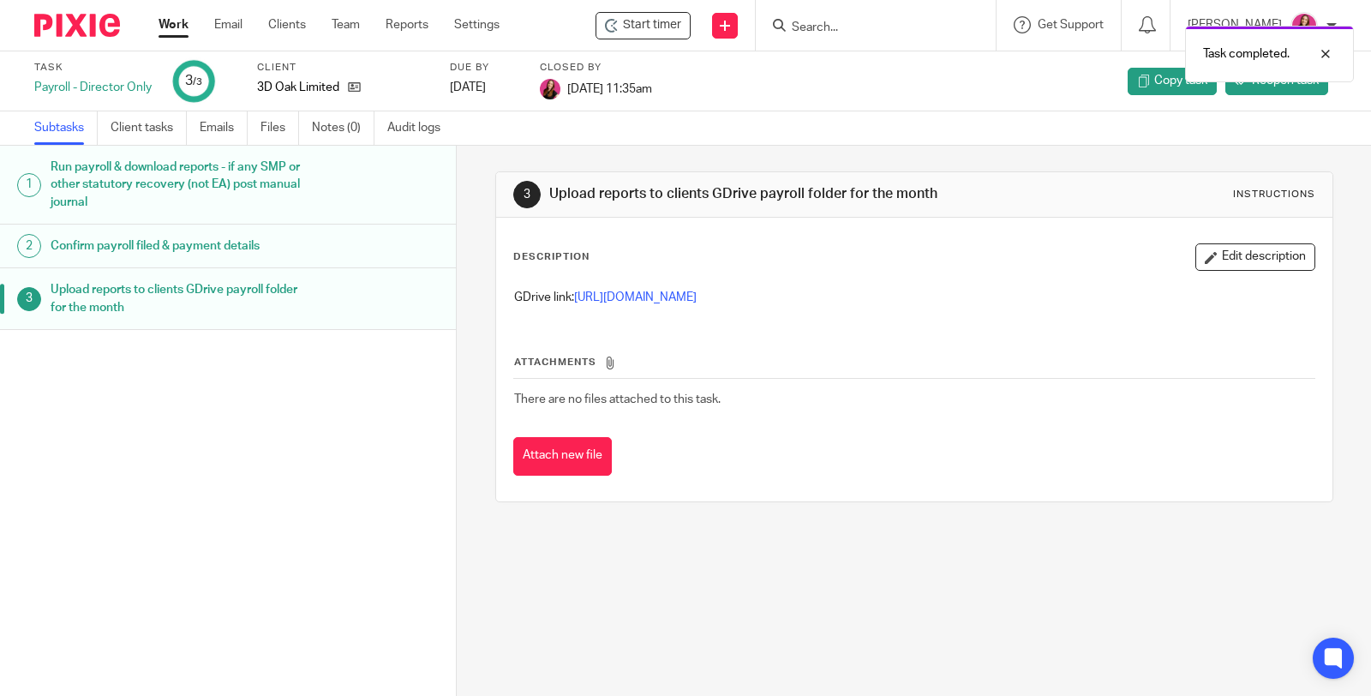
click at [165, 24] on link "Work" at bounding box center [174, 24] width 30 height 17
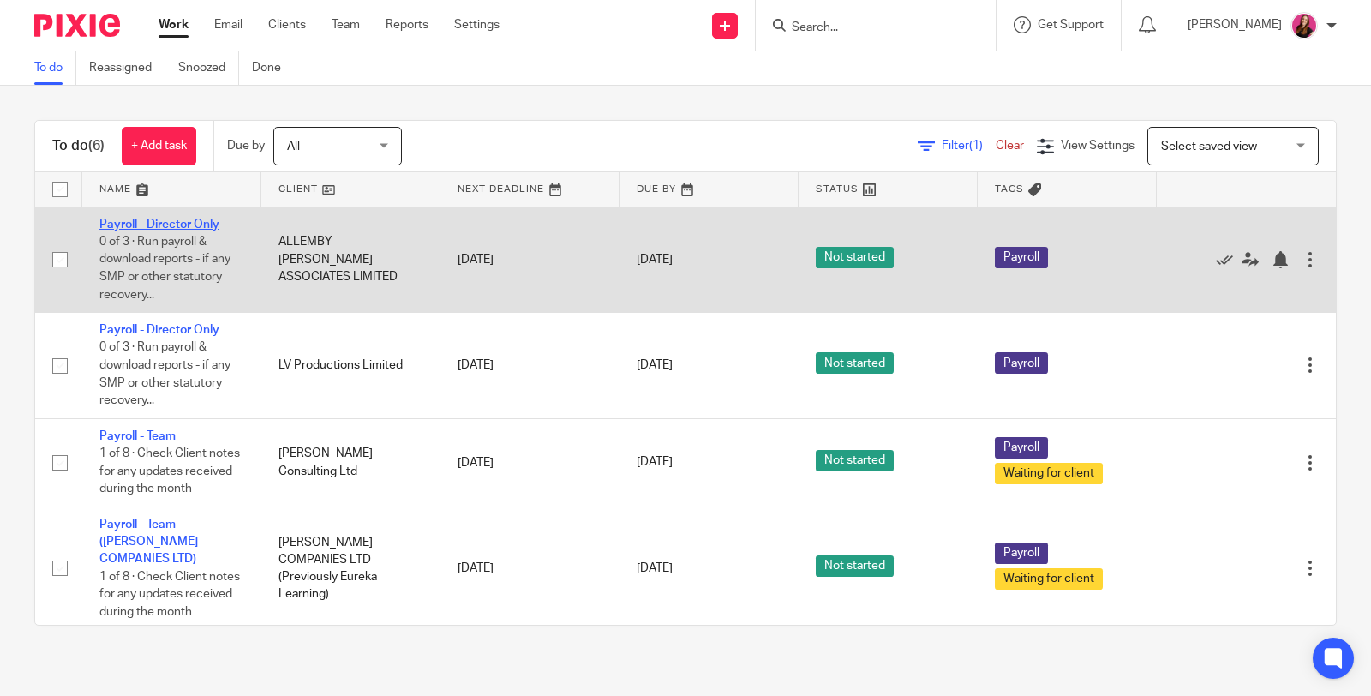
click at [173, 219] on link "Payroll - Director Only" at bounding box center [159, 225] width 120 height 12
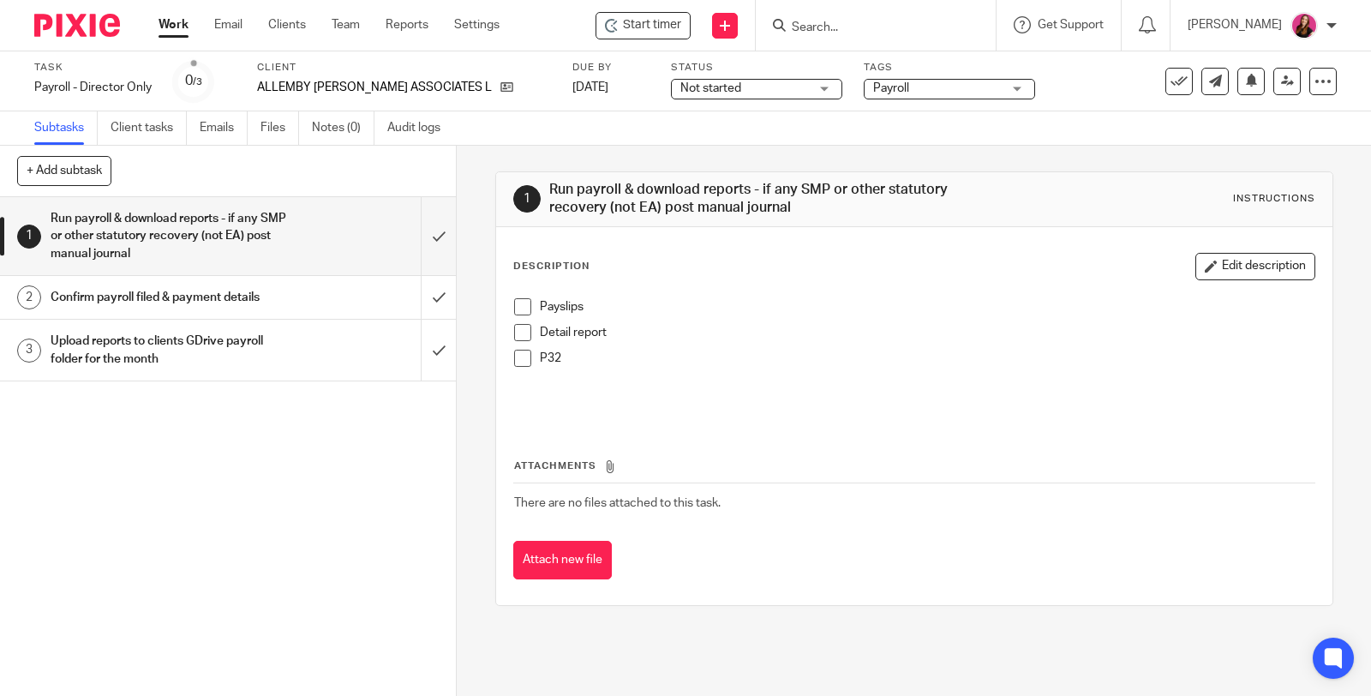
drag, startPoint x: 514, startPoint y: 309, endPoint x: 514, endPoint y: 327, distance: 18.0
click at [515, 309] on span at bounding box center [522, 306] width 17 height 17
click at [515, 327] on span at bounding box center [522, 332] width 17 height 17
click at [519, 355] on span at bounding box center [522, 358] width 17 height 17
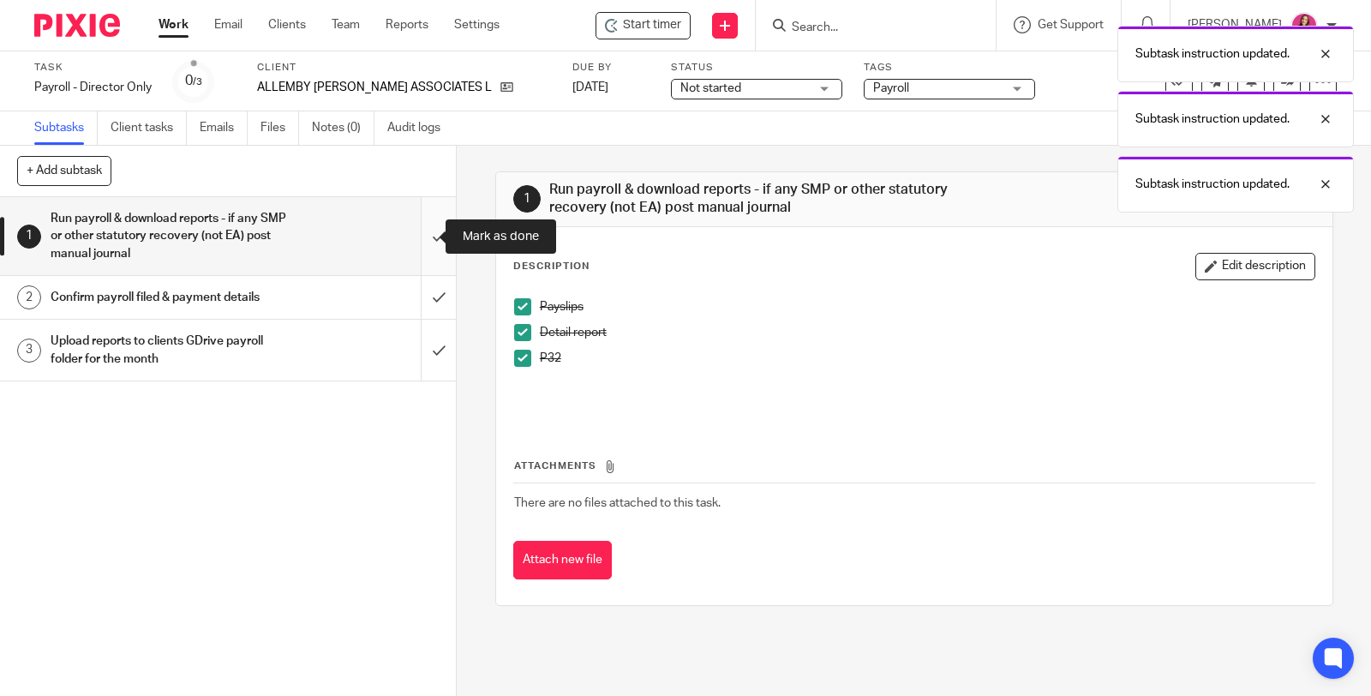
click at [422, 229] on input "submit" at bounding box center [228, 236] width 456 height 78
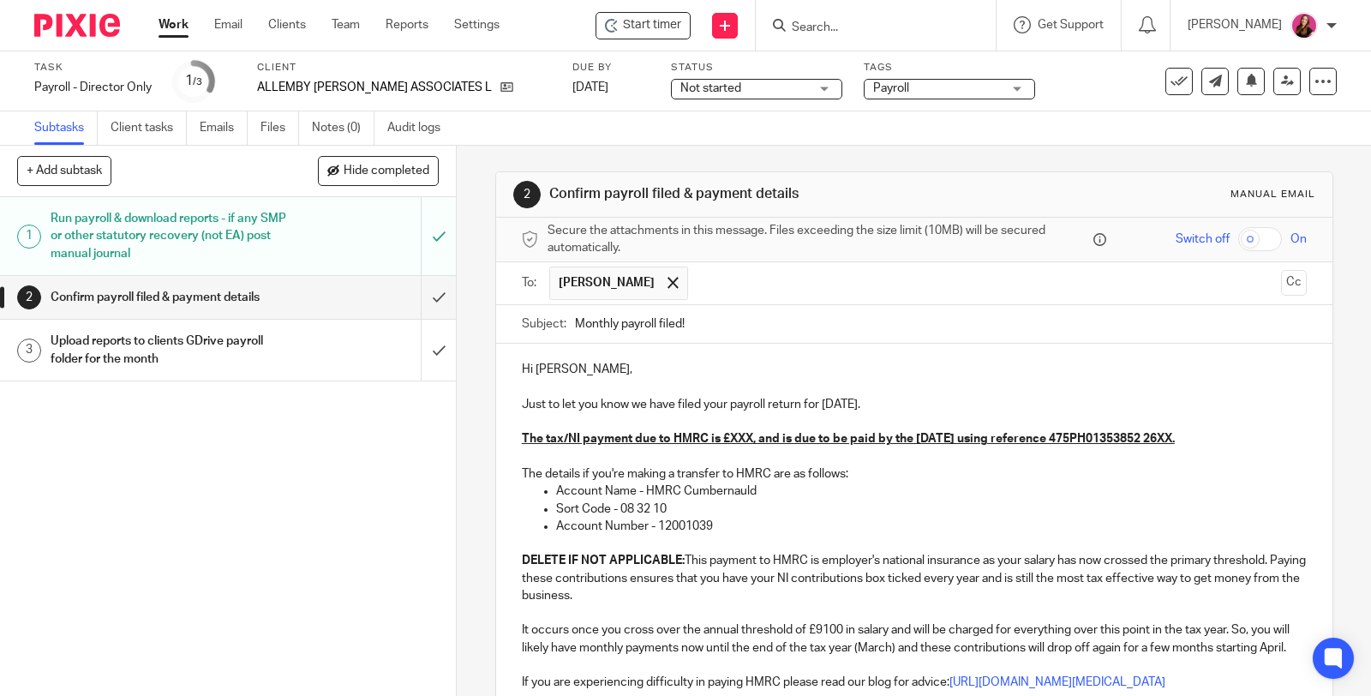
click at [920, 399] on p "Just to let you know we have filed your payroll return for [DATE]." at bounding box center [914, 404] width 785 height 17
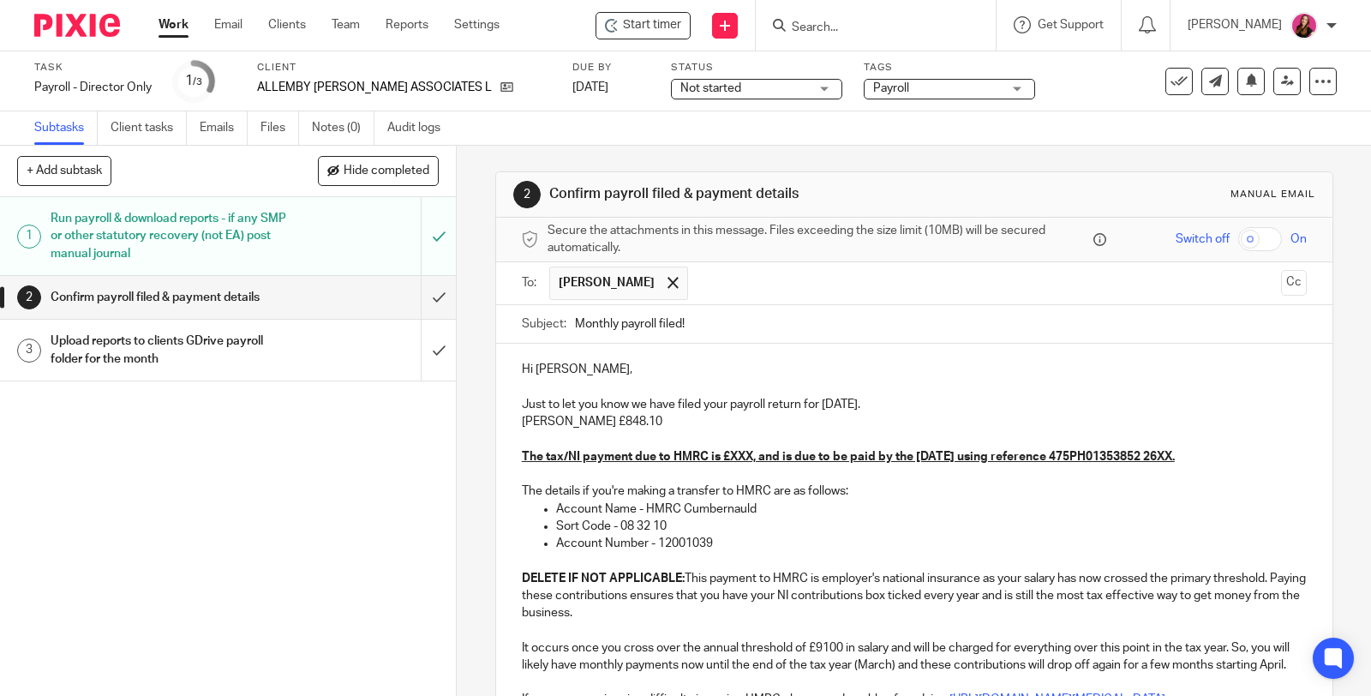
click at [747, 451] on u "The tax/NI payment due to HMRC is £XXX, and is due to be paid by the [DATE] usi…" at bounding box center [848, 457] width 653 height 12
click at [1189, 453] on u "The tax/NI payment due to HMRC is £356.53, and is due to be paid by the 22nd Oc…" at bounding box center [855, 457] width 667 height 12
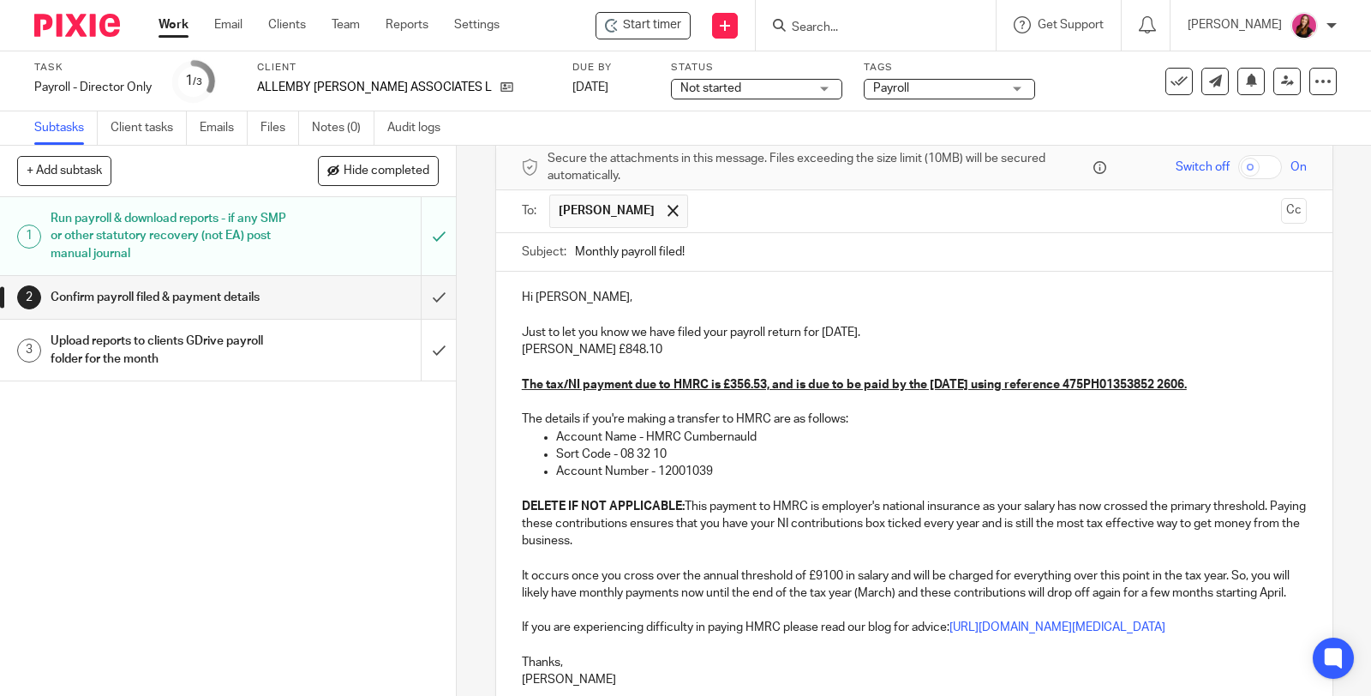
scroll to position [95, 0]
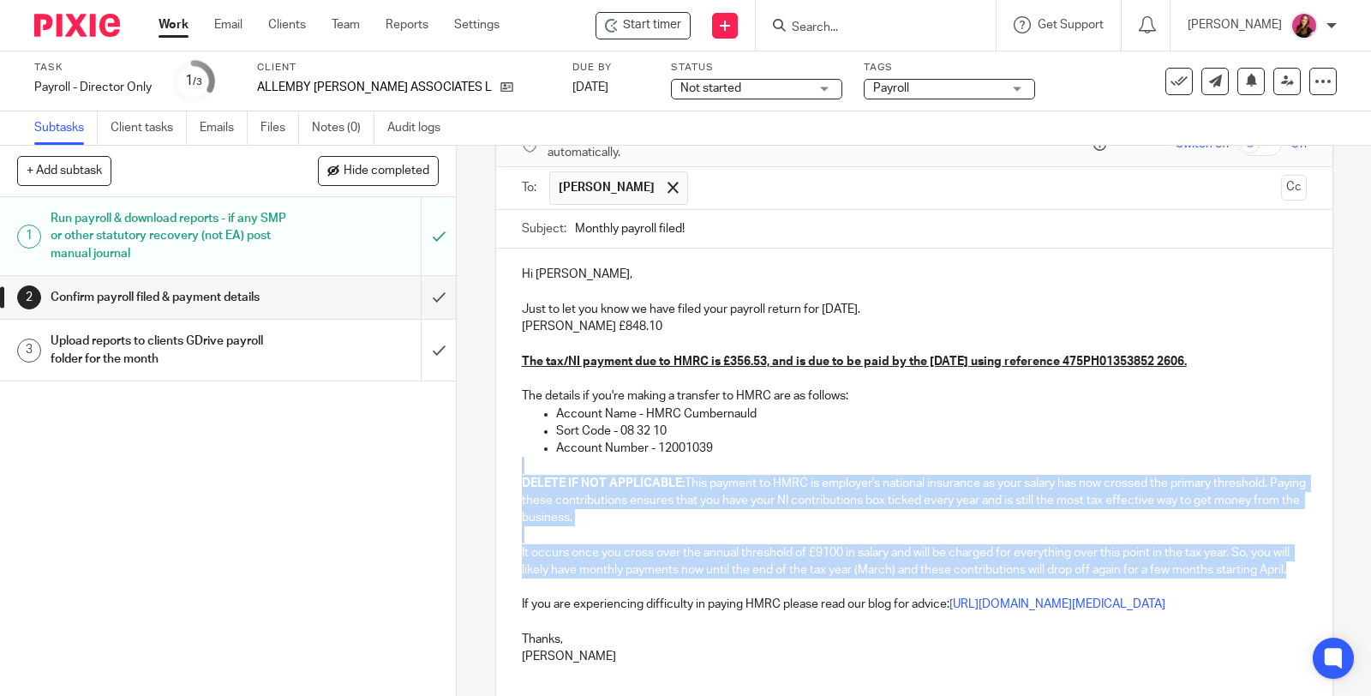
drag, startPoint x: 547, startPoint y: 581, endPoint x: 517, endPoint y: 465, distance: 120.4
click at [517, 465] on div "Hi Johnny, Just to let you know we have filed your payroll return for September…" at bounding box center [914, 463] width 837 height 429
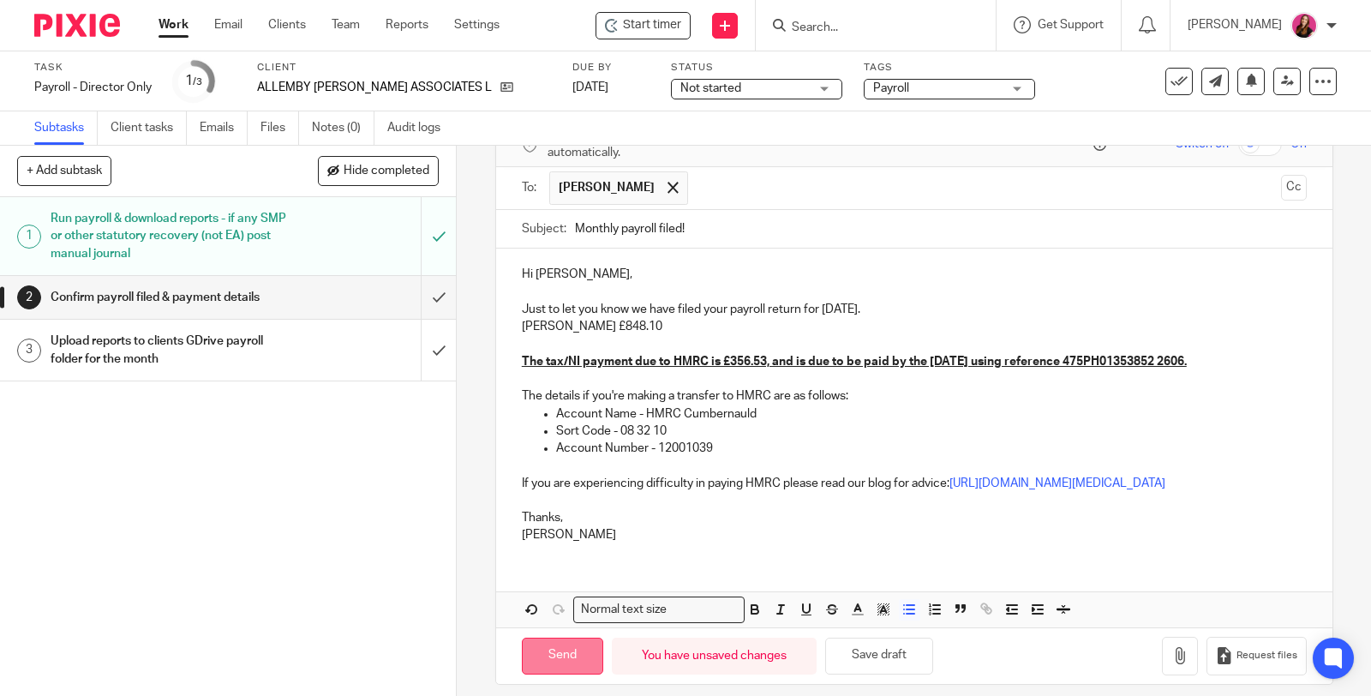
click at [573, 667] on input "Send" at bounding box center [562, 656] width 81 height 37
type input "Sent"
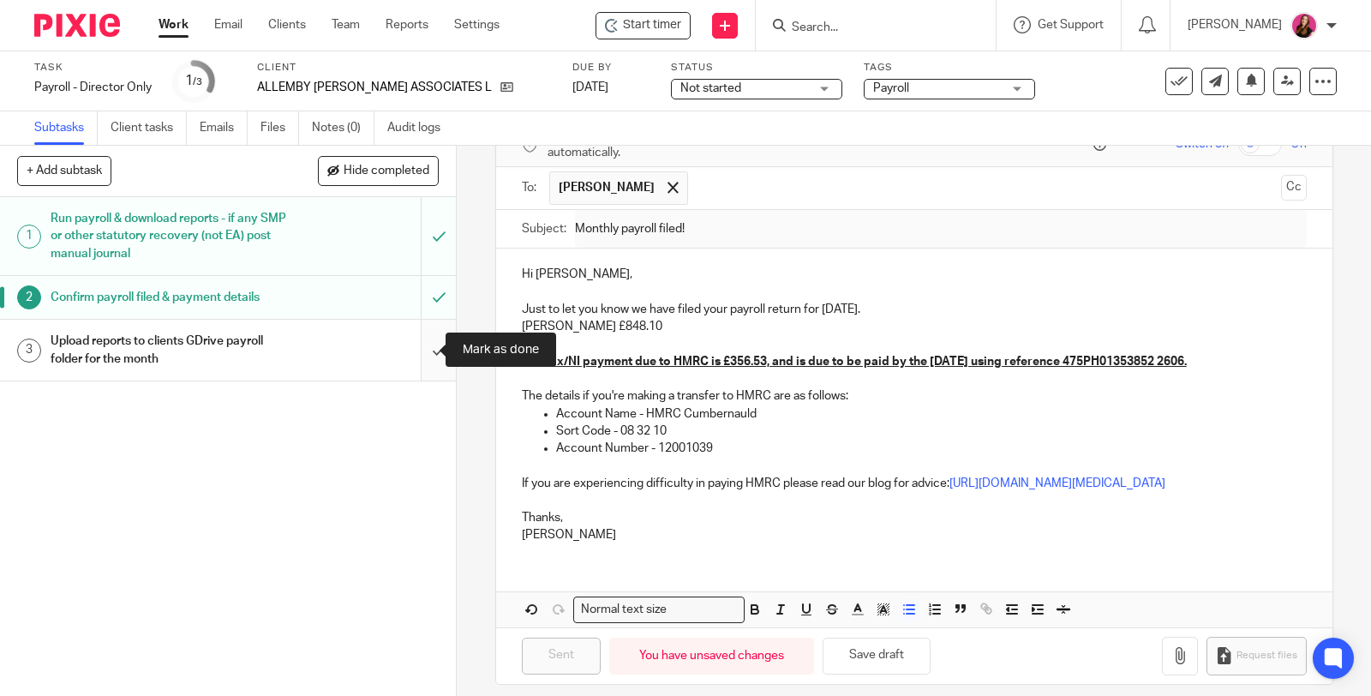
click at [427, 343] on input "submit" at bounding box center [228, 350] width 456 height 61
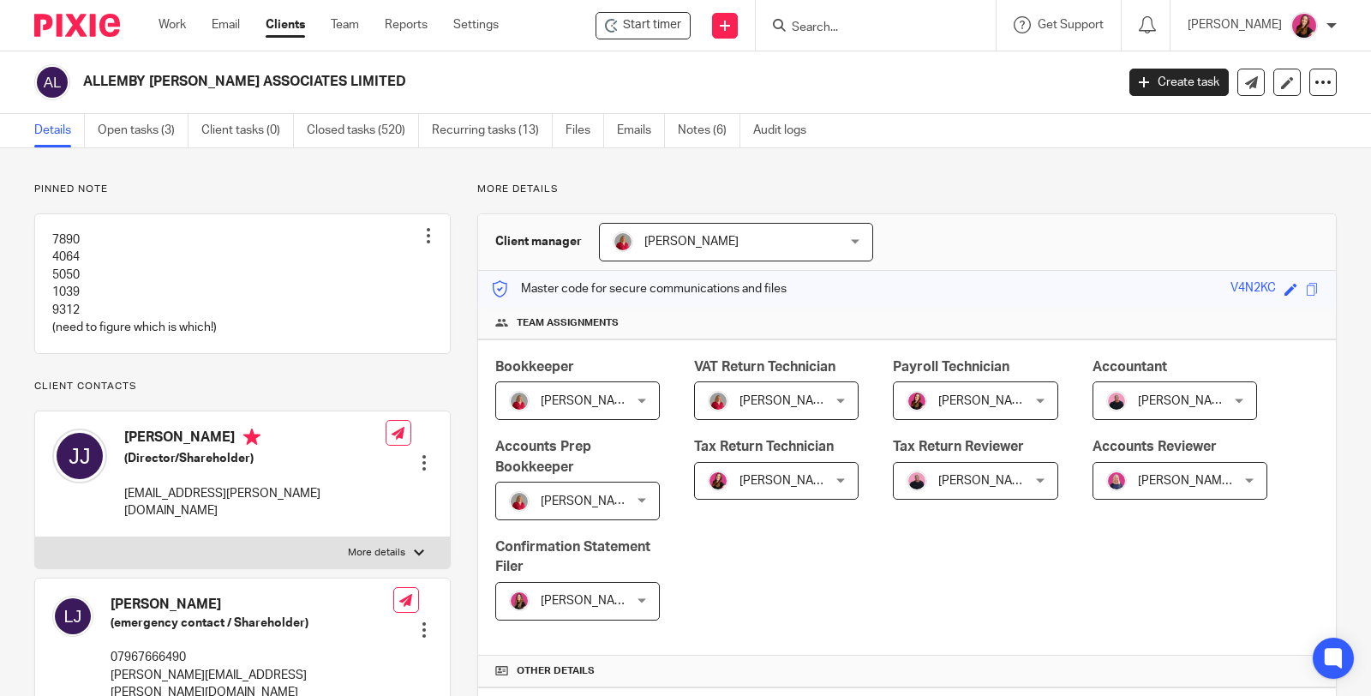
scroll to position [476, 0]
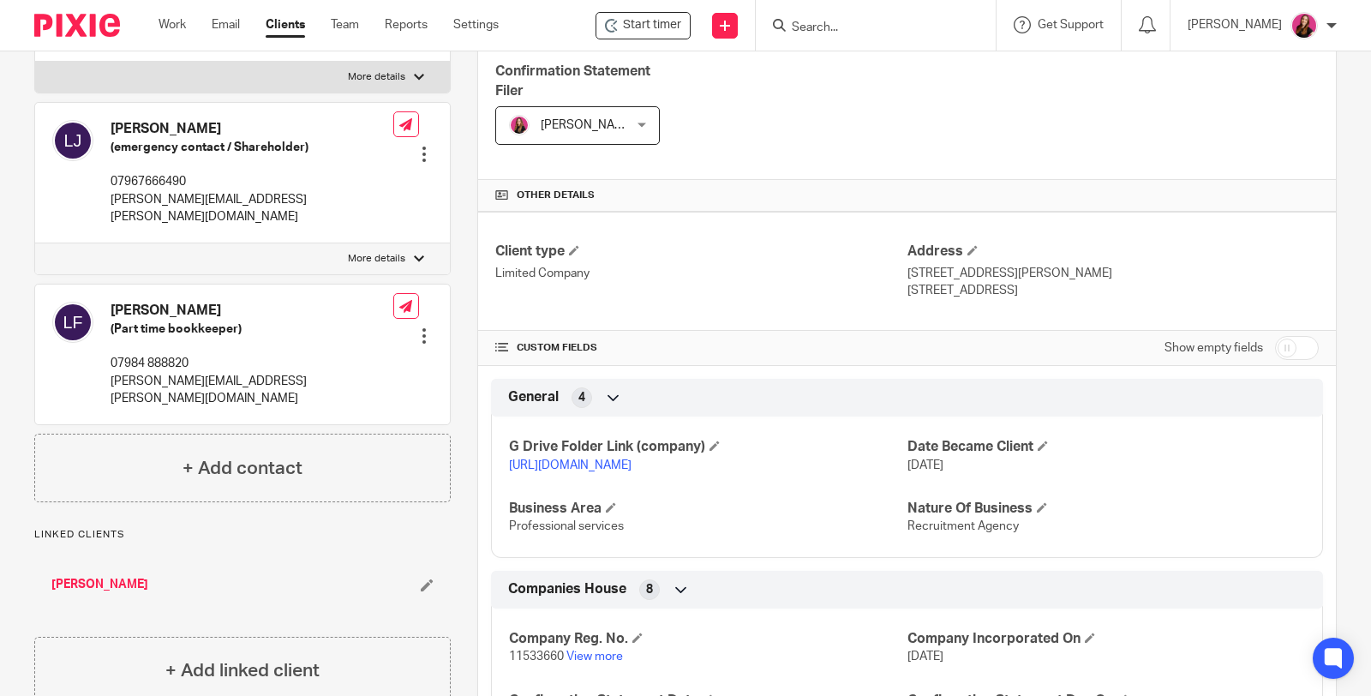
click at [632, 459] on link "[URL][DOMAIN_NAME]" at bounding box center [570, 465] width 123 height 12
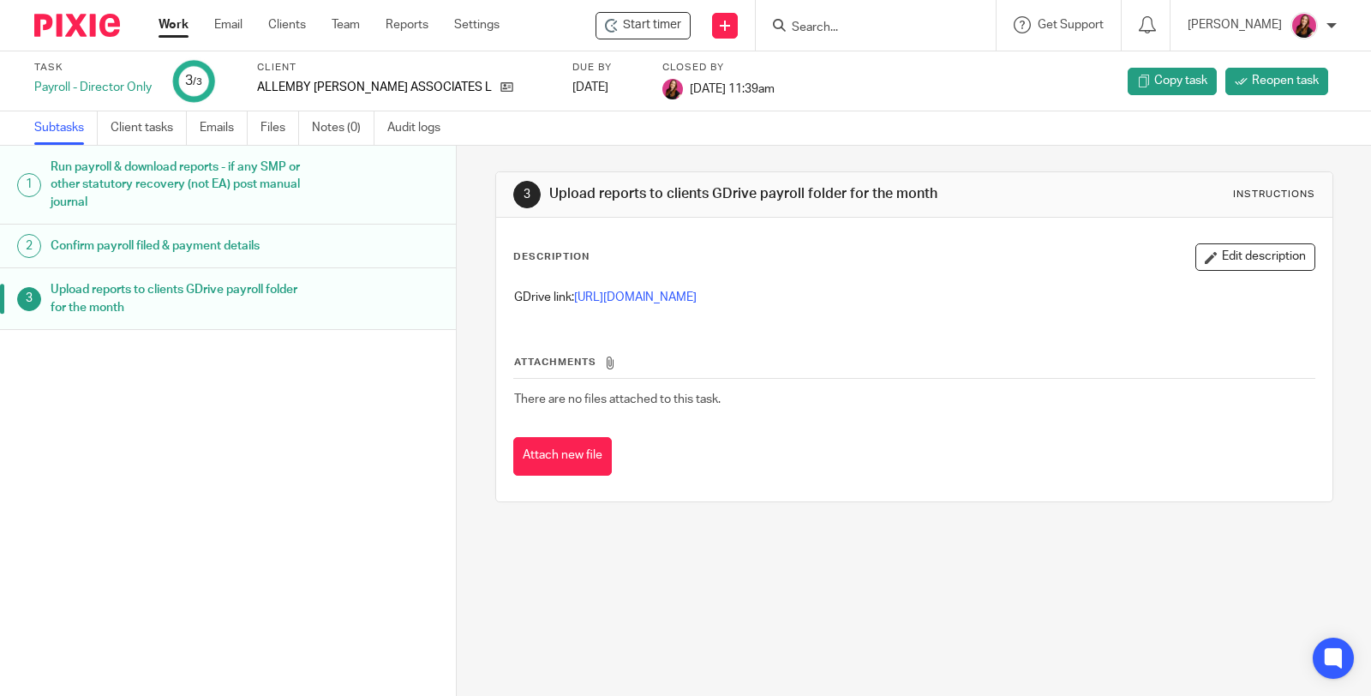
click at [177, 23] on link "Work" at bounding box center [174, 24] width 30 height 17
